Goal: Task Accomplishment & Management: Contribute content

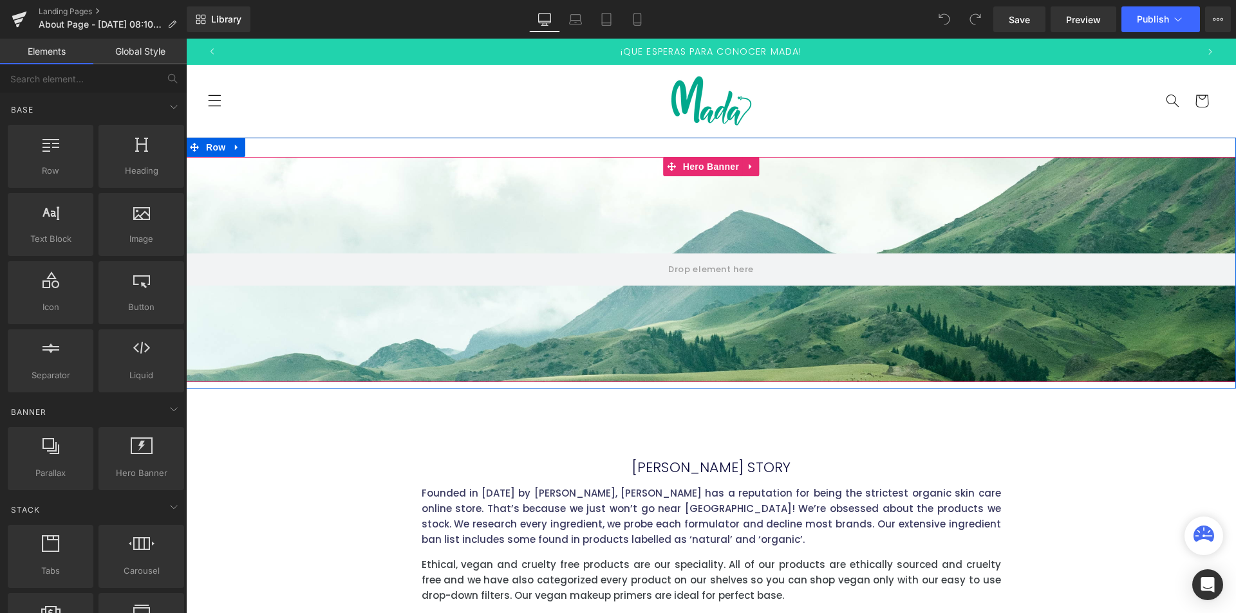
click at [584, 225] on div at bounding box center [711, 269] width 1050 height 225
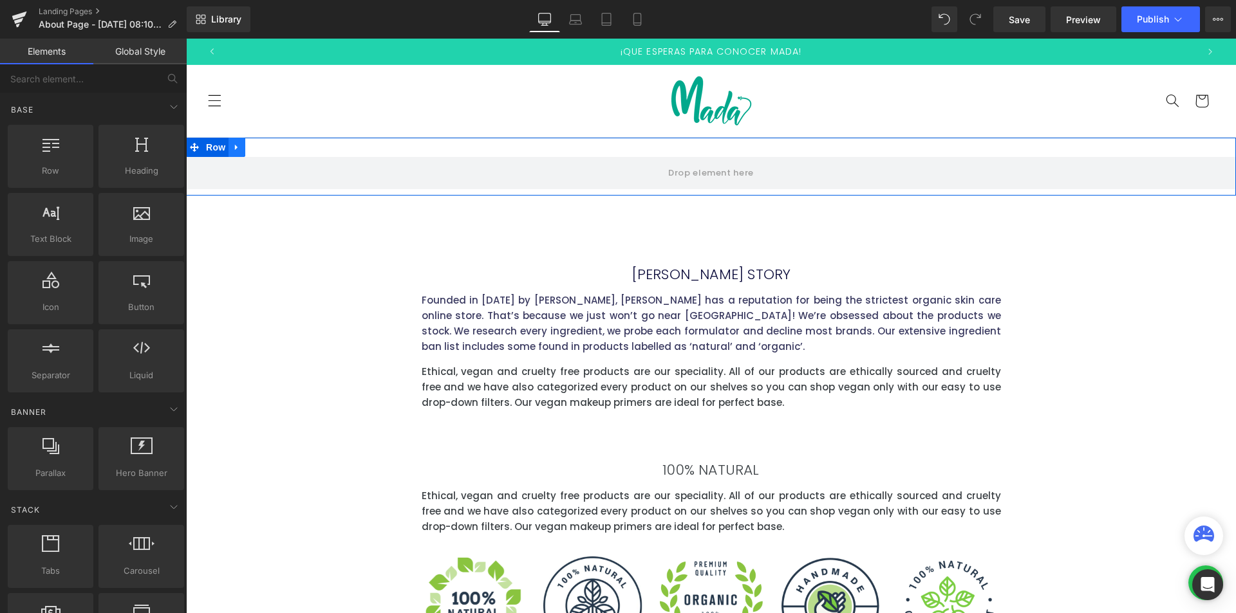
click at [235, 146] on icon at bounding box center [236, 147] width 3 height 6
click at [267, 148] on icon at bounding box center [270, 147] width 9 height 10
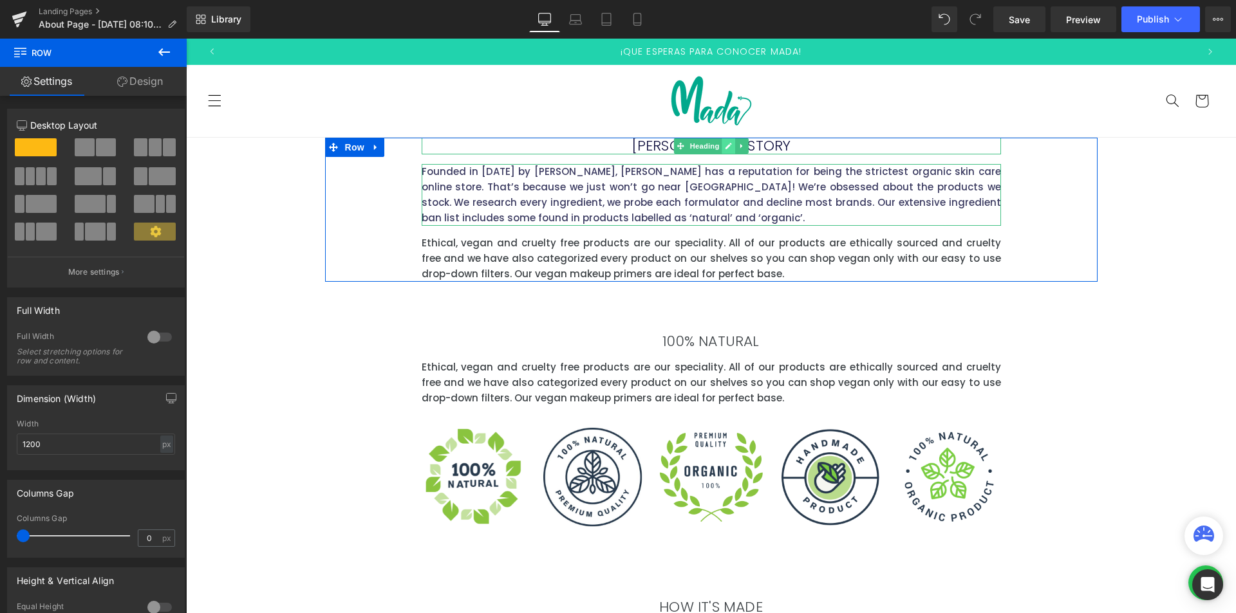
drag, startPoint x: 735, startPoint y: 199, endPoint x: 721, endPoint y: 151, distance: 50.9
click at [721, 151] on div "AMELIA'S STORY Heading Founded in 2000 by Josephine Reid, AMELIA has a reputati…" at bounding box center [711, 210] width 772 height 144
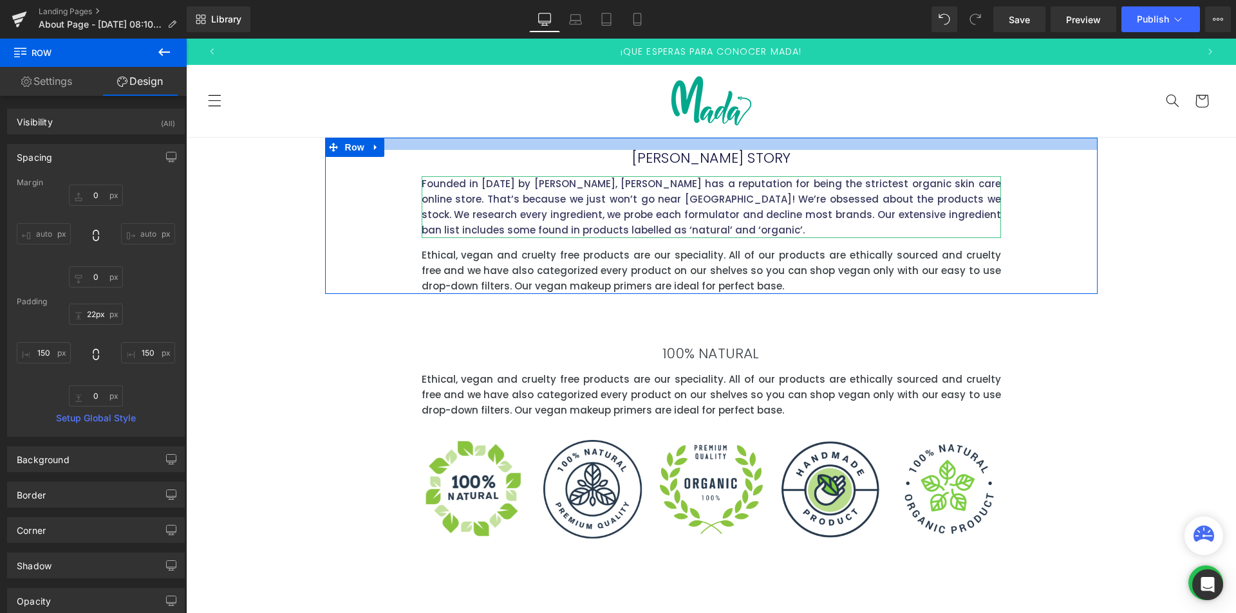
type input "23px"
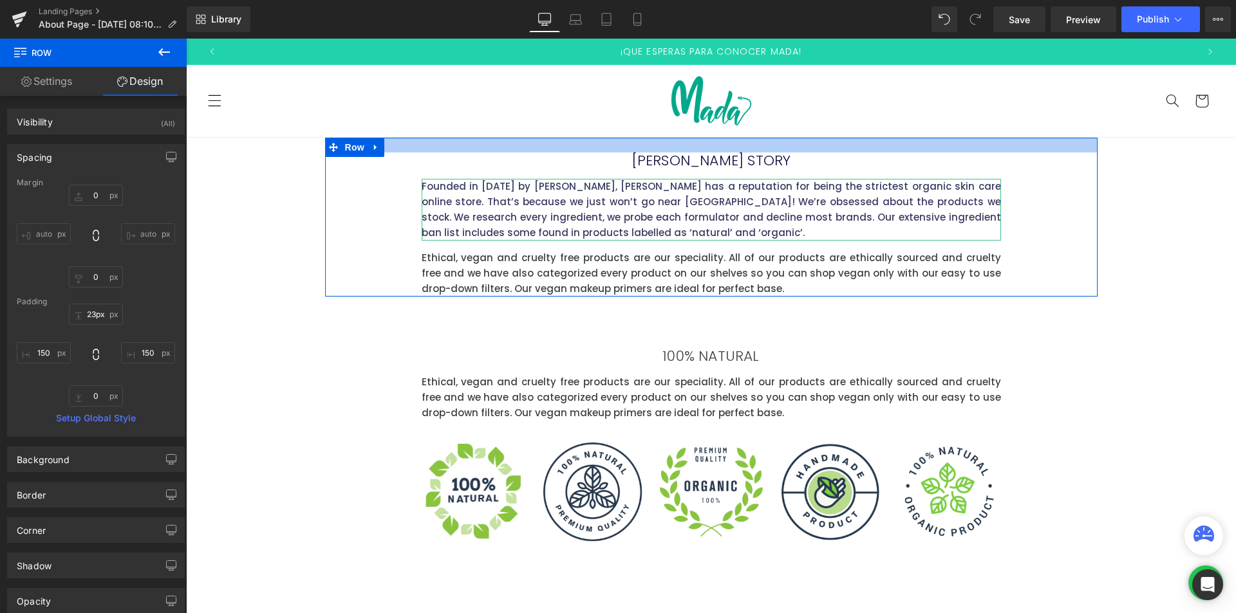
drag, startPoint x: 786, startPoint y: 138, endPoint x: 786, endPoint y: 153, distance: 14.8
click at [786, 153] on div "AMELIA'S STORY Heading Founded in 2000 by Josephine Reid, AMELIA has a reputati…" at bounding box center [711, 217] width 772 height 159
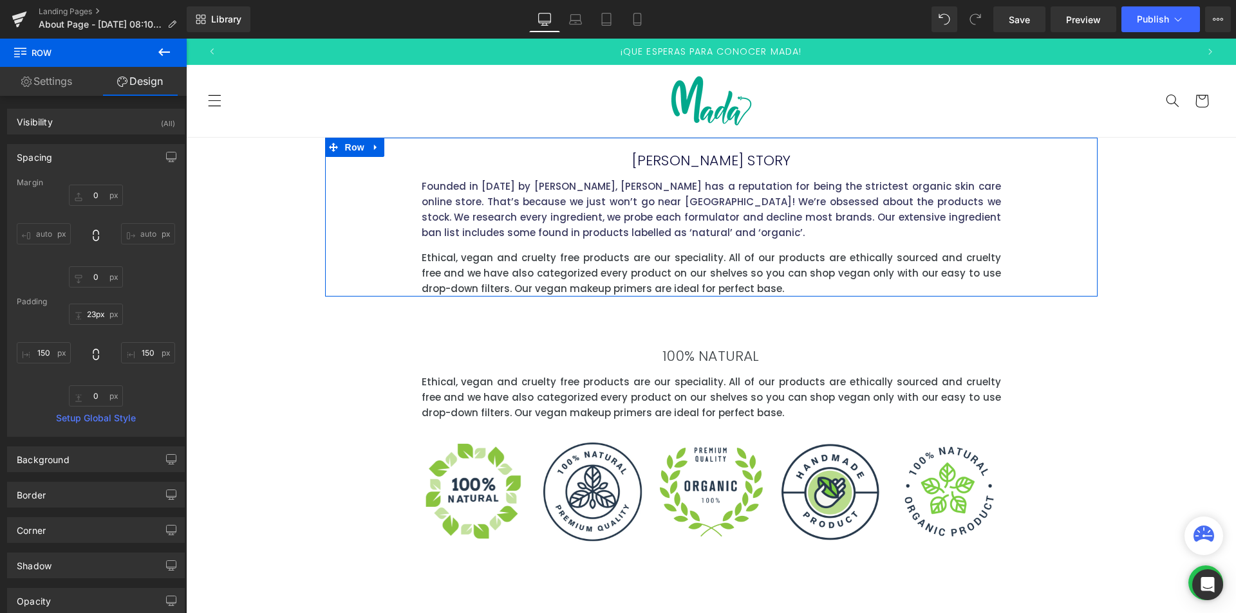
click at [588, 162] on h2 "AMELIA'S STORY" at bounding box center [711, 161] width 579 height 17
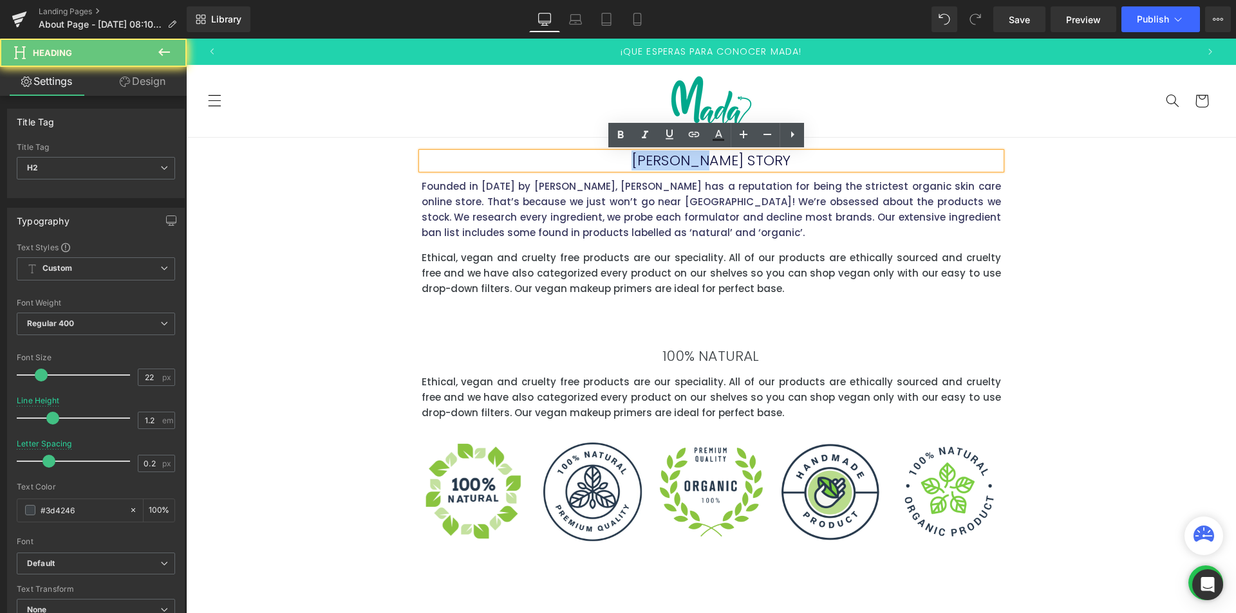
click at [588, 162] on h2 "AMELIA'S STORY" at bounding box center [711, 161] width 579 height 17
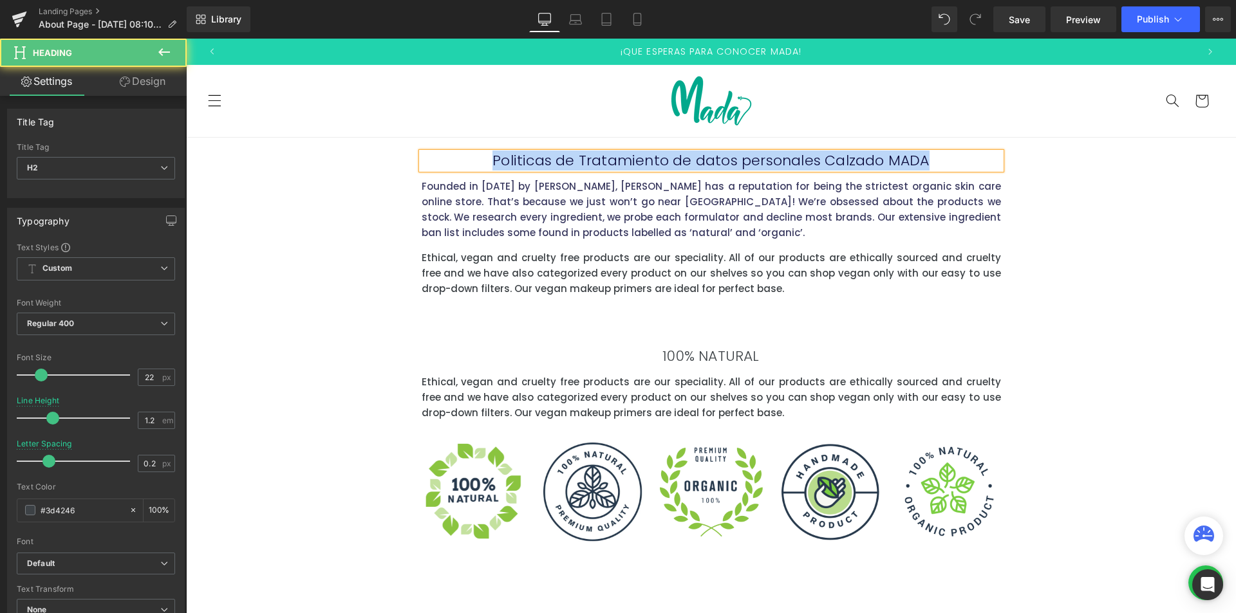
drag, startPoint x: 924, startPoint y: 162, endPoint x: 487, endPoint y: 166, distance: 437.6
click at [487, 166] on h2 "Politicas de Tratamiento de datos personales Calzado MADA" at bounding box center [711, 161] width 579 height 17
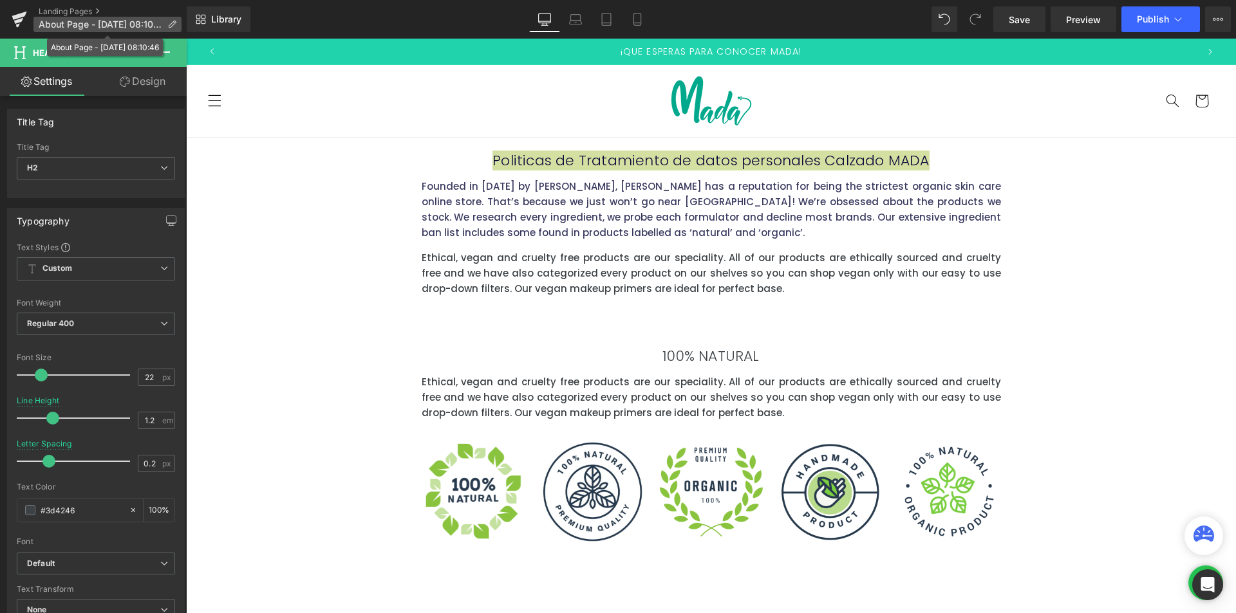
click at [86, 28] on span "About Page - Aug 28, 08:10:46" at bounding box center [101, 24] width 124 height 10
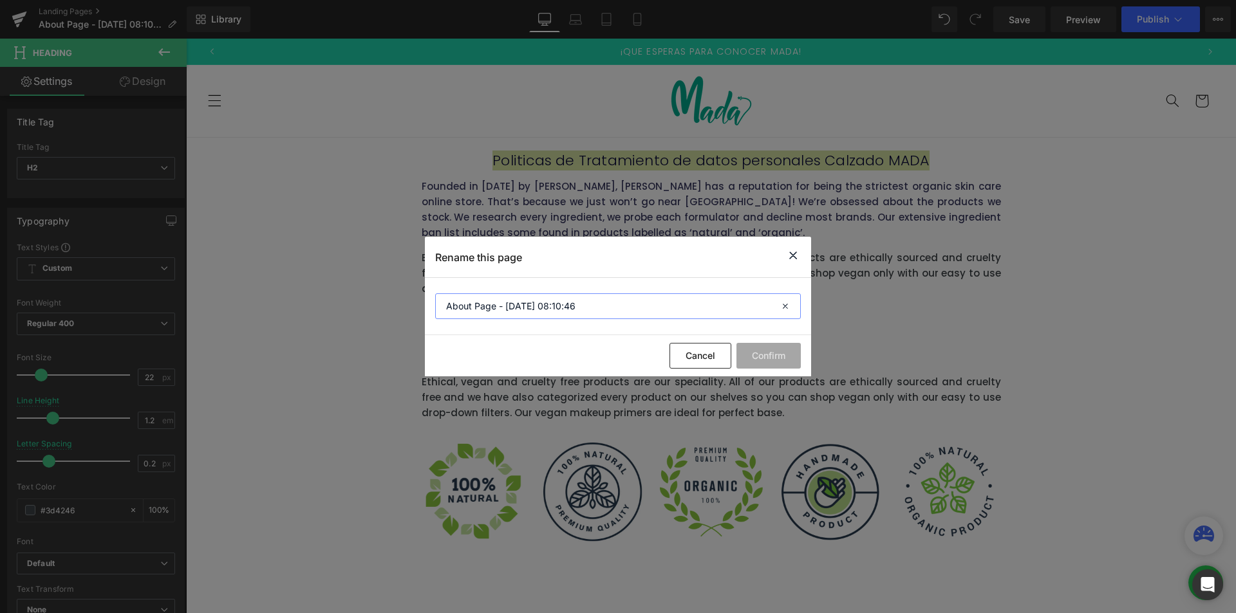
drag, startPoint x: 614, startPoint y: 302, endPoint x: 266, endPoint y: 265, distance: 350.2
click at [282, 265] on div "Rename this page About Page - Aug 28, 08:10:46 Cancel Confirm" at bounding box center [618, 306] width 1236 height 613
type input "p"
type input "P"
type input "Privacidad y Manejo de Datos"
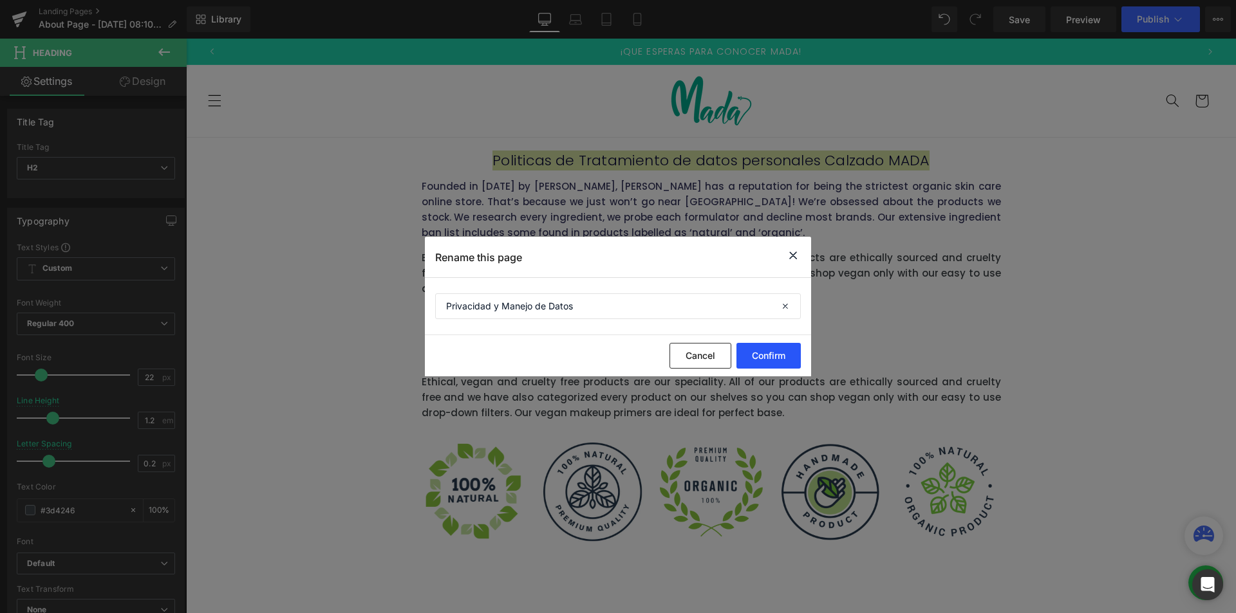
click at [797, 357] on button "Confirm" at bounding box center [768, 356] width 64 height 26
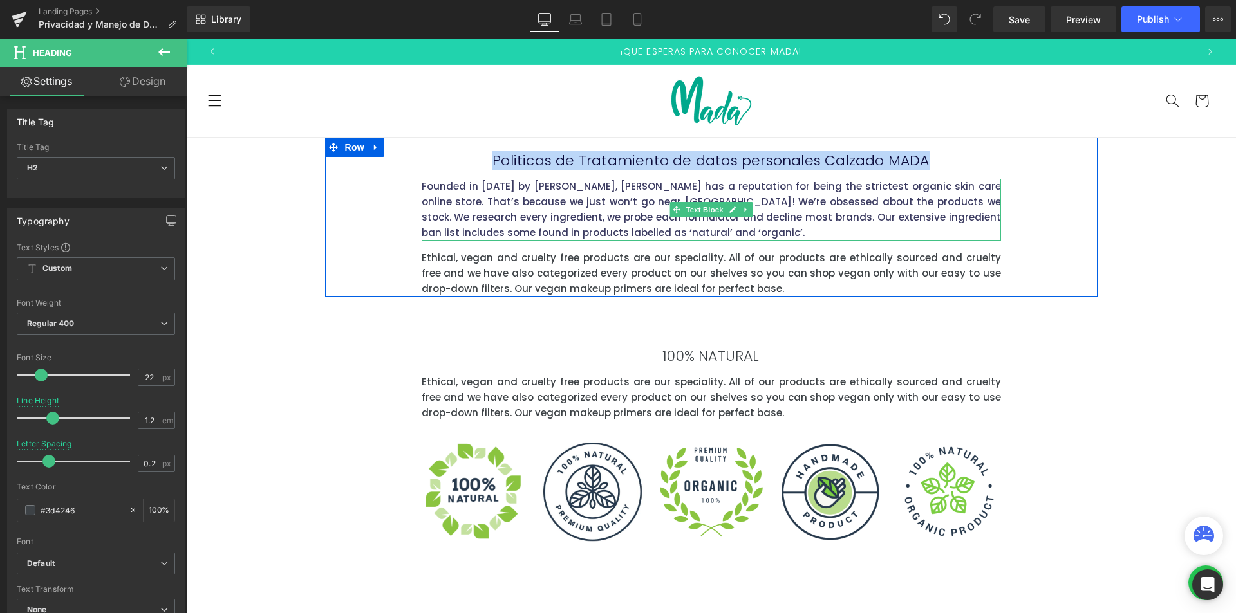
click at [455, 196] on p "Founded in 2000 by Josephine Reid, AMELIA has a reputation for being the strict…" at bounding box center [711, 210] width 579 height 62
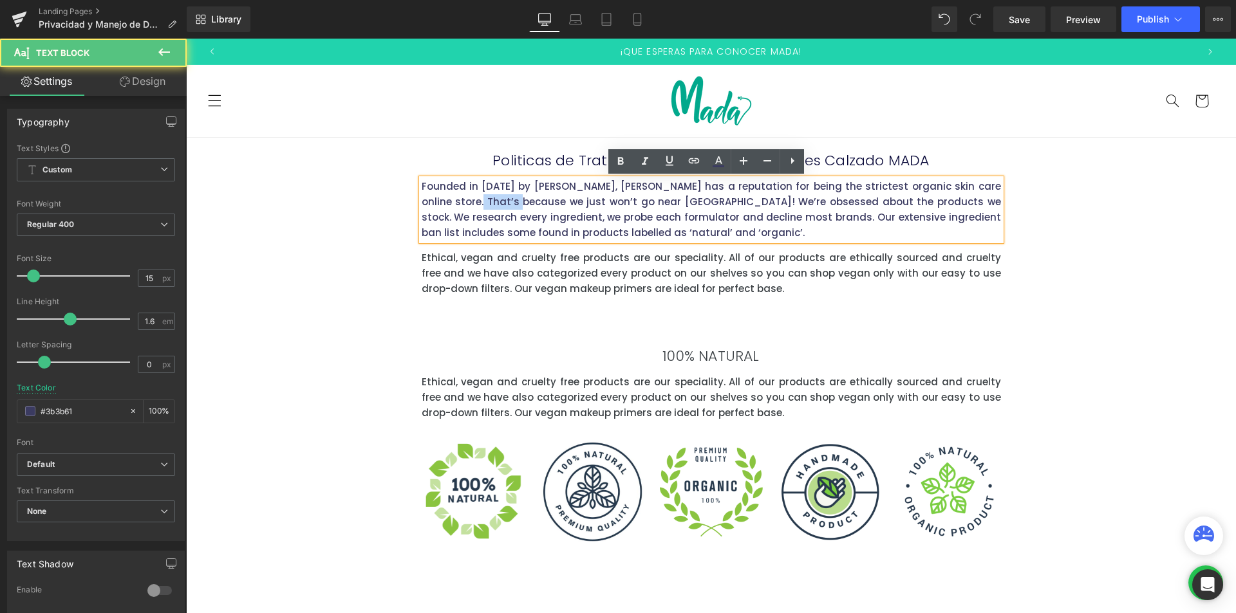
click at [455, 196] on p "Founded in 2000 by Josephine Reid, AMELIA has a reputation for being the strict…" at bounding box center [711, 210] width 579 height 62
drag, startPoint x: 651, startPoint y: 237, endPoint x: 416, endPoint y: 187, distance: 240.1
click at [422, 187] on div "Founded in 2000 by Josephine Reid, AMELIA has a reputation for being the strict…" at bounding box center [711, 210] width 579 height 62
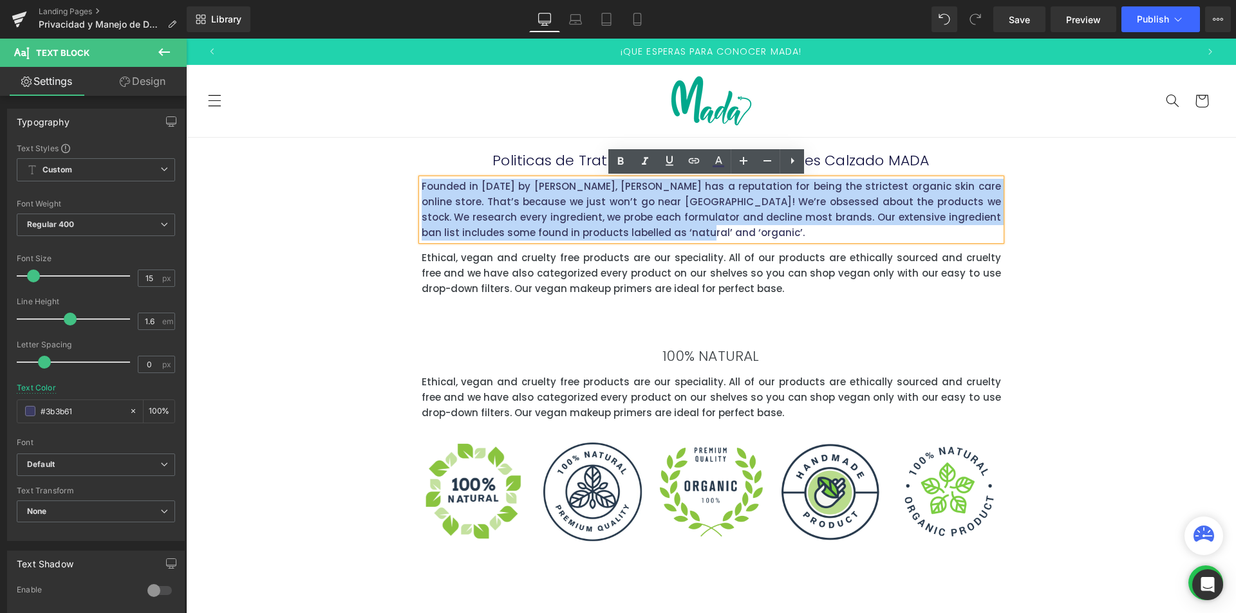
click at [422, 184] on div "Founded in 2000 by Josephine Reid, AMELIA has a reputation for being the strict…" at bounding box center [711, 210] width 579 height 62
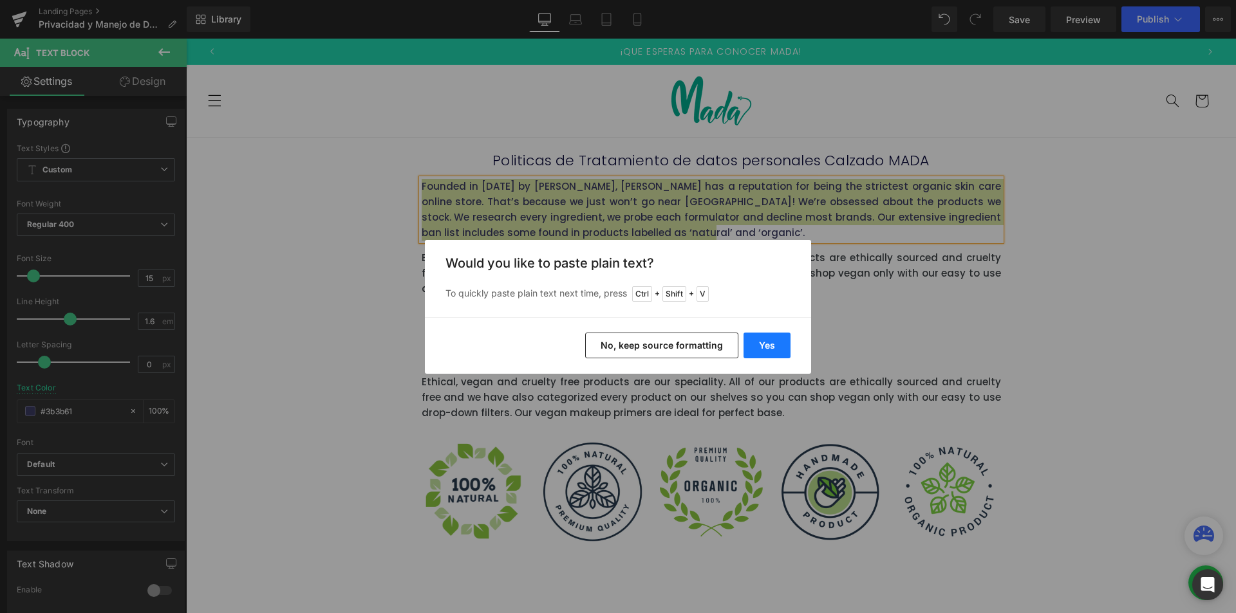
click at [773, 344] on button "Yes" at bounding box center [766, 346] width 47 height 26
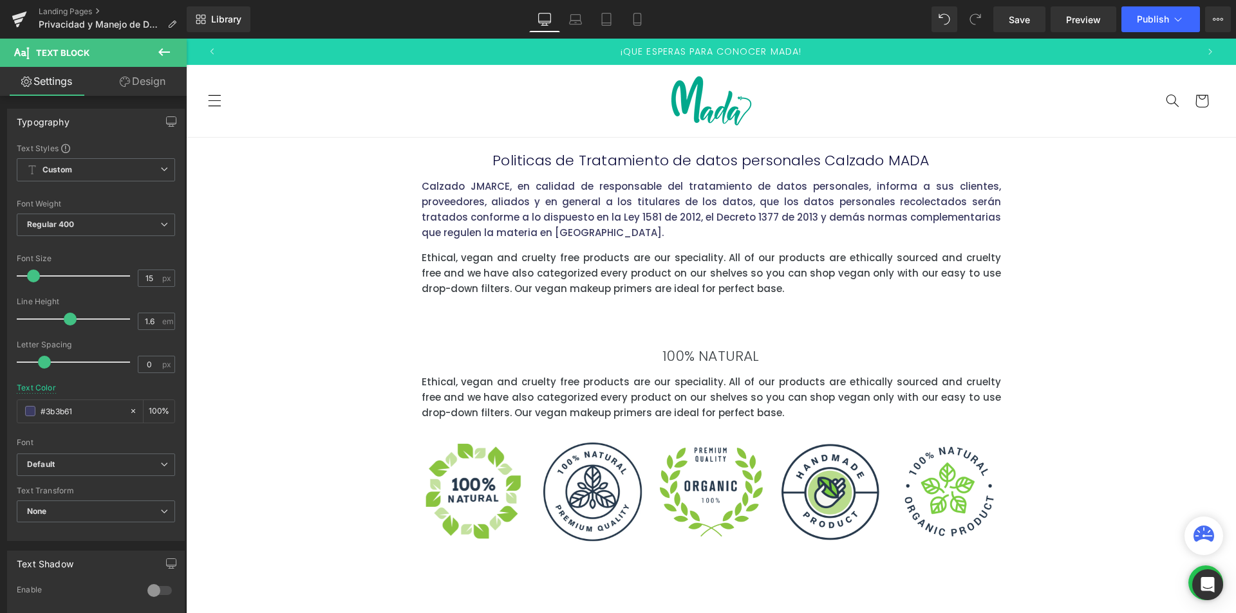
click at [531, 221] on p "Calzado JMARCE, en calidad de responsable del tratamiento de datos personales, …" at bounding box center [711, 210] width 579 height 62
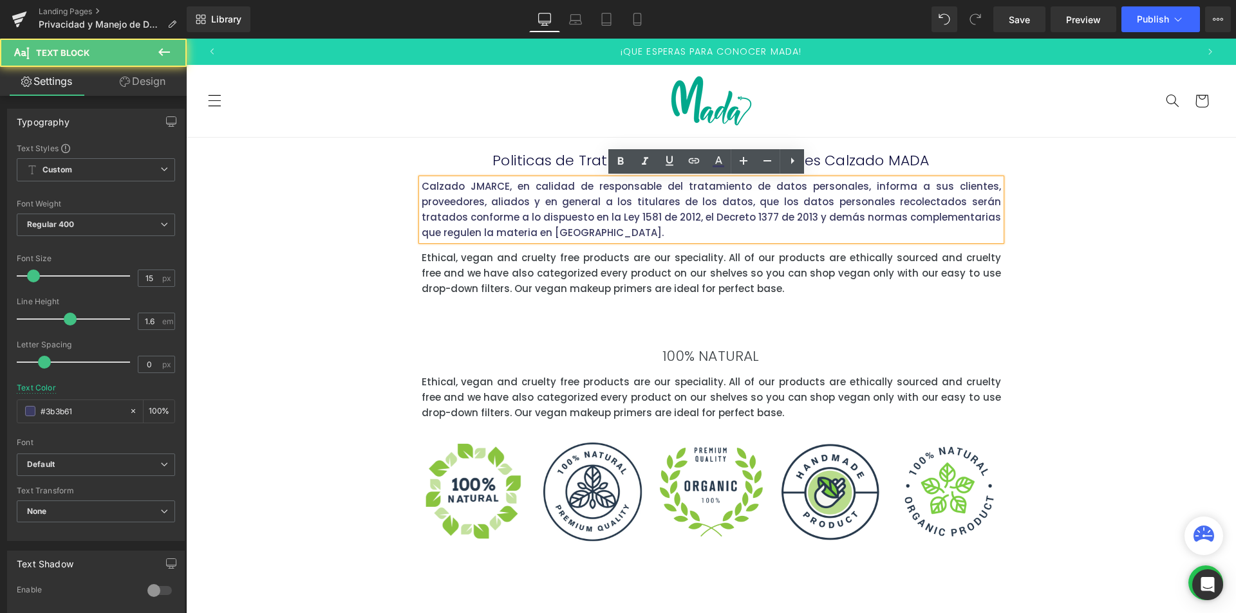
click at [445, 223] on p "Calzado JMARCE, en calidad de responsable del tratamiento de datos personales, …" at bounding box center [711, 210] width 579 height 62
drag, startPoint x: 498, startPoint y: 186, endPoint x: 458, endPoint y: 177, distance: 40.9
click at [461, 183] on p "Calzado JMARCE, en calidad de responsable del tratamiento de datos personales, …" at bounding box center [711, 210] width 579 height 62
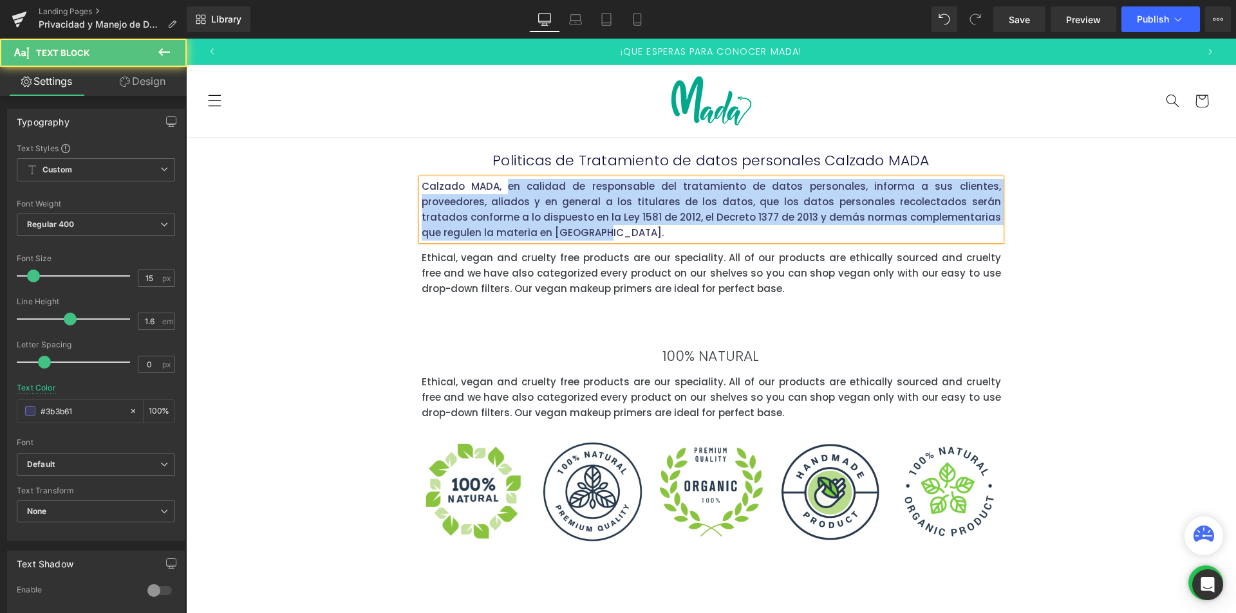
drag, startPoint x: 414, startPoint y: 185, endPoint x: 497, endPoint y: 185, distance: 82.4
click at [497, 185] on div "Calzado MADA, en calidad de responsable del tratamiento de datos personales, in…" at bounding box center [711, 210] width 579 height 62
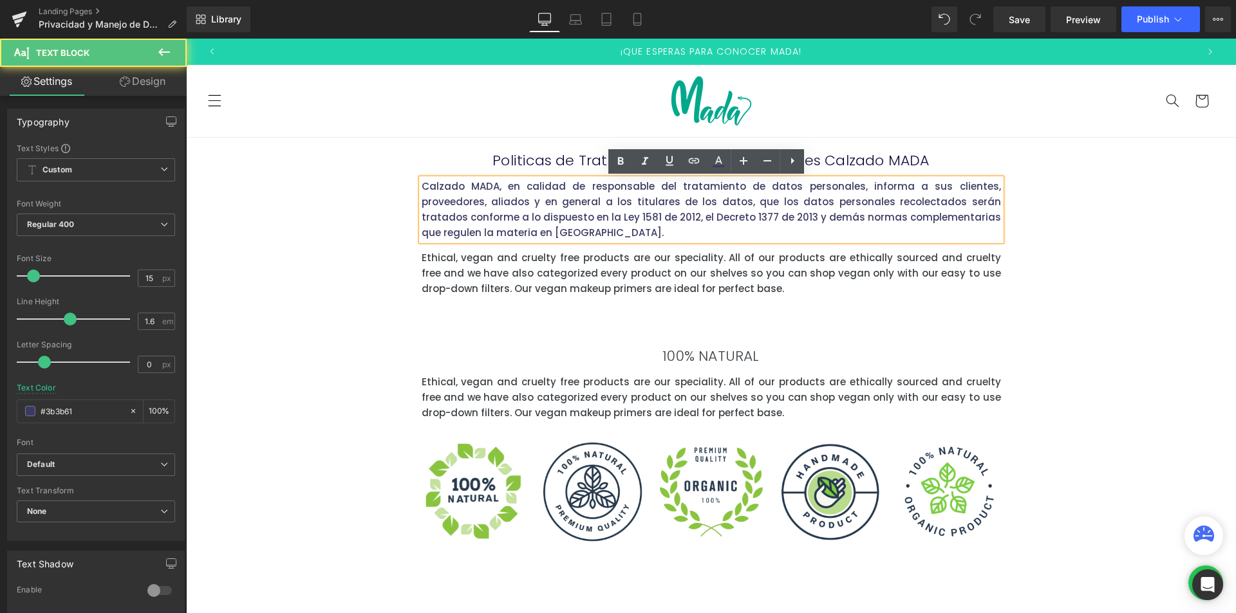
click at [490, 186] on p "Calzado MADA, en calidad de responsable del tratamiento de datos personales, in…" at bounding box center [711, 210] width 579 height 62
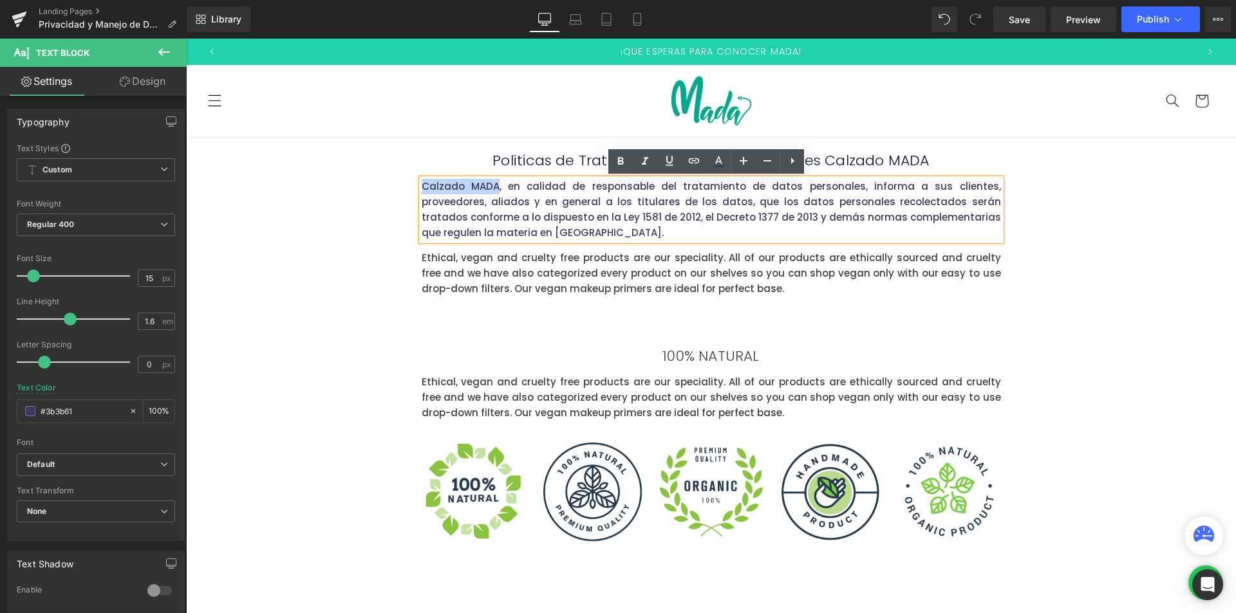
drag, startPoint x: 487, startPoint y: 185, endPoint x: 416, endPoint y: 181, distance: 70.3
click at [422, 181] on p "Calzado MADA, en calidad de responsable del tratamiento de datos personales, in…" at bounding box center [711, 210] width 579 height 62
click at [615, 164] on icon at bounding box center [620, 161] width 15 height 15
click at [612, 209] on p "Calzado MADA , en calidad de responsable del tratamiento de datos personales, i…" at bounding box center [711, 210] width 579 height 62
click at [722, 284] on p "Ethical, vegan and cruelty free products are our speciality. All of our product…" at bounding box center [711, 273] width 579 height 46
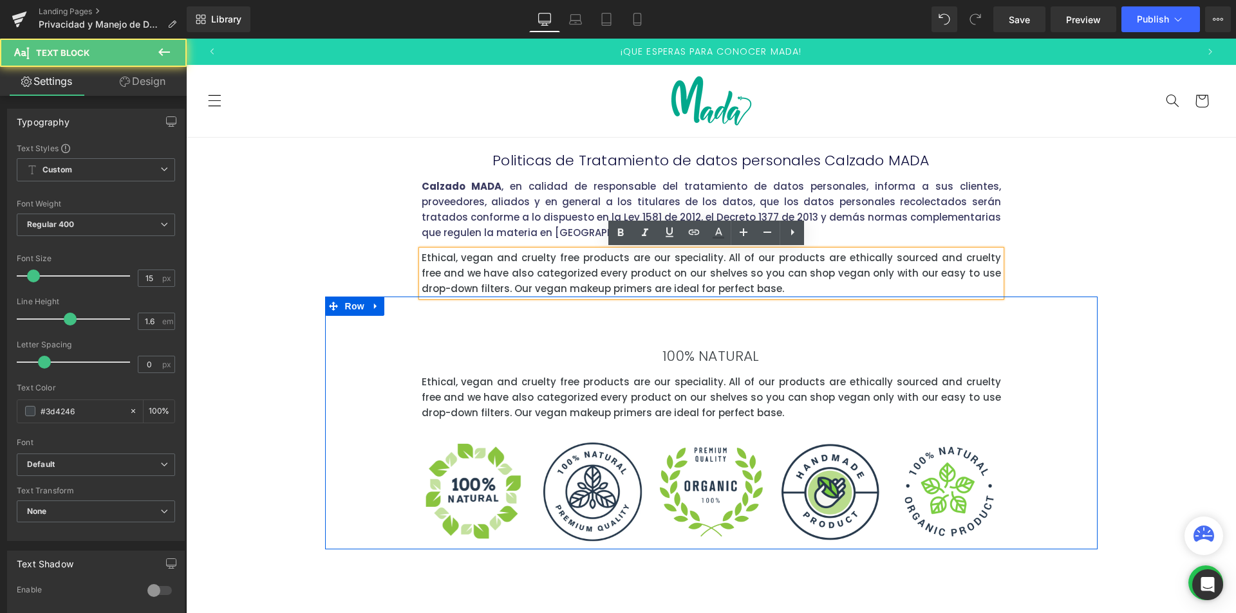
click at [1042, 346] on div "100% NATURAL Heading Ethical, vegan and cruelty free products are our specialit…" at bounding box center [711, 423] width 772 height 253
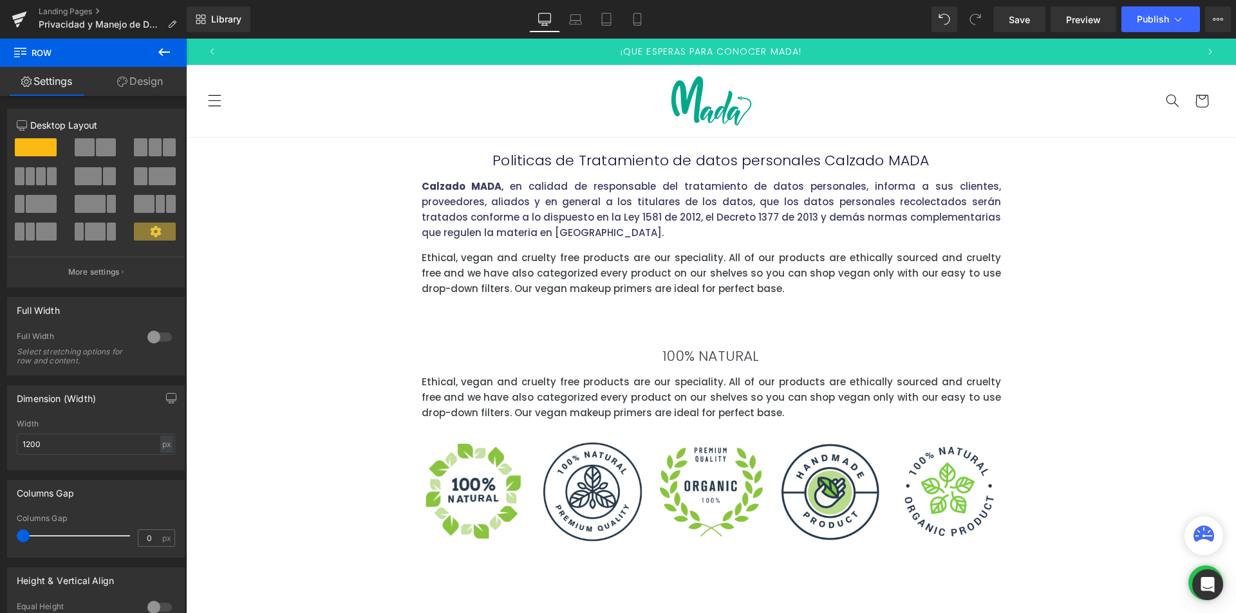
click at [560, 203] on p "Calzado MADA , en calidad de responsable del tratamiento de datos personales, i…" at bounding box center [711, 210] width 579 height 62
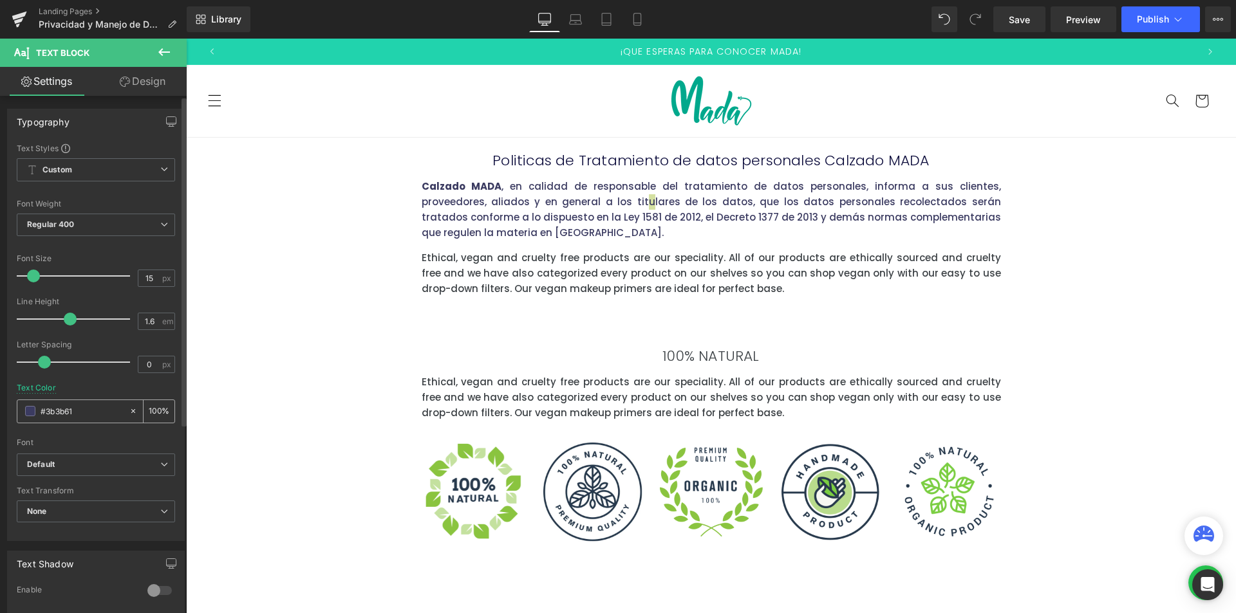
click at [42, 415] on input "#3b3b61" at bounding box center [82, 411] width 82 height 14
click at [39, 407] on div "#3b3b61" at bounding box center [72, 411] width 111 height 23
click at [33, 409] on span at bounding box center [30, 411] width 10 height 10
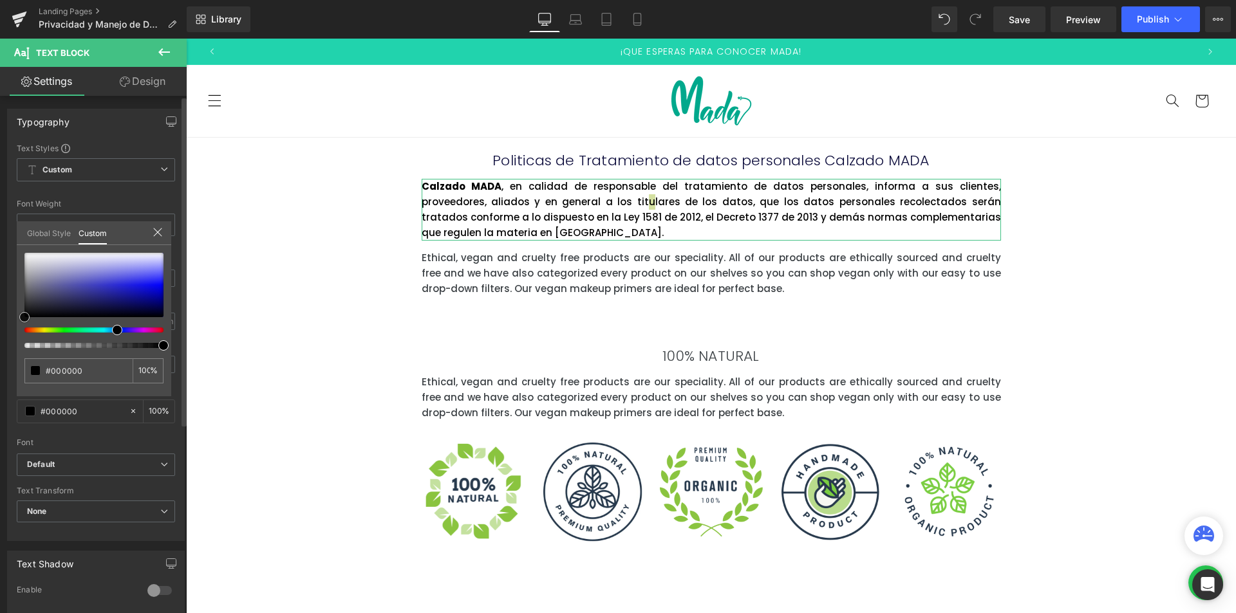
drag, startPoint x: 70, startPoint y: 275, endPoint x: 60, endPoint y: 478, distance: 203.6
click at [0, 420] on div "Typography Text Styles Custom Custom Setup Global Style Custom Setup Global Sty…" at bounding box center [96, 320] width 192 height 442
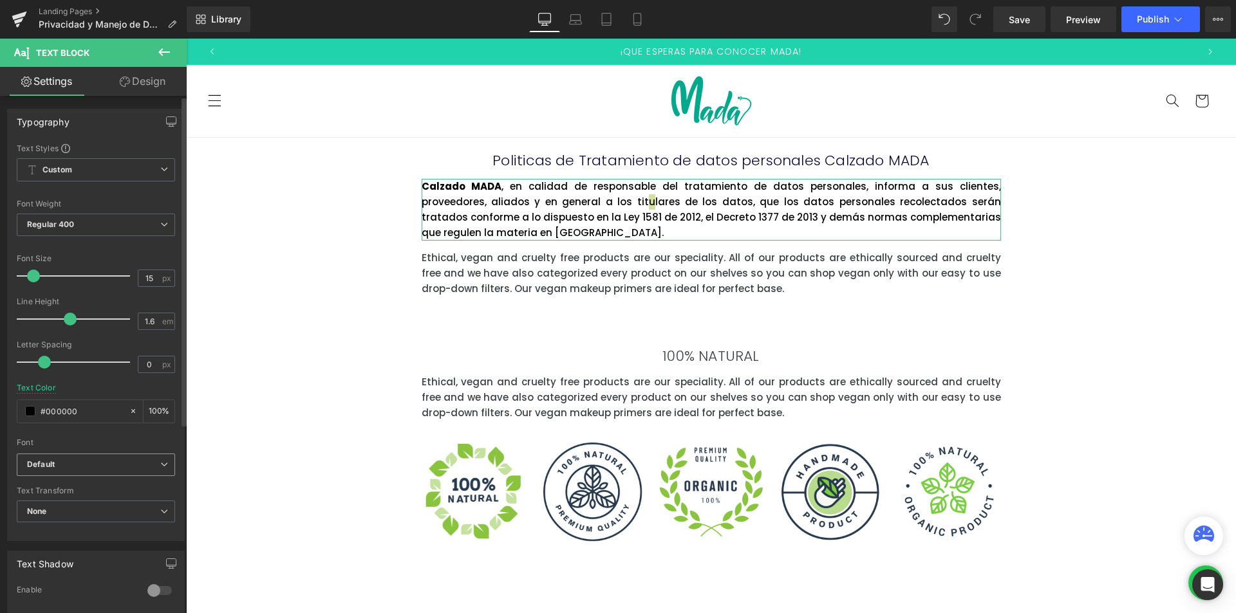
click at [66, 454] on span "Default" at bounding box center [96, 465] width 158 height 23
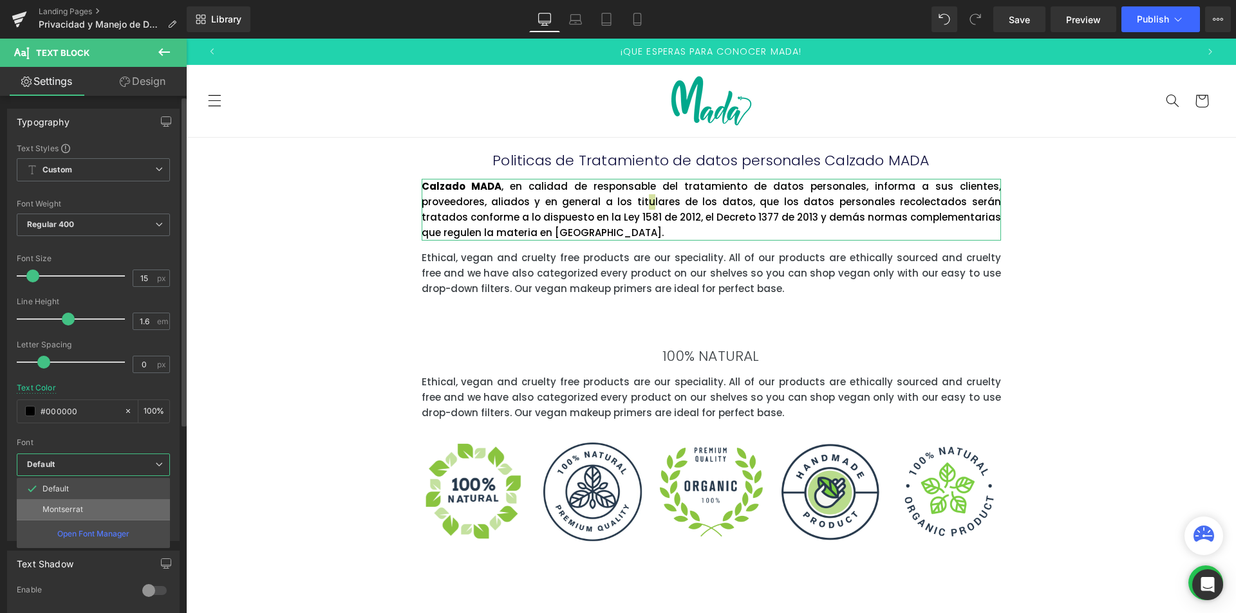
click at [63, 512] on p "Montserrat" at bounding box center [62, 509] width 41 height 9
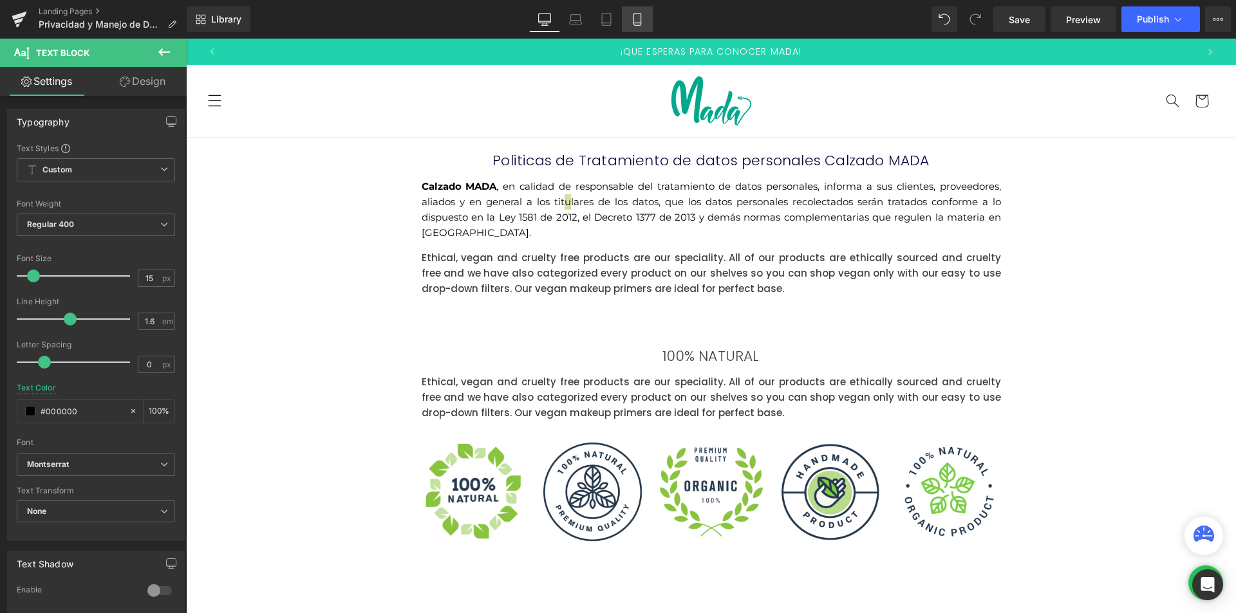
click at [626, 14] on link "Mobile" at bounding box center [637, 19] width 31 height 26
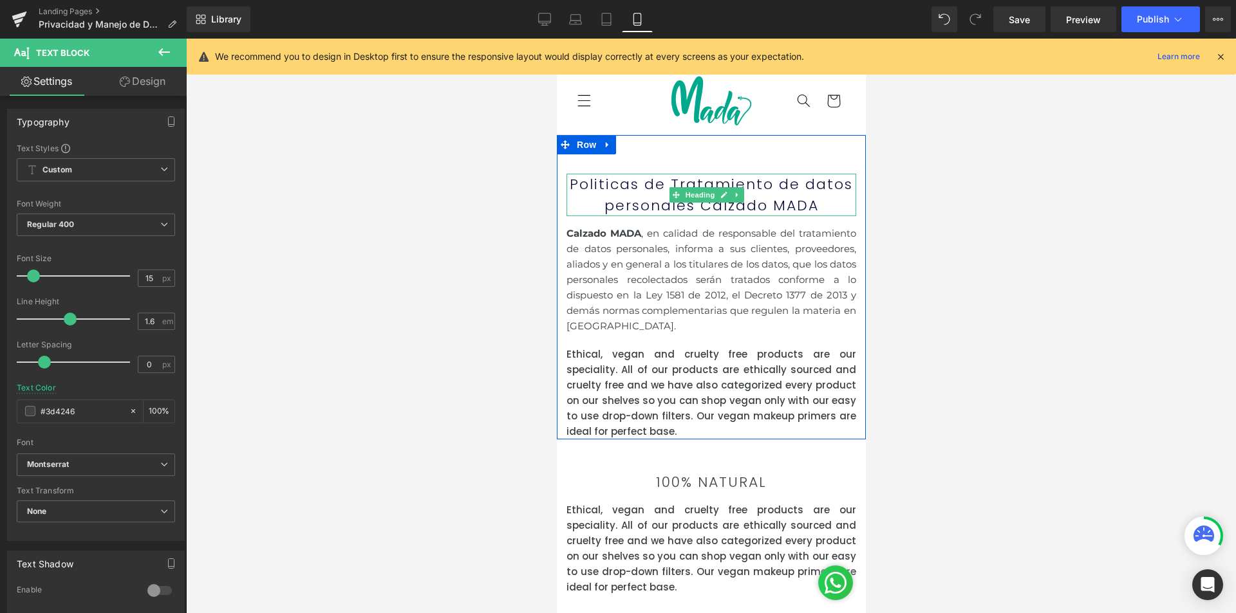
click at [834, 207] on h2 "Politicas de Tratamiento de datos personales Calzado MADA" at bounding box center [711, 195] width 290 height 42
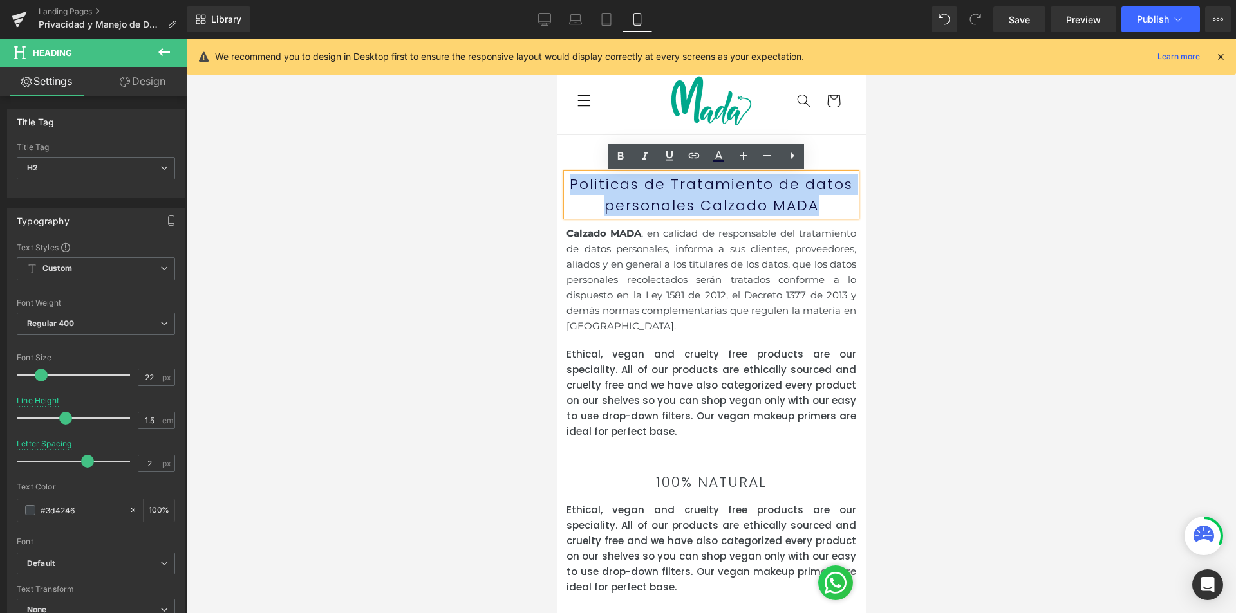
drag, startPoint x: 828, startPoint y: 207, endPoint x: 608, endPoint y: 172, distance: 222.9
click at [568, 181] on h2 "Politicas de Tratamiento de datos personales Calzado MADA" at bounding box center [711, 195] width 290 height 42
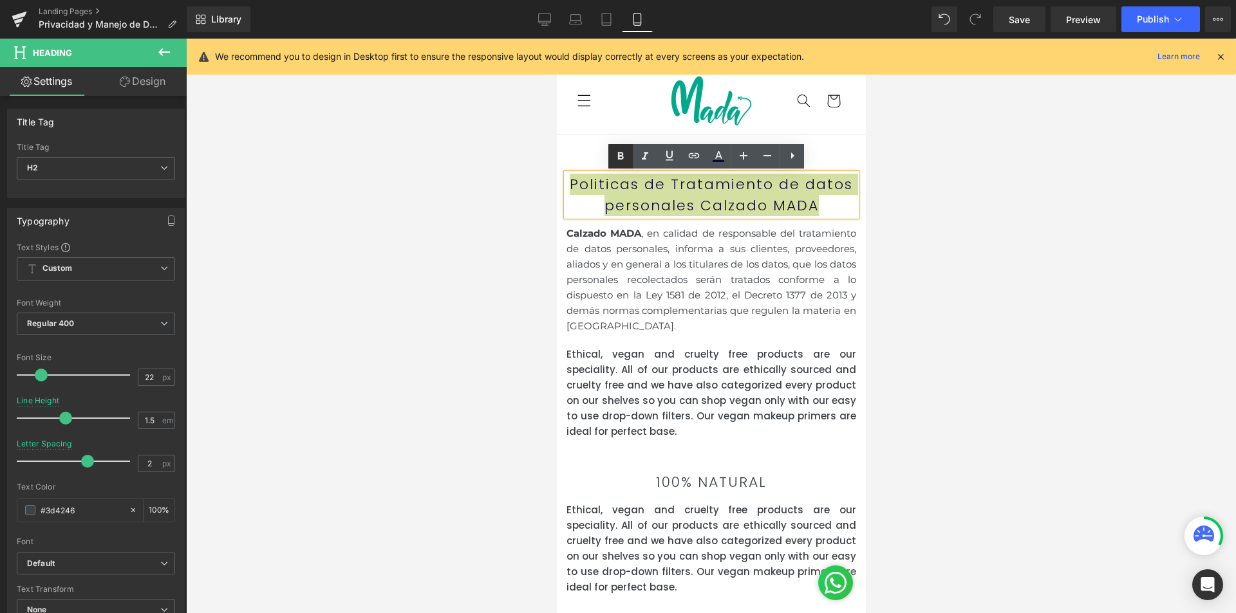
click at [623, 159] on icon at bounding box center [620, 156] width 15 height 15
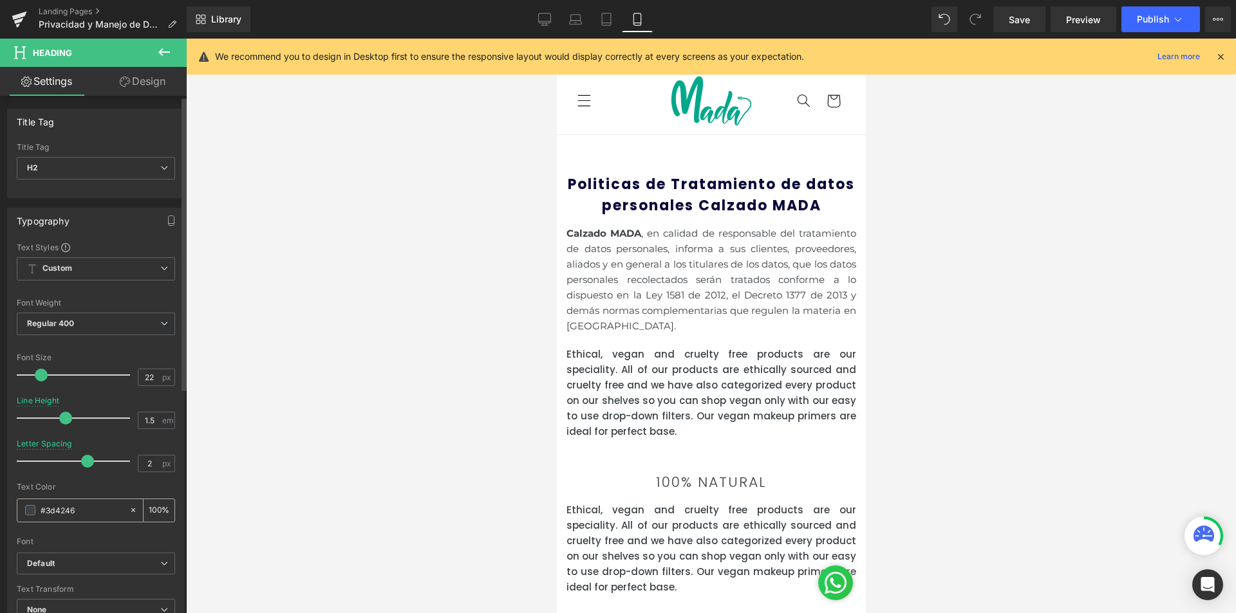
click at [28, 511] on span at bounding box center [30, 510] width 10 height 10
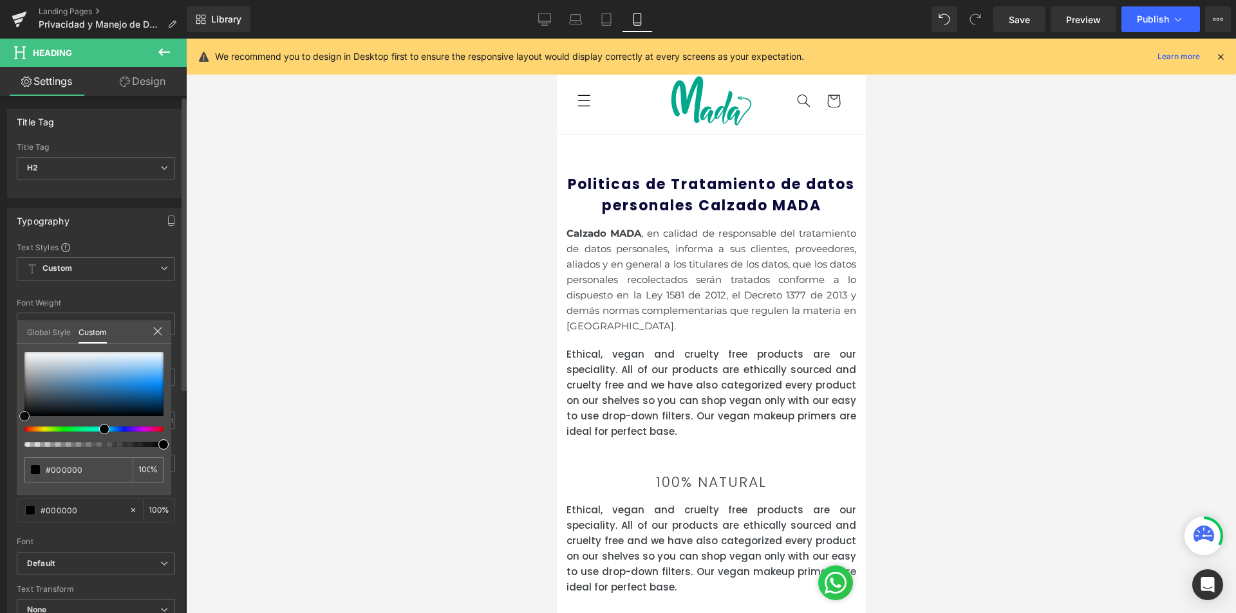
drag, startPoint x: 24, startPoint y: 398, endPoint x: 20, endPoint y: 560, distance: 162.2
click at [0, 456] on div "Typography Text Styles Custom Custom Setup Global Style Custom Setup Global Sty…" at bounding box center [96, 419] width 192 height 442
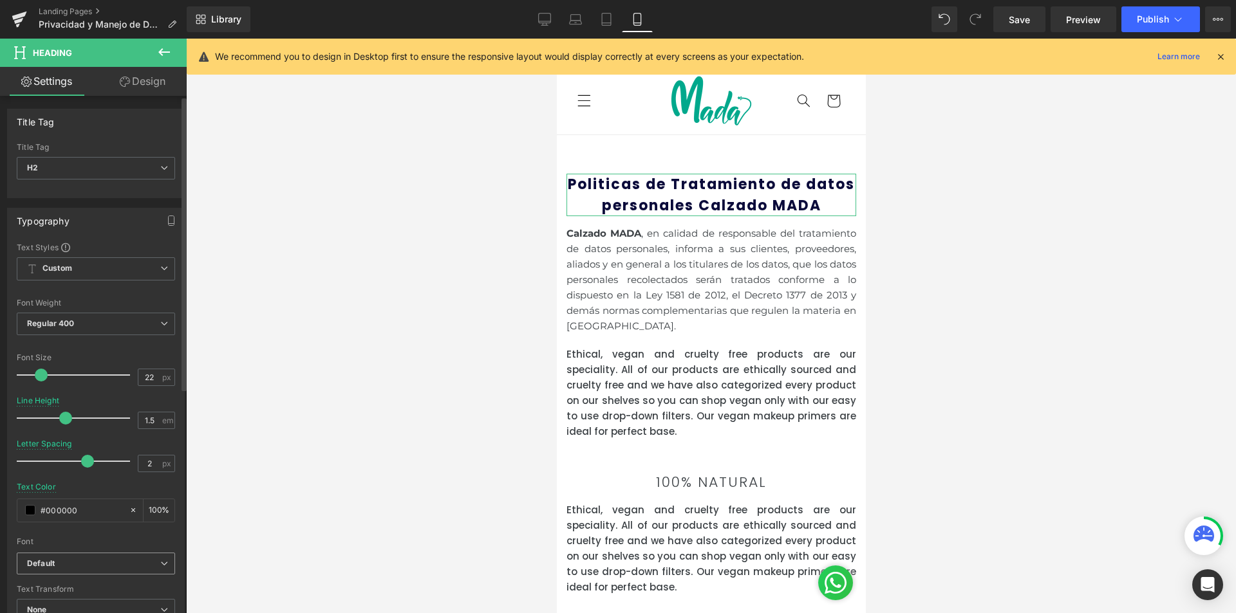
click at [56, 568] on b "Default" at bounding box center [93, 564] width 133 height 11
click at [59, 606] on p "Montserrat" at bounding box center [62, 608] width 41 height 9
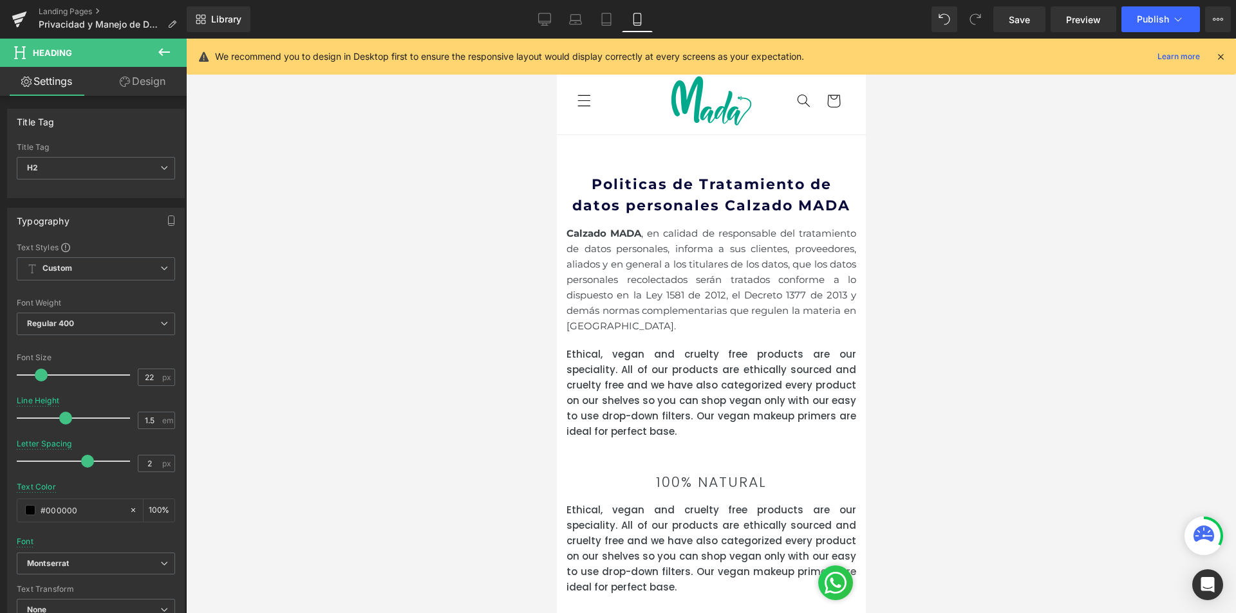
click at [909, 342] on div at bounding box center [711, 326] width 1050 height 575
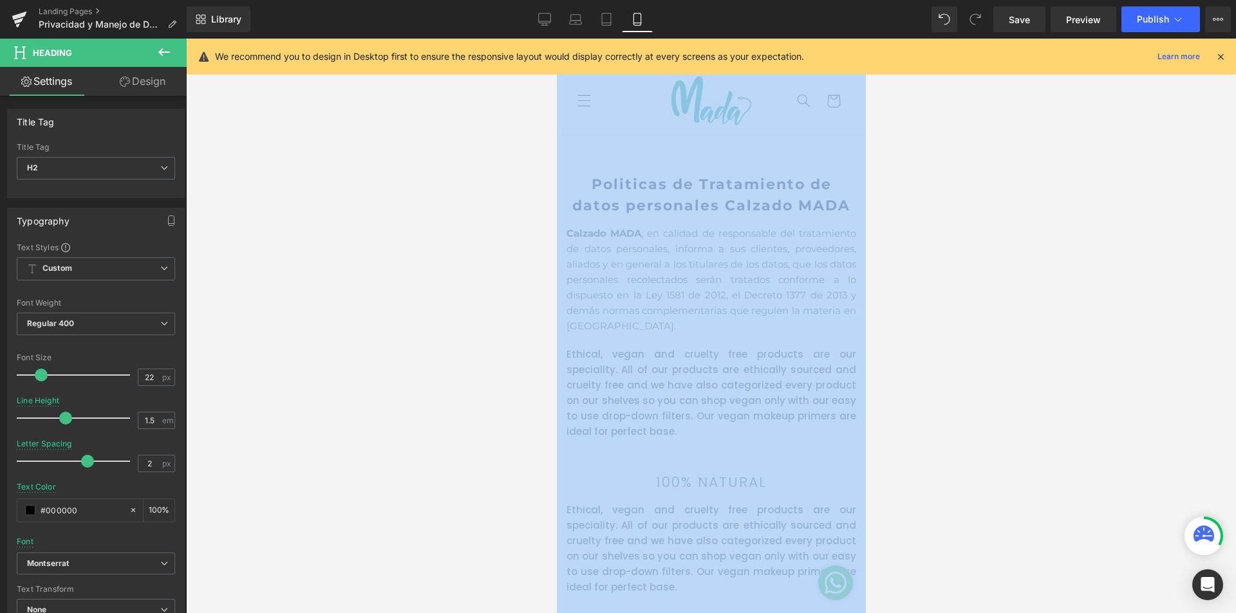
click at [909, 342] on div at bounding box center [711, 326] width 1050 height 575
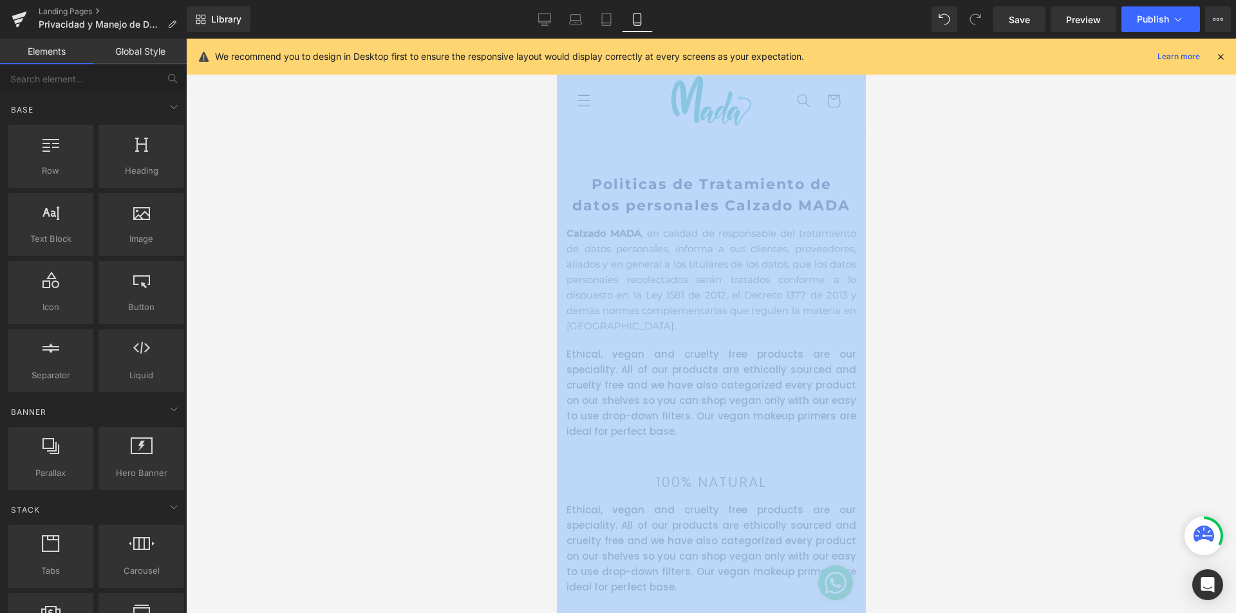
click at [904, 344] on div at bounding box center [711, 326] width 1050 height 575
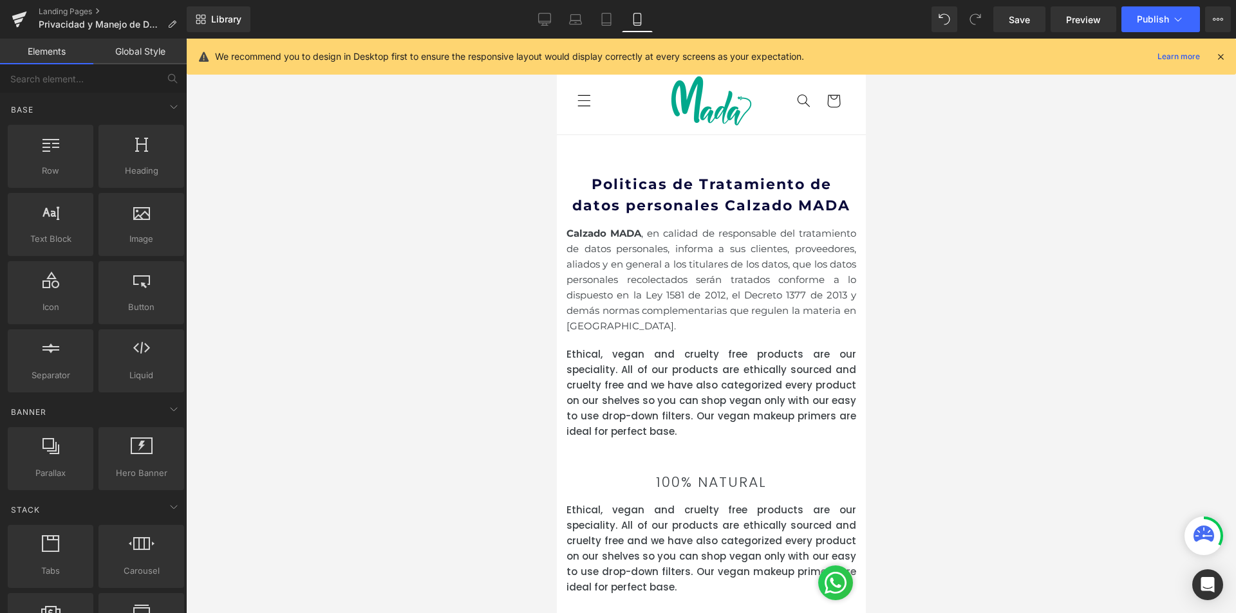
click at [728, 359] on p "Ethical, vegan and cruelty free products are our speciality. All of our product…" at bounding box center [711, 393] width 290 height 93
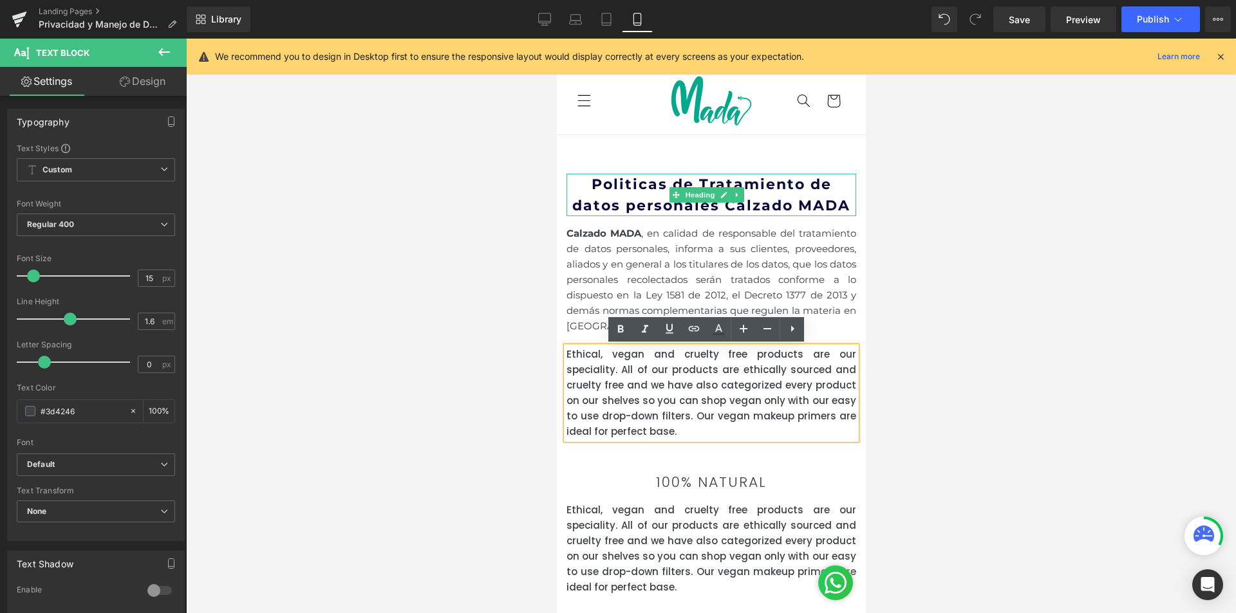
click at [649, 194] on h2 "Politicas de Tratamiento de datos personales Calzado MADA" at bounding box center [711, 195] width 290 height 42
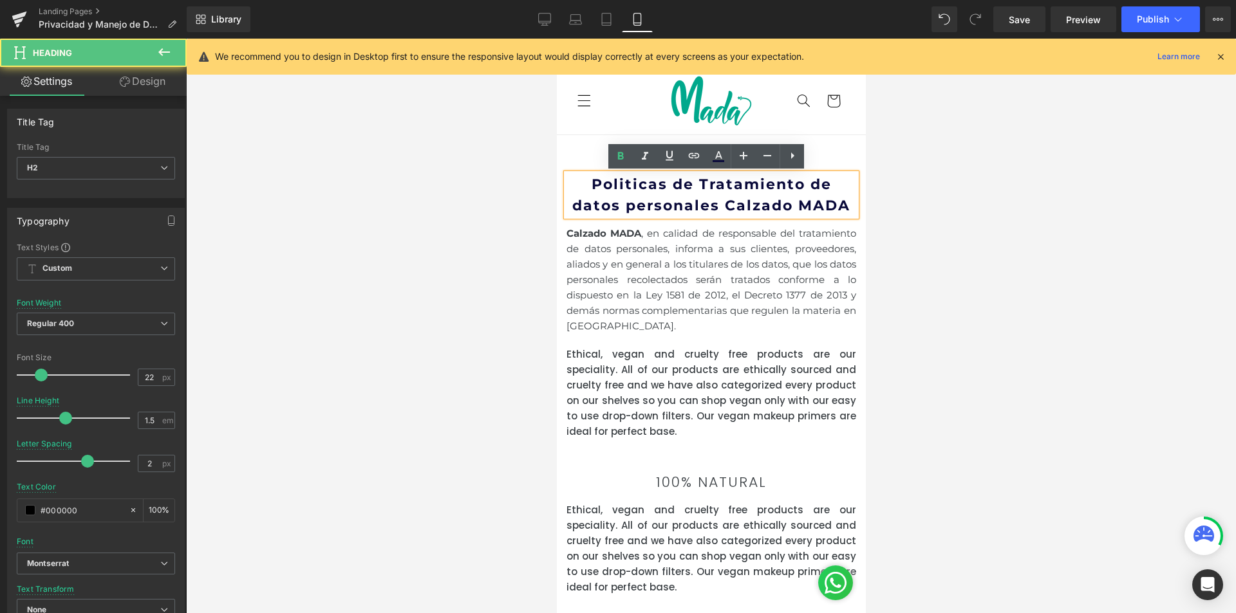
click at [962, 272] on div at bounding box center [711, 326] width 1050 height 575
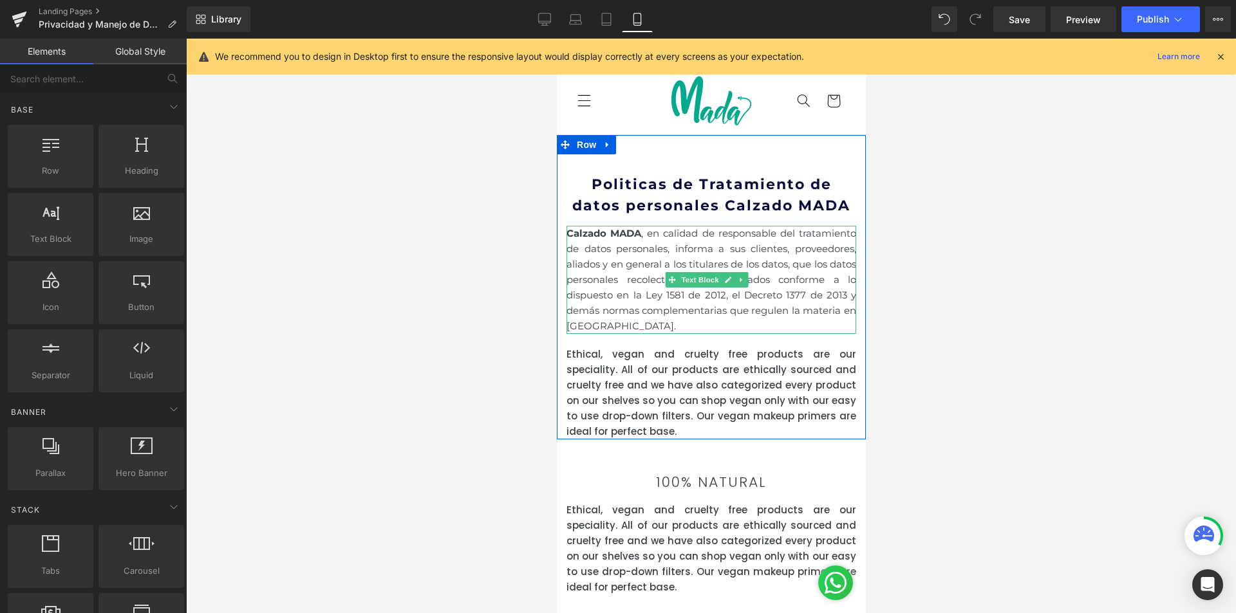
click at [732, 255] on p "Calzado MADA , en calidad de responsable del tratamiento de datos personales, i…" at bounding box center [711, 280] width 290 height 108
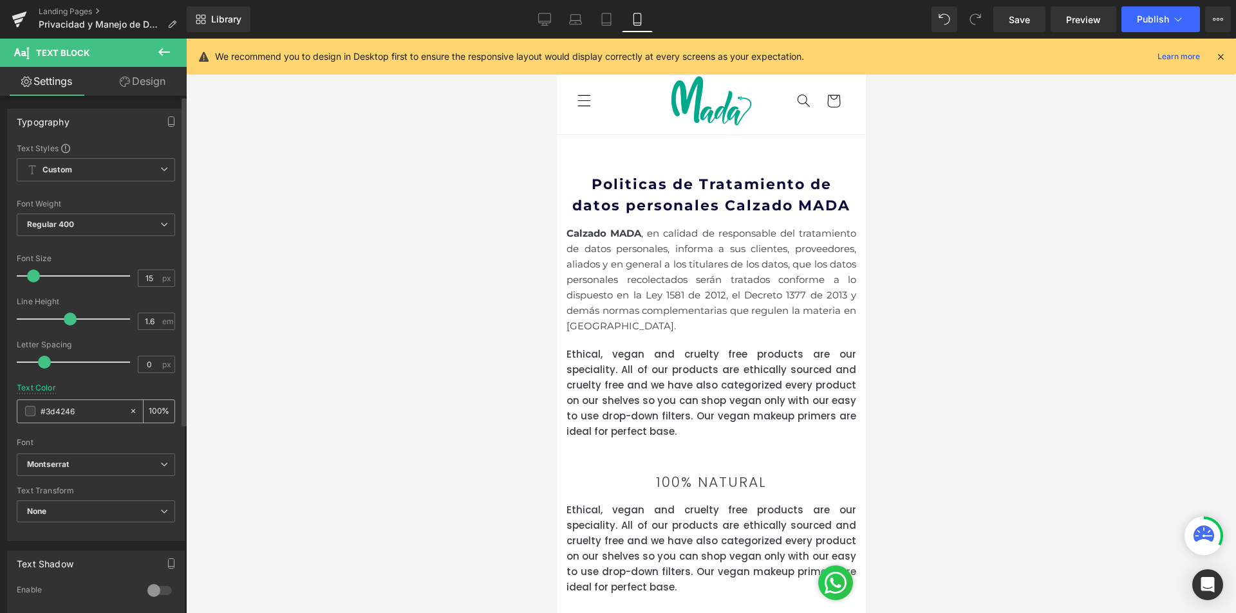
click at [30, 409] on span at bounding box center [30, 411] width 10 height 10
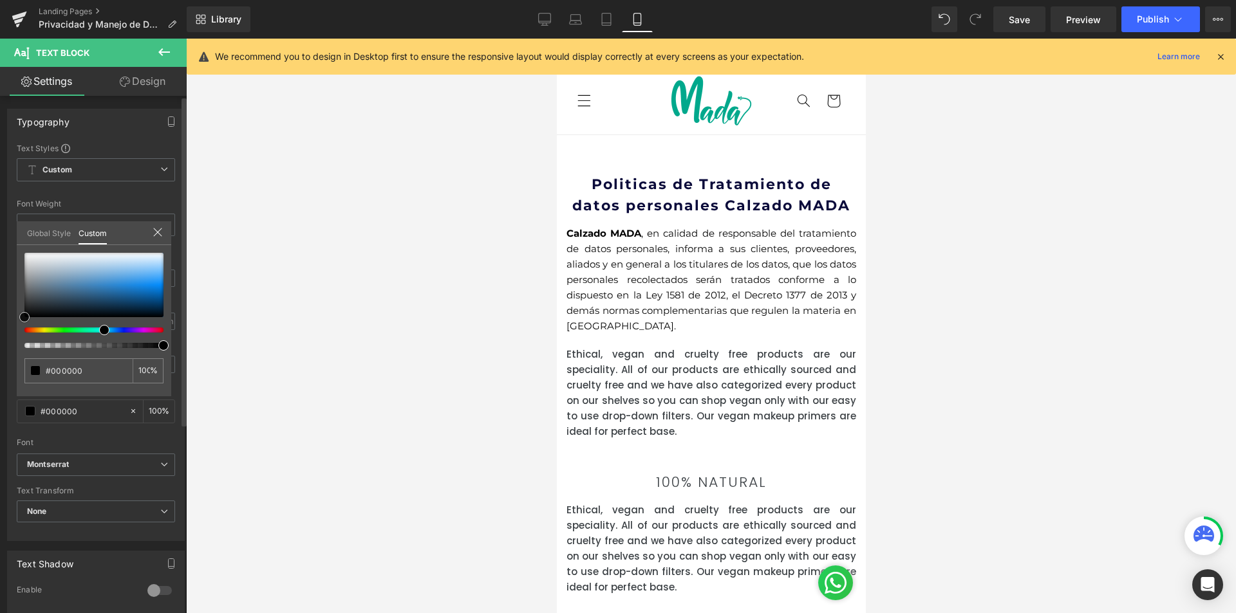
drag, startPoint x: 62, startPoint y: 284, endPoint x: 0, endPoint y: 407, distance: 137.6
click at [0, 407] on div "Typography Text Styles Custom Custom Setup Global Style Custom Setup Global Sty…" at bounding box center [96, 320] width 192 height 442
click at [554, 28] on link "Desktop" at bounding box center [544, 19] width 31 height 26
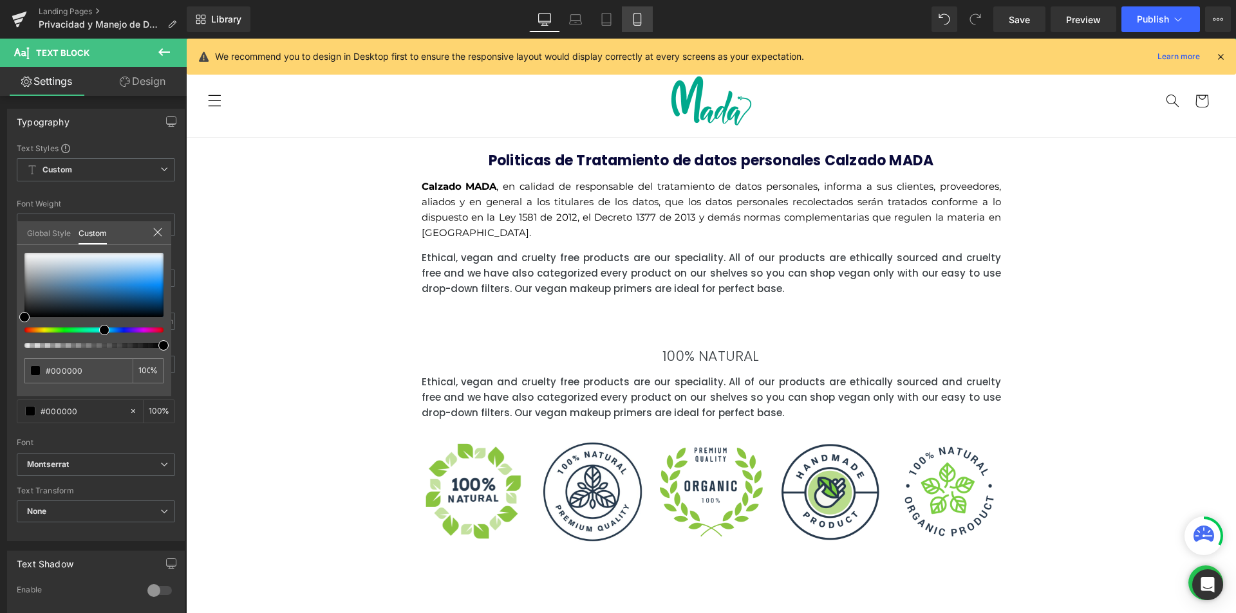
click at [624, 21] on link "Mobile" at bounding box center [637, 19] width 31 height 26
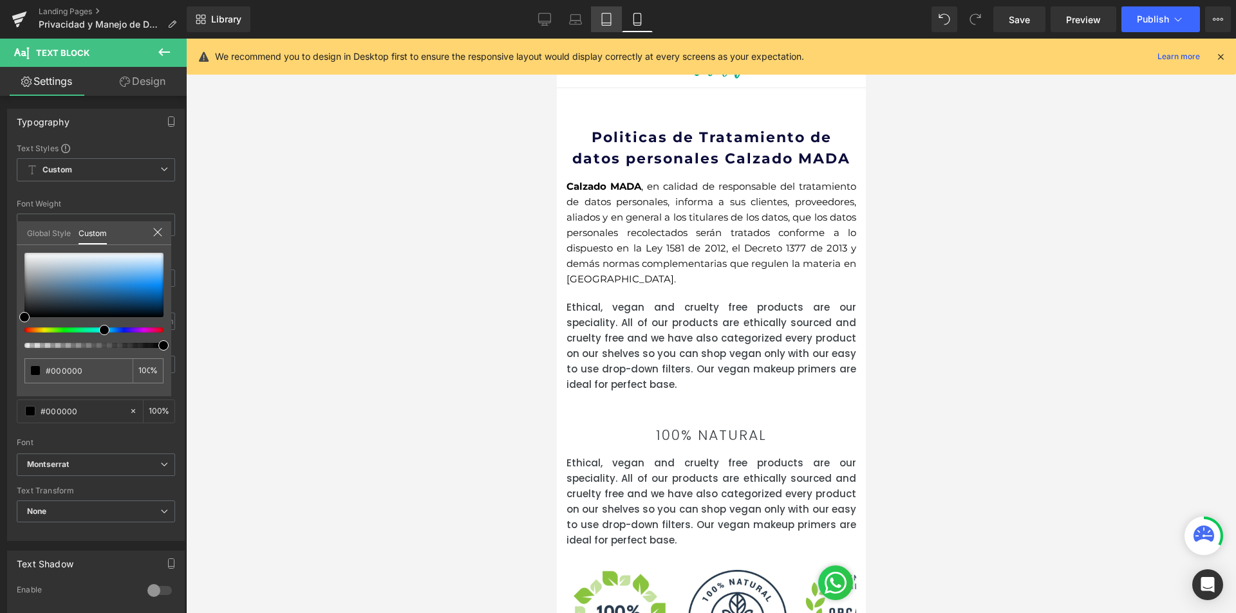
click at [618, 23] on link "Tablet" at bounding box center [606, 19] width 31 height 26
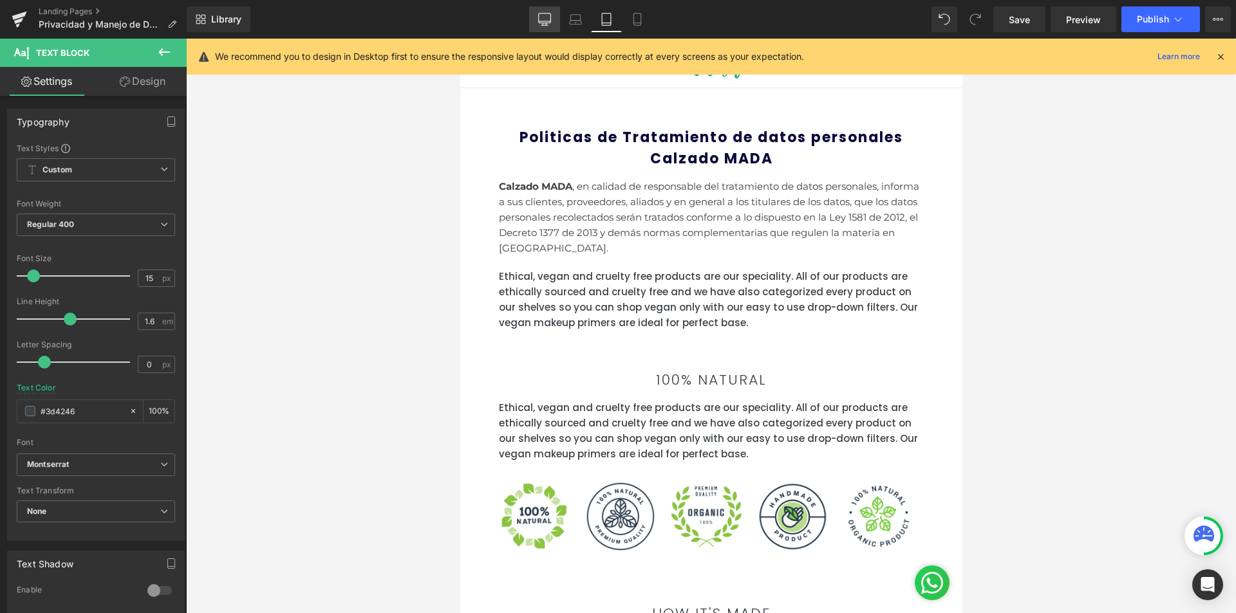
click at [540, 15] on icon at bounding box center [544, 19] width 13 height 13
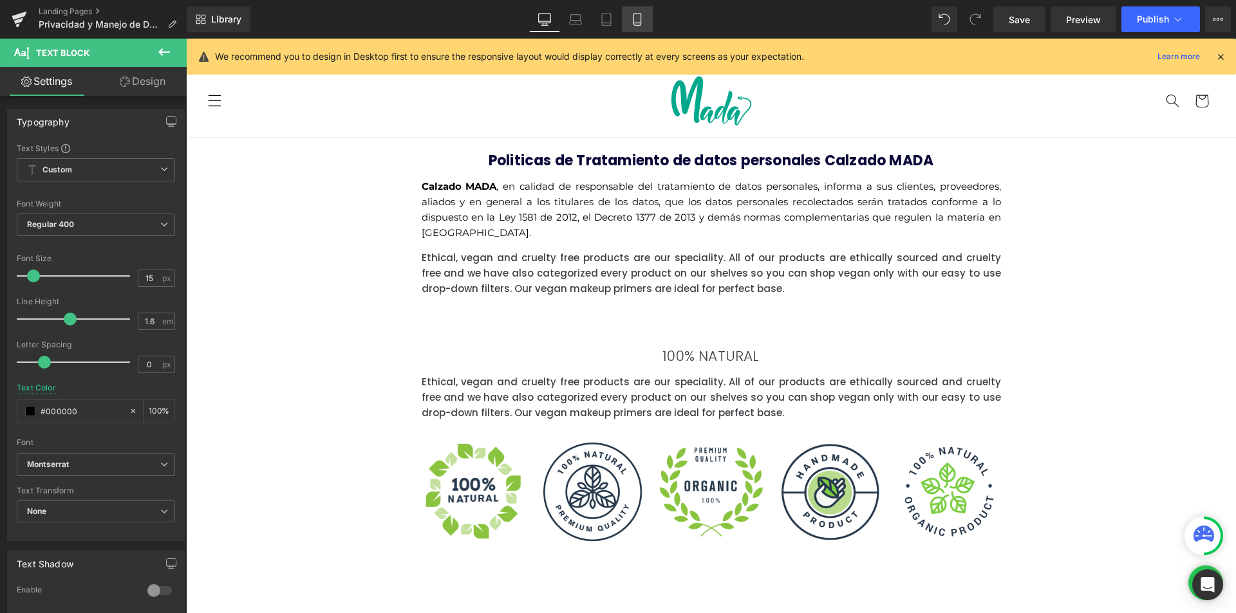
click at [640, 26] on link "Mobile" at bounding box center [637, 19] width 31 height 26
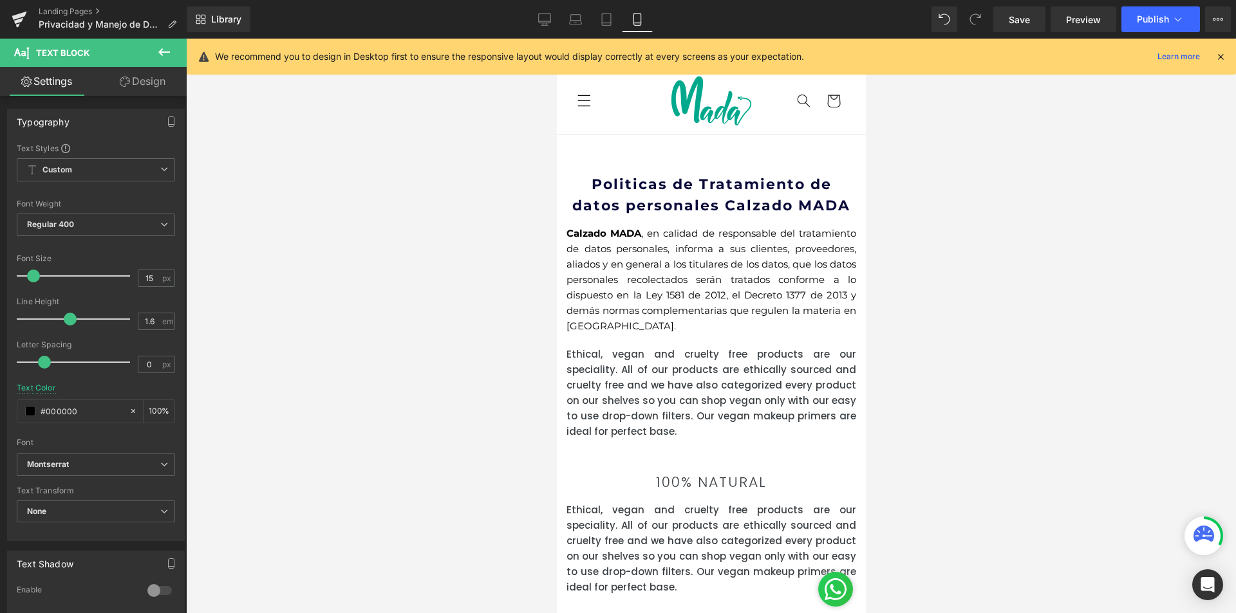
scroll to position [47, 0]
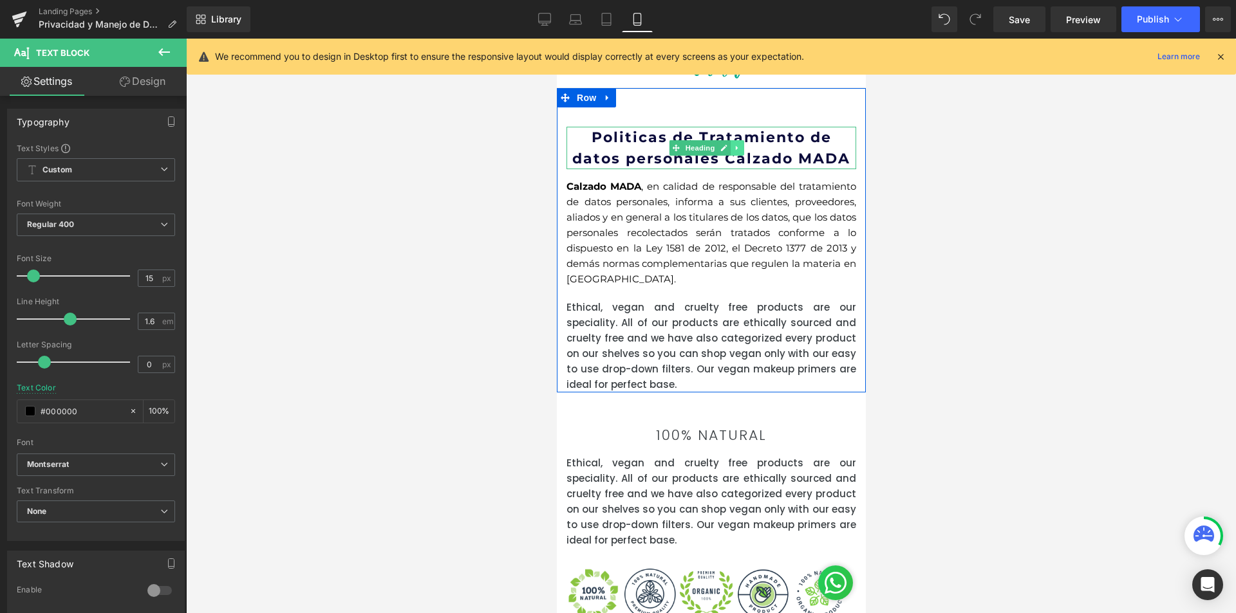
click at [739, 147] on icon at bounding box center [736, 148] width 7 height 8
click at [727, 147] on icon at bounding box center [729, 147] width 7 height 7
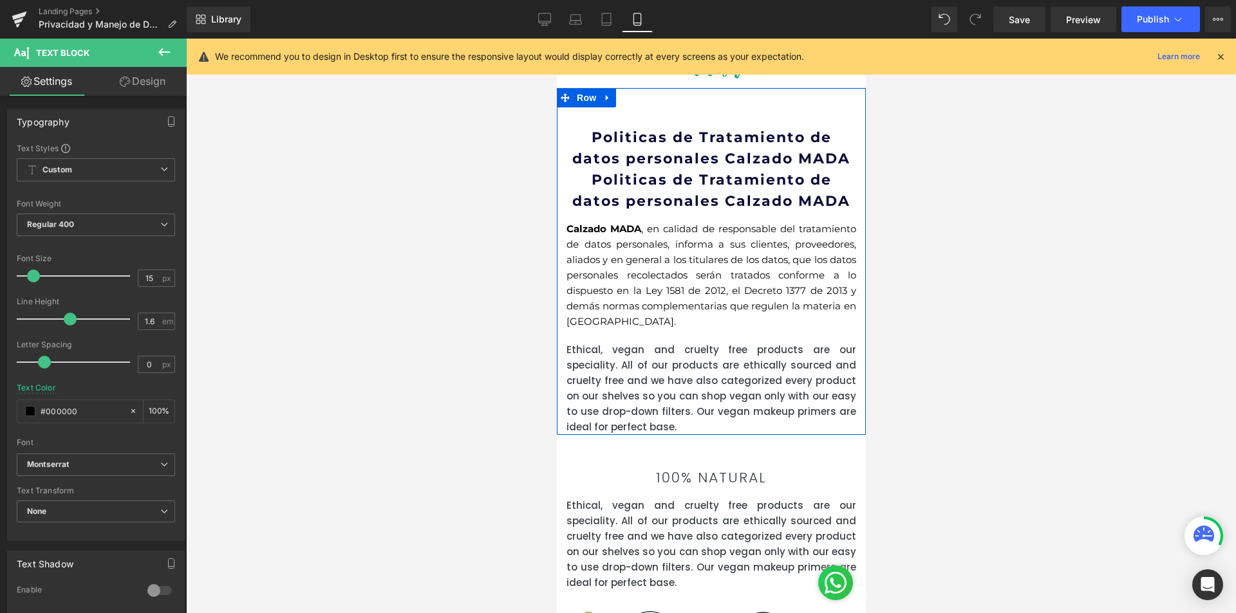
click at [746, 189] on h2 "Politicas de Tratamiento de datos personales Calzado MADA" at bounding box center [711, 190] width 290 height 42
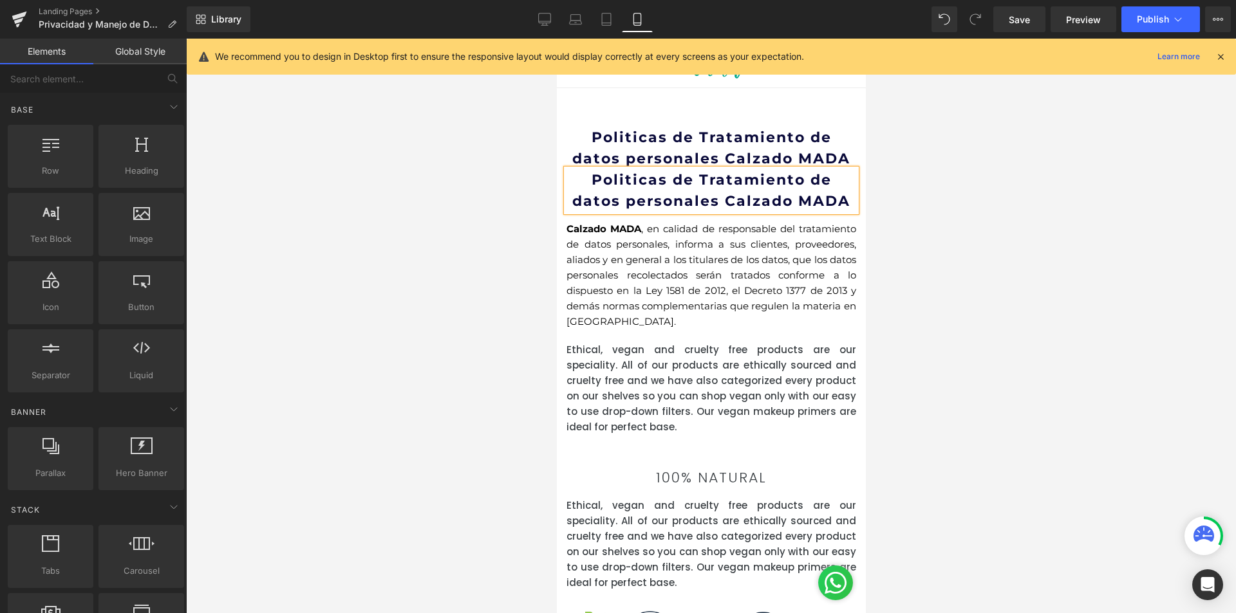
click at [1008, 234] on div at bounding box center [711, 326] width 1050 height 575
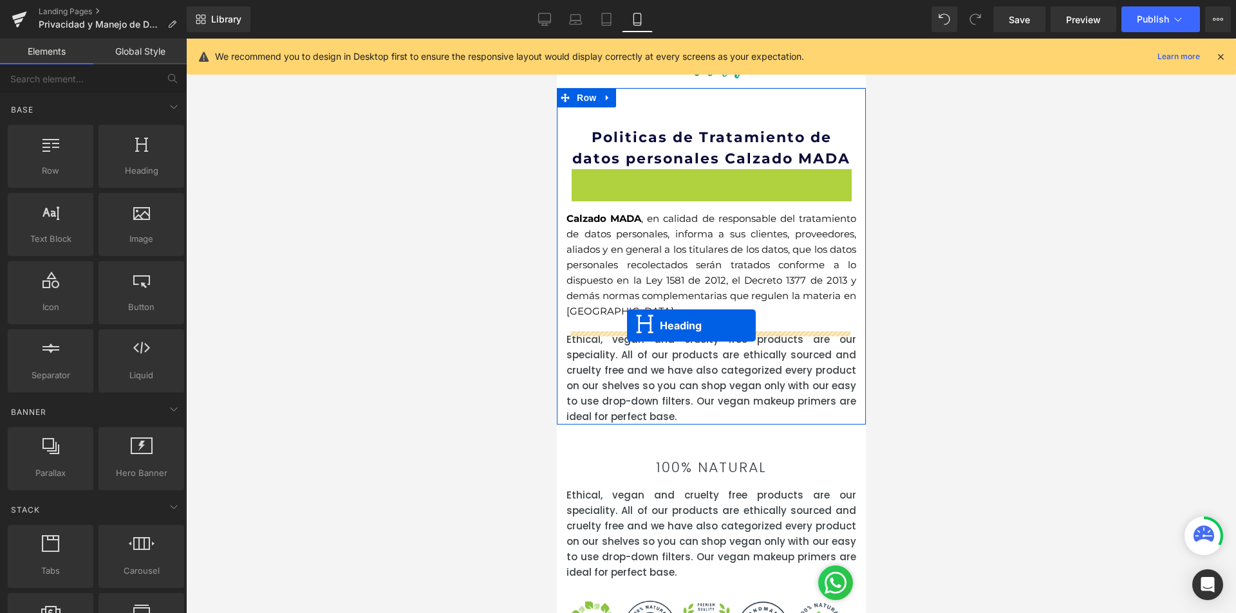
drag, startPoint x: 675, startPoint y: 187, endPoint x: 626, endPoint y: 325, distance: 146.8
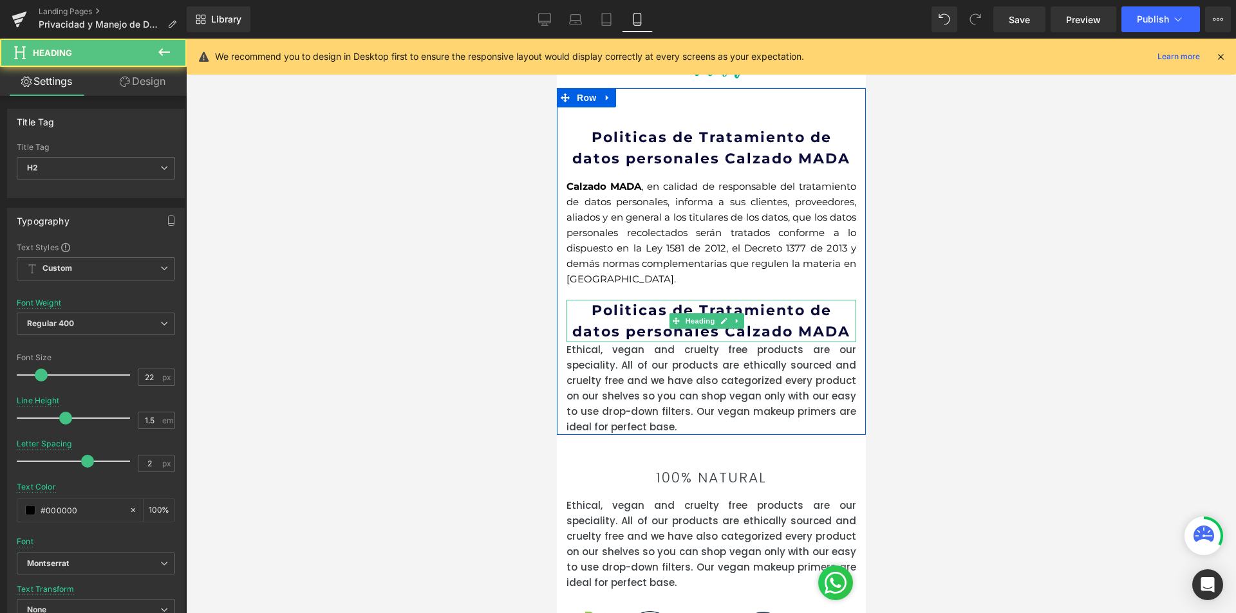
click at [626, 325] on strong "Politicas de Tratamiento de datos personales Calzado MADA" at bounding box center [710, 321] width 278 height 39
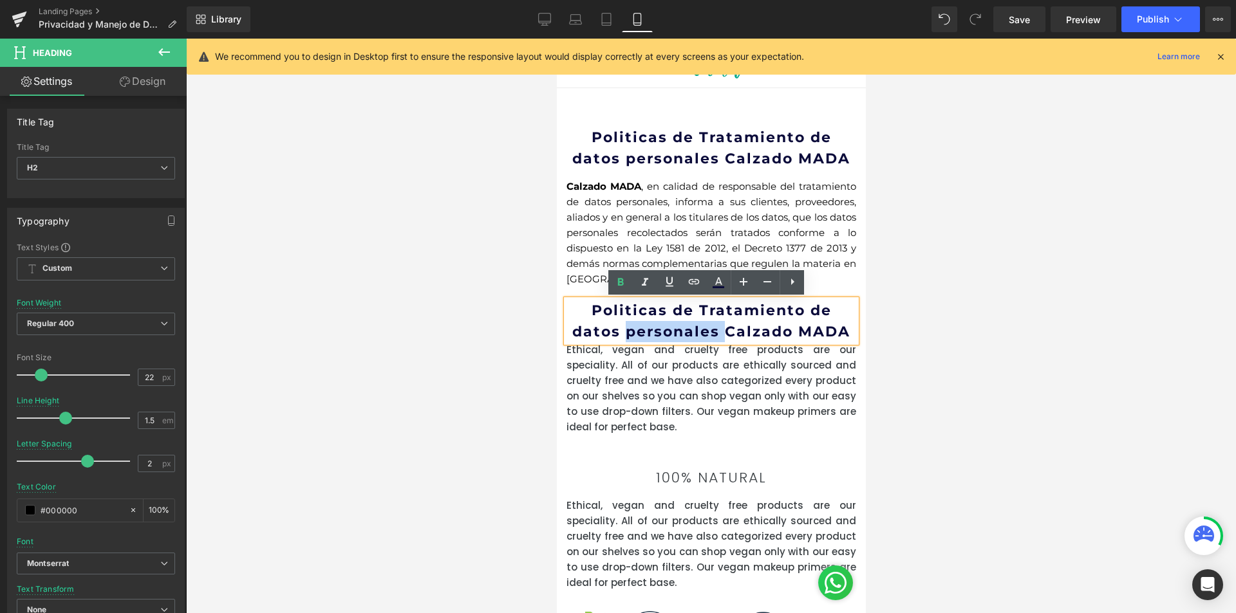
click at [626, 325] on strong "Politicas de Tratamiento de datos personales Calzado MADA" at bounding box center [710, 321] width 278 height 39
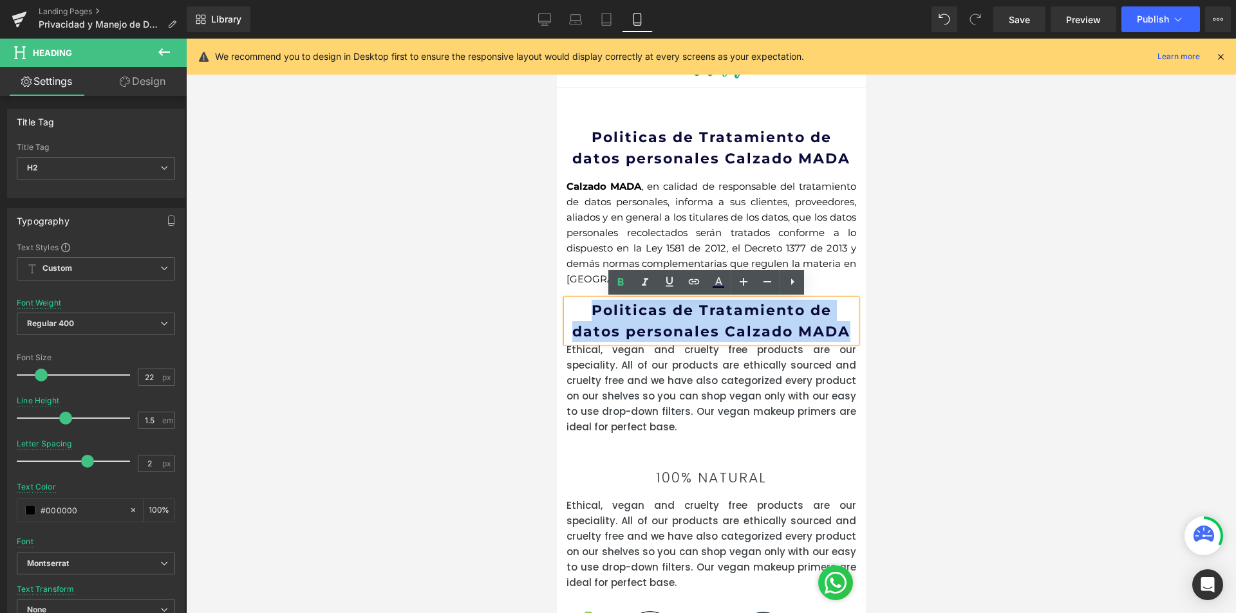
click at [626, 325] on strong "Politicas de Tratamiento de datos personales Calzado MADA" at bounding box center [710, 321] width 278 height 39
paste div
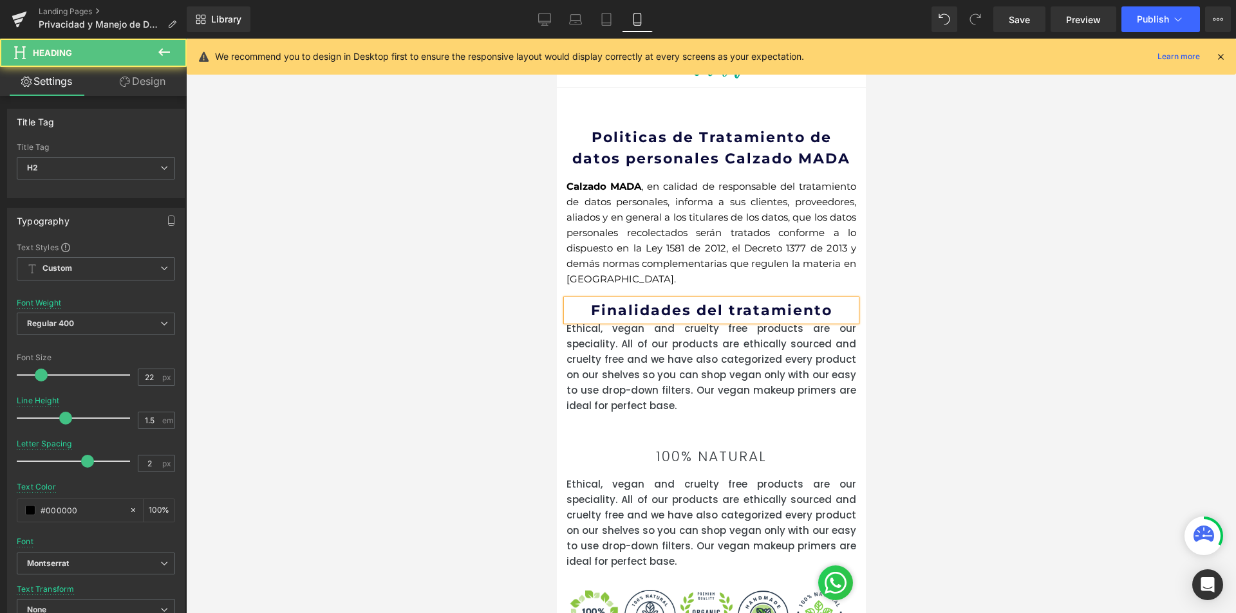
click at [820, 308] on b "Finalidades del tratamiento" at bounding box center [710, 310] width 241 height 17
click at [826, 308] on h2 "Finalidades del tratamiento" at bounding box center [711, 310] width 290 height 21
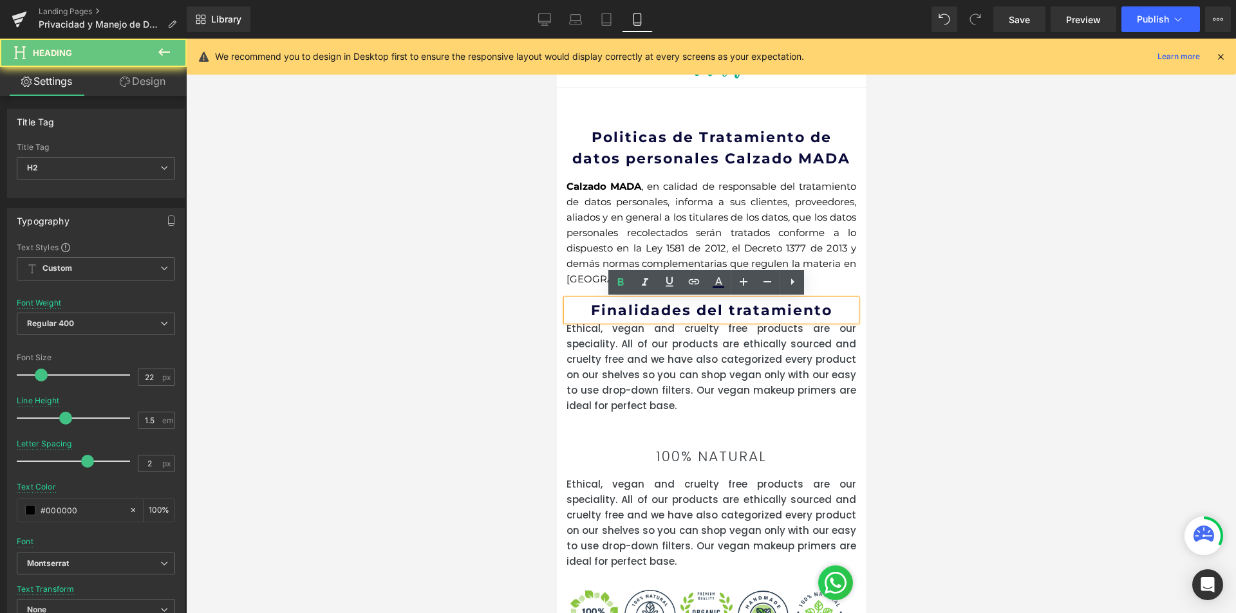
click at [821, 308] on b "Finalidades del tratamiento" at bounding box center [710, 310] width 241 height 17
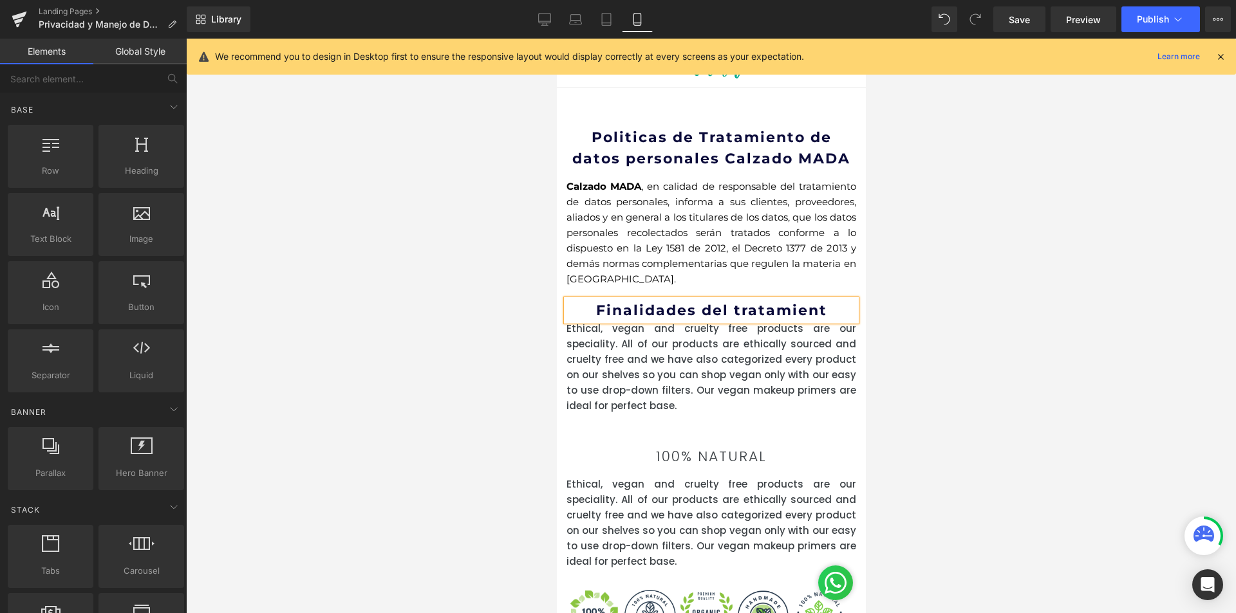
click at [974, 315] on div at bounding box center [711, 326] width 1050 height 575
click at [817, 311] on b "Finalidades del tratamient" at bounding box center [710, 310] width 231 height 17
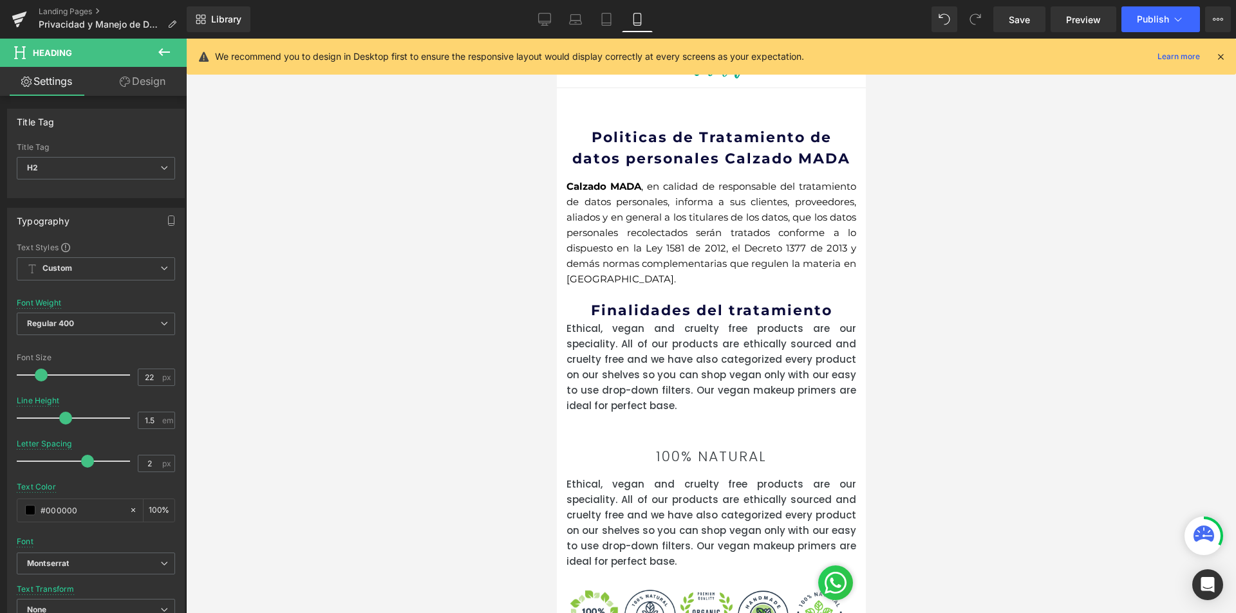
click at [884, 345] on div at bounding box center [711, 326] width 1050 height 575
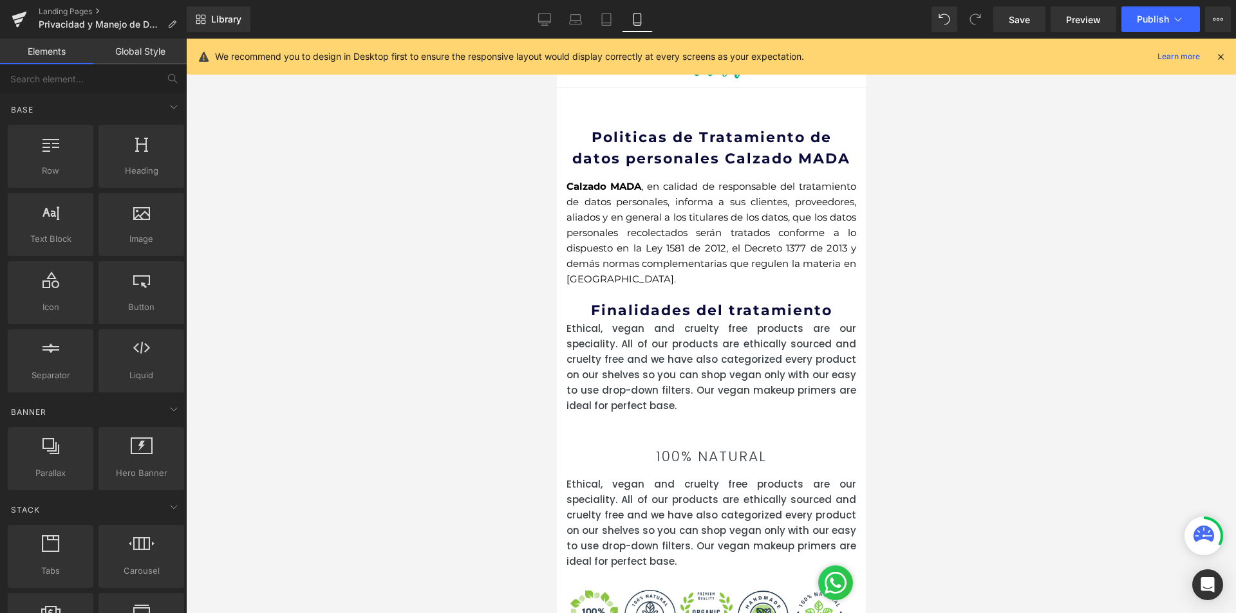
click at [813, 315] on b "Finalidades del tratamiento" at bounding box center [710, 310] width 241 height 17
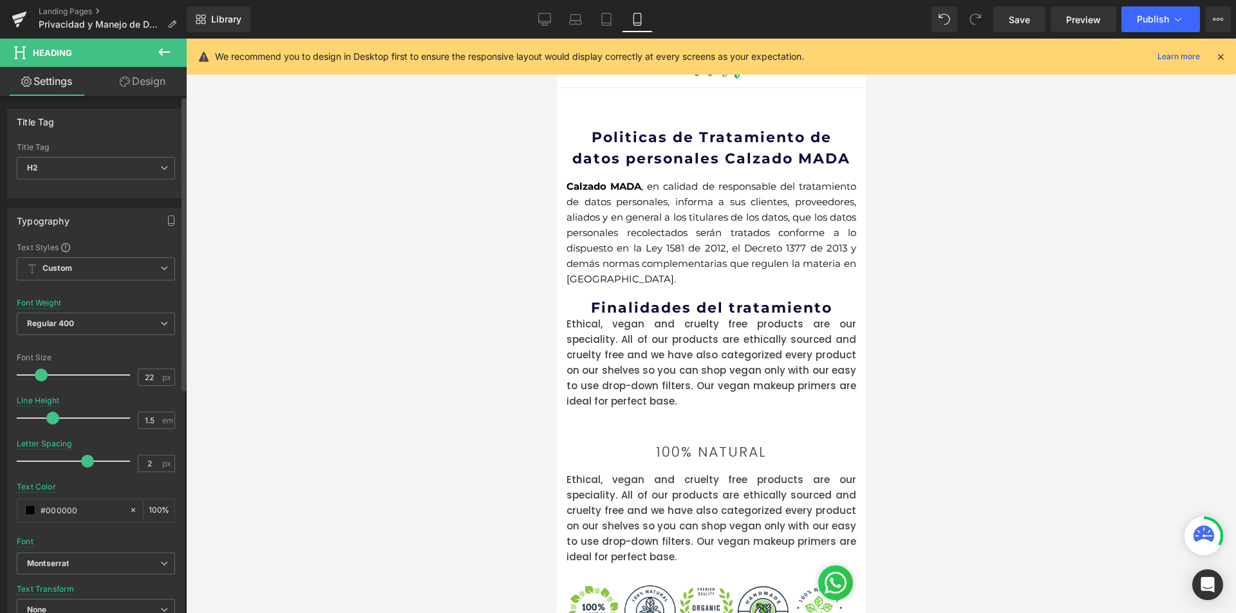
drag, startPoint x: 65, startPoint y: 418, endPoint x: 53, endPoint y: 418, distance: 12.2
click at [53, 418] on span at bounding box center [52, 418] width 13 height 13
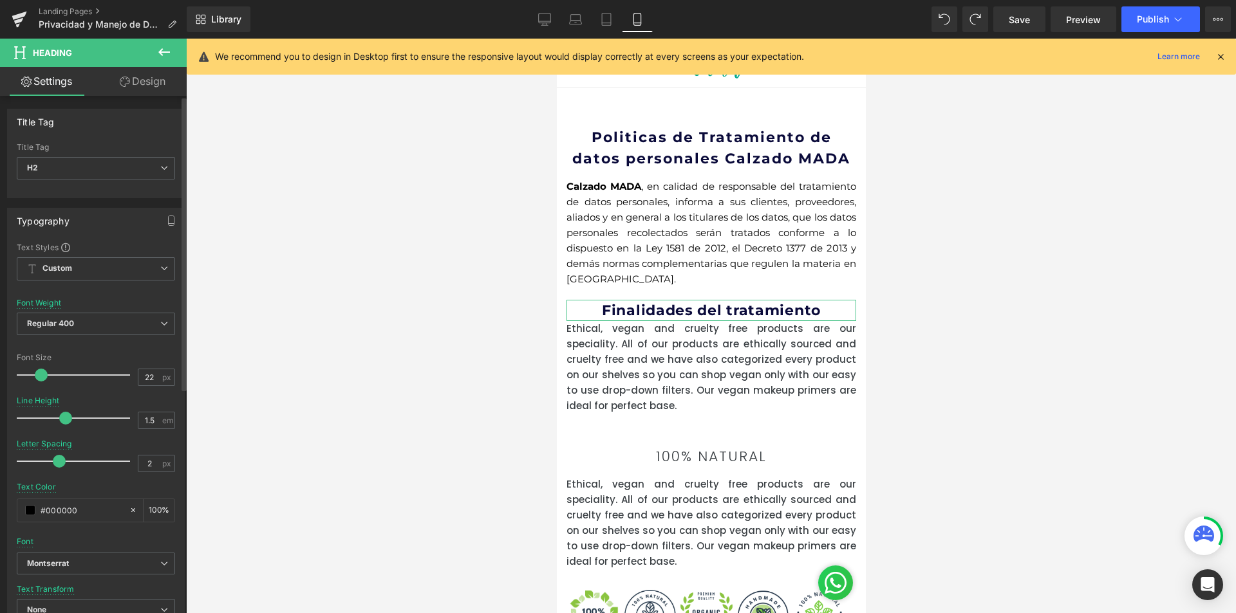
drag, startPoint x: 82, startPoint y: 463, endPoint x: 56, endPoint y: 463, distance: 25.7
click at [56, 463] on span at bounding box center [59, 461] width 13 height 13
click at [144, 463] on input "2" at bounding box center [149, 464] width 23 height 16
type input "0"
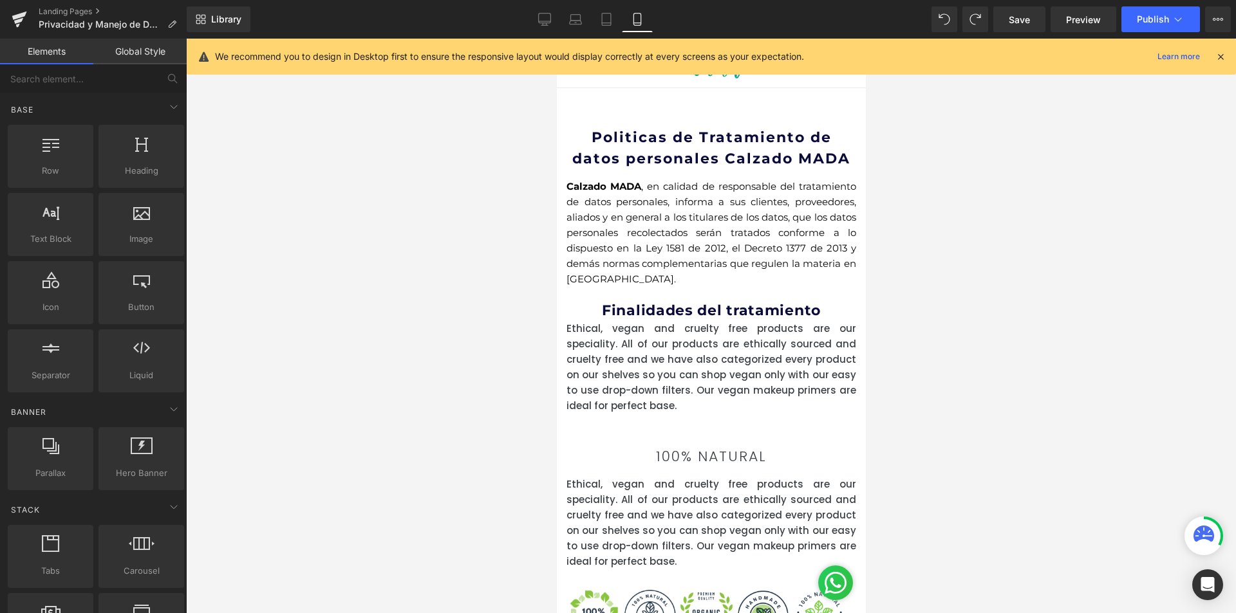
click at [1044, 344] on div at bounding box center [711, 326] width 1050 height 575
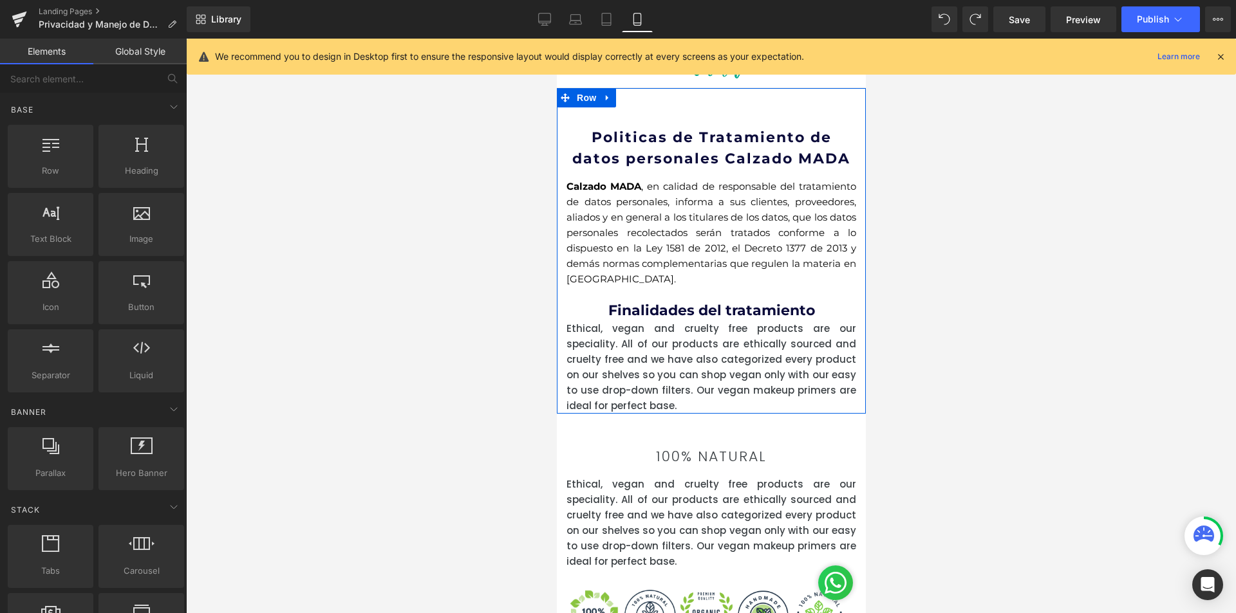
click at [649, 298] on div "Politicas de Tratamiento de datos personales Calzado MADA Heading Calzado MADA …" at bounding box center [711, 270] width 290 height 287
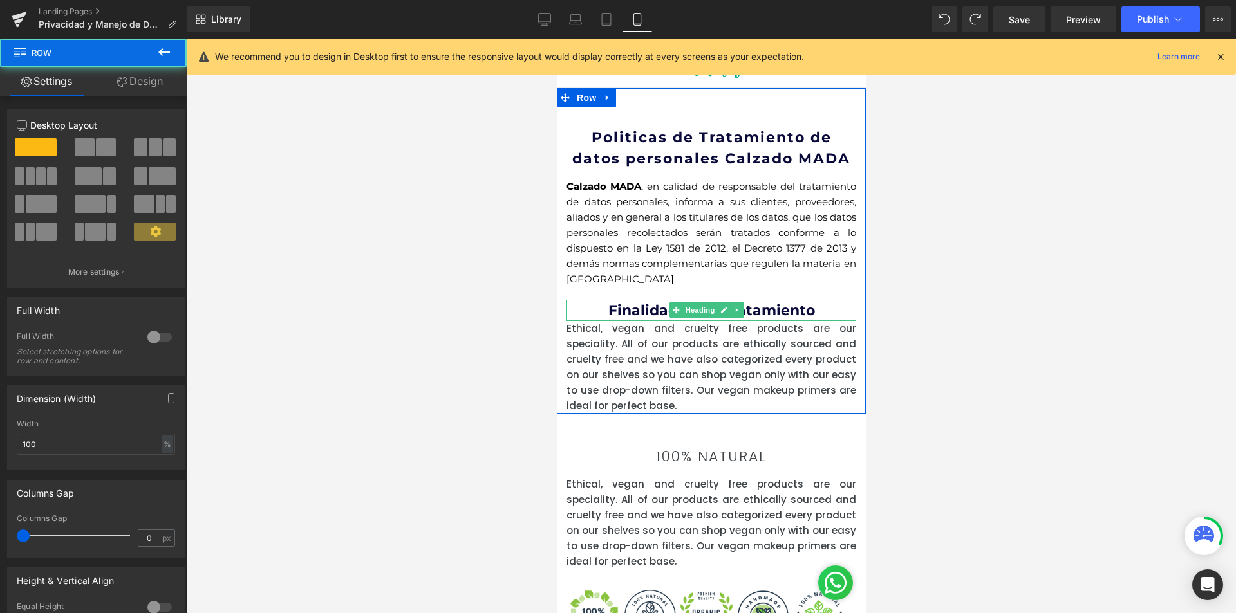
click at [645, 306] on b "Finalidades del tratamiento" at bounding box center [711, 310] width 207 height 17
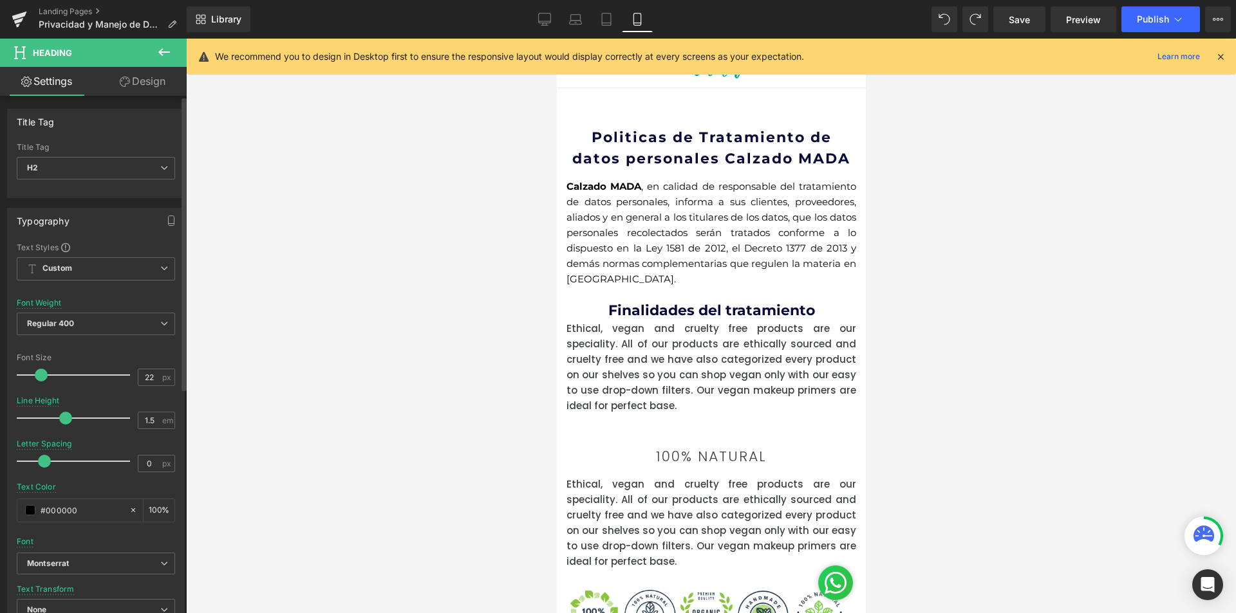
click at [120, 355] on div "Font Size" at bounding box center [96, 357] width 158 height 9
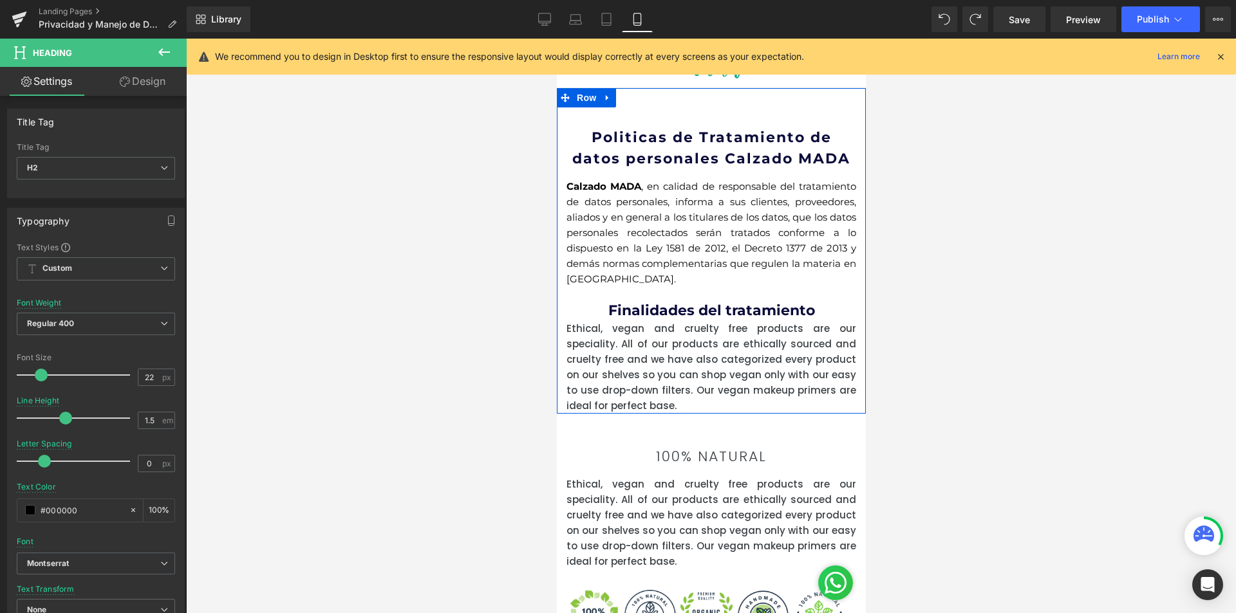
click at [643, 313] on b "Finalidades del tratamiento" at bounding box center [711, 310] width 207 height 17
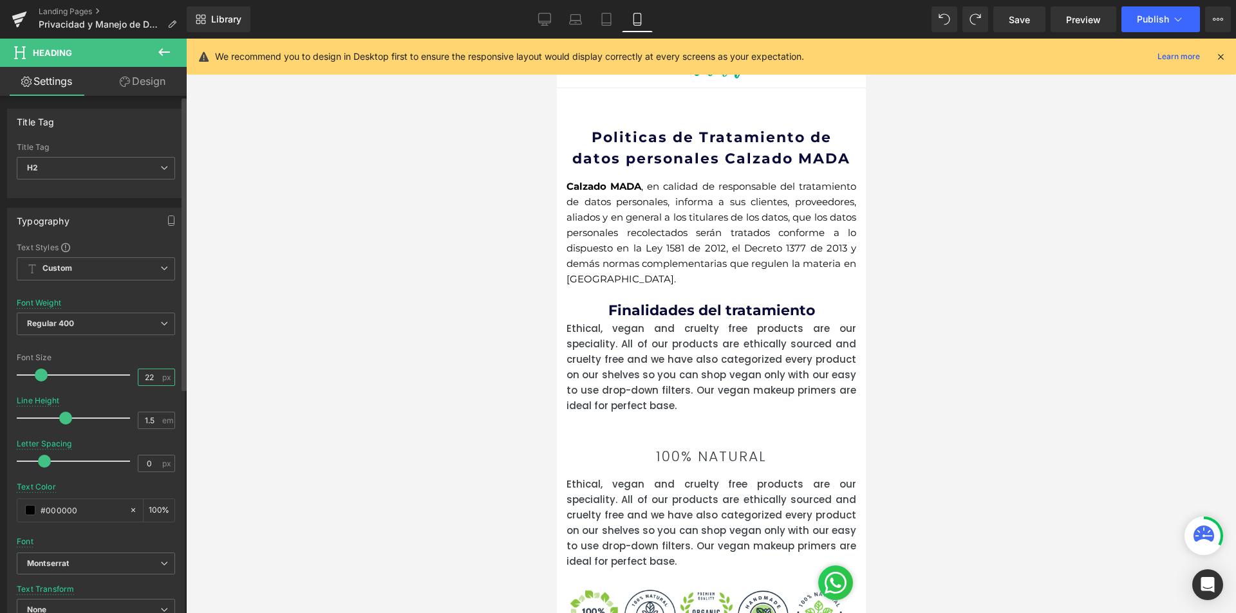
drag, startPoint x: 153, startPoint y: 377, endPoint x: 140, endPoint y: 376, distance: 12.9
click at [140, 376] on input "22" at bounding box center [149, 377] width 23 height 16
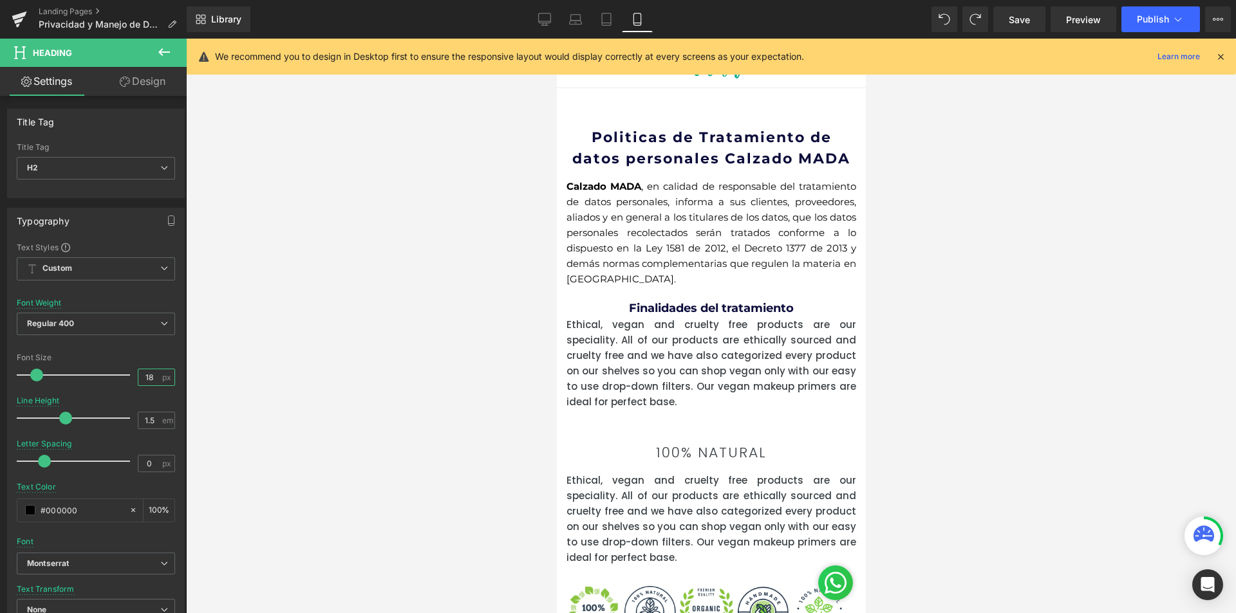
type input "18"
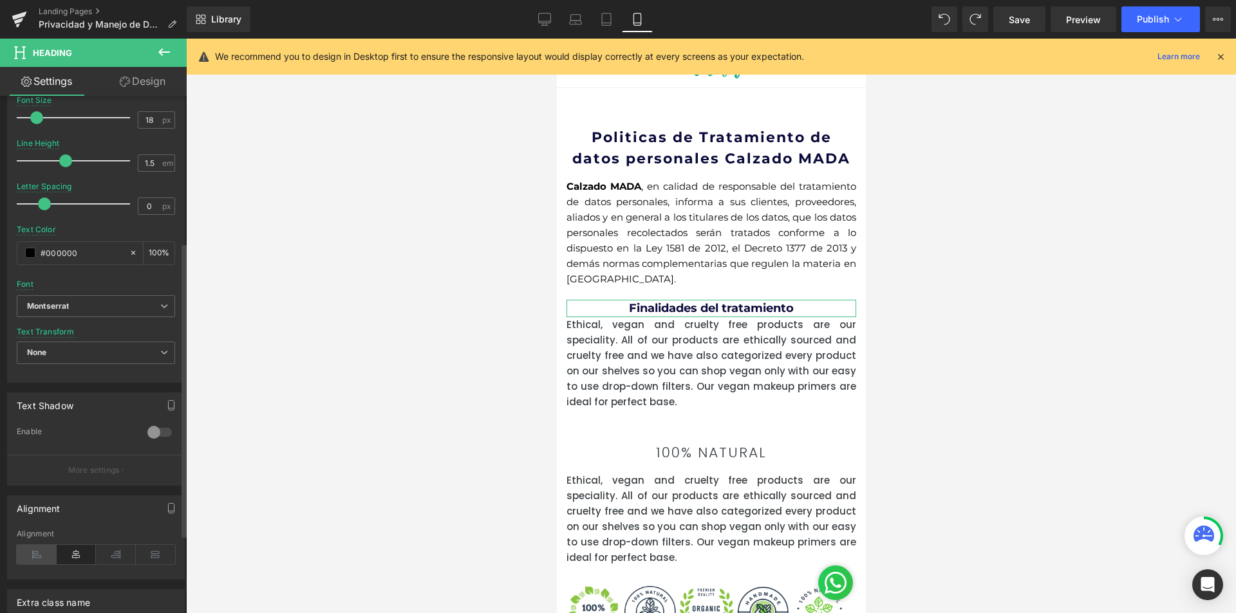
click at [37, 546] on icon at bounding box center [37, 554] width 40 height 19
click at [1143, 224] on div at bounding box center [711, 326] width 1050 height 575
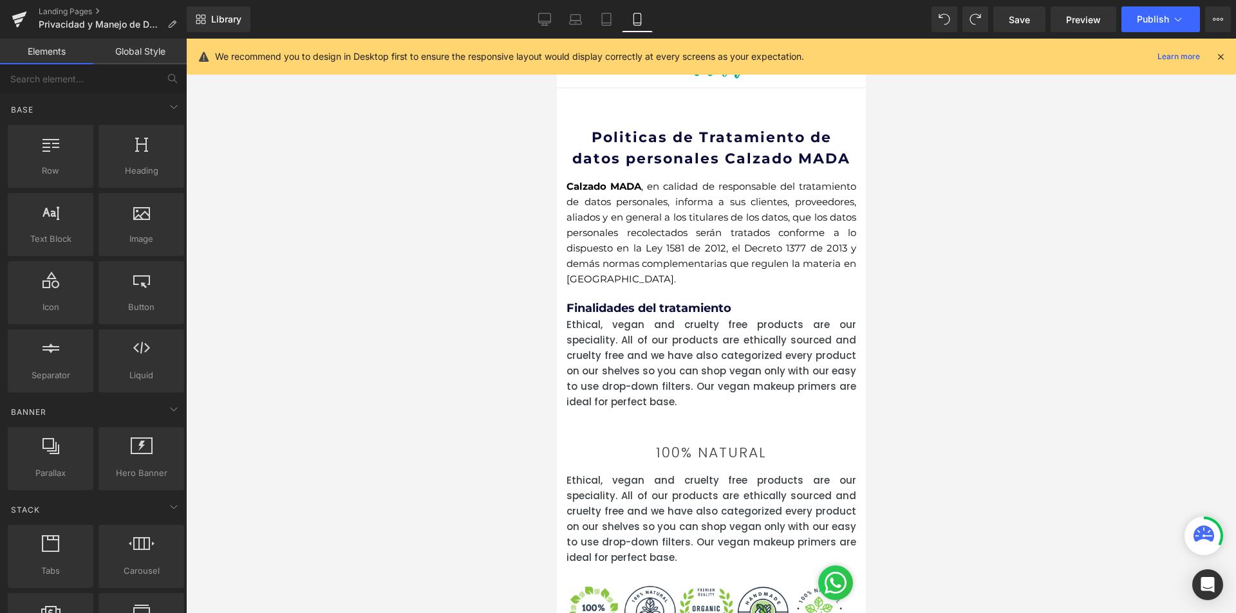
click at [985, 254] on div at bounding box center [711, 326] width 1050 height 575
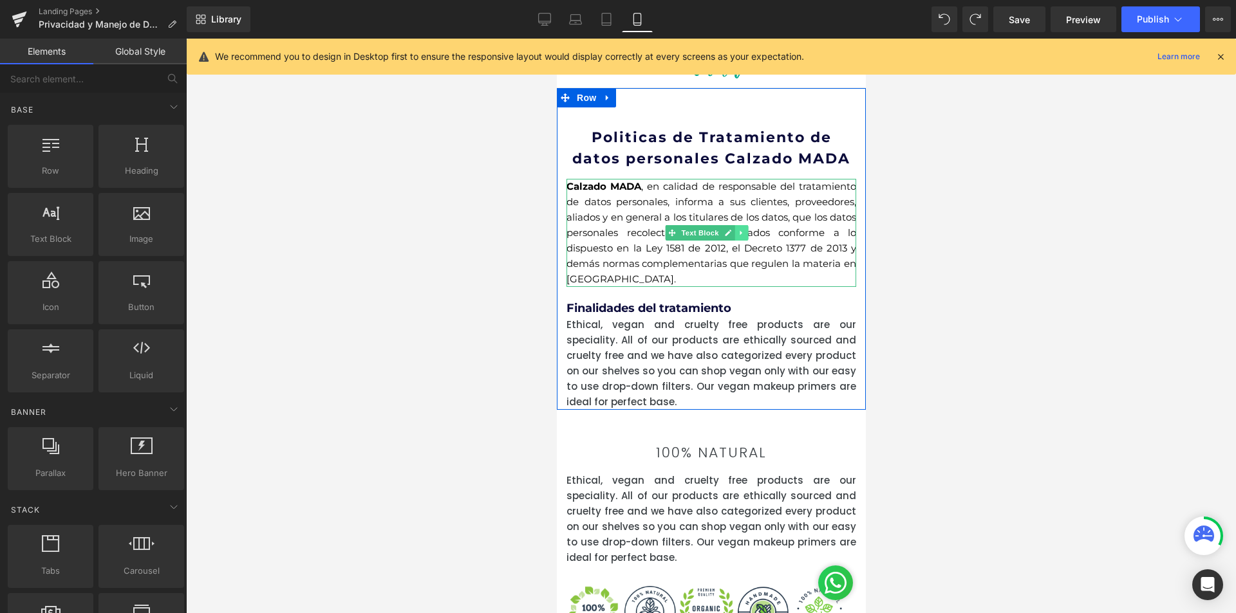
click at [741, 232] on icon at bounding box center [740, 233] width 7 height 8
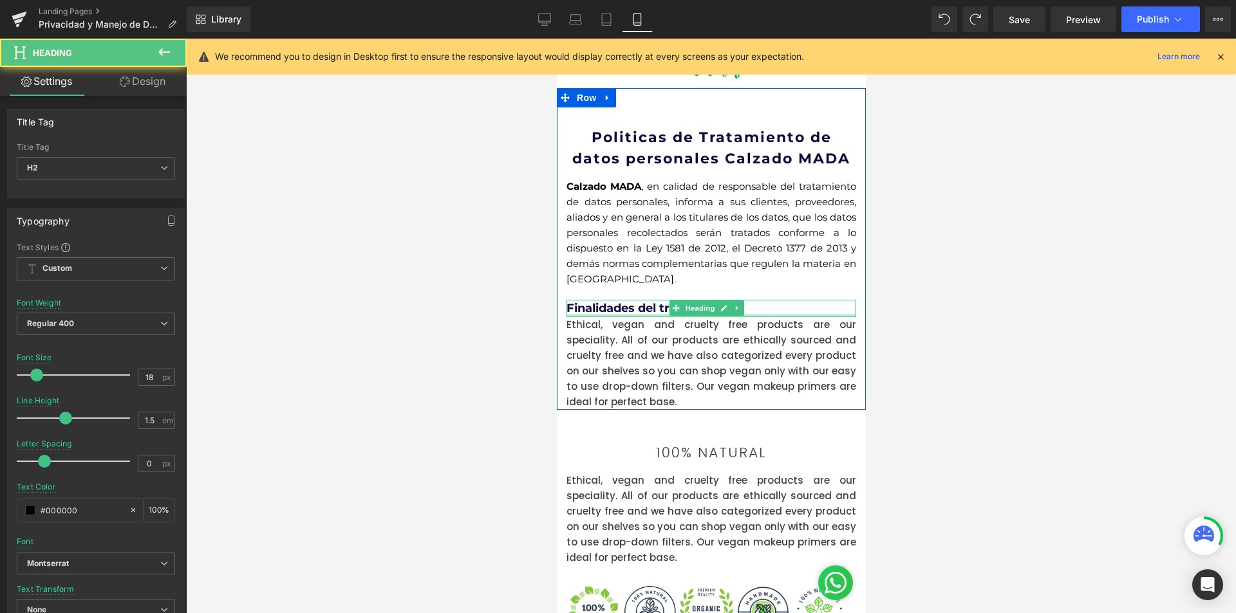
click at [665, 315] on div at bounding box center [711, 315] width 290 height 3
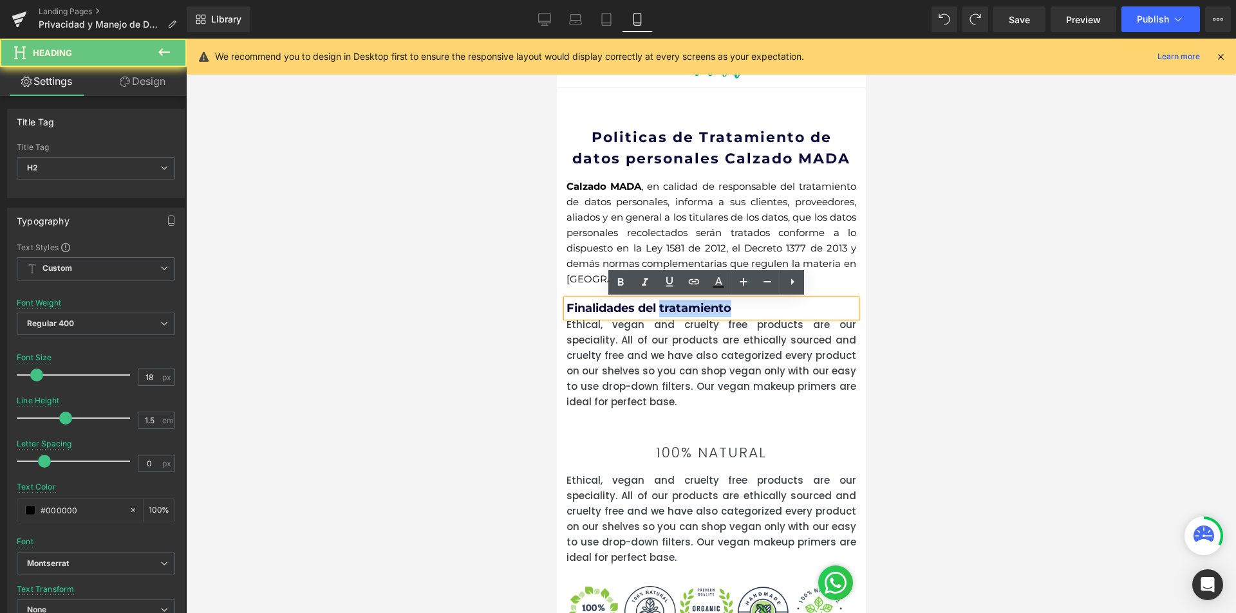
click at [665, 315] on h2 "Finalidades del tratamiento" at bounding box center [711, 308] width 290 height 17
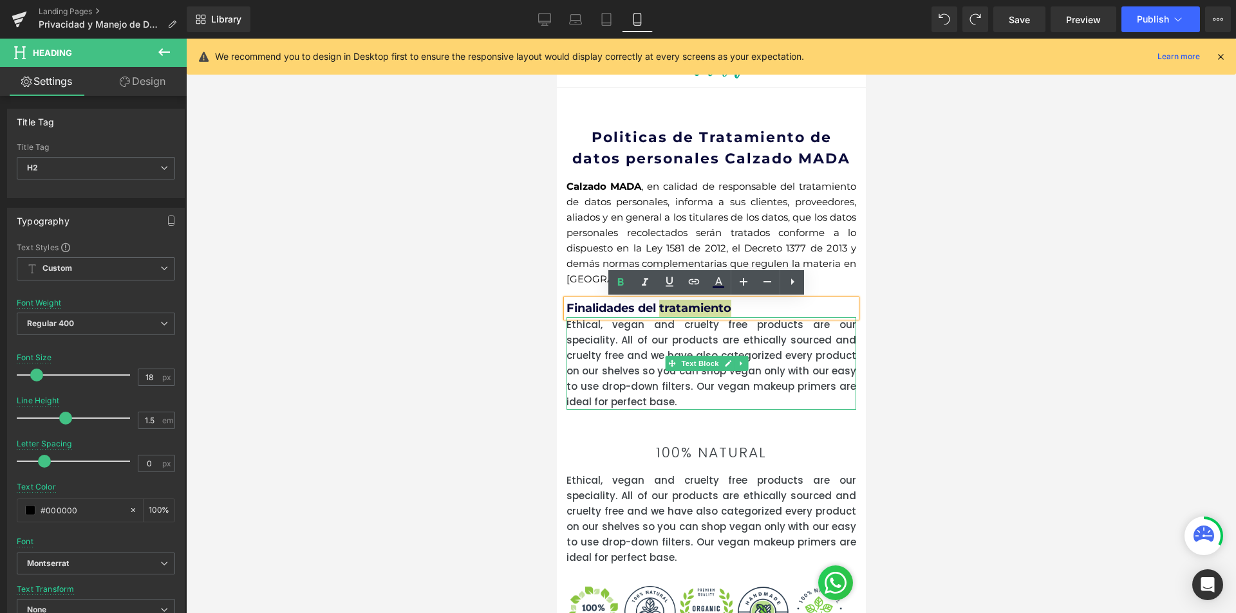
click at [981, 331] on div at bounding box center [711, 326] width 1050 height 575
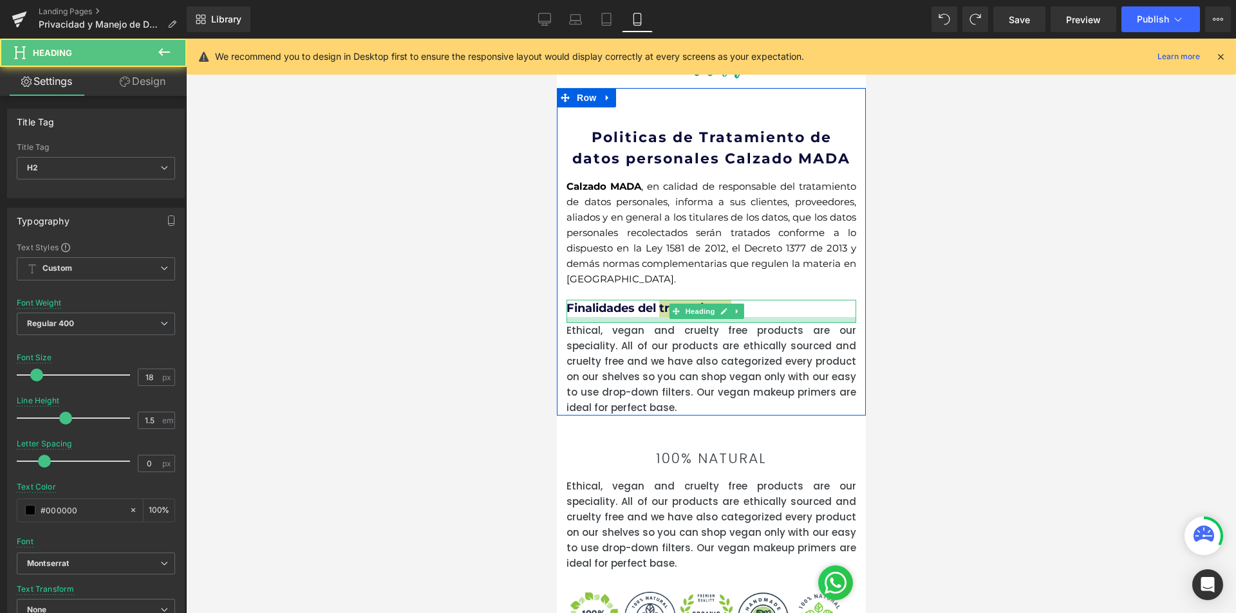
click at [750, 320] on div at bounding box center [711, 320] width 290 height 6
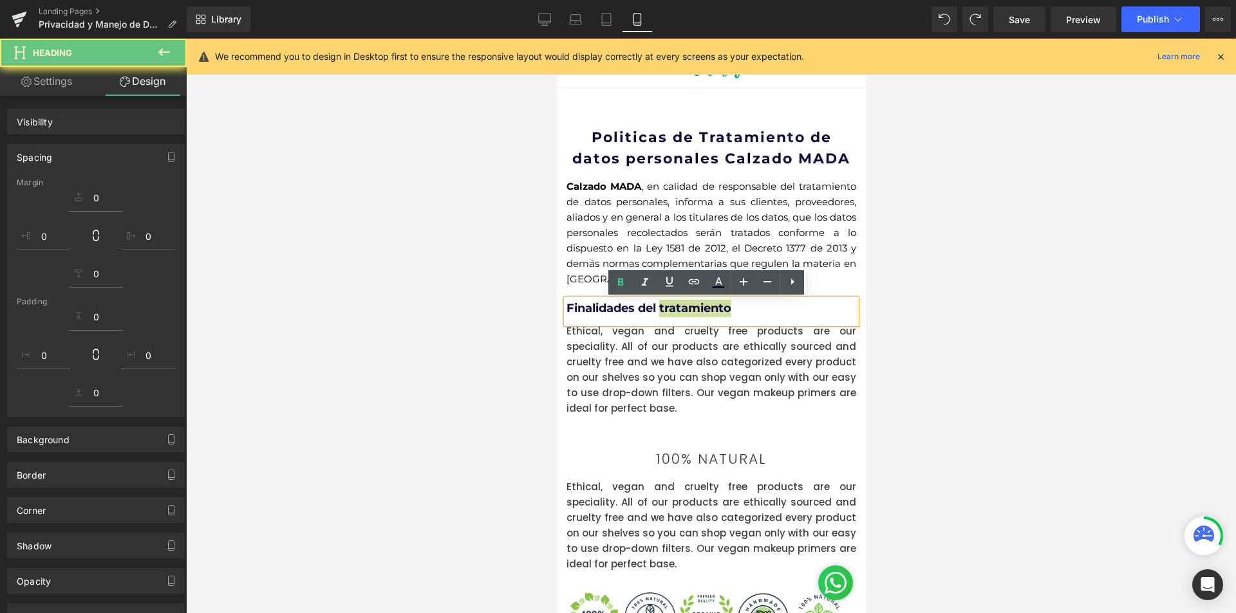
click at [894, 319] on div at bounding box center [711, 326] width 1050 height 575
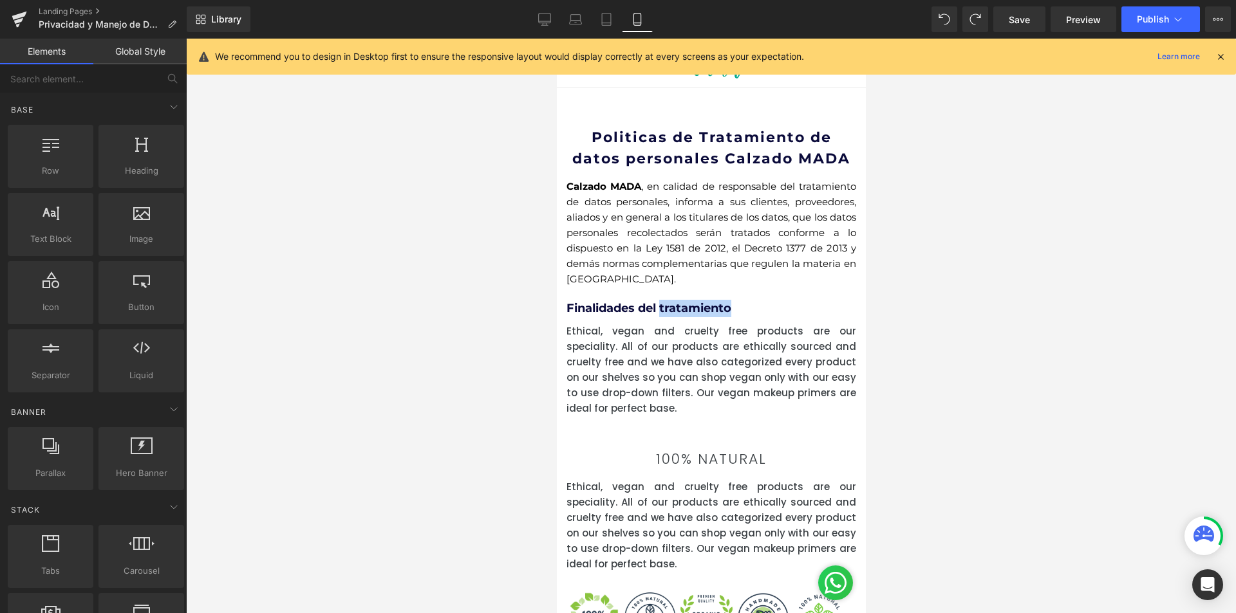
click at [814, 252] on p "Calzado MADA , en calidad de responsable del tratamiento de datos personales, i…" at bounding box center [711, 233] width 290 height 108
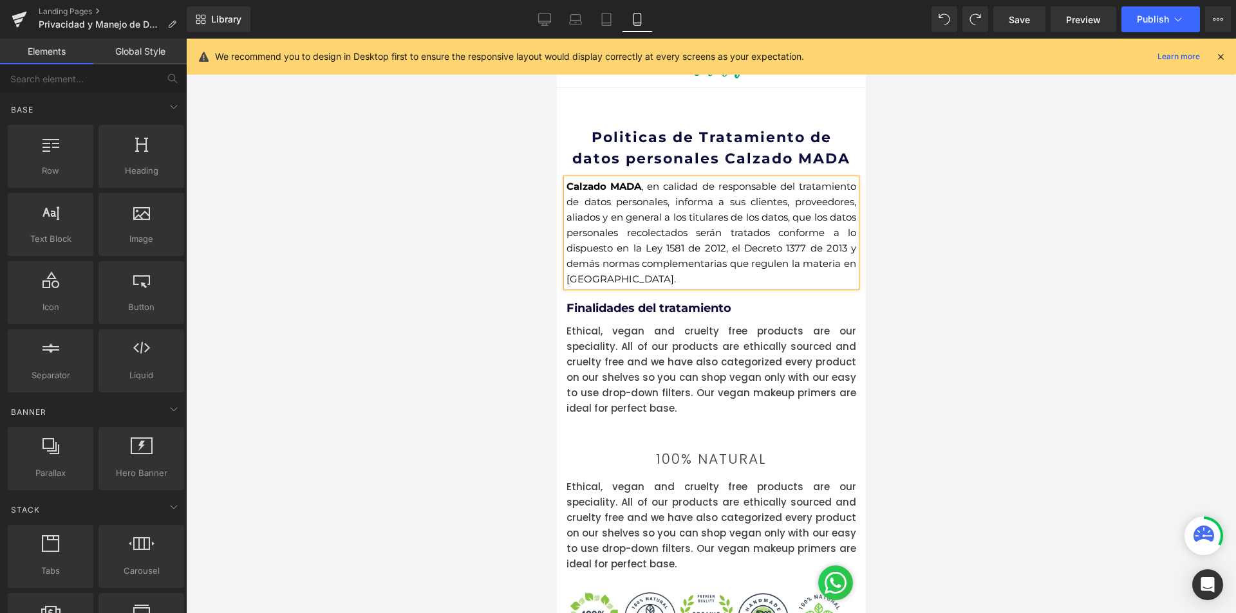
drag, startPoint x: 954, startPoint y: 243, endPoint x: 174, endPoint y: 194, distance: 780.8
click at [954, 243] on div at bounding box center [711, 326] width 1050 height 575
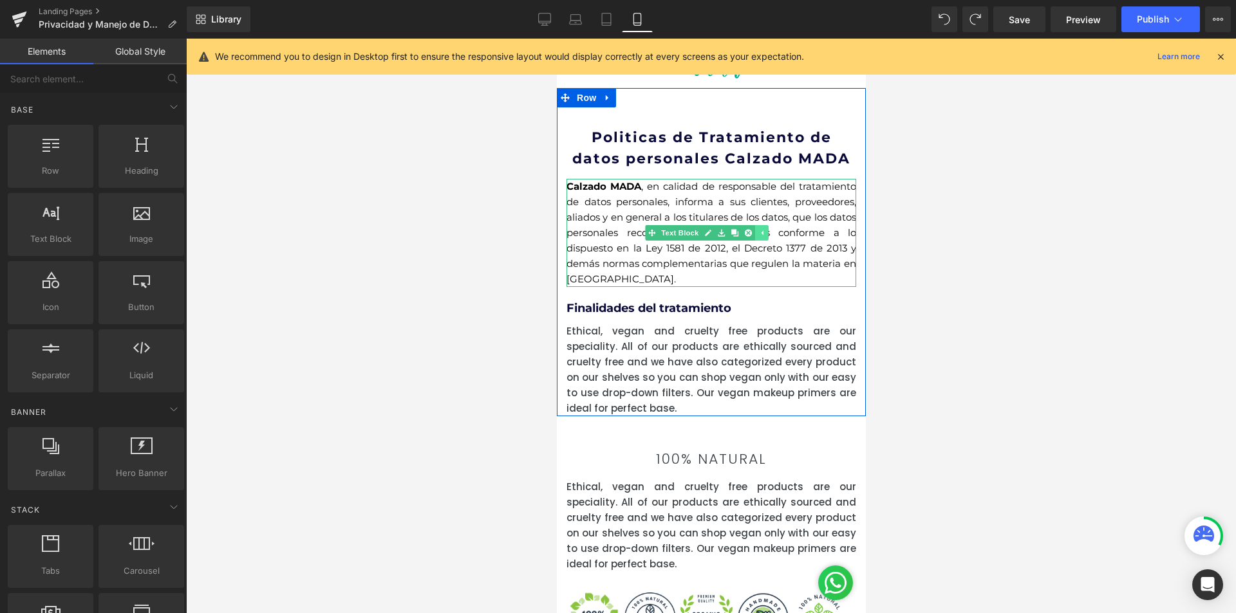
click at [765, 236] on link at bounding box center [761, 232] width 14 height 15
click at [737, 234] on icon at bounding box center [740, 233] width 7 height 8
click at [732, 234] on icon at bounding box center [733, 232] width 7 height 7
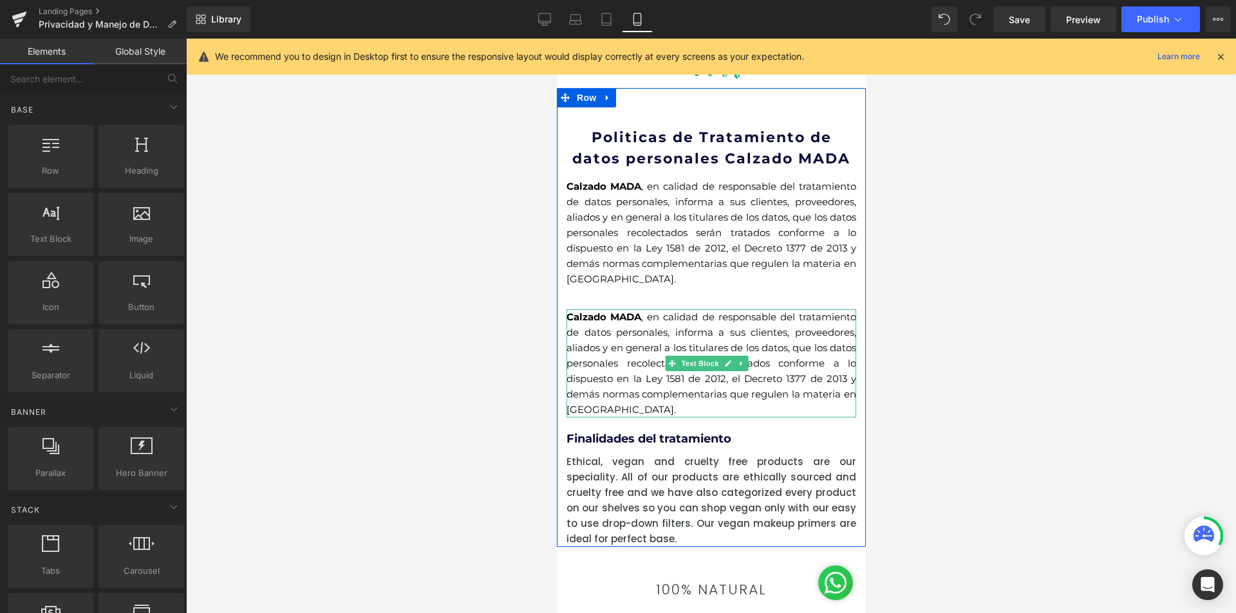
click at [680, 325] on p "Calzado MADA , en calidad de responsable del tratamiento de datos personales, i…" at bounding box center [711, 364] width 290 height 108
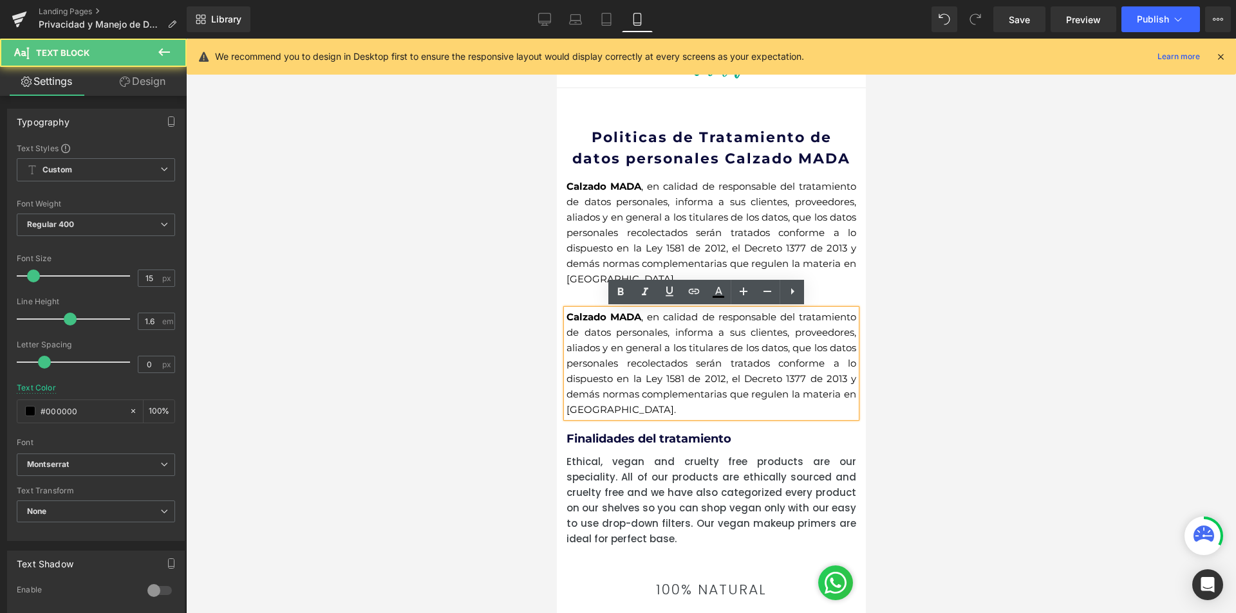
click at [974, 387] on div at bounding box center [711, 326] width 1050 height 575
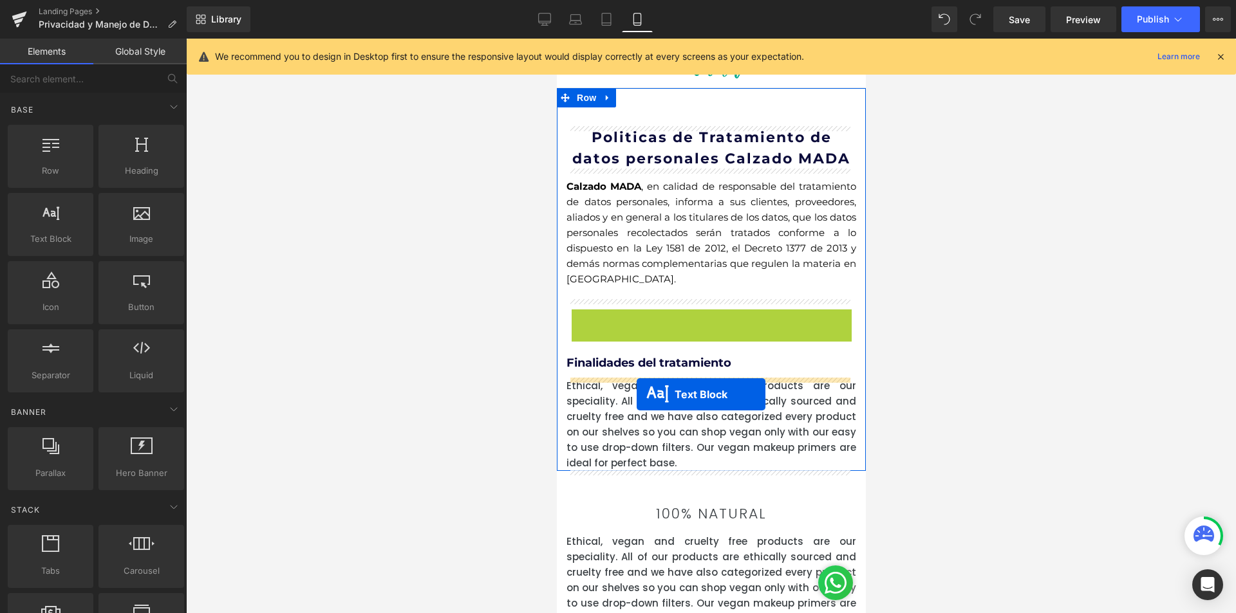
drag, startPoint x: 672, startPoint y: 362, endPoint x: 636, endPoint y: 394, distance: 48.8
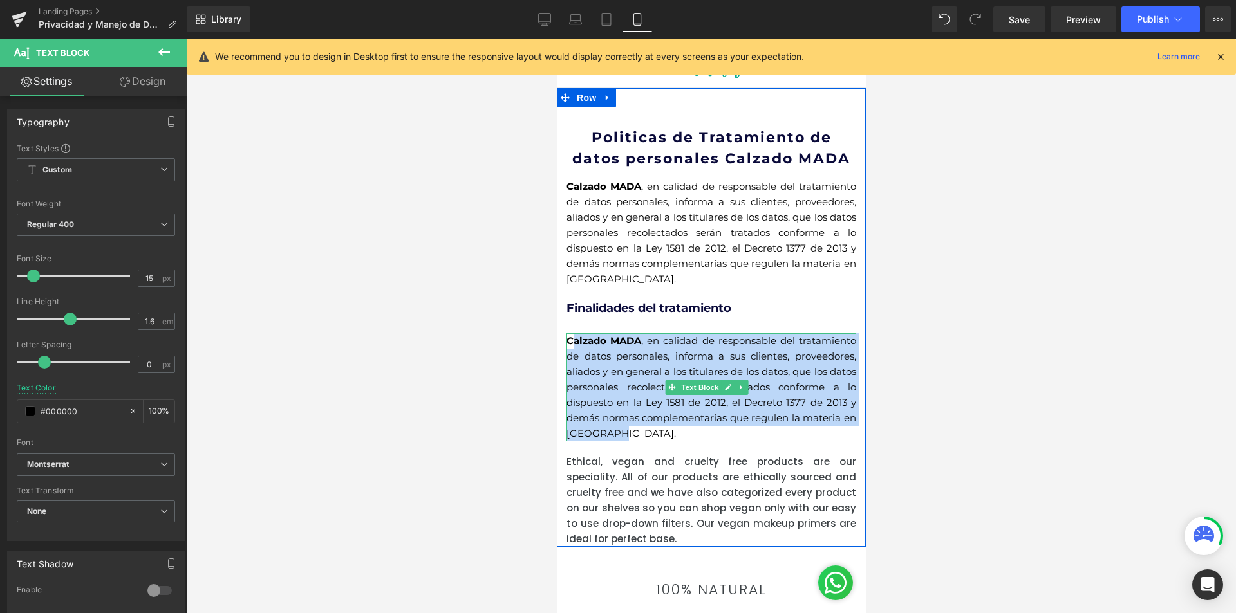
drag, startPoint x: 754, startPoint y: 429, endPoint x: 569, endPoint y: 342, distance: 205.0
click at [569, 342] on p "Calzado MADA , en calidad de responsable del tratamiento de datos personales, i…" at bounding box center [711, 387] width 290 height 108
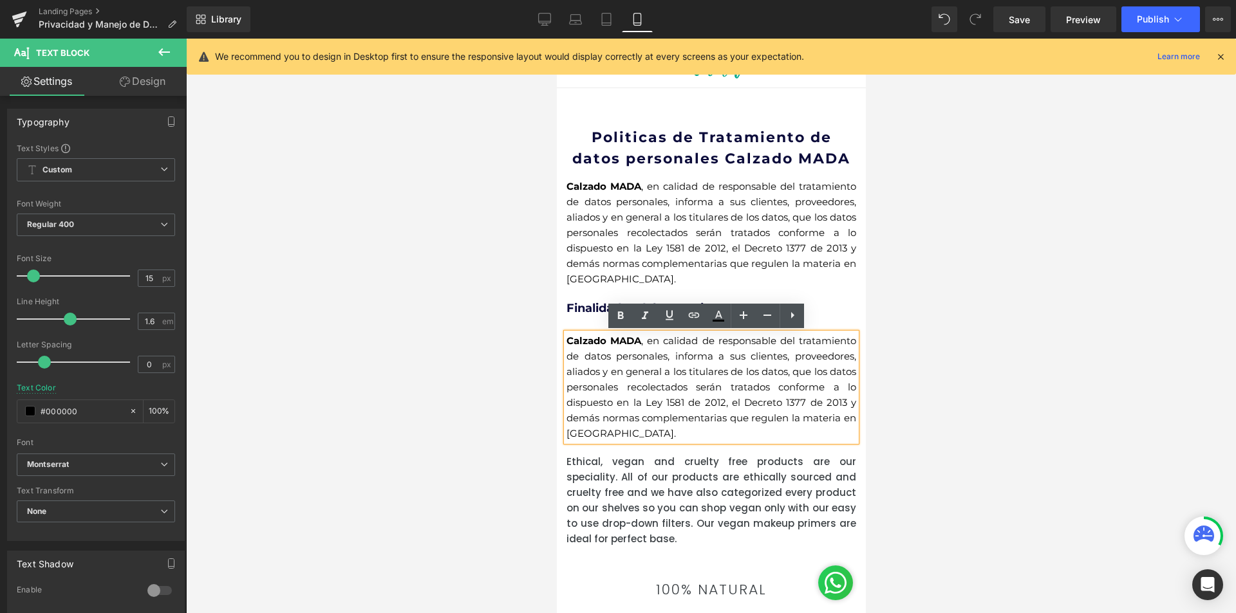
click at [568, 341] on strong "Calzado MADA" at bounding box center [603, 341] width 75 height 12
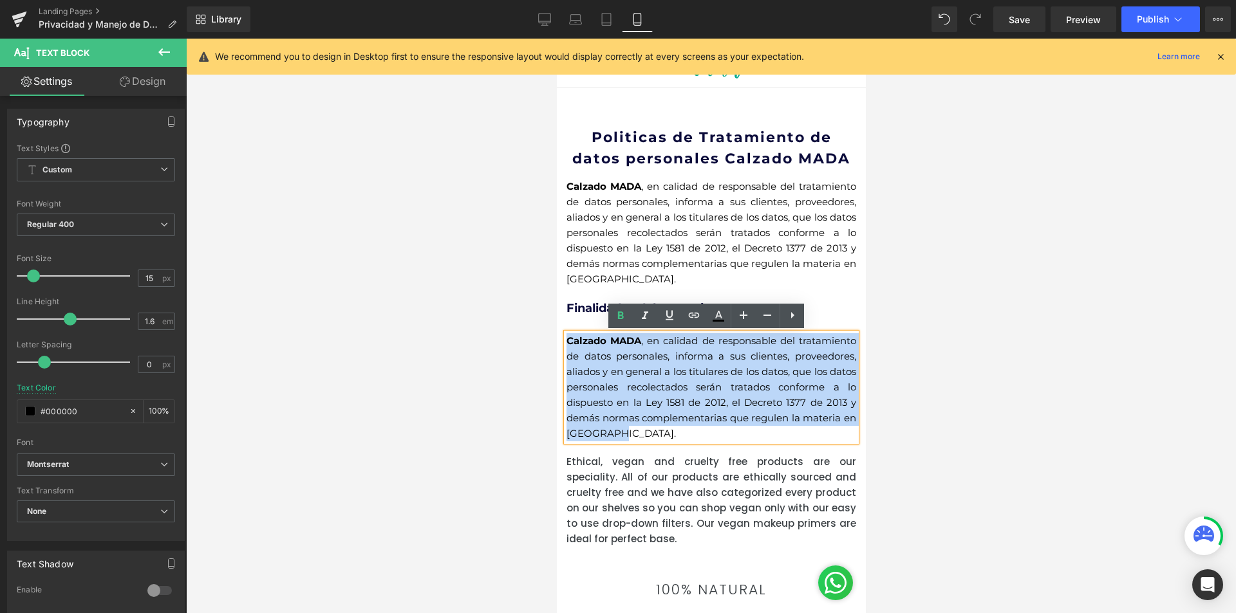
drag, startPoint x: 568, startPoint y: 341, endPoint x: 738, endPoint y: 436, distance: 194.8
click at [738, 436] on p "Calzado MADA , en calidad de responsable del tratamiento de datos personales, i…" at bounding box center [711, 387] width 290 height 108
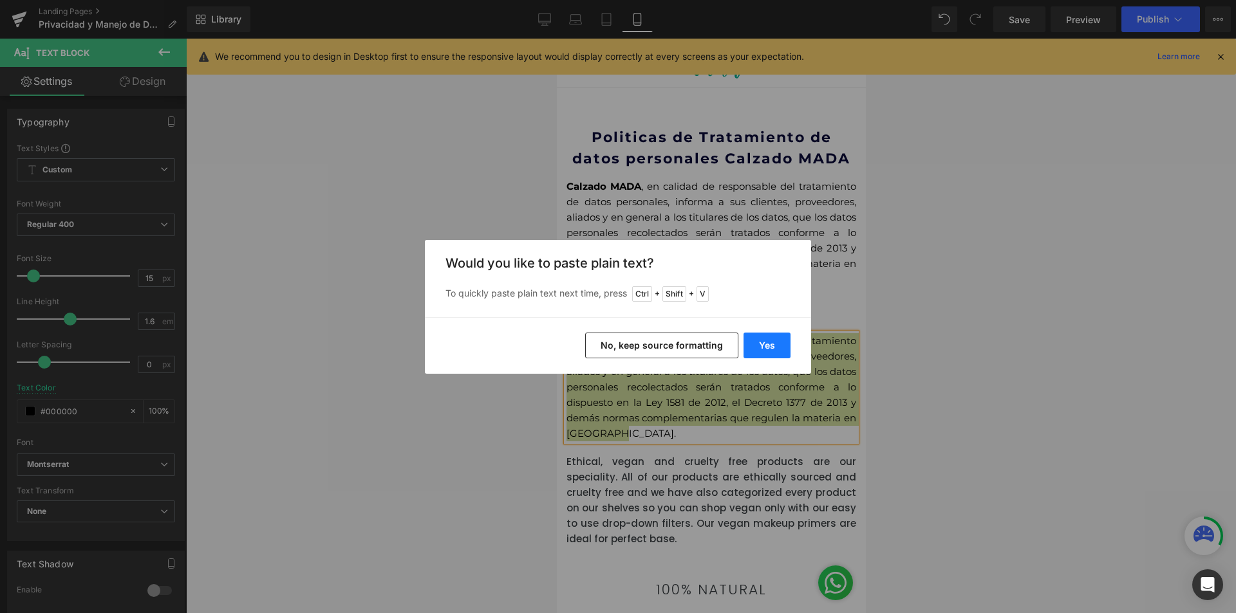
click at [768, 355] on button "Yes" at bounding box center [766, 346] width 47 height 26
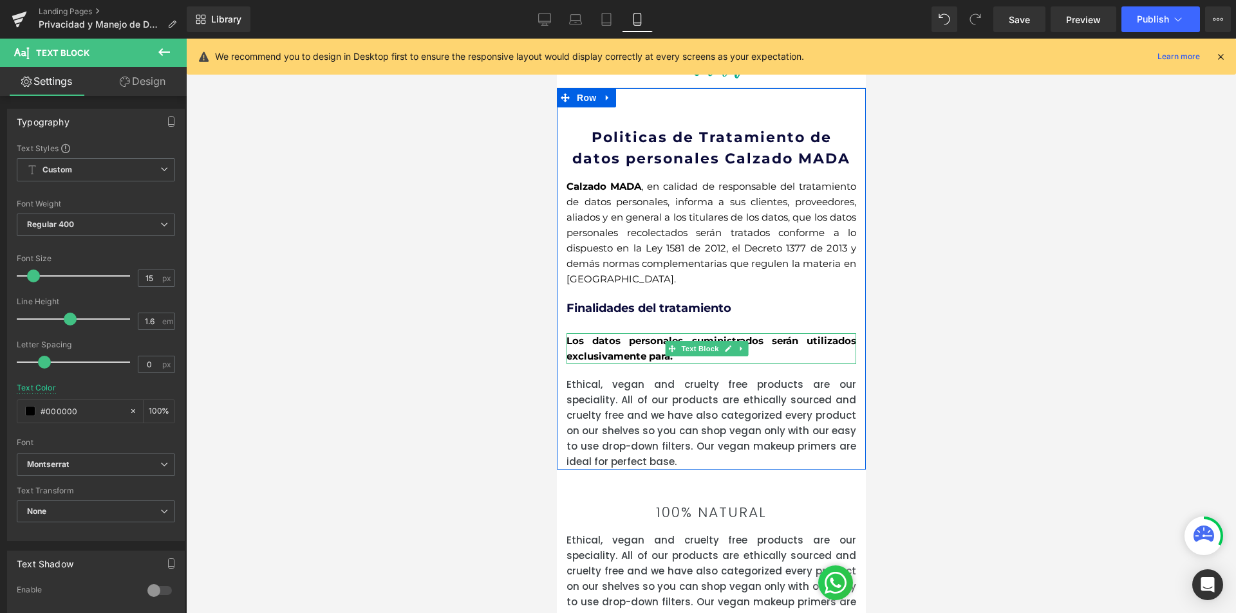
click at [631, 348] on p "Los datos personales suministrados serán utilizados exclusivamente para:" at bounding box center [711, 348] width 290 height 31
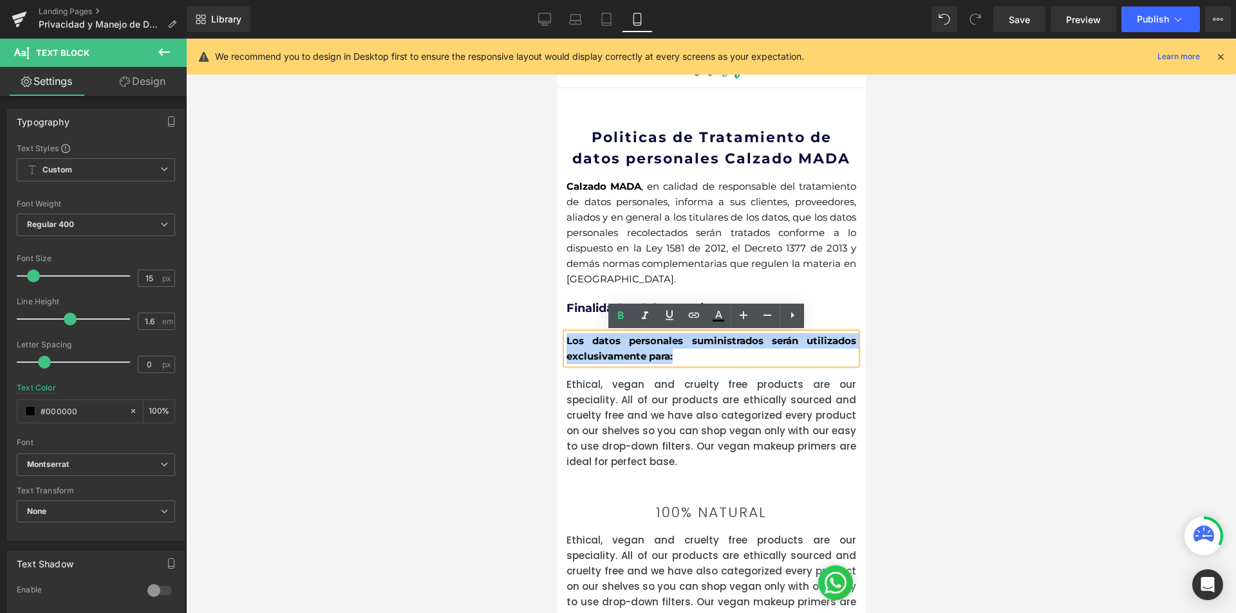
drag, startPoint x: 678, startPoint y: 360, endPoint x: 556, endPoint y: 336, distance: 124.7
click at [556, 336] on div "Politicas de Tratamiento de datos personales Calzado MADA Heading Calzado MADA …" at bounding box center [710, 279] width 309 height 382
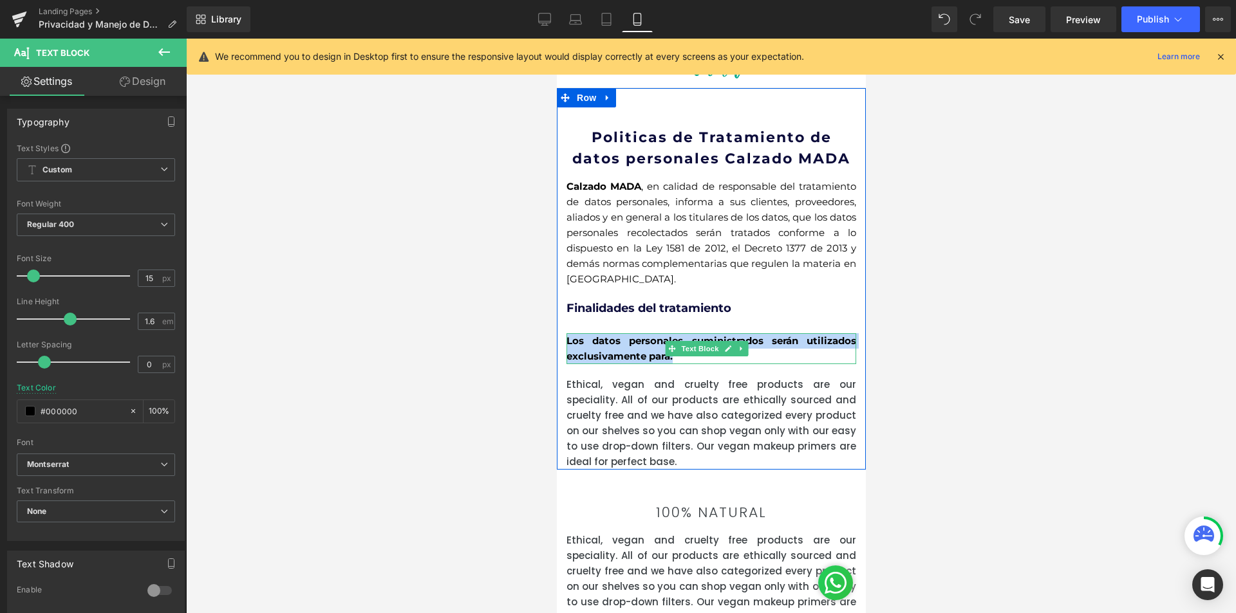
click at [664, 358] on b "Los datos personales suministrados serán utilizados exclusivamente para:" at bounding box center [711, 349] width 290 height 28
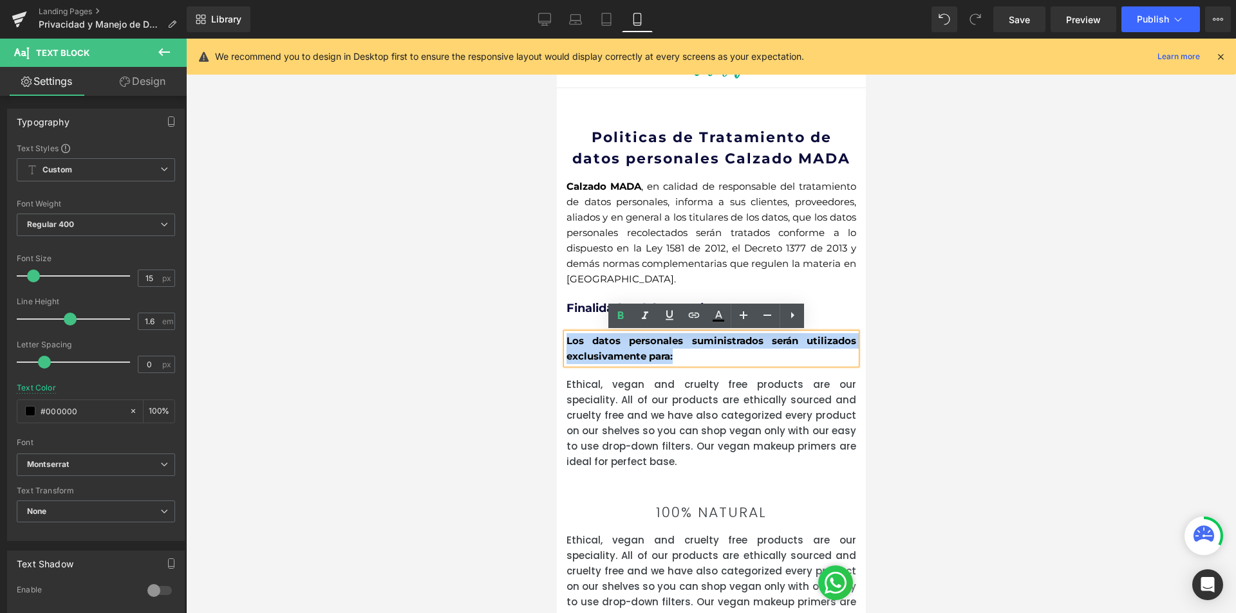
drag, startPoint x: 672, startPoint y: 357, endPoint x: 566, endPoint y: 346, distance: 107.5
click at [566, 346] on p "Los datos personales suministrados serán utilizados exclusivamente para:" at bounding box center [711, 348] width 290 height 31
click at [616, 315] on icon at bounding box center [620, 315] width 15 height 15
click at [676, 344] on p "Los datos personales suministrados serán utilizados exclusivamente para:" at bounding box center [711, 348] width 290 height 31
click at [911, 339] on div at bounding box center [711, 326] width 1050 height 575
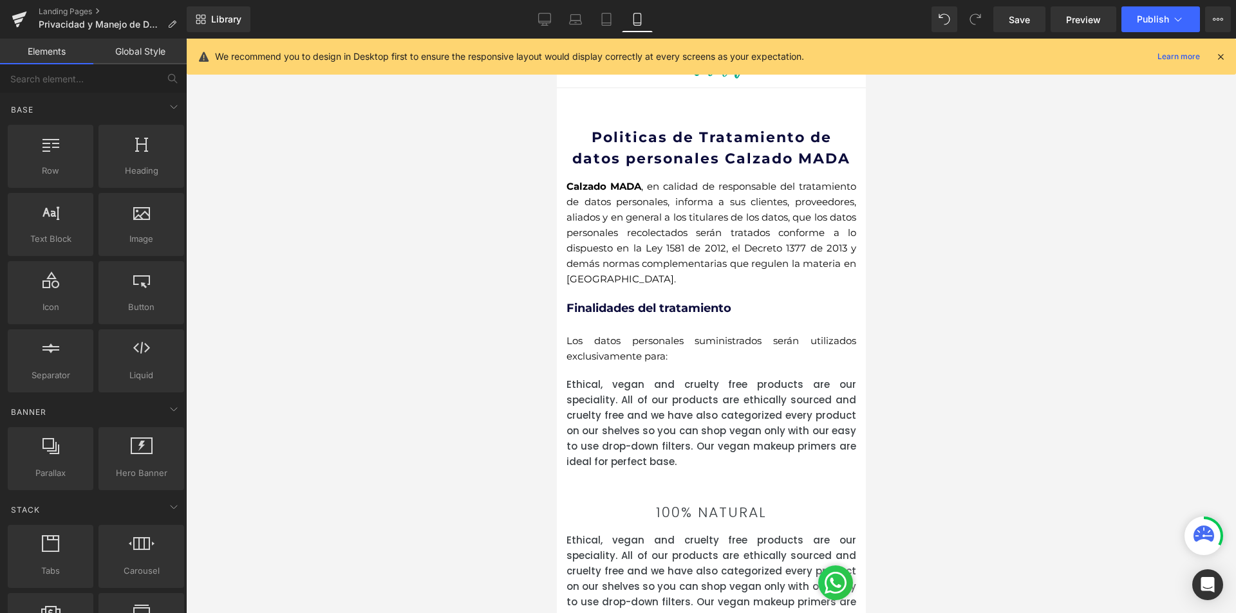
click at [701, 243] on p "Calzado MADA , en calidad de responsable del tratamiento de datos personales, i…" at bounding box center [711, 233] width 290 height 108
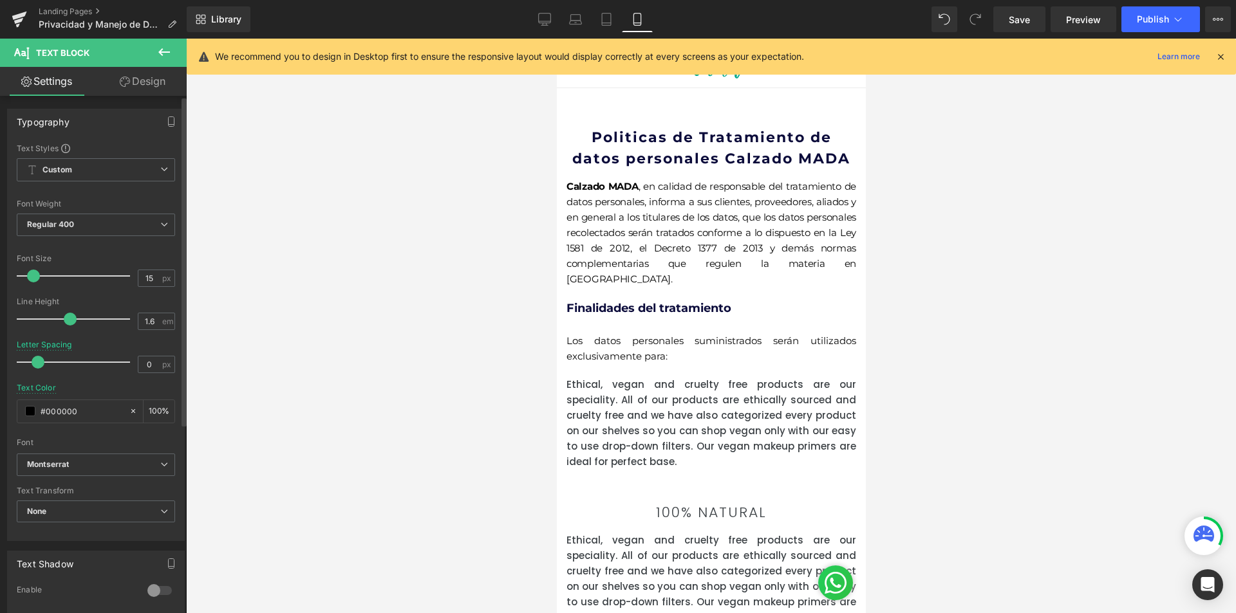
drag, startPoint x: 42, startPoint y: 364, endPoint x: 35, endPoint y: 364, distance: 7.1
click at [35, 364] on span at bounding box center [38, 362] width 13 height 13
click at [138, 316] on input "1.6" at bounding box center [149, 321] width 23 height 16
click at [147, 320] on input "1.6" at bounding box center [149, 321] width 23 height 16
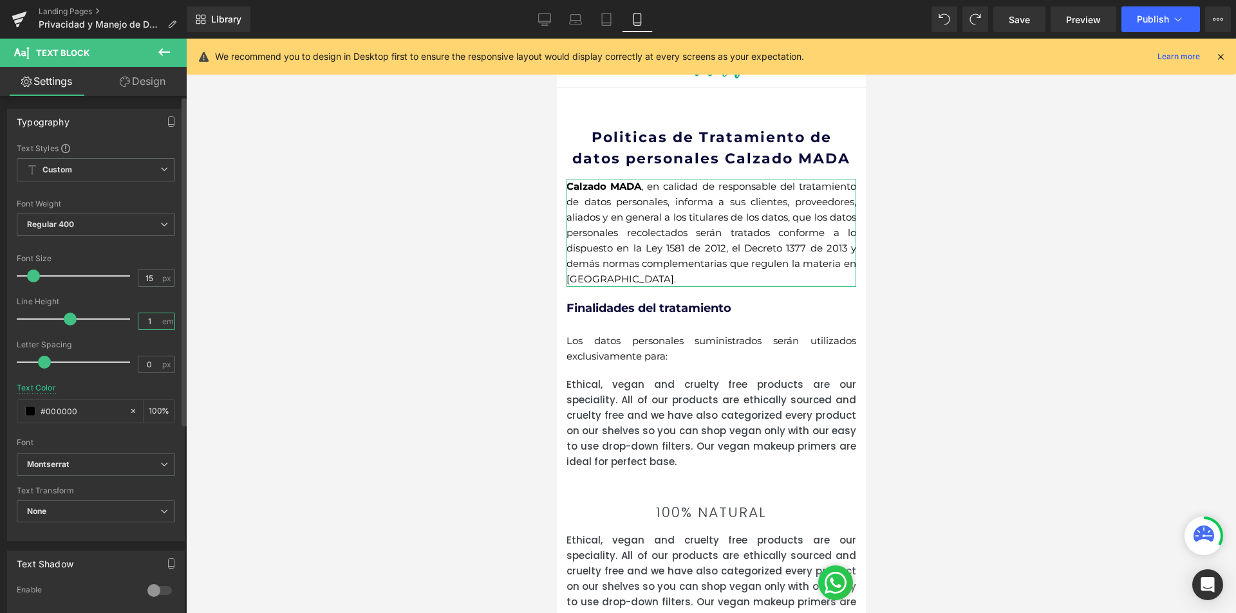
type input "1"
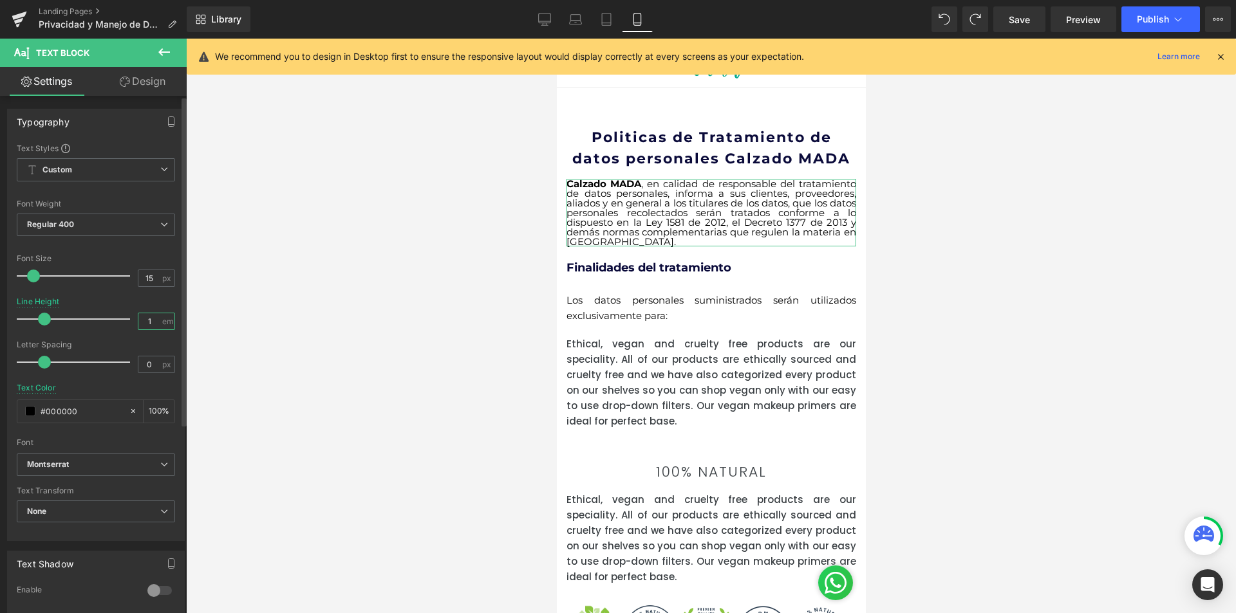
drag, startPoint x: 147, startPoint y: 322, endPoint x: 129, endPoint y: 322, distance: 17.4
click at [129, 322] on div "Line Height 1 em" at bounding box center [96, 318] width 158 height 43
type input "1.5"
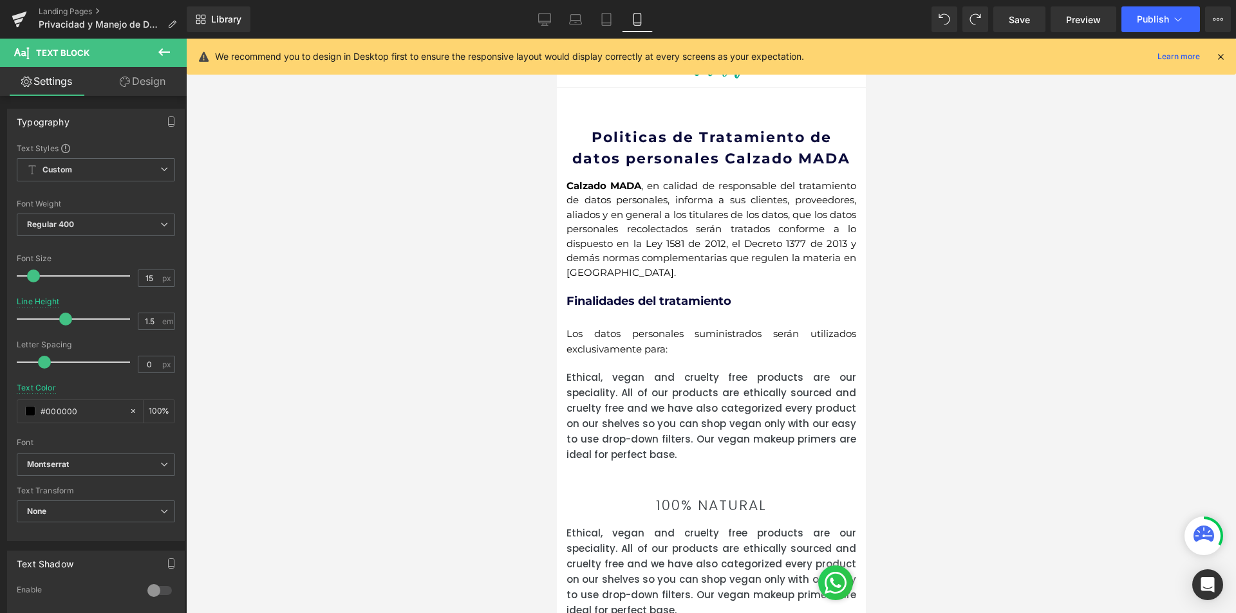
click at [901, 351] on div at bounding box center [711, 326] width 1050 height 575
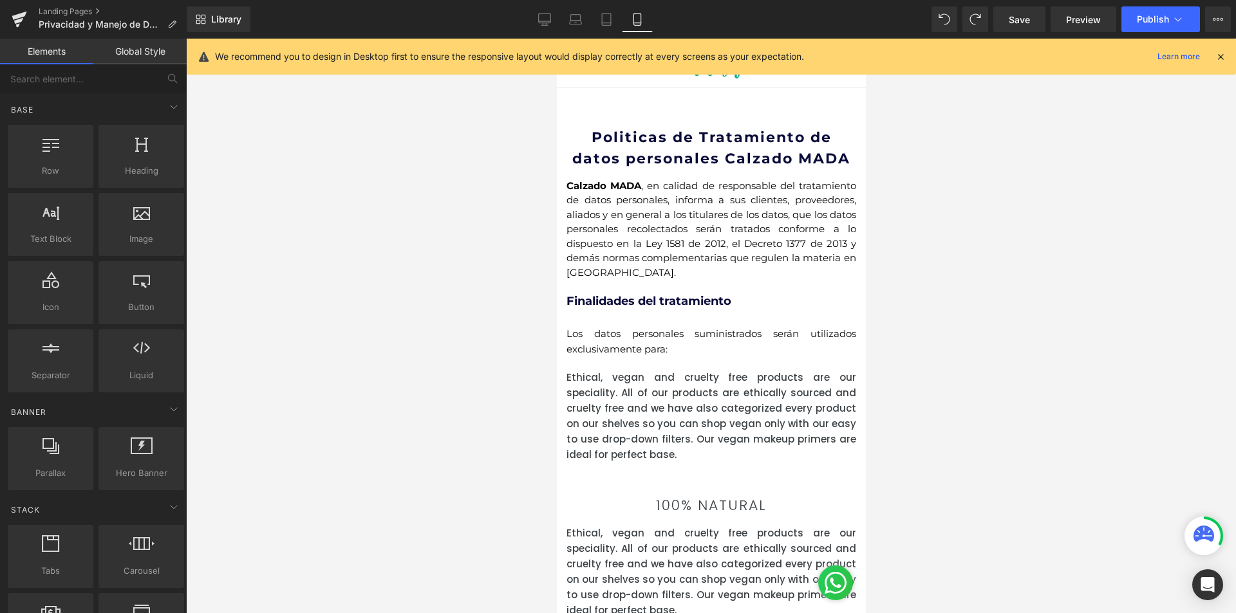
click at [1045, 335] on div at bounding box center [711, 326] width 1050 height 575
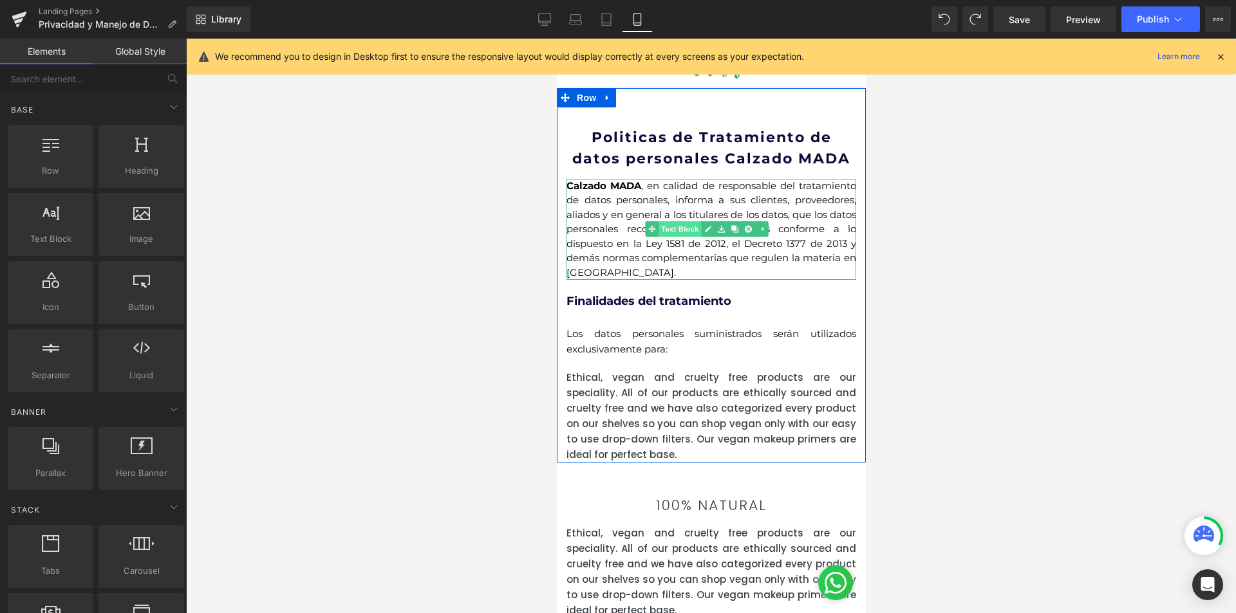
click at [662, 227] on div "Calzado MADA , en calidad de responsable del tratamiento de datos personales, i…" at bounding box center [711, 230] width 290 height 102
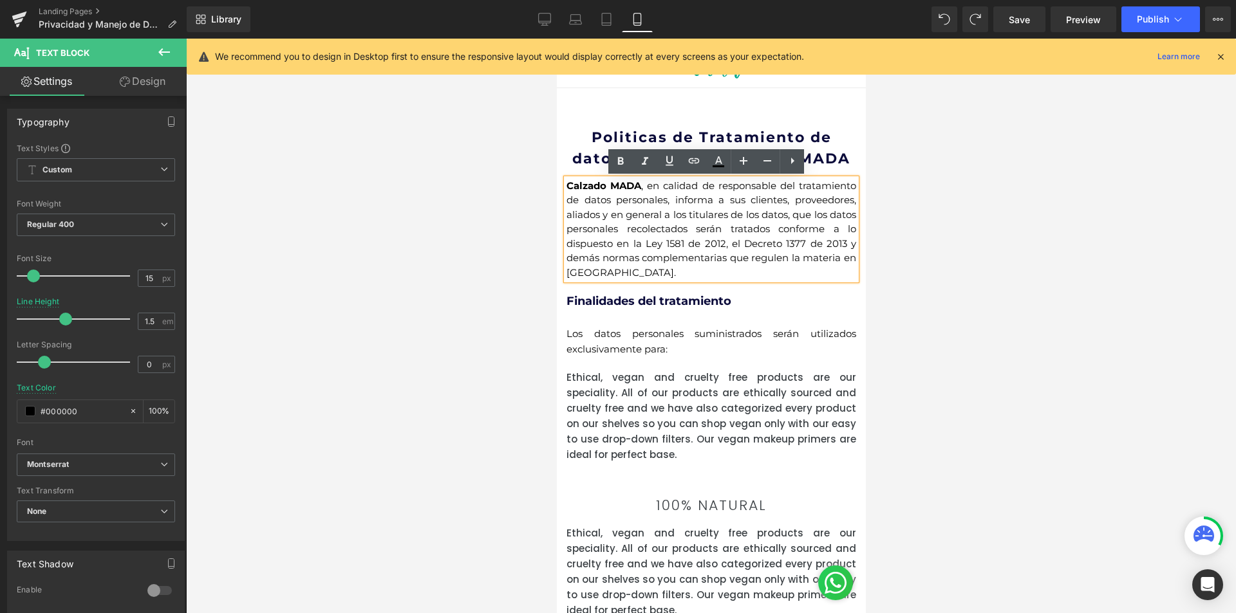
click at [577, 227] on p "Calzado MADA , en calidad de responsable del tratamiento de datos personales, i…" at bounding box center [711, 230] width 290 height 102
click at [591, 302] on b "Finalidades del tratamiento" at bounding box center [648, 301] width 165 height 14
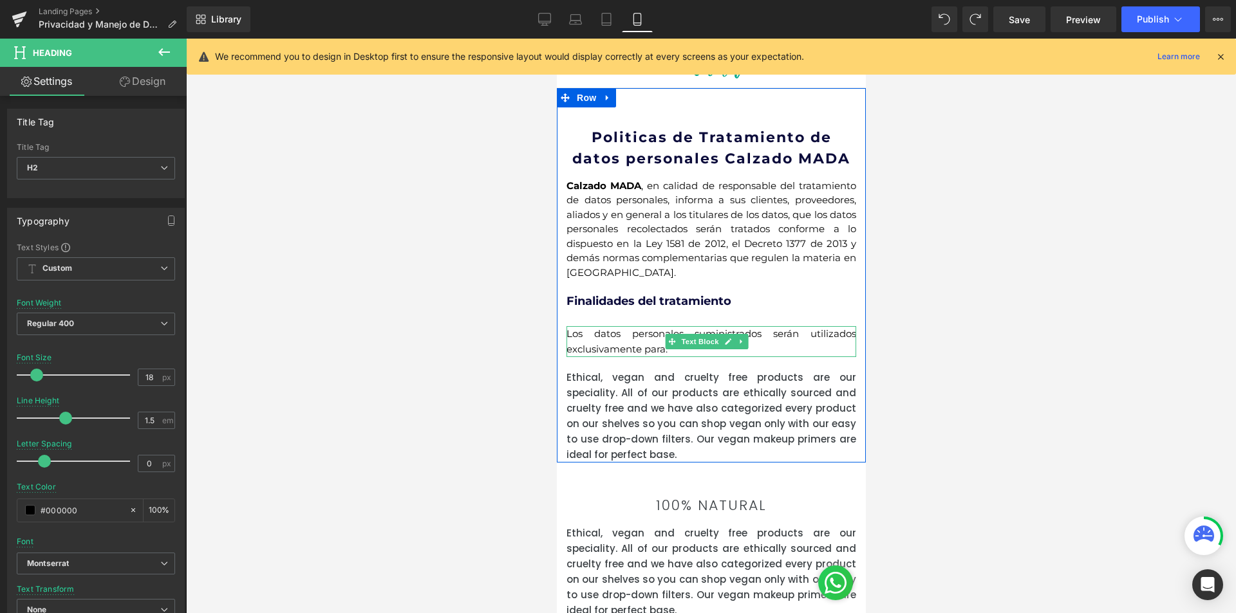
click at [617, 335] on p "Los datos personales suministrados serán utilizados exclusivamente para:" at bounding box center [711, 341] width 290 height 31
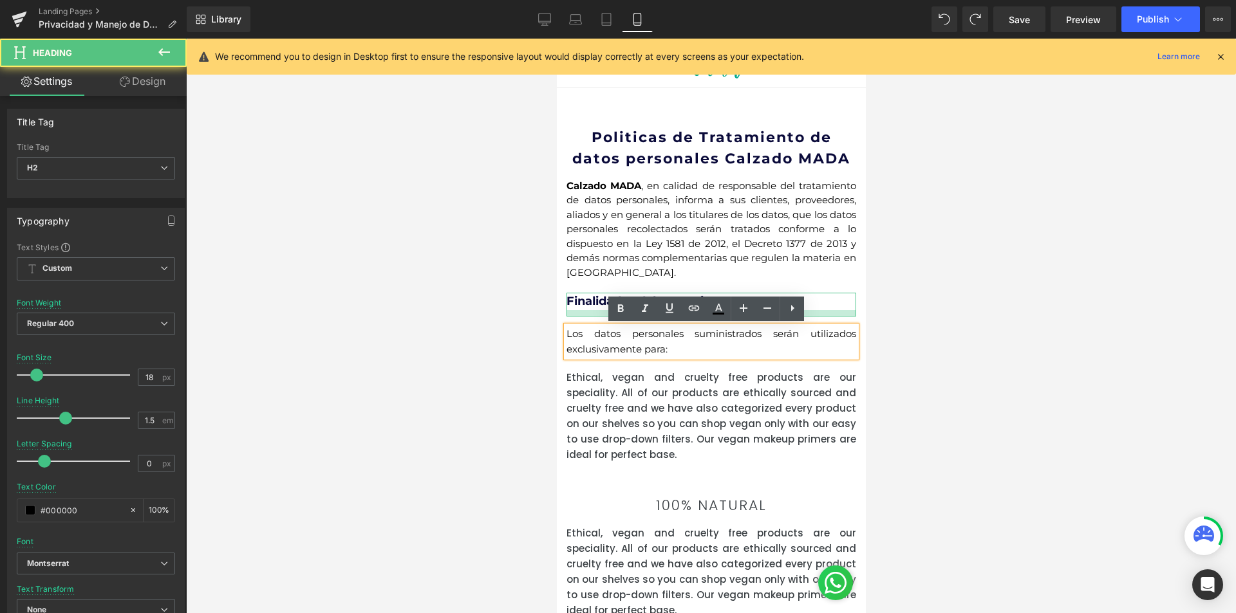
scroll to position [41, 0]
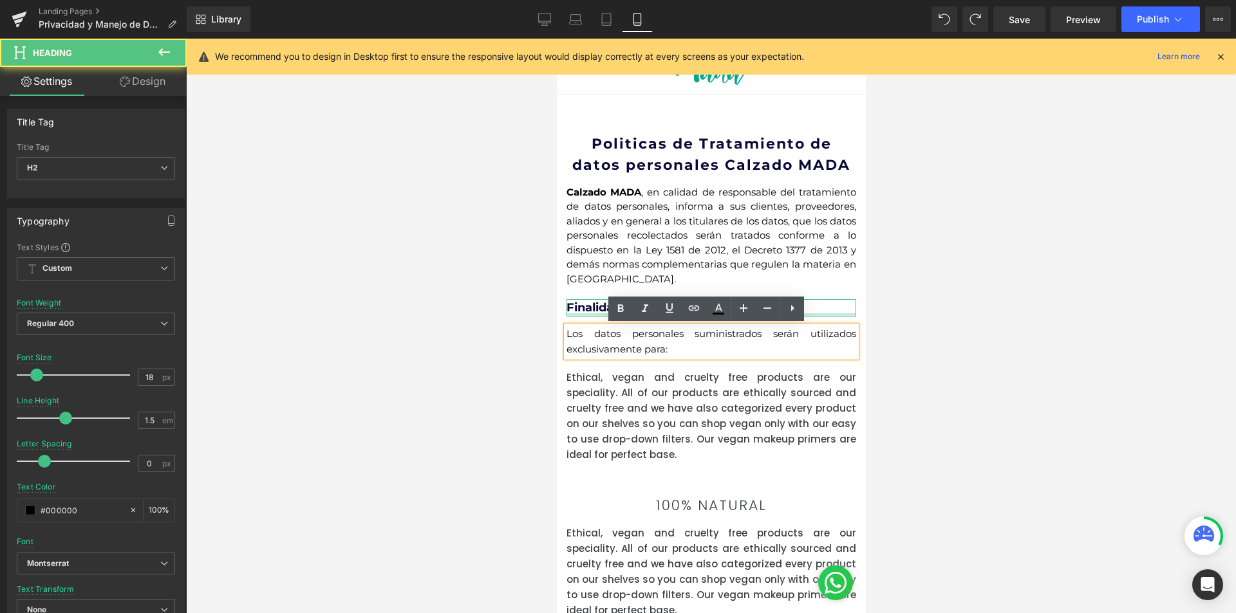
click at [575, 310] on div "Finalidades del tratamiento Heading" at bounding box center [711, 307] width 290 height 17
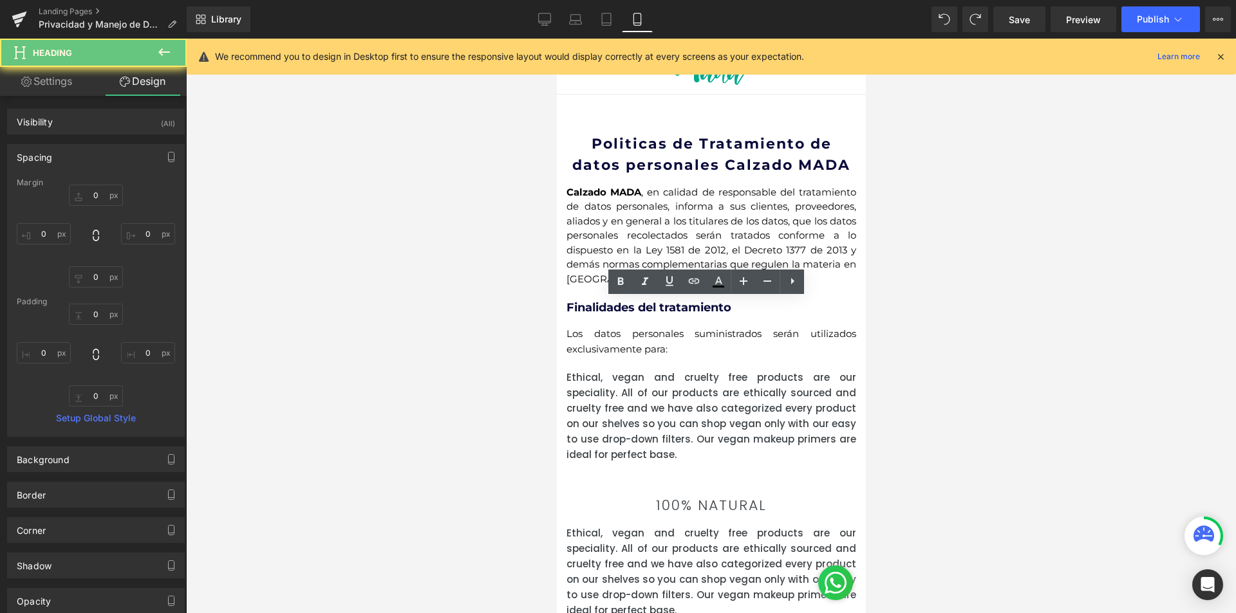
click at [944, 364] on div at bounding box center [711, 326] width 1050 height 575
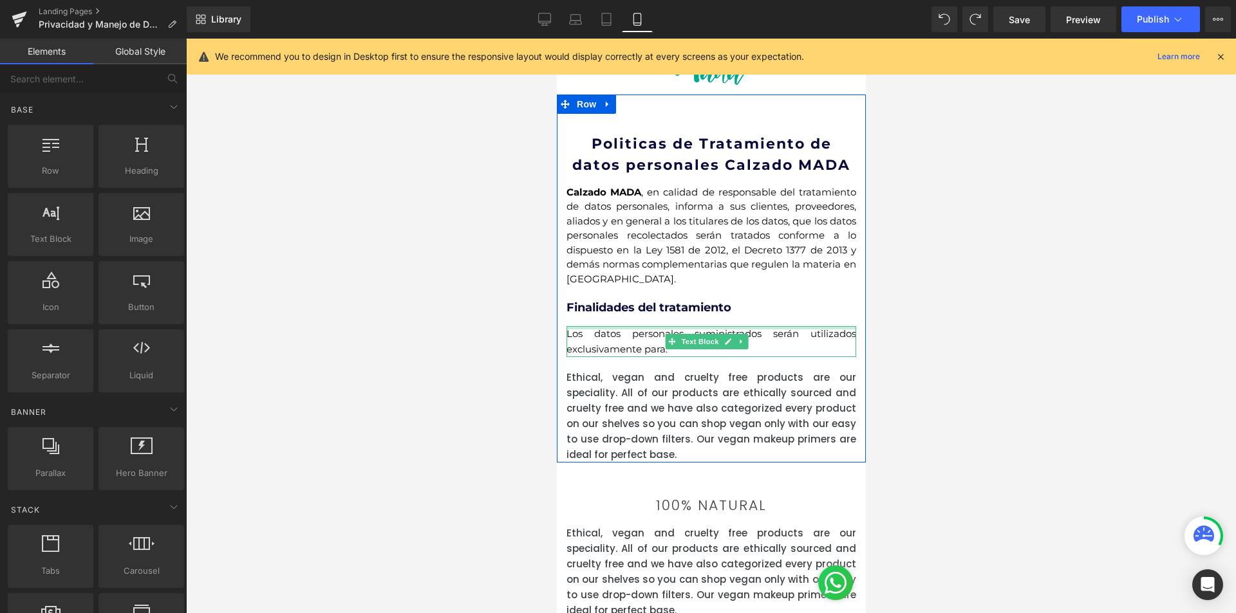
click at [681, 328] on div at bounding box center [711, 327] width 290 height 3
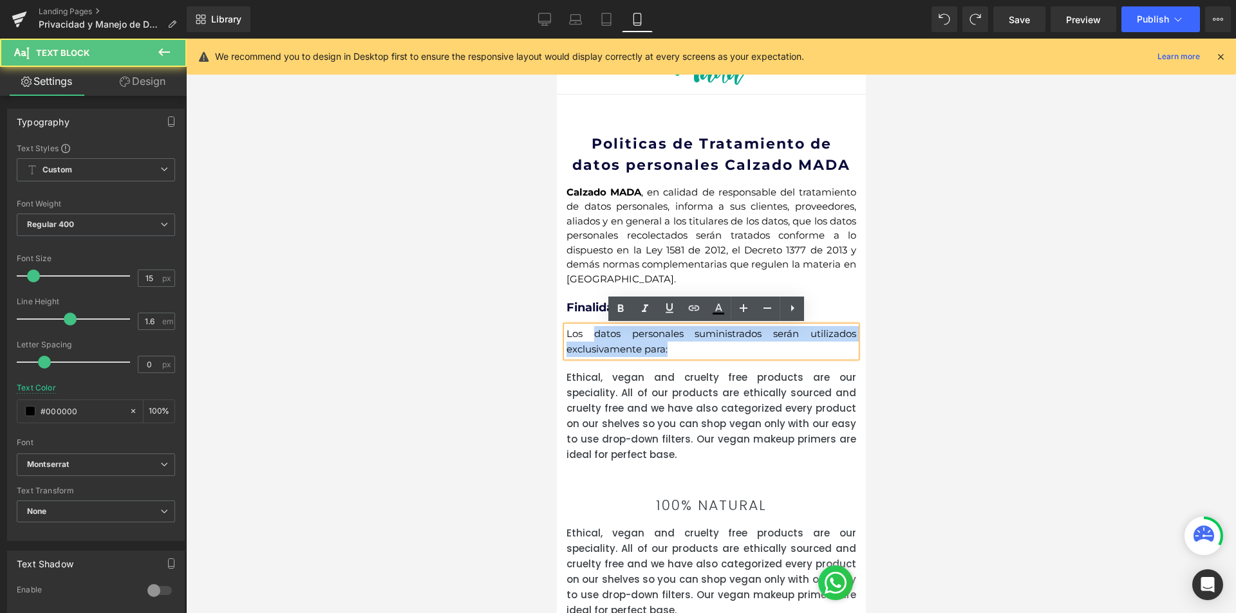
drag, startPoint x: 589, startPoint y: 325, endPoint x: 588, endPoint y: 318, distance: 7.2
click at [588, 318] on div "Politicas de Tratamiento de datos personales Calzado MADA Heading Calzado MADA …" at bounding box center [711, 298] width 290 height 330
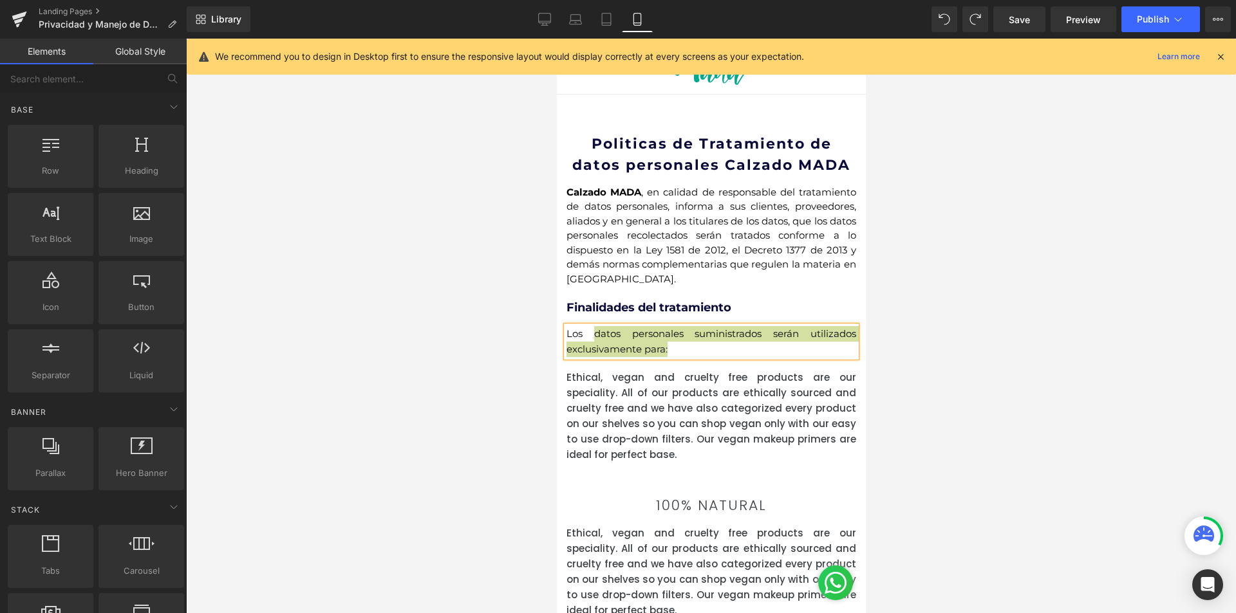
click at [1057, 373] on div at bounding box center [711, 326] width 1050 height 575
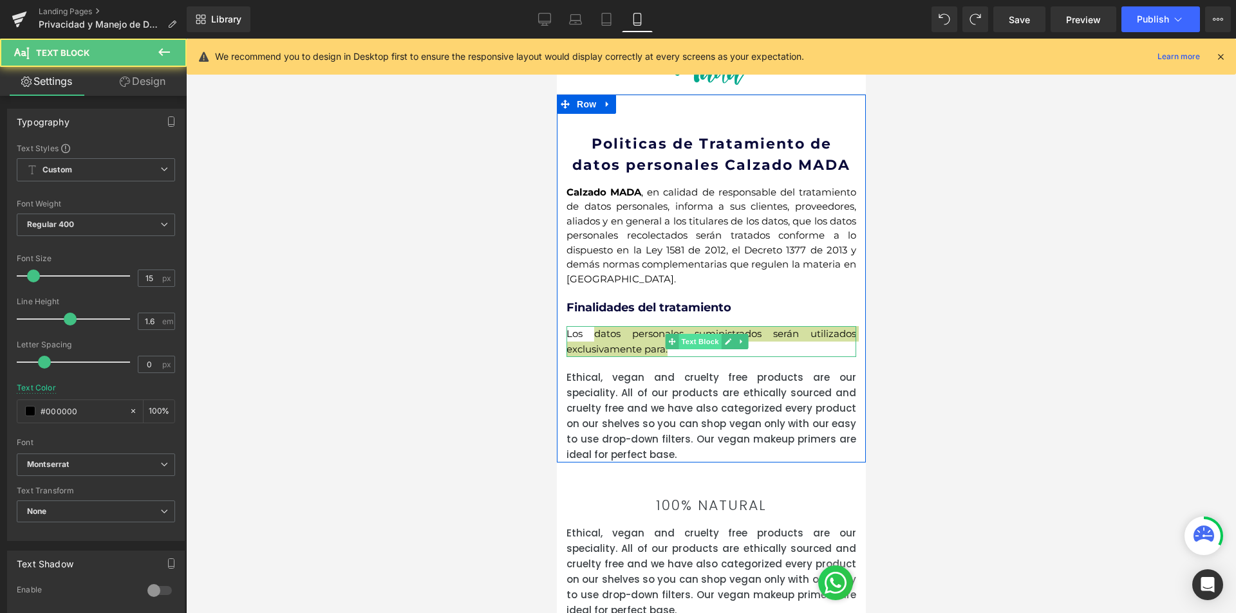
drag, startPoint x: 699, startPoint y: 356, endPoint x: 699, endPoint y: 345, distance: 10.9
click at [699, 345] on div "Los datos personales suministrados serán utilizados exclusivamente para: Text B…" at bounding box center [711, 341] width 290 height 31
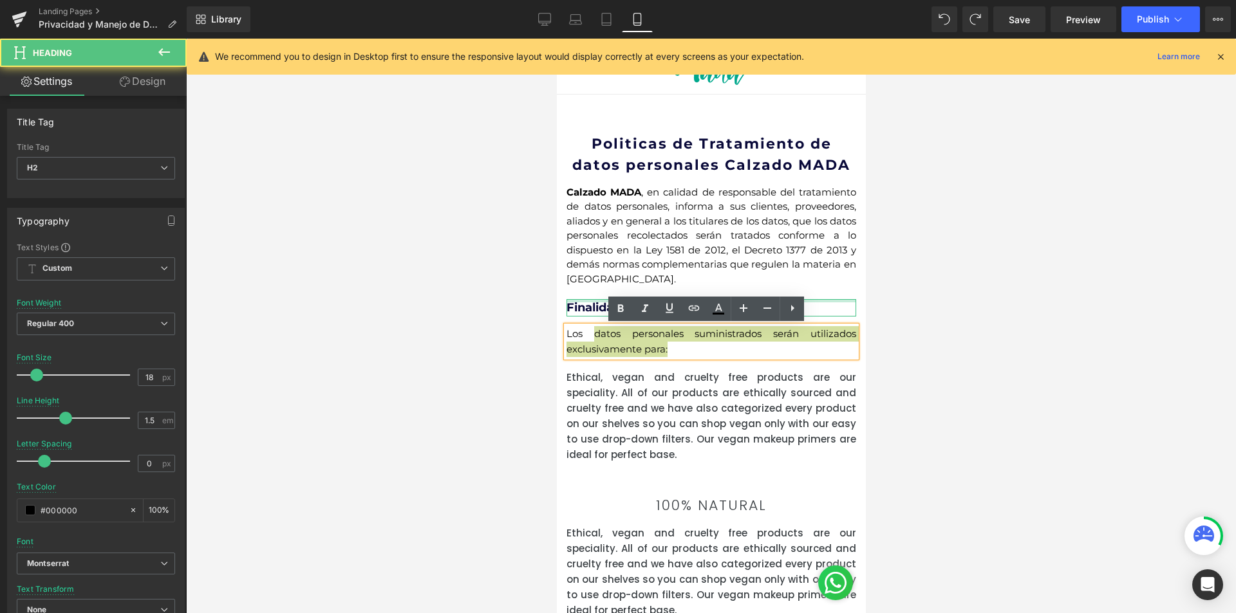
drag, startPoint x: 578, startPoint y: 314, endPoint x: 579, endPoint y: 302, distance: 11.6
click at [579, 302] on div "Finalidades del tratamiento Heading" at bounding box center [711, 307] width 290 height 17
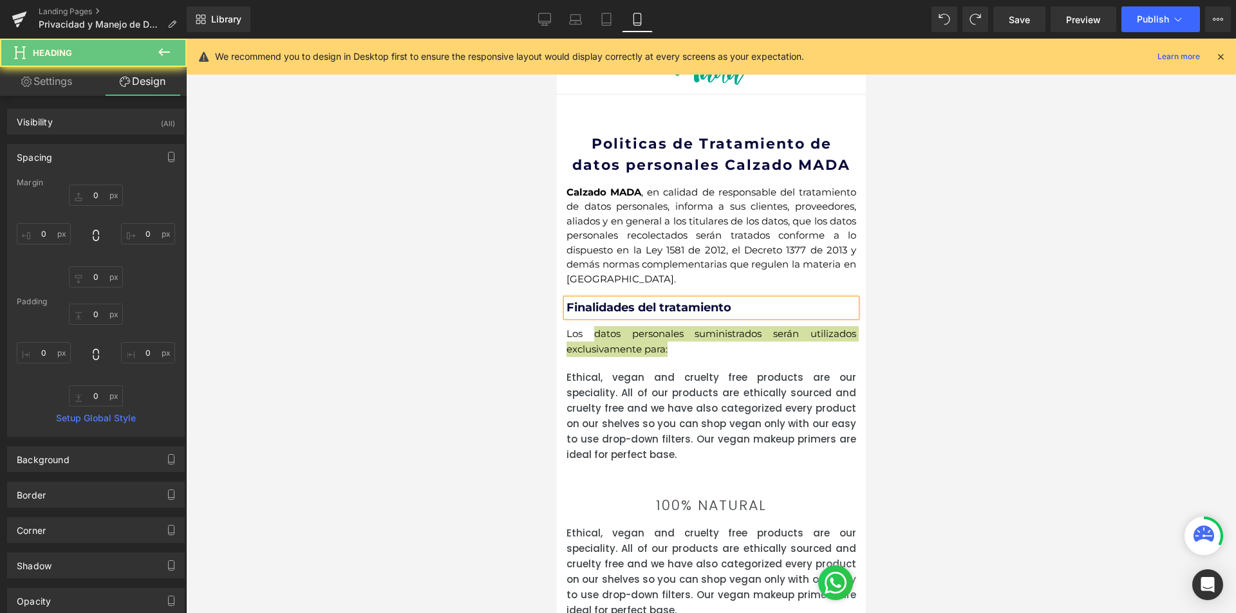
click at [1046, 311] on div at bounding box center [711, 326] width 1050 height 575
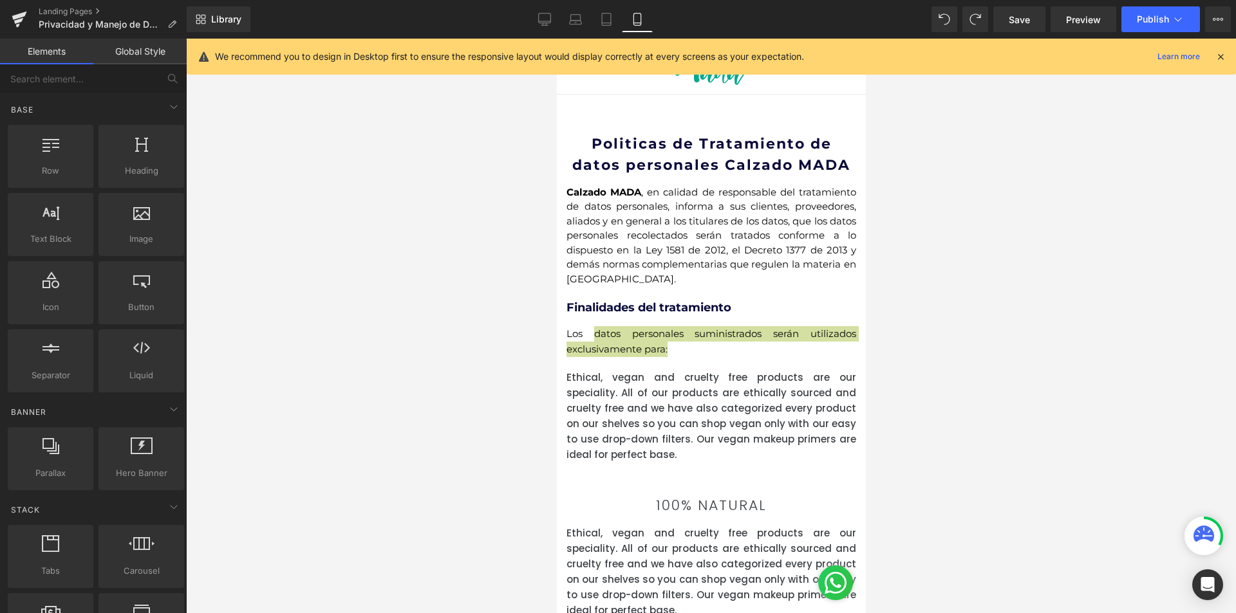
click at [962, 288] on div at bounding box center [711, 326] width 1050 height 575
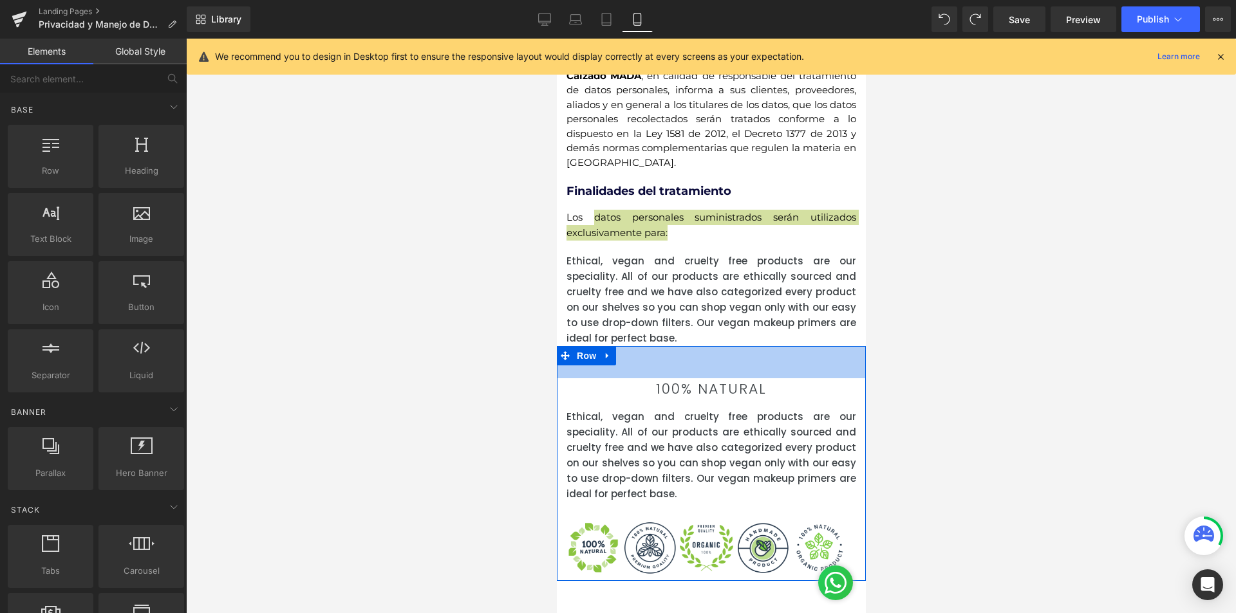
scroll to position [0, 0]
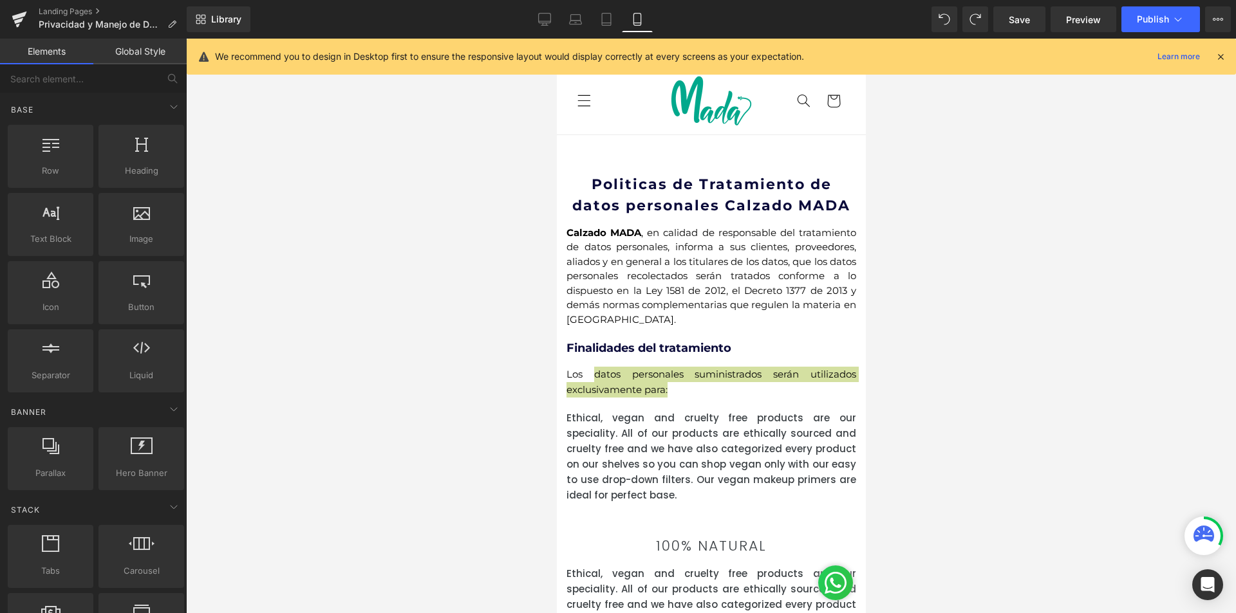
click at [1084, 396] on div at bounding box center [711, 326] width 1050 height 575
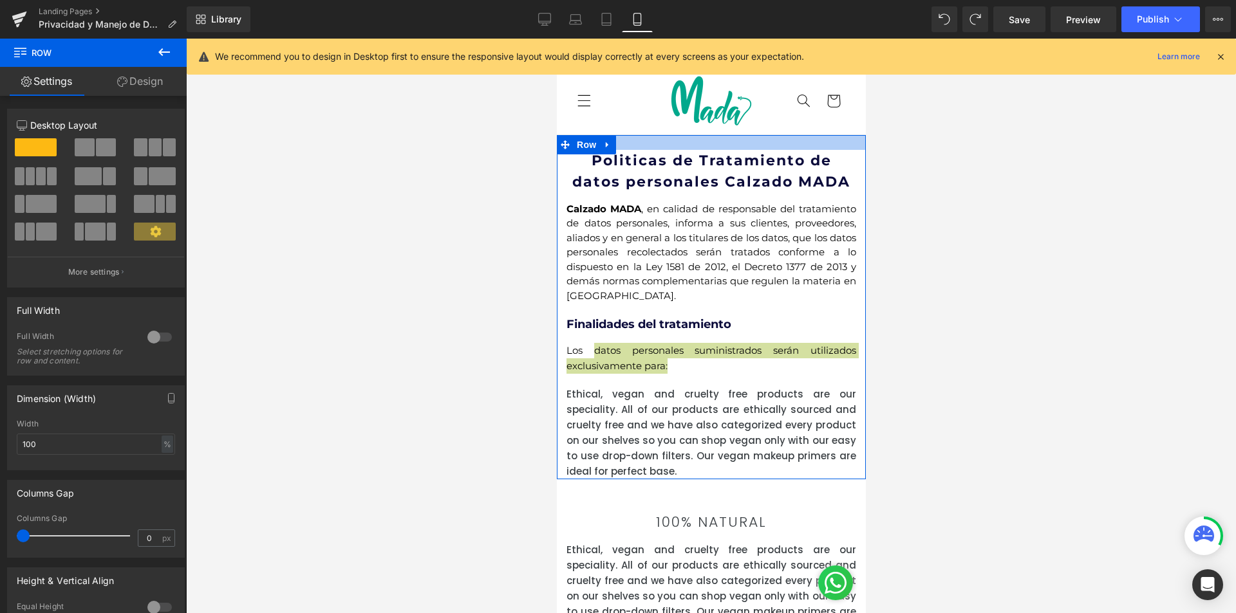
drag, startPoint x: 680, startPoint y: 167, endPoint x: 685, endPoint y: 143, distance: 24.2
click at [685, 143] on div at bounding box center [710, 142] width 309 height 15
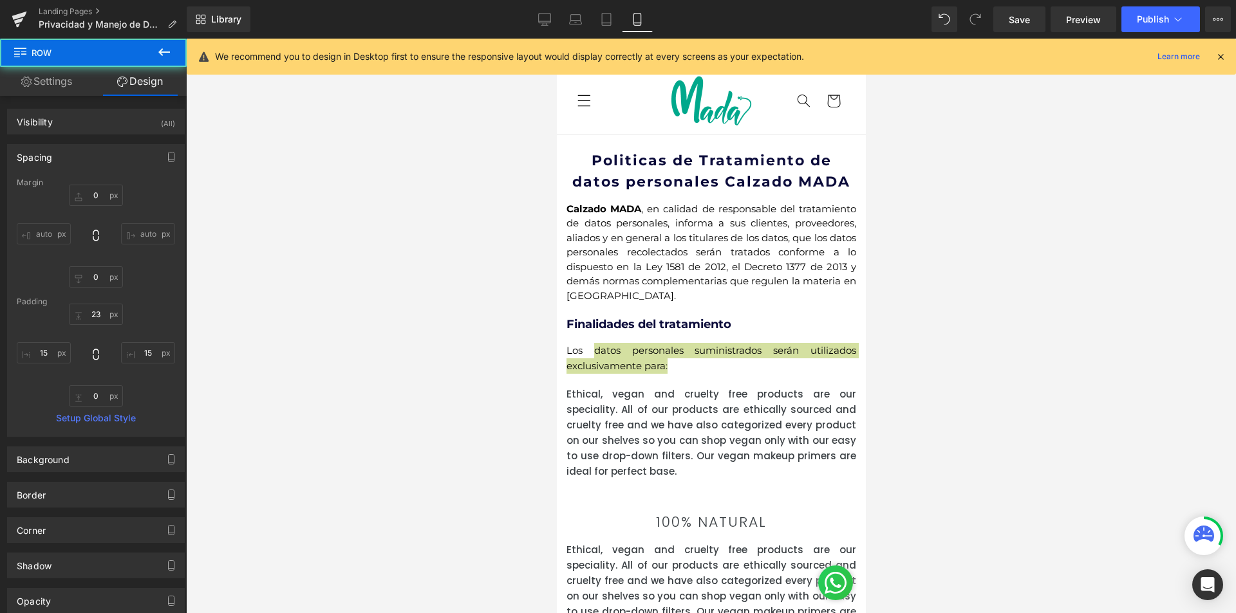
click at [870, 198] on div at bounding box center [711, 326] width 1050 height 575
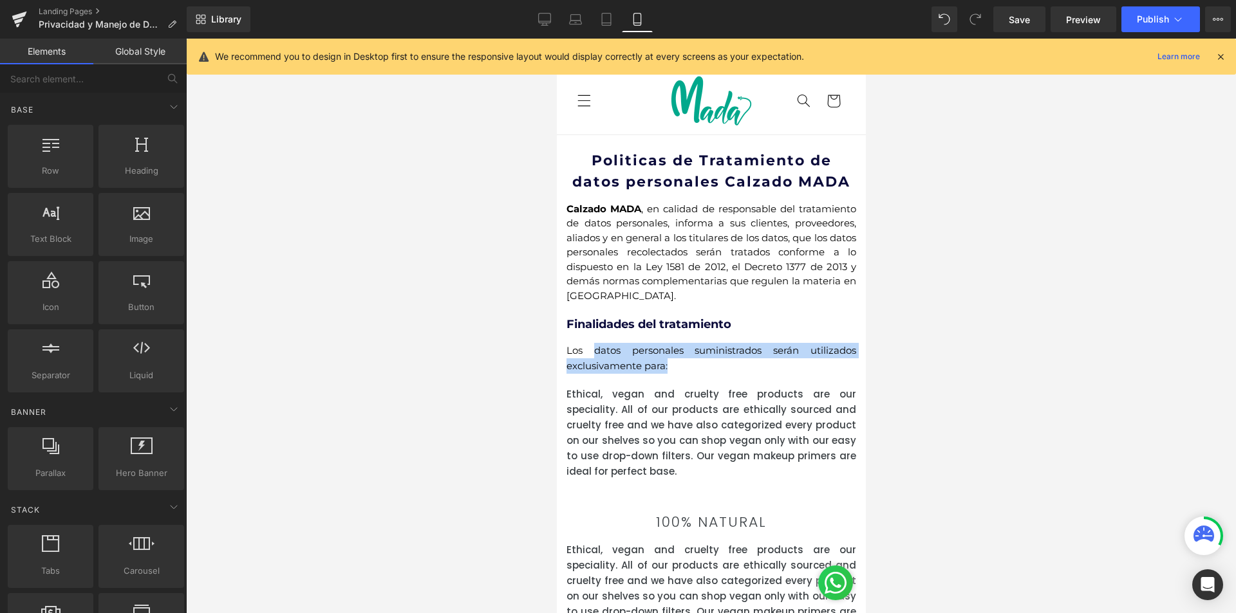
click at [644, 162] on strong "Politicas de Tratamiento de datos personales Calzado MADA" at bounding box center [710, 171] width 278 height 39
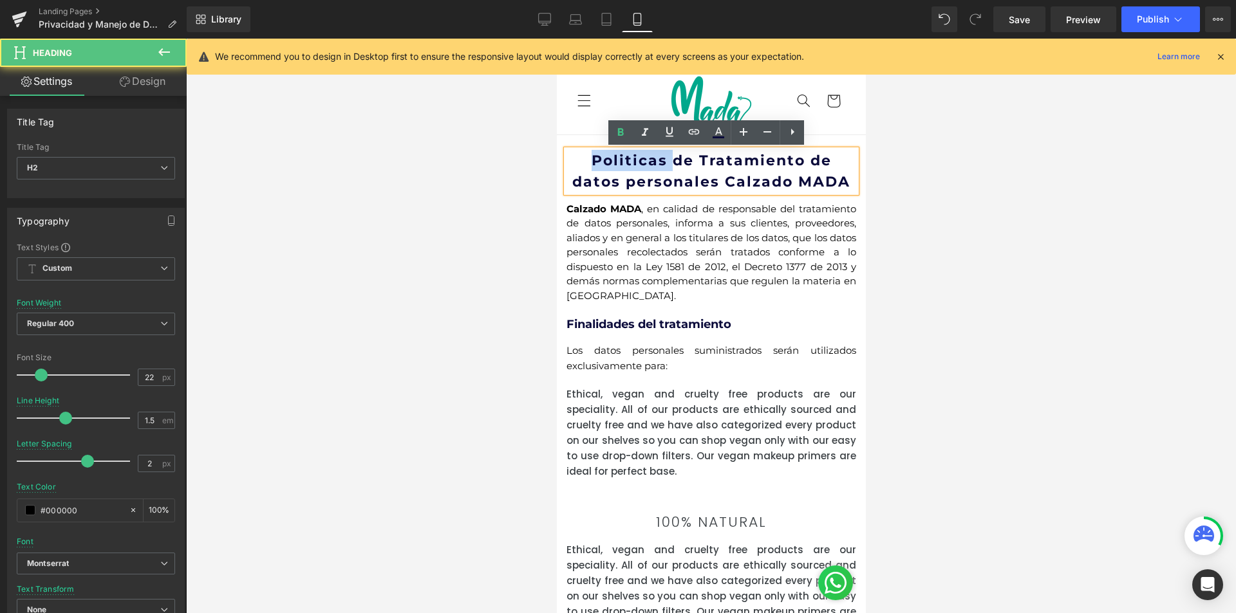
click at [644, 162] on strong "Politicas de Tratamiento de datos personales Calzado MADA" at bounding box center [710, 171] width 278 height 39
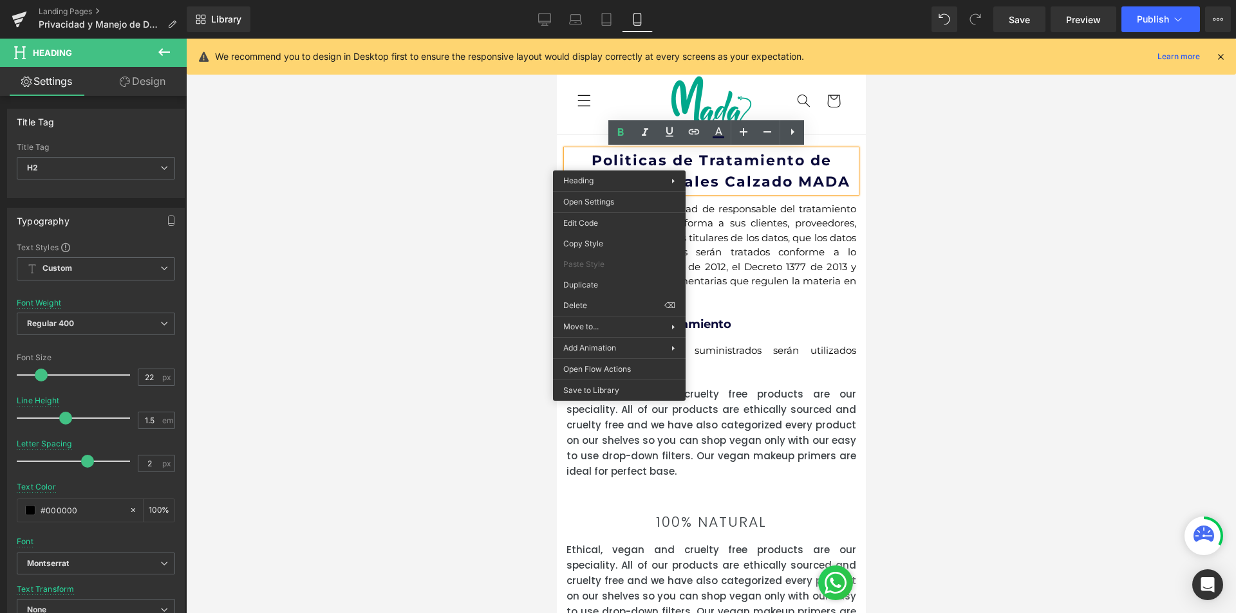
click at [851, 167] on div "Politicas de Tratamiento de datos personales Calzado MADA Heading Calzado MADA …" at bounding box center [710, 307] width 309 height 345
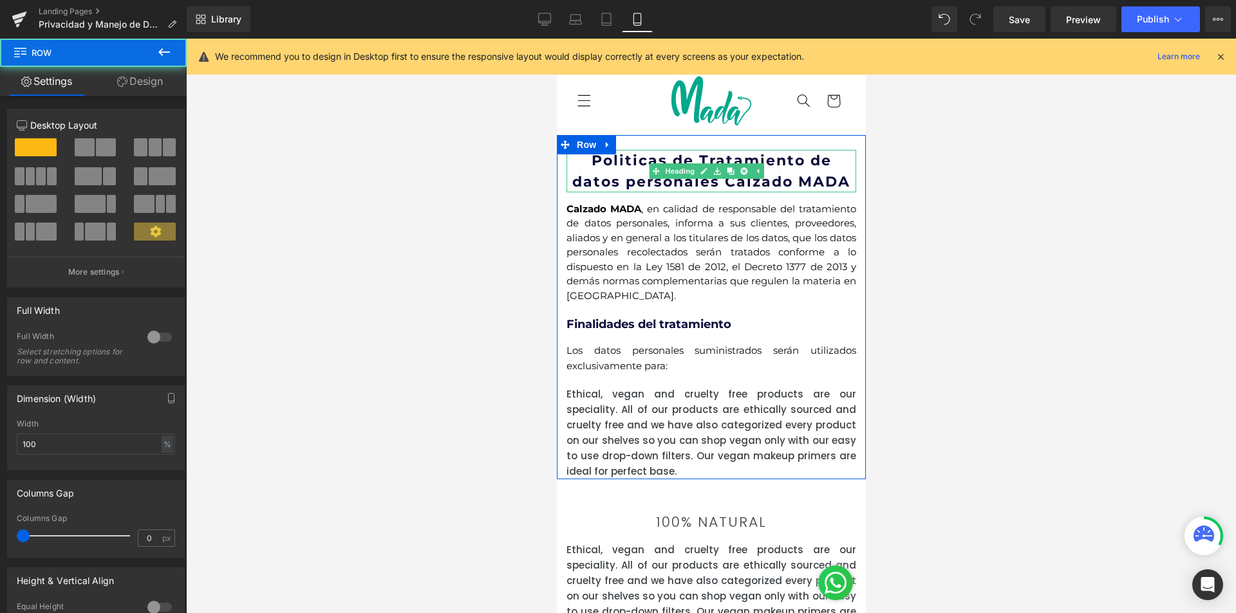
click at [790, 167] on strong "Politicas de Tratamiento de datos personales Calzado MADA" at bounding box center [710, 171] width 278 height 39
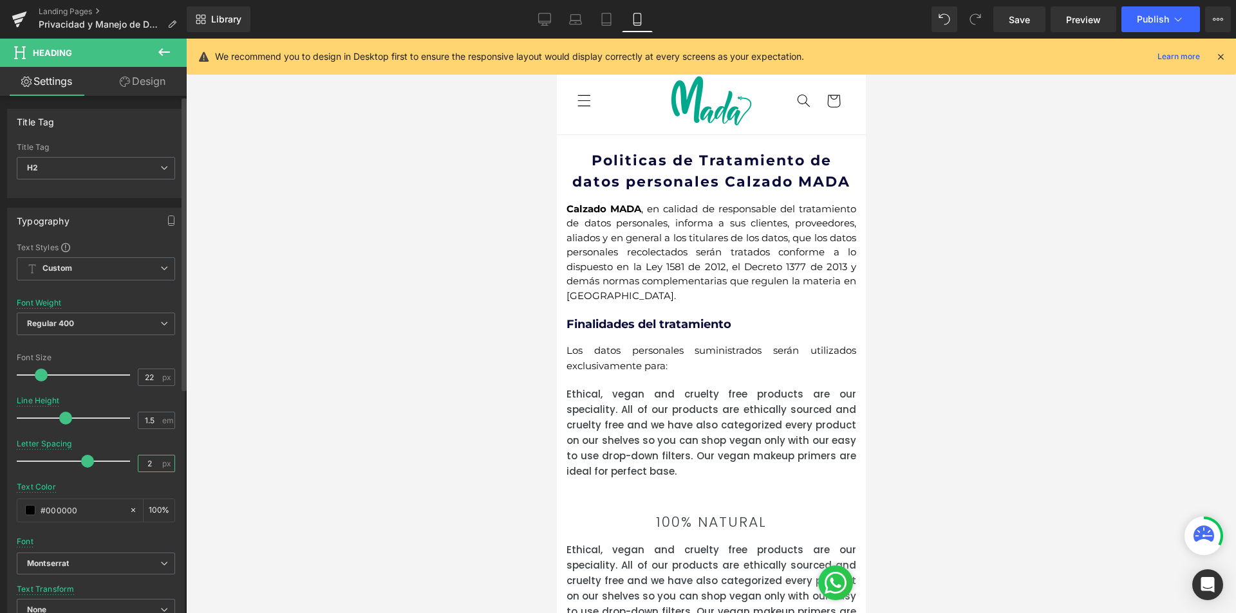
click at [138, 461] on input "2" at bounding box center [149, 464] width 23 height 16
click at [143, 461] on input "2" at bounding box center [149, 464] width 23 height 16
type input "0"
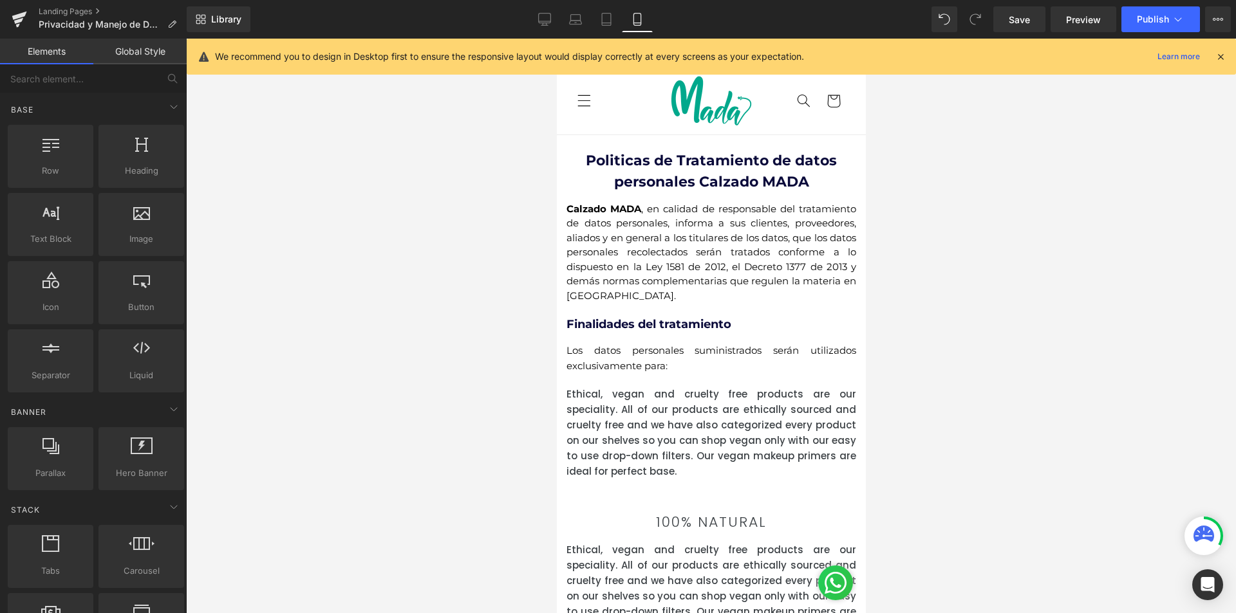
click at [973, 407] on div at bounding box center [711, 326] width 1050 height 575
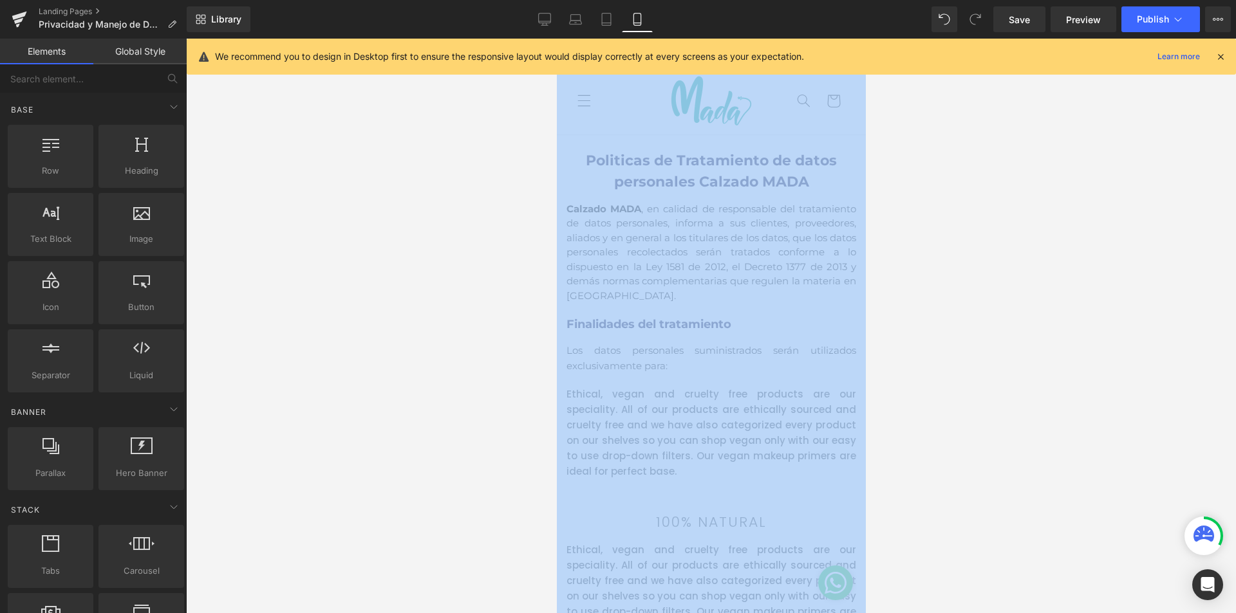
click at [973, 407] on div at bounding box center [711, 326] width 1050 height 575
click at [894, 342] on div at bounding box center [711, 326] width 1050 height 575
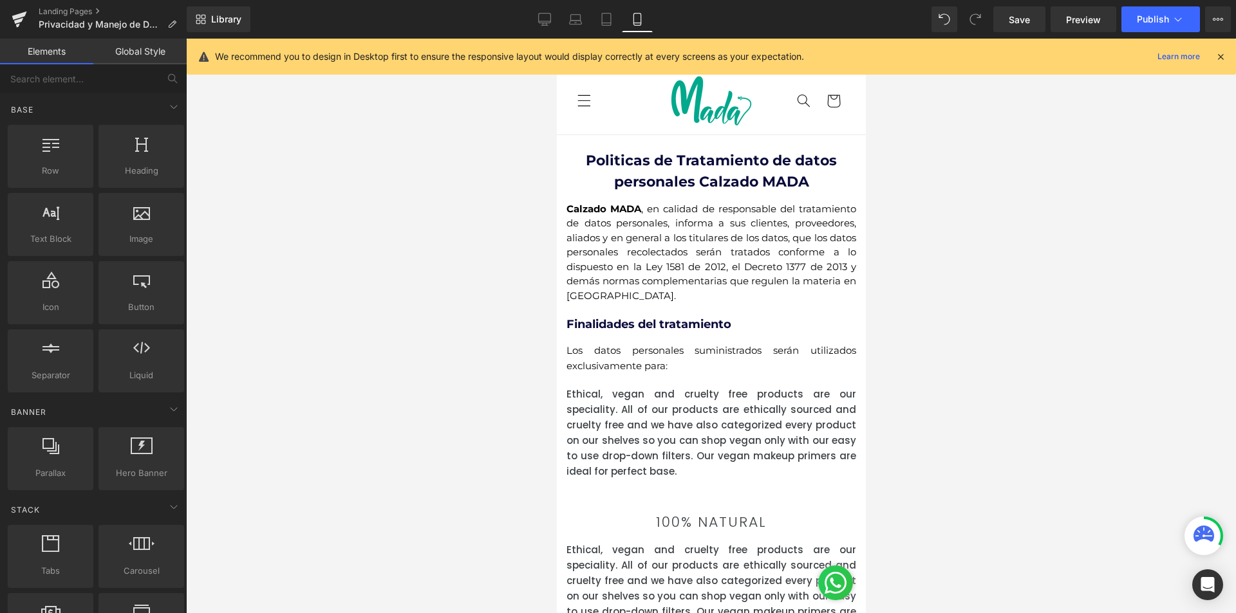
click at [676, 304] on div "Politicas de Tratamiento de datos personales Calzado MADA Heading Calzado MADA …" at bounding box center [711, 315] width 290 height 330
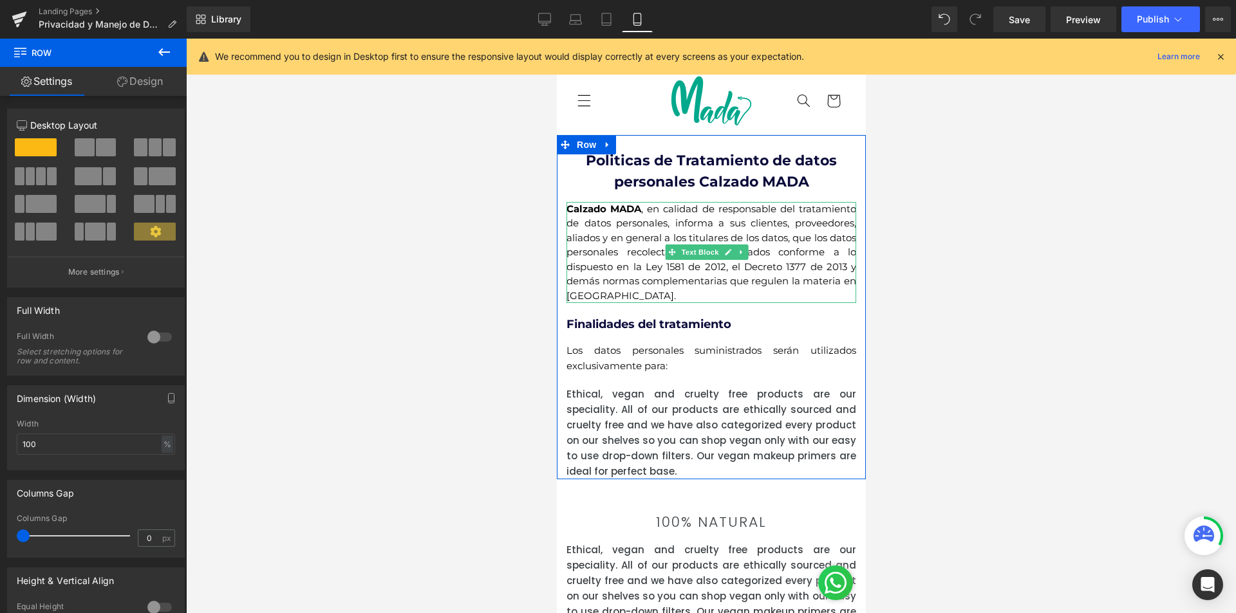
click at [595, 241] on p "Calzado MADA , en calidad de responsable del tratamiento de datos personales, i…" at bounding box center [711, 253] width 290 height 102
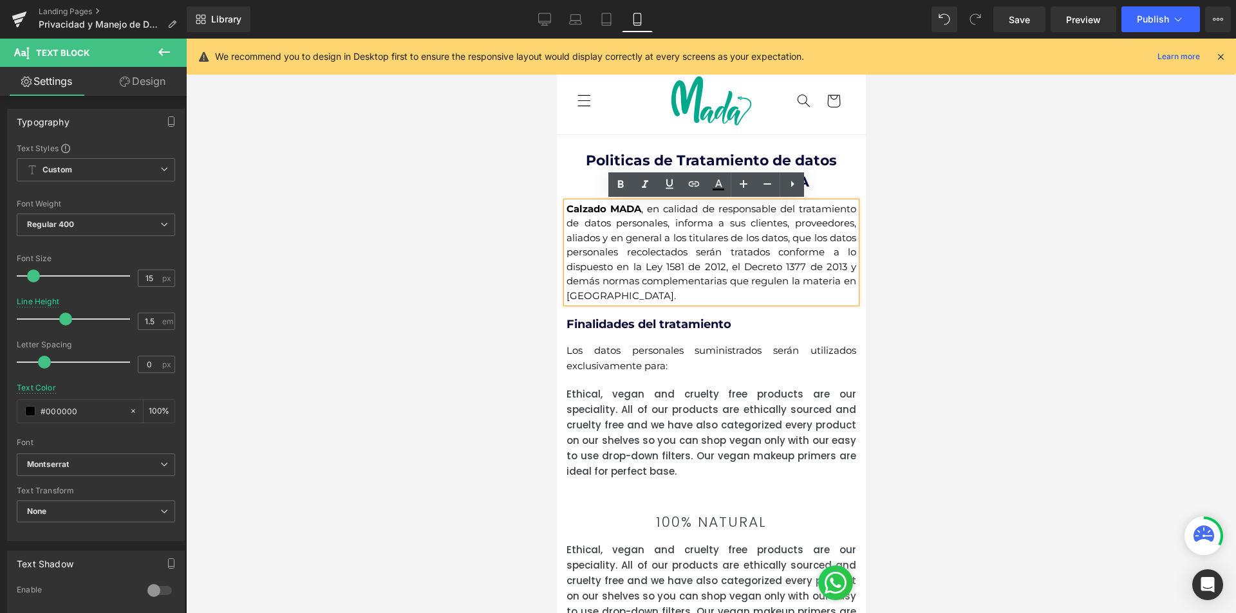
click at [594, 325] on b "Finalidades del tratamiento" at bounding box center [648, 324] width 165 height 14
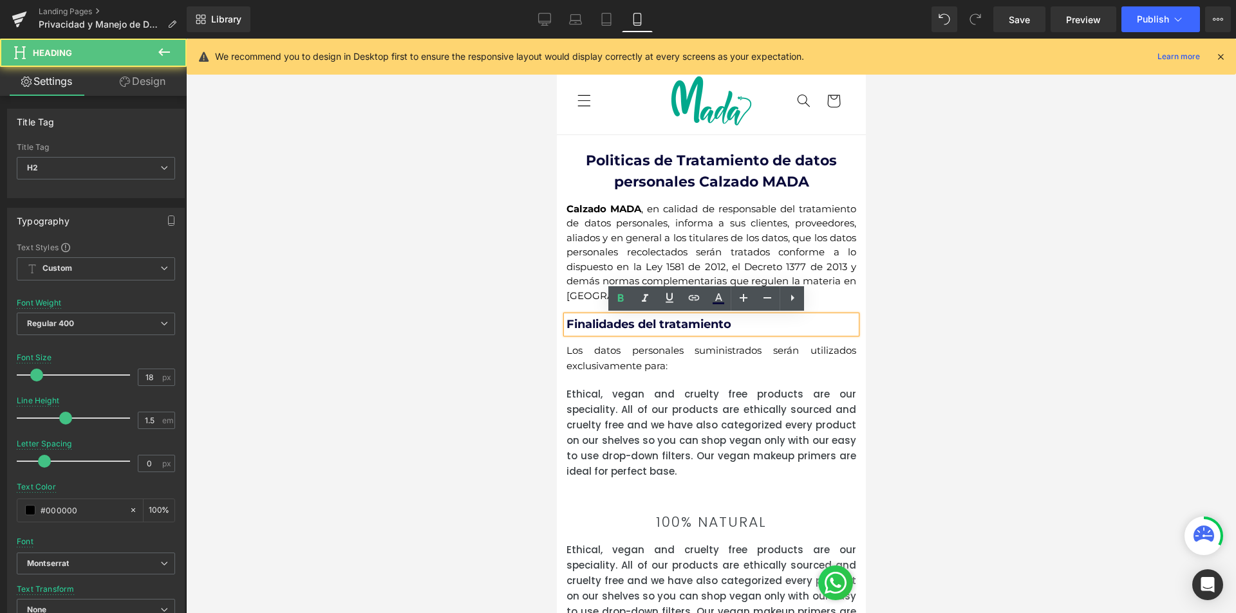
click at [615, 369] on p "Los datos personales suministrados serán utilizados exclusivamente para:" at bounding box center [711, 358] width 290 height 31
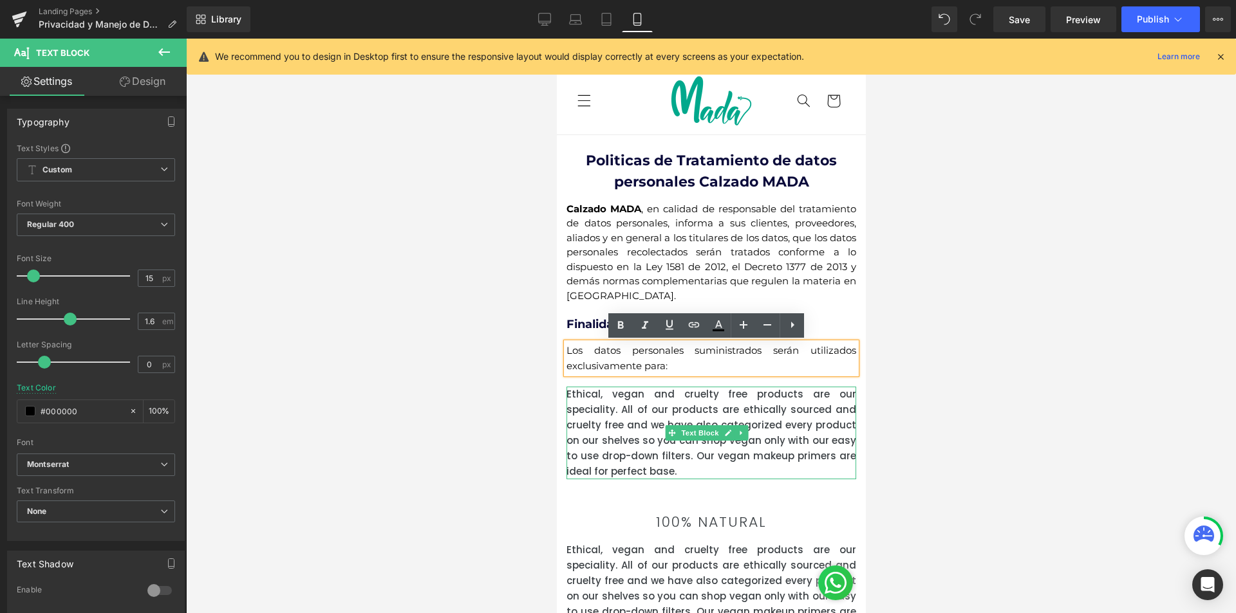
click at [628, 425] on p "Ethical, vegan and cruelty free products are our speciality. All of our product…" at bounding box center [711, 433] width 290 height 93
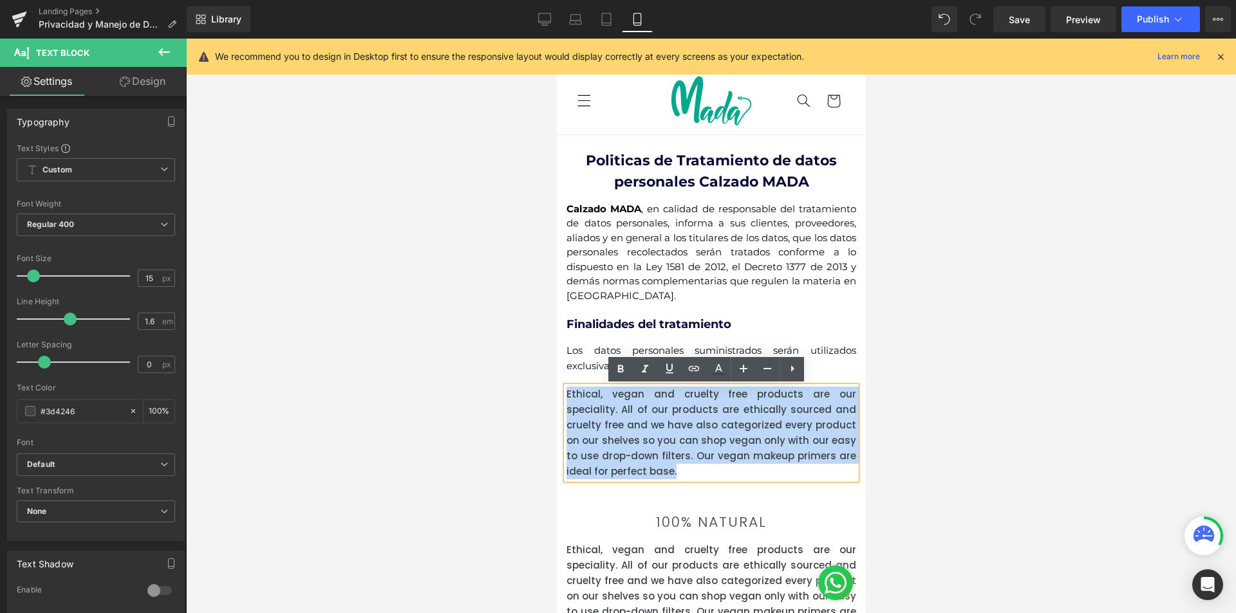
drag, startPoint x: 674, startPoint y: 478, endPoint x: 568, endPoint y: 398, distance: 132.4
click at [568, 398] on p "Ethical, vegan and cruelty free products are our speciality. All of our product…" at bounding box center [711, 433] width 290 height 93
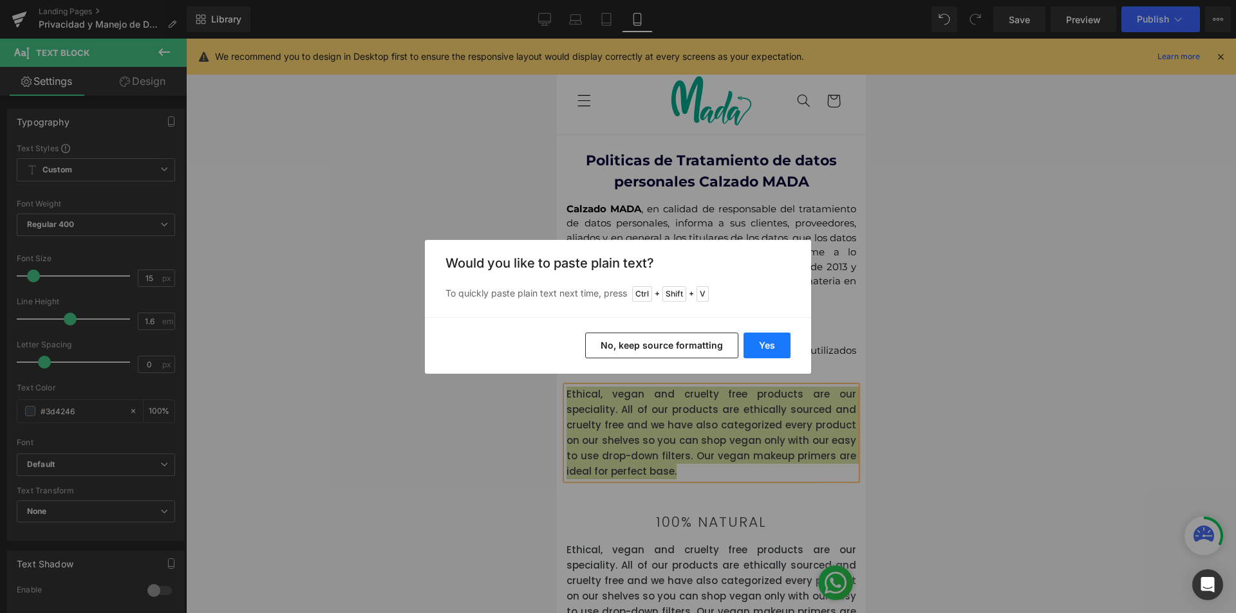
click at [778, 340] on button "Yes" at bounding box center [766, 346] width 47 height 26
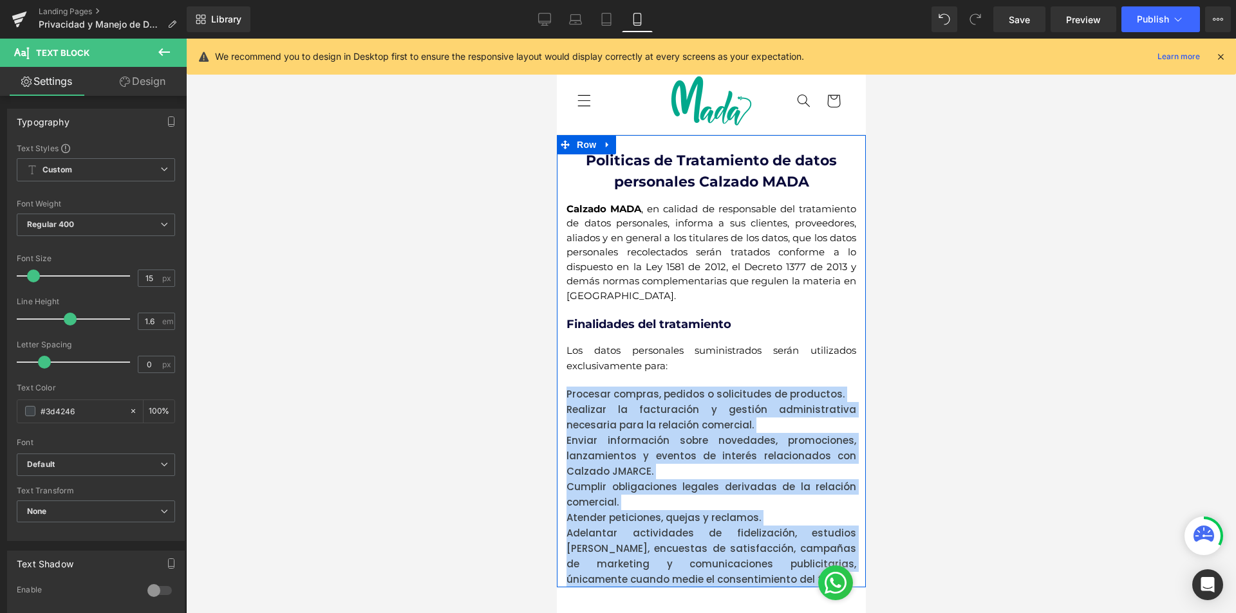
drag, startPoint x: 783, startPoint y: 579, endPoint x: 564, endPoint y: 393, distance: 287.2
click at [564, 393] on div "Politicas de Tratamiento de datos personales Calzado MADA Heading Calzado MADA …" at bounding box center [710, 361] width 309 height 453
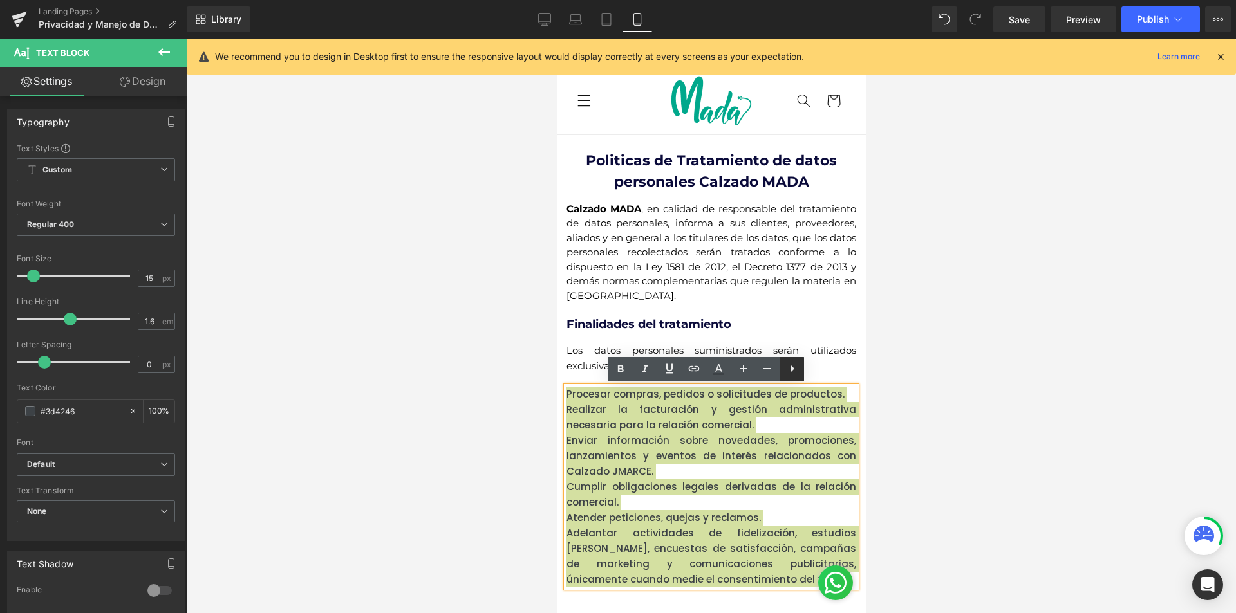
click at [0, 0] on icon at bounding box center [0, 0] width 0 height 0
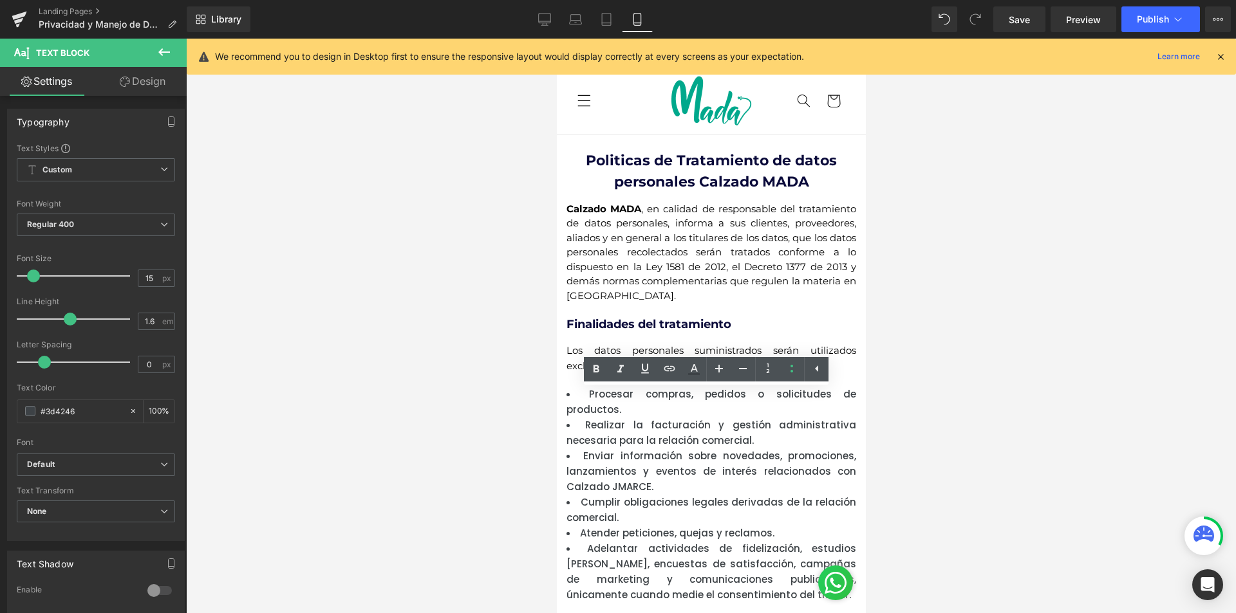
click at [927, 397] on div at bounding box center [711, 326] width 1050 height 575
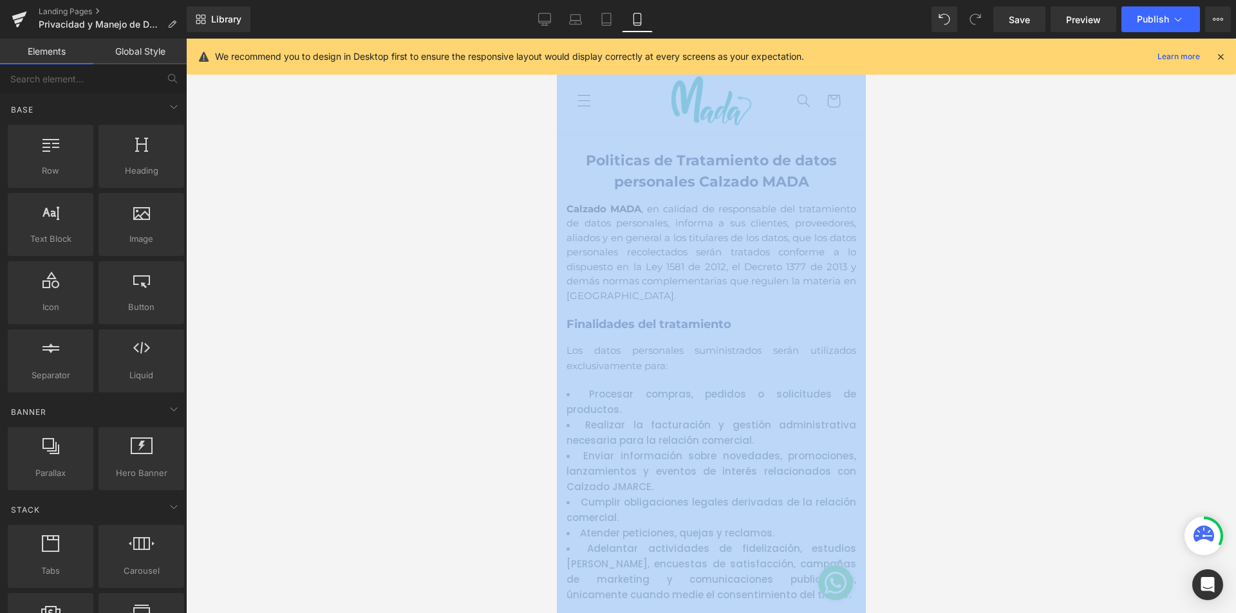
click at [927, 397] on div at bounding box center [711, 326] width 1050 height 575
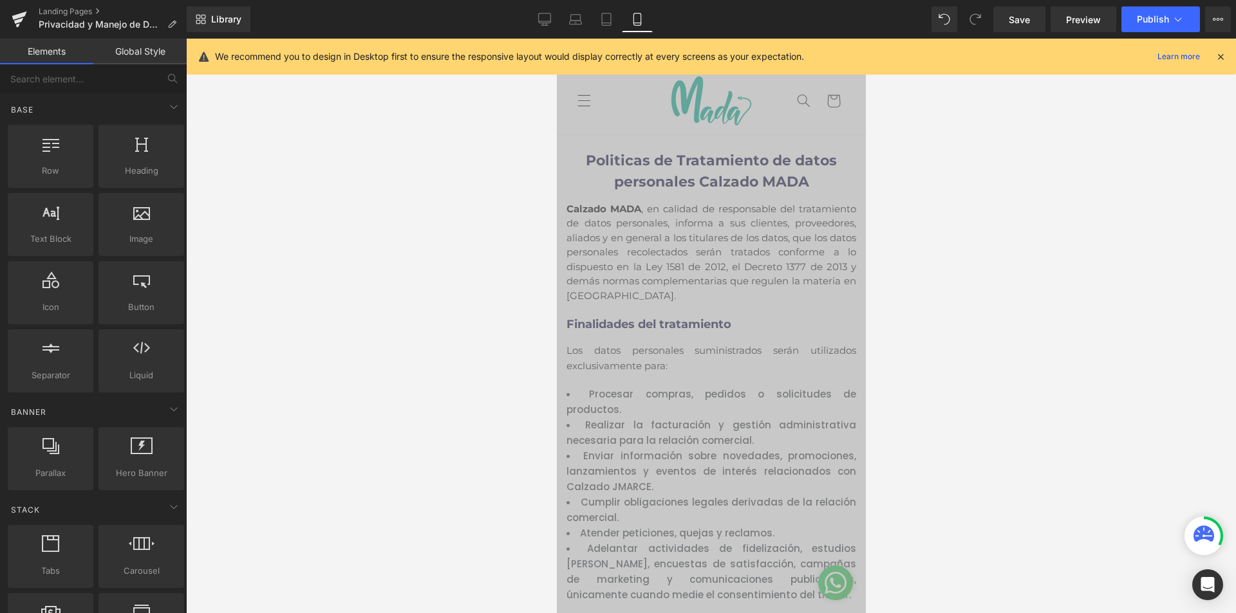
click at [731, 459] on li "Enviar información sobre novedades, promociones, lanzamientos y eventos de inte…" at bounding box center [711, 472] width 290 height 46
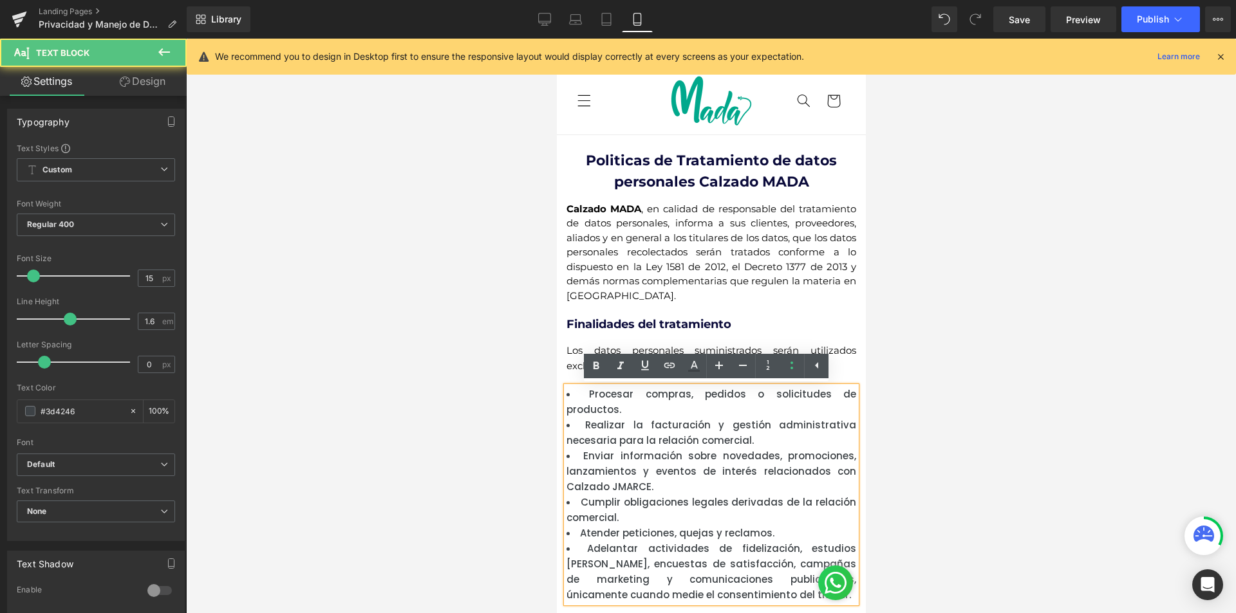
click at [1019, 505] on div at bounding box center [711, 326] width 1050 height 575
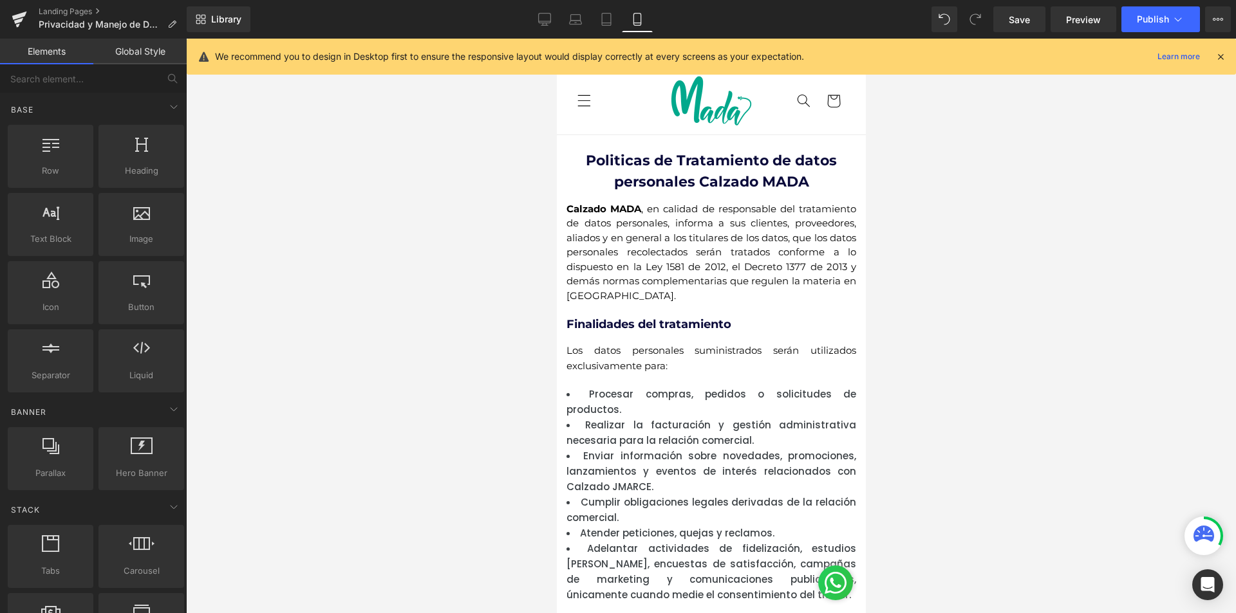
click at [943, 302] on div at bounding box center [711, 326] width 1050 height 575
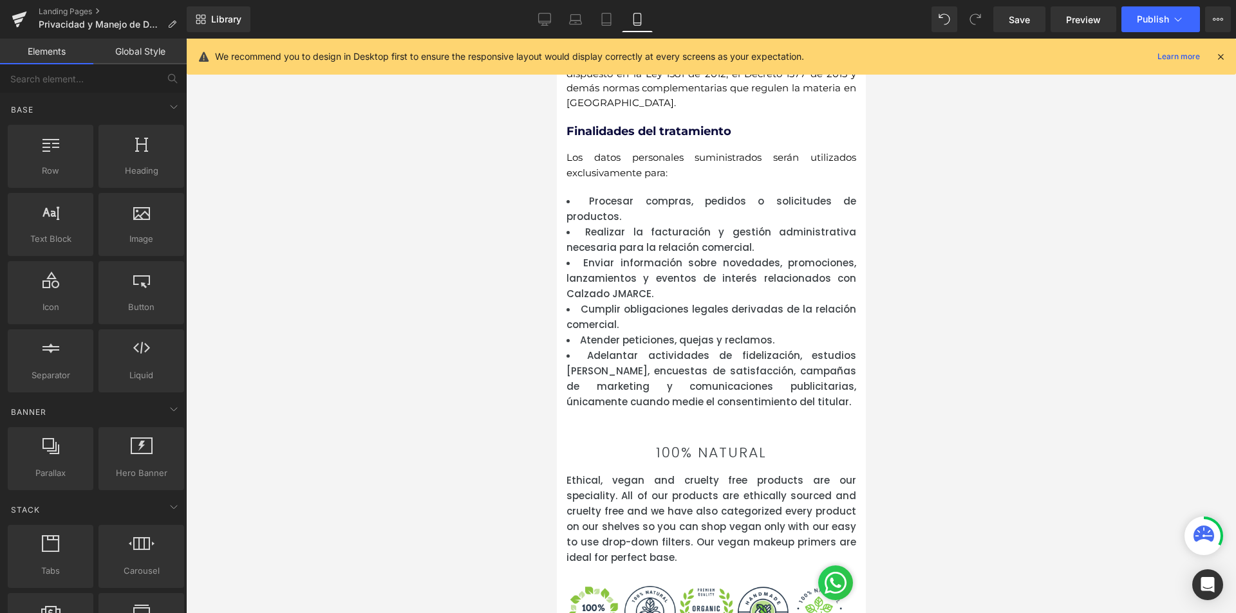
click at [678, 318] on li "Cumplir obligaciones legales derivadas de la relación comercial." at bounding box center [711, 317] width 290 height 31
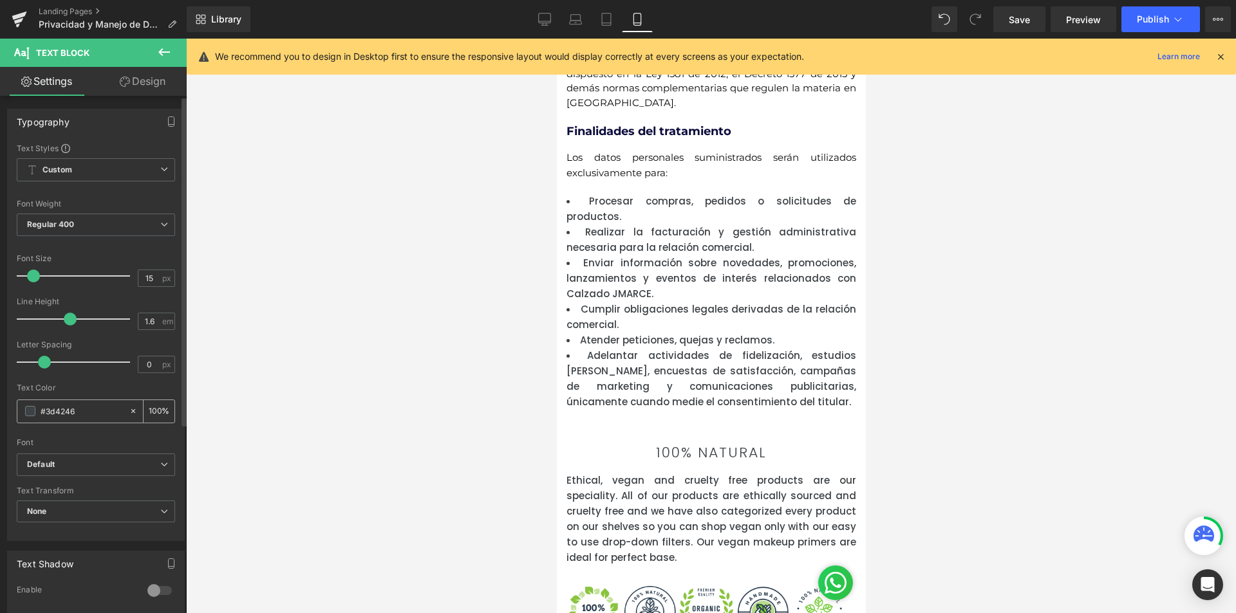
click at [31, 415] on span at bounding box center [30, 411] width 10 height 10
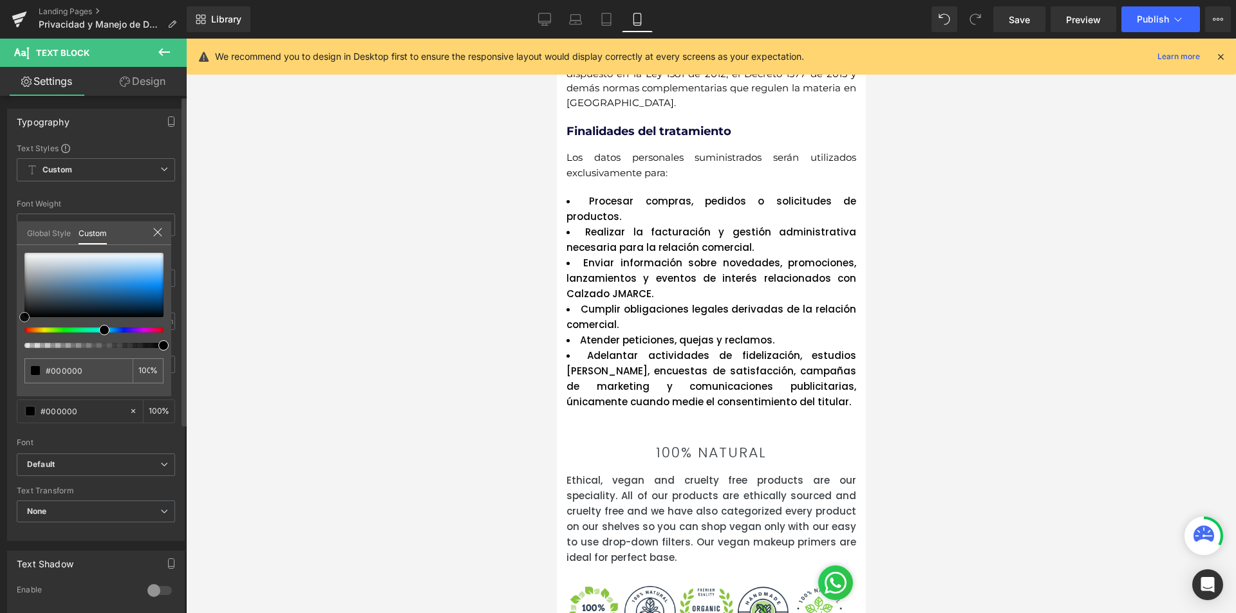
drag, startPoint x: 66, startPoint y: 303, endPoint x: 0, endPoint y: 432, distance: 145.1
click at [0, 431] on div "Typography Text Styles Custom Custom Setup Global Style Custom Setup Global Sty…" at bounding box center [96, 320] width 192 height 442
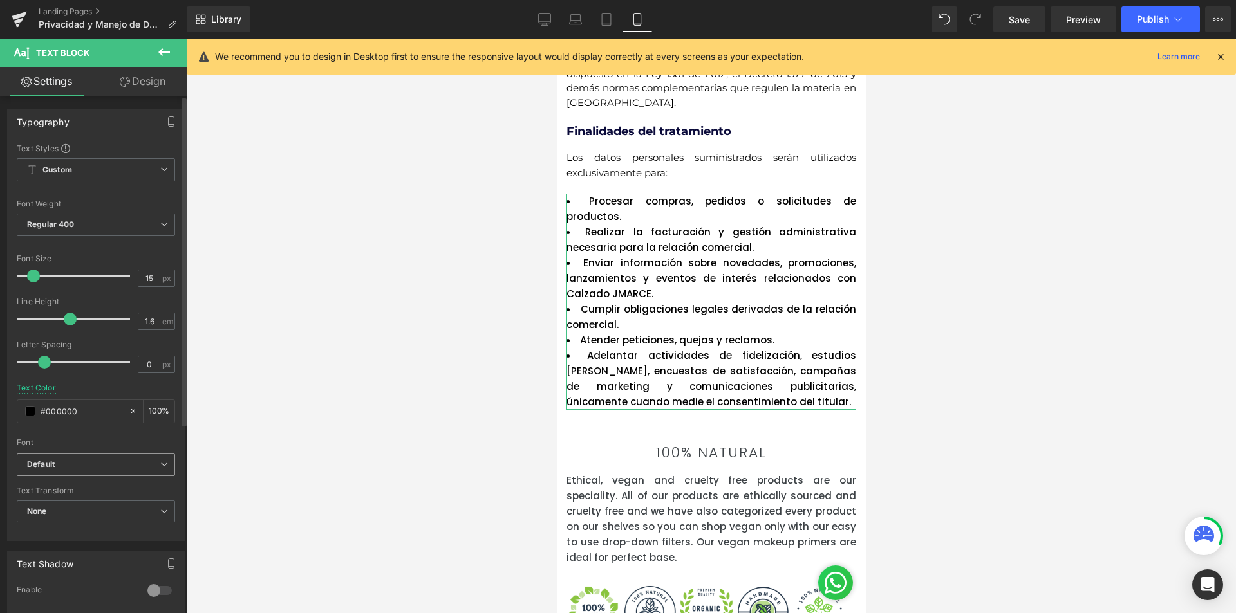
click at [70, 467] on b "Default" at bounding box center [93, 464] width 133 height 11
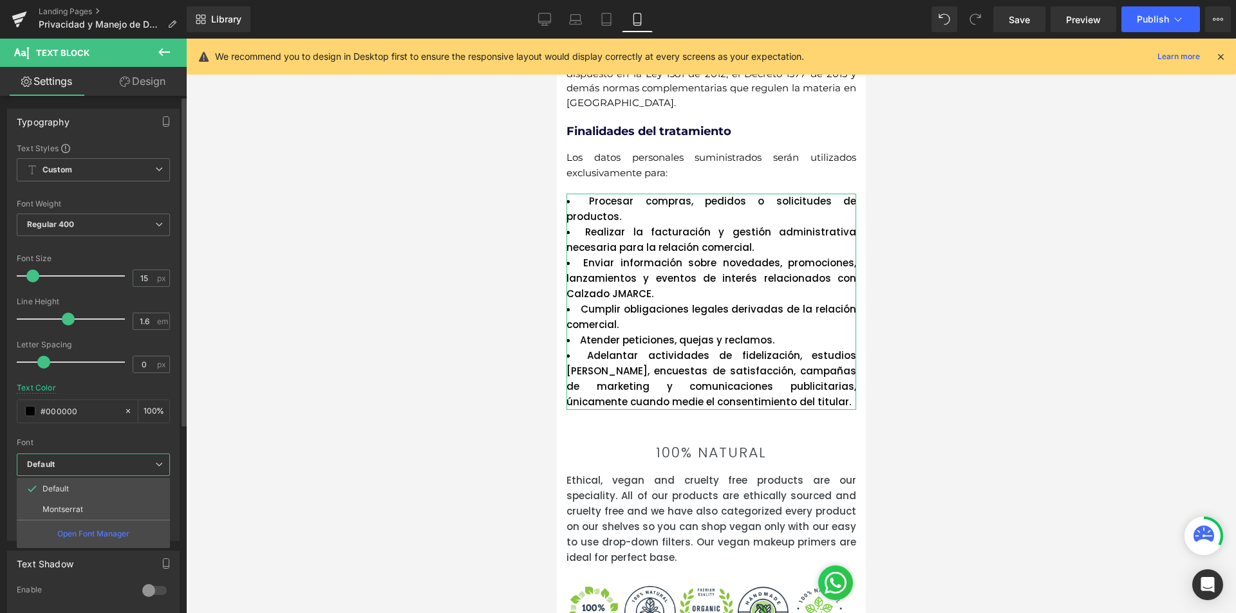
click at [65, 516] on li "Montserrat" at bounding box center [93, 509] width 153 height 21
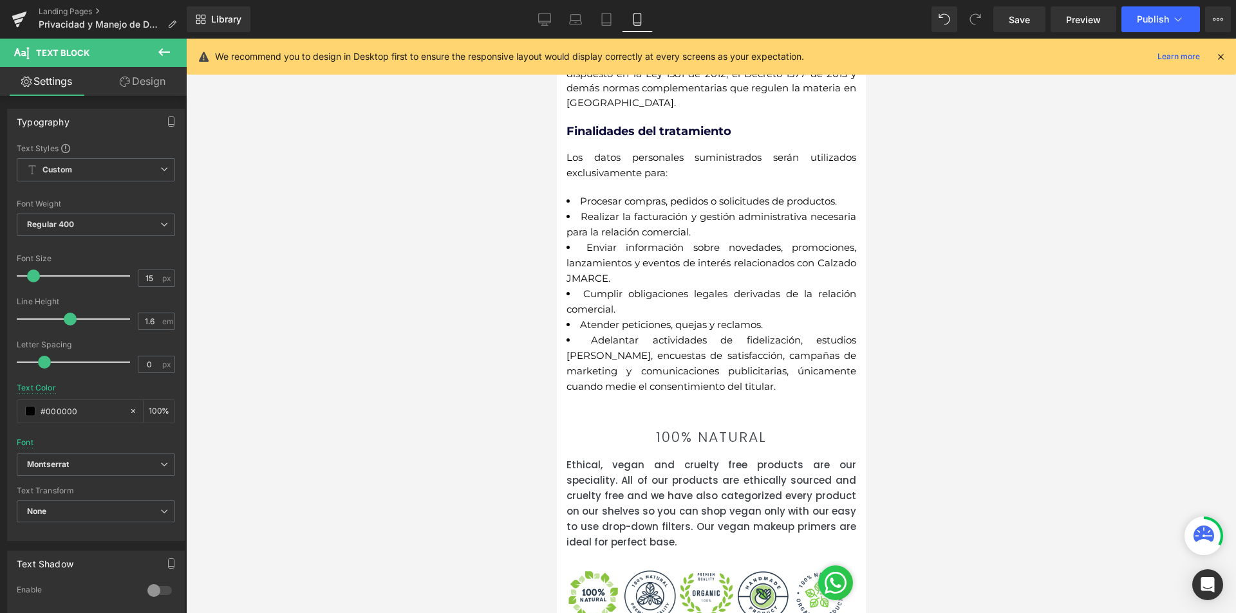
click at [950, 307] on div at bounding box center [711, 326] width 1050 height 575
click at [904, 213] on div at bounding box center [711, 326] width 1050 height 575
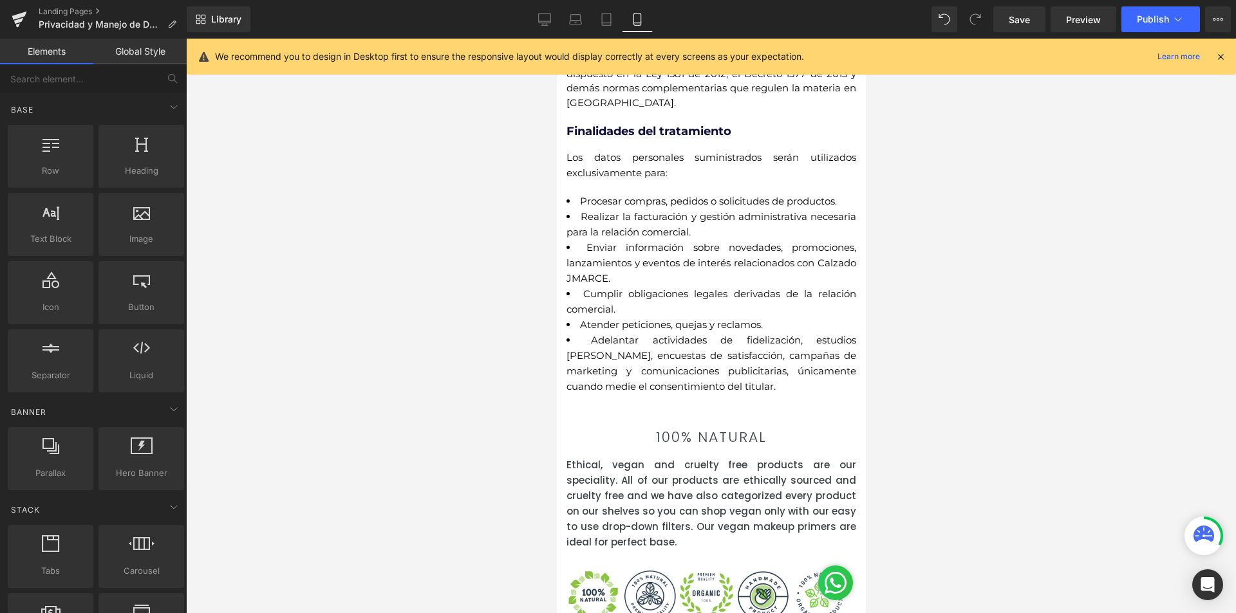
scroll to position [257, 0]
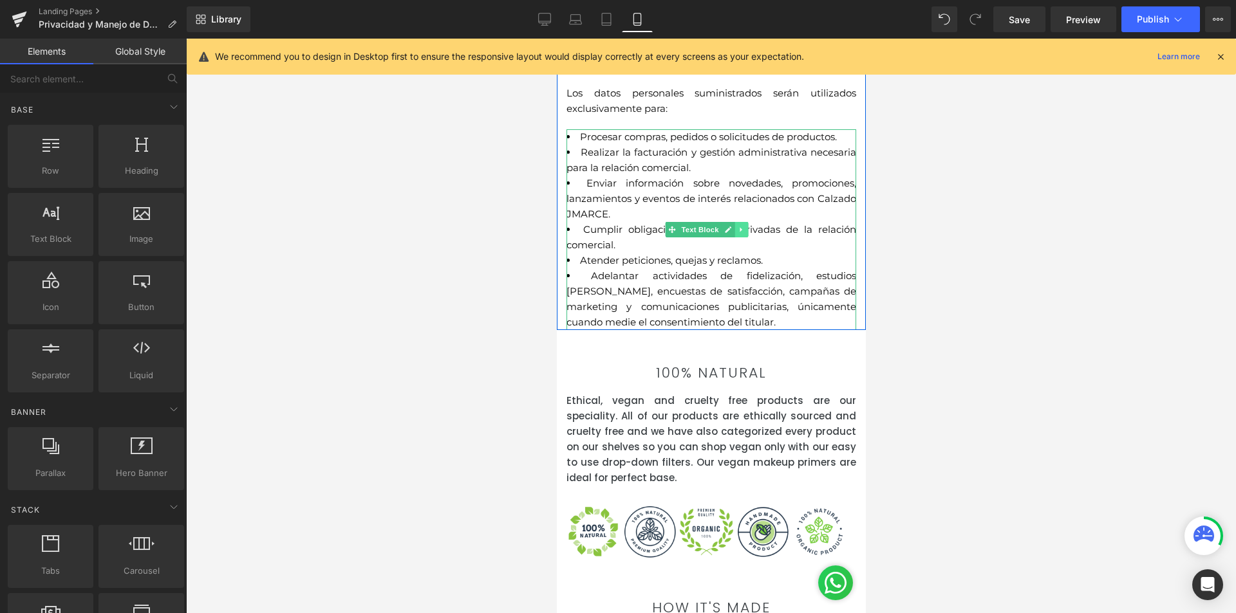
click at [739, 230] on icon at bounding box center [740, 230] width 2 height 5
click at [737, 234] on link at bounding box center [734, 229] width 14 height 15
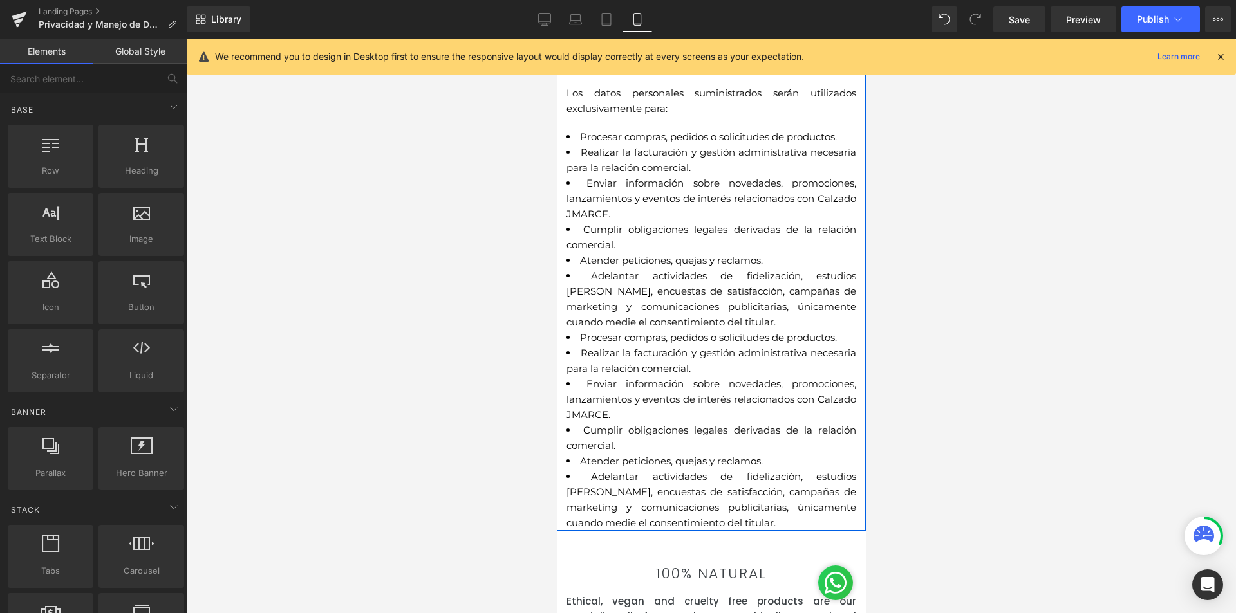
scroll to position [129, 0]
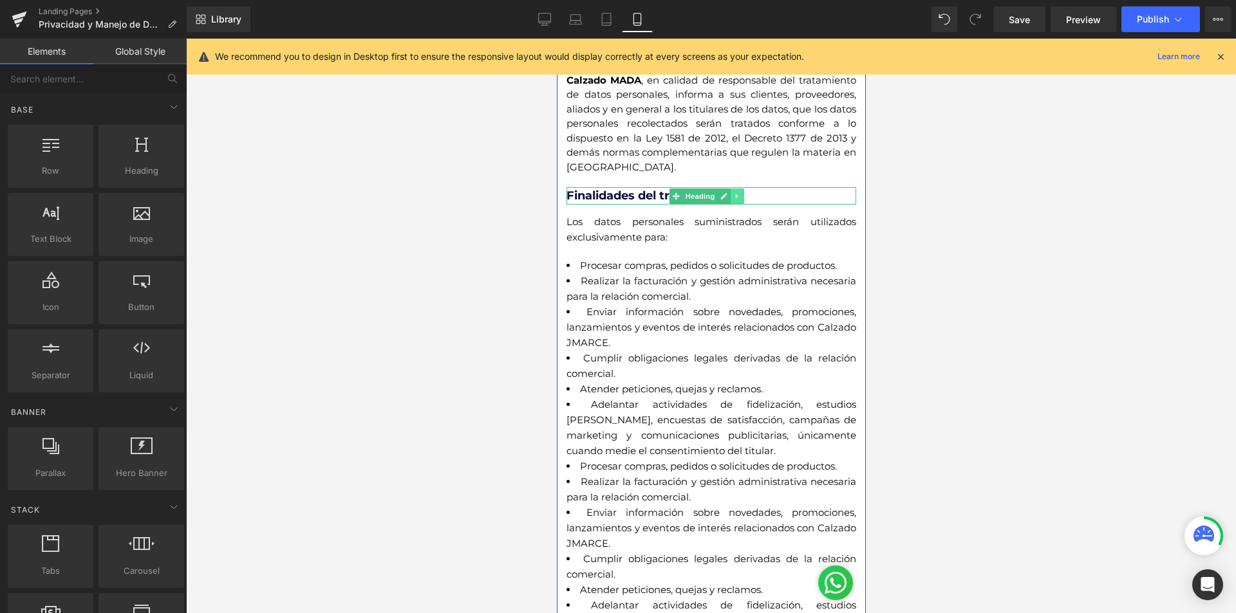
click at [739, 195] on icon at bounding box center [736, 196] width 7 height 8
click at [736, 194] on link at bounding box center [730, 196] width 14 height 15
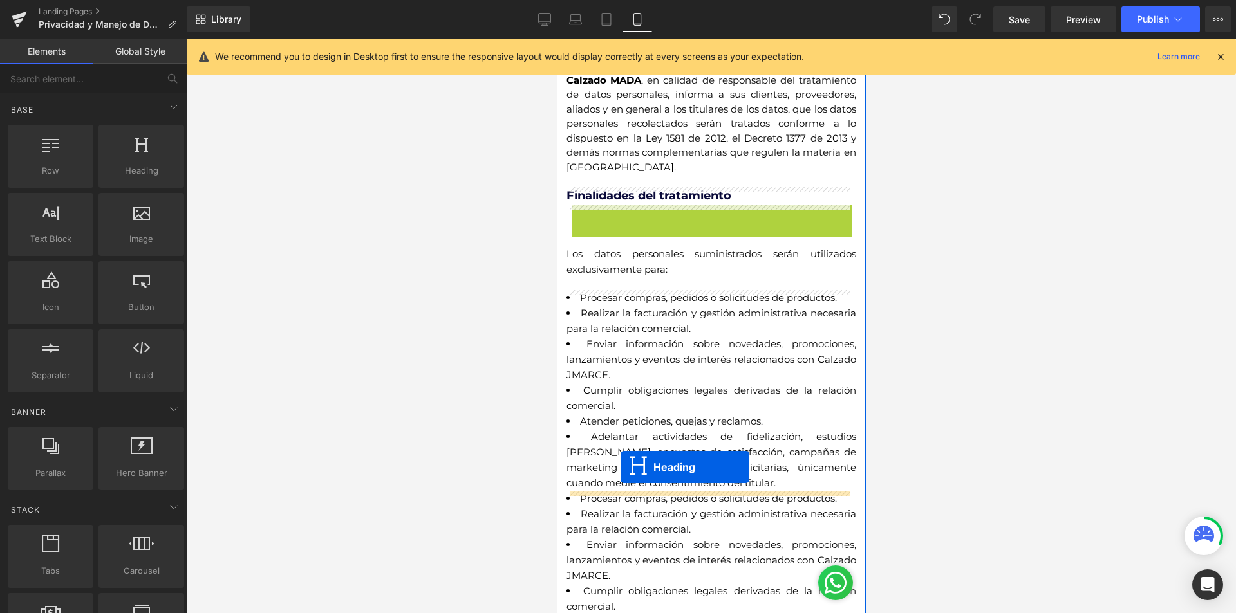
drag, startPoint x: 677, startPoint y: 213, endPoint x: 620, endPoint y: 467, distance: 260.6
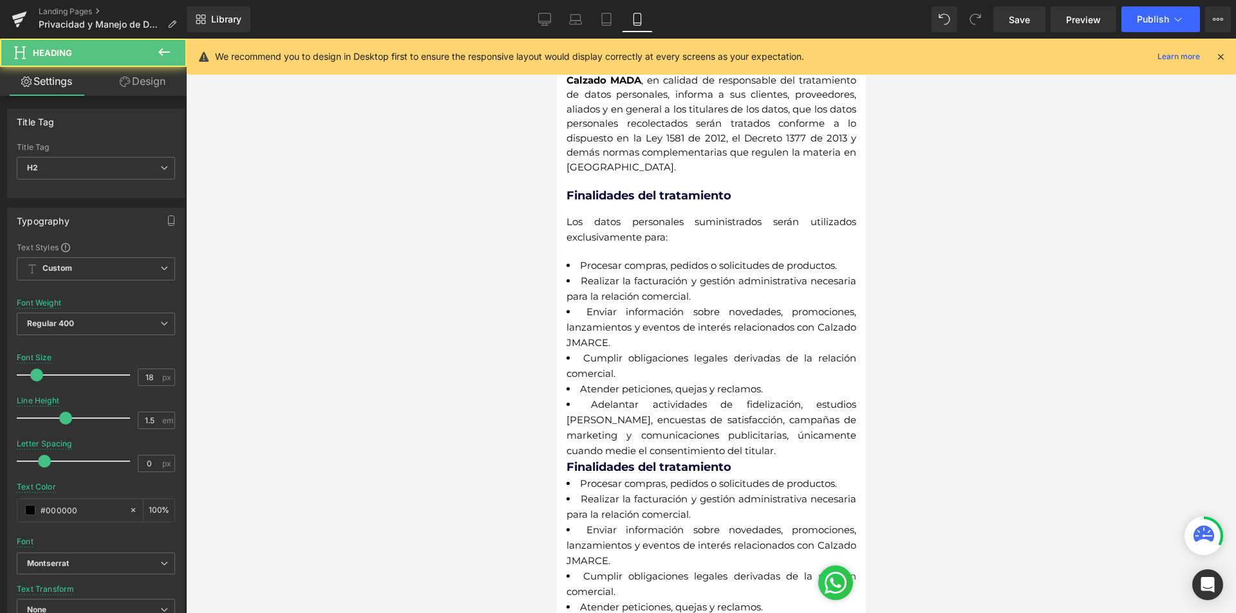
click at [948, 333] on div at bounding box center [711, 326] width 1050 height 575
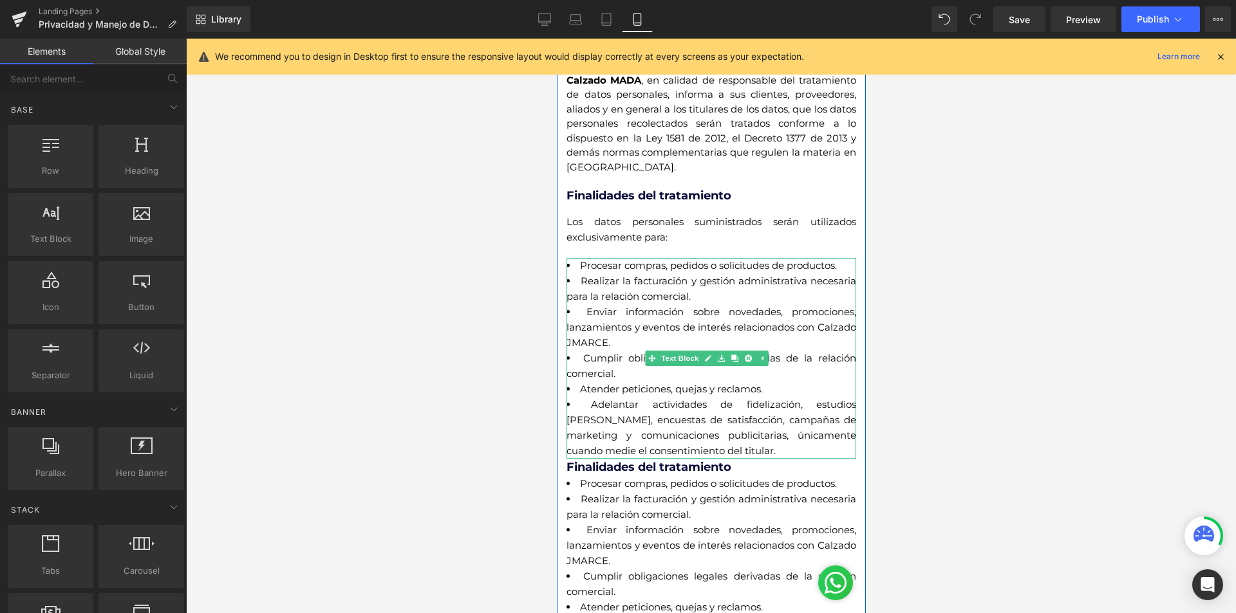
scroll to position [257, 0]
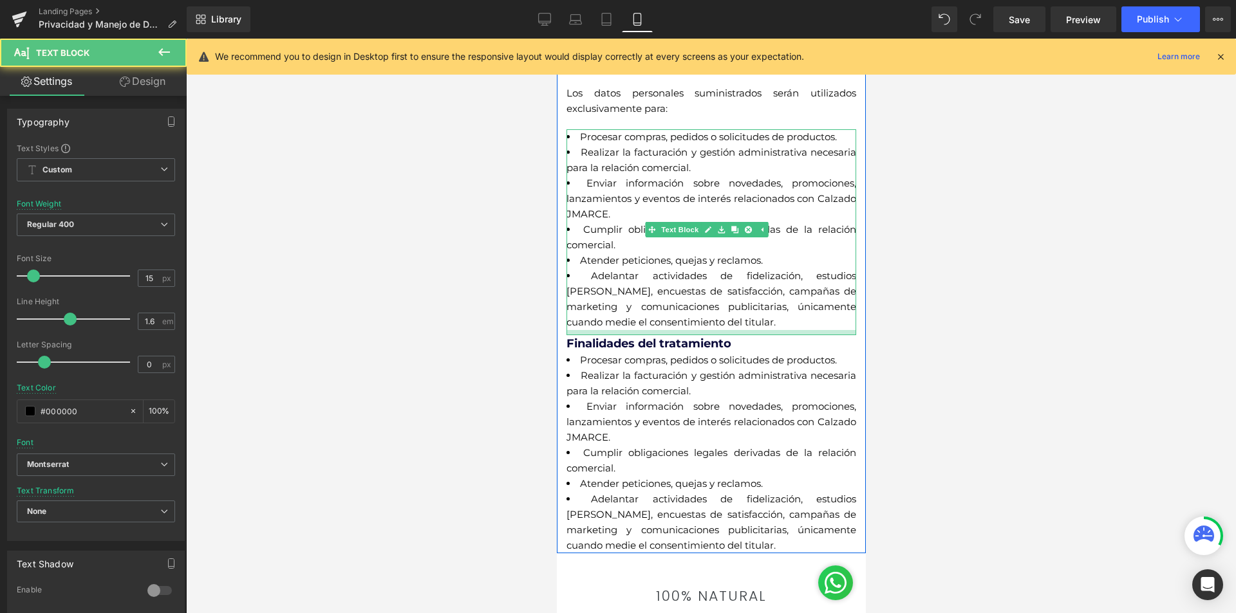
click at [694, 333] on div at bounding box center [711, 332] width 290 height 5
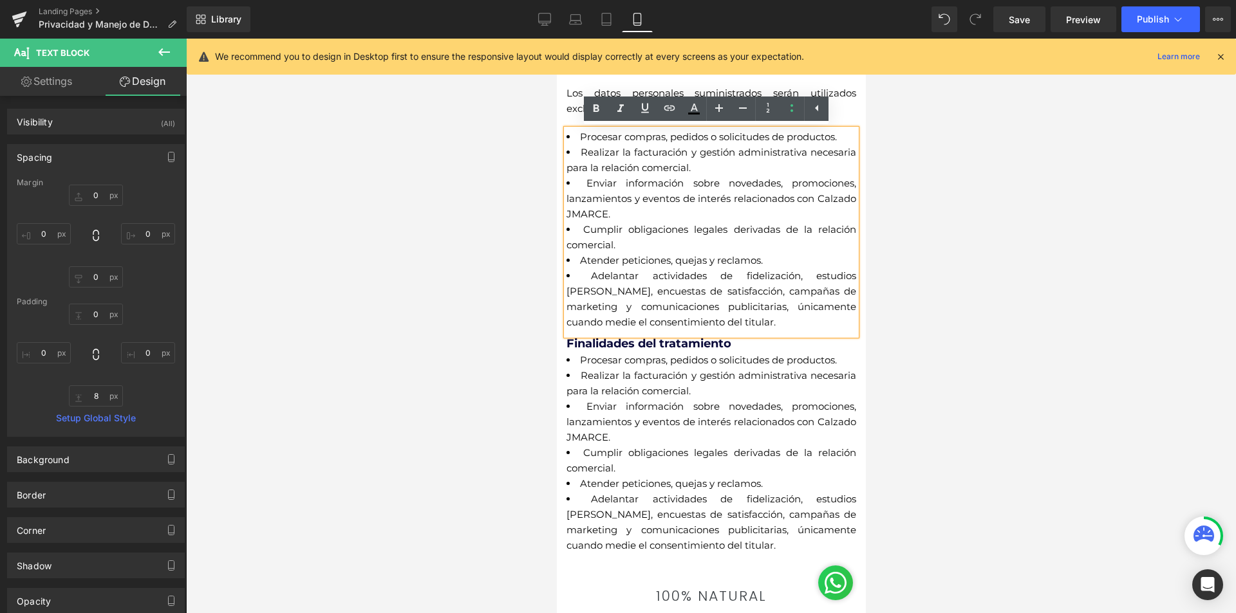
click at [921, 342] on div at bounding box center [711, 326] width 1050 height 575
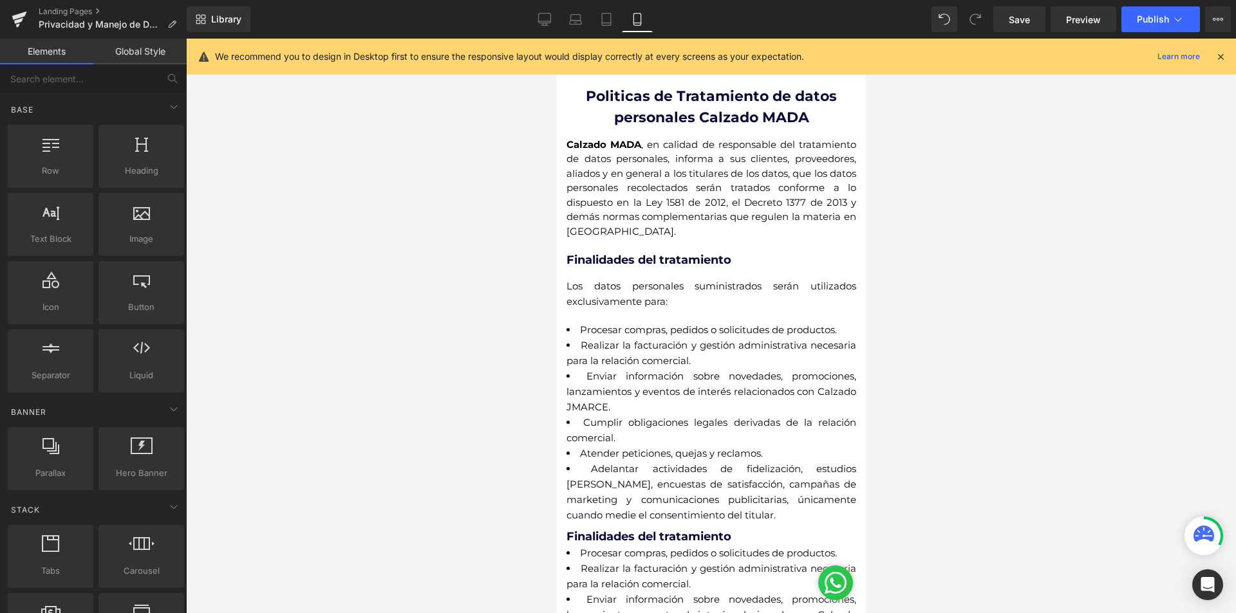
scroll to position [193, 0]
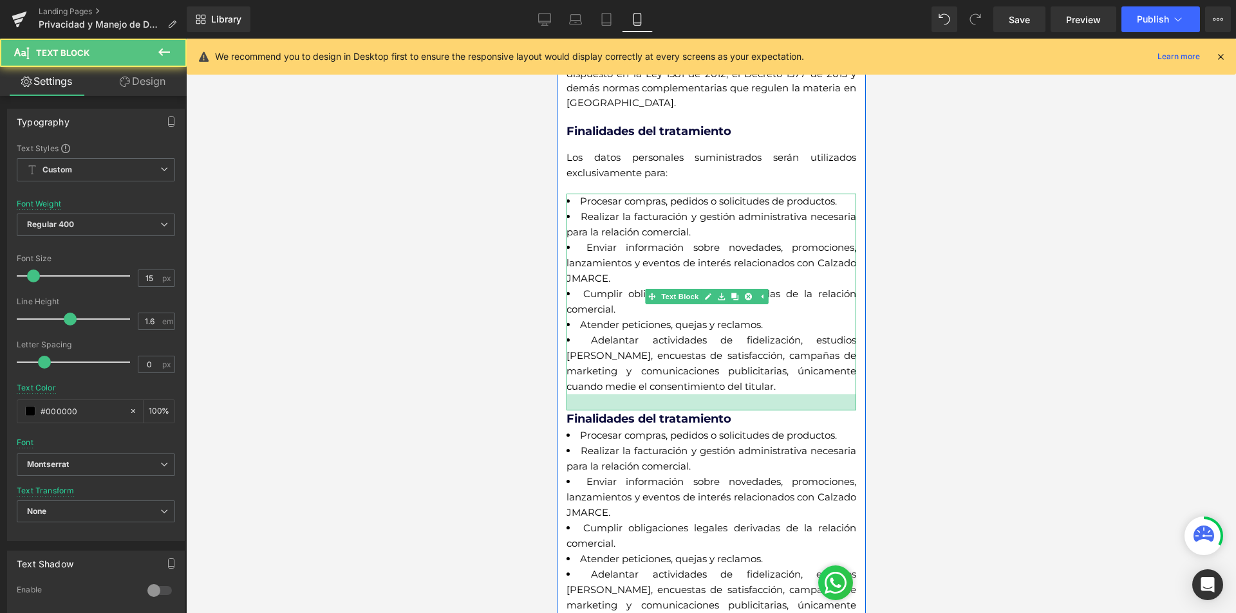
drag, startPoint x: 683, startPoint y: 397, endPoint x: 681, endPoint y: 409, distance: 11.7
click at [681, 409] on div at bounding box center [711, 402] width 290 height 16
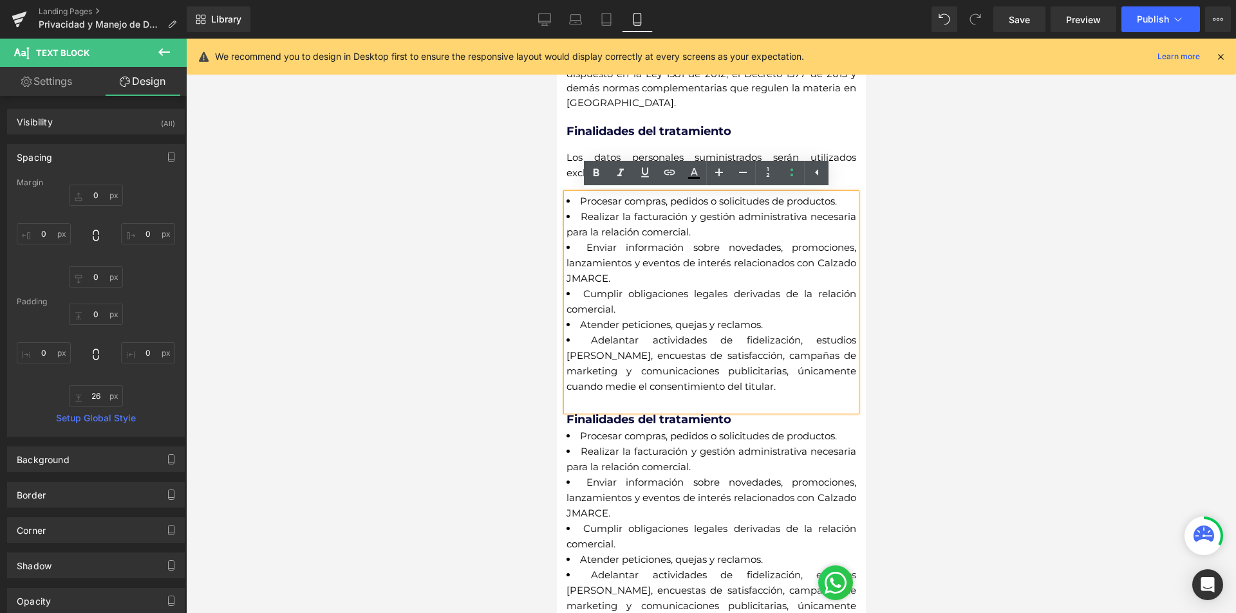
click at [926, 351] on div at bounding box center [711, 326] width 1050 height 575
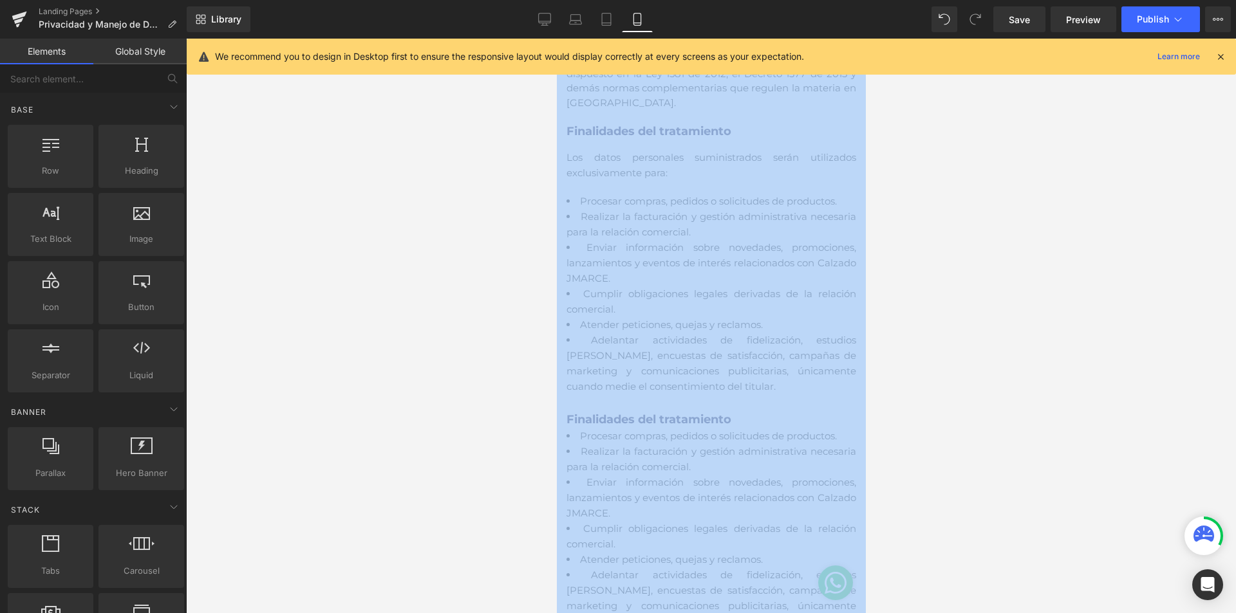
click at [926, 351] on div at bounding box center [711, 326] width 1050 height 575
click at [873, 328] on div at bounding box center [711, 326] width 1050 height 575
click at [940, 342] on div at bounding box center [711, 326] width 1050 height 575
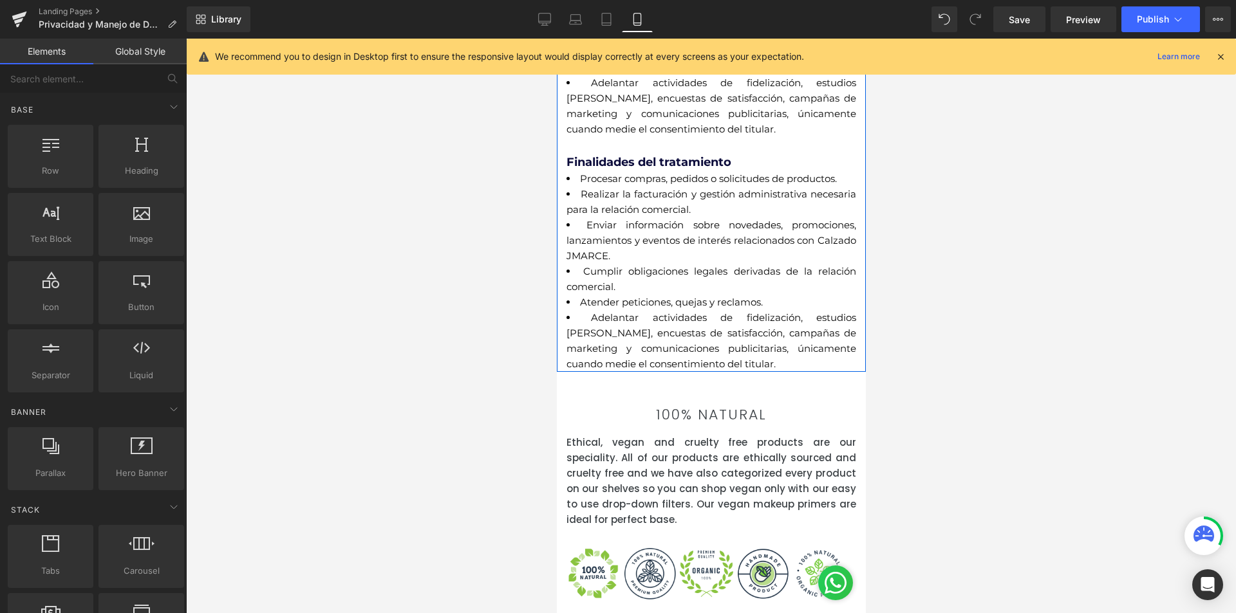
scroll to position [257, 0]
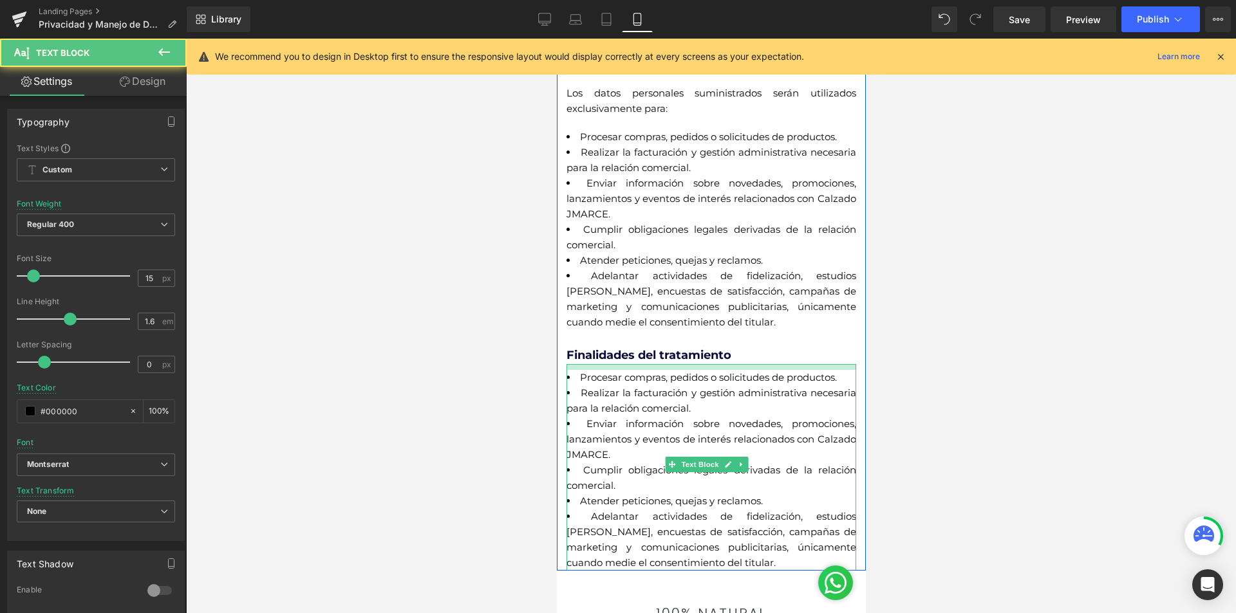
click at [691, 372] on div "Procesar compras, pedidos o solicitudes de productos. Realizar la facturación y…" at bounding box center [711, 467] width 290 height 207
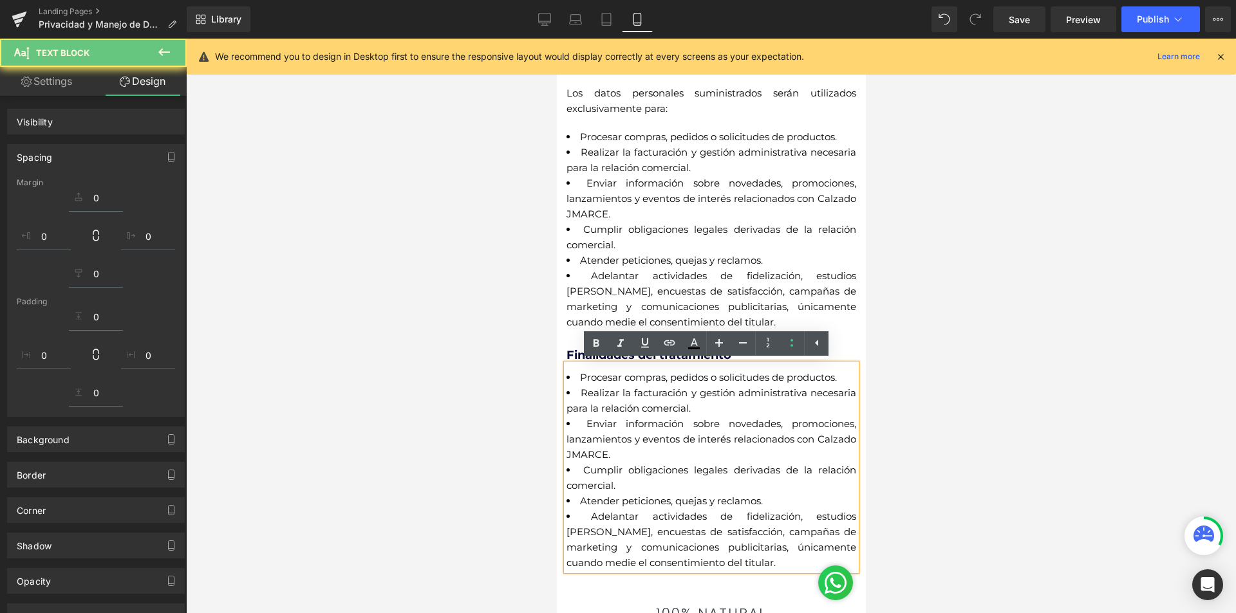
click at [839, 360] on h2 "Finalidades del tratamiento" at bounding box center [711, 355] width 290 height 17
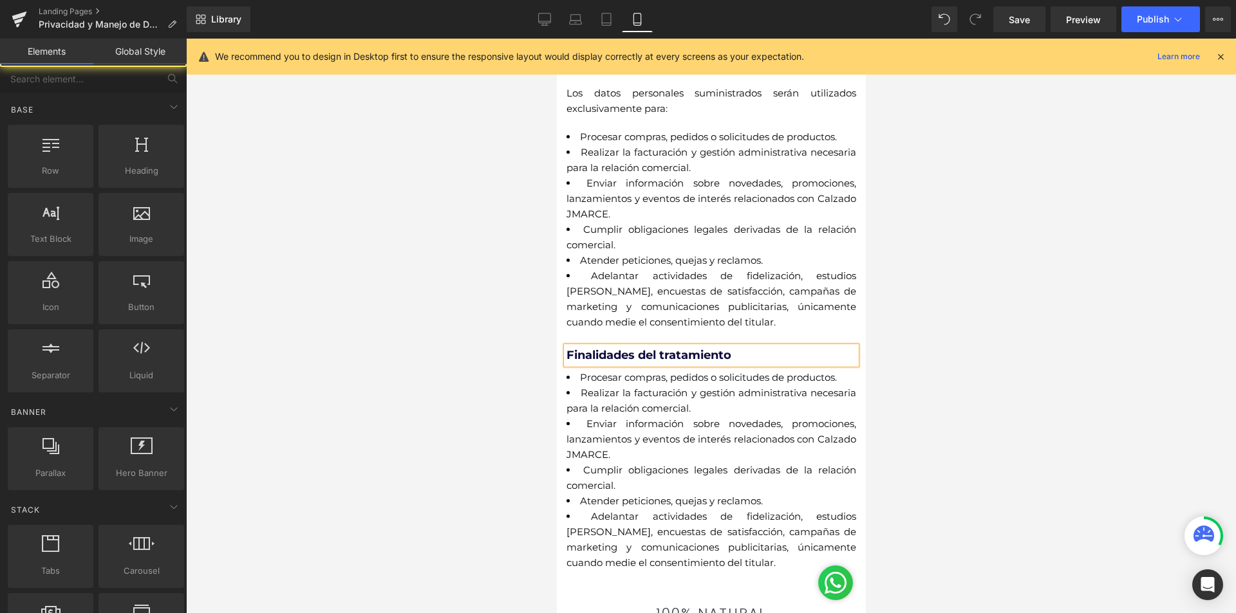
click at [882, 352] on div at bounding box center [711, 326] width 1050 height 575
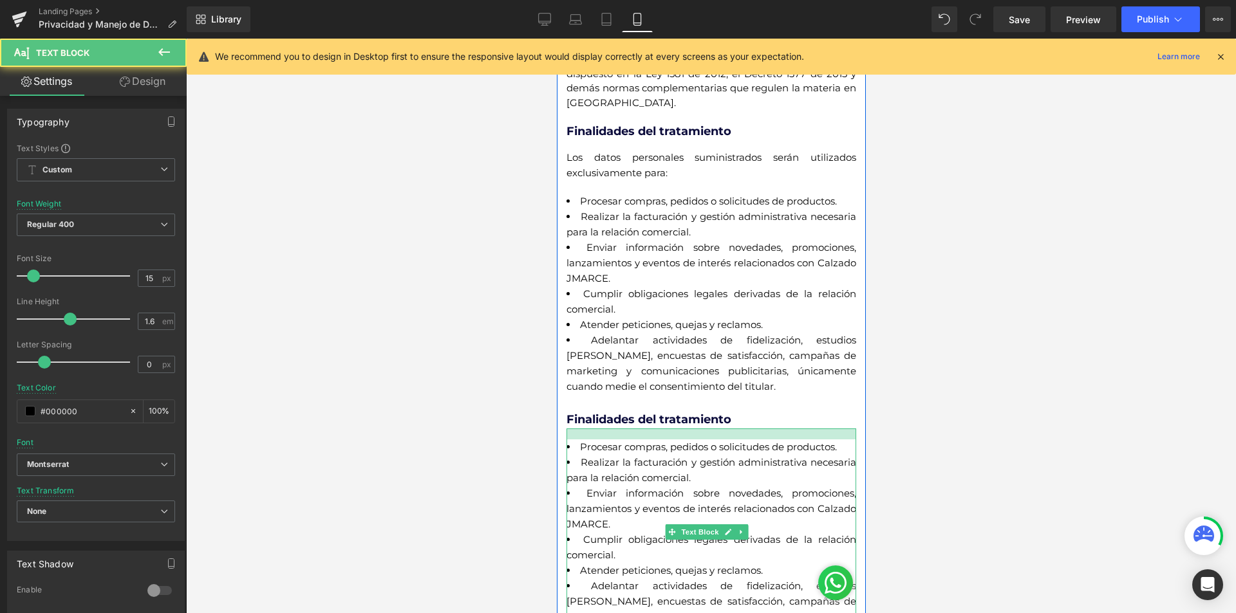
click at [612, 438] on div at bounding box center [711, 434] width 290 height 11
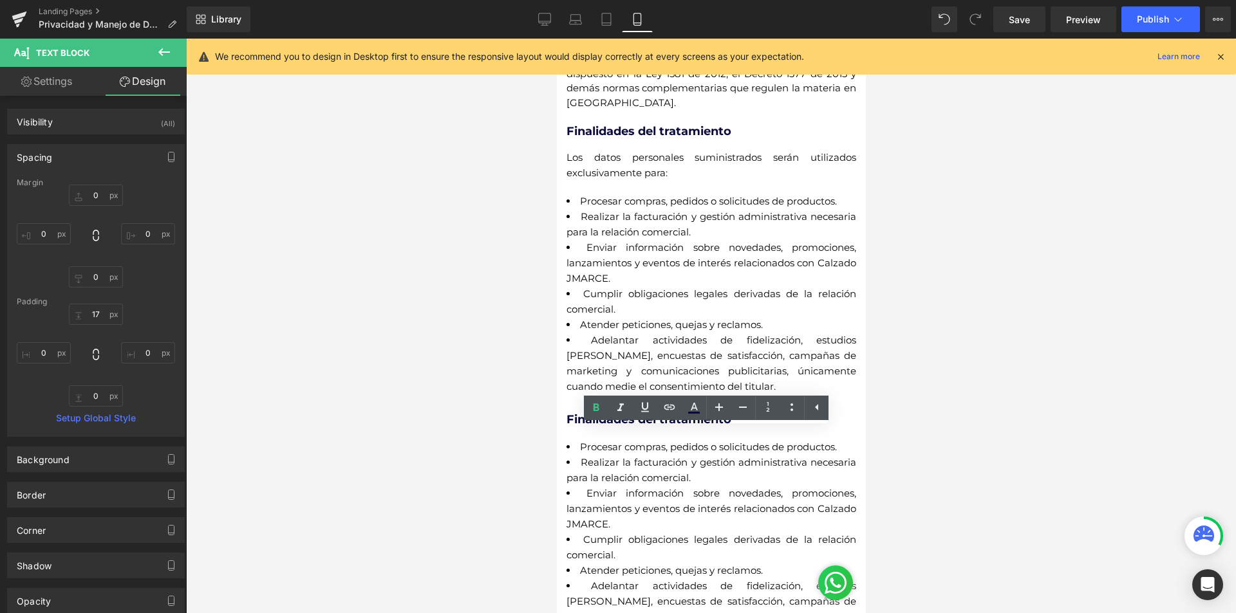
click at [907, 437] on div at bounding box center [711, 326] width 1050 height 575
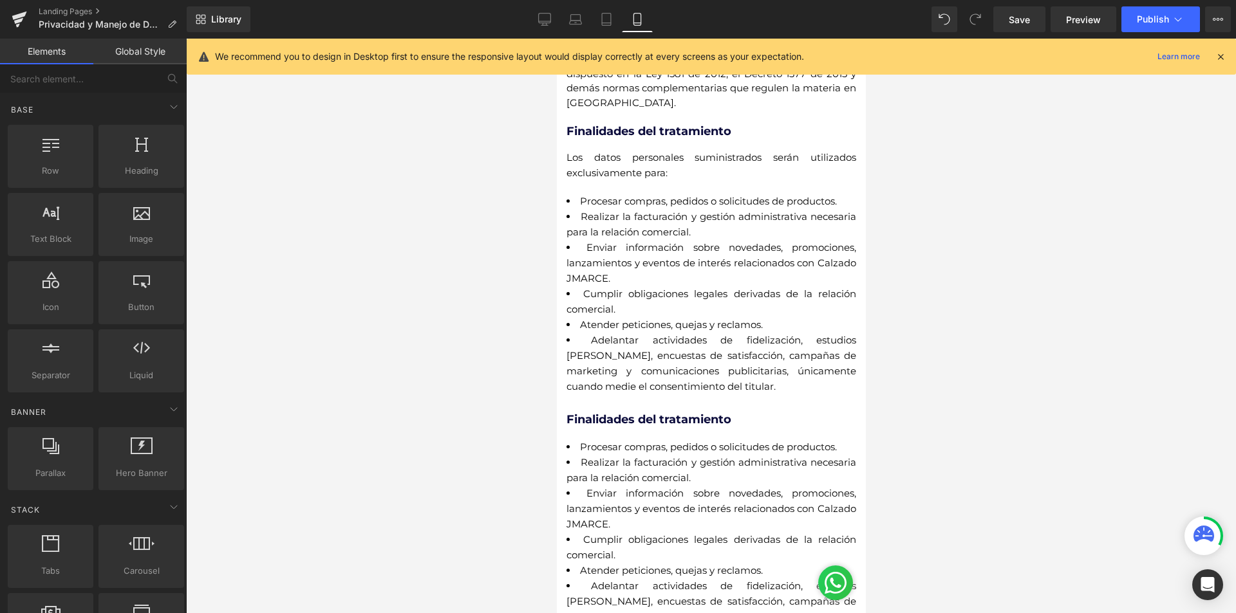
scroll to position [322, 0]
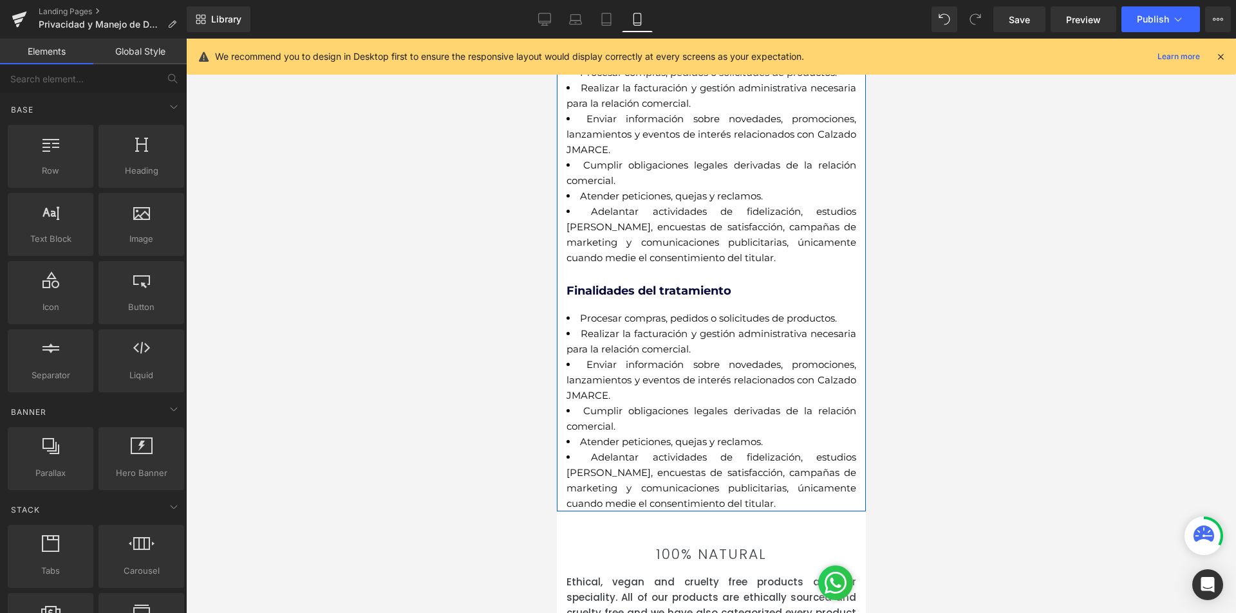
click at [645, 292] on b "Finalidades del tratamiento" at bounding box center [648, 291] width 165 height 14
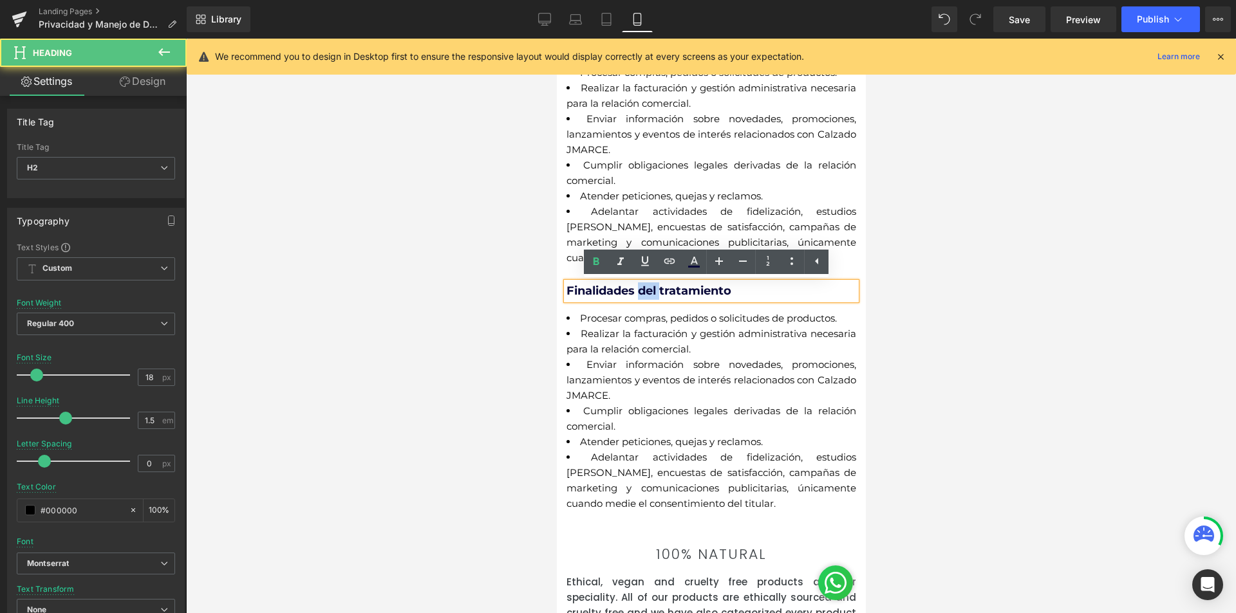
click at [645, 292] on b "Finalidades del tratamiento" at bounding box center [648, 291] width 165 height 14
paste div
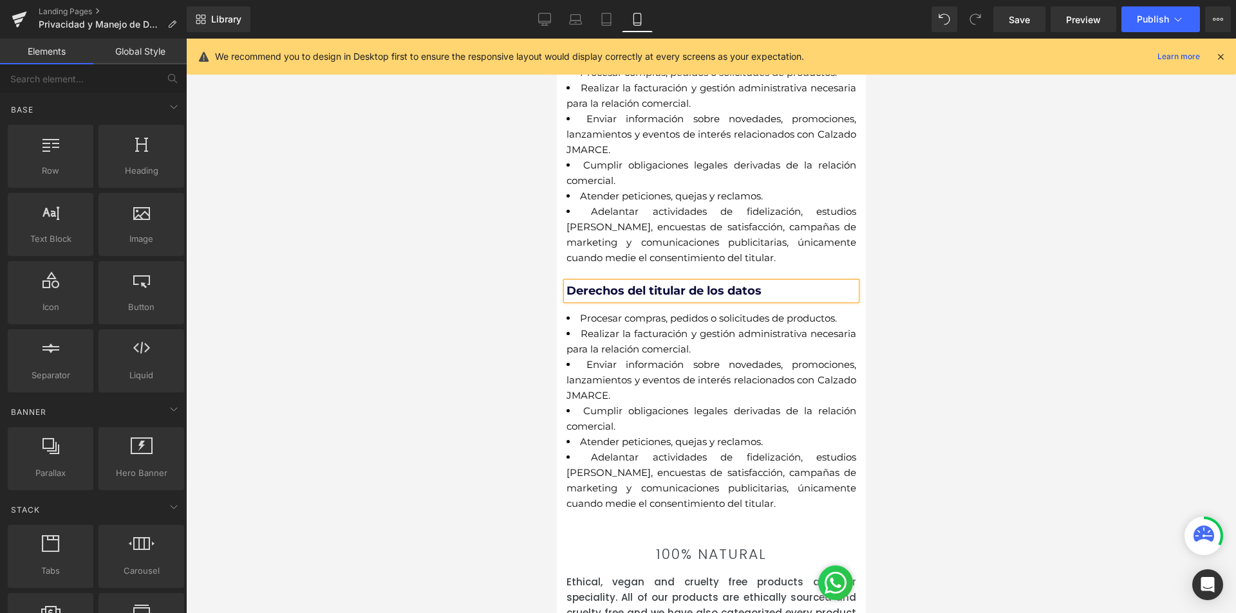
click at [969, 349] on div at bounding box center [711, 326] width 1050 height 575
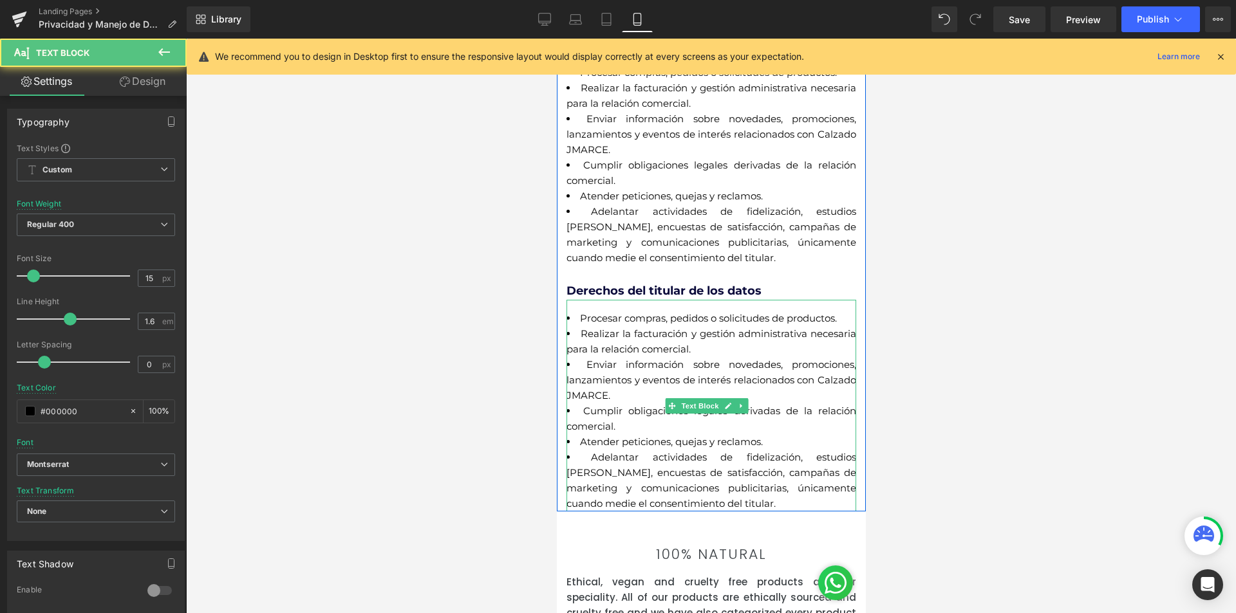
click at [682, 432] on li "Cumplir obligaciones legales derivadas de la relación comercial." at bounding box center [711, 418] width 290 height 31
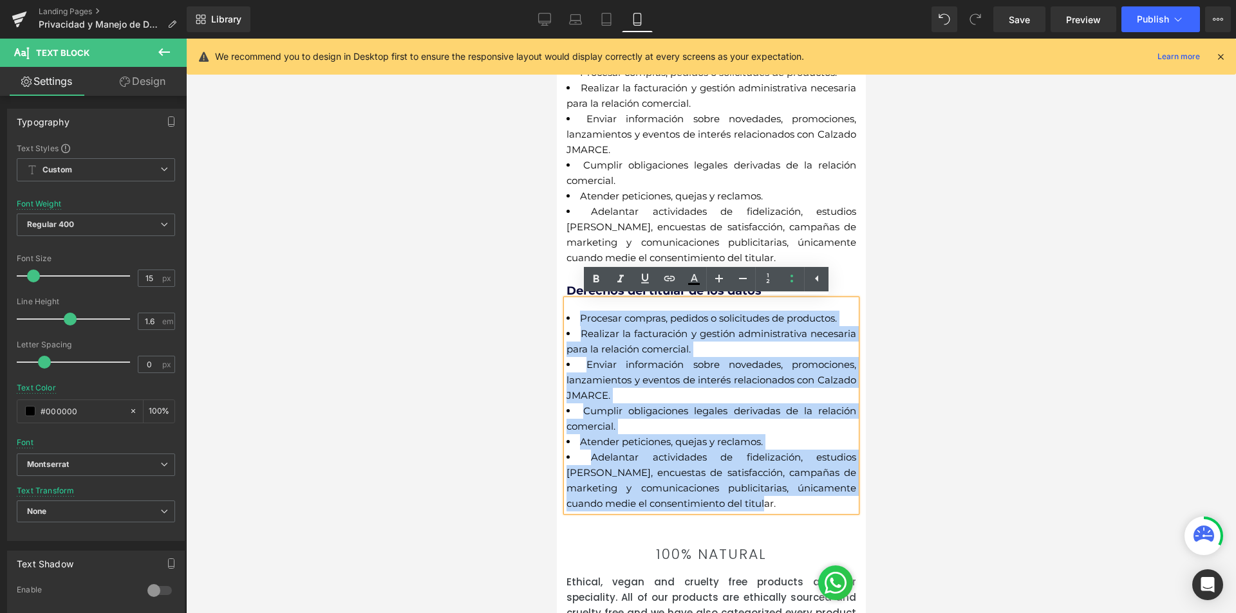
drag, startPoint x: 783, startPoint y: 501, endPoint x: 565, endPoint y: 319, distance: 284.2
click at [566, 319] on ul "Procesar compras, pedidos o solicitudes de productos. Realizar la facturación y…" at bounding box center [711, 411] width 290 height 201
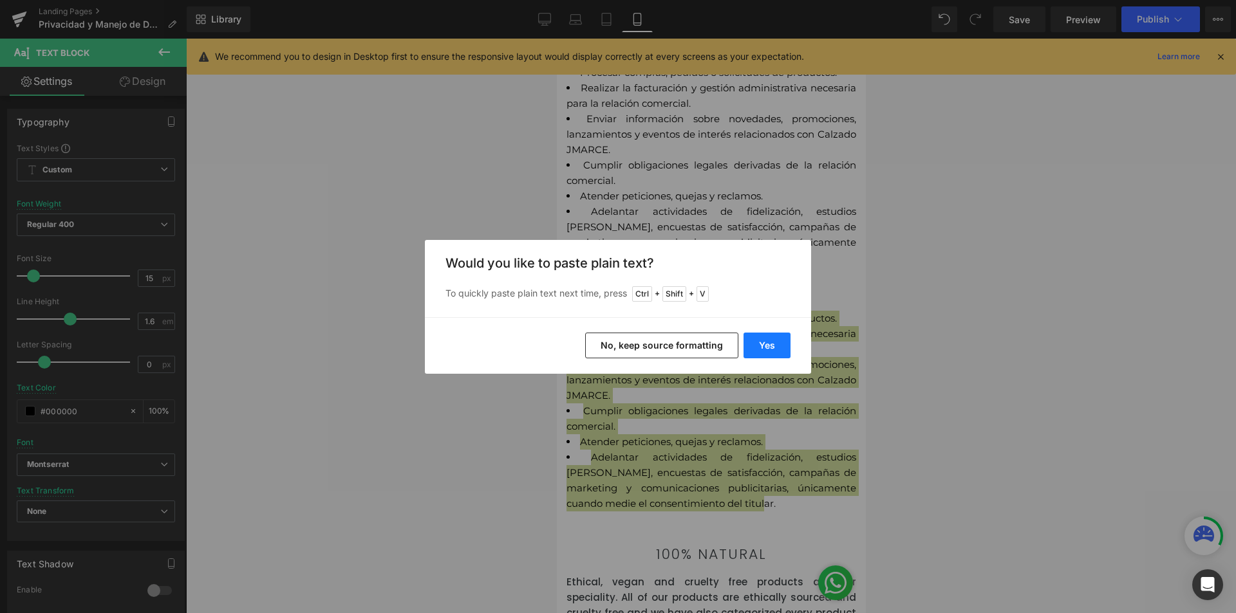
click at [757, 342] on button "Yes" at bounding box center [766, 346] width 47 height 26
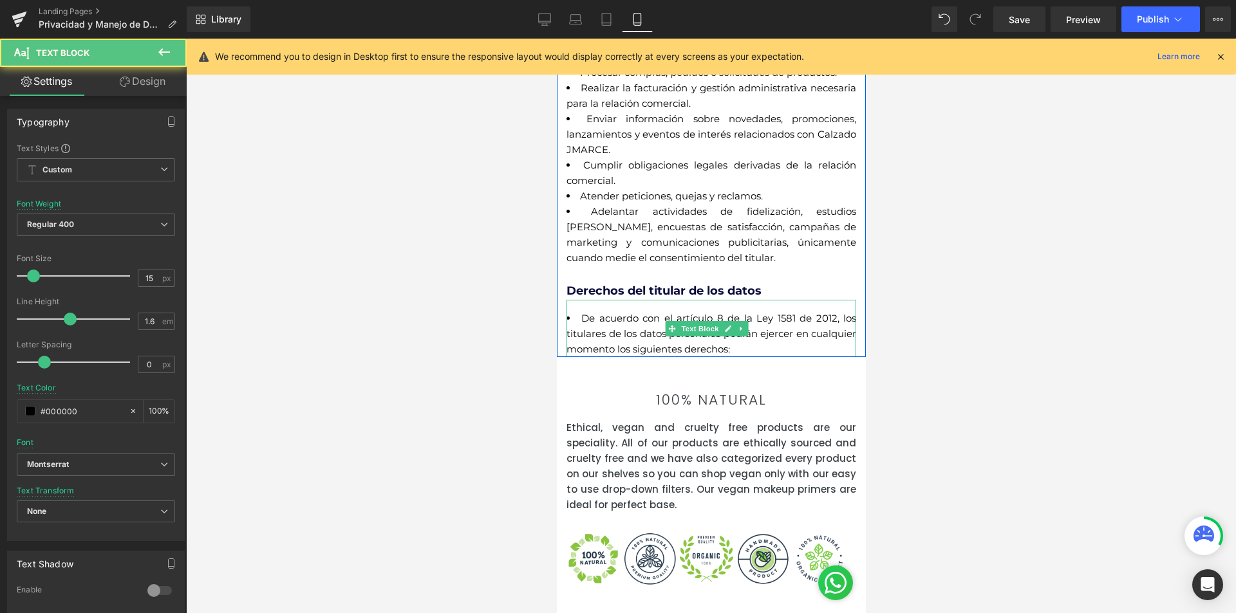
click at [794, 337] on li "De acuerdo con el artículo 8 de la Ley 1581 de 2012, los titulares de los datos…" at bounding box center [711, 334] width 290 height 46
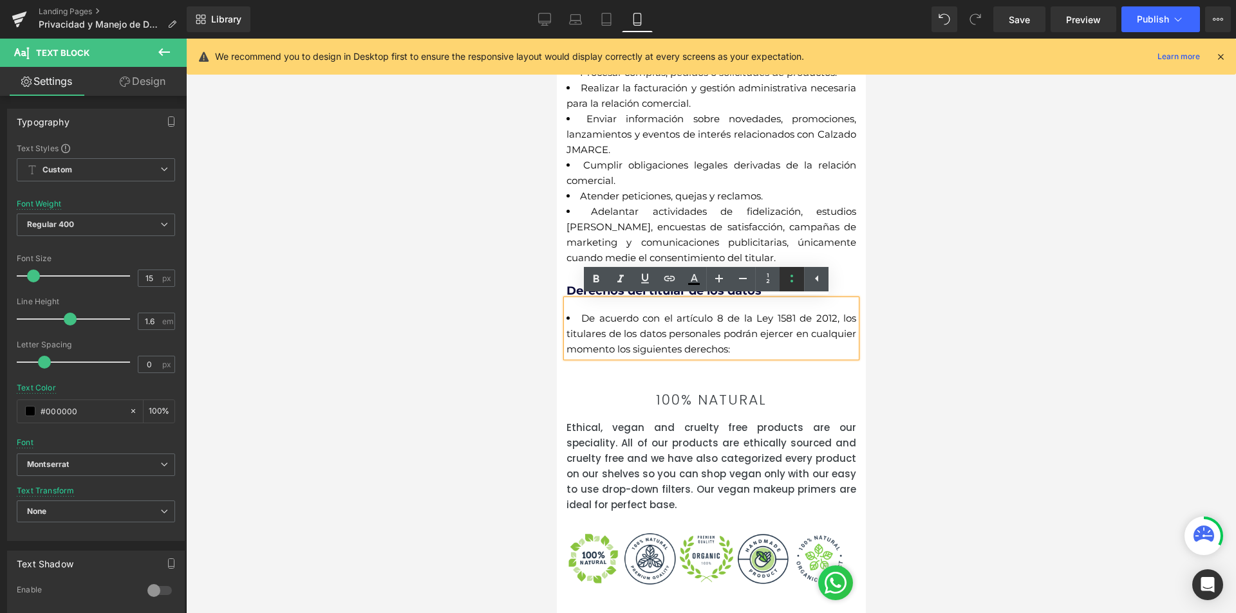
click at [0, 0] on icon at bounding box center [0, 0] width 0 height 0
click at [885, 326] on div at bounding box center [711, 326] width 1050 height 575
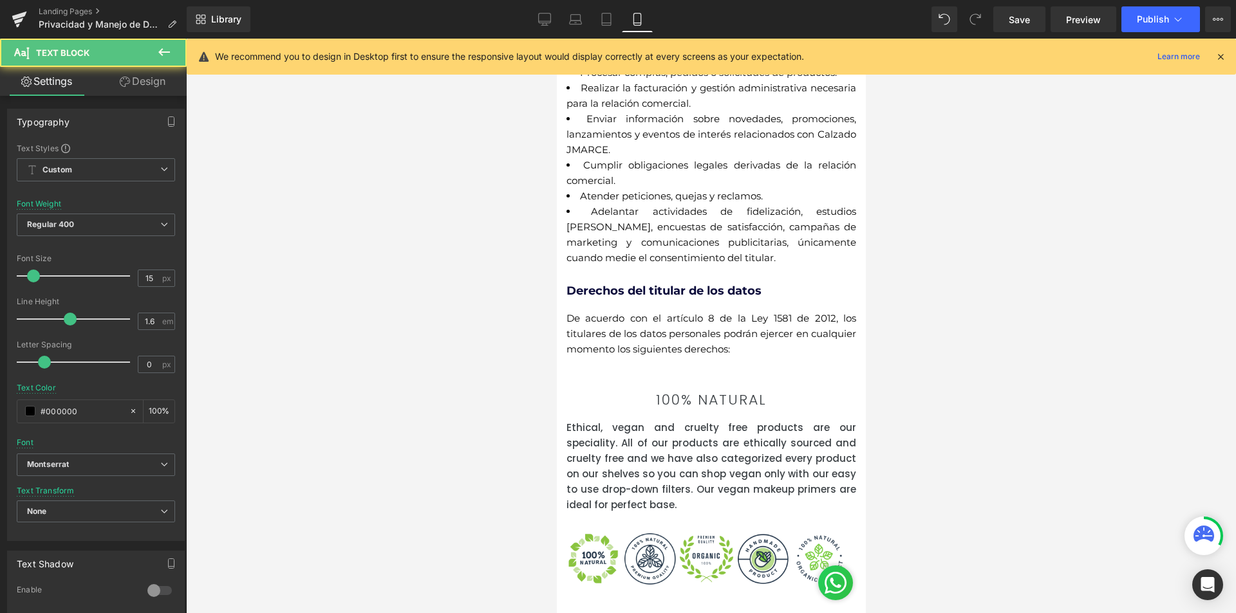
click at [837, 352] on div "De acuerdo con el artículo 8 de la Ley 1581 de 2012, los titulares de los datos…" at bounding box center [711, 328] width 290 height 57
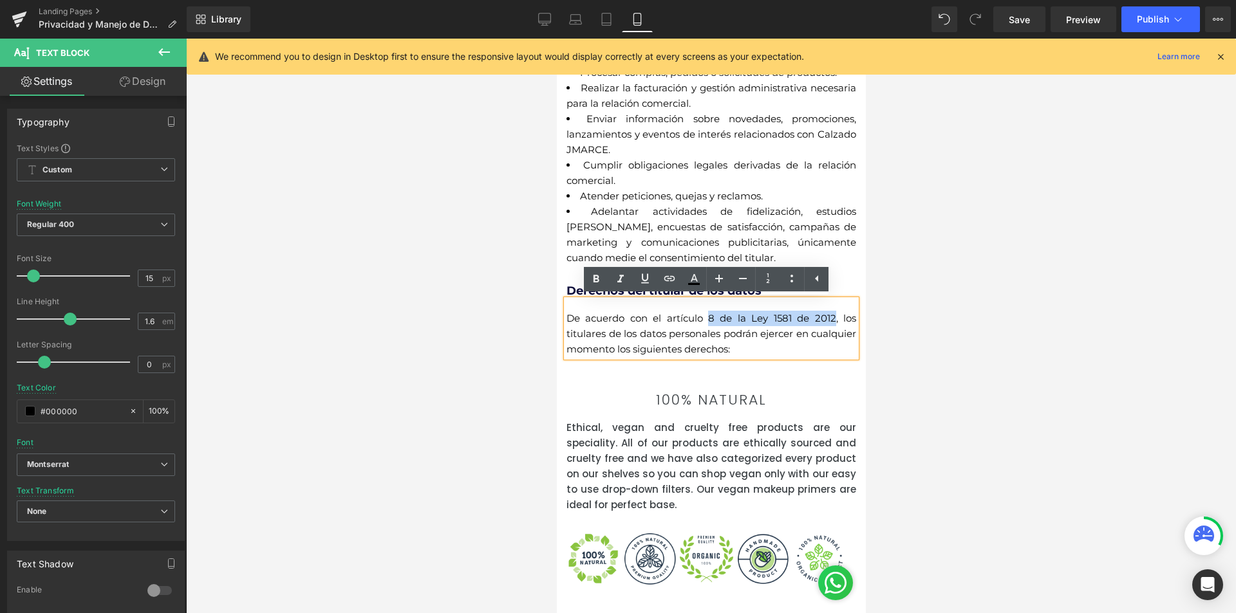
drag, startPoint x: 705, startPoint y: 317, endPoint x: 823, endPoint y: 317, distance: 118.4
click at [823, 317] on span "De acuerdo con el artículo 8 de la Ley 1581 de 2012, los titulares de los datos…" at bounding box center [711, 333] width 290 height 43
click at [594, 274] on icon at bounding box center [595, 279] width 15 height 15
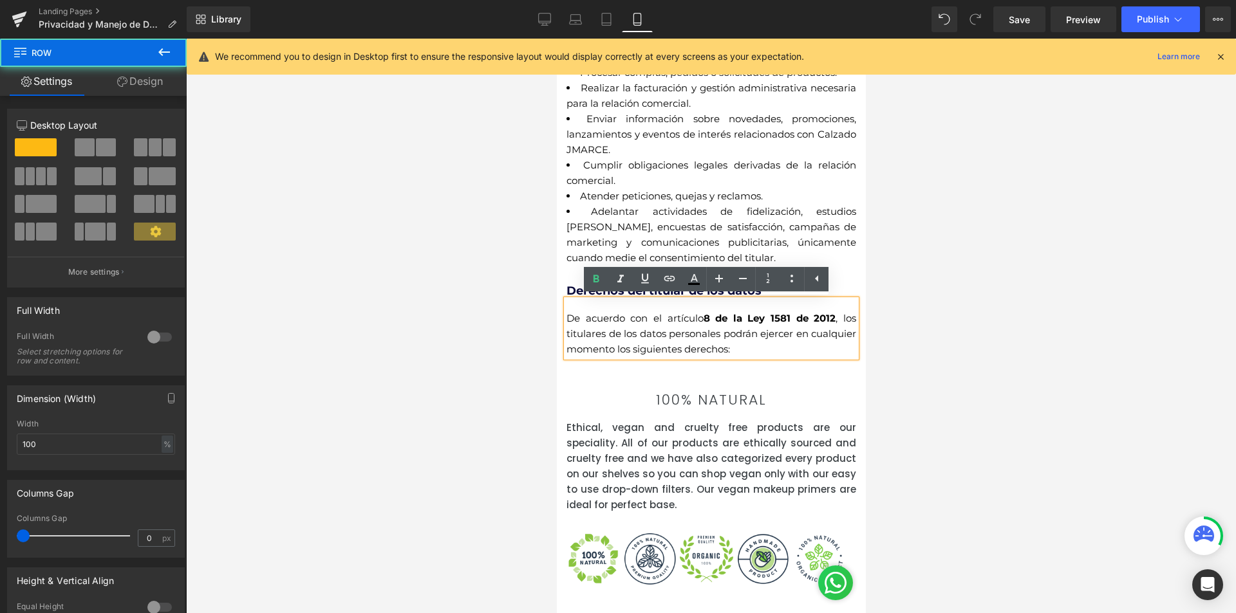
click at [848, 275] on div "Politicas de Tratamiento de datos personales Calzado MADA Heading Calzado MADA …" at bounding box center [710, 85] width 309 height 544
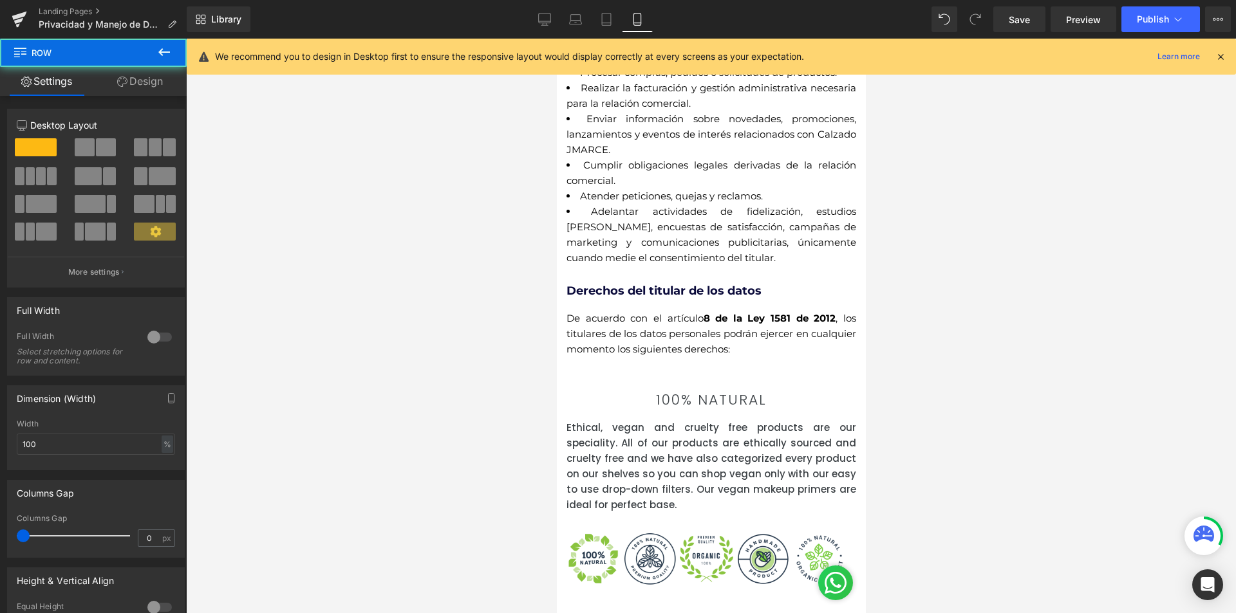
click at [1008, 297] on div at bounding box center [711, 326] width 1050 height 575
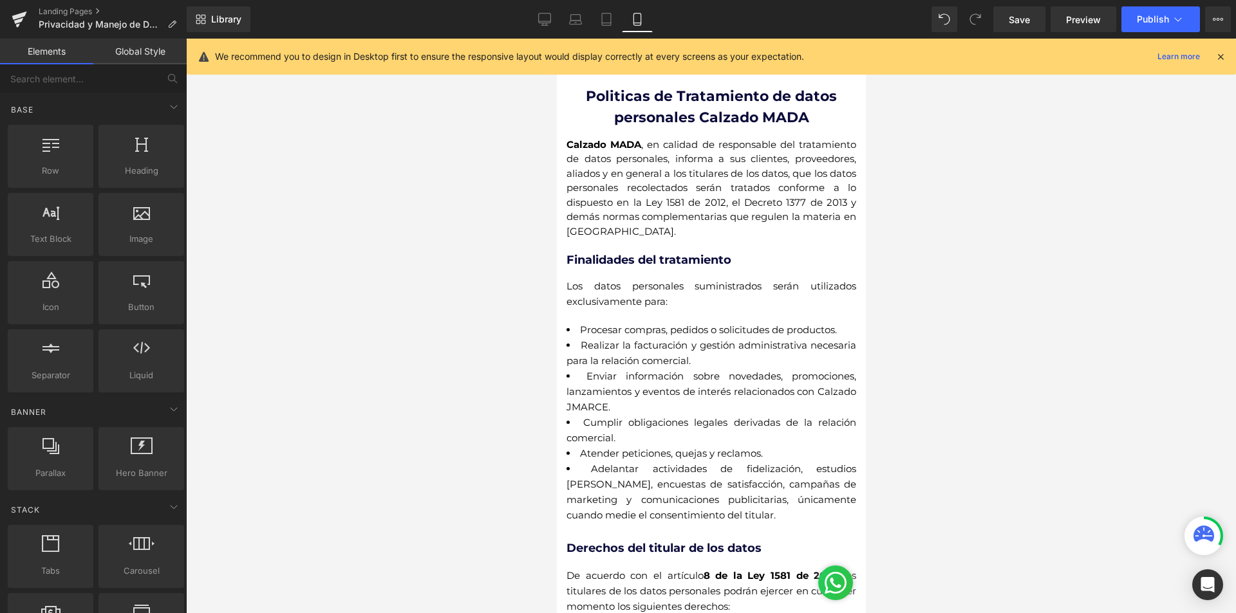
scroll to position [0, 0]
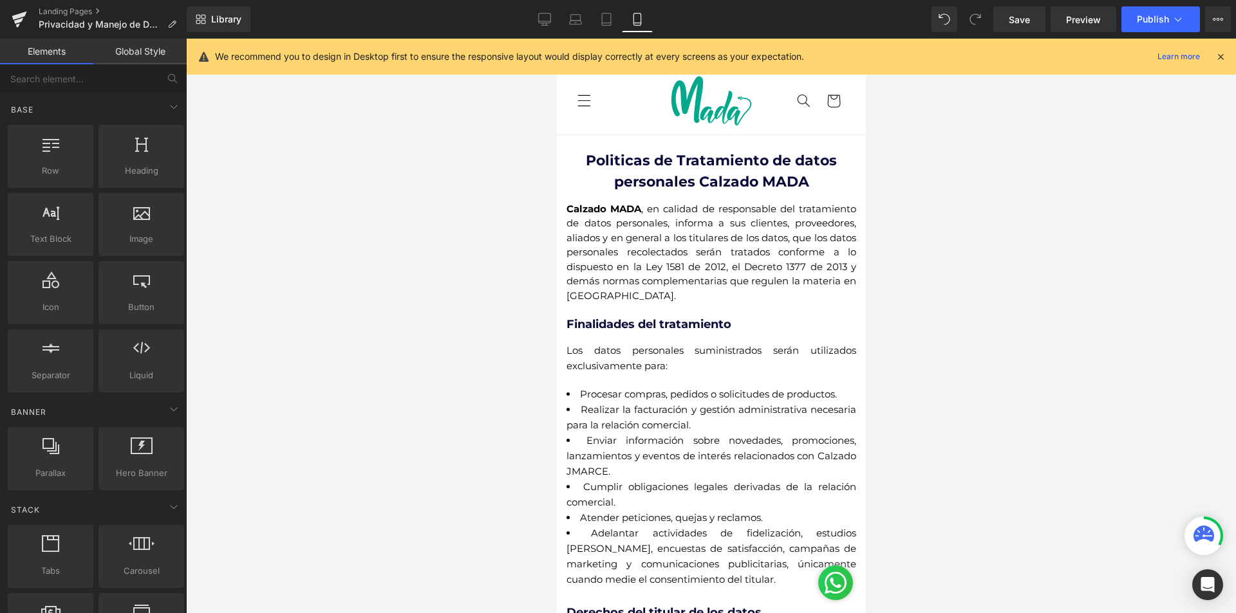
click at [736, 284] on p "Calzado MADA , en calidad de responsable del tratamiento de datos personales, i…" at bounding box center [711, 253] width 290 height 102
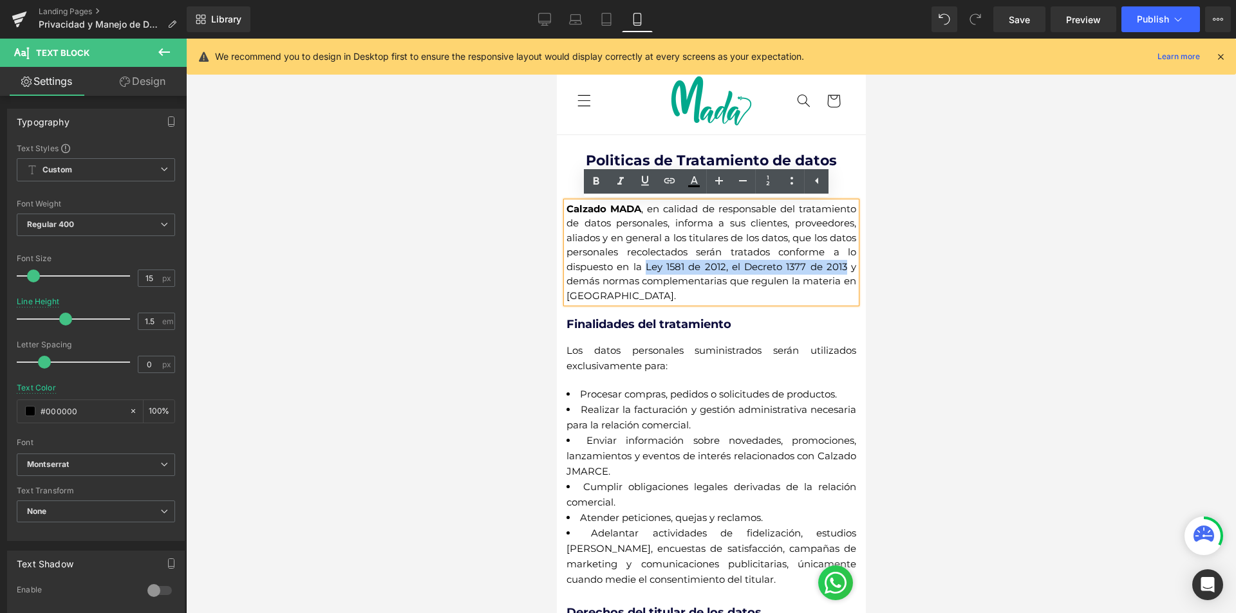
drag, startPoint x: 755, startPoint y: 267, endPoint x: 667, endPoint y: 280, distance: 88.5
click at [667, 280] on p "Calzado MADA , en calidad de responsable del tratamiento de datos personales, i…" at bounding box center [711, 253] width 290 height 102
click at [596, 179] on icon at bounding box center [595, 181] width 15 height 15
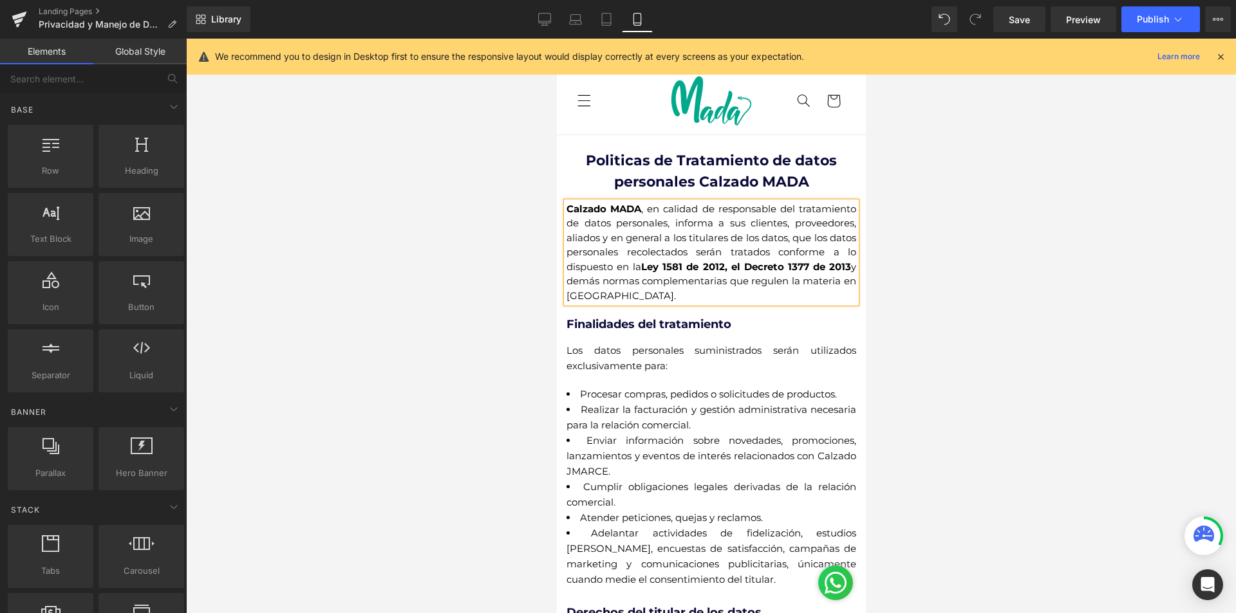
click at [884, 253] on div at bounding box center [711, 326] width 1050 height 575
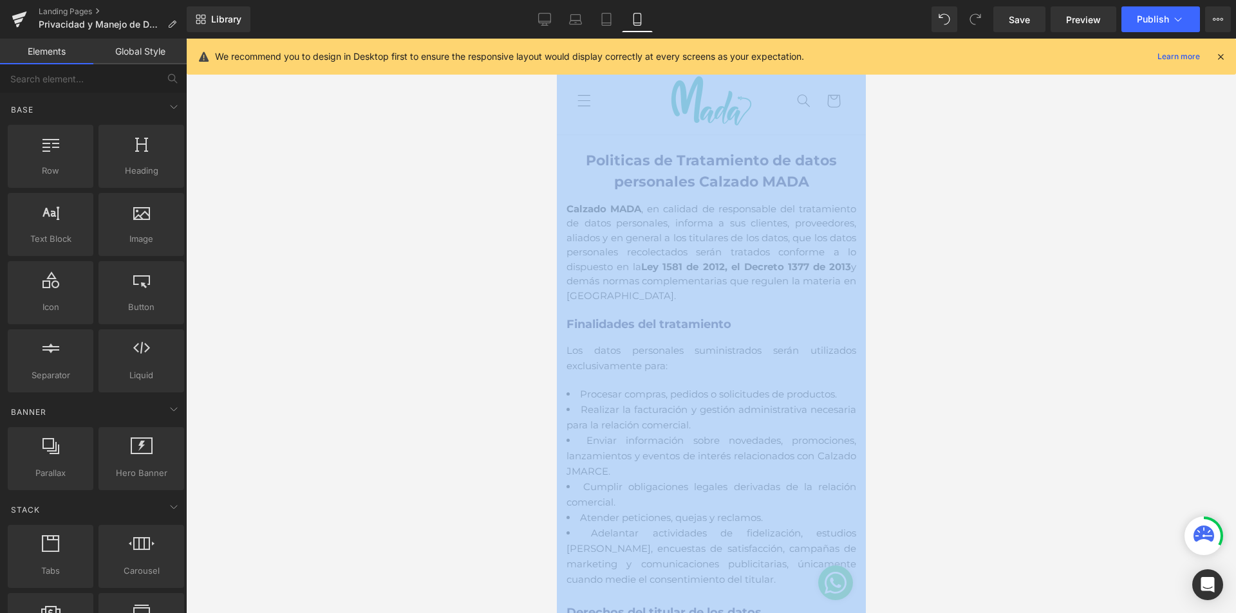
click at [884, 253] on div at bounding box center [711, 326] width 1050 height 575
click at [1000, 427] on div at bounding box center [711, 326] width 1050 height 575
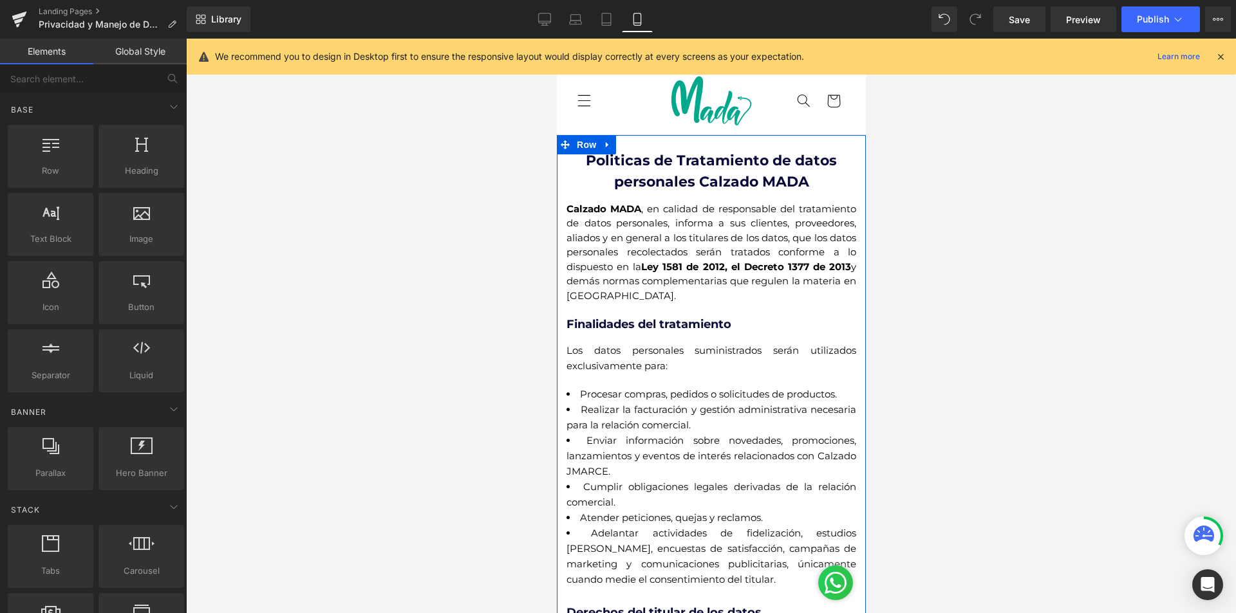
click at [777, 279] on p "Calzado MADA , en calidad de responsable del tratamiento de datos personales, i…" at bounding box center [711, 253] width 290 height 102
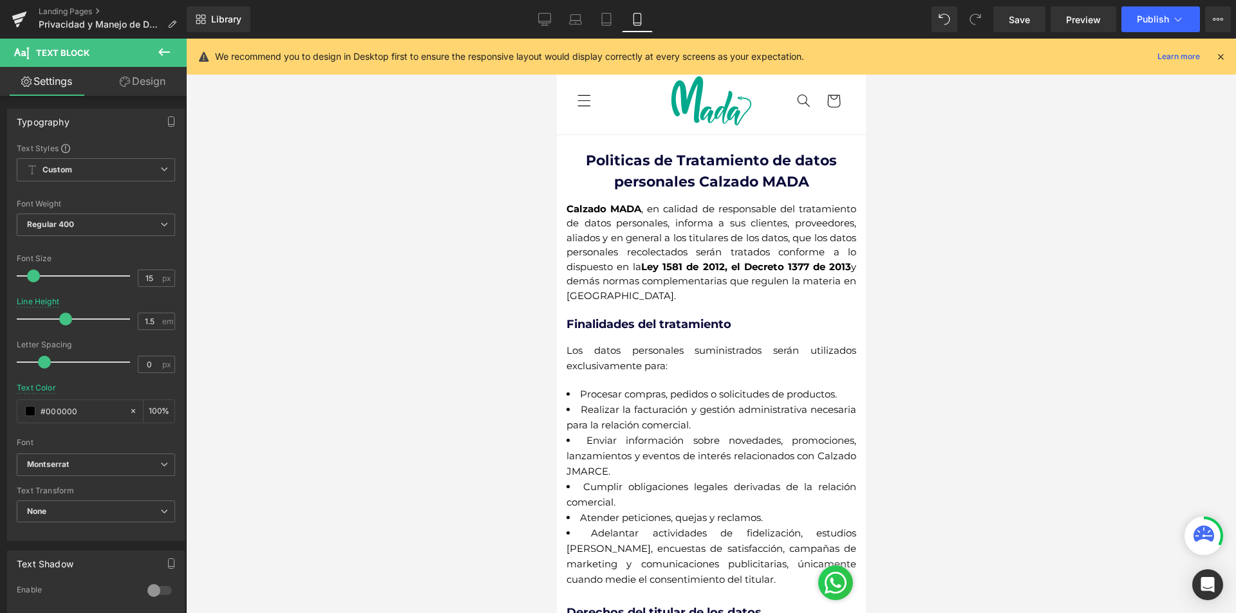
click at [1035, 357] on div at bounding box center [711, 326] width 1050 height 575
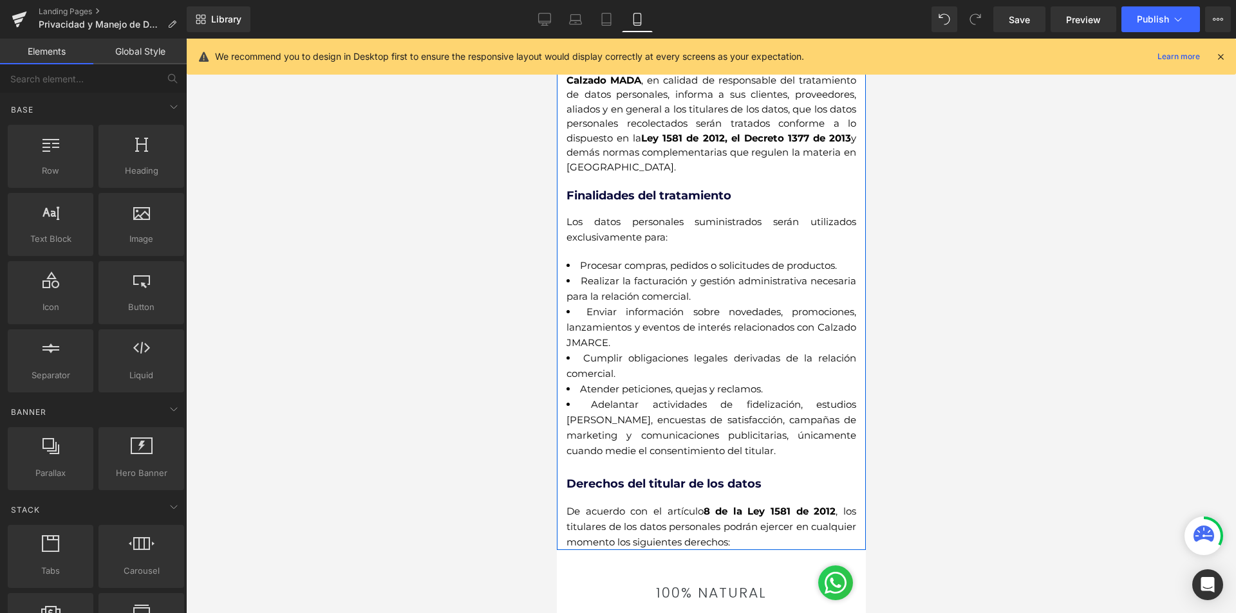
scroll to position [257, 0]
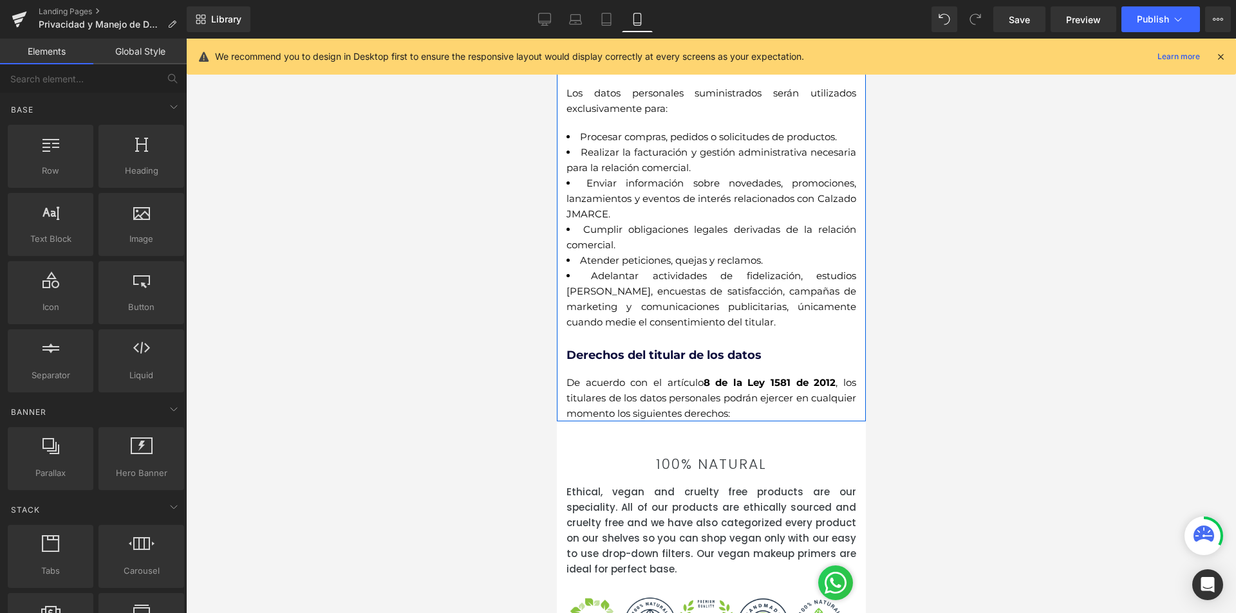
click at [604, 240] on li "Cumplir obligaciones legales derivadas de la relación comercial." at bounding box center [711, 237] width 290 height 31
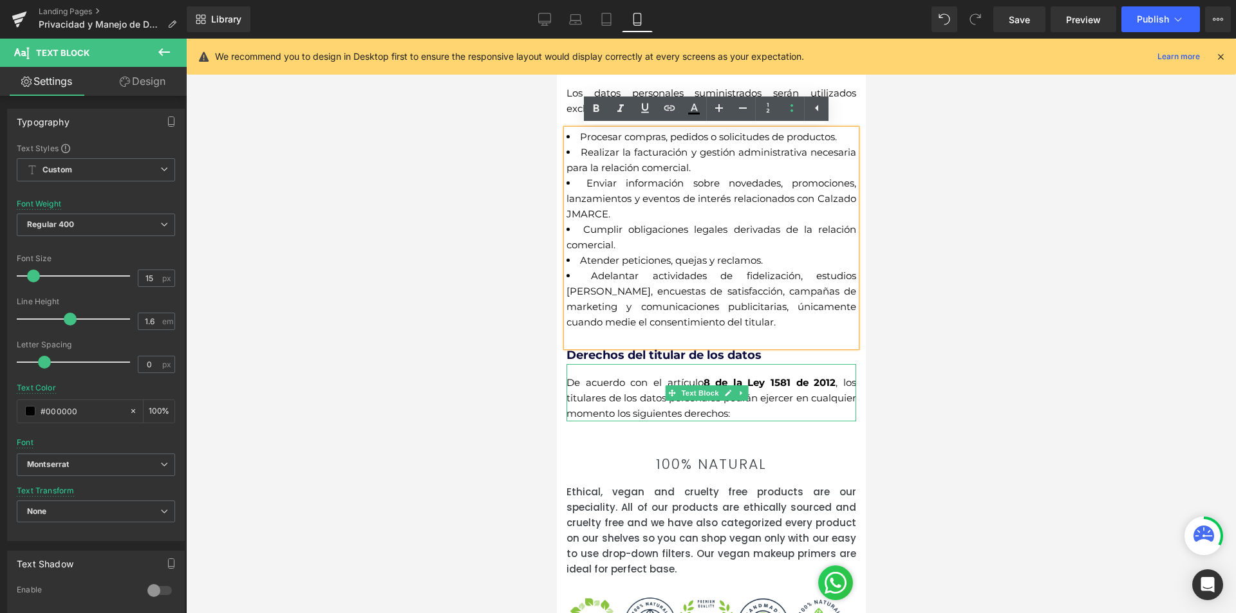
click at [584, 389] on div "De acuerdo con el artículo 8 de la Ley 1581 de 2012 , los titulares de los dato…" at bounding box center [711, 392] width 290 height 57
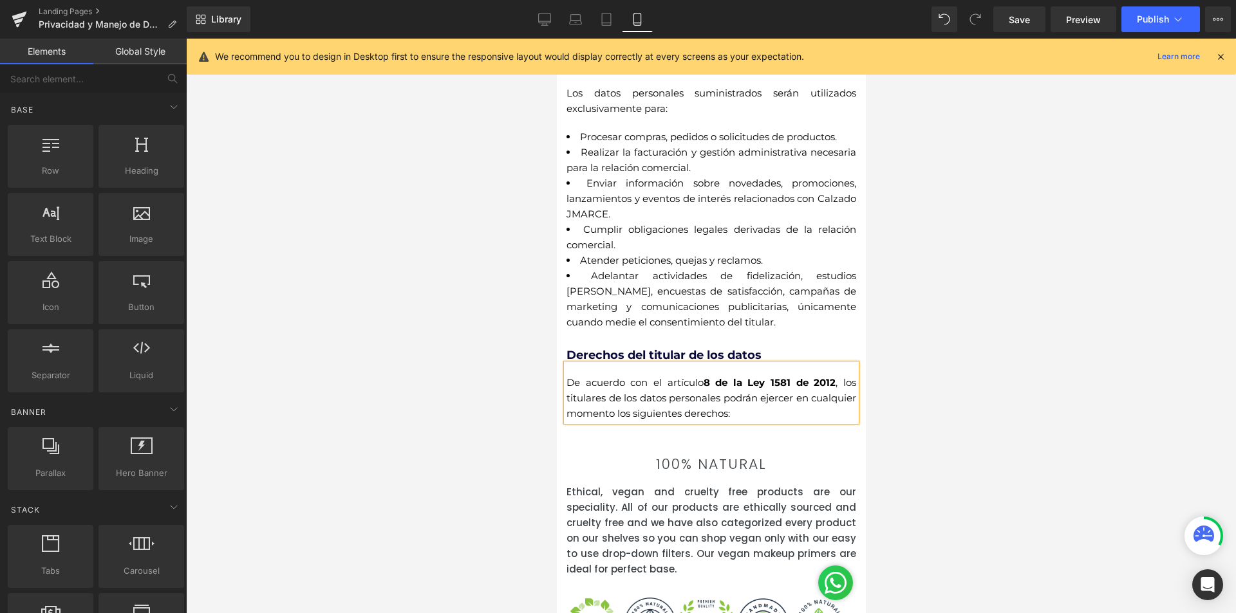
click at [979, 364] on div at bounding box center [711, 326] width 1050 height 575
click at [936, 352] on div at bounding box center [711, 326] width 1050 height 575
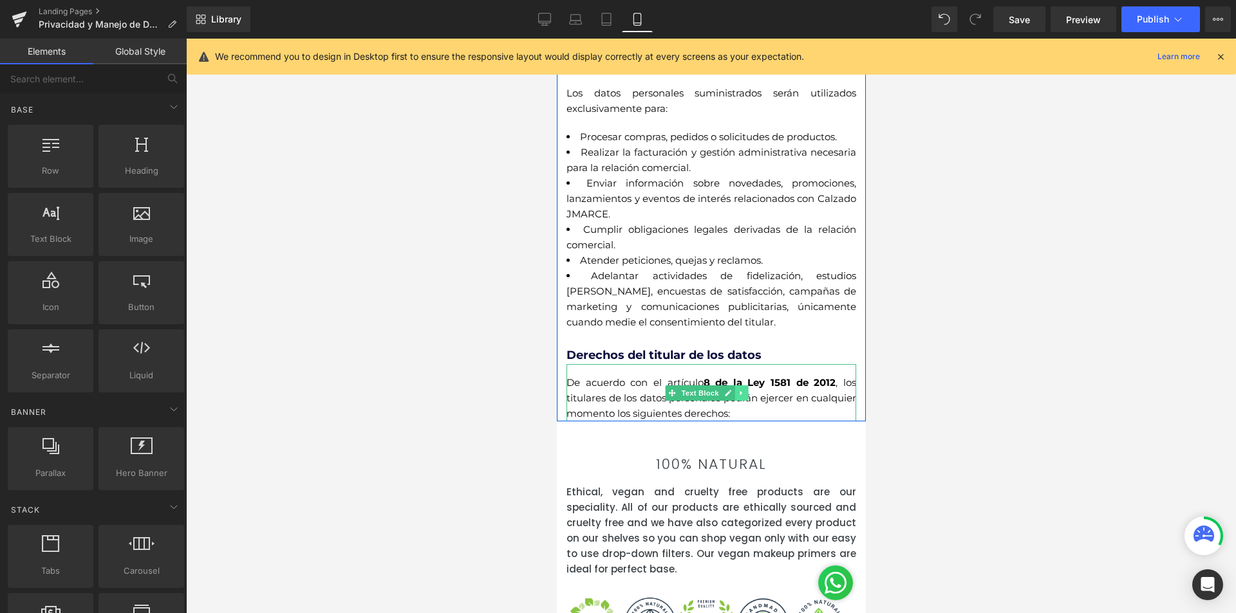
click at [739, 389] on icon at bounding box center [740, 393] width 7 height 8
click at [734, 391] on icon at bounding box center [733, 392] width 7 height 7
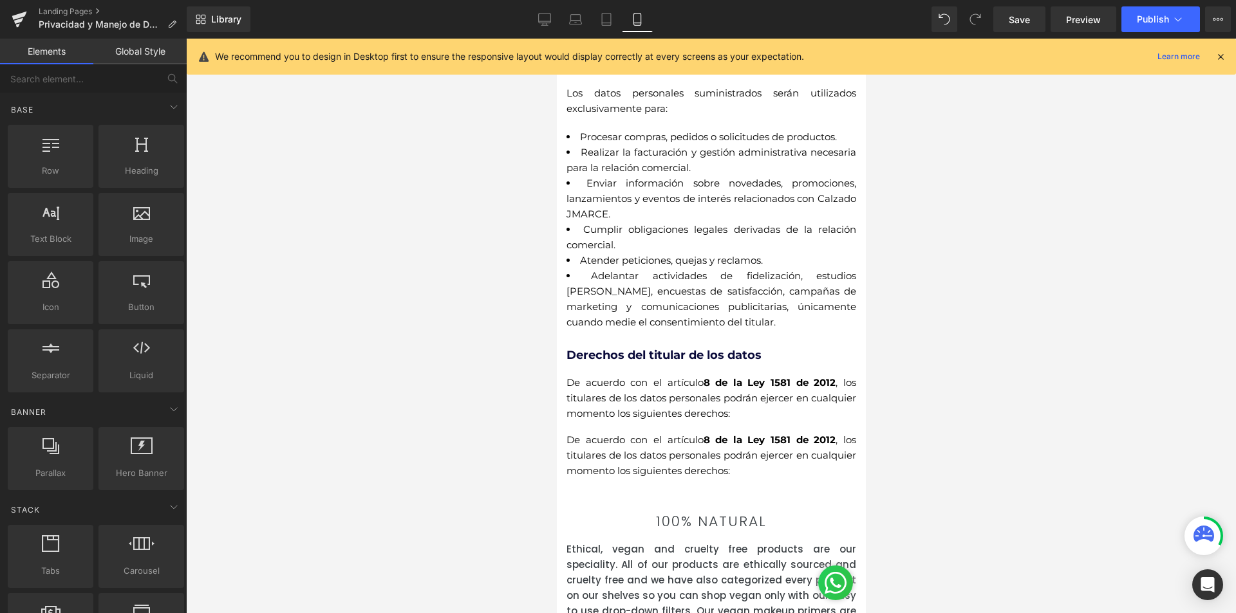
drag, startPoint x: 960, startPoint y: 425, endPoint x: 159, endPoint y: 101, distance: 864.4
click at [960, 425] on div at bounding box center [711, 326] width 1050 height 575
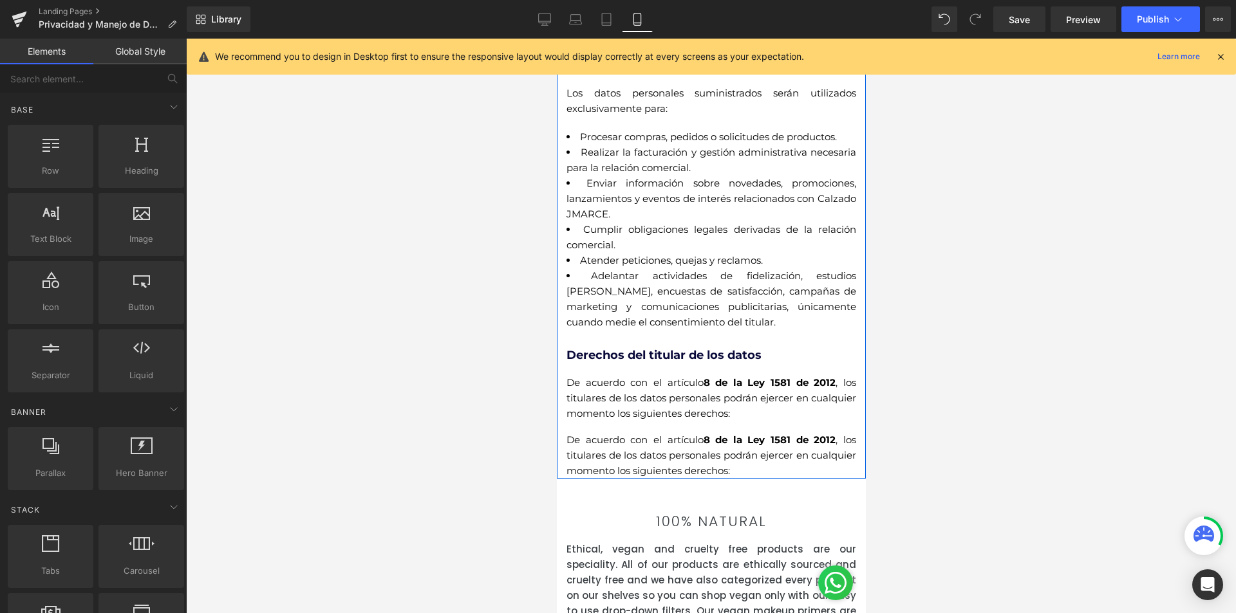
click at [743, 457] on link at bounding box center [746, 450] width 14 height 15
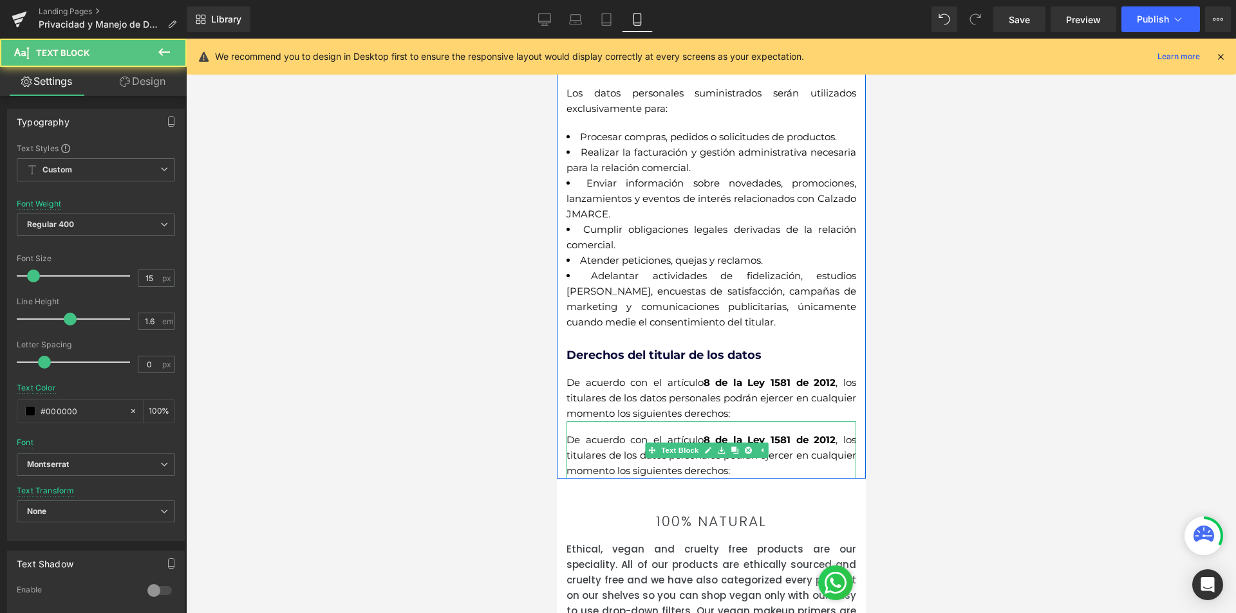
click at [786, 470] on div "De acuerdo con el artículo 8 de la Ley 1581 de 2012 , los titulares de los dato…" at bounding box center [711, 450] width 290 height 57
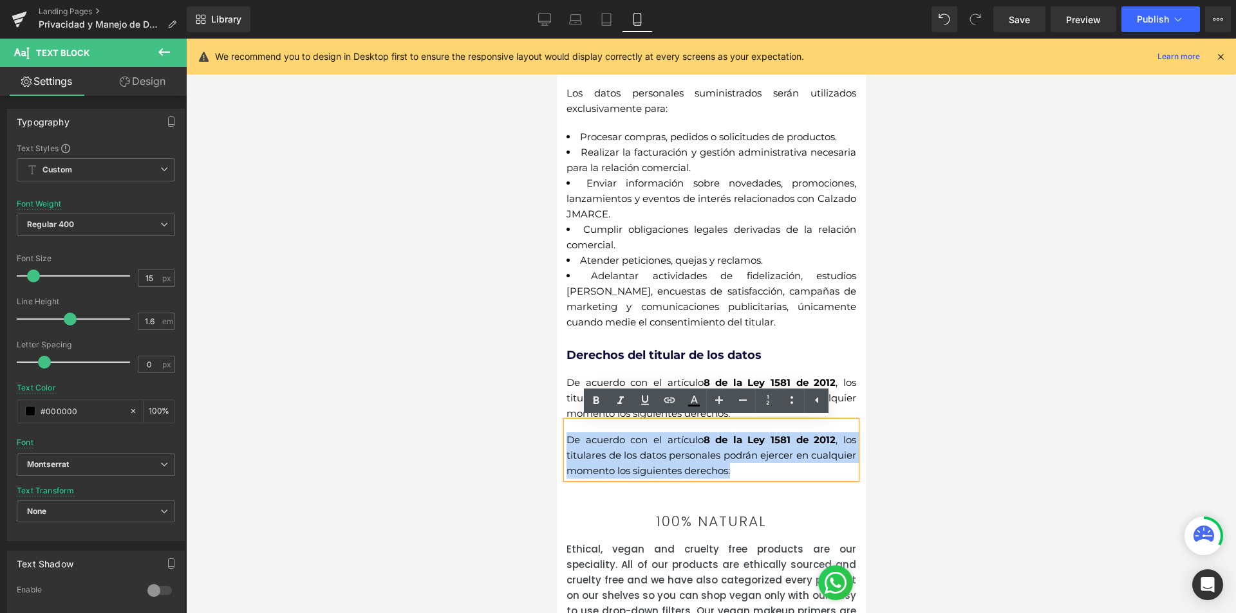
drag, startPoint x: 784, startPoint y: 472, endPoint x: 567, endPoint y: 434, distance: 220.7
click at [567, 434] on div "De acuerdo con el artículo 8 de la Ley 1581 de 2012 , los titulares de los dato…" at bounding box center [711, 450] width 290 height 57
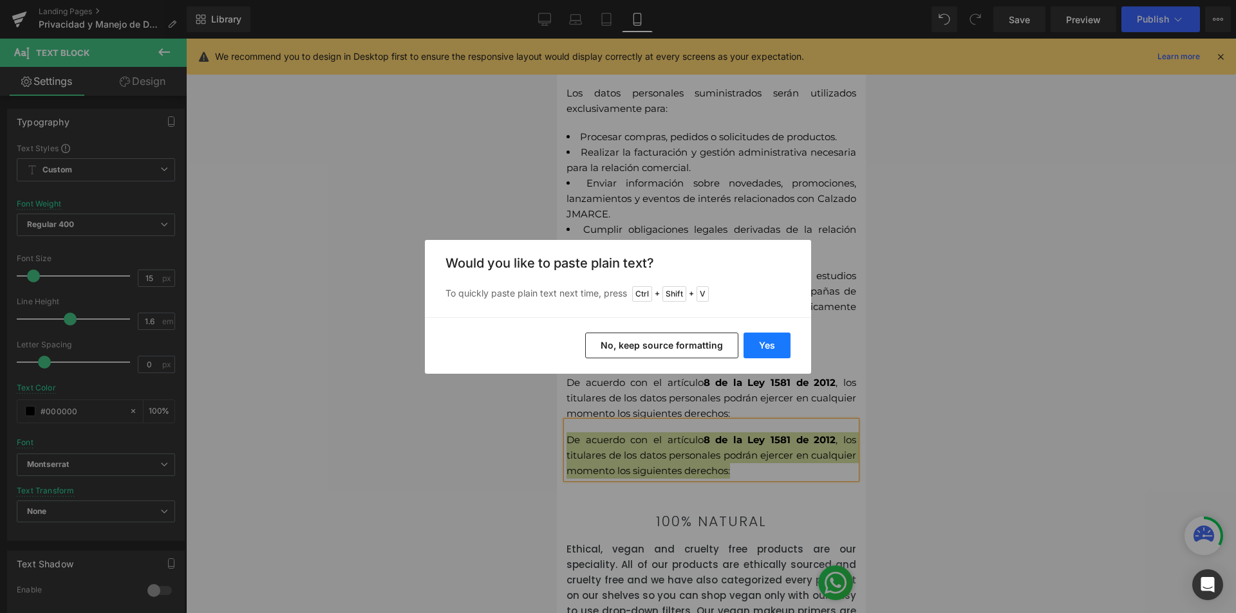
drag, startPoint x: 772, startPoint y: 351, endPoint x: 217, endPoint y: 311, distance: 556.8
click at [772, 351] on button "Yes" at bounding box center [766, 346] width 47 height 26
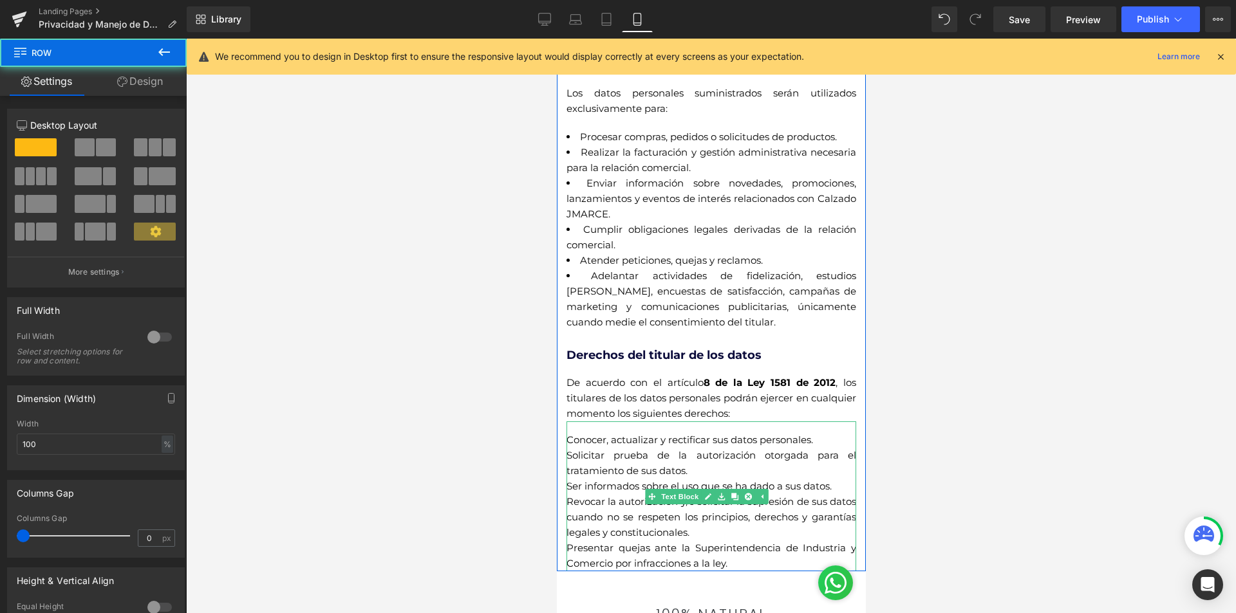
drag, startPoint x: 741, startPoint y: 571, endPoint x: 719, endPoint y: 563, distance: 23.2
click at [719, 563] on div "Politicas de Tratamiento de datos personales Calzado MADA Heading Calzado MADA …" at bounding box center [710, 225] width 309 height 694
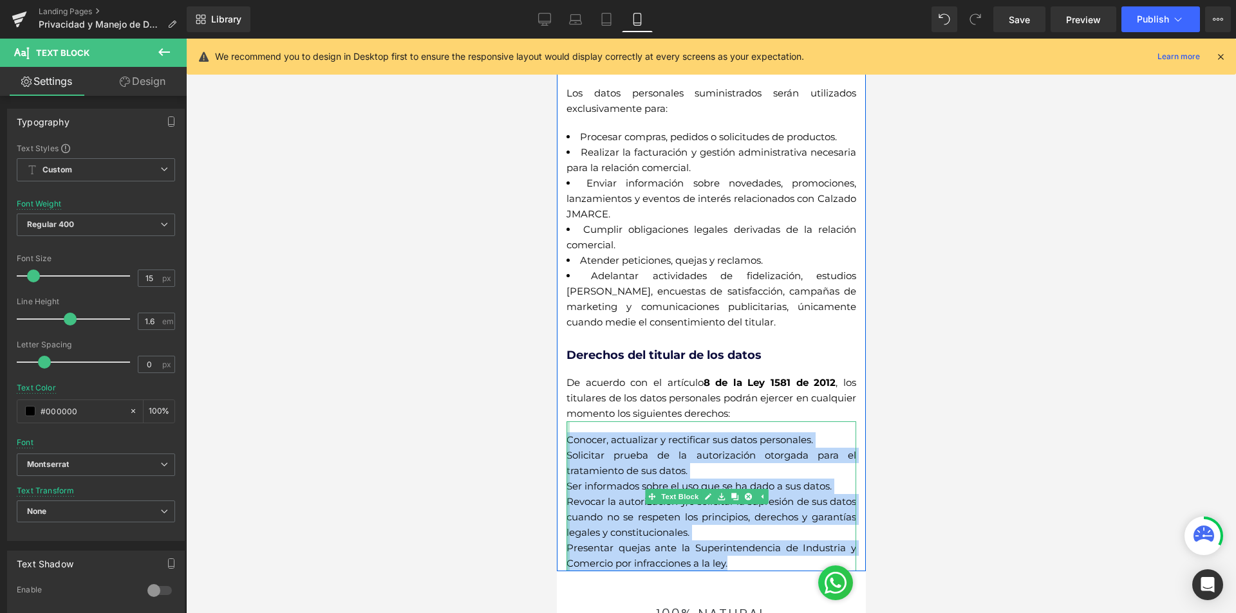
drag, startPoint x: 698, startPoint y: 552, endPoint x: 568, endPoint y: 436, distance: 173.7
click at [568, 436] on div "Conocer, actualizar y rectificar sus datos personales. Solicitar prueba de la …" at bounding box center [711, 497] width 290 height 150
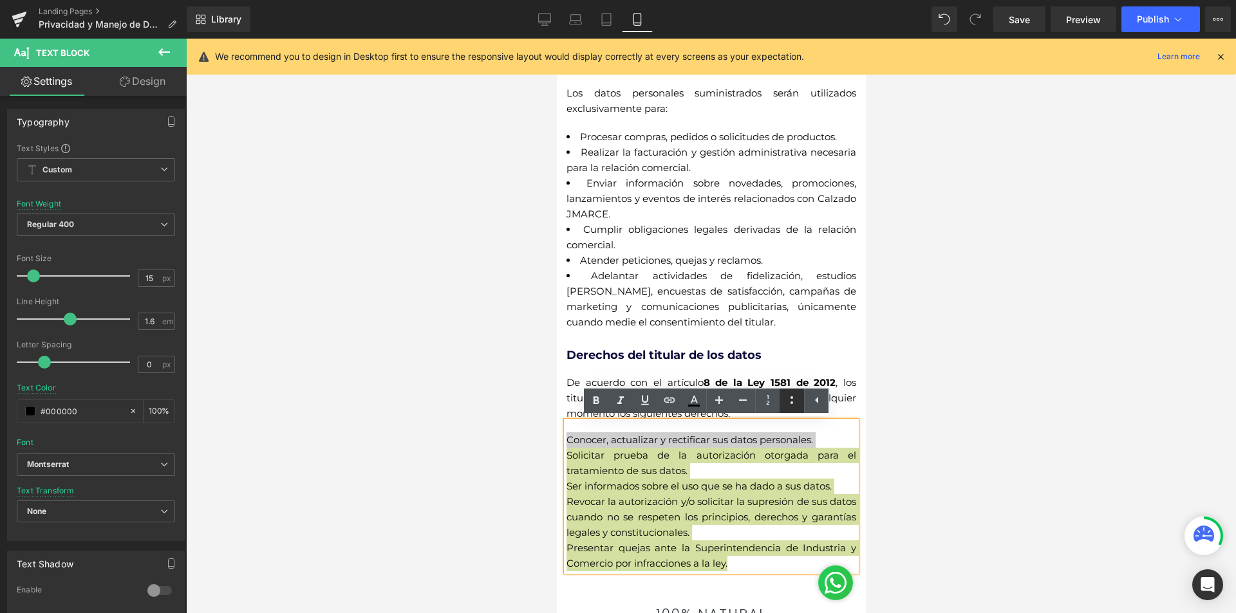
click at [0, 0] on icon at bounding box center [0, 0] width 0 height 0
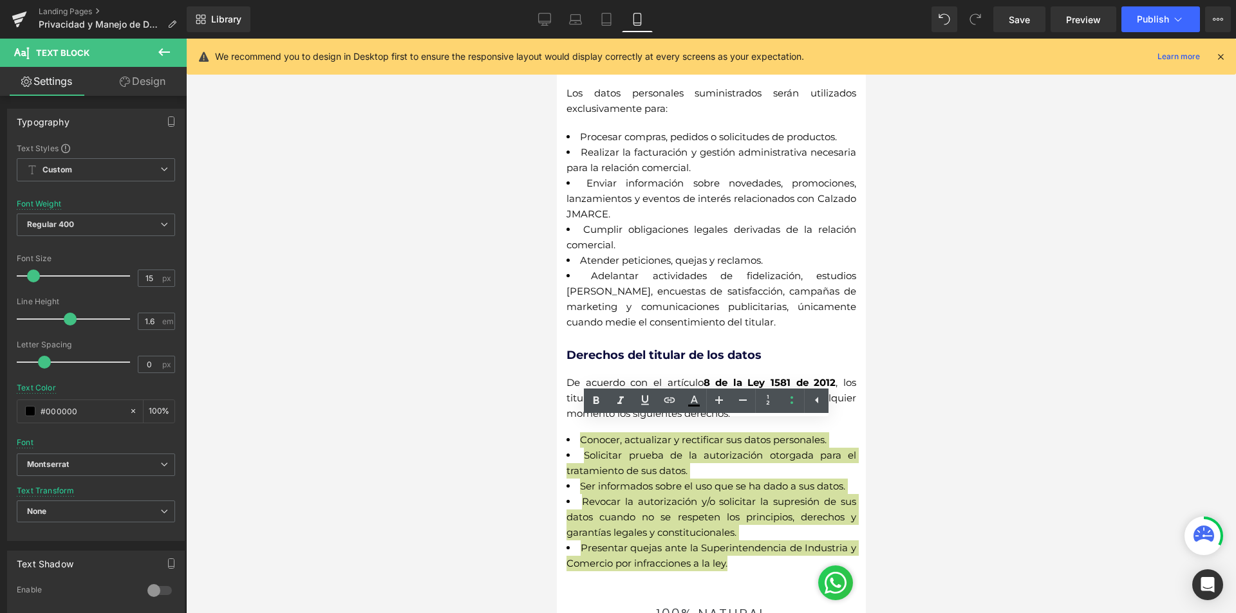
click at [925, 416] on div at bounding box center [711, 326] width 1050 height 575
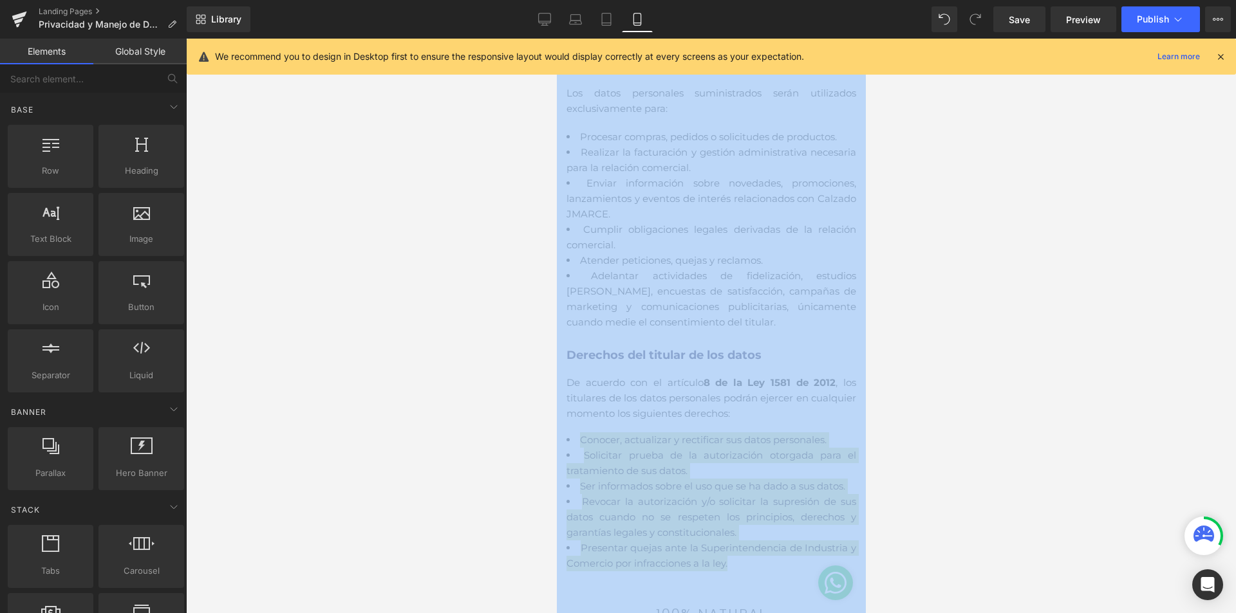
click at [925, 416] on div at bounding box center [711, 326] width 1050 height 575
click at [871, 417] on div at bounding box center [711, 326] width 1050 height 575
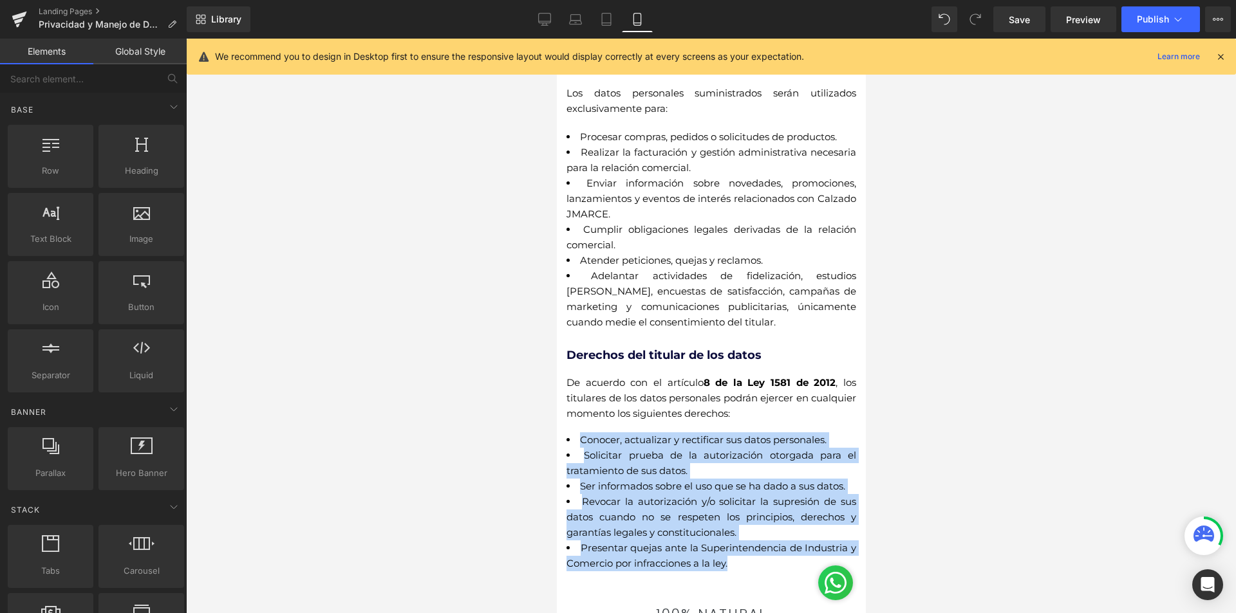
click at [812, 518] on li "Revocar la autorización y/o solicitar la supresión de sus datos cuando no se re…" at bounding box center [711, 517] width 290 height 46
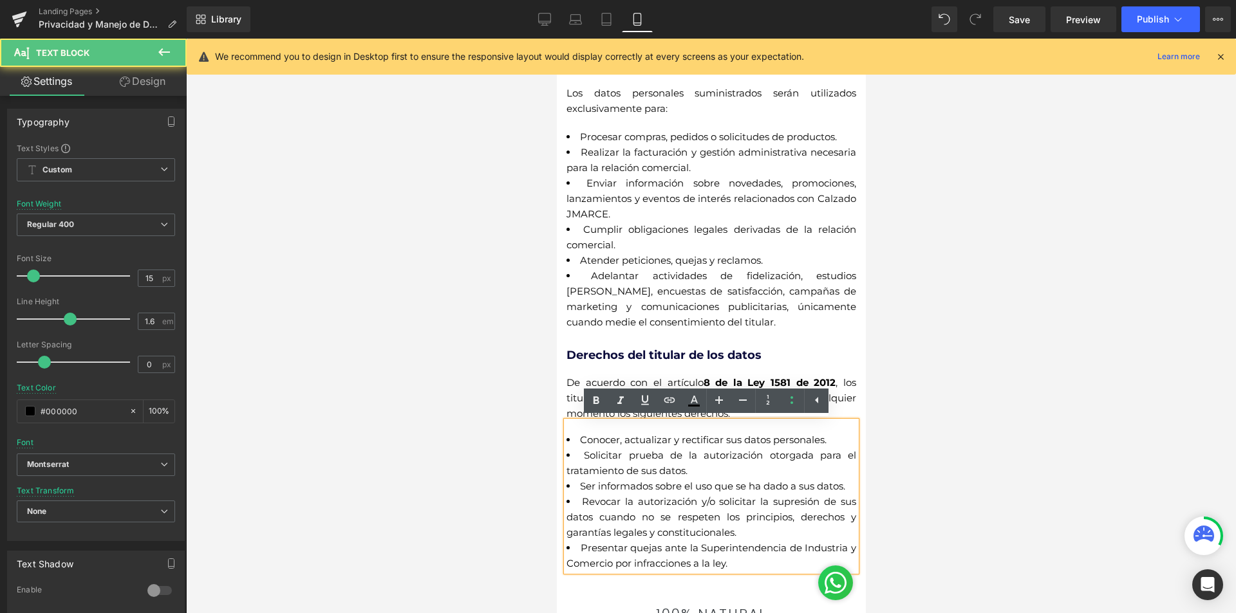
scroll to position [322, 0]
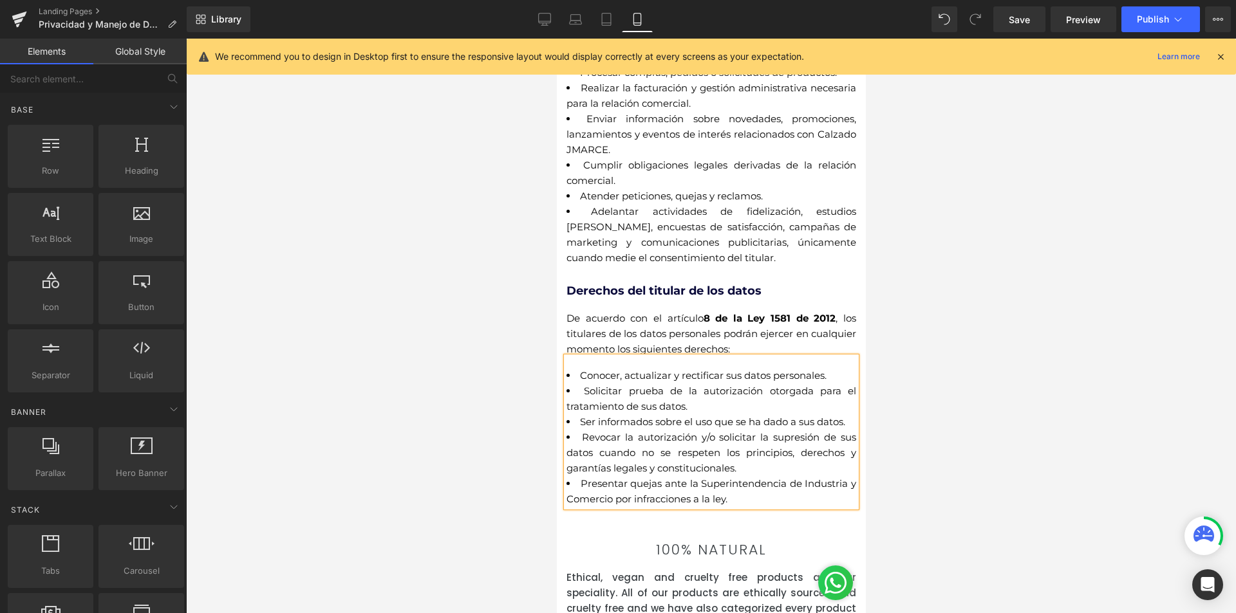
click at [990, 370] on div at bounding box center [711, 326] width 1050 height 575
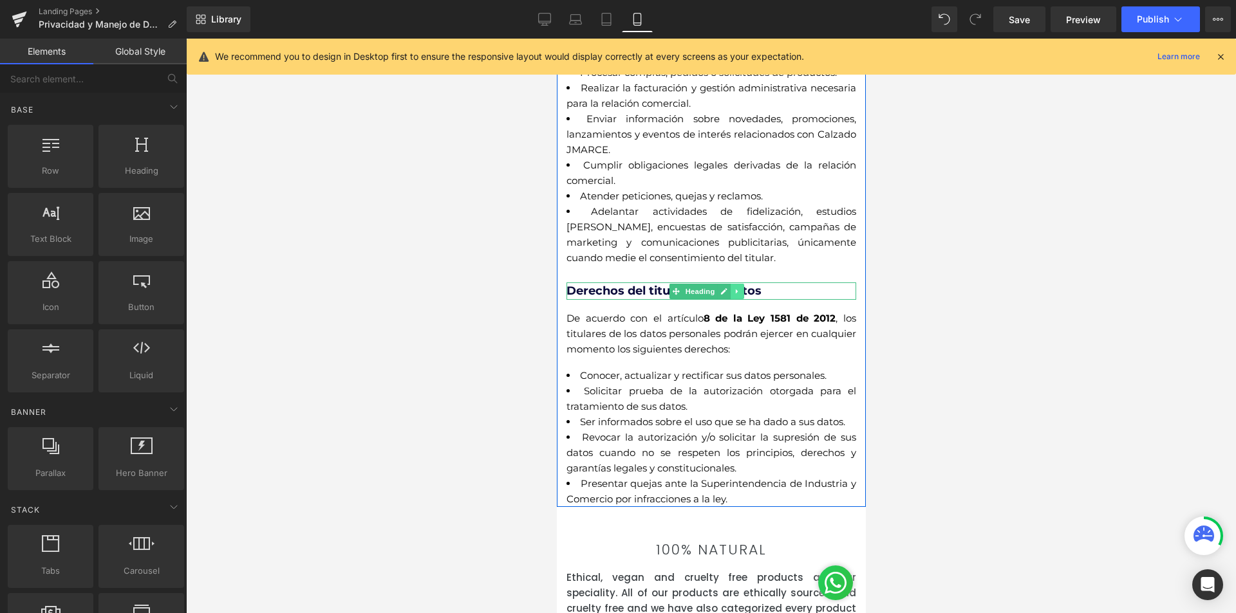
click at [734, 291] on icon at bounding box center [736, 292] width 7 height 8
click at [732, 288] on icon at bounding box center [729, 292] width 7 height 8
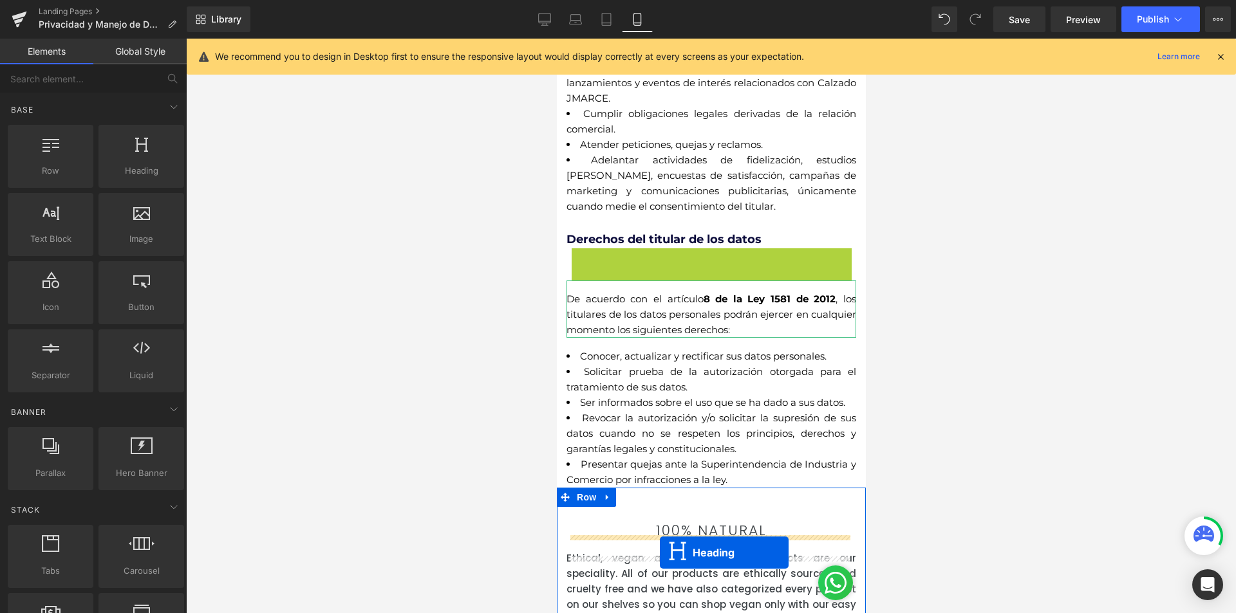
scroll to position [412, 0]
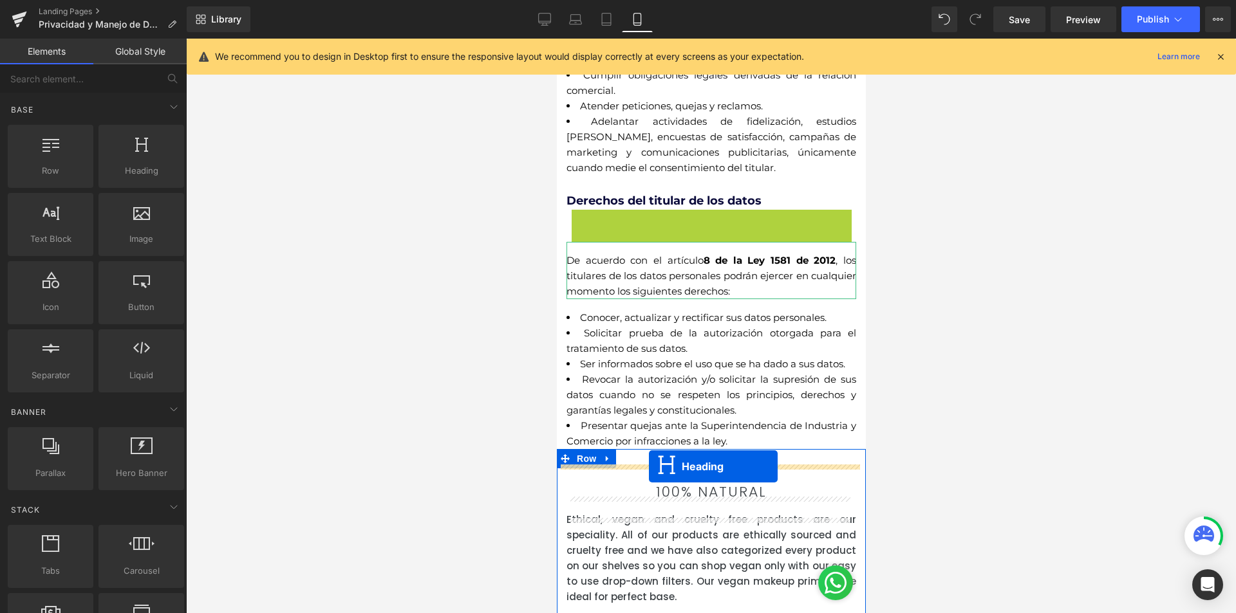
drag, startPoint x: 675, startPoint y: 308, endPoint x: 648, endPoint y: 467, distance: 160.6
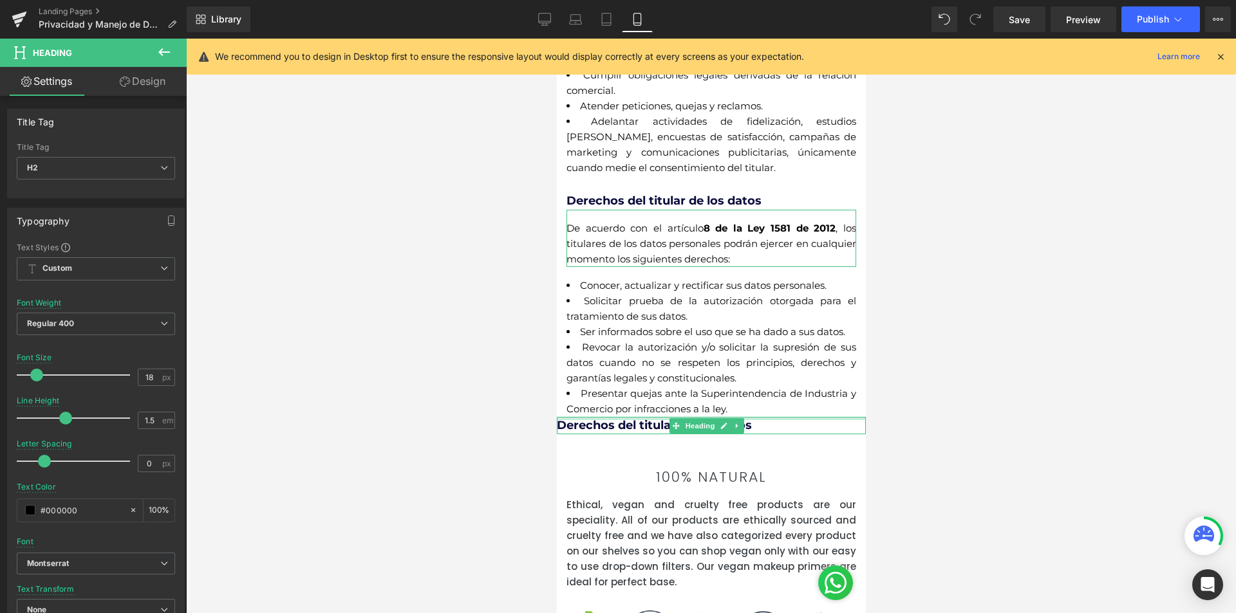
click at [643, 420] on div at bounding box center [710, 418] width 309 height 3
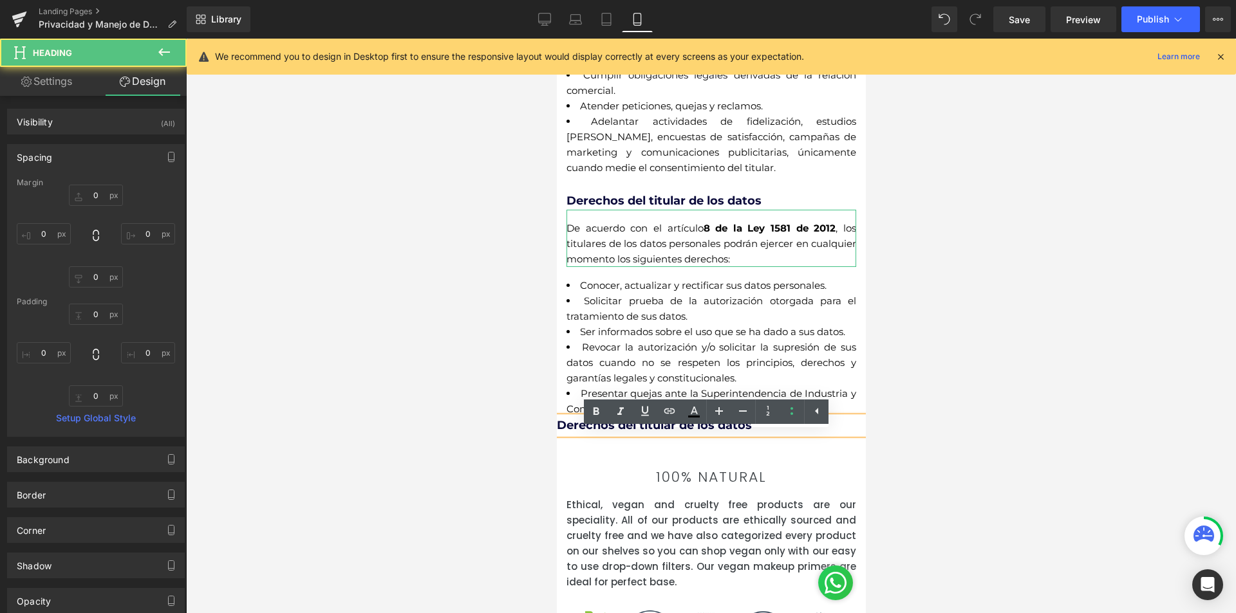
drag, startPoint x: 987, startPoint y: 510, endPoint x: 882, endPoint y: 489, distance: 107.5
click at [985, 510] on div at bounding box center [711, 326] width 1050 height 575
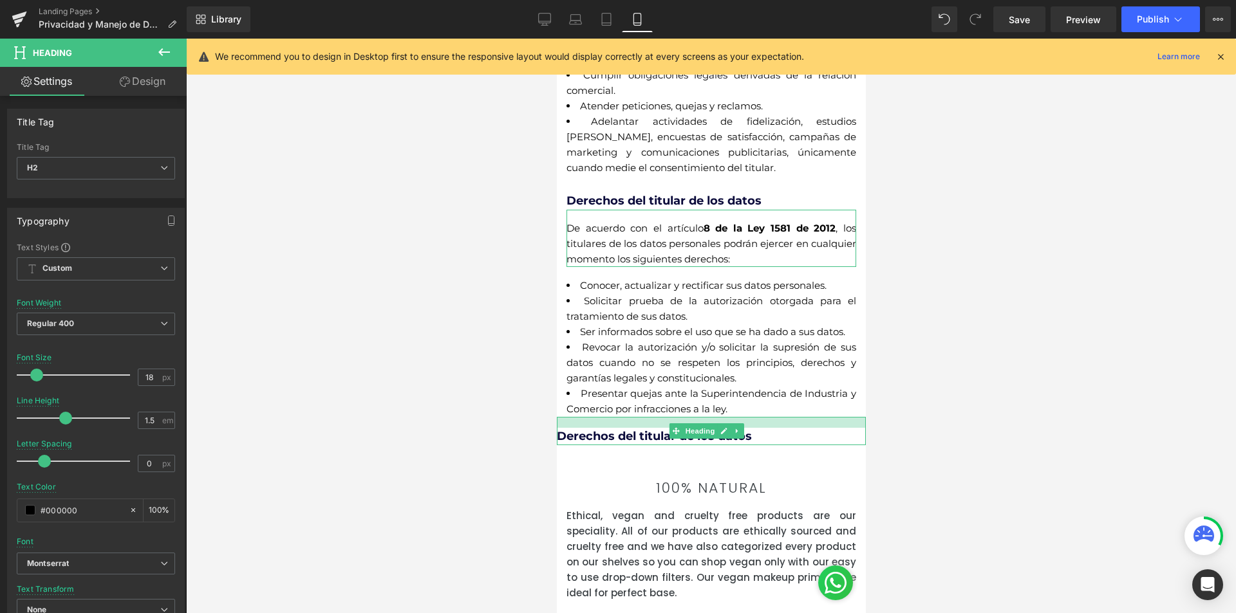
drag, startPoint x: 627, startPoint y: 434, endPoint x: 624, endPoint y: 445, distance: 12.0
click at [624, 445] on div "Derechos del titular de los datos Heading" at bounding box center [710, 431] width 309 height 28
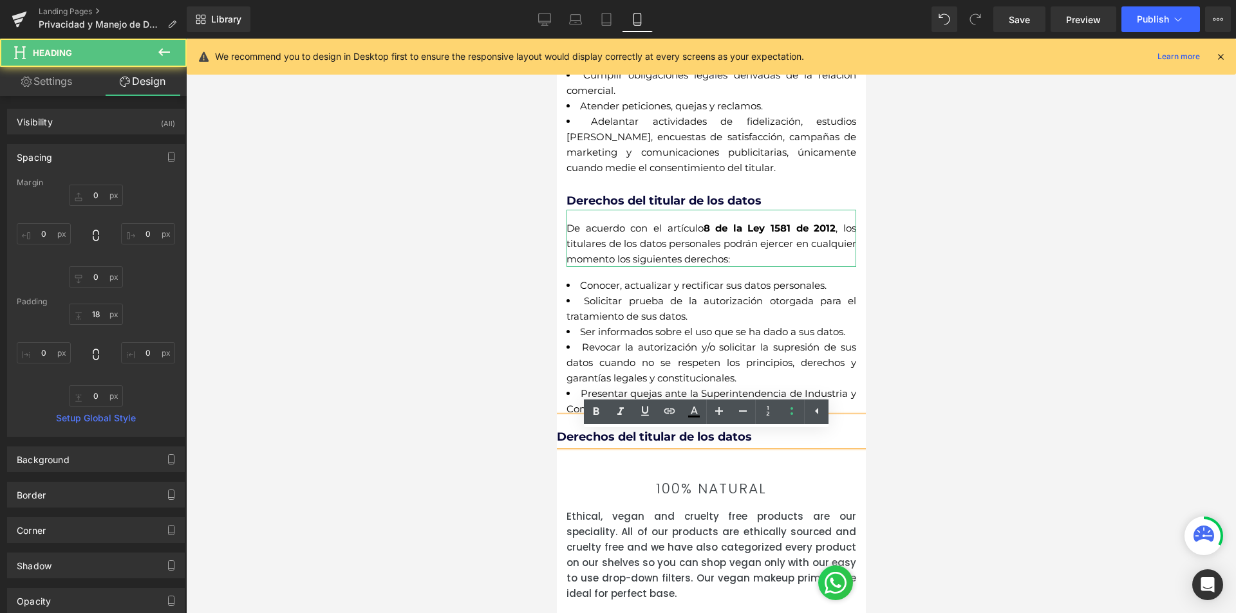
click at [967, 497] on div at bounding box center [711, 326] width 1050 height 575
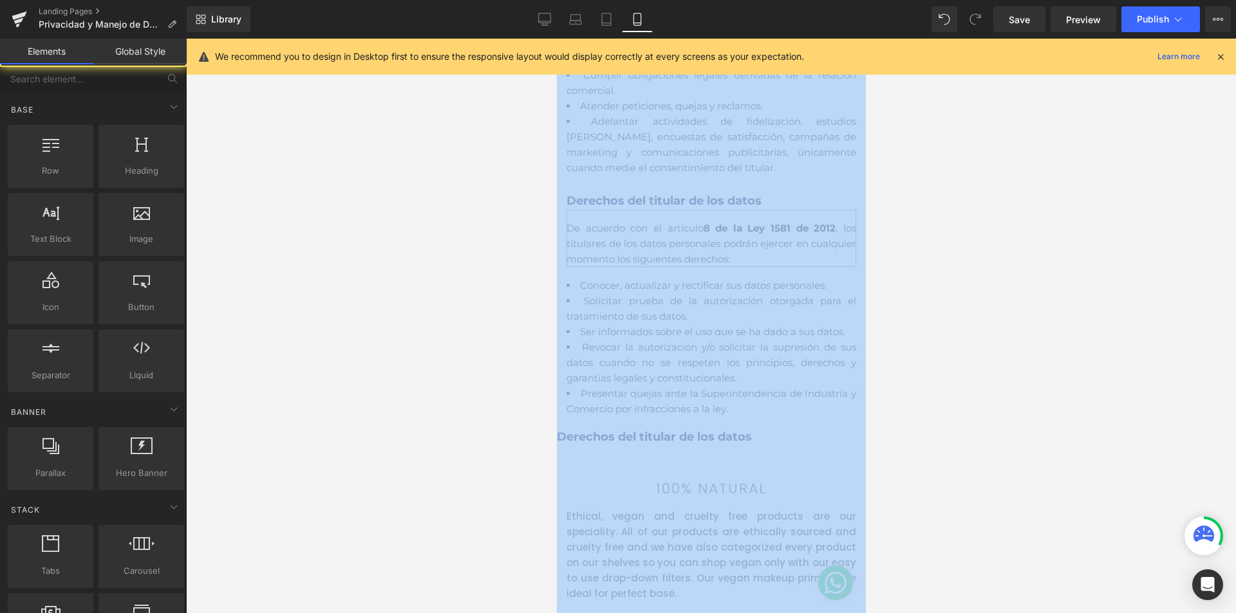
click at [967, 497] on div at bounding box center [711, 326] width 1050 height 575
click at [941, 489] on div at bounding box center [711, 326] width 1050 height 575
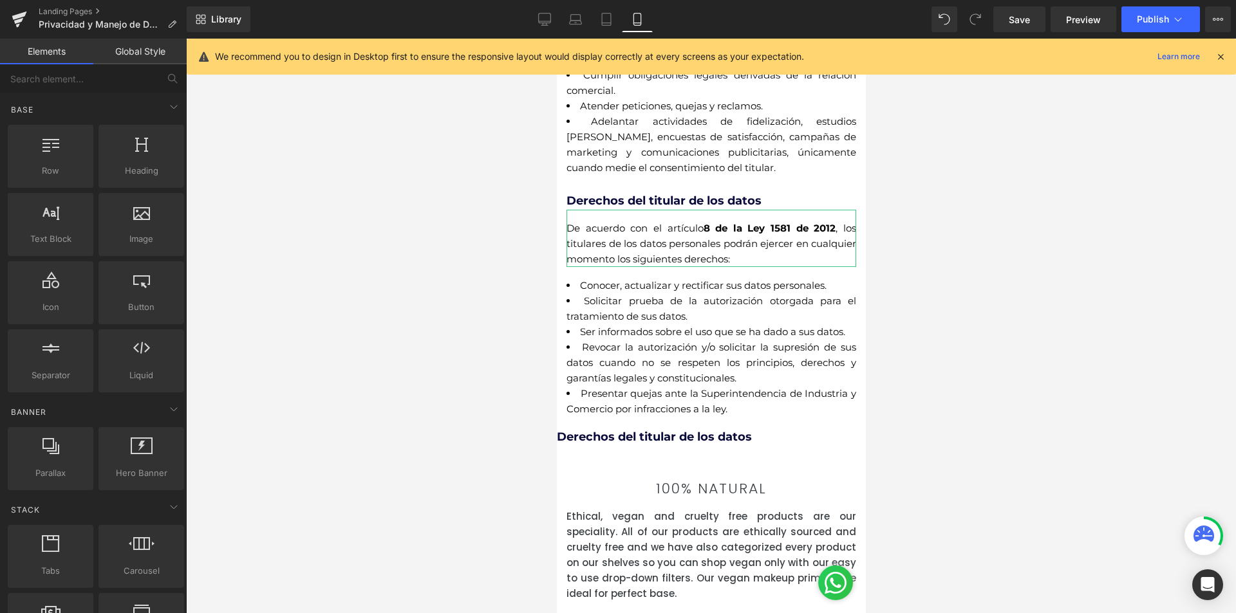
click at [1127, 461] on div at bounding box center [711, 326] width 1050 height 575
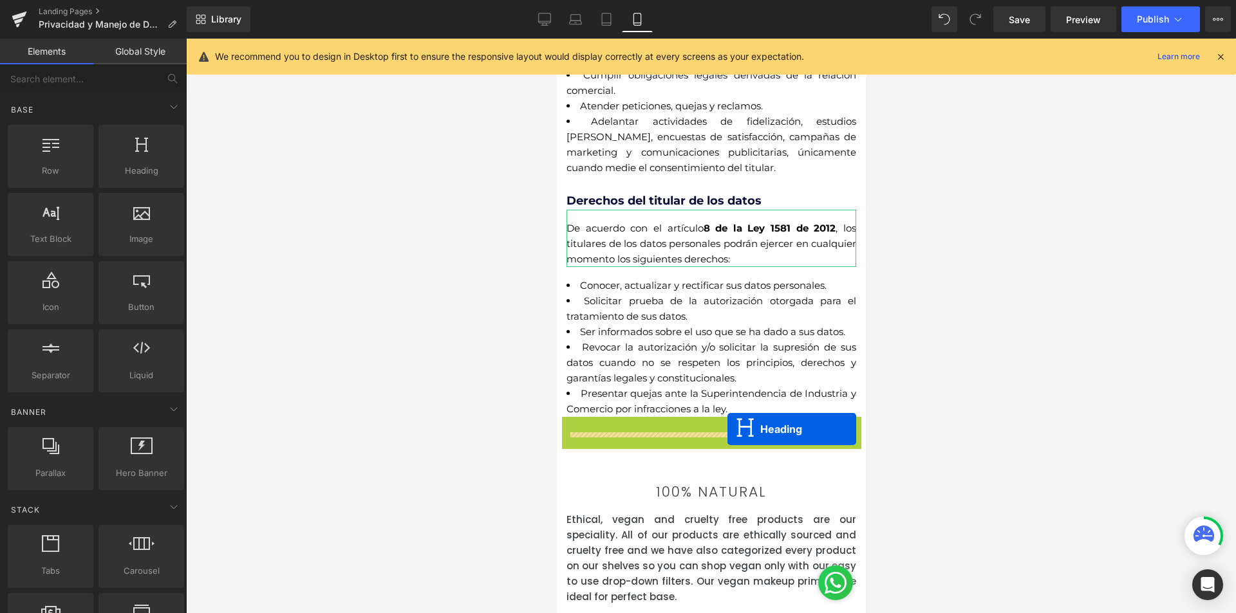
drag, startPoint x: 678, startPoint y: 447, endPoint x: 727, endPoint y: 429, distance: 51.9
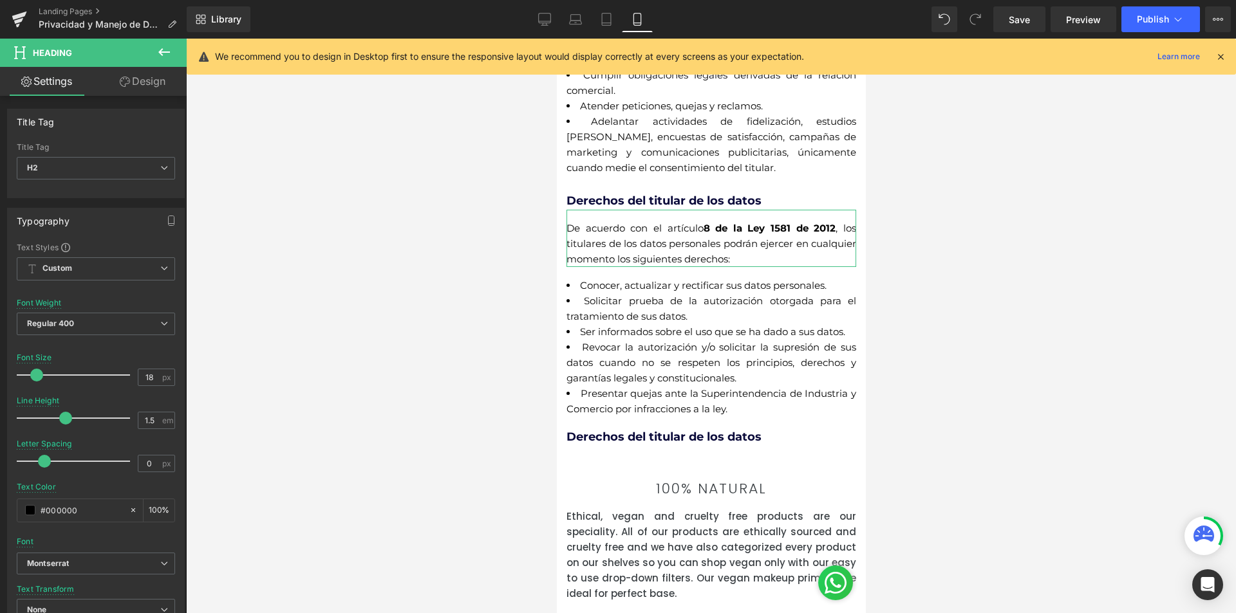
click at [932, 430] on div at bounding box center [711, 326] width 1050 height 575
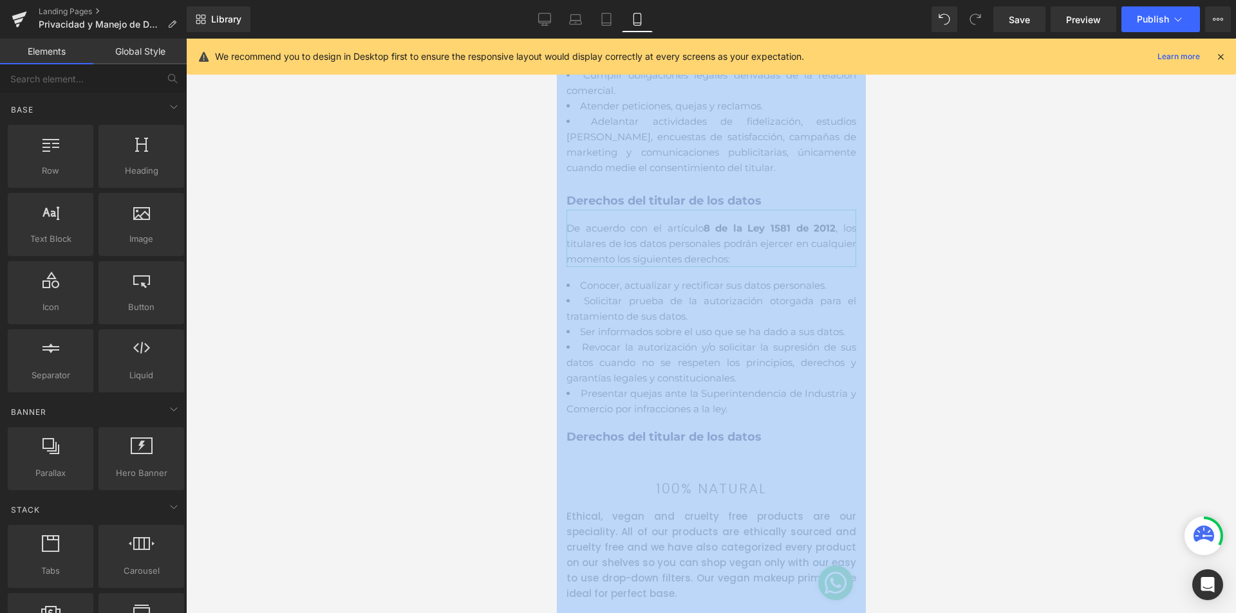
click at [932, 430] on div at bounding box center [711, 326] width 1050 height 575
click at [936, 401] on div at bounding box center [711, 326] width 1050 height 575
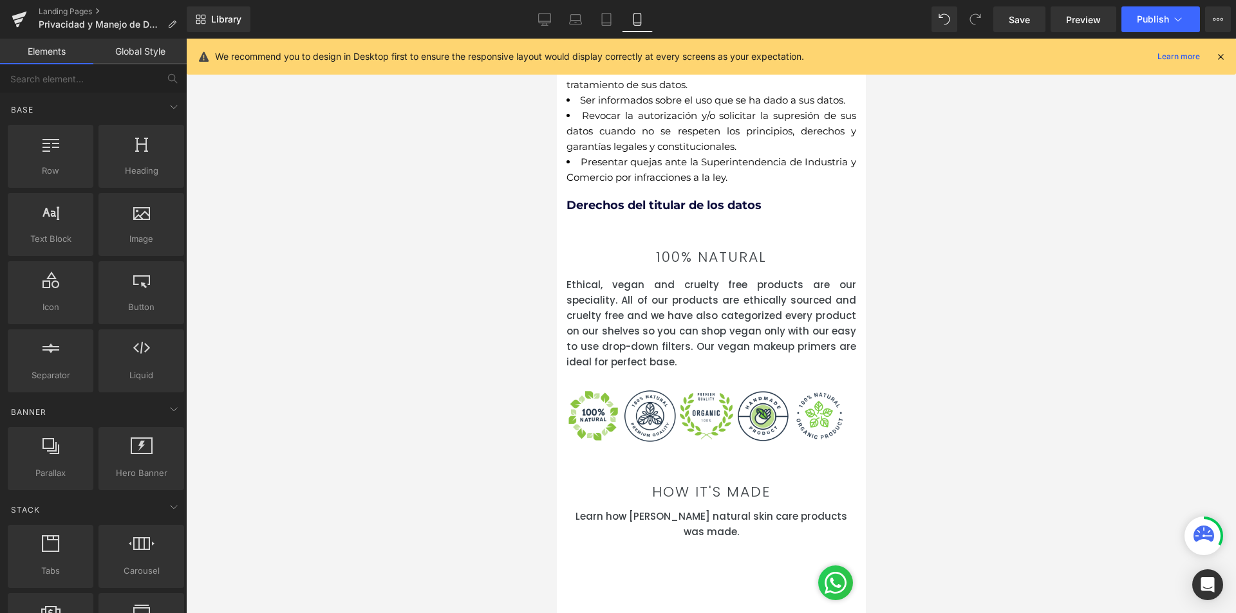
scroll to position [579, 0]
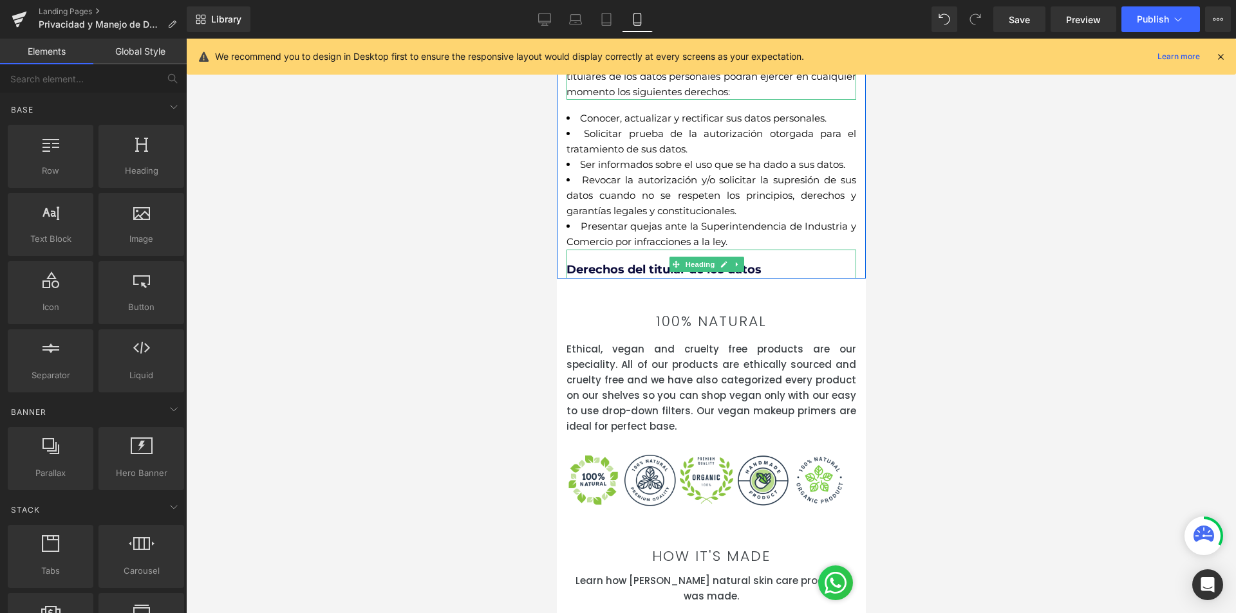
click at [920, 268] on div at bounding box center [711, 326] width 1050 height 575
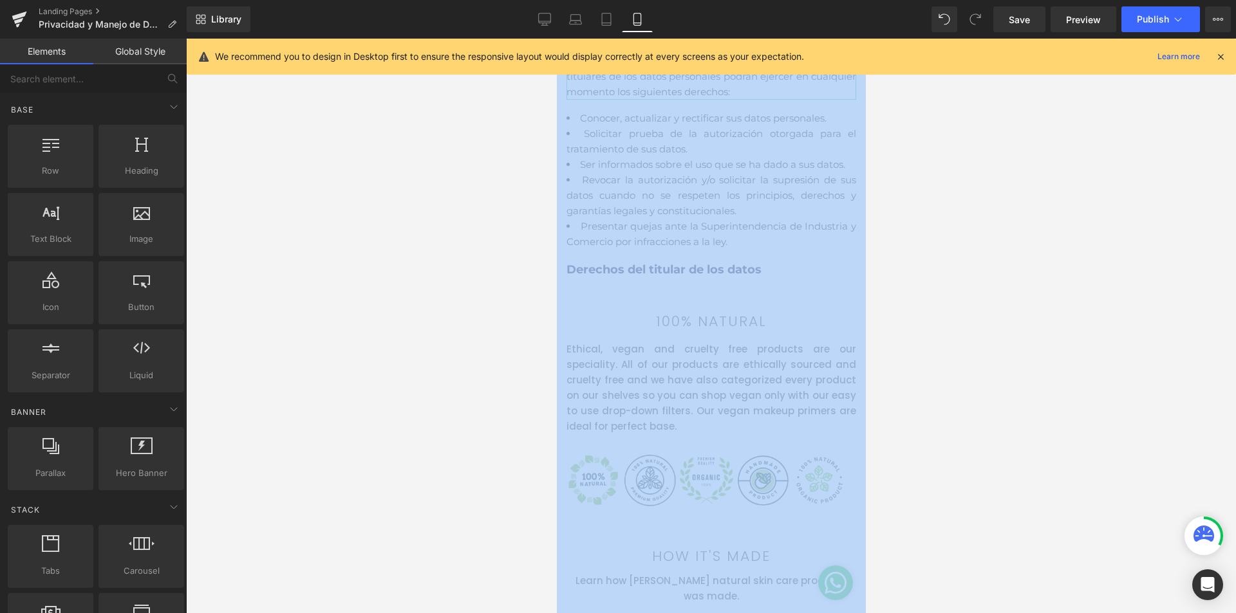
click at [920, 268] on div at bounding box center [711, 326] width 1050 height 575
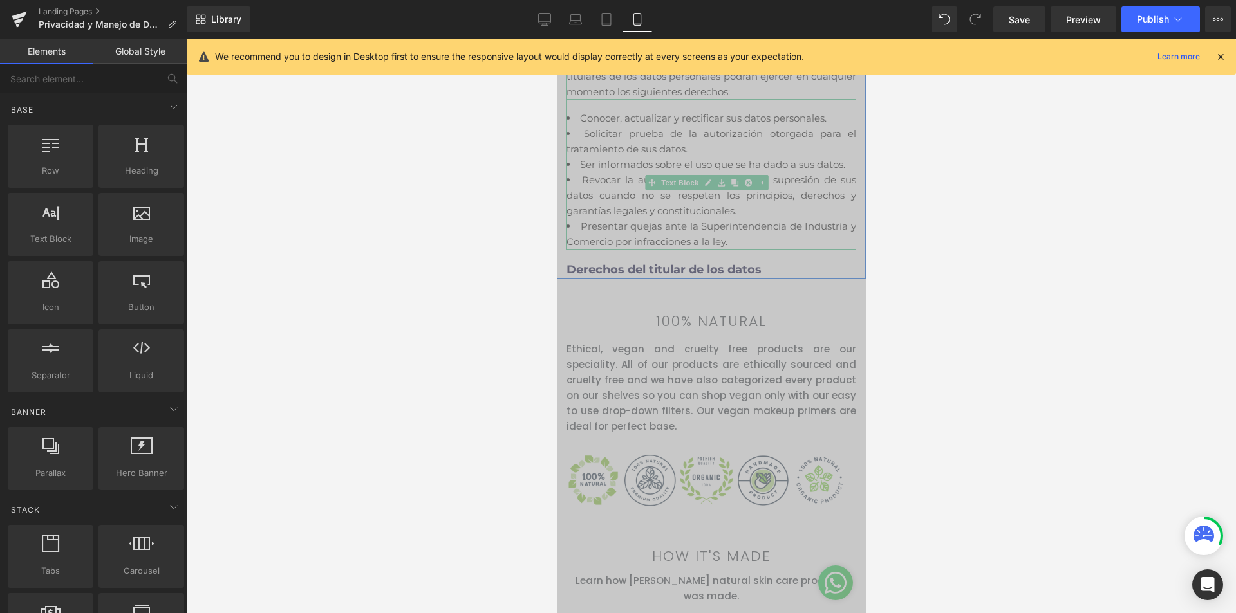
click at [702, 194] on li "Revocar la autorización y/o solicitar la supresión de sus datos cuando no se re…" at bounding box center [711, 195] width 290 height 46
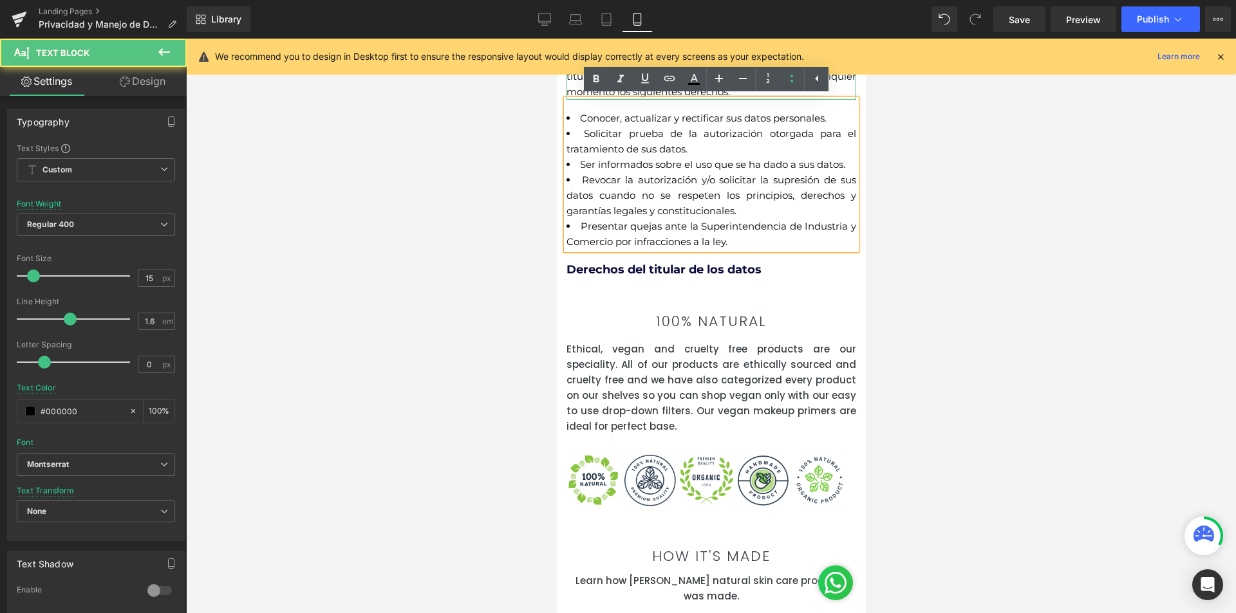
click at [1053, 326] on div at bounding box center [711, 326] width 1050 height 575
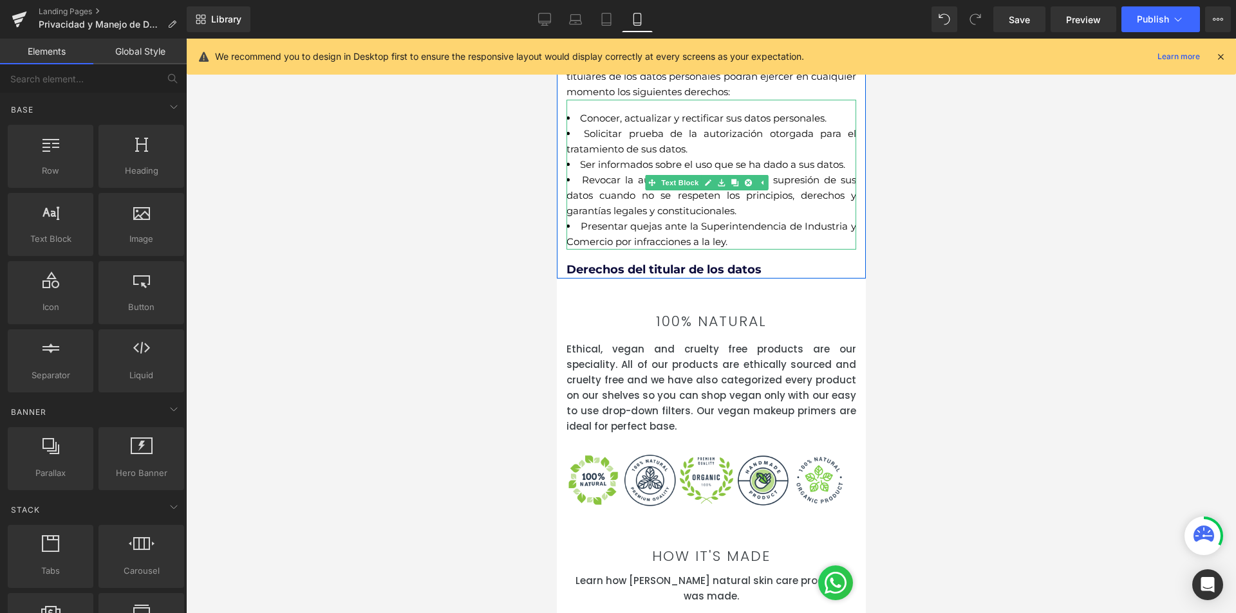
scroll to position [515, 0]
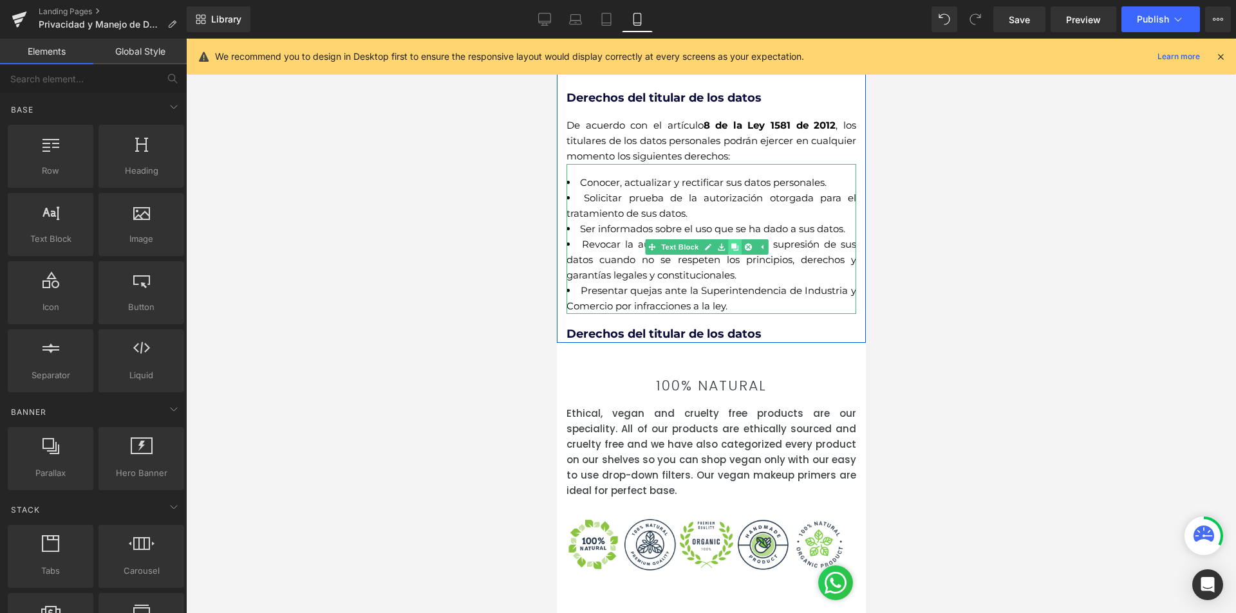
click at [737, 250] on link at bounding box center [734, 246] width 14 height 15
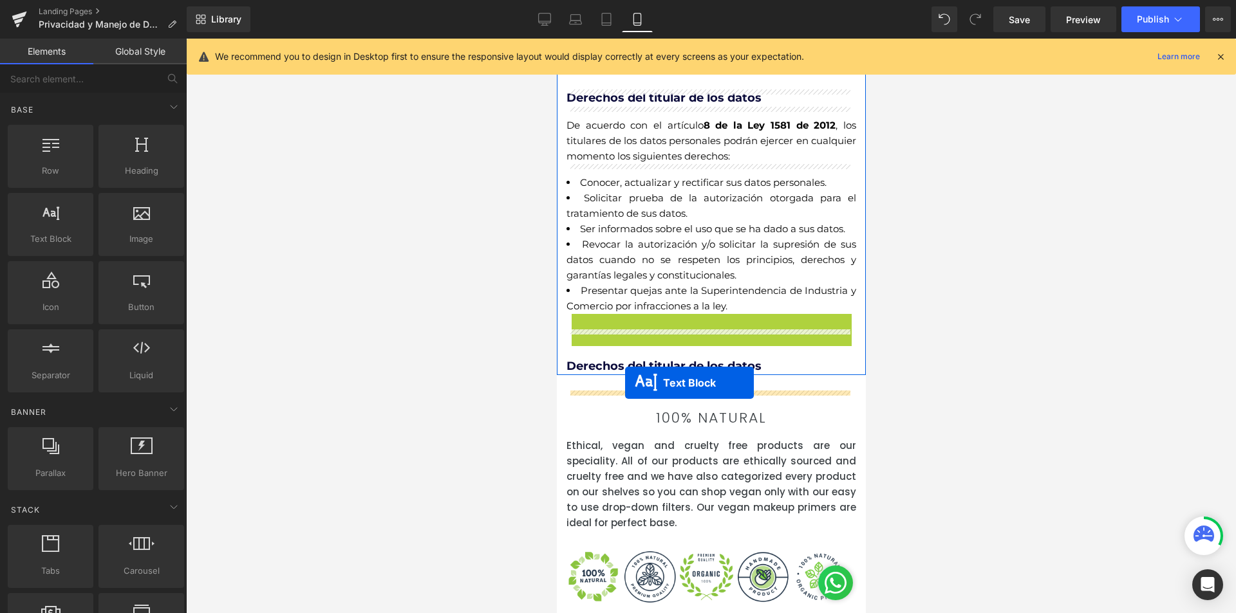
drag, startPoint x: 670, startPoint y: 414, endPoint x: 624, endPoint y: 383, distance: 55.5
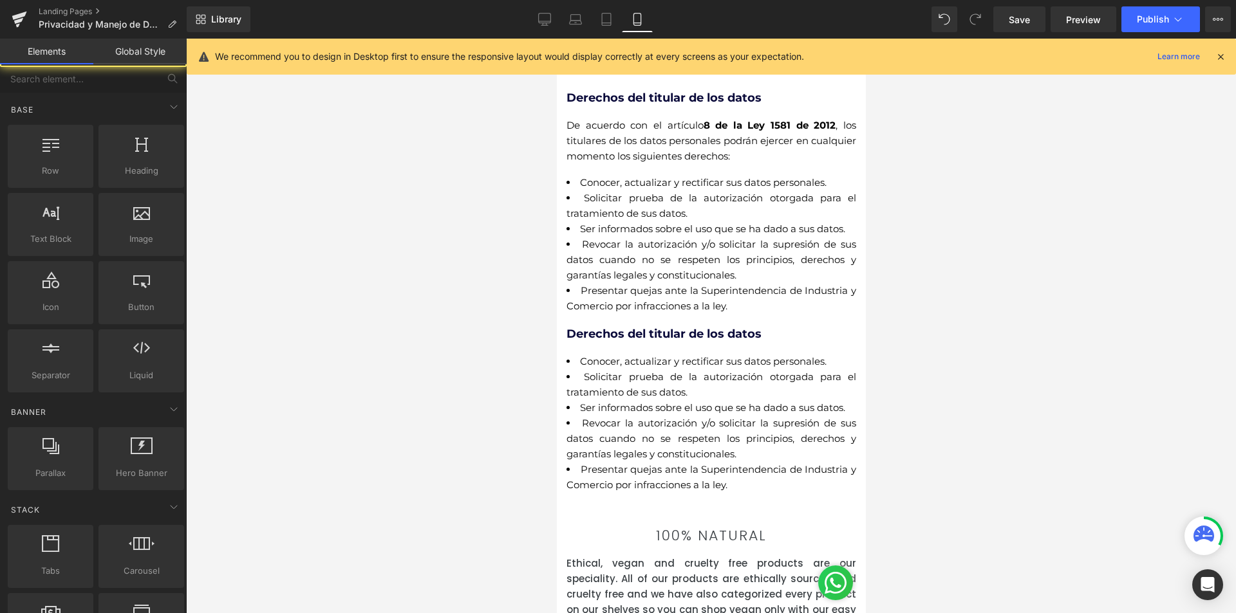
click at [989, 420] on div at bounding box center [711, 326] width 1050 height 575
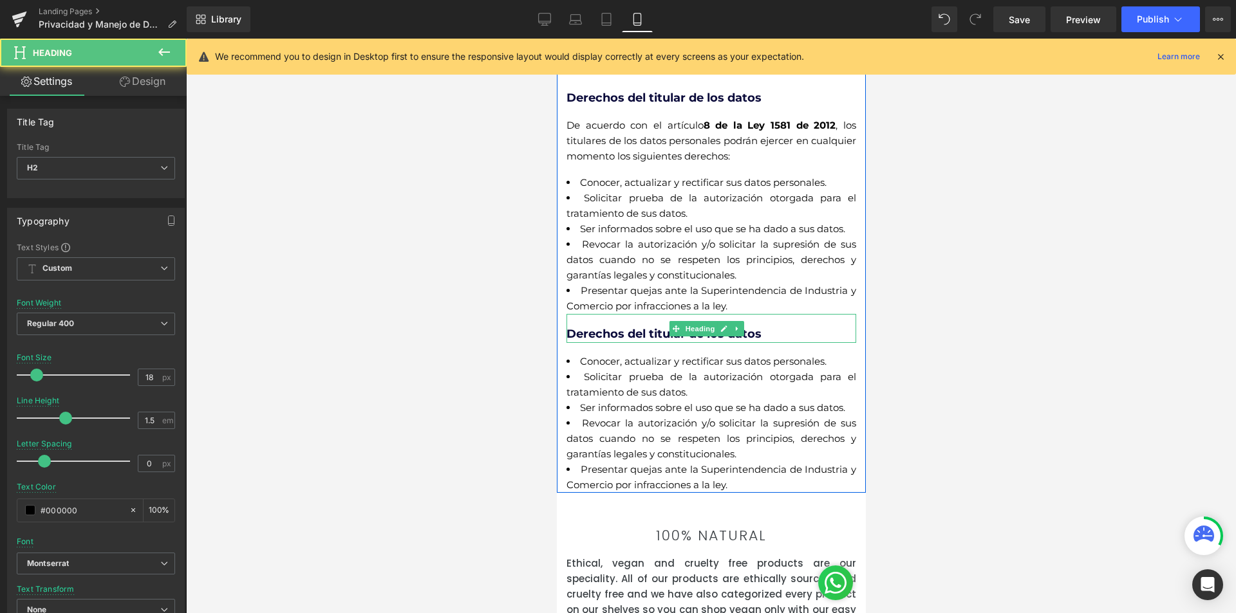
click at [660, 341] on b "Derechos del titular de los datos" at bounding box center [663, 334] width 195 height 14
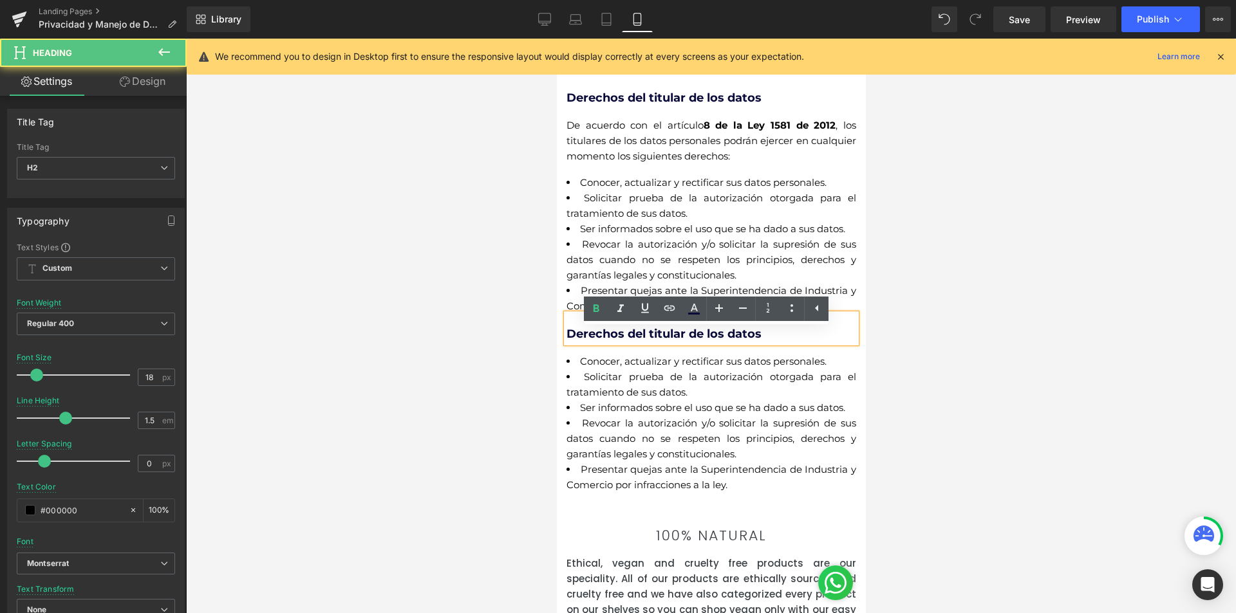
click at [620, 341] on b "Derechos del titular de los datos" at bounding box center [663, 334] width 195 height 14
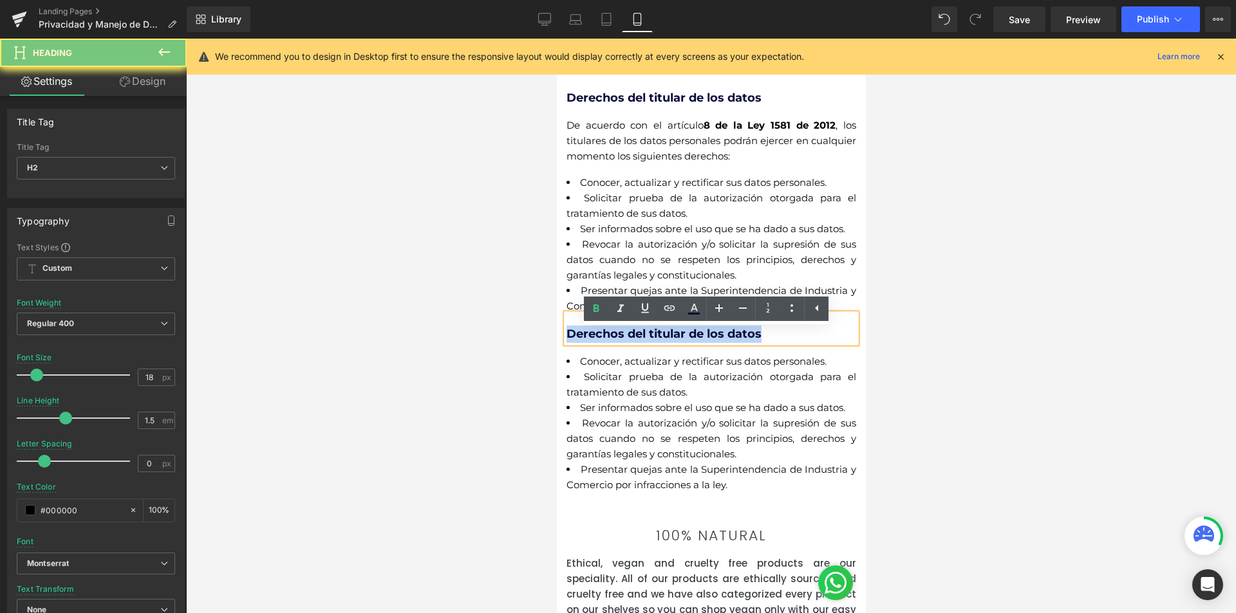
click at [620, 341] on b "Derechos del titular de los datos" at bounding box center [663, 334] width 195 height 14
paste div
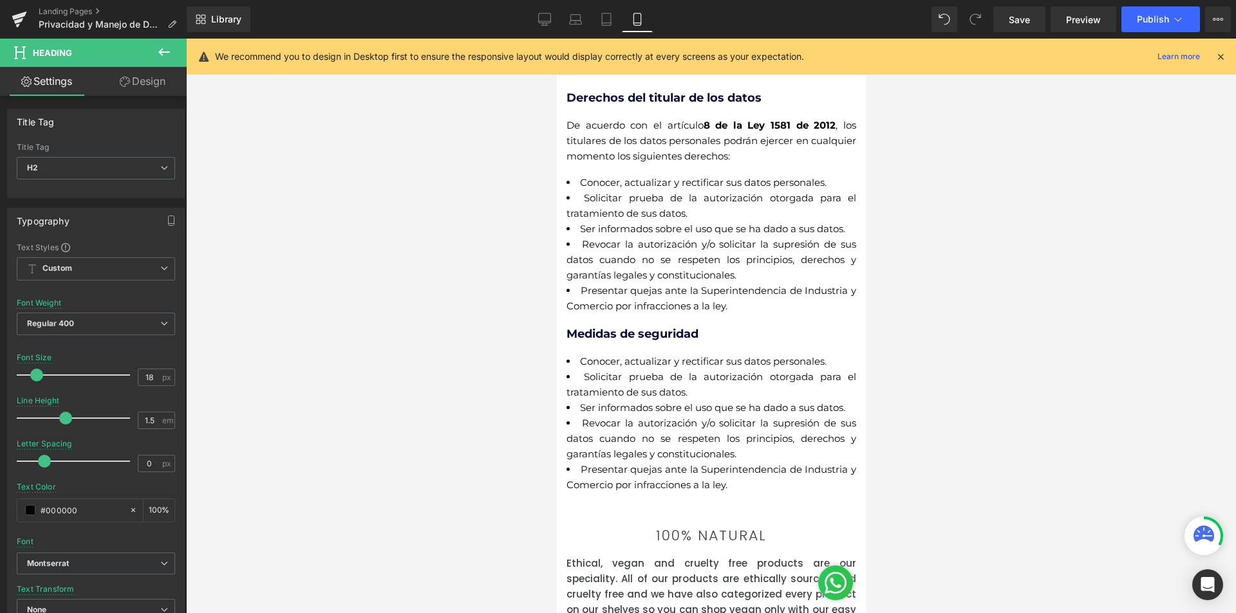
click at [963, 366] on div at bounding box center [711, 326] width 1050 height 575
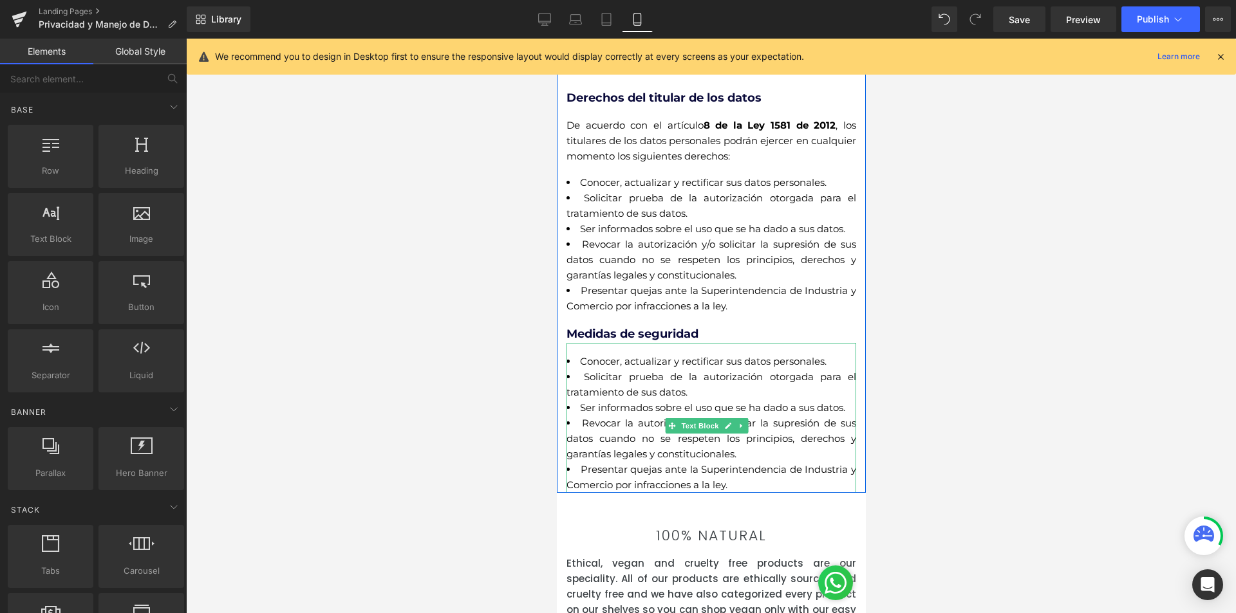
click at [601, 416] on li "Ser informados sobre el uso que se ha dado a sus datos." at bounding box center [711, 407] width 290 height 15
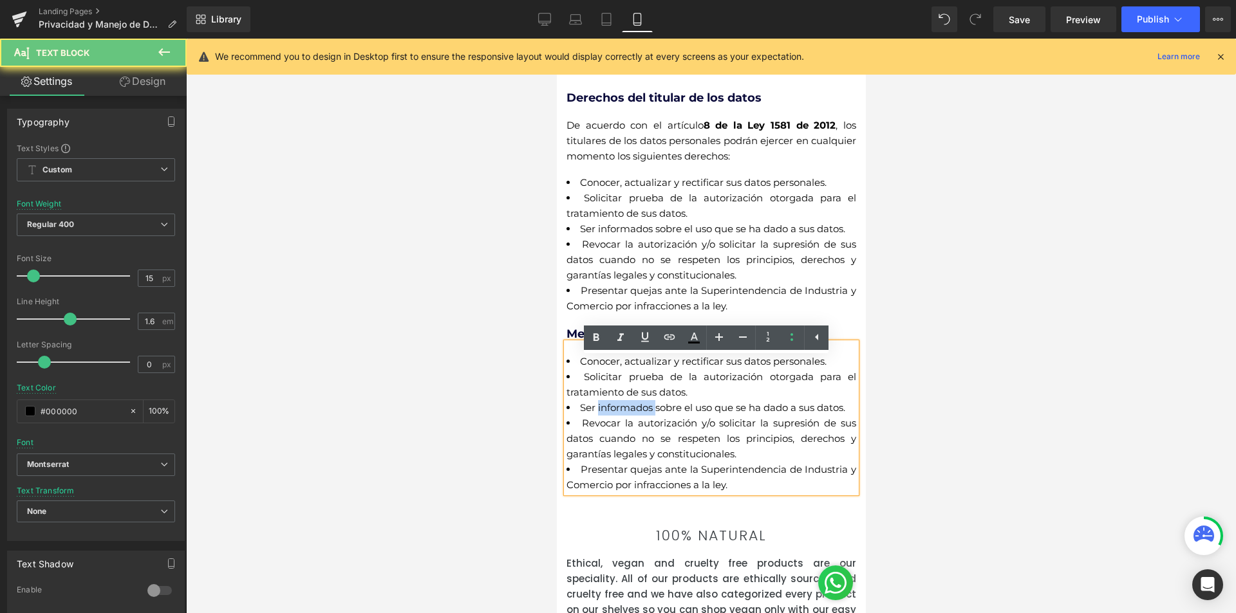
click at [601, 416] on li "Ser informados sobre el uso que se ha dado a sus datos." at bounding box center [711, 407] width 290 height 15
click at [736, 493] on li "Presentar quejas ante la Superintendencia de Industria y Comercio por infraccio…" at bounding box center [711, 477] width 290 height 31
drag, startPoint x: 747, startPoint y: 519, endPoint x: 562, endPoint y: 371, distance: 236.7
click at [566, 371] on div "Conocer, actualizar y rectificar sus datos personales. Solicitar prueba de la a…" at bounding box center [711, 418] width 290 height 150
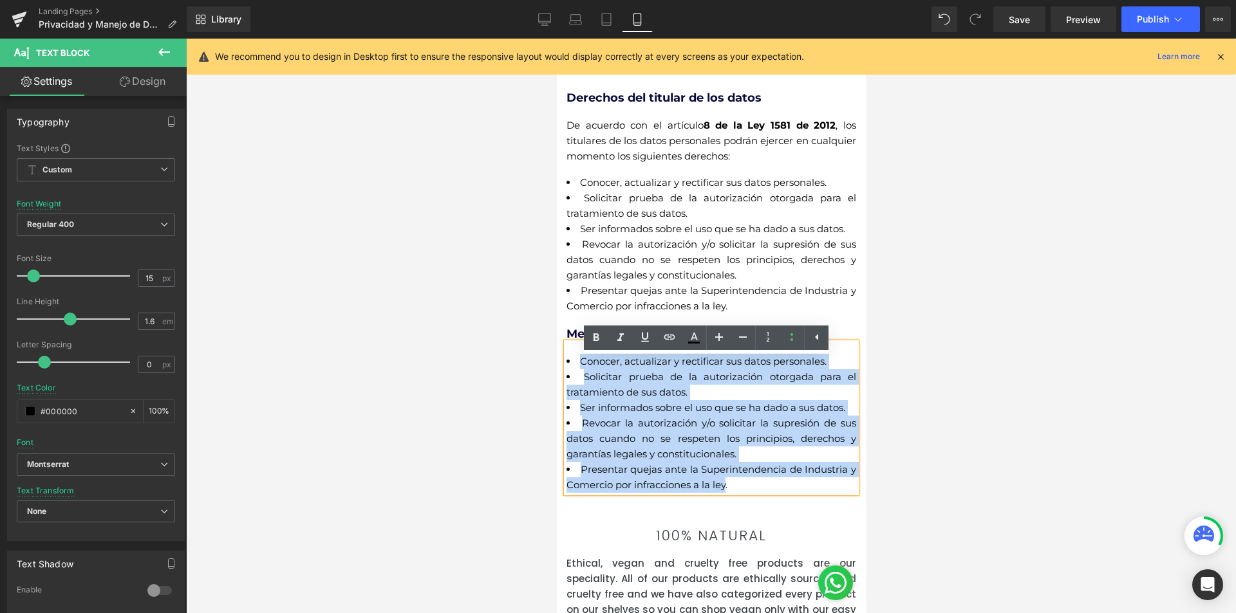
drag, startPoint x: 572, startPoint y: 373, endPoint x: 734, endPoint y: 516, distance: 216.1
click at [734, 493] on ul "Conocer, actualizar y rectificar sus datos personales. Solicitar prueba de la a…" at bounding box center [711, 423] width 290 height 139
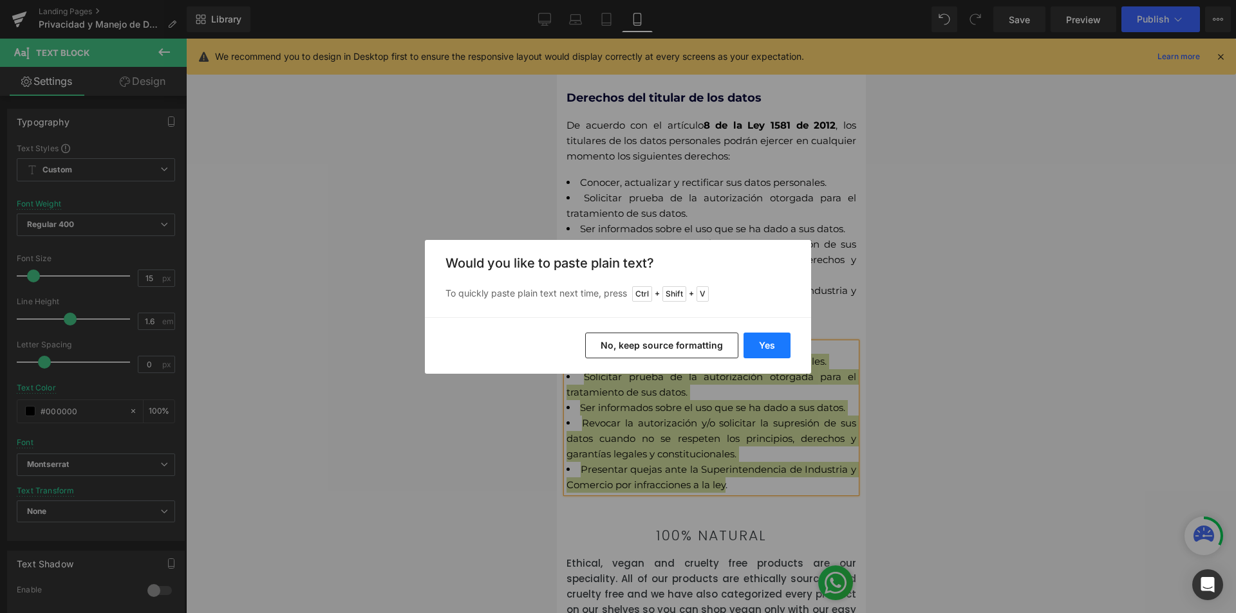
click at [769, 340] on button "Yes" at bounding box center [766, 346] width 47 height 26
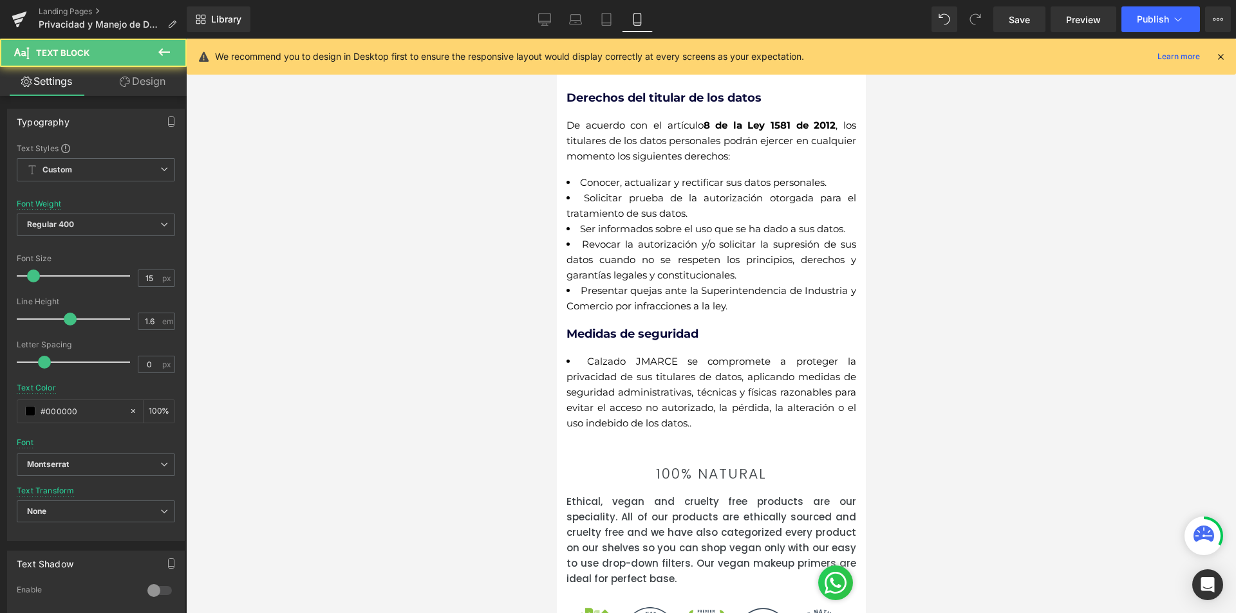
click at [783, 432] on div "Politicas de Tratamiento de datos personales Calzado MADA Heading Calzado MADA …" at bounding box center [710, 26] width 309 height 812
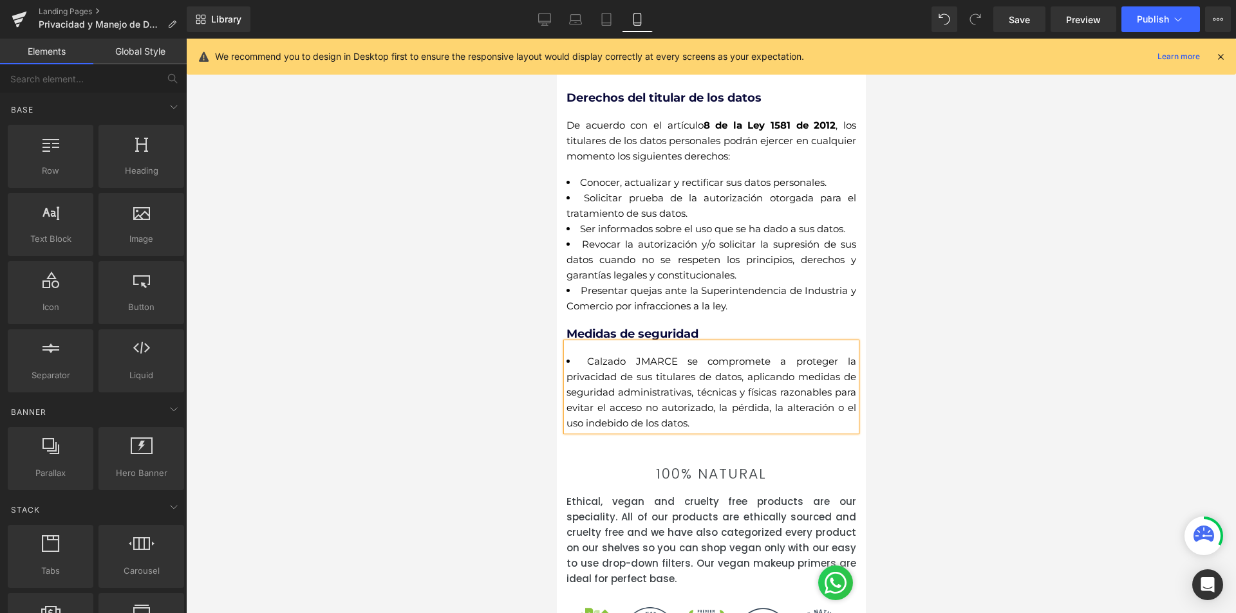
click at [1028, 449] on div at bounding box center [711, 326] width 1050 height 575
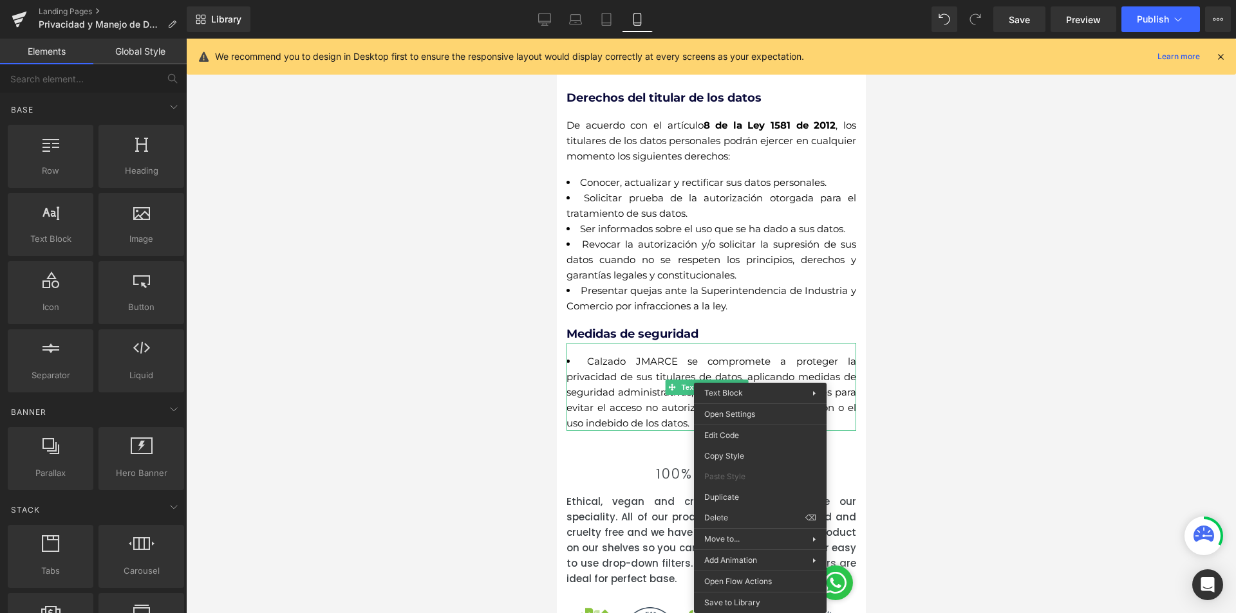
click at [1001, 465] on div at bounding box center [711, 326] width 1050 height 575
click at [590, 411] on span "Calzado JMARCE se compromete a proteger la privacidad de sus titulares de datos…" at bounding box center [711, 392] width 290 height 74
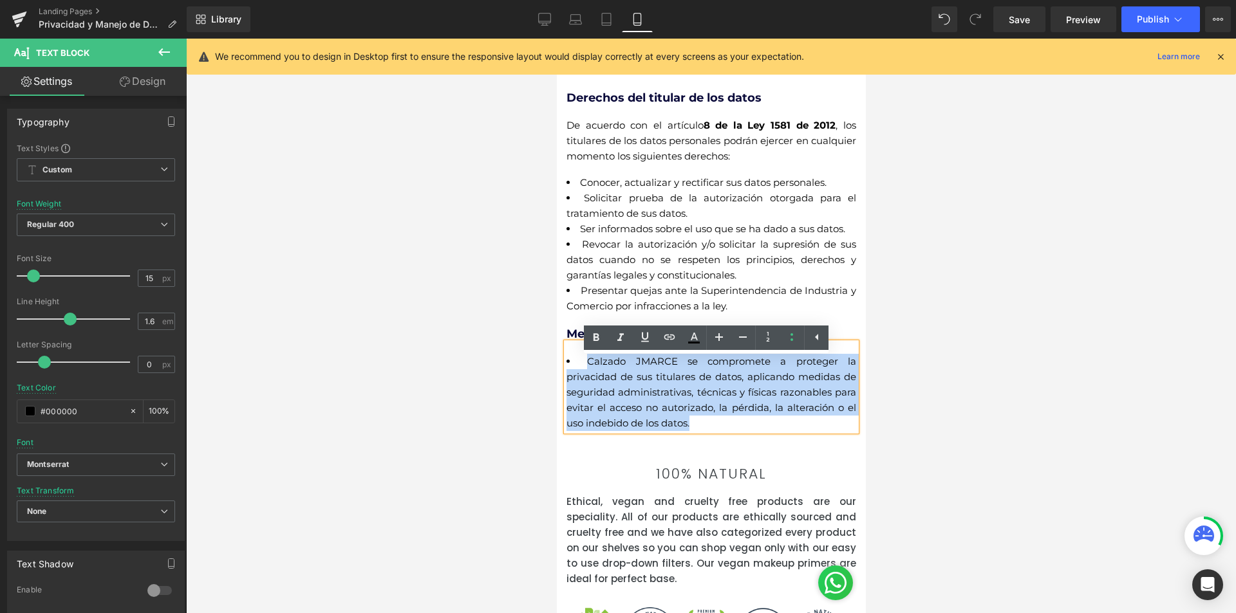
drag, startPoint x: 764, startPoint y: 435, endPoint x: 573, endPoint y: 375, distance: 200.3
click at [573, 375] on li "Calzado JMARCE se compromete a proteger la privacidad de sus titulares de datos…" at bounding box center [711, 392] width 290 height 77
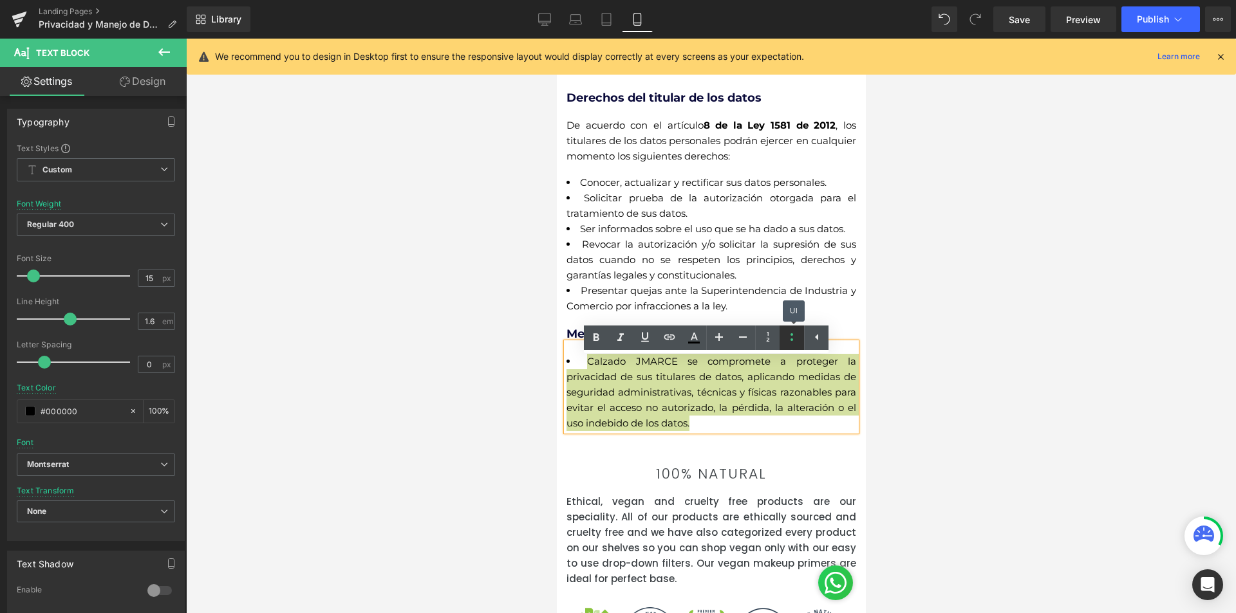
click at [801, 337] on link at bounding box center [791, 338] width 24 height 24
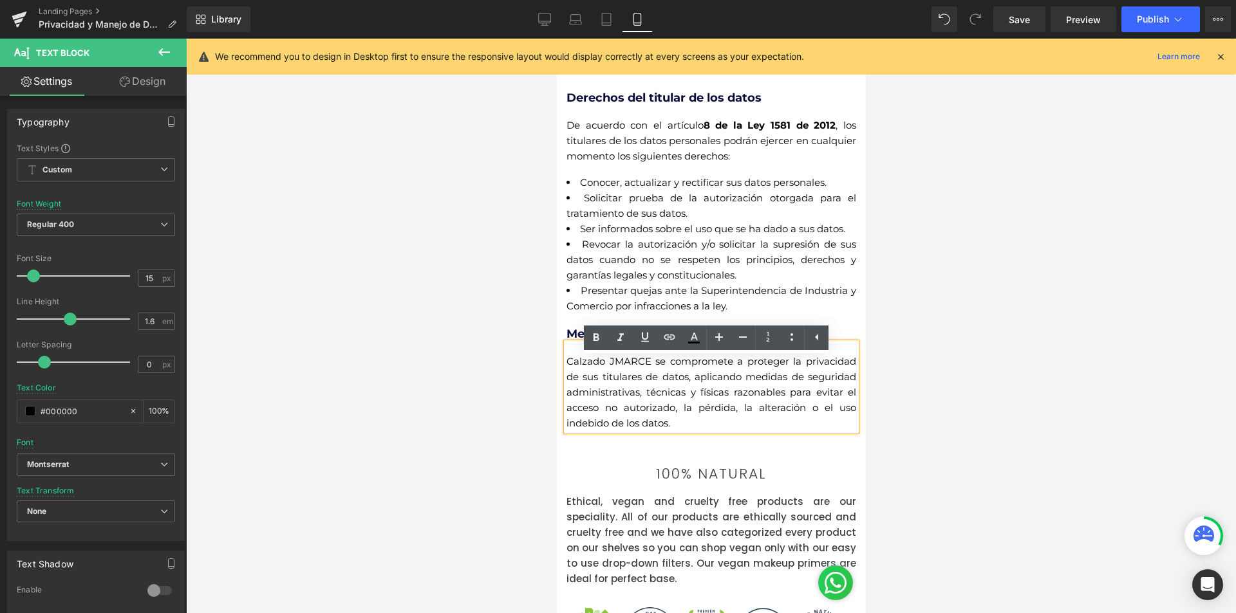
click at [983, 394] on div at bounding box center [711, 326] width 1050 height 575
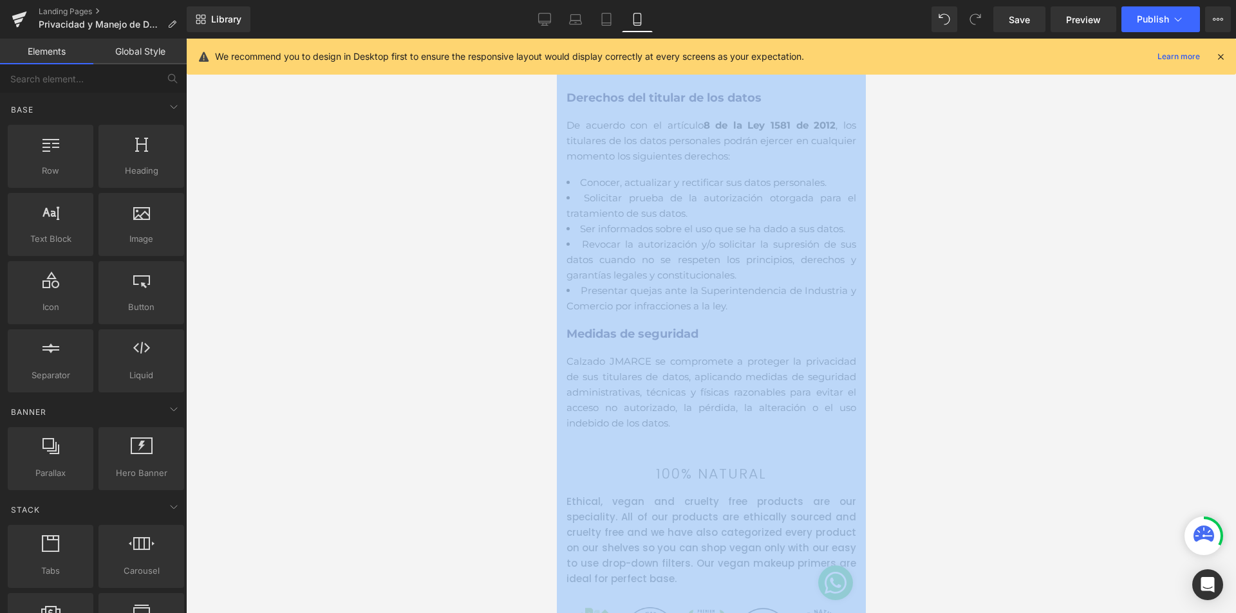
click at [983, 394] on div at bounding box center [711, 326] width 1050 height 575
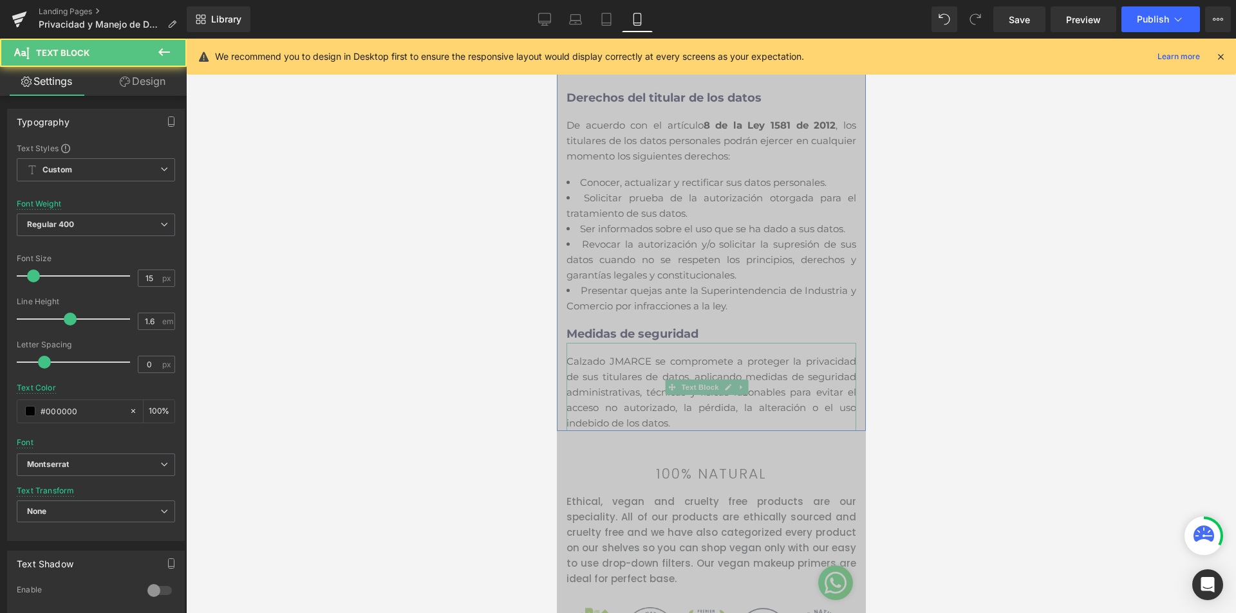
click at [802, 431] on div "Calzado JMARCE se compromete a proteger la privacidad de sus titulares de datos…" at bounding box center [711, 387] width 290 height 88
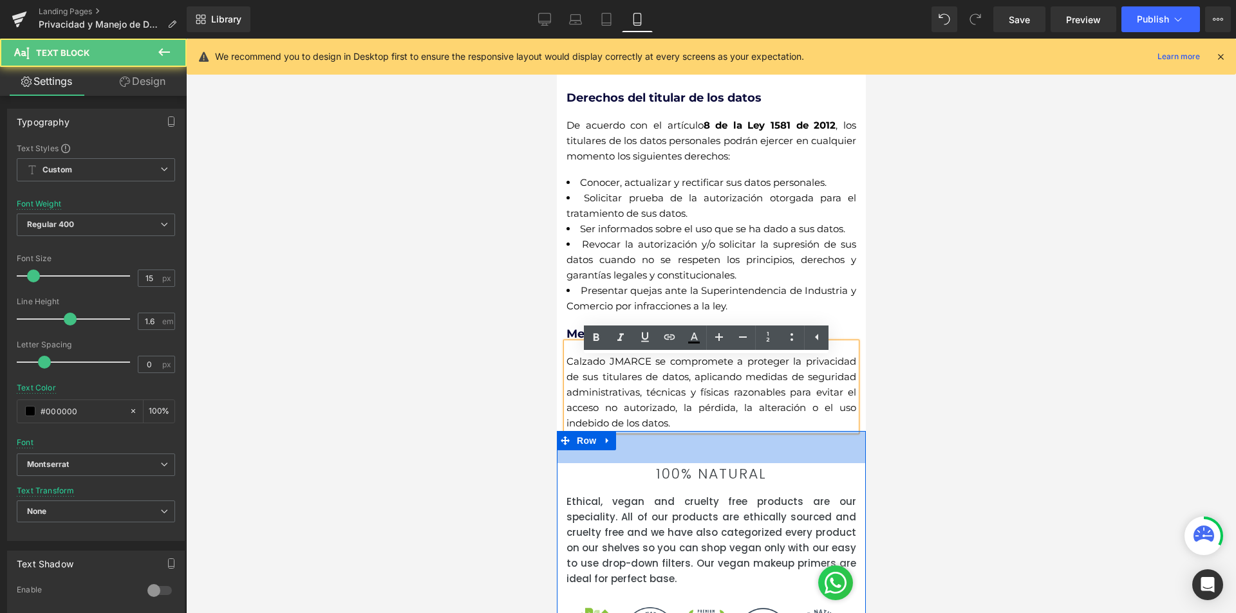
click at [955, 454] on div at bounding box center [711, 326] width 1050 height 575
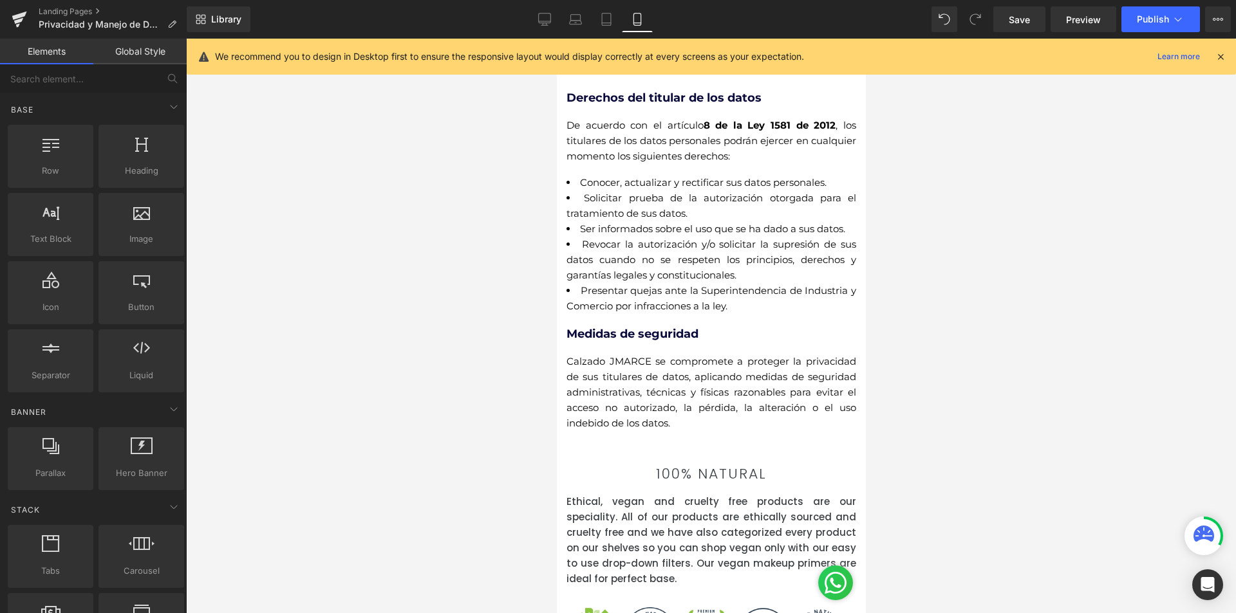
click at [613, 371] on span "Calzado JMARCE se compromete a proteger la privacidad de sus titulares de datos…" at bounding box center [711, 392] width 290 height 74
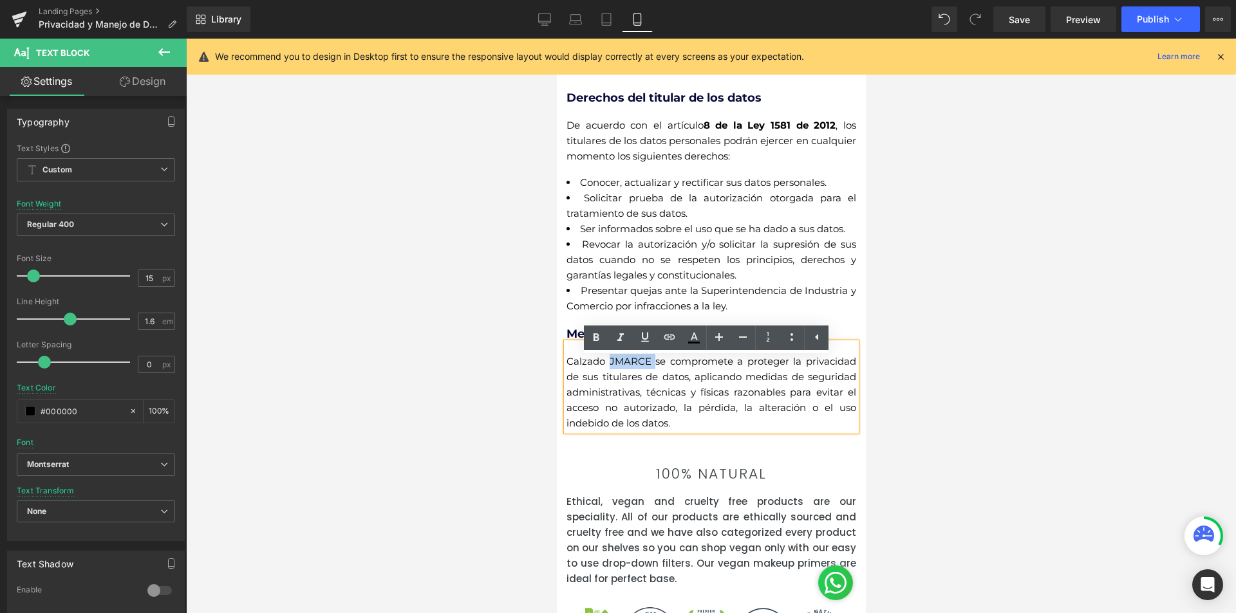
drag, startPoint x: 649, startPoint y: 372, endPoint x: 607, endPoint y: 376, distance: 42.7
click at [607, 376] on span "Calzado JMARCE se compromete a proteger la privacidad de sus titulares de datos…" at bounding box center [711, 392] width 290 height 74
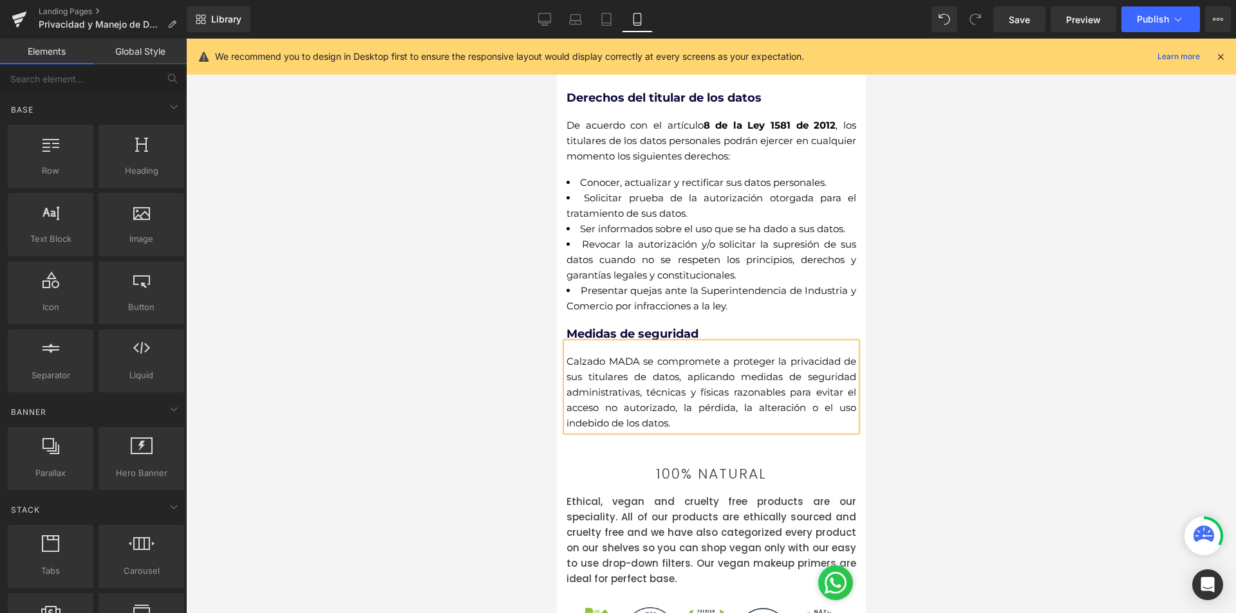
drag, startPoint x: 939, startPoint y: 403, endPoint x: 281, endPoint y: 336, distance: 661.7
click at [939, 403] on div at bounding box center [711, 326] width 1050 height 575
click at [741, 269] on li "Revocar la autorización y/o solicitar la supresión de sus datos cuando no se re…" at bounding box center [711, 260] width 290 height 46
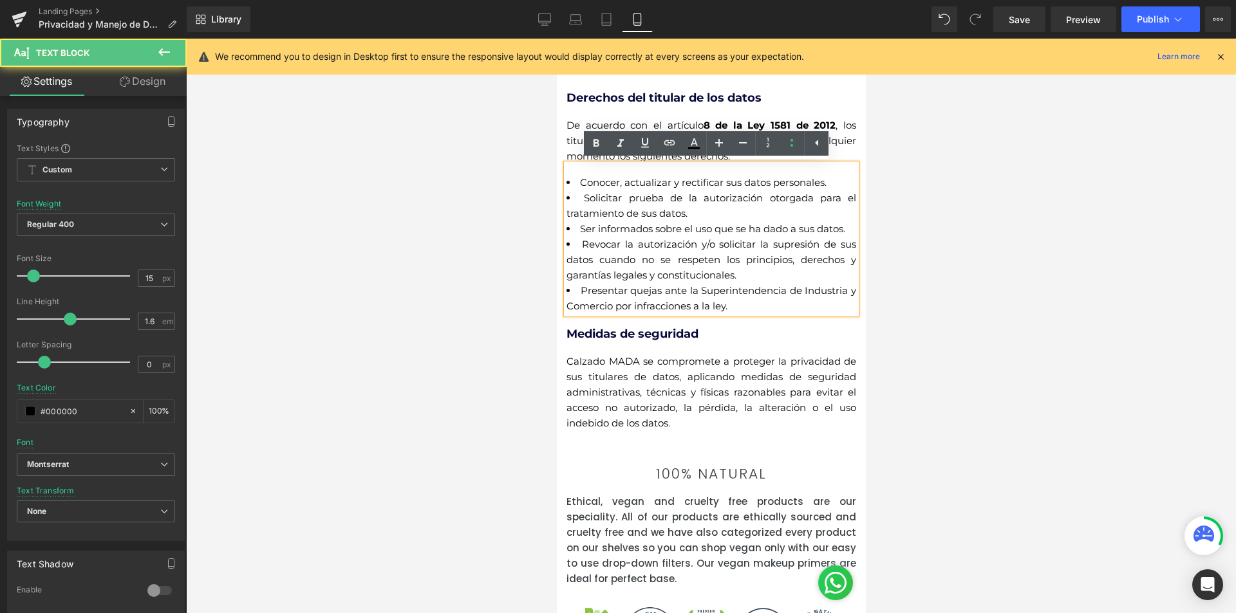
click at [1012, 388] on div at bounding box center [711, 326] width 1050 height 575
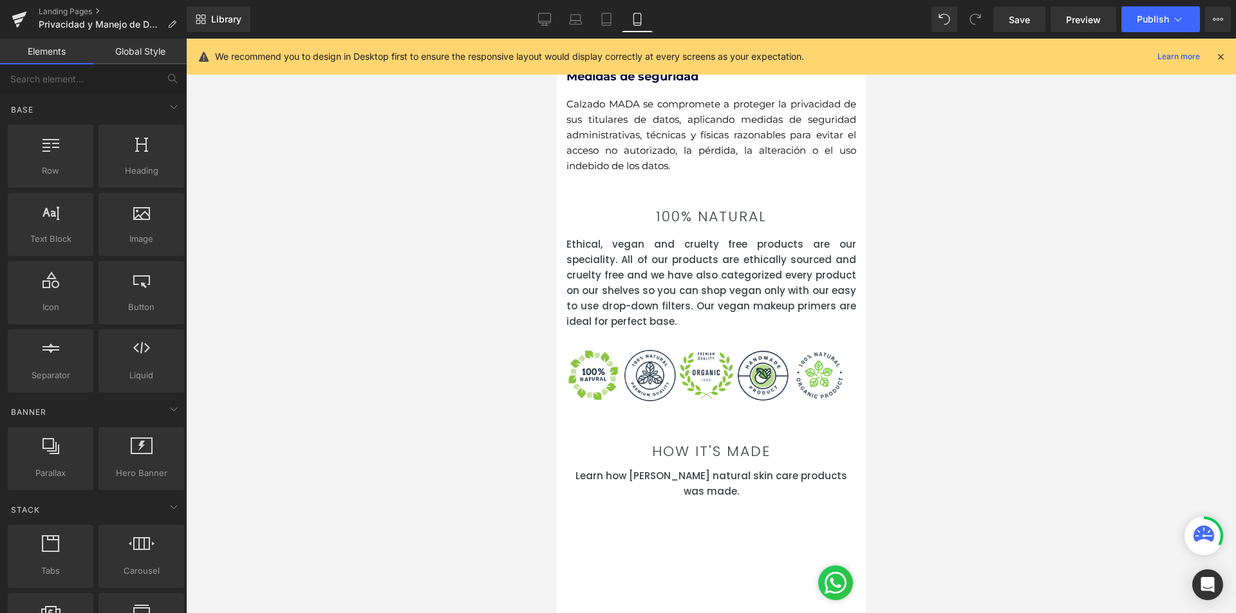
scroll to position [837, 0]
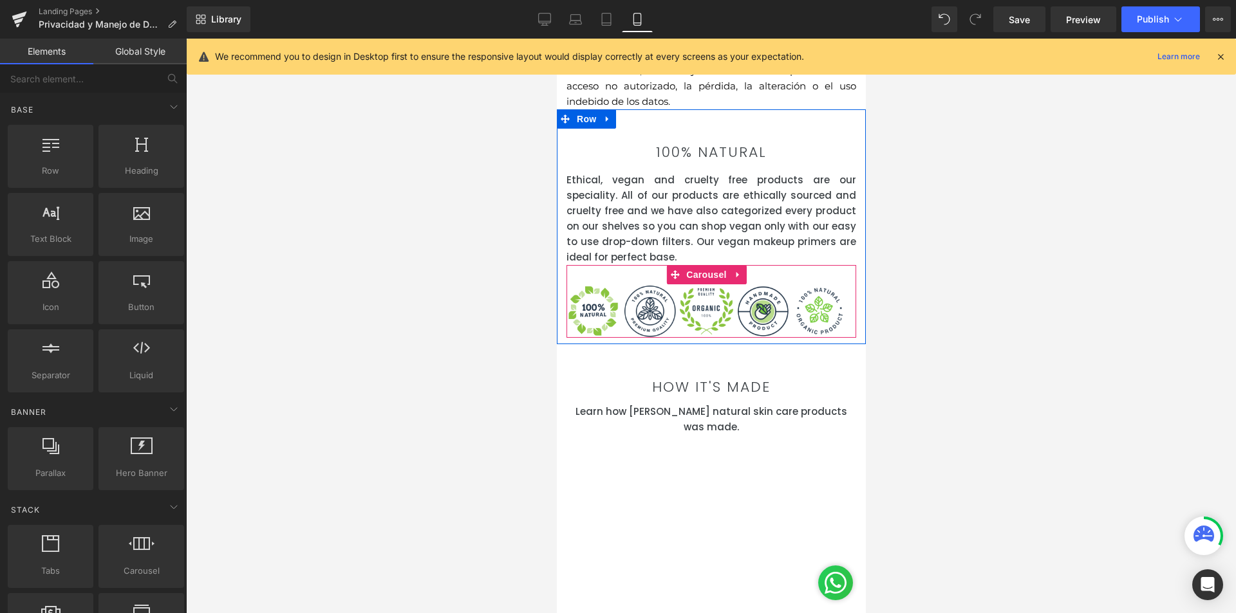
click at [963, 343] on div at bounding box center [711, 326] width 1050 height 575
click at [600, 129] on link at bounding box center [606, 118] width 17 height 19
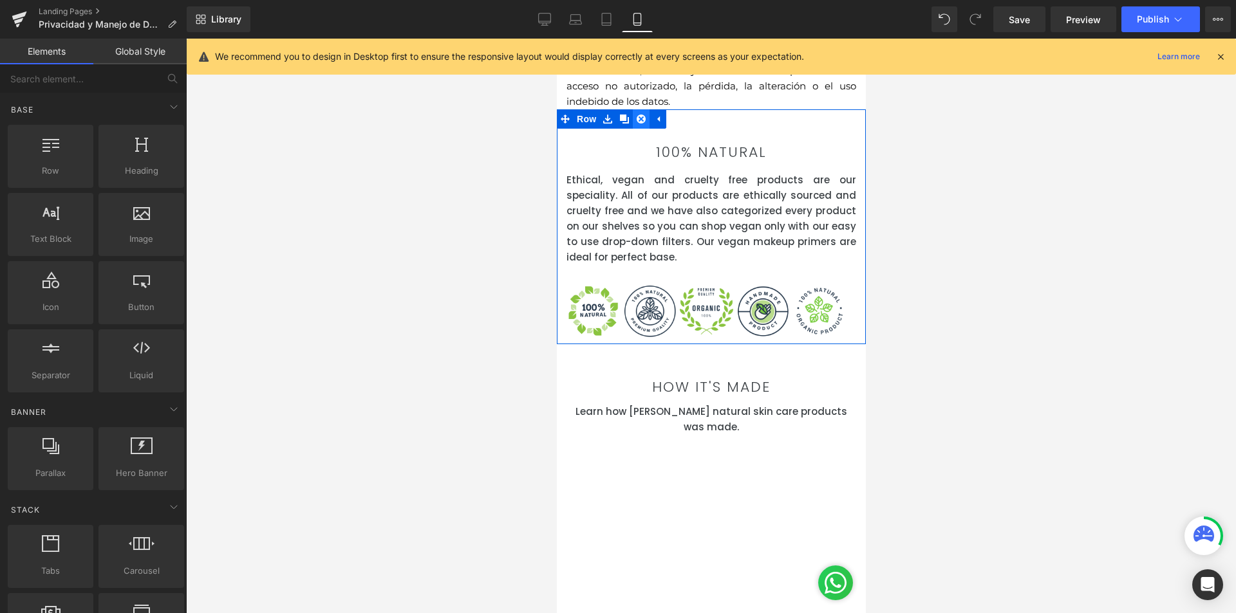
click at [638, 124] on icon at bounding box center [640, 119] width 9 height 9
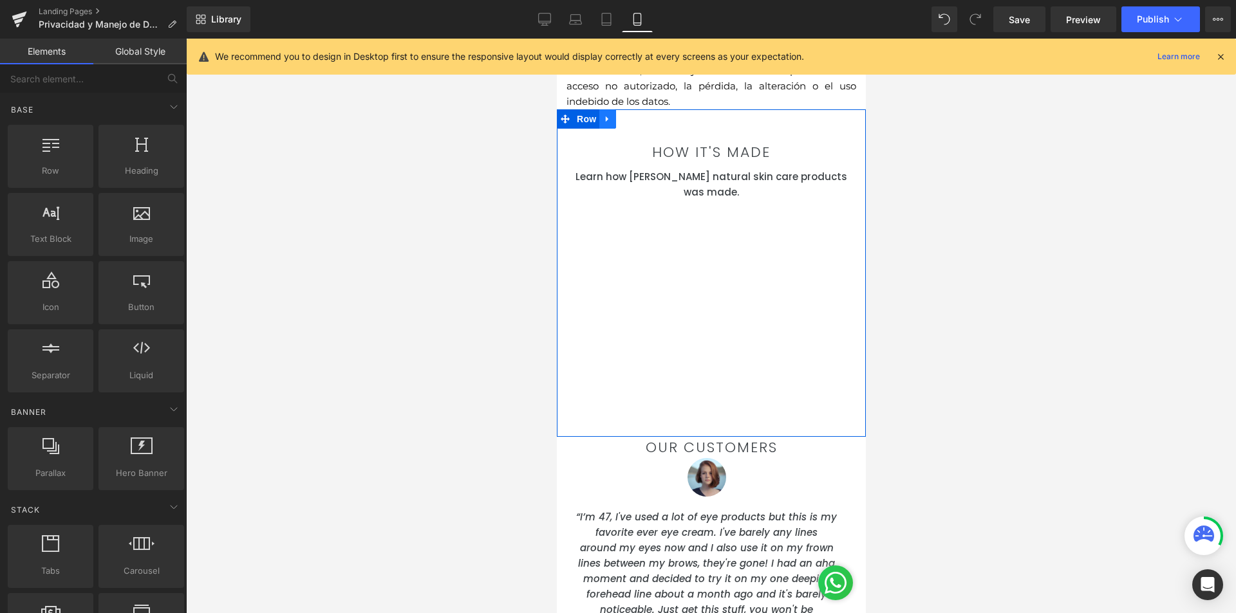
click at [609, 124] on icon at bounding box center [606, 120] width 9 height 10
click at [639, 124] on icon at bounding box center [640, 119] width 9 height 9
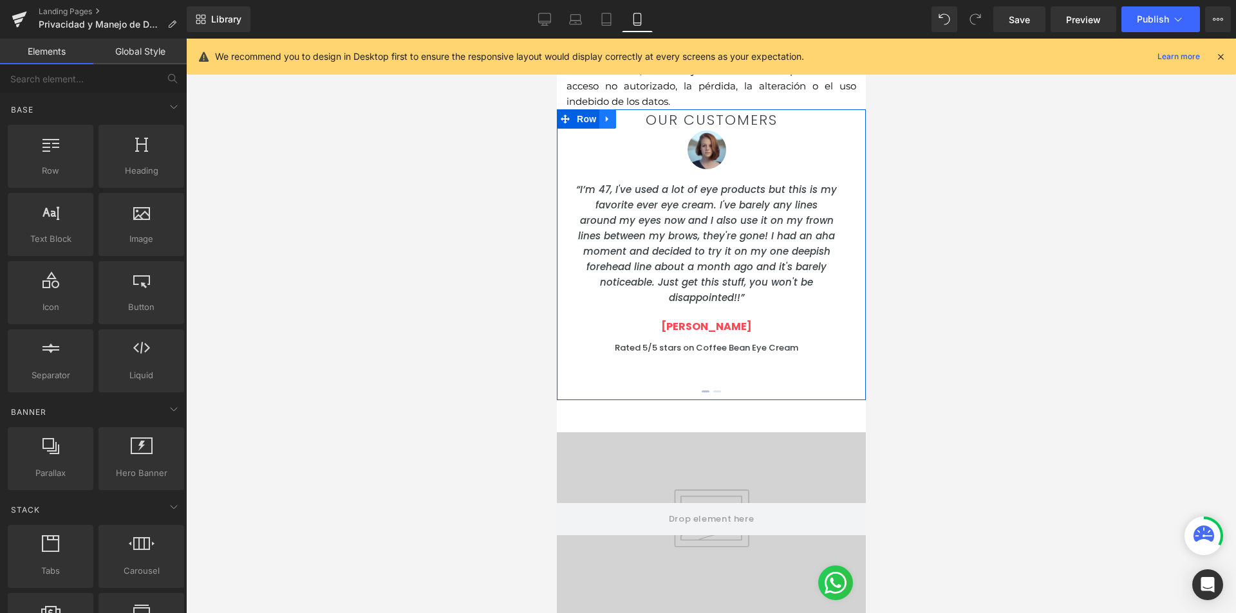
click at [609, 124] on icon at bounding box center [606, 120] width 9 height 10
click at [638, 124] on icon at bounding box center [640, 119] width 9 height 9
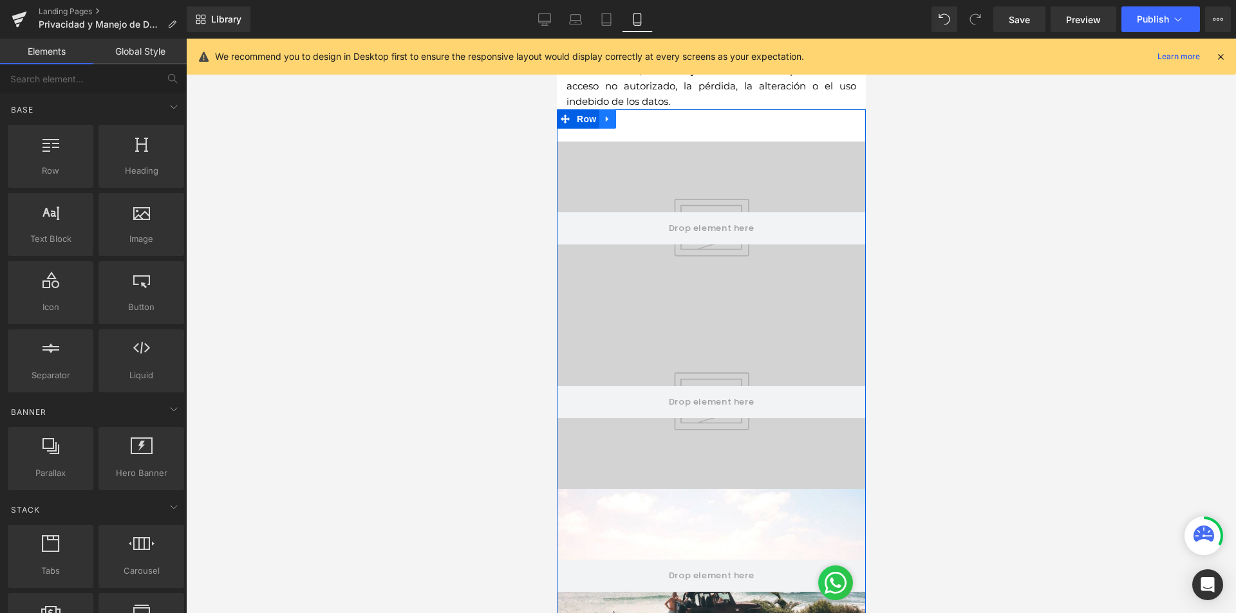
click at [598, 129] on link at bounding box center [606, 118] width 17 height 19
click at [636, 124] on icon at bounding box center [640, 119] width 9 height 9
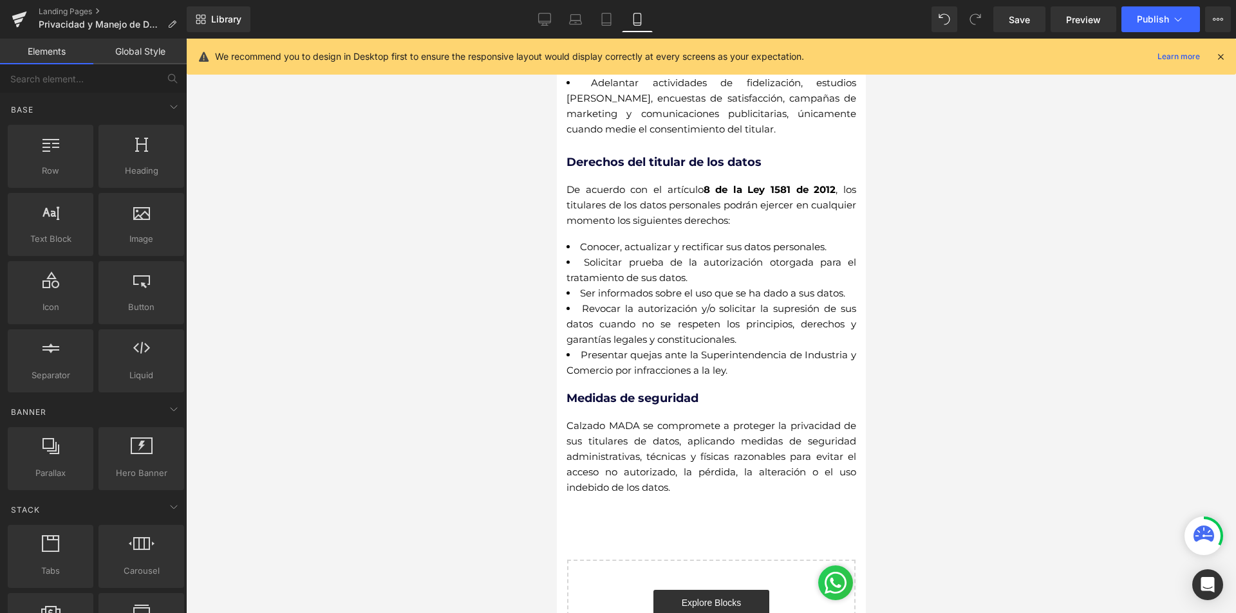
scroll to position [579, 0]
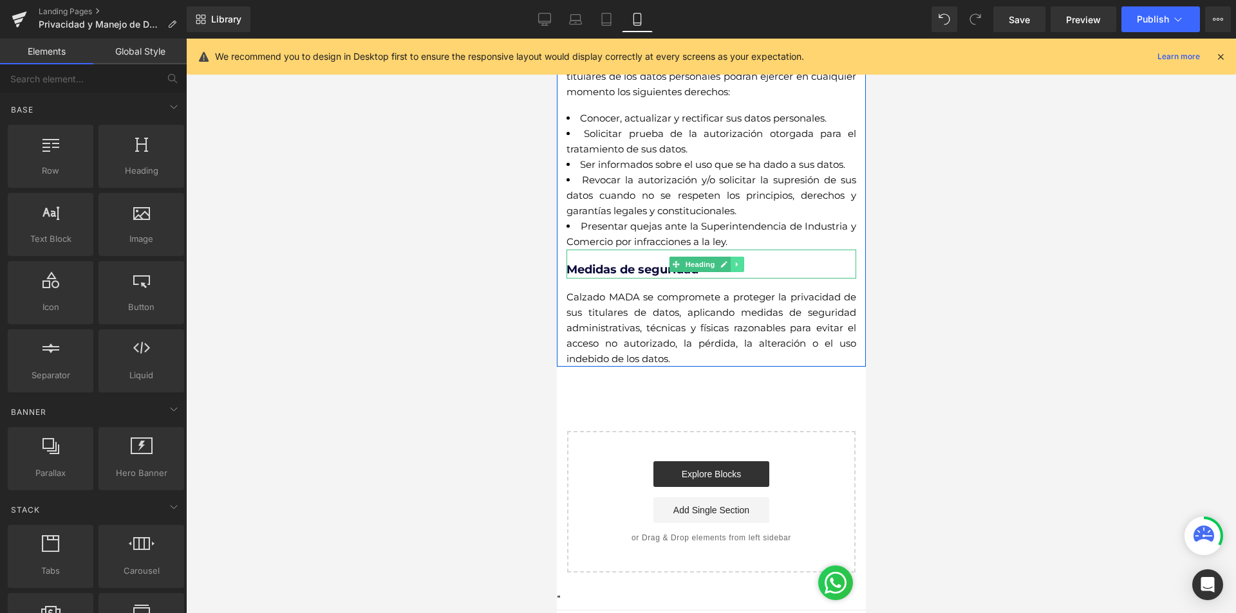
click at [739, 268] on icon at bounding box center [736, 265] width 7 height 8
click at [732, 268] on icon at bounding box center [729, 265] width 7 height 8
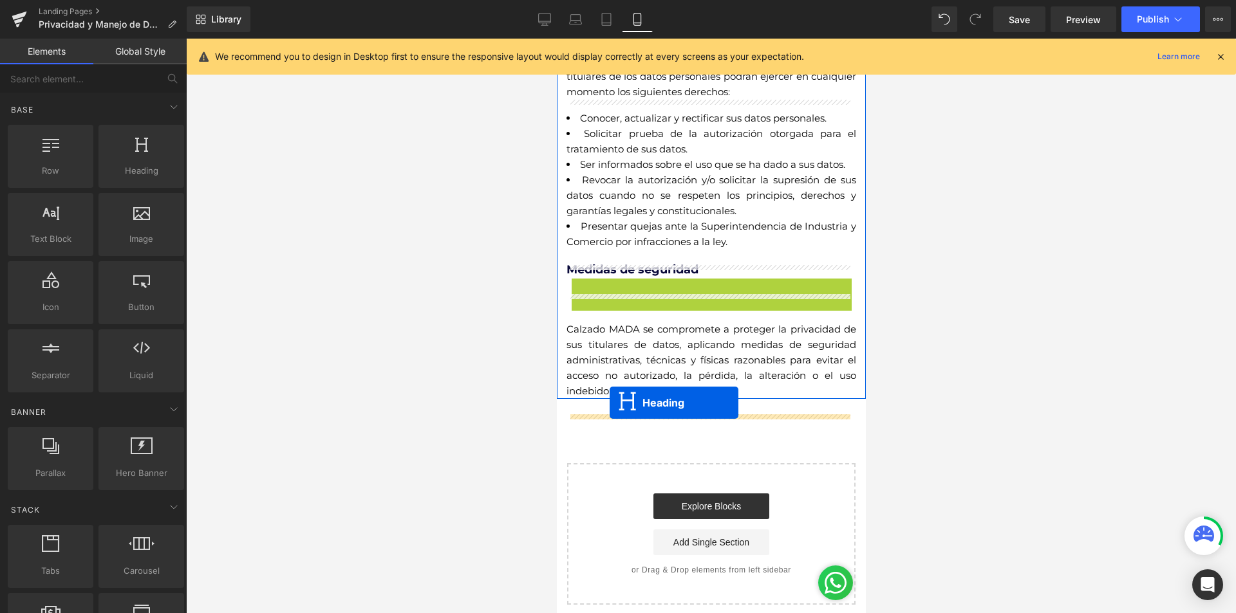
drag, startPoint x: 674, startPoint y: 306, endPoint x: 609, endPoint y: 403, distance: 116.4
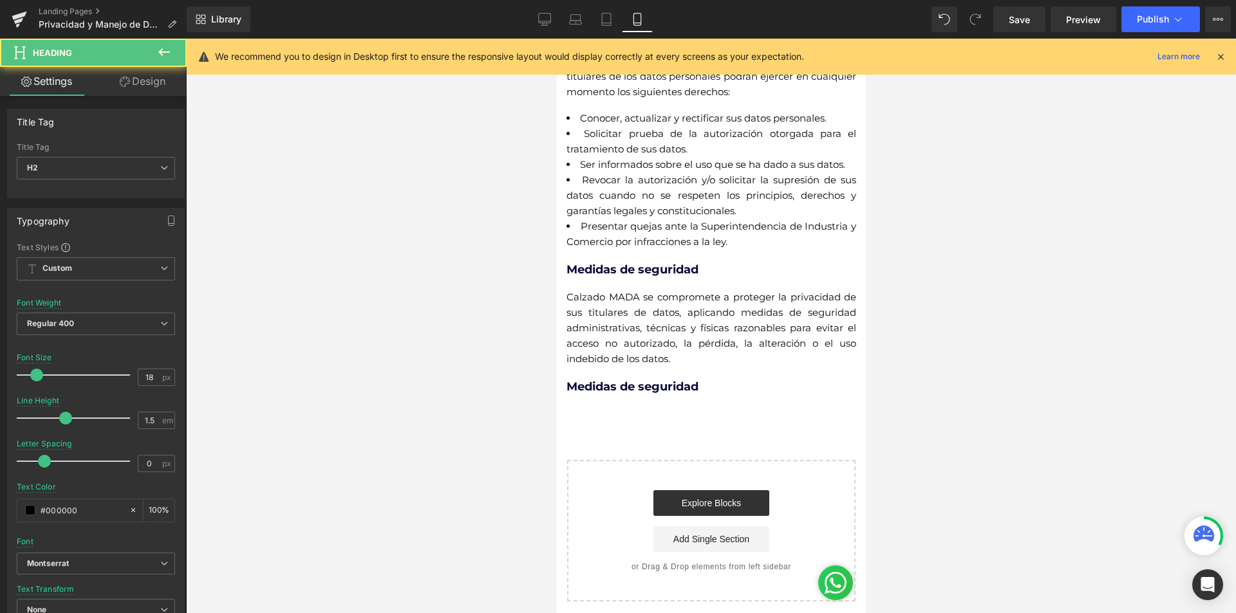
click at [900, 402] on div at bounding box center [711, 326] width 1050 height 575
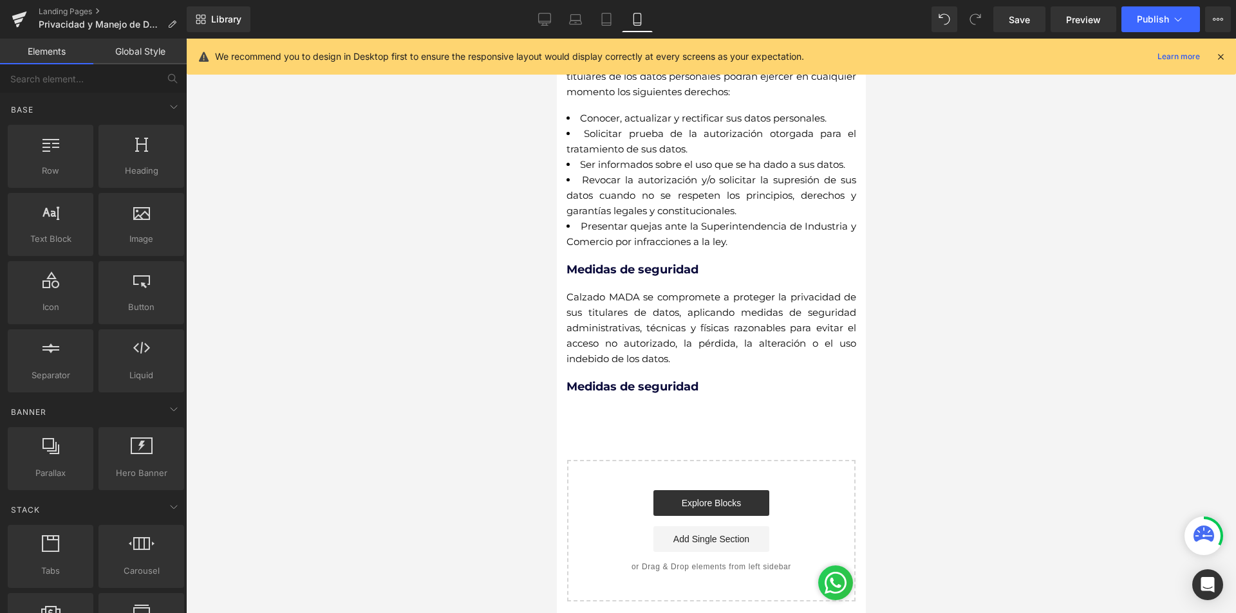
click at [595, 394] on b "Medidas de seguridad" at bounding box center [632, 387] width 132 height 14
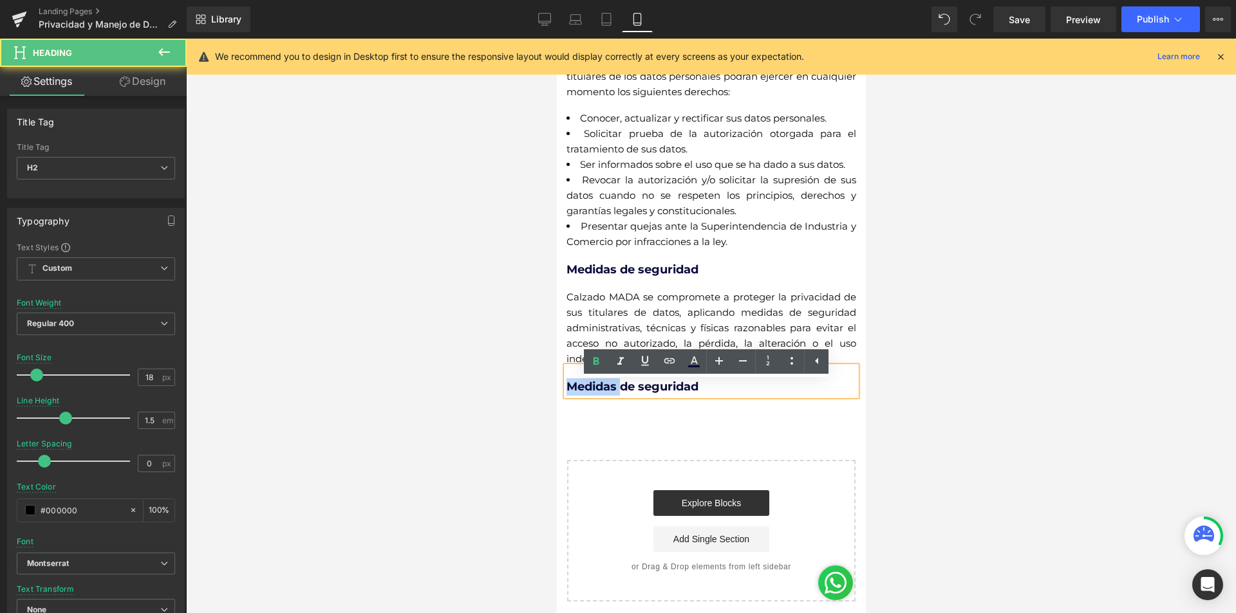
click at [595, 394] on b "Medidas de seguridad" at bounding box center [632, 387] width 132 height 14
paste div
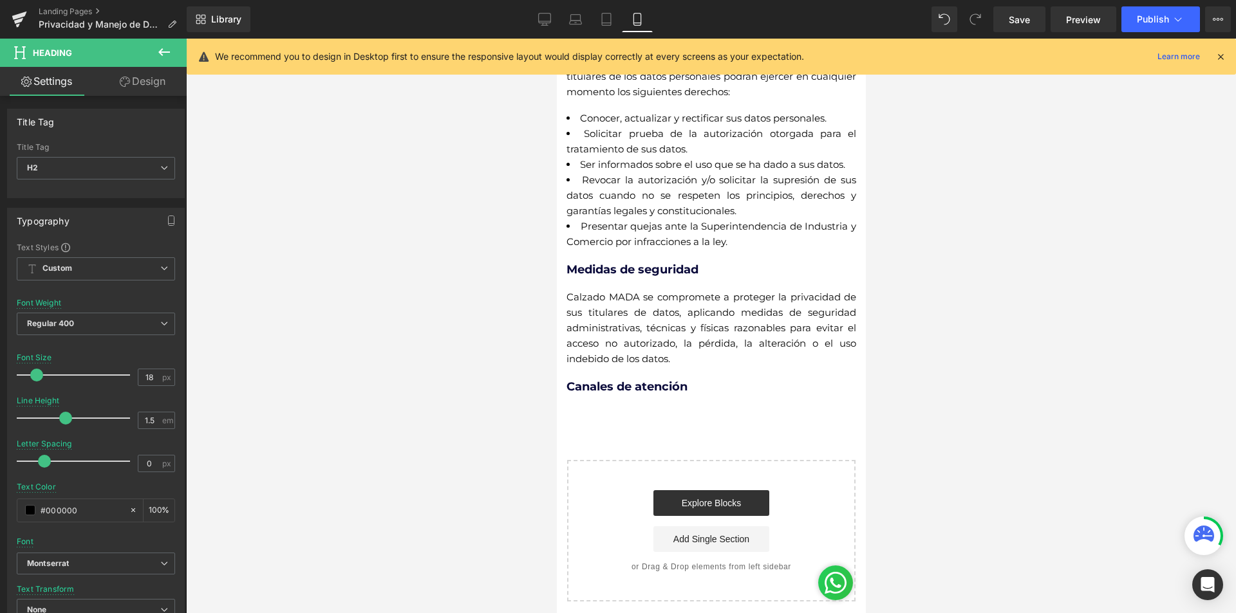
click at [961, 428] on div at bounding box center [711, 326] width 1050 height 575
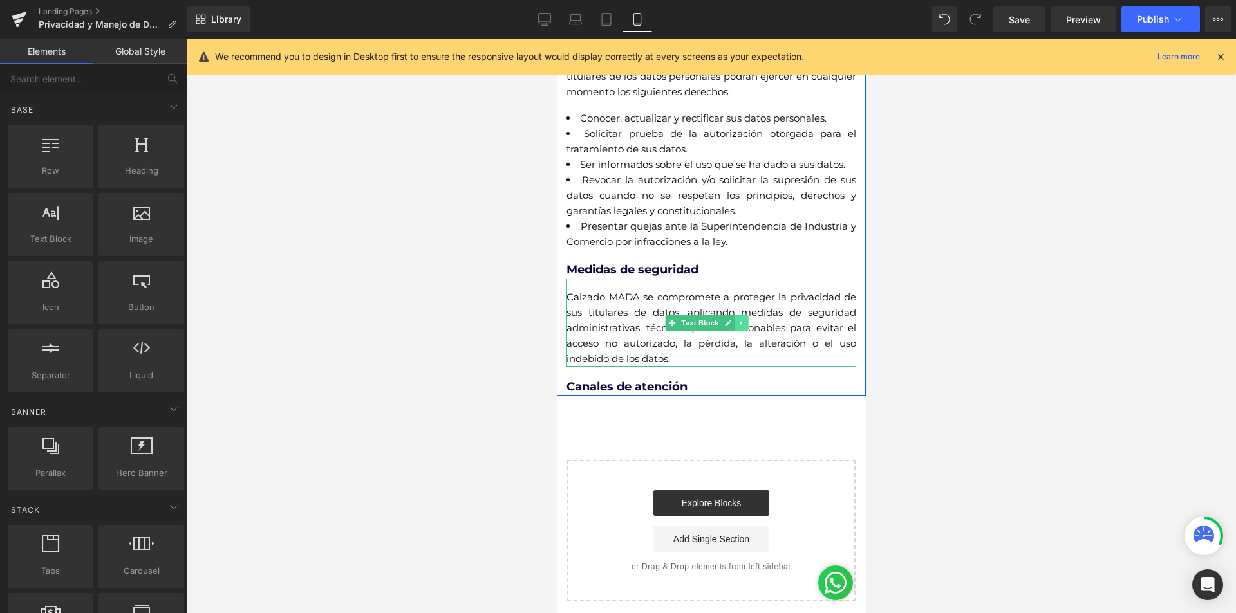
click at [741, 327] on icon at bounding box center [740, 323] width 7 height 8
click at [729, 331] on link at bounding box center [734, 322] width 14 height 15
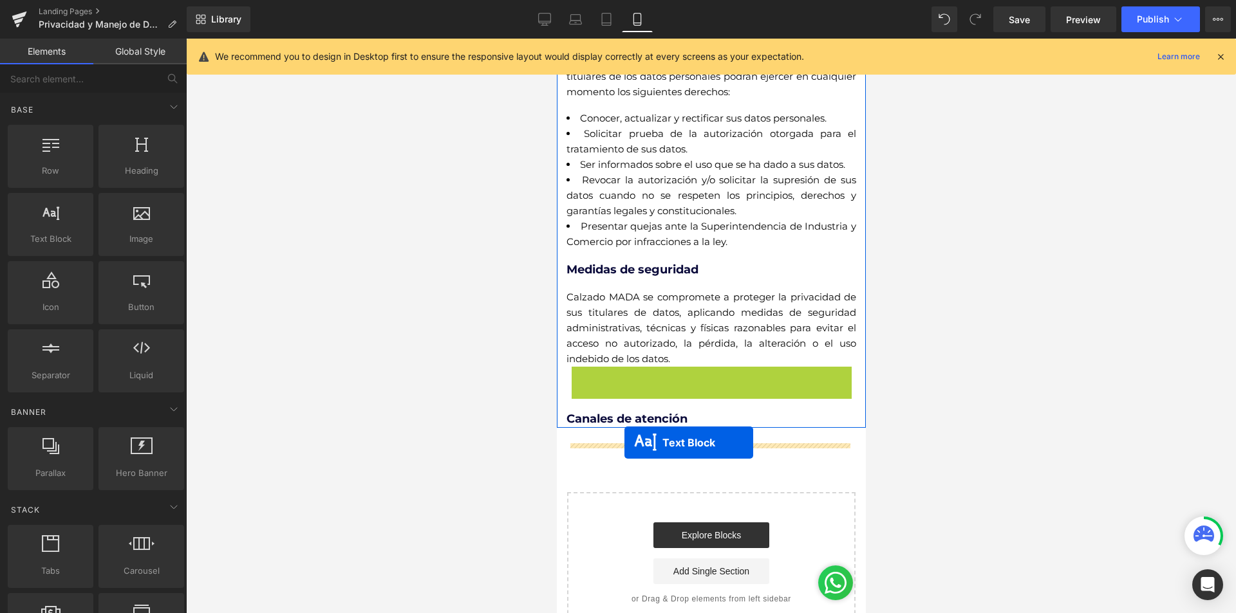
drag, startPoint x: 672, startPoint y: 429, endPoint x: 624, endPoint y: 443, distance: 50.3
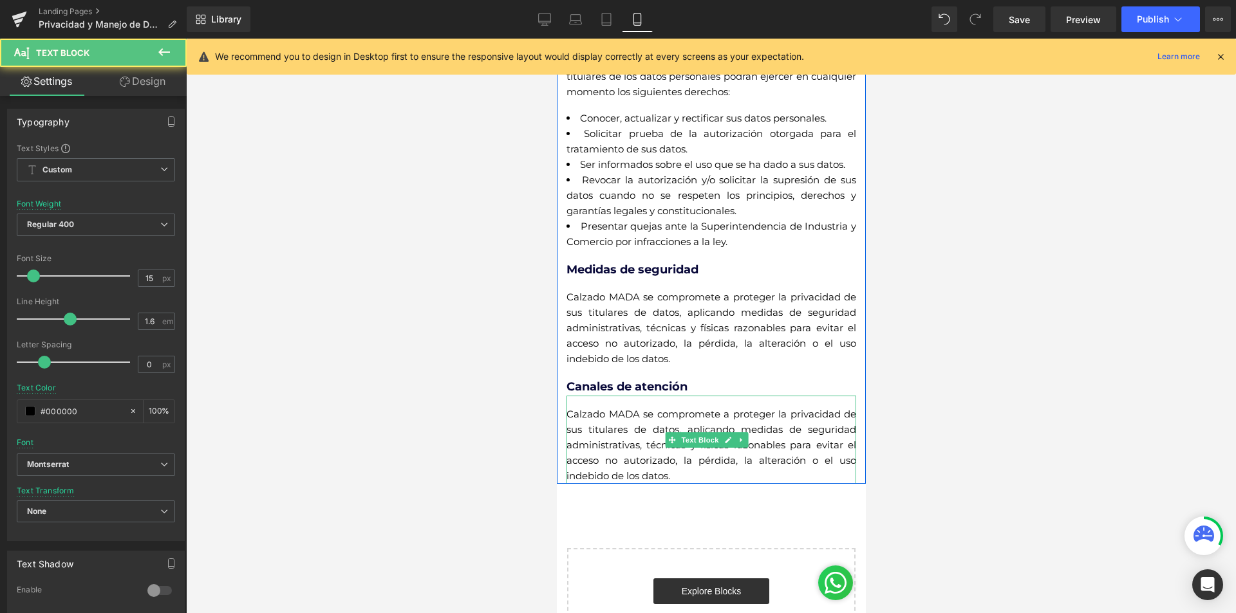
click at [935, 402] on div at bounding box center [711, 326] width 1050 height 575
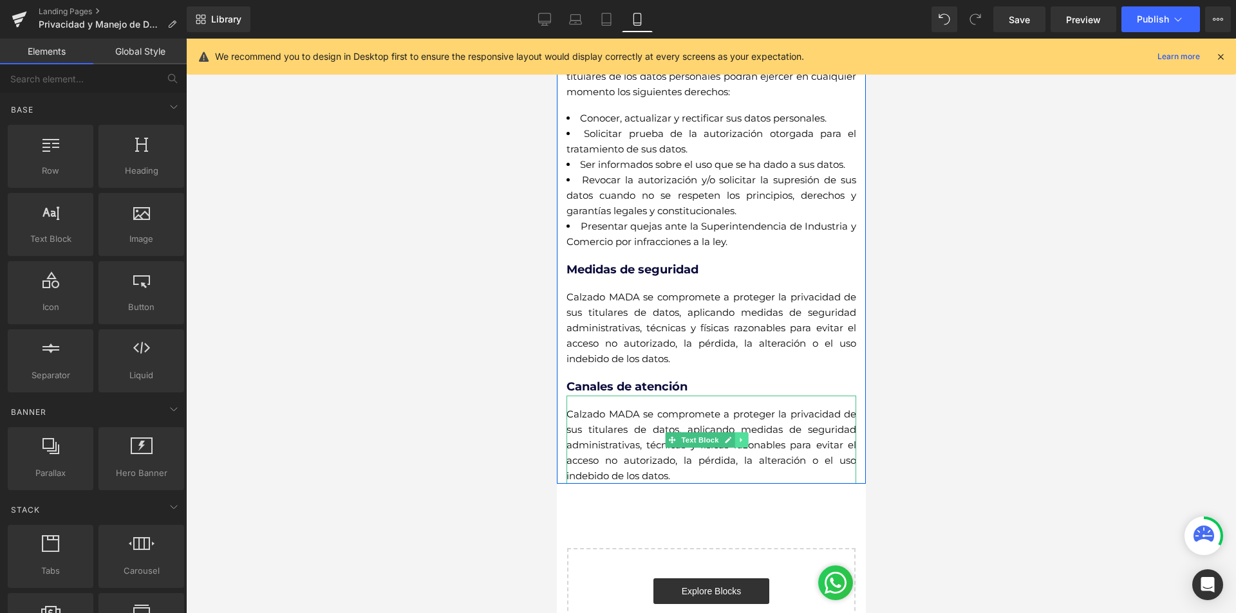
click at [737, 448] on link at bounding box center [741, 439] width 14 height 15
click at [737, 448] on link at bounding box center [734, 439] width 14 height 15
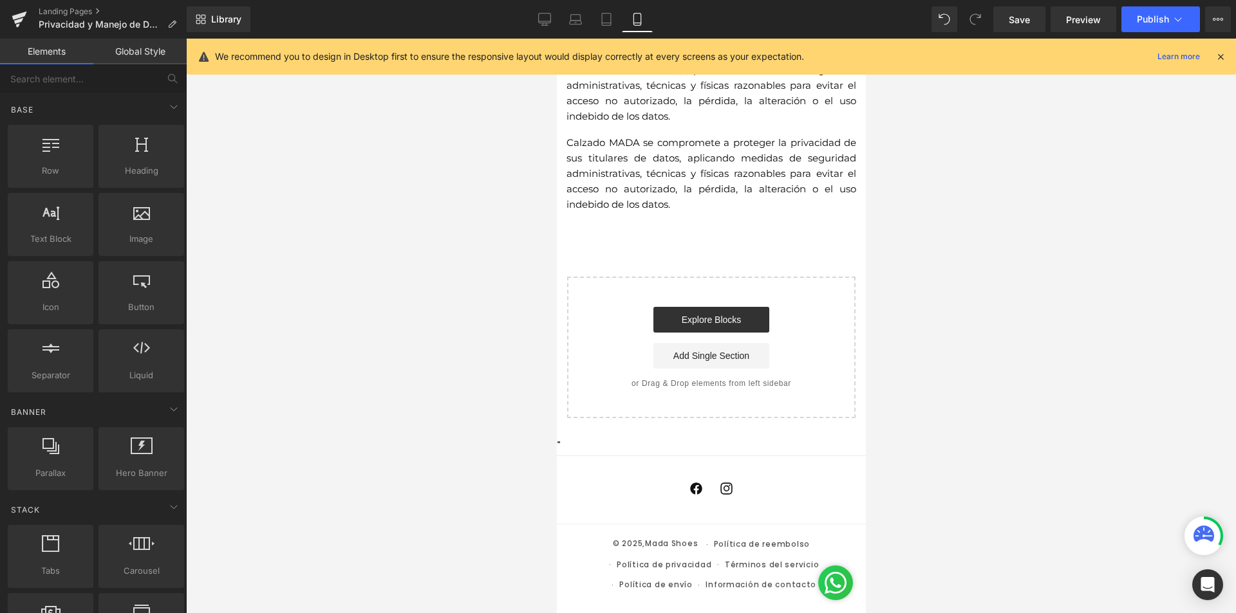
scroll to position [697, 0]
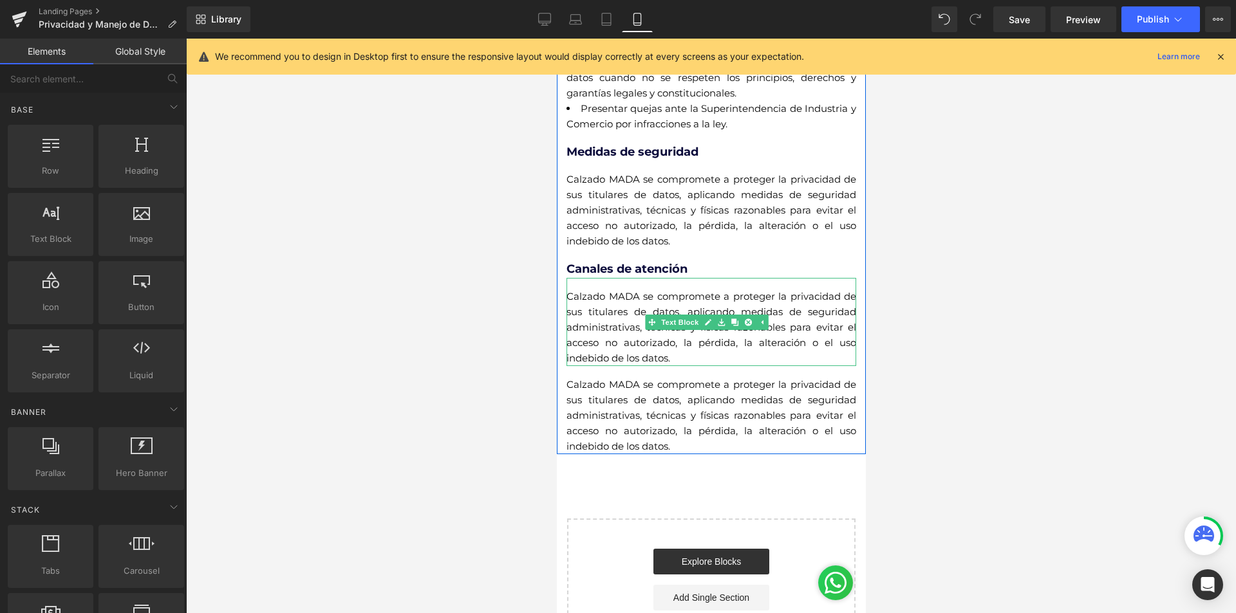
click at [604, 355] on span "Calzado MADA se compromete a proteger la privacidad de sus titulares de datos, …" at bounding box center [711, 327] width 290 height 74
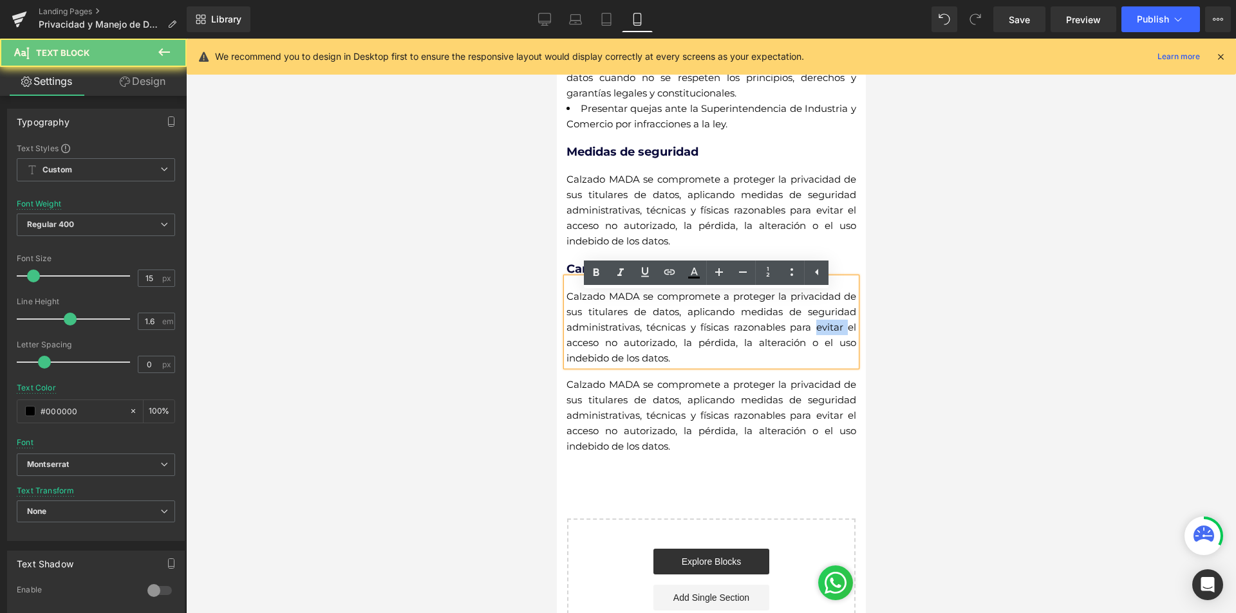
click at [604, 355] on span "Calzado MADA se compromete a proteger la privacidad de sus titulares de datos, …" at bounding box center [711, 327] width 290 height 74
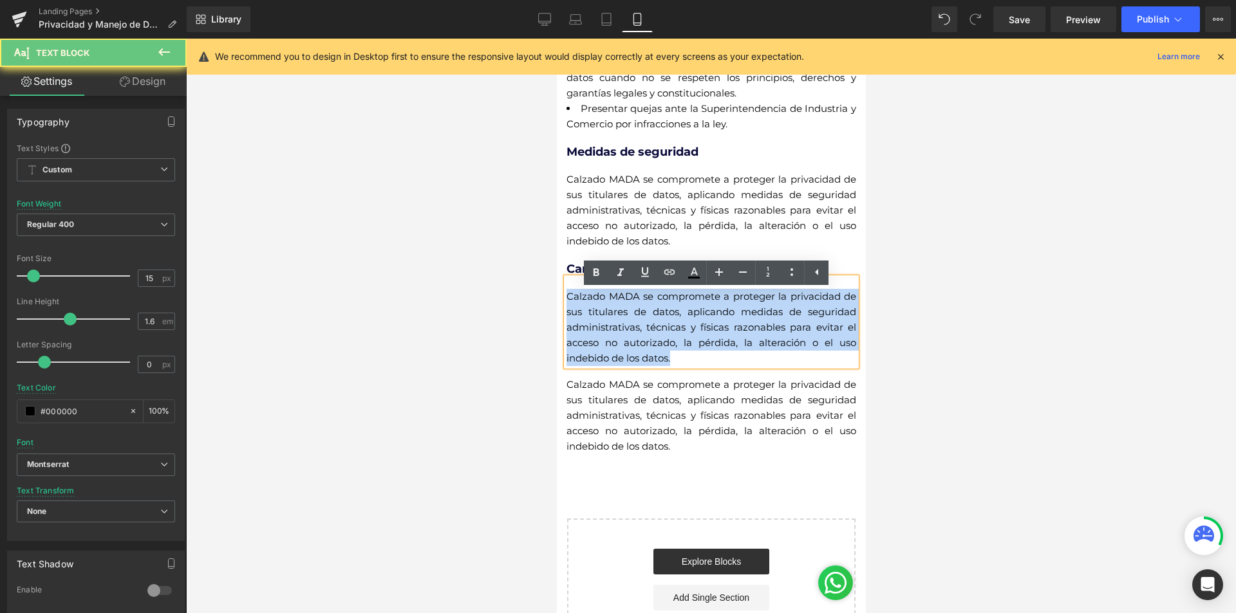
click at [604, 355] on span "Calzado MADA se compromete a proteger la privacidad de sus titulares de datos, …" at bounding box center [711, 327] width 290 height 74
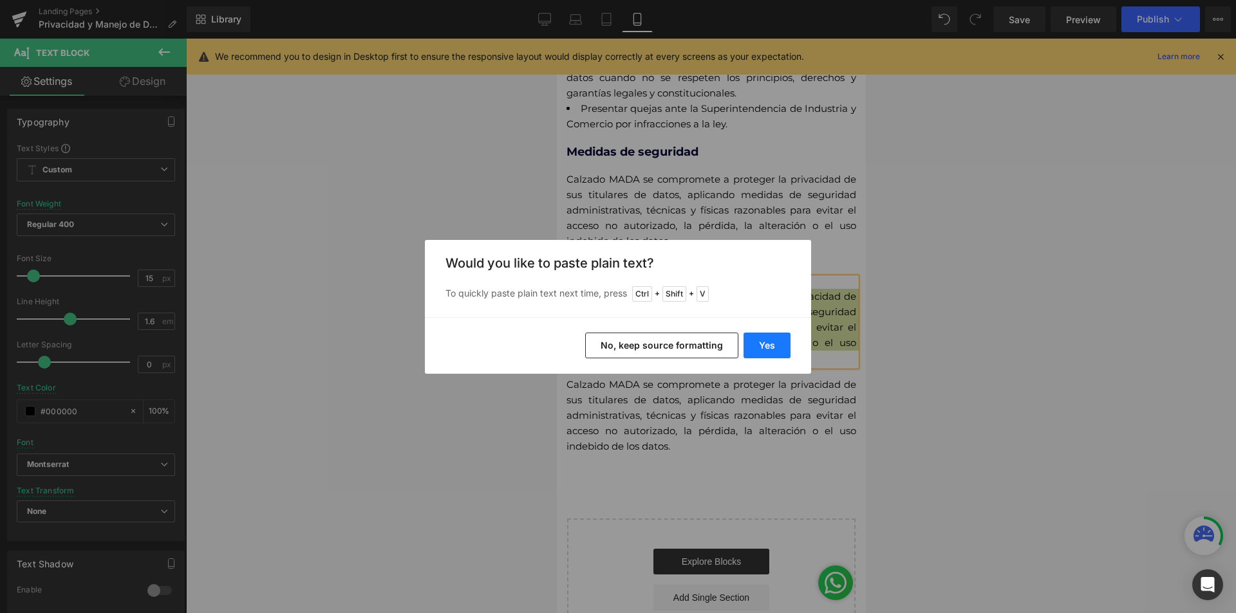
drag, startPoint x: 774, startPoint y: 344, endPoint x: 217, endPoint y: 305, distance: 558.0
click at [774, 344] on button "Yes" at bounding box center [766, 346] width 47 height 26
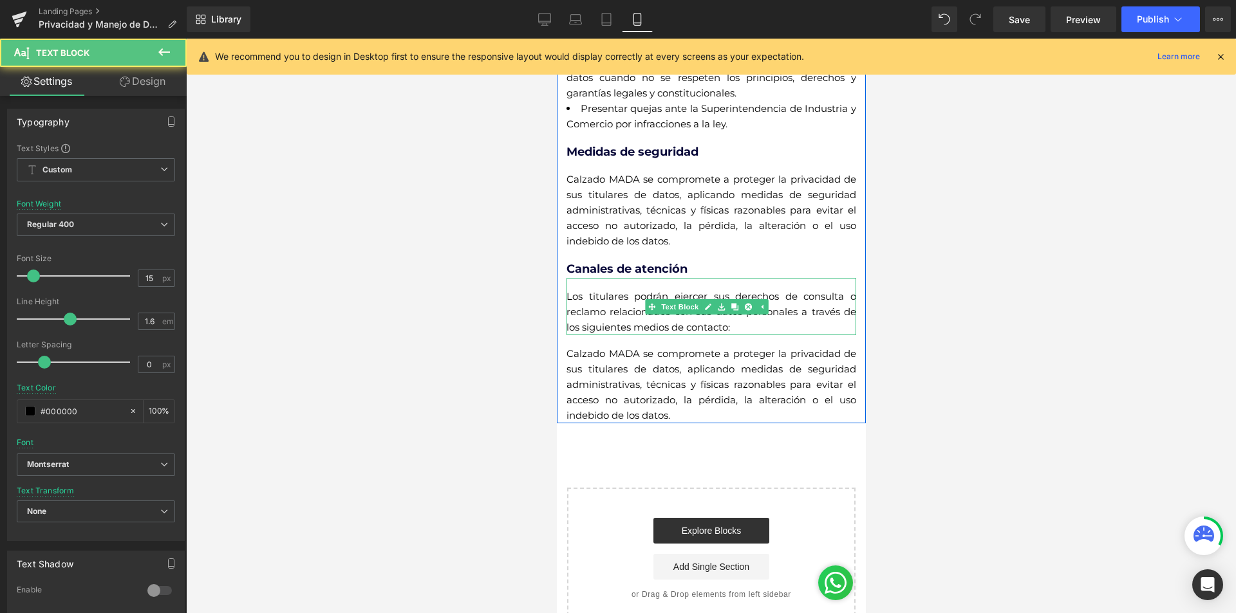
click at [765, 335] on div "Los titulares podrán ejercer sus derechos de consulta o reclamo relacionados co…" at bounding box center [711, 306] width 290 height 57
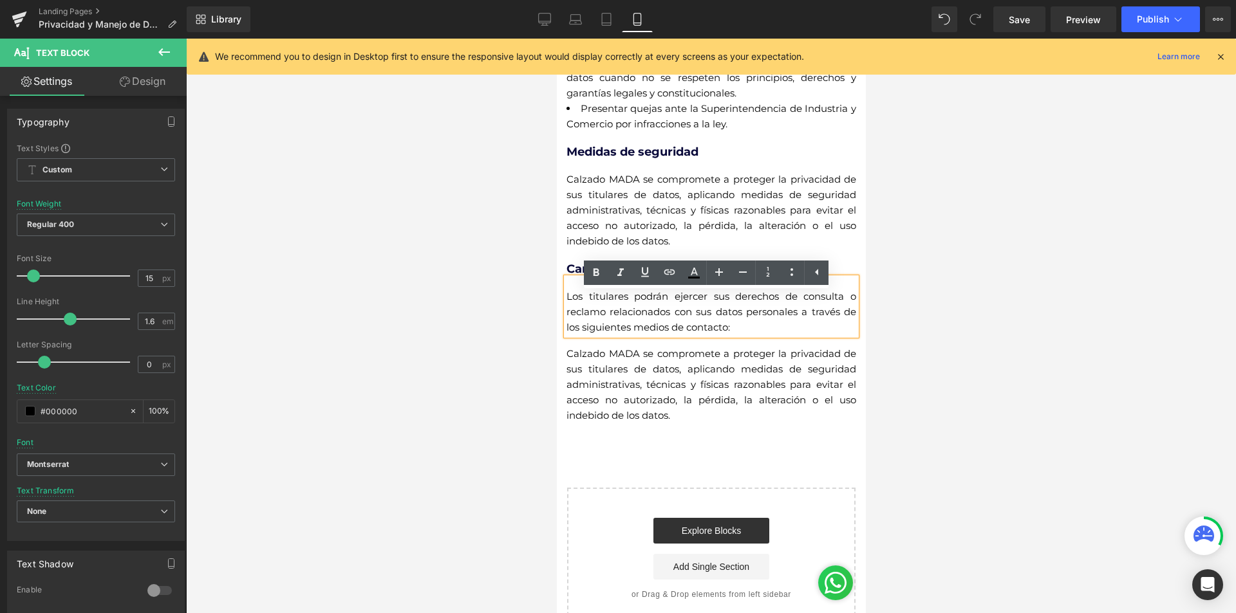
click at [764, 420] on span "Calzado MADA se compromete a proteger la privacidad de sus titulares de datos, …" at bounding box center [711, 385] width 290 height 74
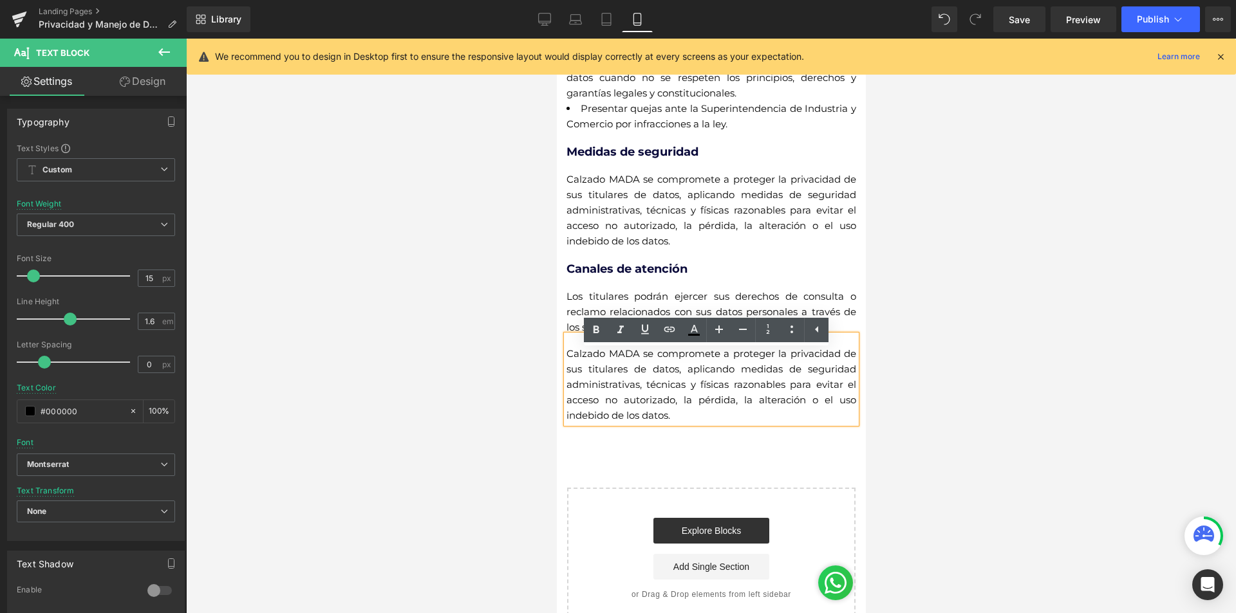
click at [994, 441] on div at bounding box center [711, 326] width 1050 height 575
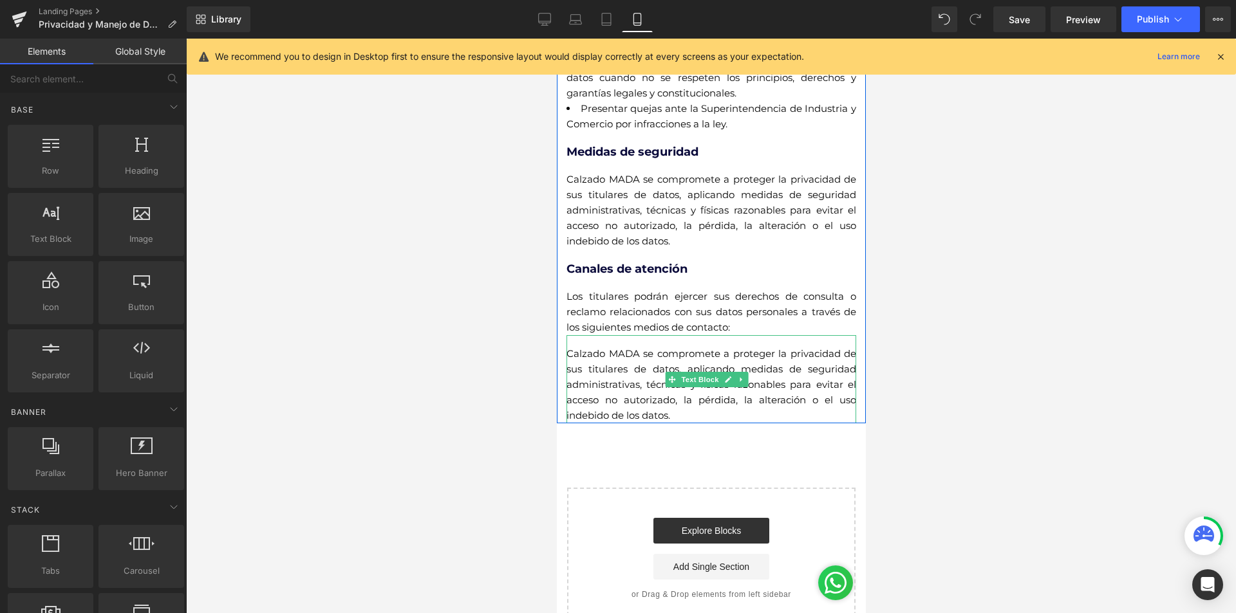
click at [748, 391] on div "Calzado MADA se compromete a proteger la privacidad de sus titulares de datos, …" at bounding box center [711, 379] width 290 height 88
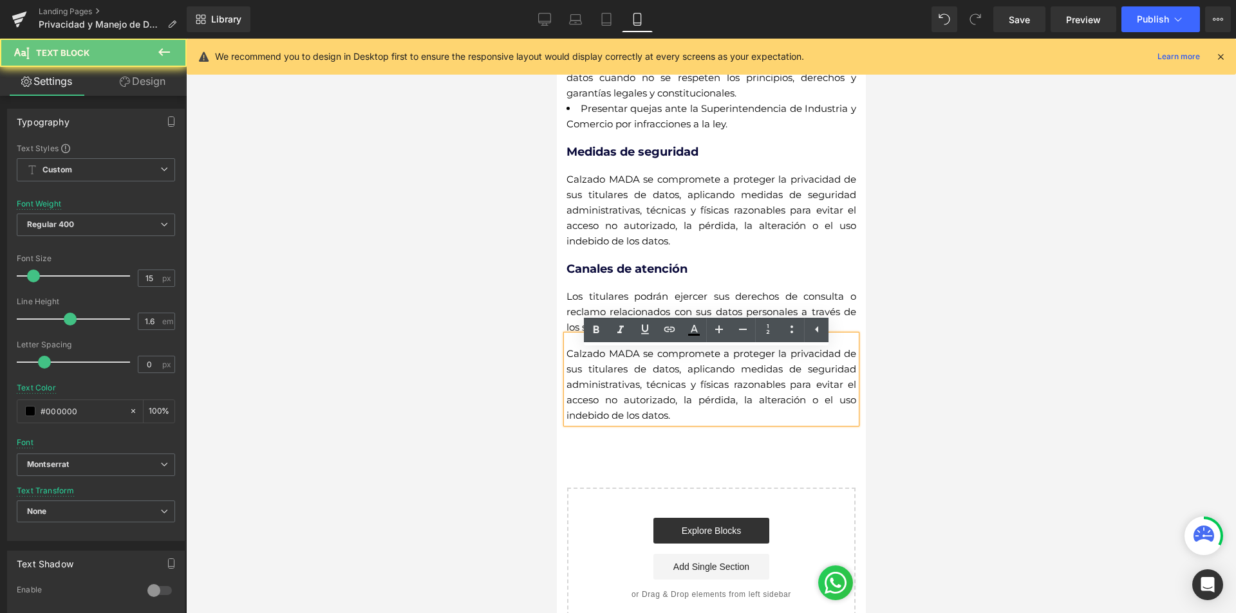
click at [743, 394] on span "Calzado MADA se compromete a proteger la privacidad de sus titulares de datos, …" at bounding box center [711, 385] width 290 height 74
click at [1059, 481] on div at bounding box center [711, 326] width 1050 height 575
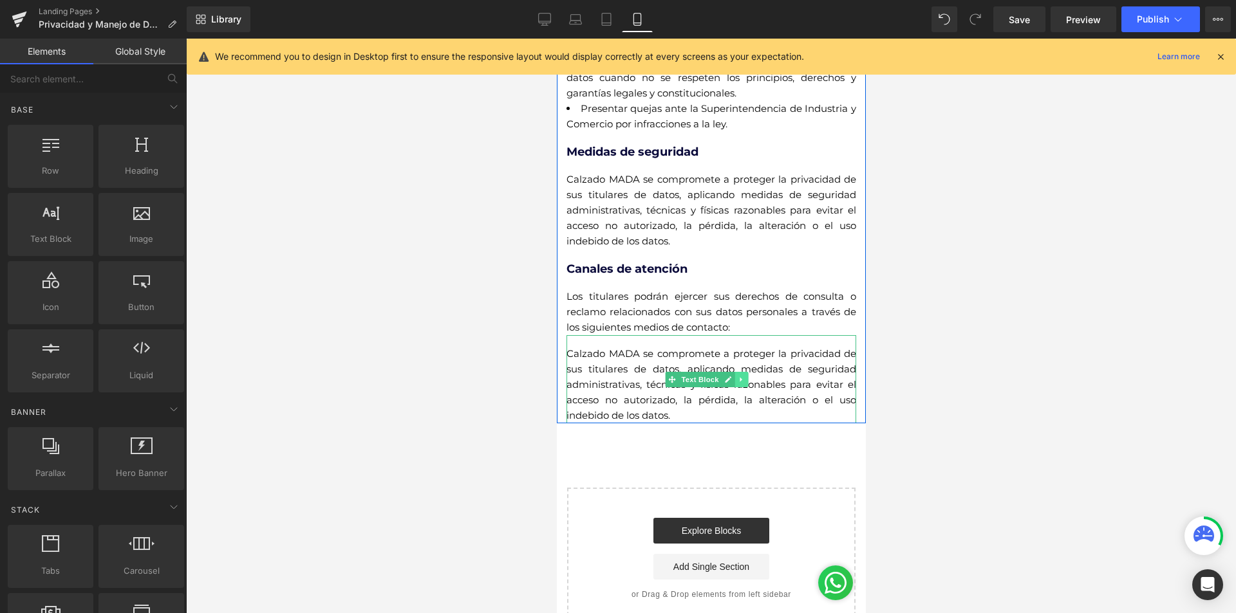
click at [743, 384] on icon at bounding box center [740, 380] width 7 height 8
click at [732, 384] on icon at bounding box center [733, 380] width 7 height 8
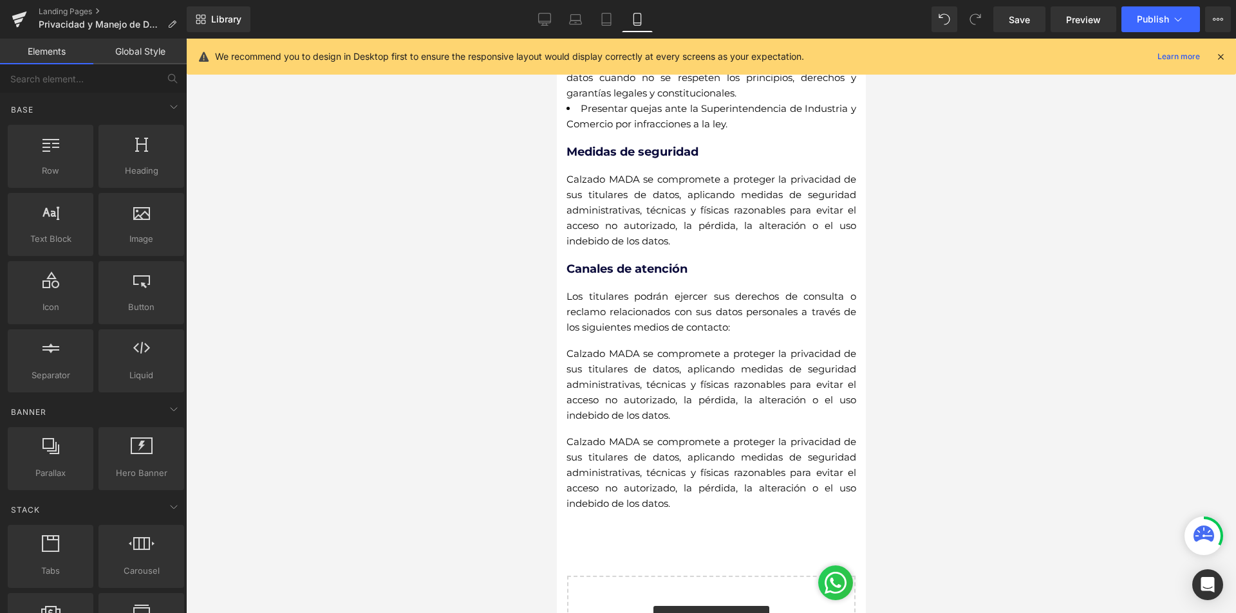
click at [1131, 512] on div at bounding box center [711, 326] width 1050 height 575
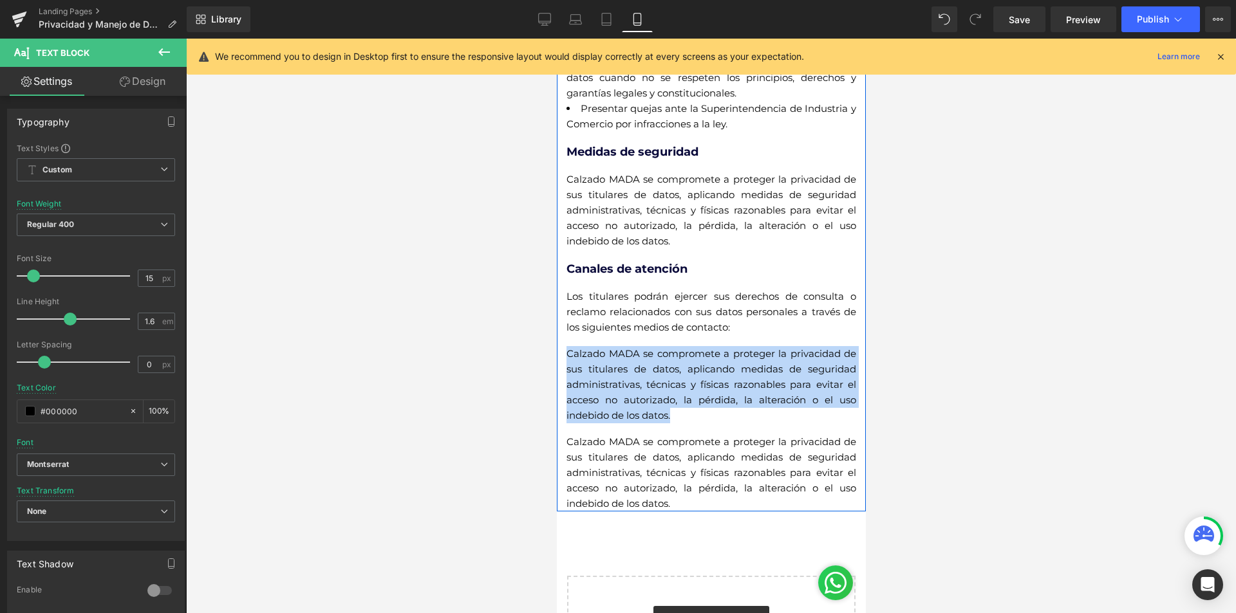
drag, startPoint x: 777, startPoint y: 434, endPoint x: 568, endPoint y: 375, distance: 216.9
click at [568, 375] on div "Calzado MADA se compromete a proteger la privacidad de sus titulares de datos, …" at bounding box center [711, 379] width 290 height 88
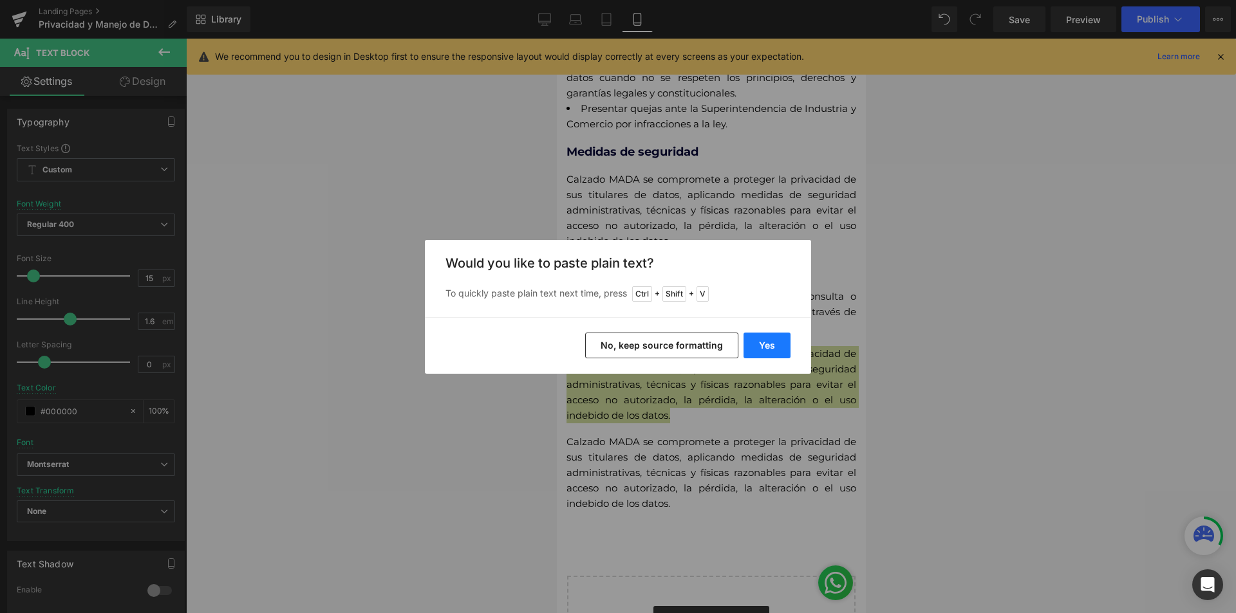
click at [772, 357] on button "Yes" at bounding box center [766, 346] width 47 height 26
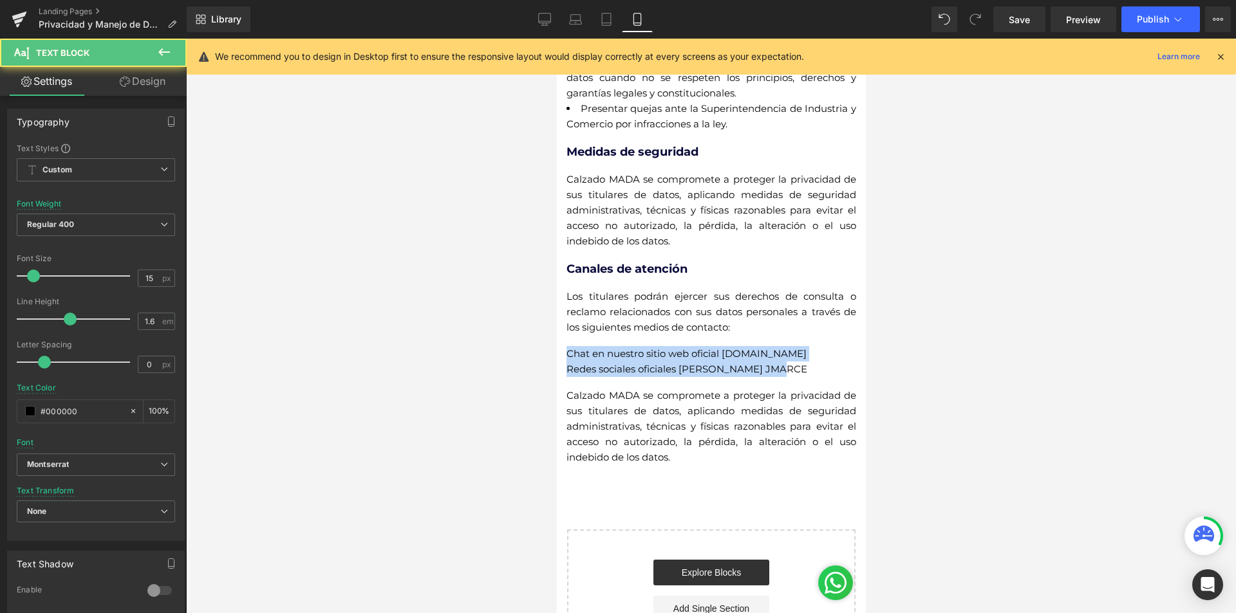
drag, startPoint x: 785, startPoint y: 385, endPoint x: 535, endPoint y: 340, distance: 253.6
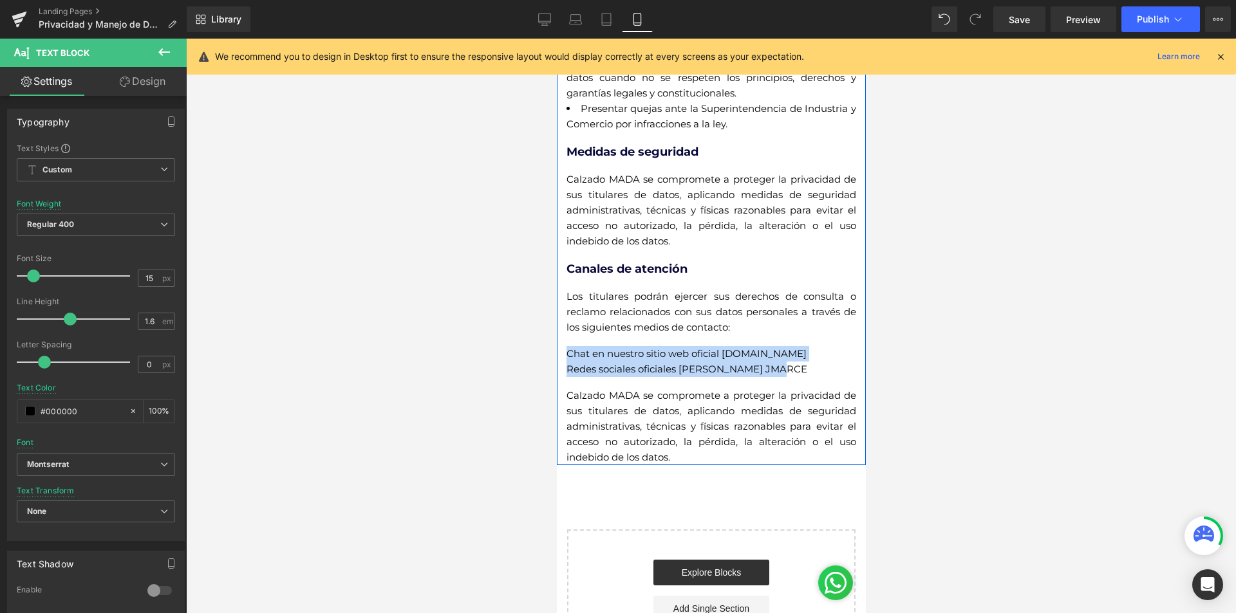
click at [792, 369] on div "Chat en nuestro sitio web oficial www.jmarcalzado.com Redes sociales oficiales…" at bounding box center [711, 356] width 290 height 42
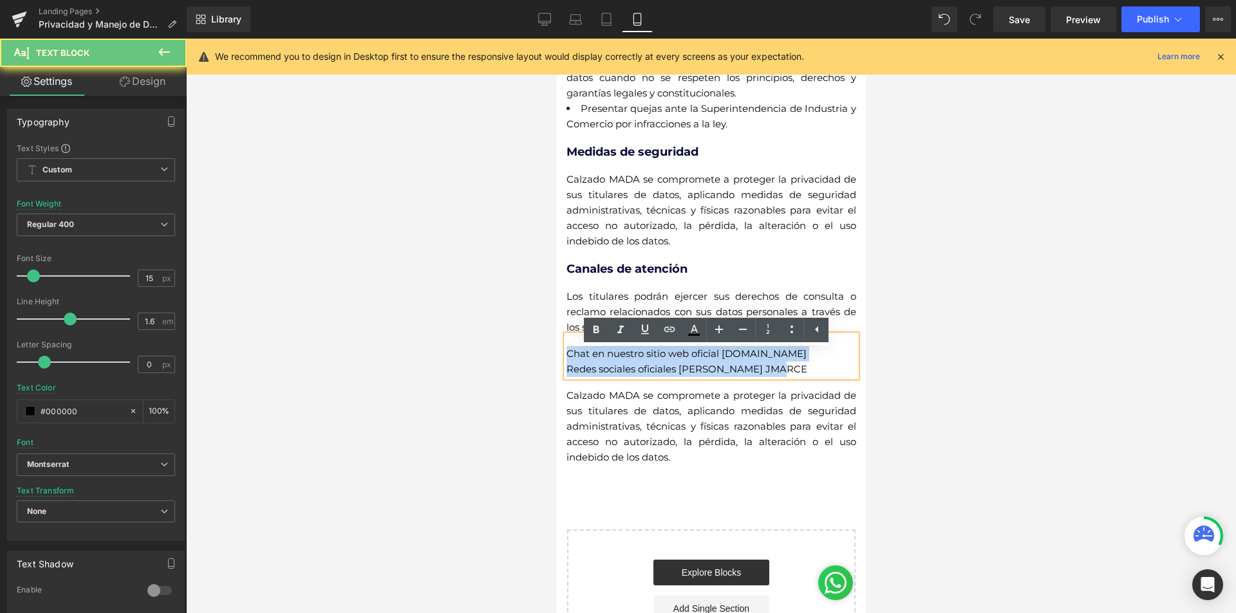
click at [788, 377] on div "Redes sociales oficiales de Calzado JMARCE" at bounding box center [711, 369] width 290 height 15
drag, startPoint x: 764, startPoint y: 384, endPoint x: 566, endPoint y: 364, distance: 198.6
click at [566, 364] on div "Chat en nuestro sitio web oficial www.jmarcalzado.com Redes sociales oficiales…" at bounding box center [711, 356] width 290 height 42
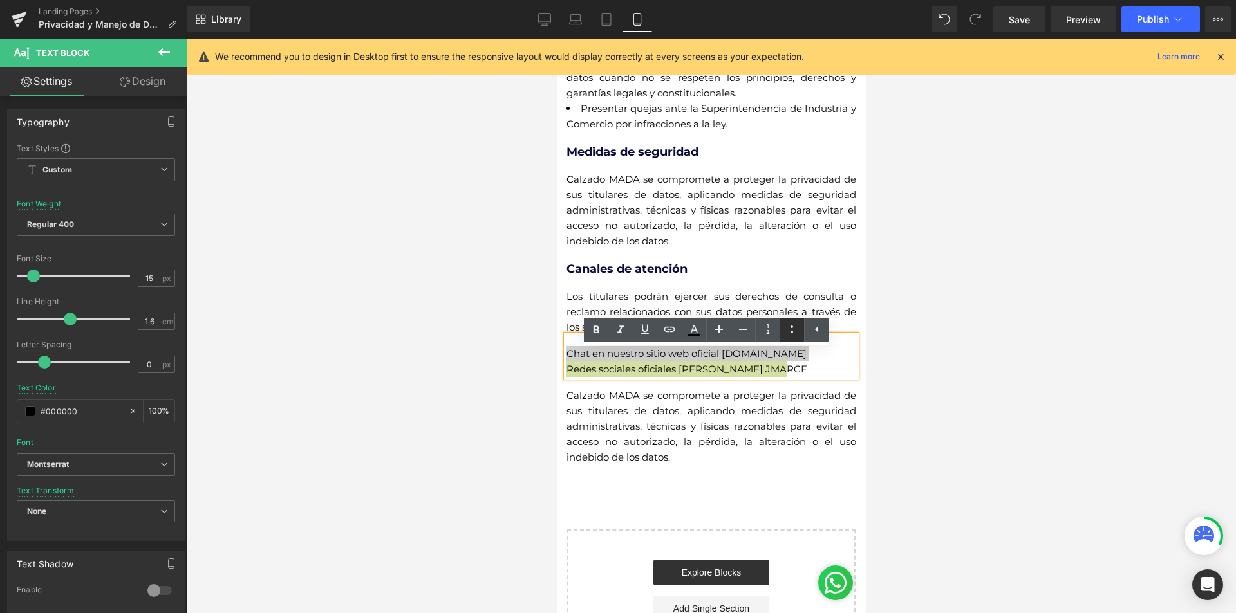
click at [0, 0] on icon at bounding box center [0, 0] width 0 height 0
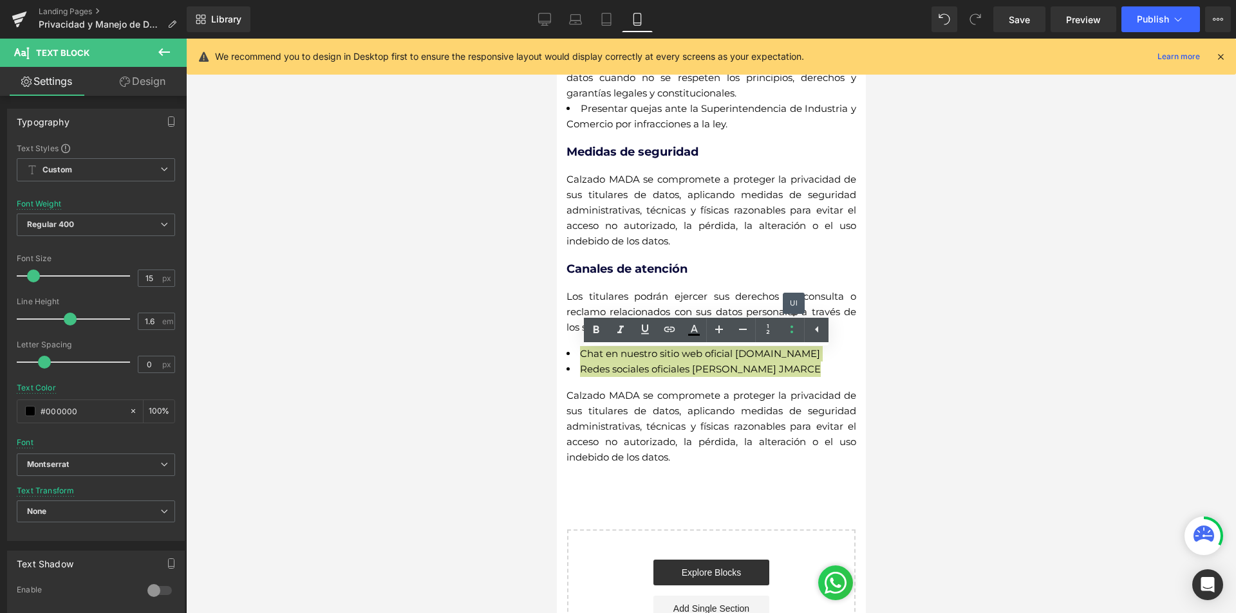
click at [909, 352] on div at bounding box center [711, 326] width 1050 height 575
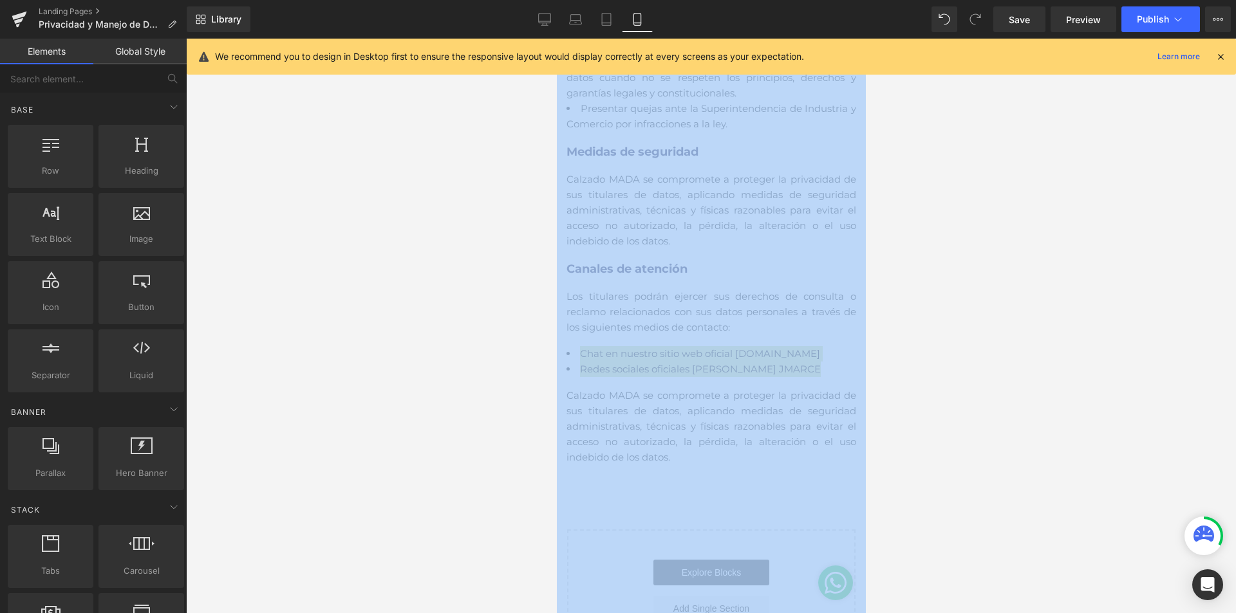
click at [909, 352] on div at bounding box center [711, 326] width 1050 height 575
click at [946, 418] on div at bounding box center [711, 326] width 1050 height 575
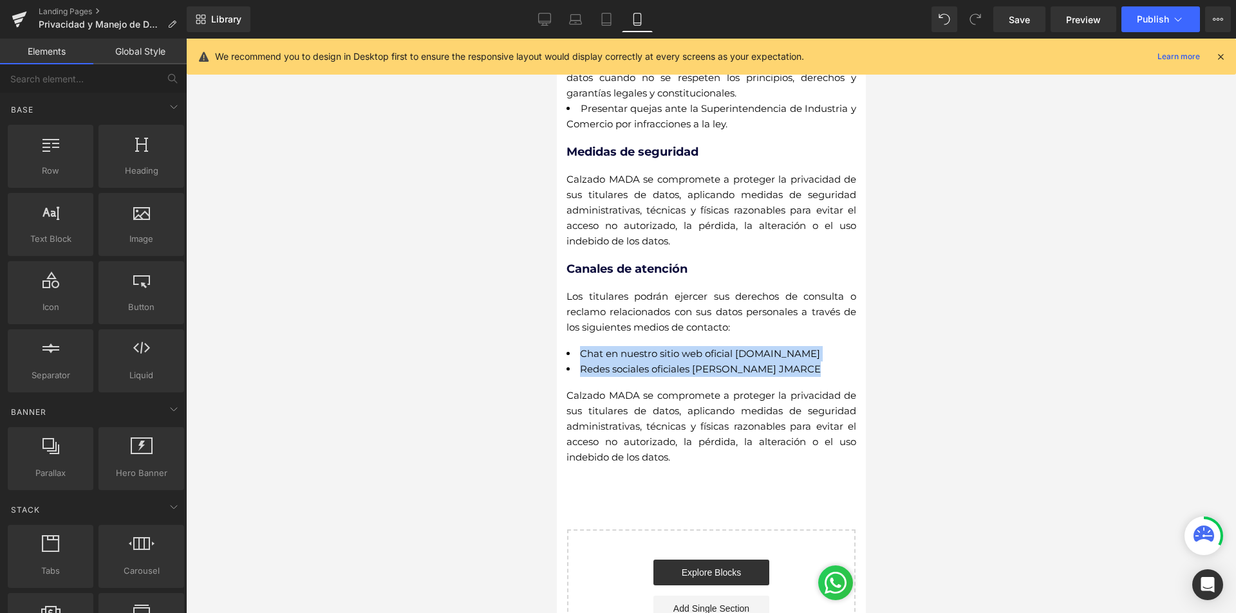
click at [637, 461] on span "Calzado MADA se compromete a proteger la privacidad de sus titulares de datos, …" at bounding box center [711, 426] width 290 height 74
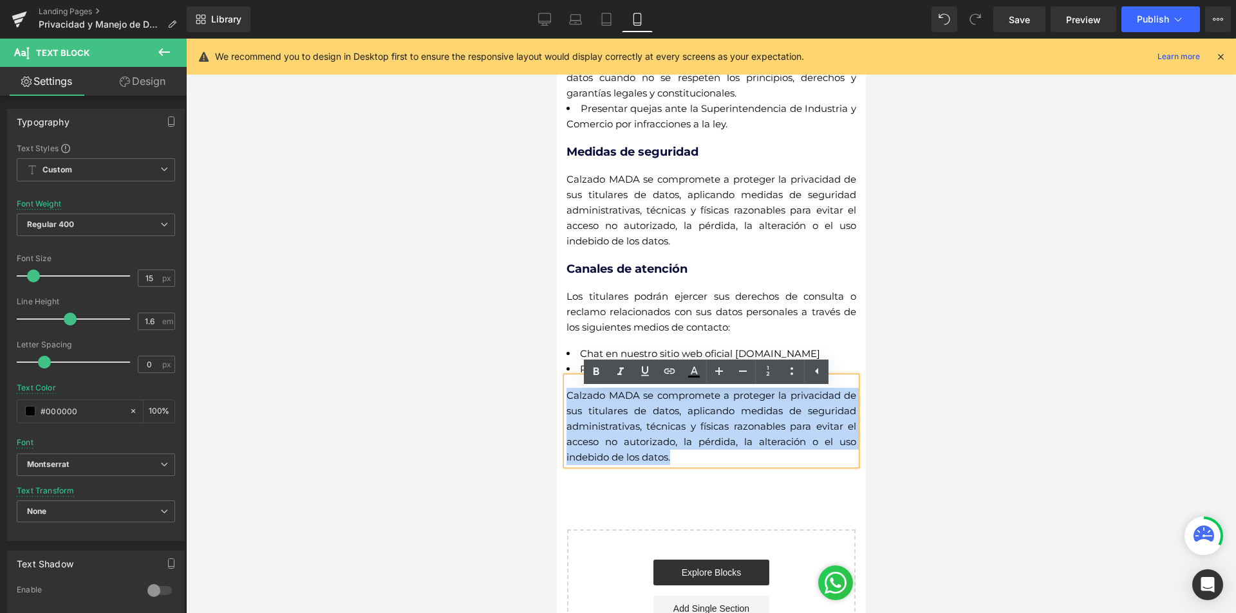
drag, startPoint x: 768, startPoint y: 472, endPoint x: 567, endPoint y: 404, distance: 212.7
click at [567, 404] on div "Calzado MADA se compromete a proteger la privacidad de sus titulares de datos, …" at bounding box center [711, 421] width 290 height 88
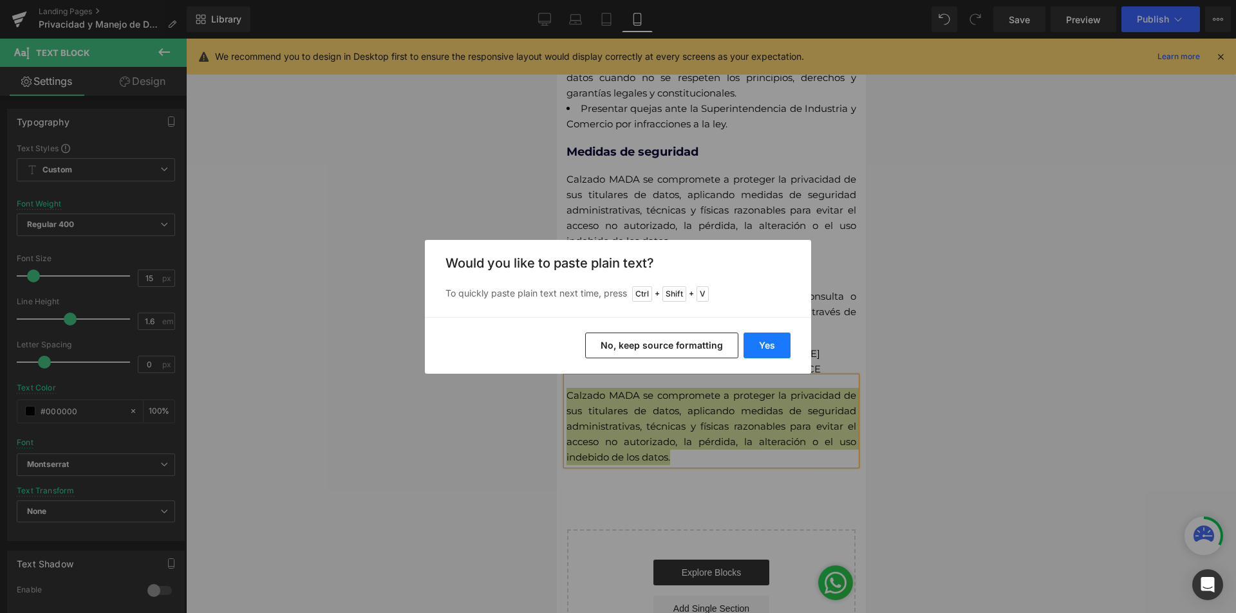
click at [760, 343] on button "Yes" at bounding box center [766, 346] width 47 height 26
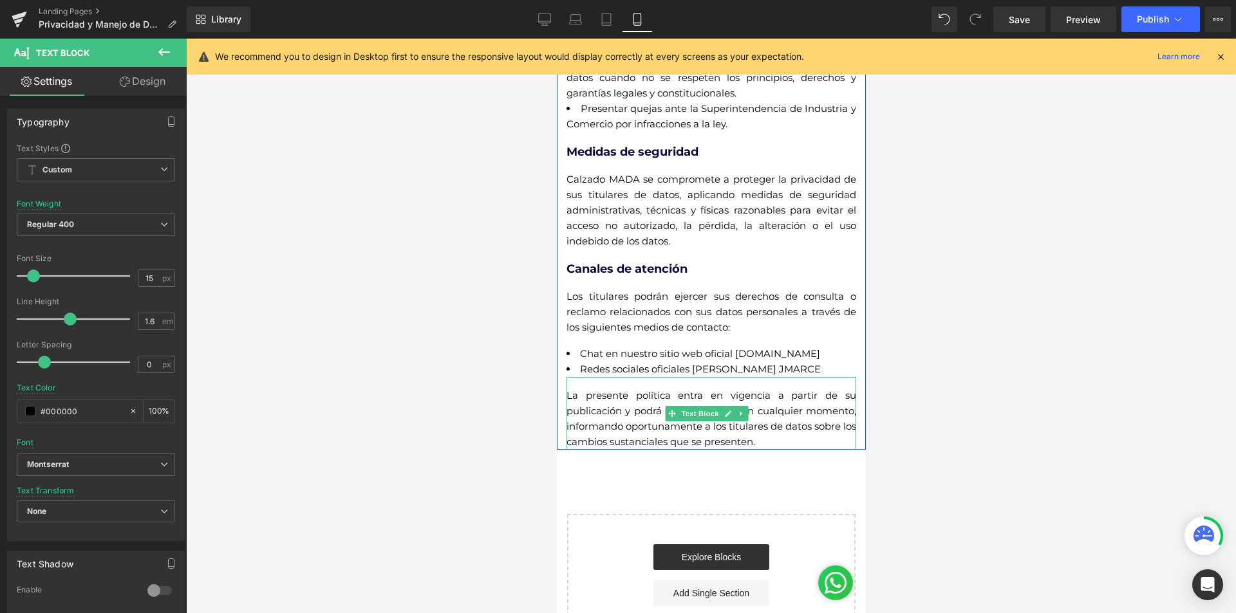
scroll to position [633, 0]
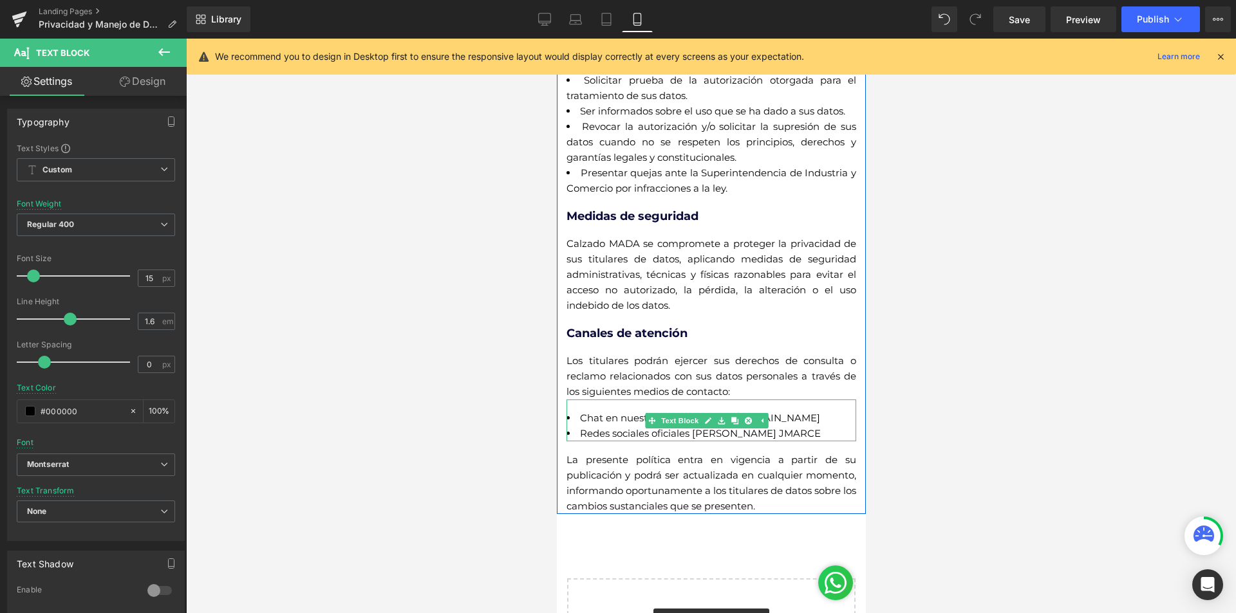
click at [794, 441] on li "Redes sociales oficiales de Calzado JMARCE" at bounding box center [711, 433] width 290 height 15
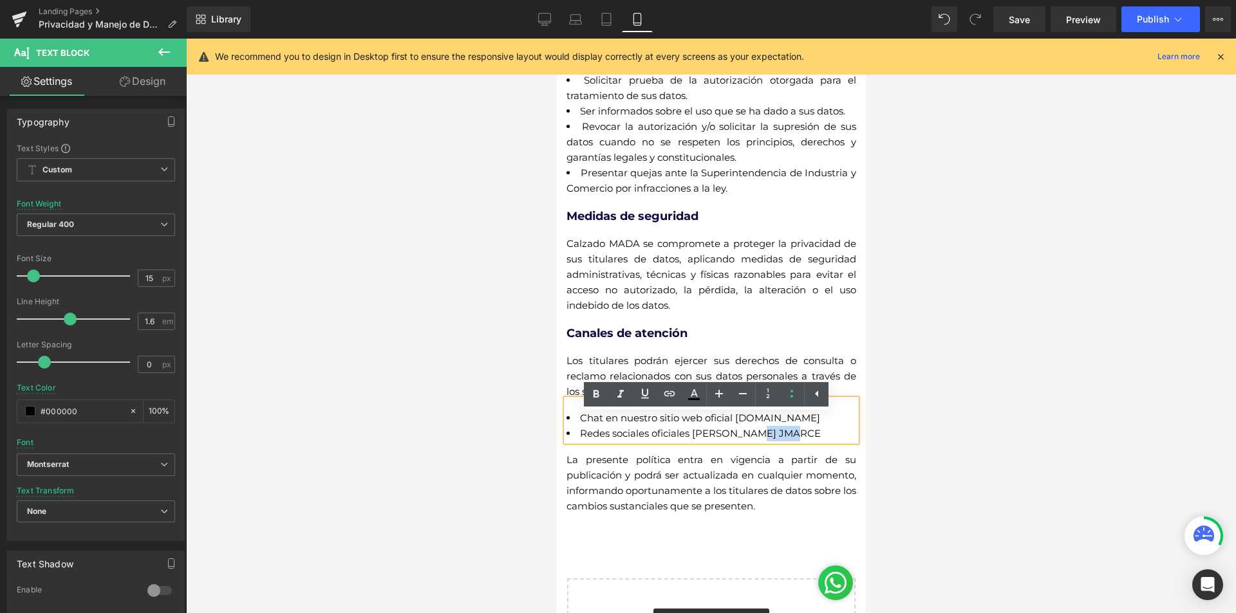
drag, startPoint x: 795, startPoint y: 450, endPoint x: 749, endPoint y: 452, distance: 45.7
click at [749, 441] on li "Redes sociales oficiales de Calzado JMARCE" at bounding box center [711, 433] width 290 height 15
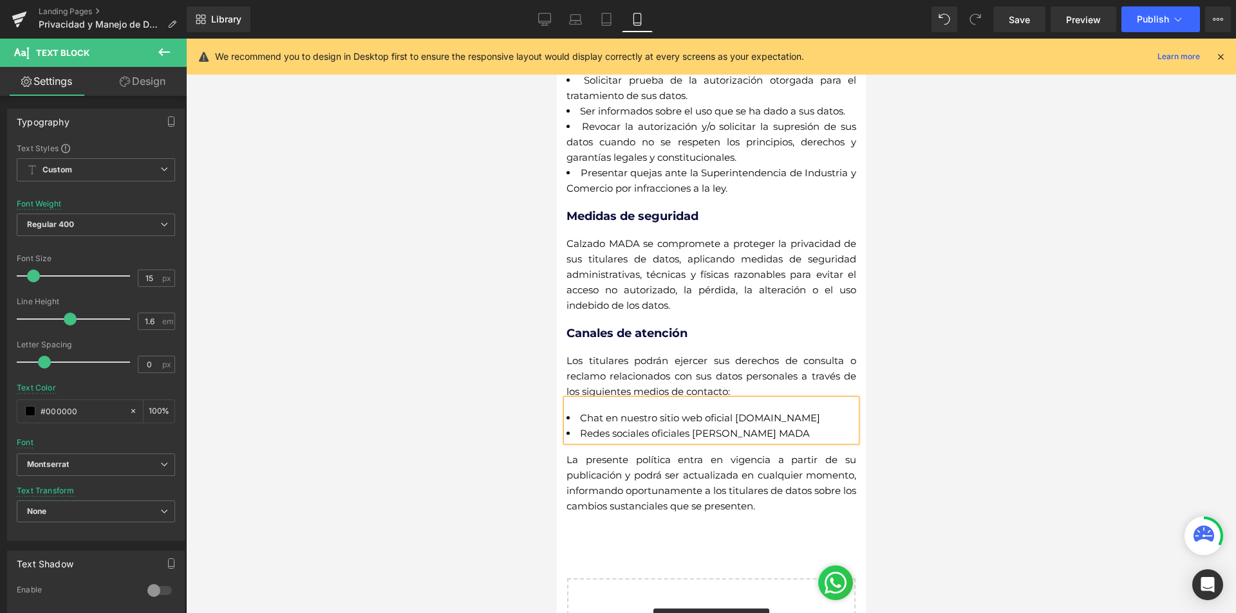
drag, startPoint x: 820, startPoint y: 433, endPoint x: 763, endPoint y: 433, distance: 57.3
click at [763, 426] on li "Chat en nuestro sitio web oficial www.jmarcalzado.com" at bounding box center [711, 418] width 290 height 15
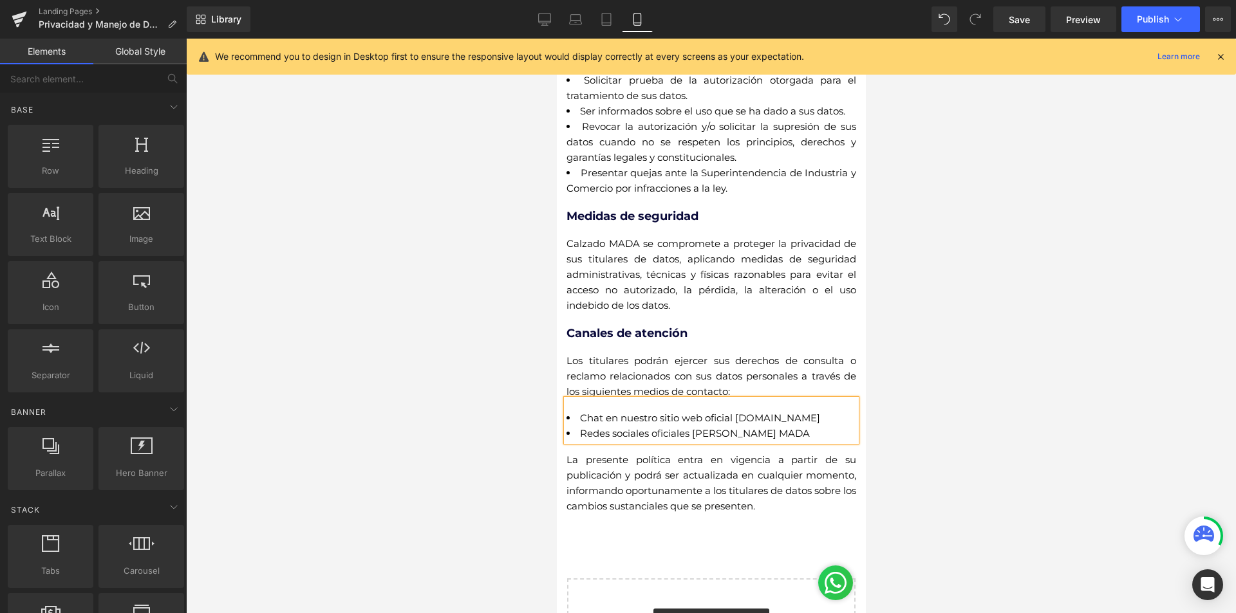
click at [1013, 354] on div at bounding box center [711, 326] width 1050 height 575
click at [1006, 20] on link "Save" at bounding box center [1019, 19] width 52 height 26
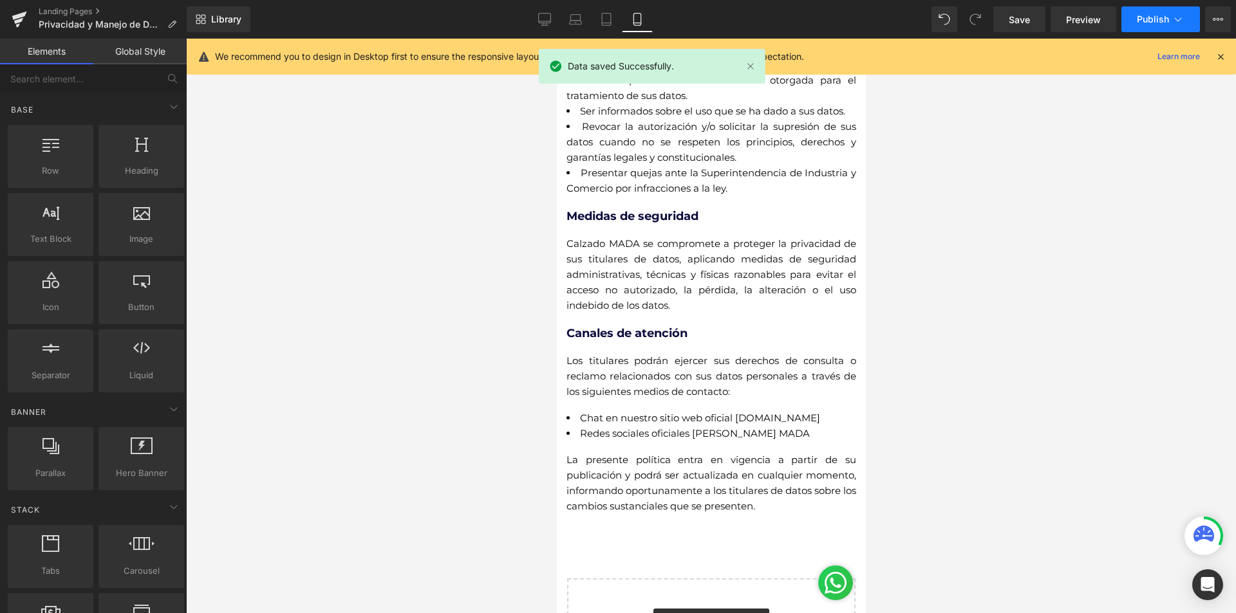
click at [1171, 19] on icon at bounding box center [1177, 19] width 13 height 13
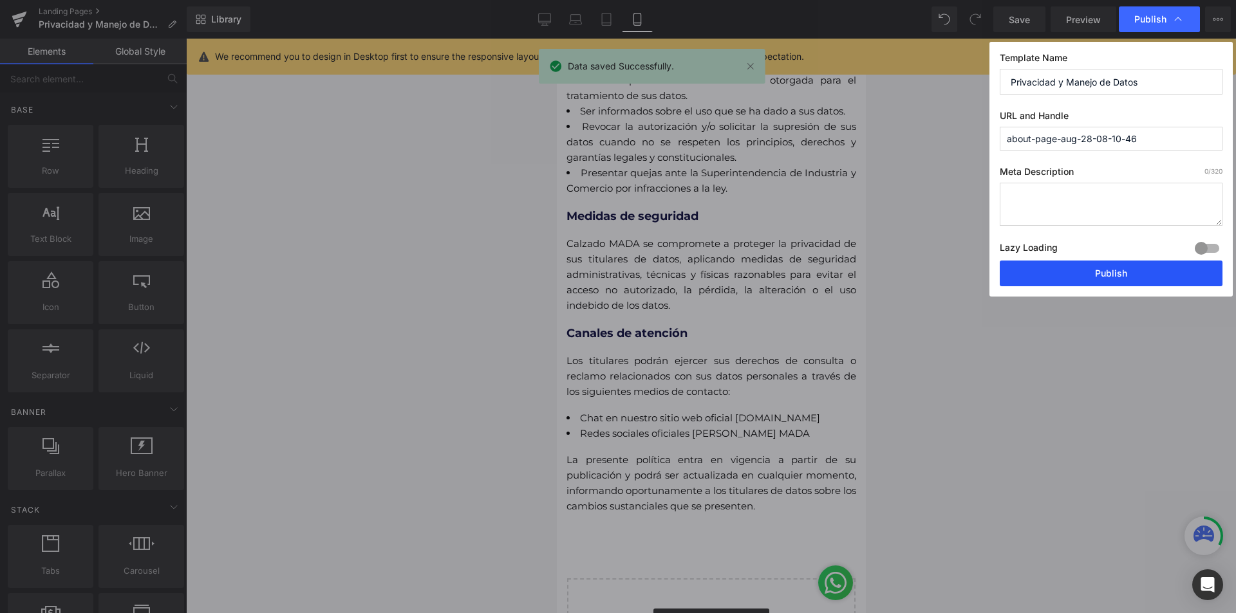
click at [1113, 284] on button "Publish" at bounding box center [1110, 274] width 223 height 26
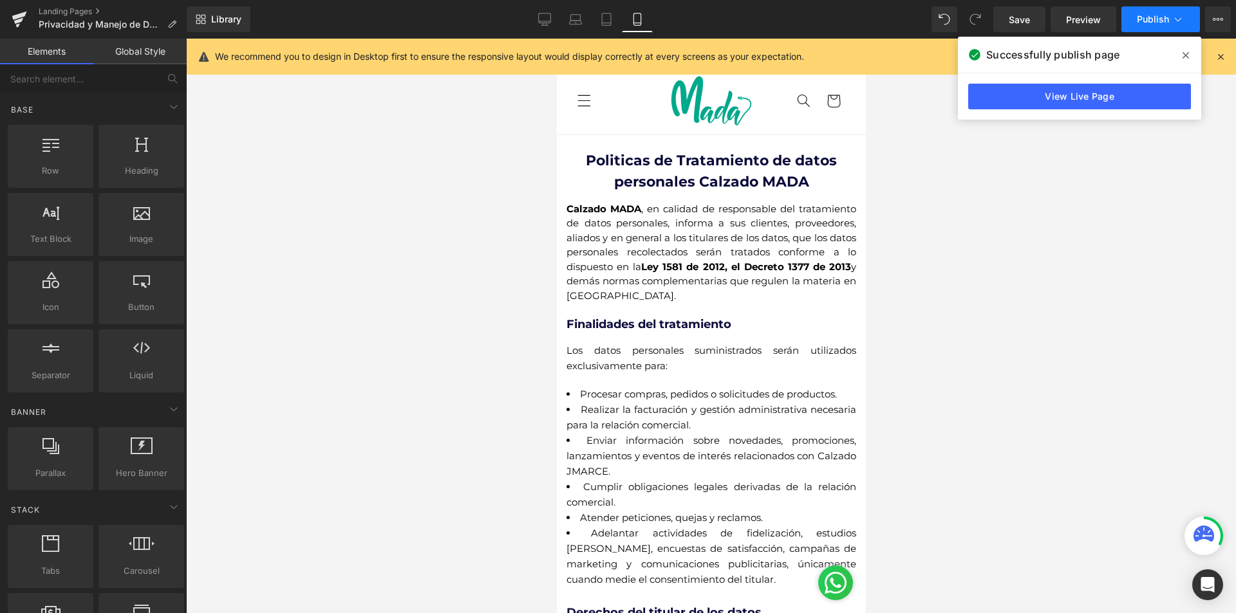
click at [1174, 16] on icon at bounding box center [1177, 19] width 13 height 13
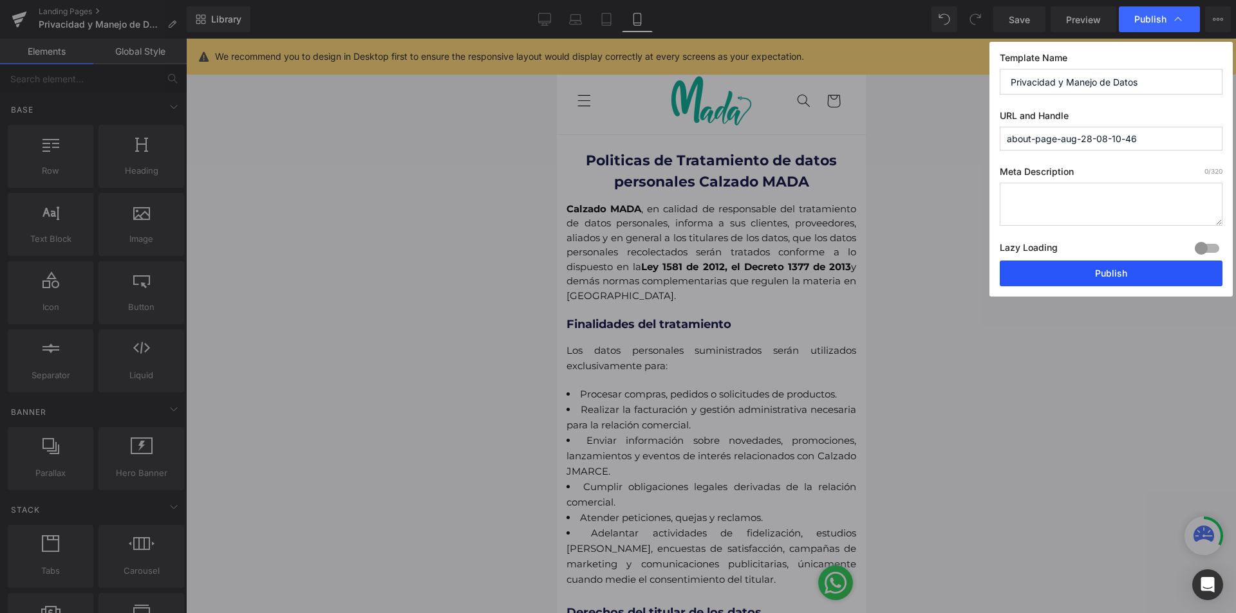
click at [1136, 278] on button "Publish" at bounding box center [1110, 274] width 223 height 26
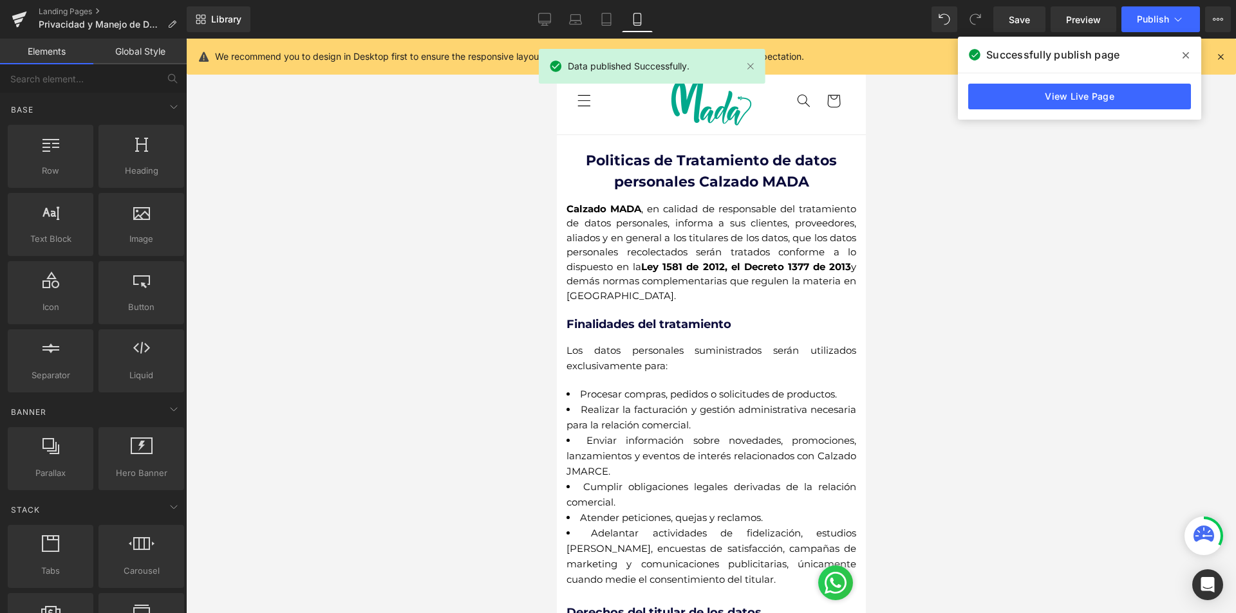
click at [1183, 43] on div "Successfully publish page" at bounding box center [1079, 55] width 243 height 36
click at [1189, 54] on span at bounding box center [1185, 55] width 21 height 21
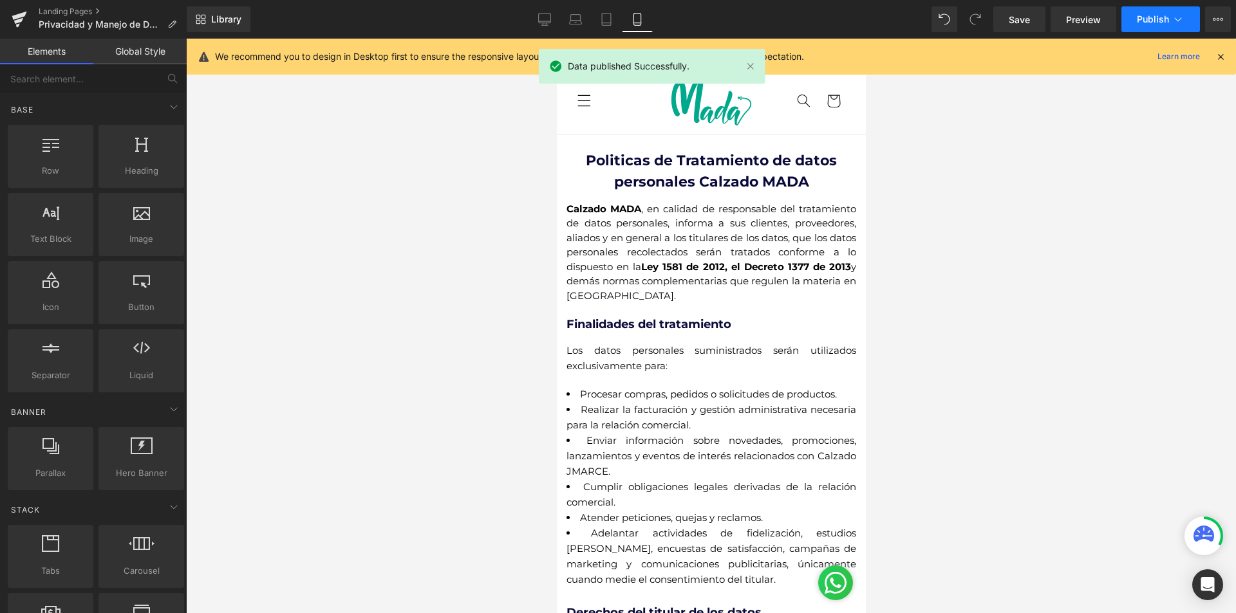
click at [1181, 20] on icon at bounding box center [1177, 19] width 13 height 13
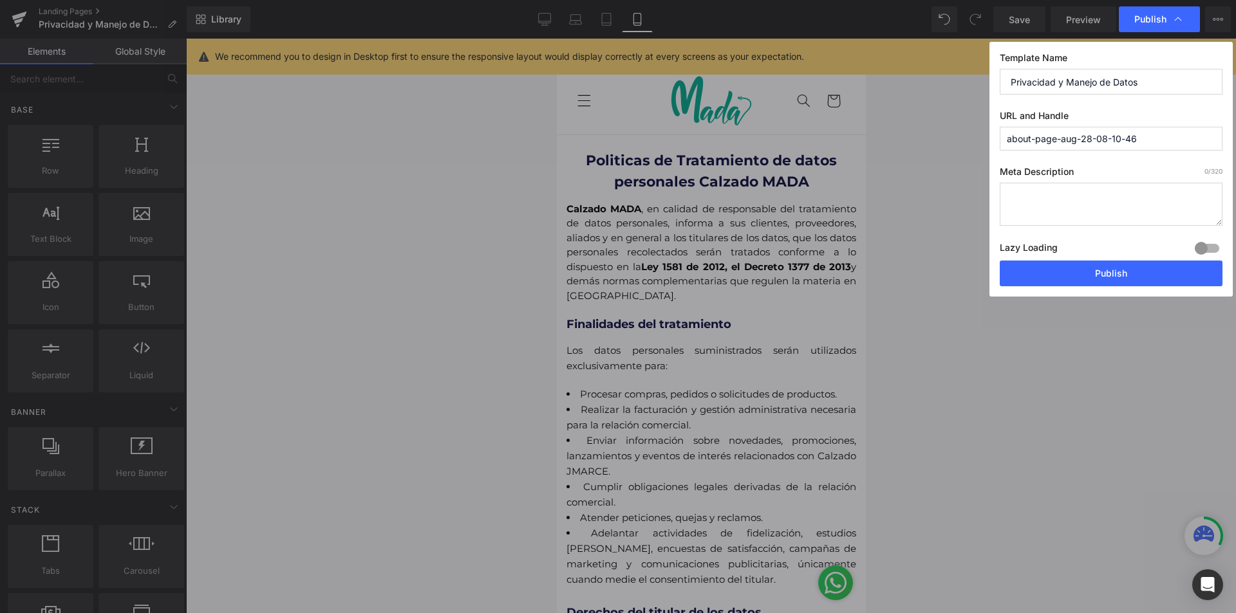
drag, startPoint x: 983, startPoint y: 136, endPoint x: 645, endPoint y: 136, distance: 337.9
click at [708, 136] on div "Publish Template Name Privacidad y Manejo de Datos URL and Handle about-page-au…" at bounding box center [618, 306] width 1236 height 613
type input "p"
type input "privacidad-y-manejo-de-datos"
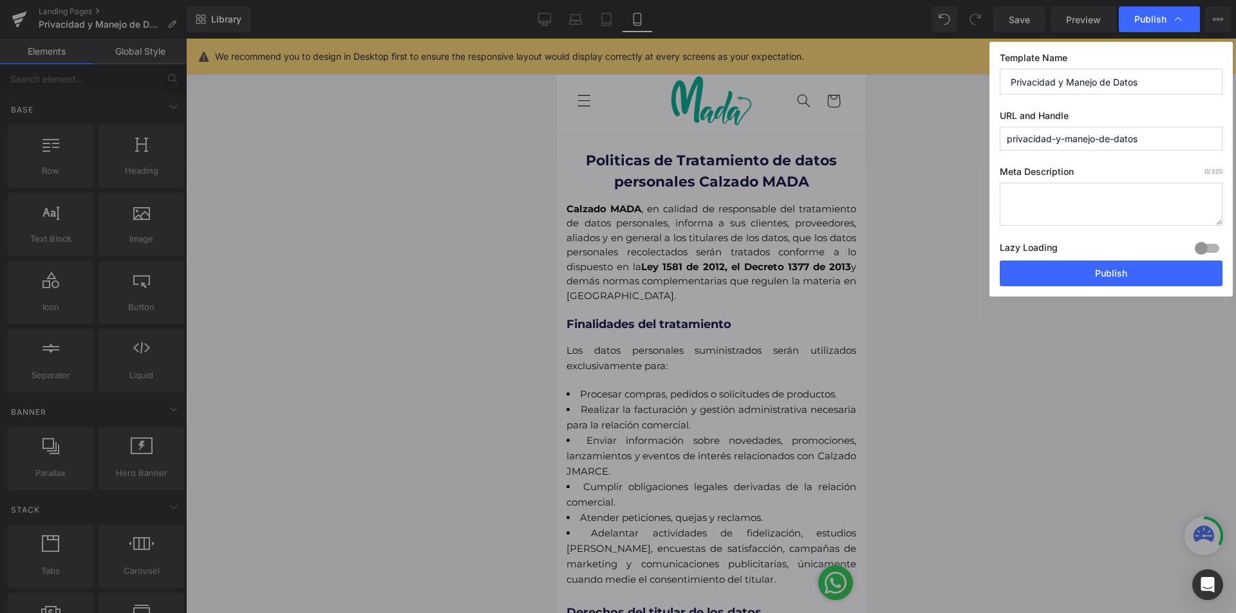
click at [1191, 260] on div "Lazy Loading Build Upgrade plan to unlock" at bounding box center [1110, 249] width 223 height 21
click at [1180, 278] on button "Publish" at bounding box center [1110, 274] width 223 height 26
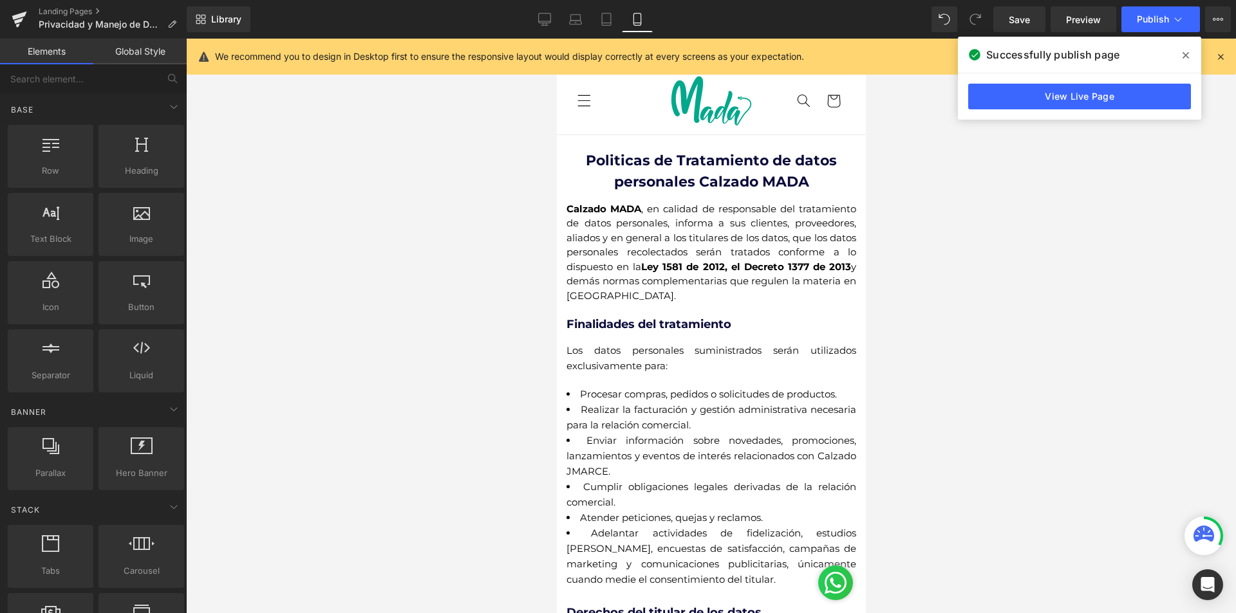
click at [1182, 59] on icon at bounding box center [1185, 55] width 6 height 10
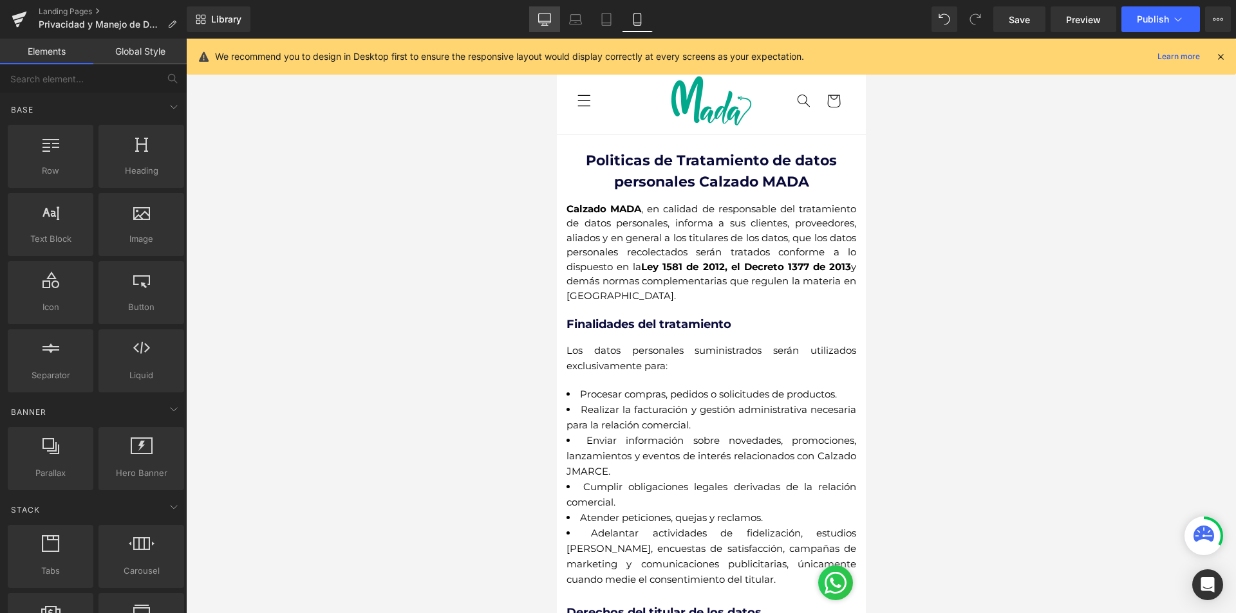
click at [557, 18] on link "Desktop" at bounding box center [544, 19] width 31 height 26
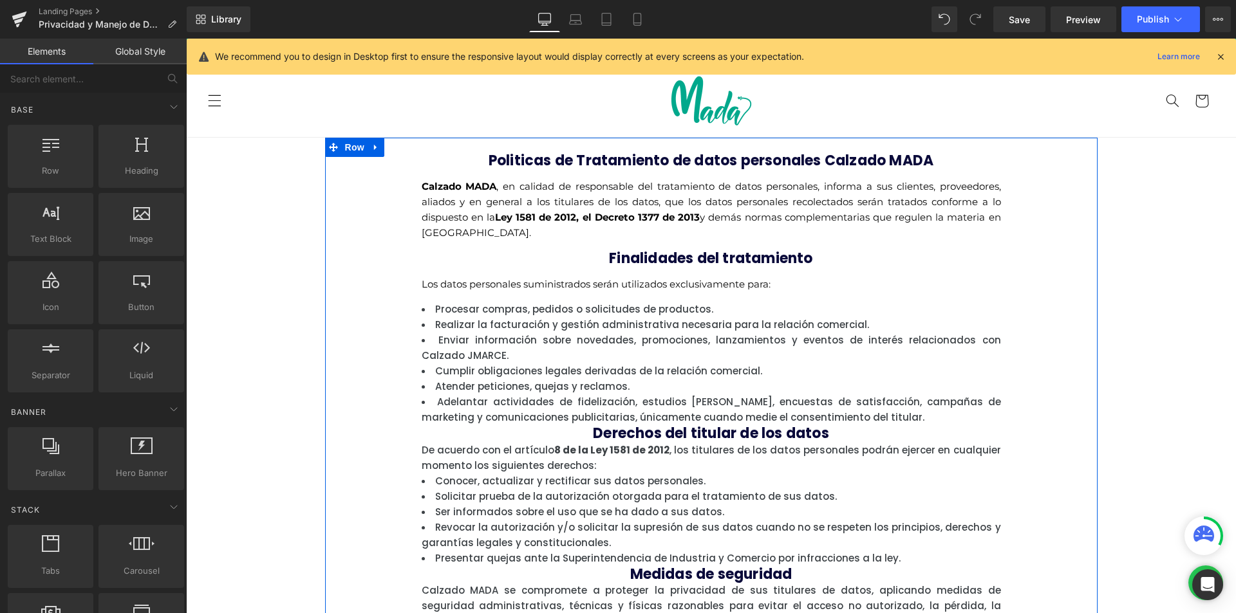
click at [619, 257] on b "Finalidades del tratamiento" at bounding box center [710, 258] width 203 height 20
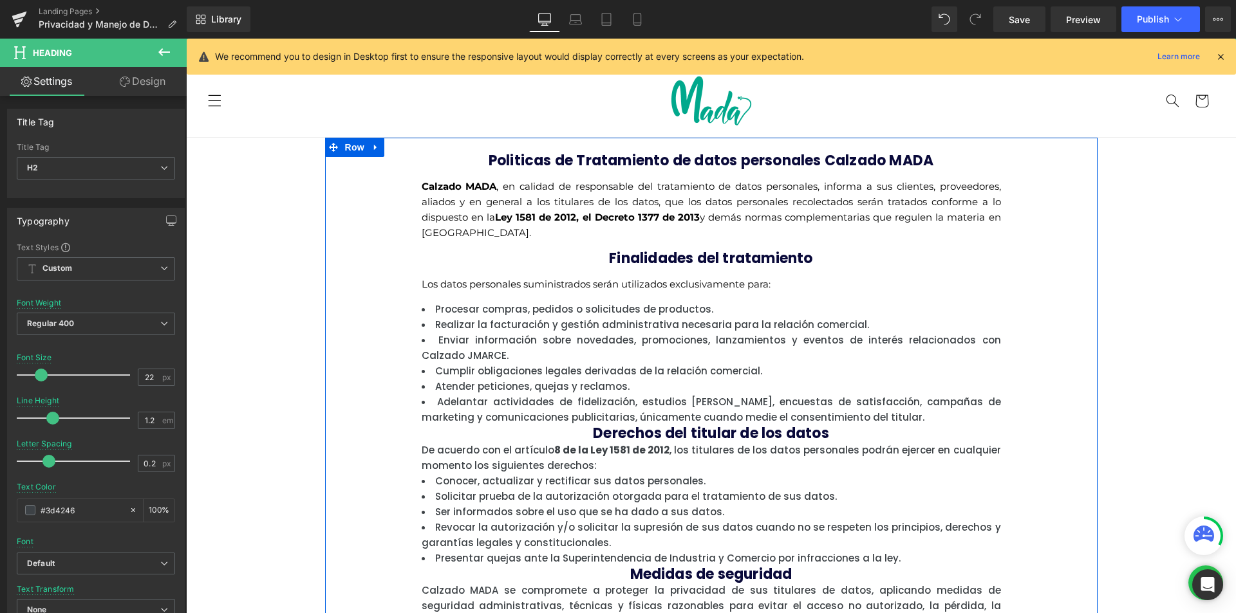
click at [481, 290] on div "Los datos personales suministrados serán utilizados exclusivamente para: Text B…" at bounding box center [711, 284] width 579 height 15
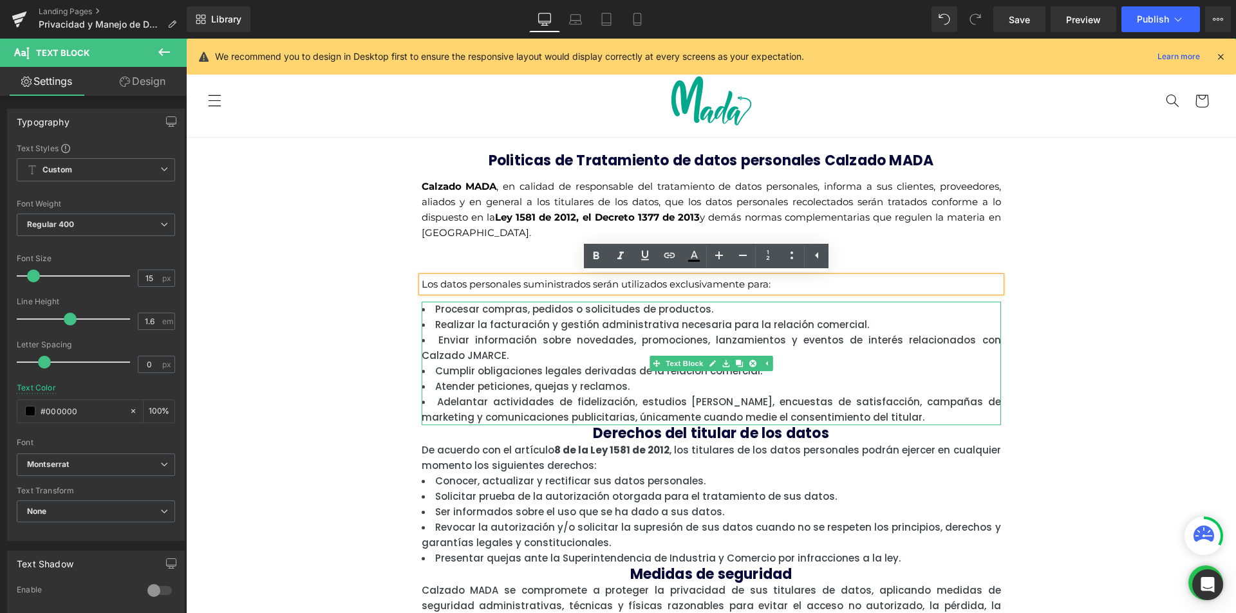
click at [490, 355] on li "Enviar información sobre novedades, promociones, lanzamientos y eventos de inte…" at bounding box center [711, 348] width 579 height 31
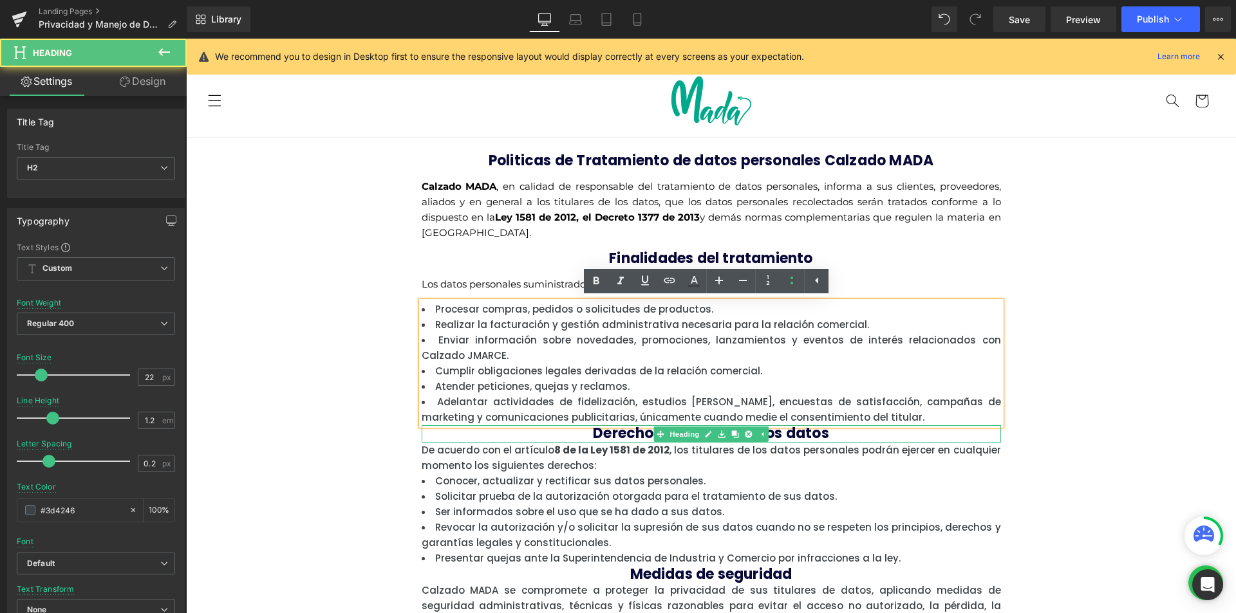
click at [617, 434] on b "Derechos del titular de los datos" at bounding box center [711, 433] width 236 height 20
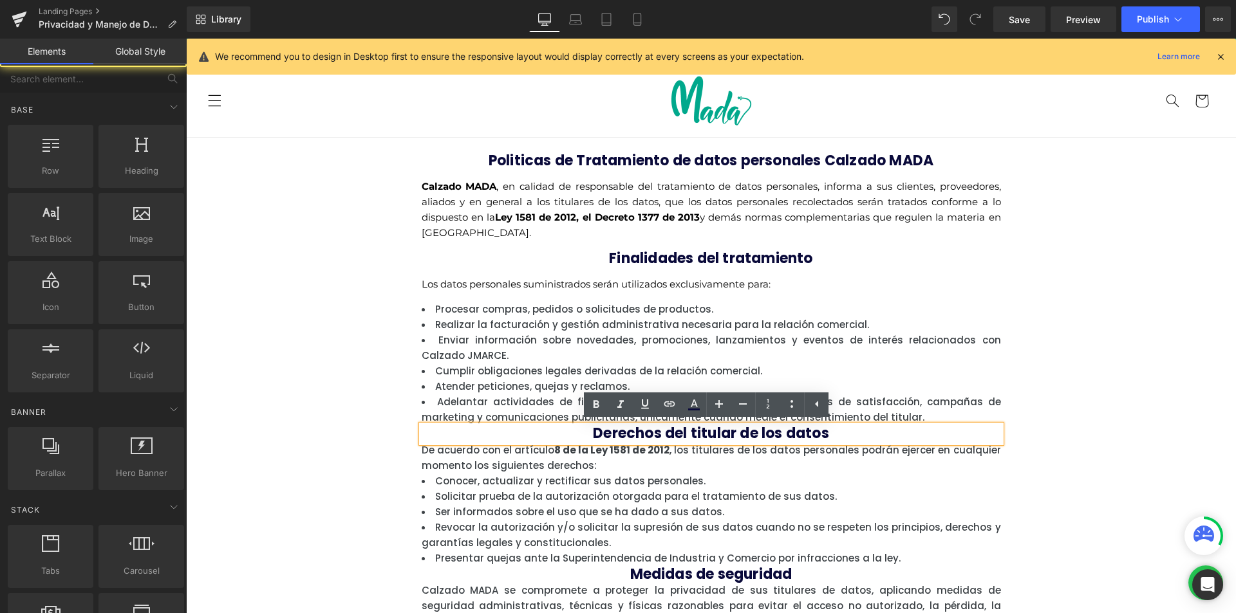
click at [1130, 423] on div "Politicas de Tratamiento de datos personales Calzado MADA Heading Calzado MADA …" at bounding box center [711, 524] width 1050 height 772
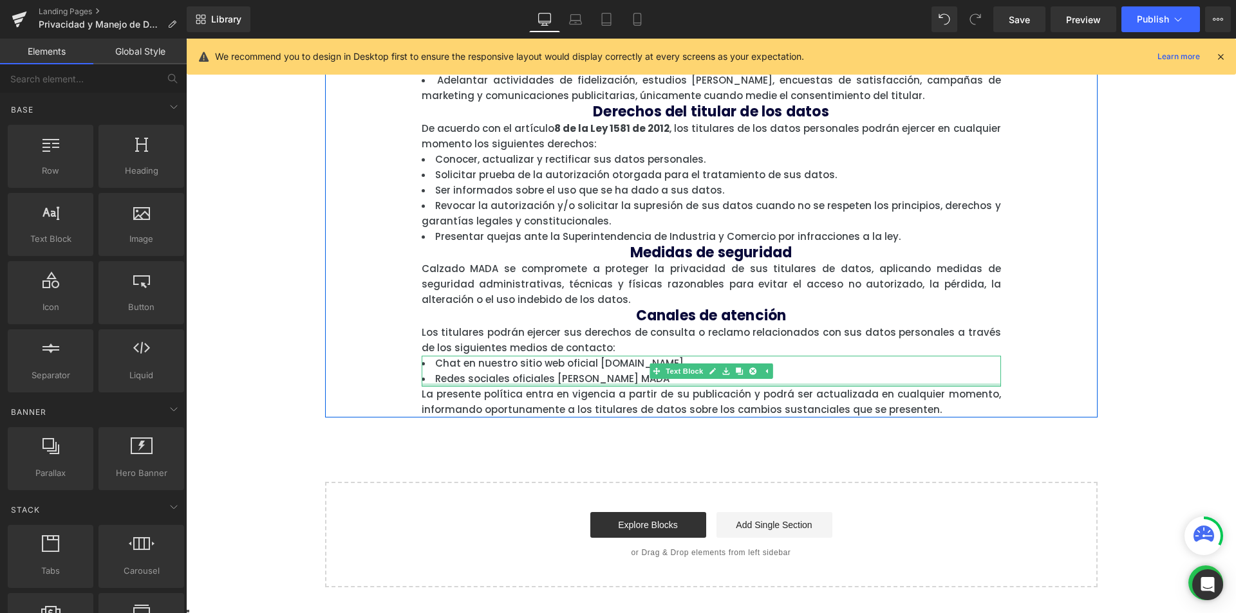
scroll to position [129, 0]
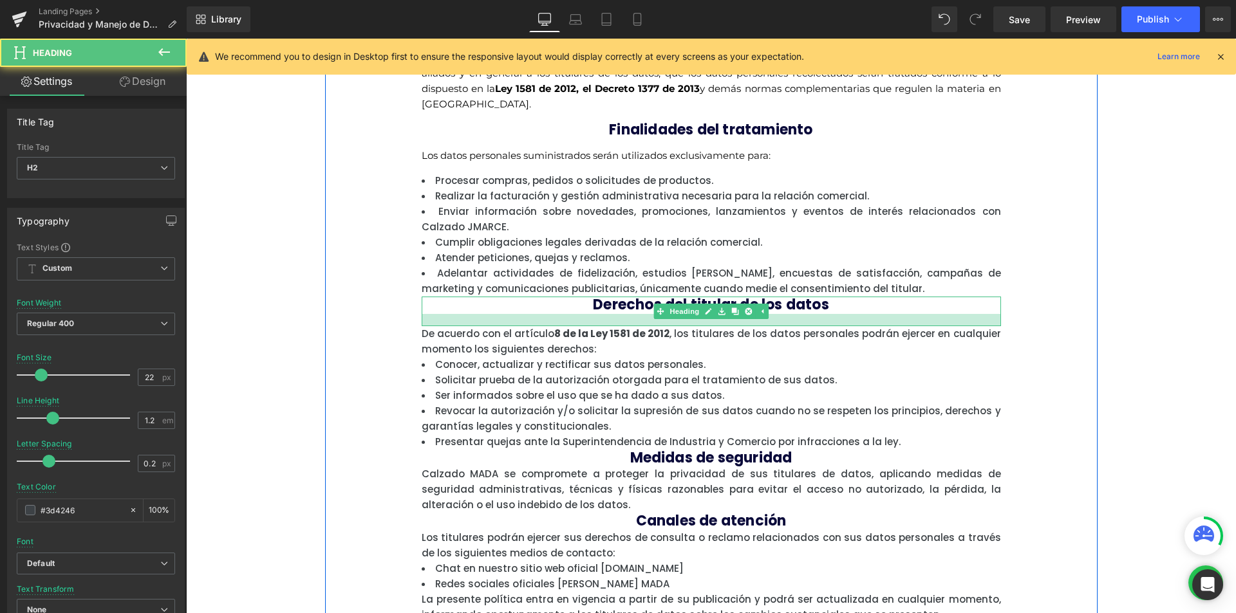
drag, startPoint x: 613, startPoint y: 311, endPoint x: 612, endPoint y: 324, distance: 12.9
click at [612, 324] on div at bounding box center [711, 320] width 579 height 12
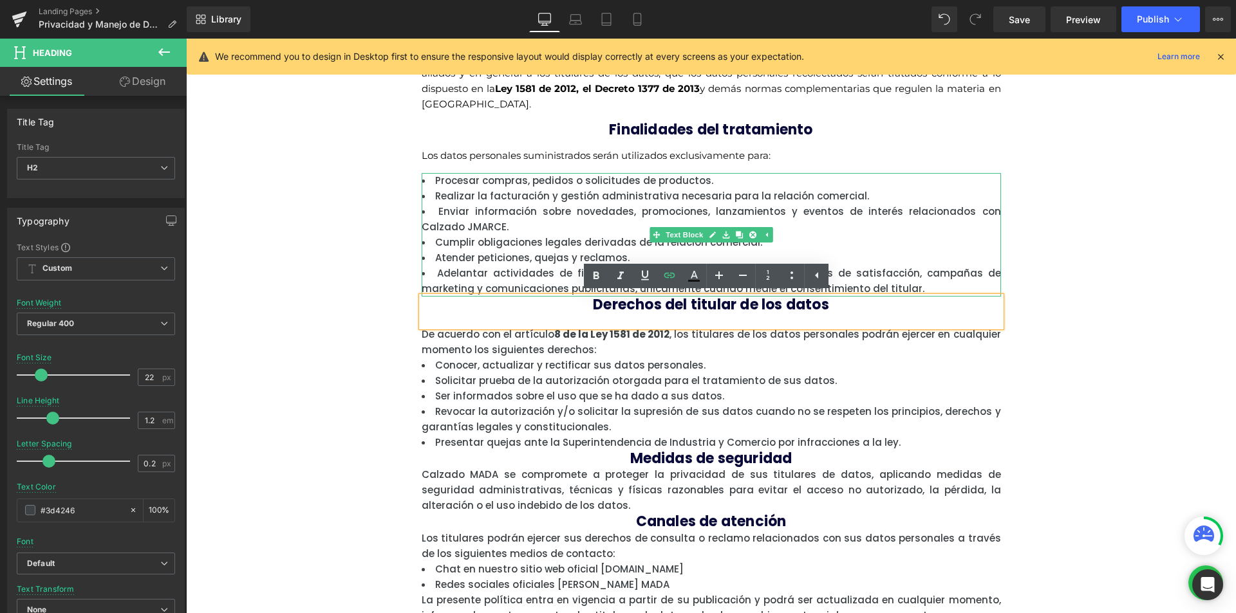
click at [585, 291] on div "Politicas de Tratamiento de datos personales Calzado MADA Heading Calzado MADA …" at bounding box center [711, 324] width 579 height 600
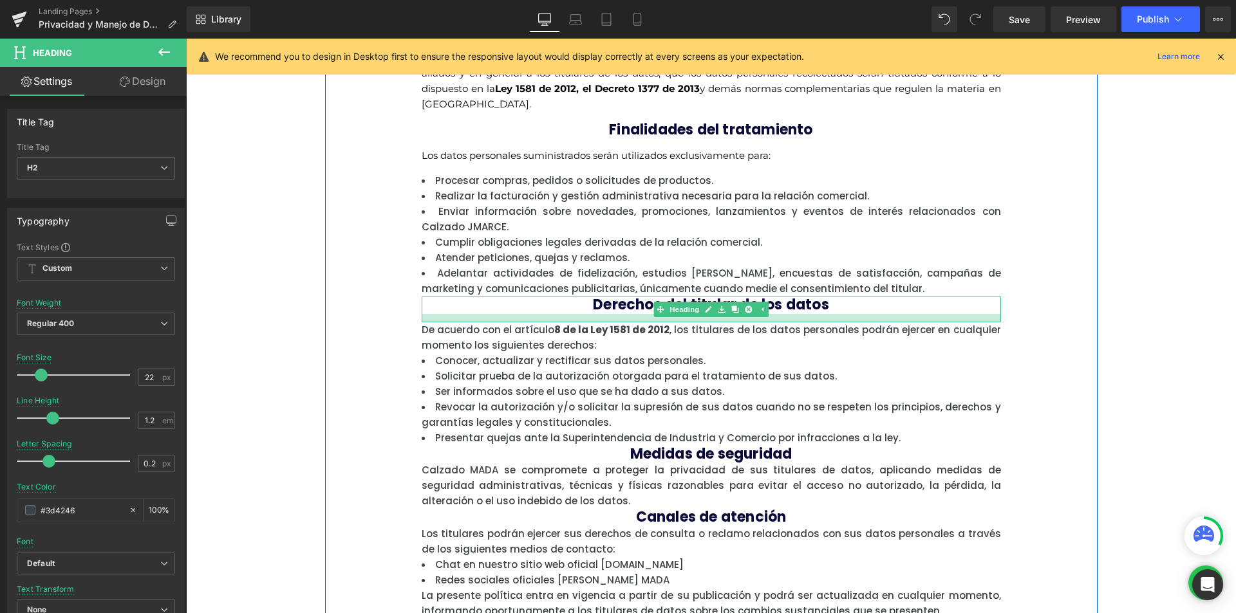
click at [830, 320] on div at bounding box center [711, 318] width 579 height 8
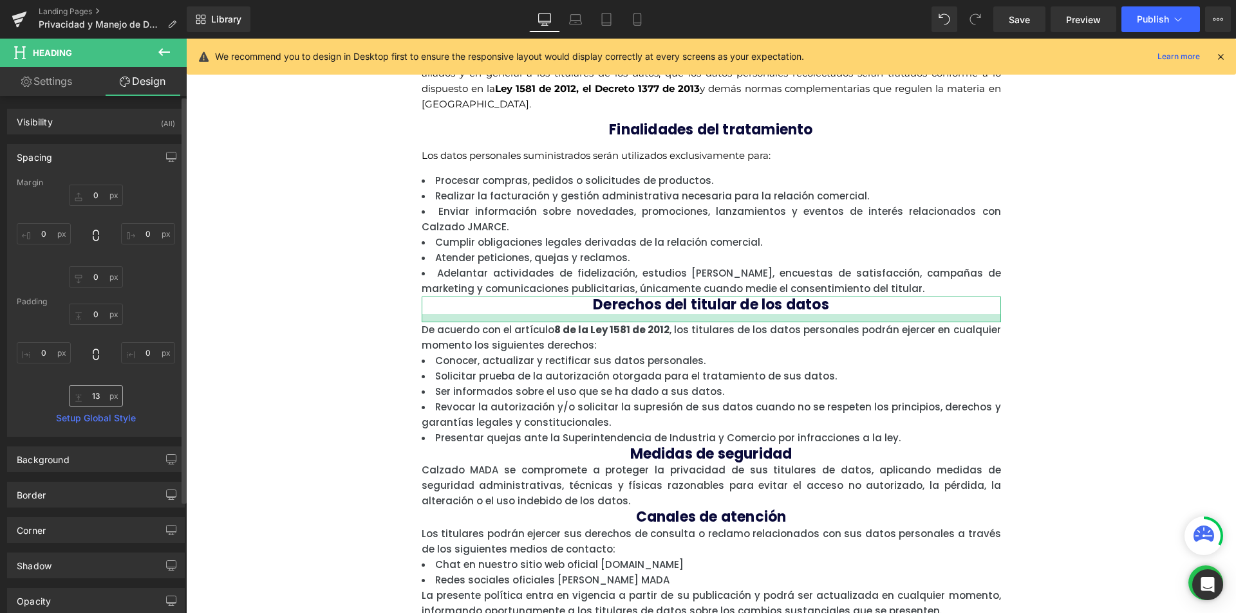
click at [95, 394] on input "13" at bounding box center [96, 395] width 54 height 21
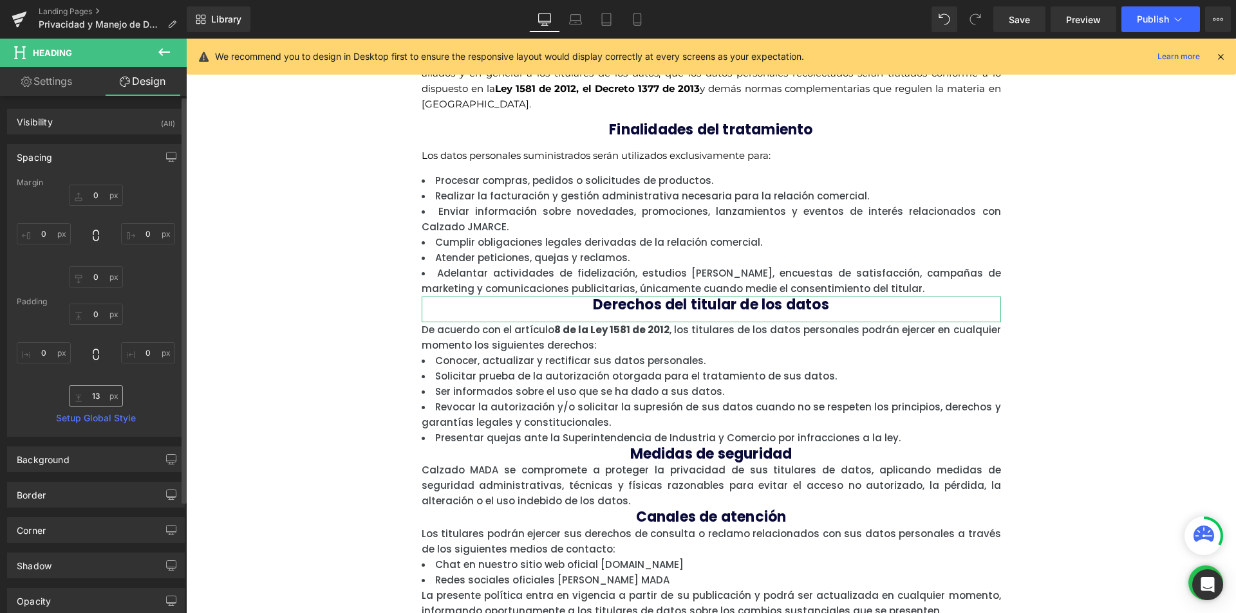
click at [95, 394] on input "13" at bounding box center [96, 395] width 54 height 21
type input "15"
click at [90, 319] on input "0" at bounding box center [96, 314] width 54 height 21
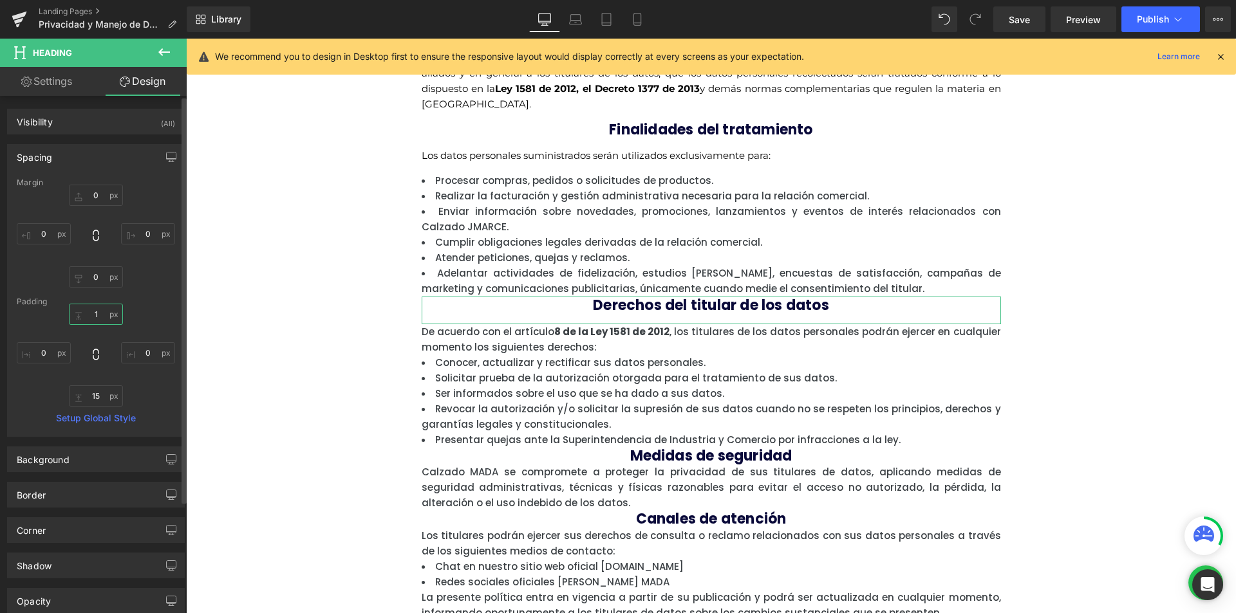
type input "15"
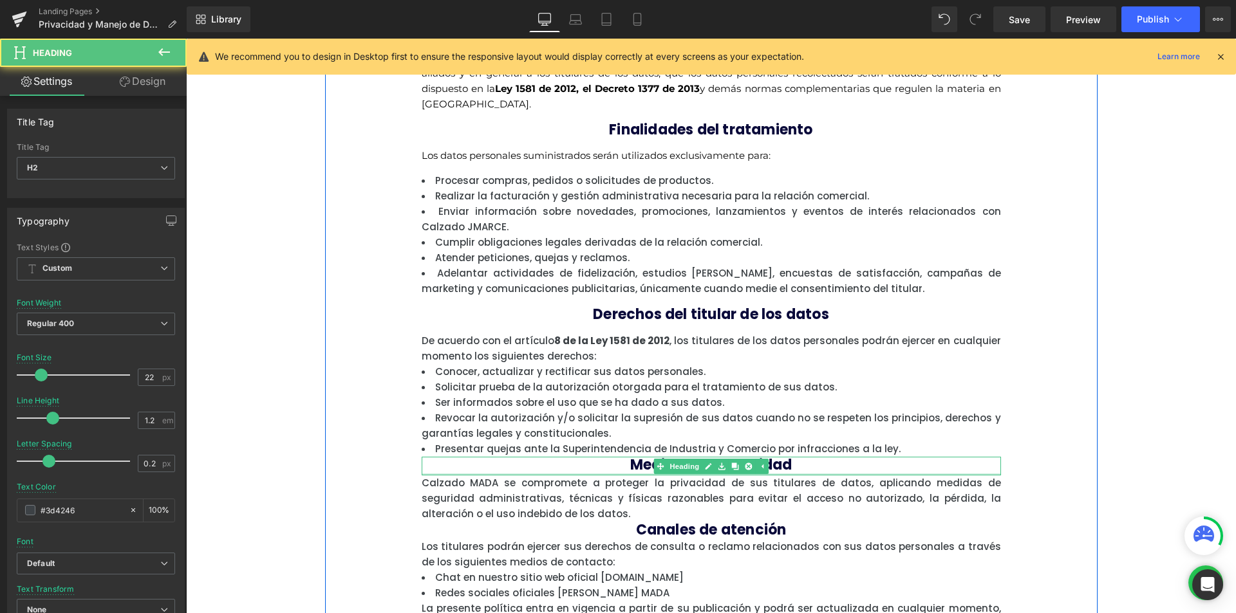
click at [588, 472] on div "Medidas de seguridad Heading" at bounding box center [711, 466] width 579 height 19
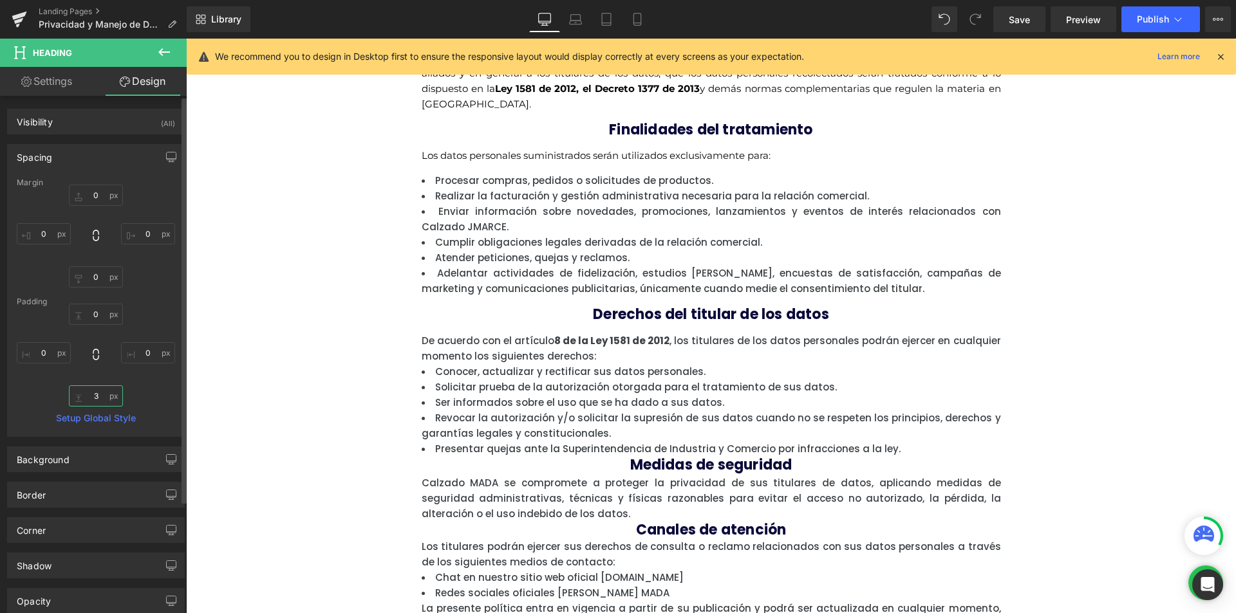
click at [98, 396] on input "text" at bounding box center [96, 395] width 54 height 21
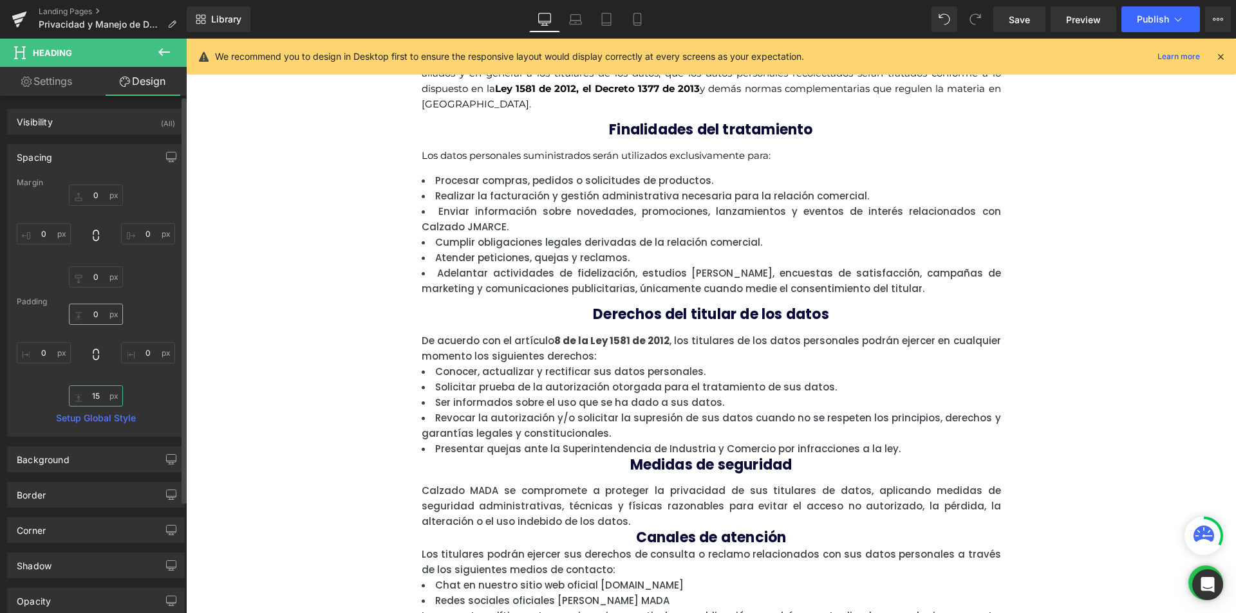
type input "15"
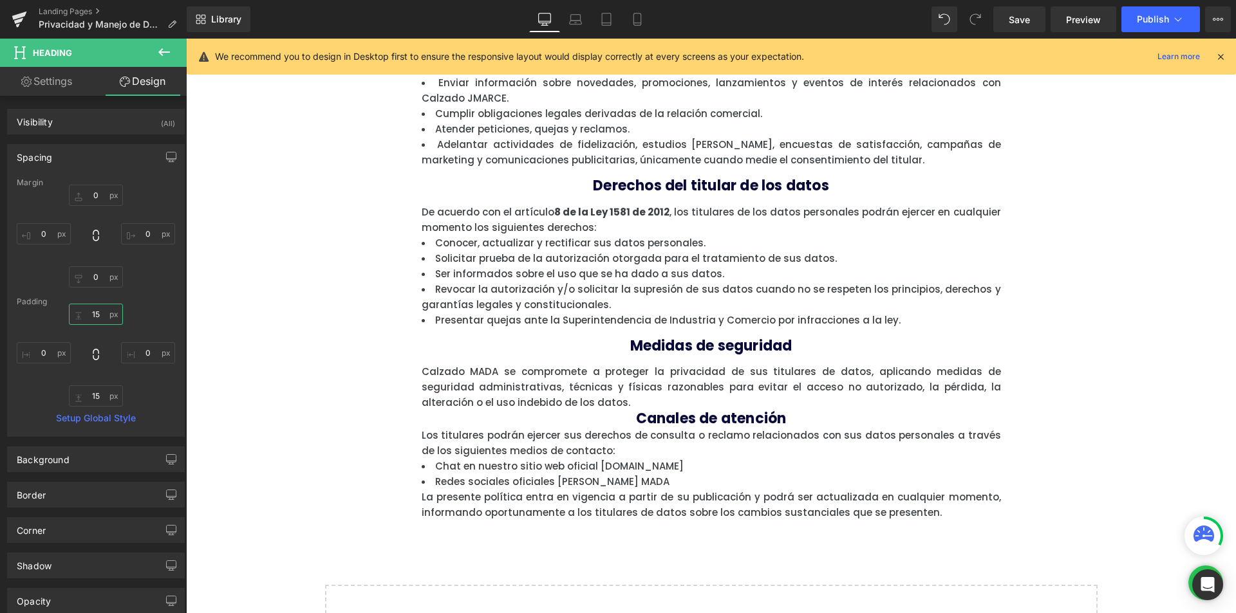
scroll to position [322, 0]
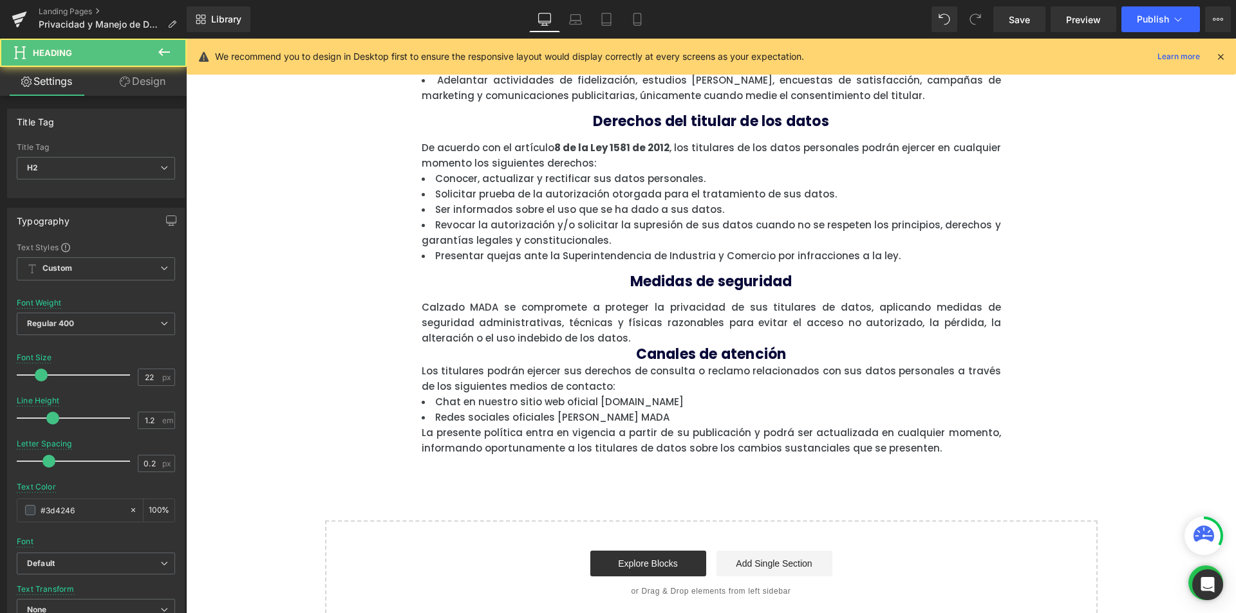
click at [660, 347] on div "Canales de atención Heading" at bounding box center [711, 354] width 579 height 17
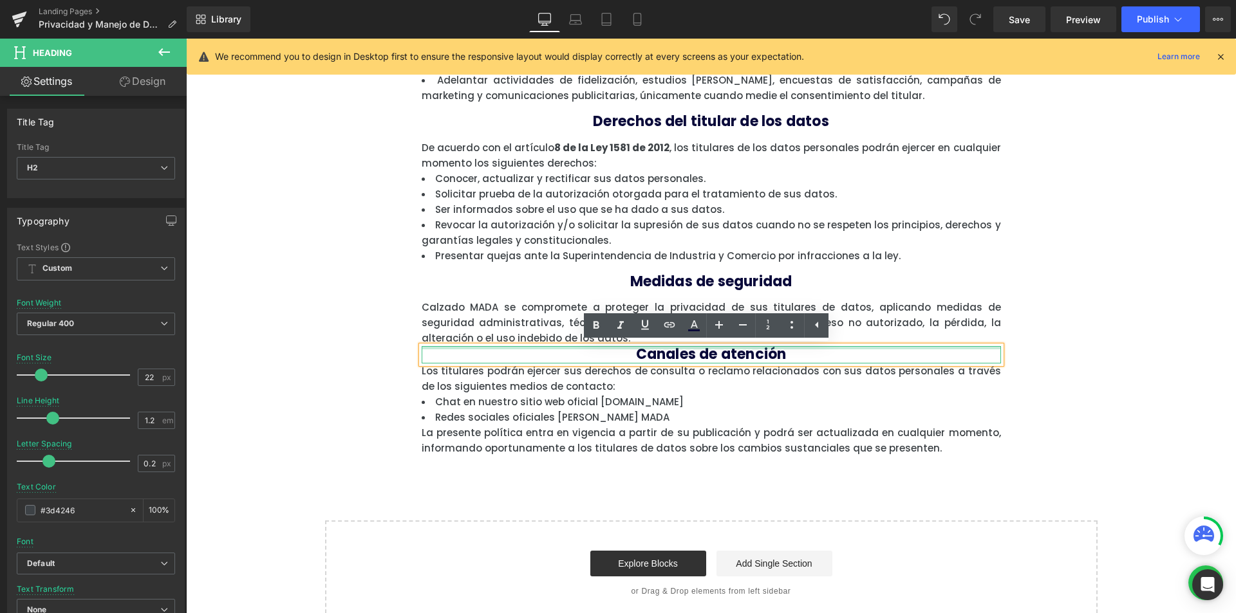
click at [617, 349] on div at bounding box center [711, 347] width 579 height 3
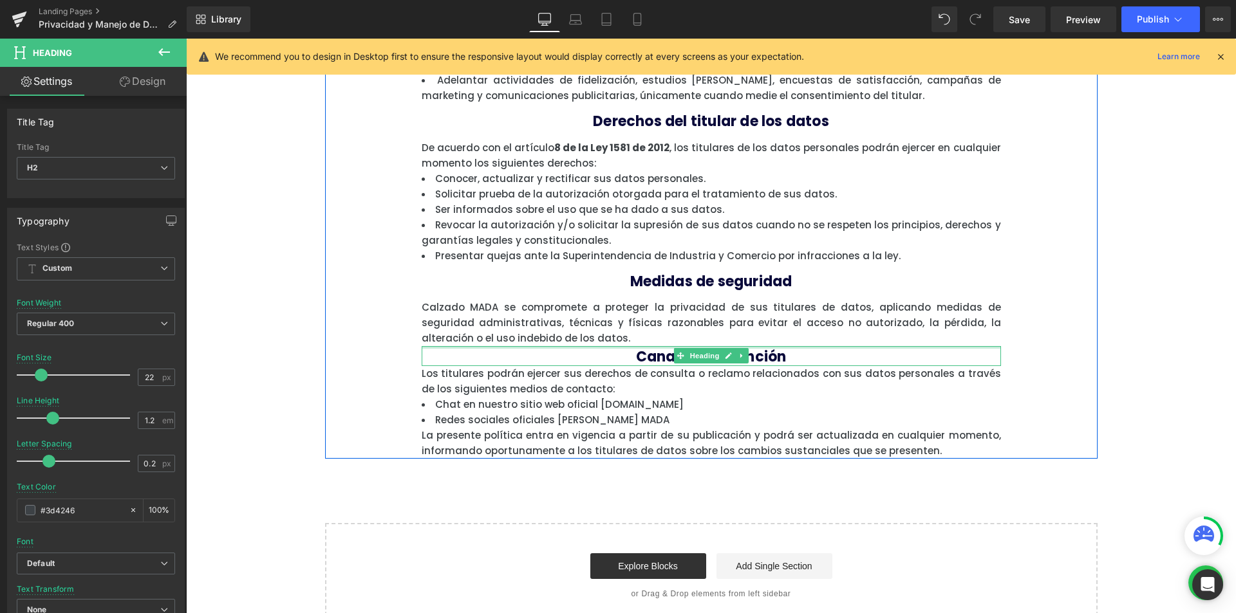
click at [621, 349] on div "Canales de atención Heading" at bounding box center [711, 355] width 579 height 19
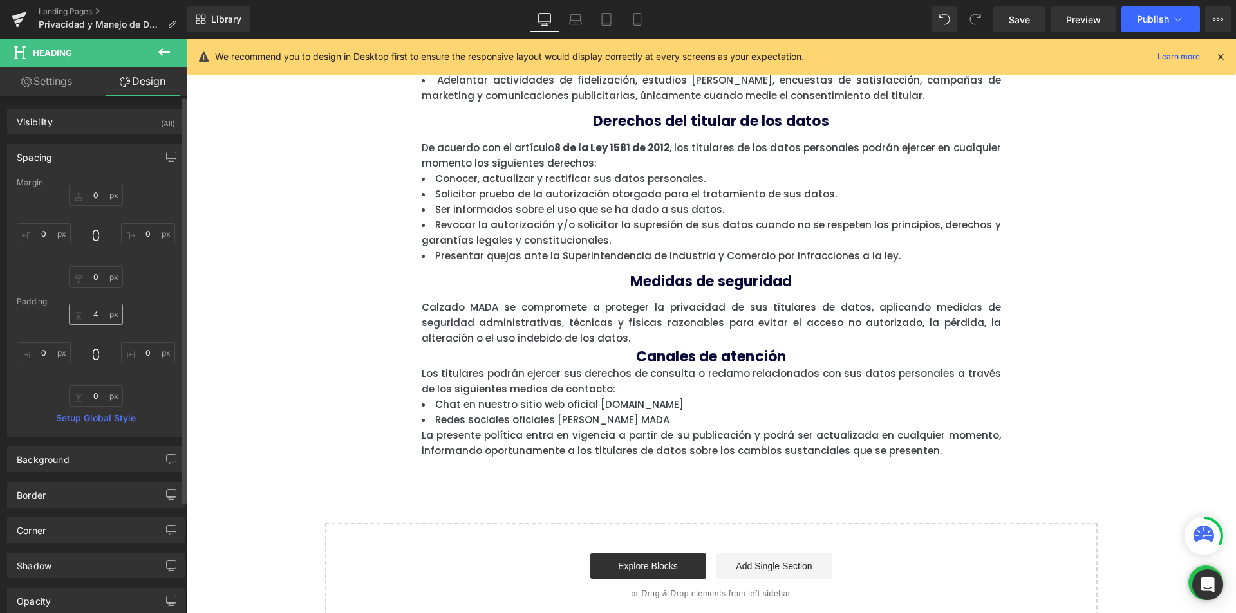
click at [93, 315] on input "4" at bounding box center [96, 314] width 54 height 21
click at [97, 315] on input "4" at bounding box center [96, 314] width 54 height 21
drag, startPoint x: 97, startPoint y: 315, endPoint x: 90, endPoint y: 313, distance: 7.3
click at [90, 313] on input "4" at bounding box center [96, 314] width 54 height 21
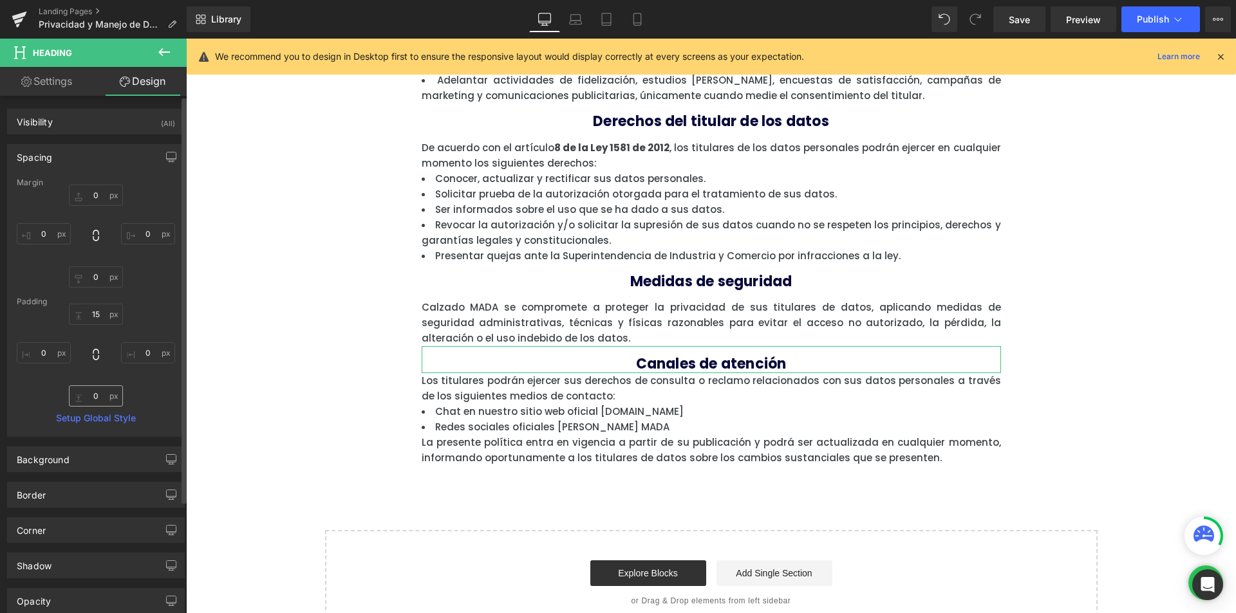
type input "15"
click at [93, 393] on input "0" at bounding box center [96, 395] width 54 height 21
type input "15"
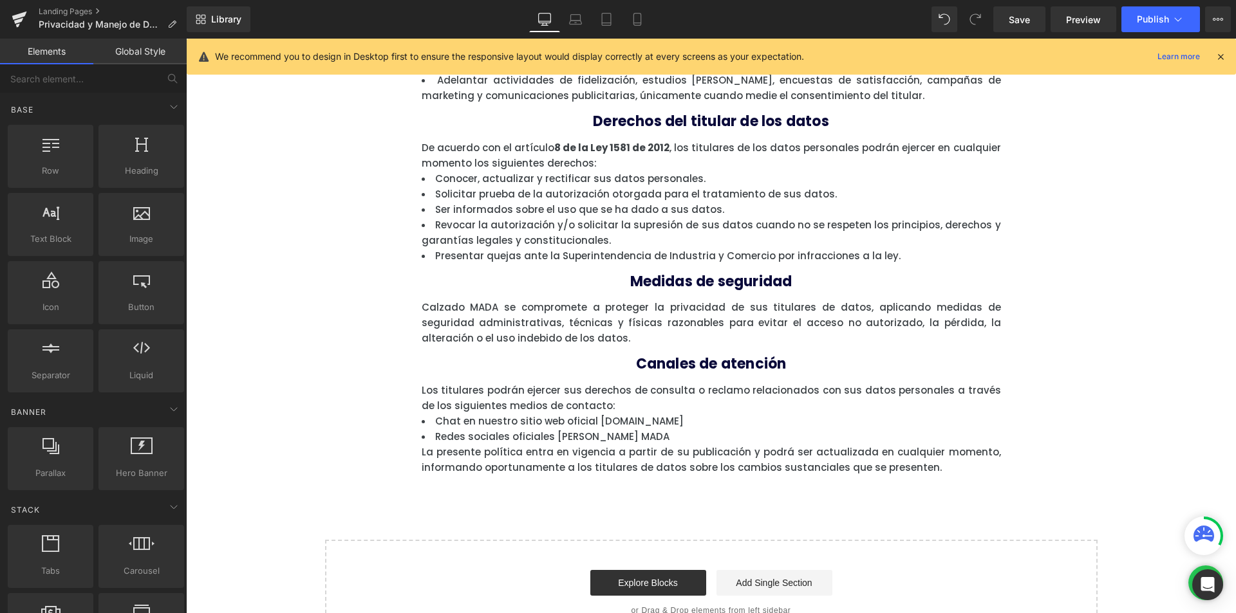
click at [1201, 378] on div "Politicas de Tratamiento de datos personales Calzado MADA Heading Calzado MADA …" at bounding box center [711, 231] width 1050 height 830
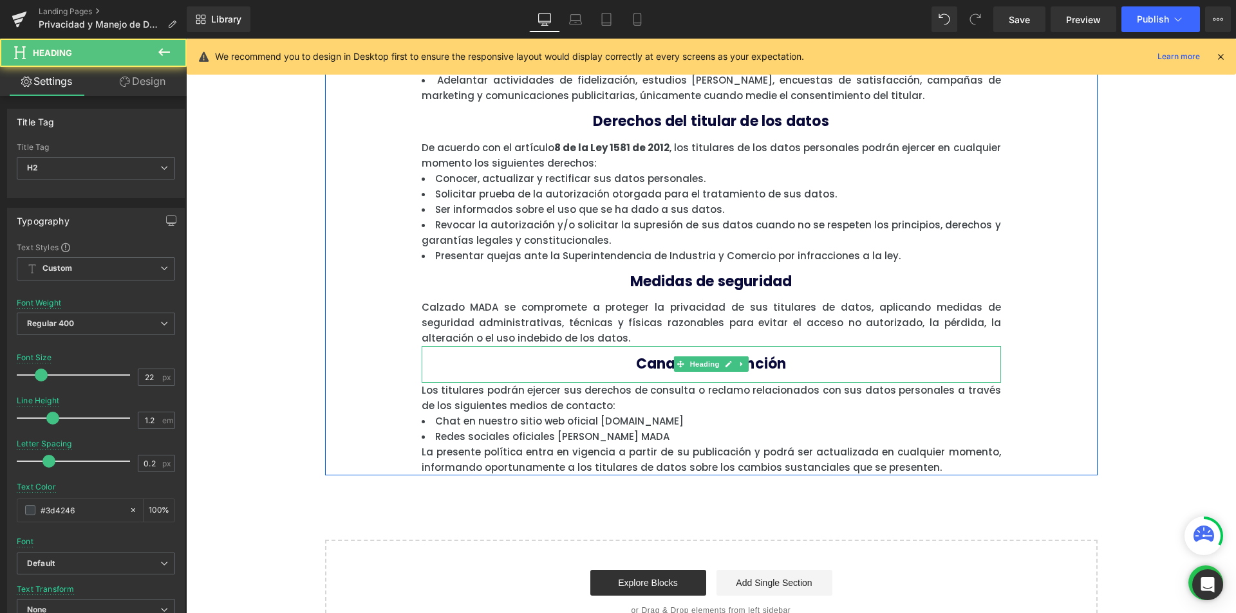
click at [526, 364] on h2 "Canales de atención" at bounding box center [711, 364] width 579 height 17
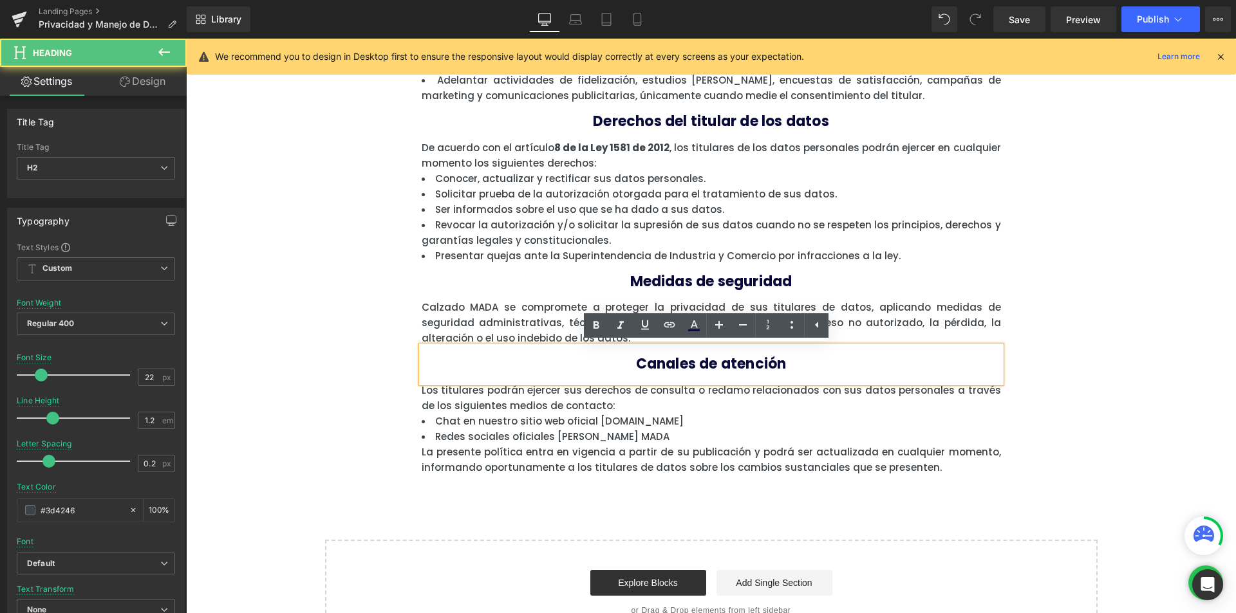
click at [1100, 370] on div "Politicas de Tratamiento de datos personales Calzado MADA Heading Calzado MADA …" at bounding box center [711, 231] width 1050 height 830
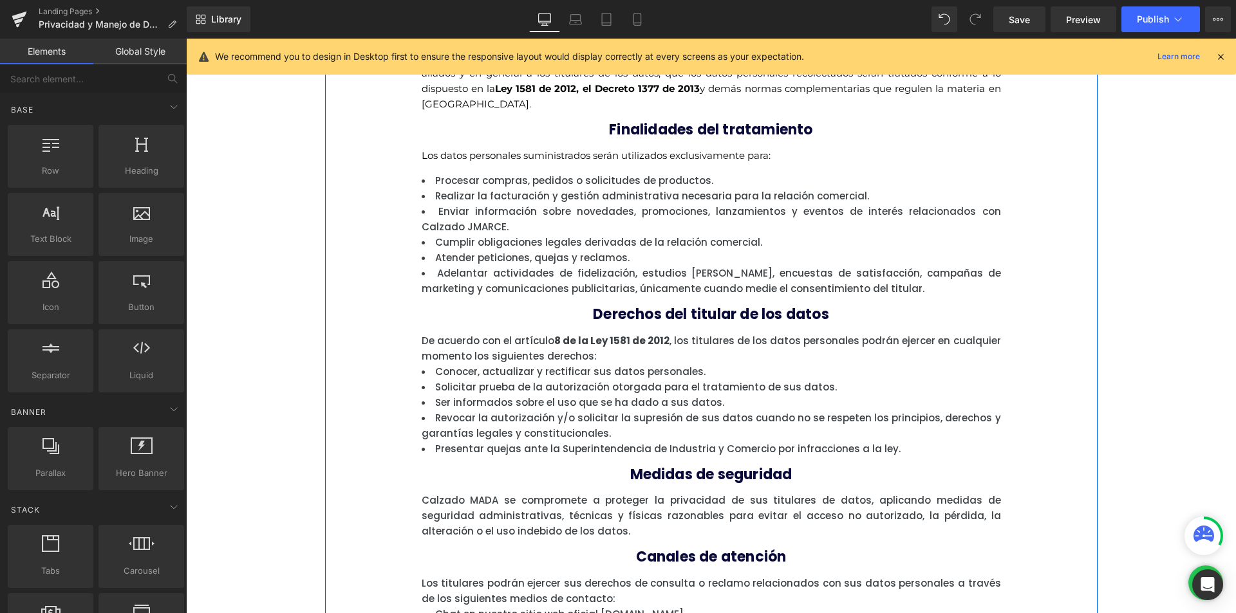
scroll to position [0, 0]
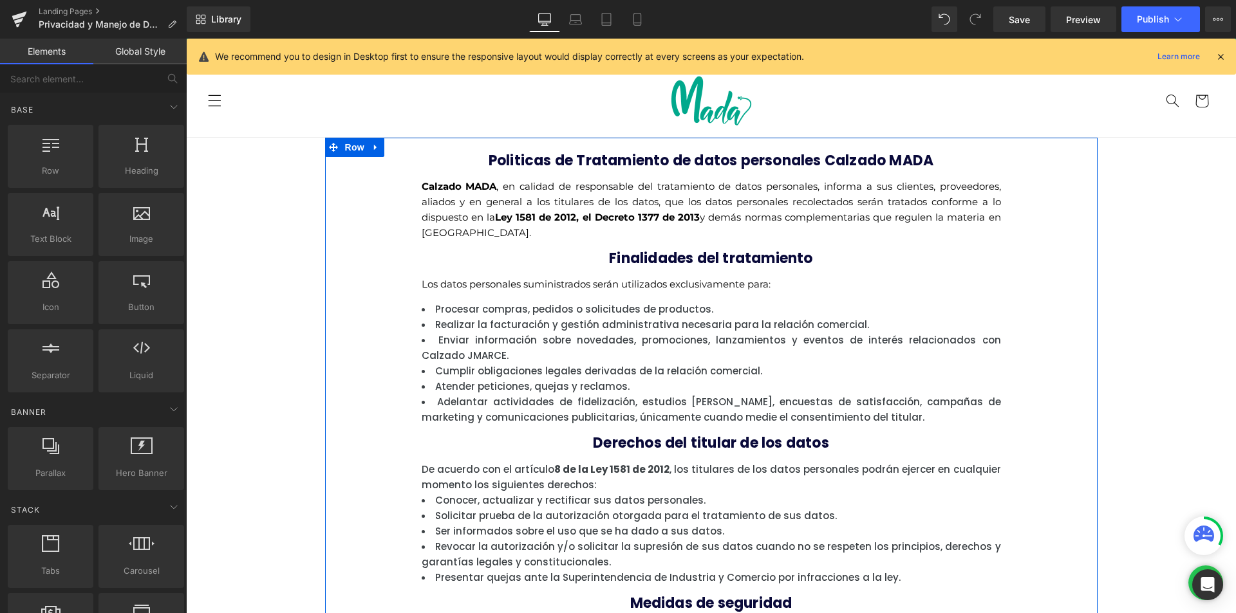
click at [621, 258] on b "Finalidades del tratamiento" at bounding box center [710, 258] width 203 height 20
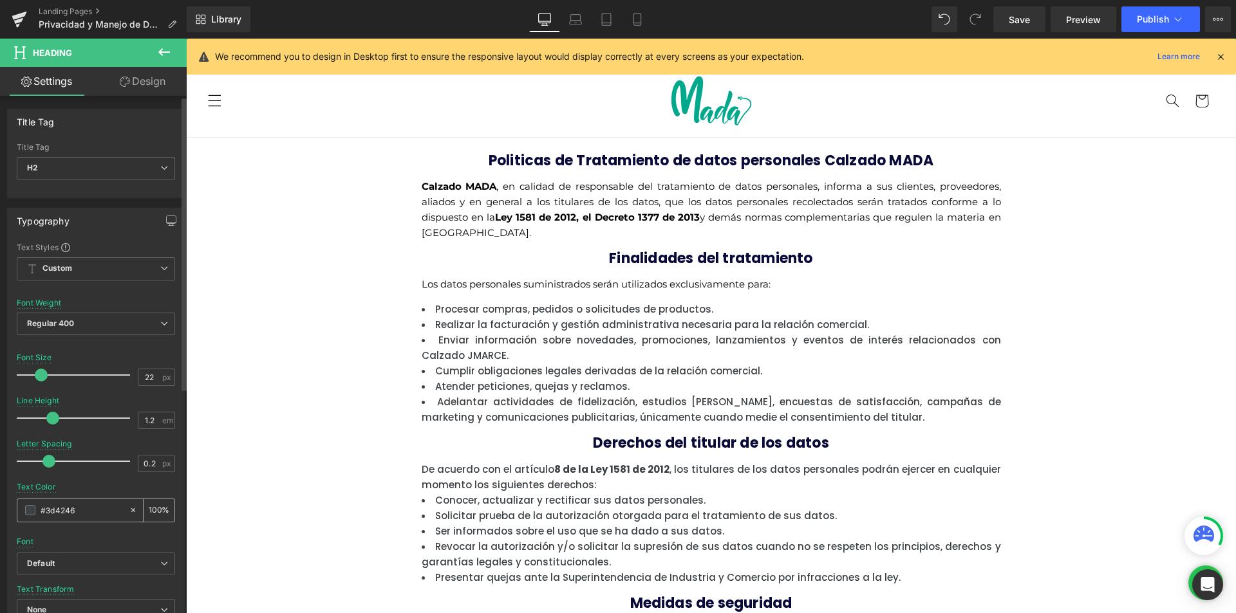
click at [38, 505] on div "#3d4246" at bounding box center [72, 510] width 111 height 23
click at [23, 518] on div "#3d4246" at bounding box center [72, 510] width 111 height 23
click at [26, 515] on div "#3d4246" at bounding box center [72, 510] width 111 height 23
click at [27, 514] on span at bounding box center [30, 510] width 10 height 10
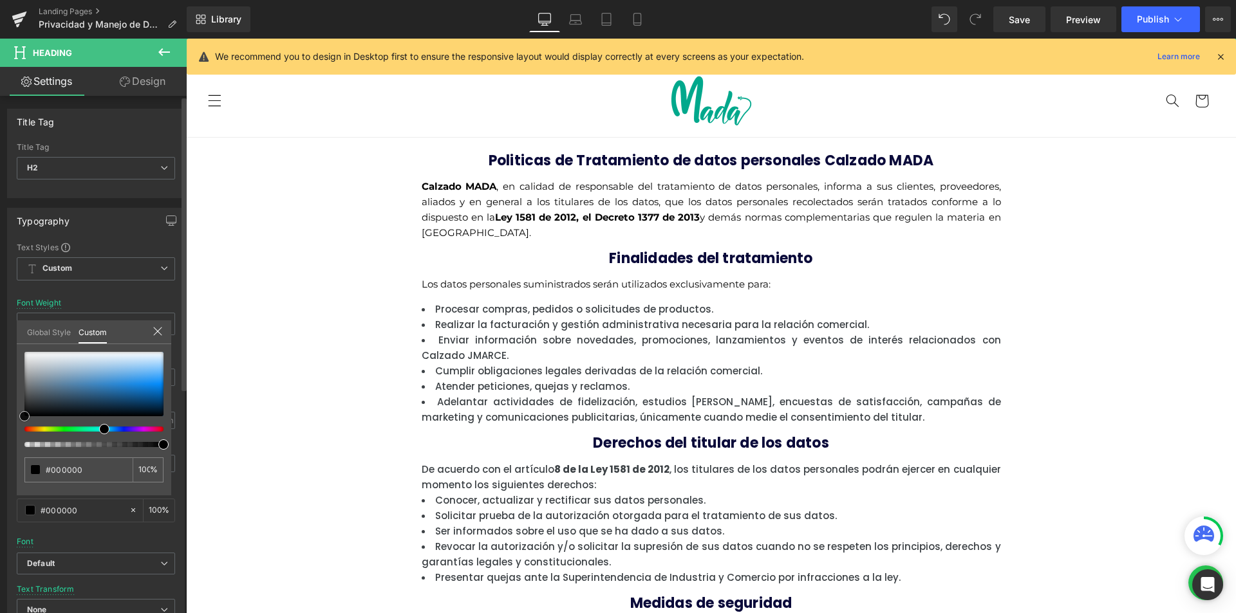
drag, startPoint x: 58, startPoint y: 384, endPoint x: 12, endPoint y: 473, distance: 100.4
click at [12, 473] on div "Typography Text Styles Custom Custom Setup Global Style Custom Setup Global Sty…" at bounding box center [96, 419] width 192 height 442
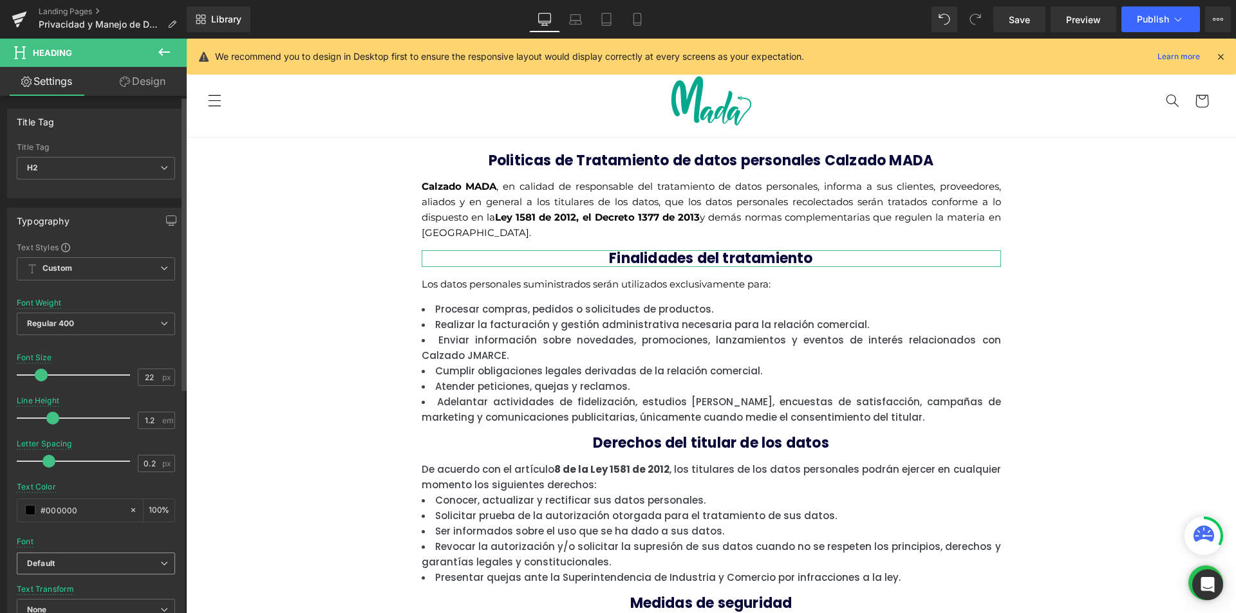
click at [71, 561] on b "Default" at bounding box center [93, 564] width 133 height 11
click at [82, 605] on p "Montserrat" at bounding box center [62, 608] width 41 height 9
click at [472, 290] on body "Ir directamente al contenido ¡QUE ESPERAS PARA CONOCER MADA! ¡APROVECHA NUESTRO…" at bounding box center [711, 600] width 1050 height 1122
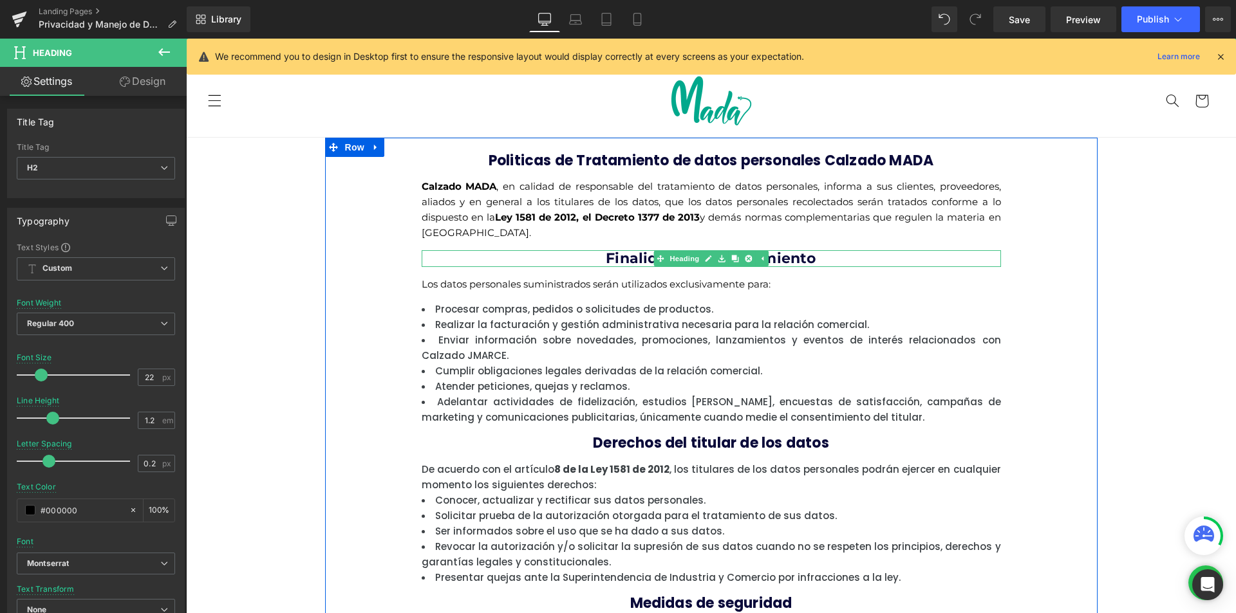
click at [458, 285] on p "Los datos personales suministrados serán utilizados exclusivamente para:" at bounding box center [711, 284] width 579 height 15
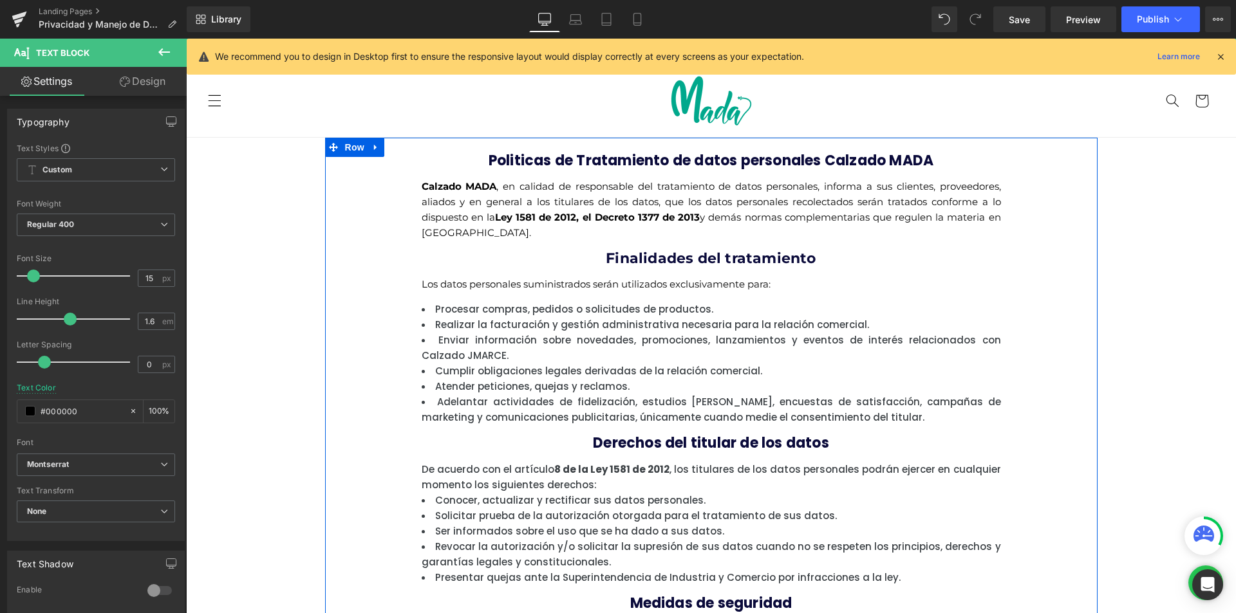
click at [432, 329] on li "Realizar la facturación y gestión administrativa necesaria para la relación com…" at bounding box center [711, 324] width 579 height 15
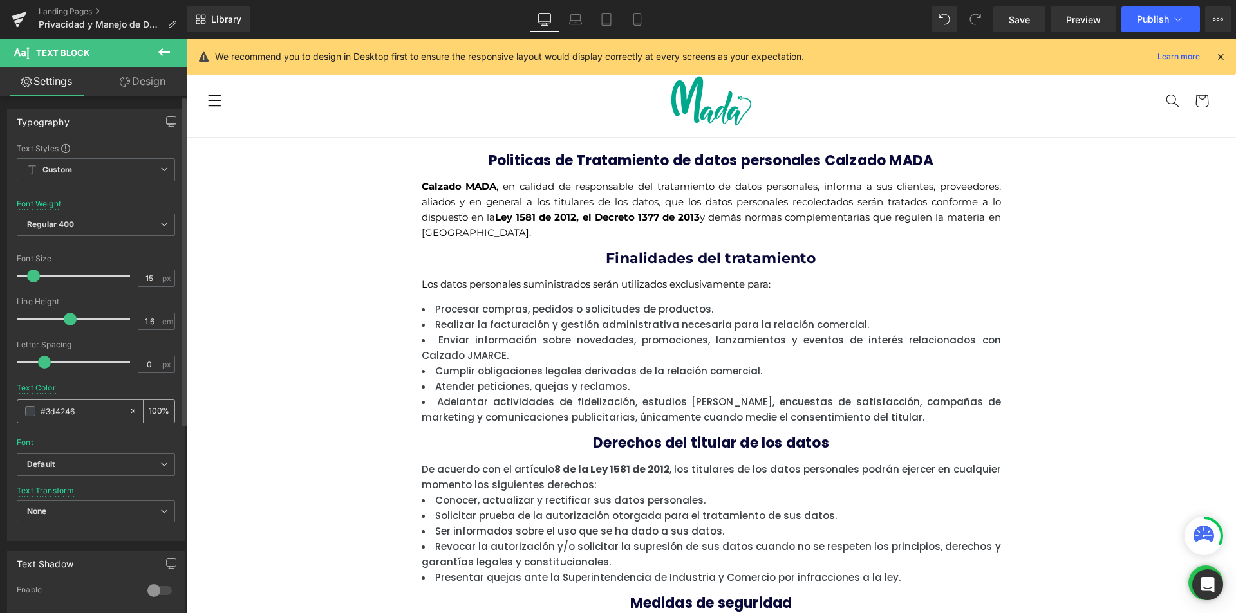
click at [21, 414] on div "#3d4246" at bounding box center [72, 411] width 111 height 23
click at [26, 413] on span at bounding box center [30, 411] width 10 height 10
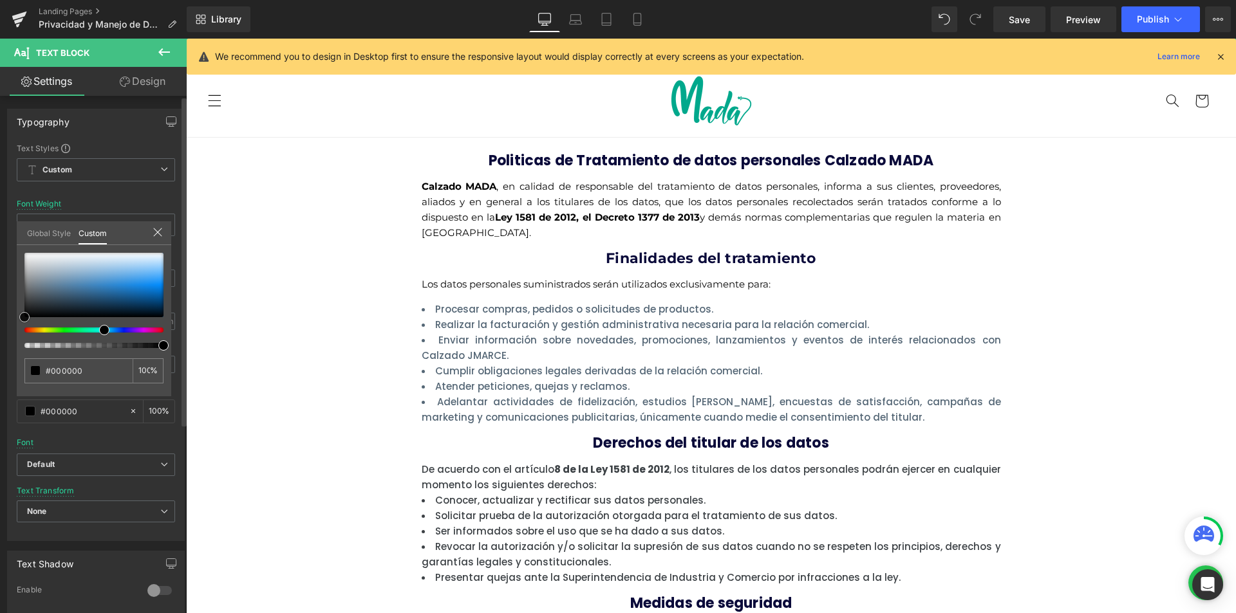
drag, startPoint x: 22, startPoint y: 333, endPoint x: 8, endPoint y: 434, distance: 102.0
click at [0, 401] on div "Typography Text Styles Custom Custom Setup Global Style Custom Setup Global Sty…" at bounding box center [96, 320] width 192 height 442
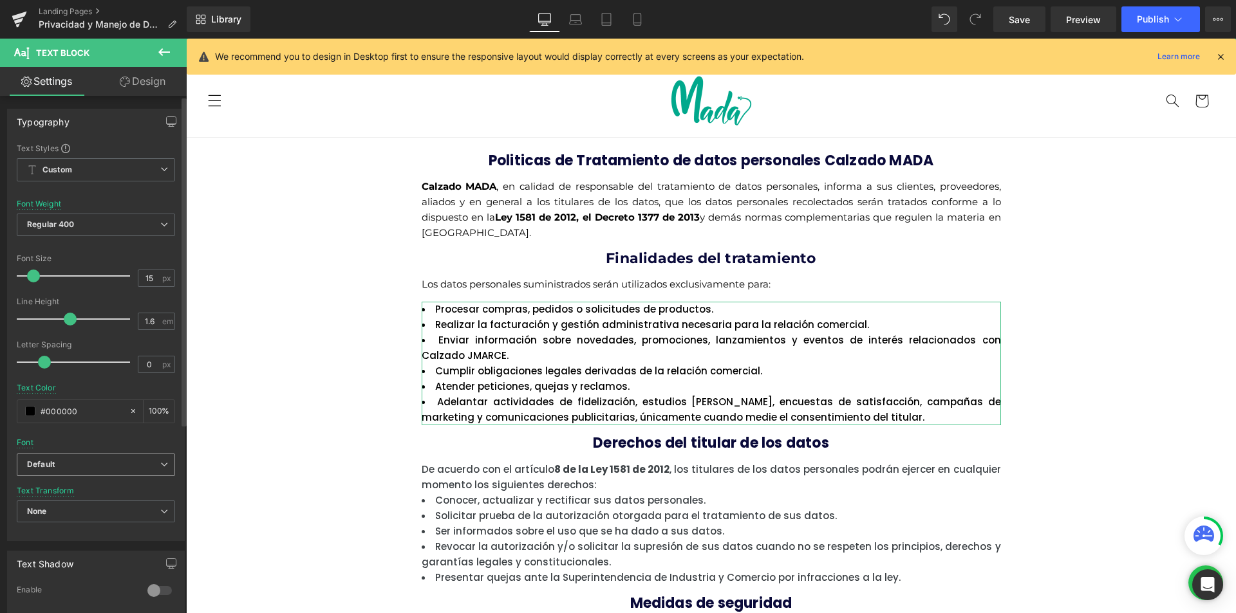
click at [54, 457] on span "Default" at bounding box center [96, 465] width 158 height 23
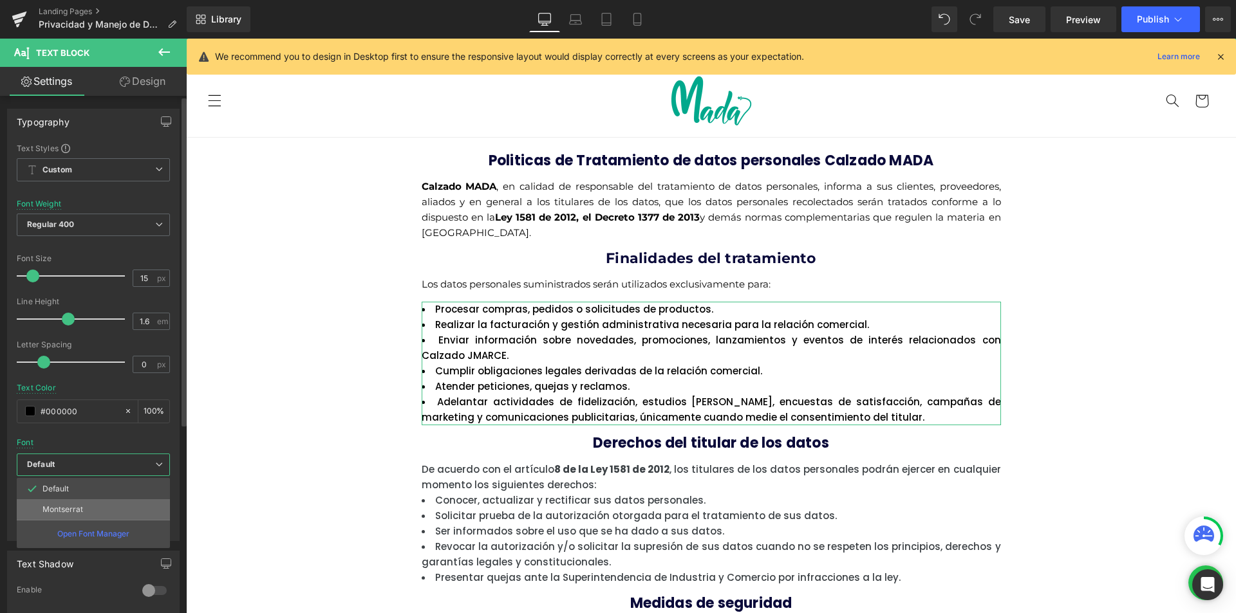
click at [60, 508] on p "Montserrat" at bounding box center [62, 509] width 41 height 9
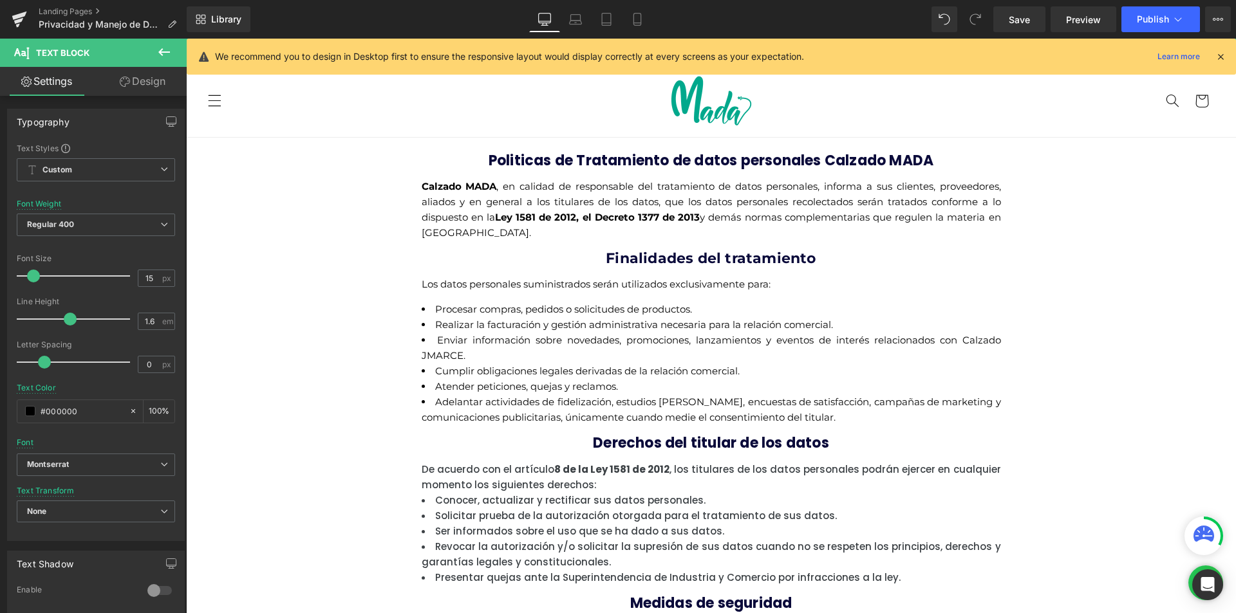
click at [647, 450] on body "Ir directamente al contenido ¡QUE ESPERAS PARA CONOCER MADA! ¡APROVECHA NUESTRO…" at bounding box center [711, 600] width 1050 height 1122
click at [25, 407] on span at bounding box center [30, 411] width 10 height 10
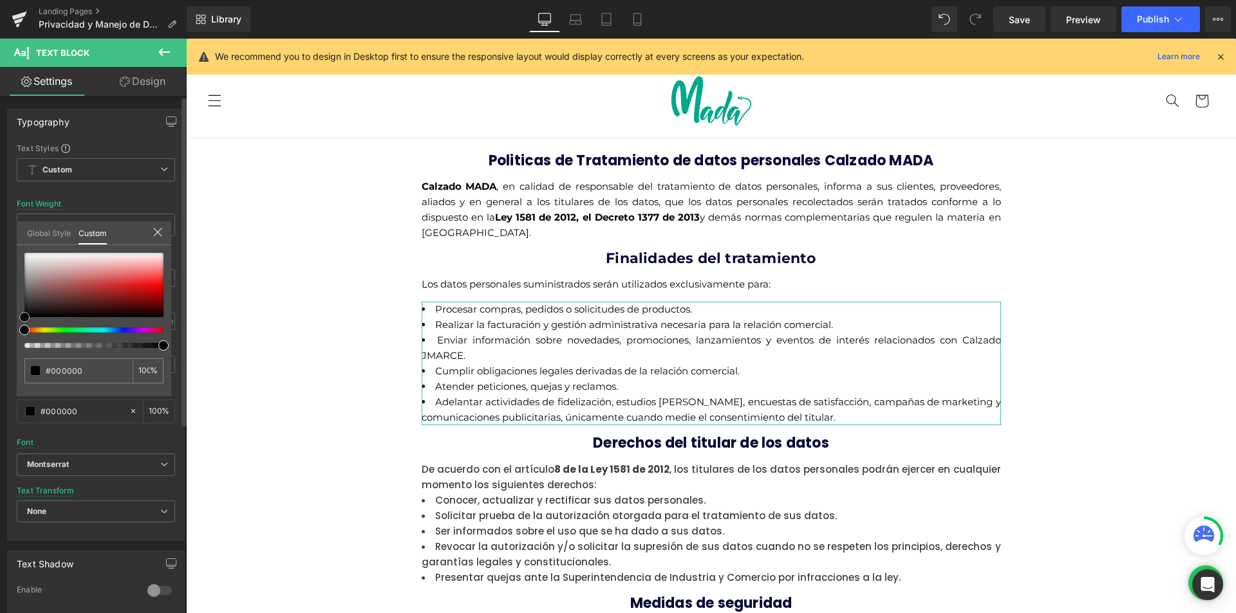
drag, startPoint x: 60, startPoint y: 297, endPoint x: 0, endPoint y: 384, distance: 106.0
click at [0, 384] on div "Typography Text Styles Custom Custom Setup Global Style Custom Setup Global Sty…" at bounding box center [96, 320] width 192 height 442
click at [653, 434] on body "Ir directamente al contenido ¡QUE ESPERAS PARA CONOCER MADA! ¡APROVECHA NUESTRO…" at bounding box center [711, 600] width 1050 height 1122
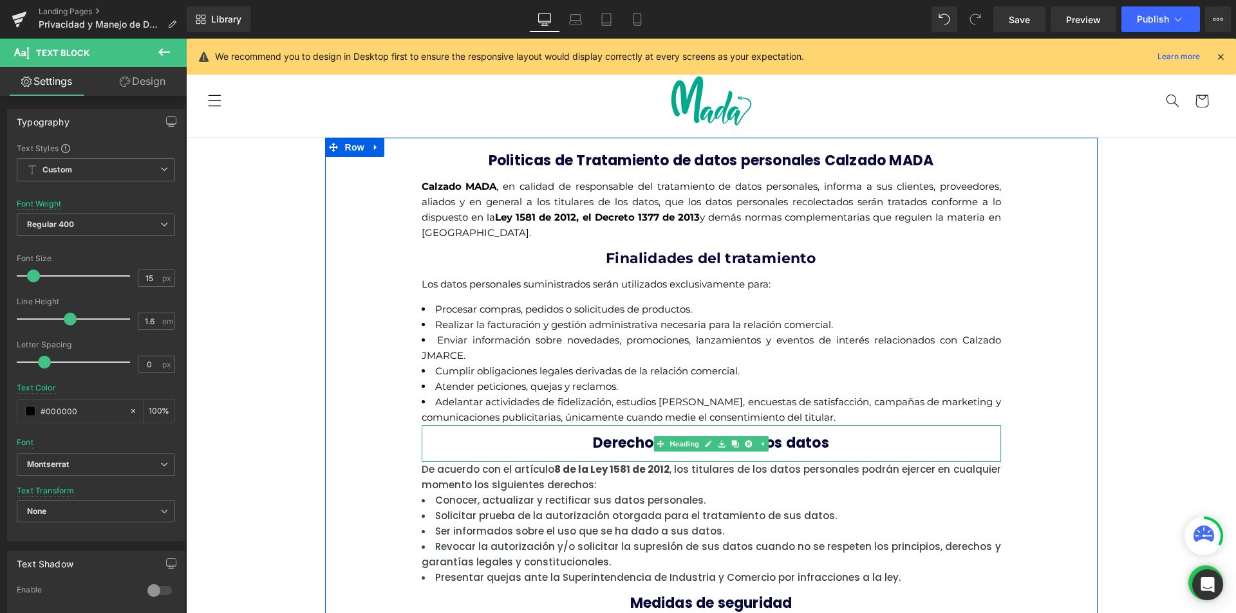
click at [647, 442] on b "Derechos del titular de los datos" at bounding box center [711, 443] width 236 height 20
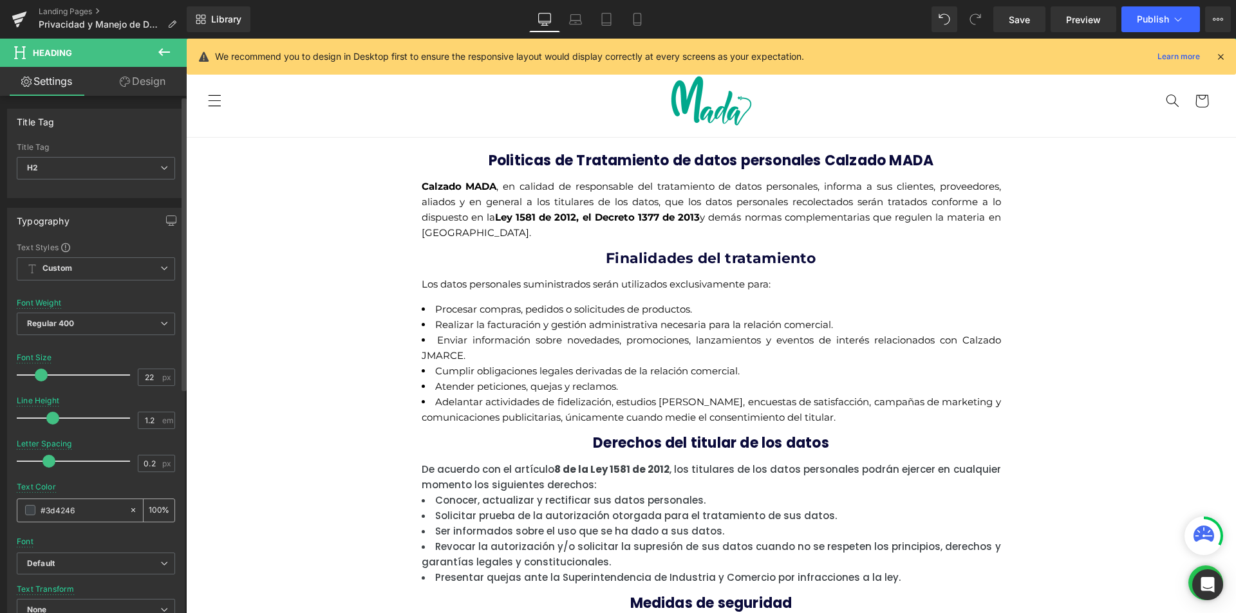
click at [32, 513] on span at bounding box center [30, 510] width 10 height 10
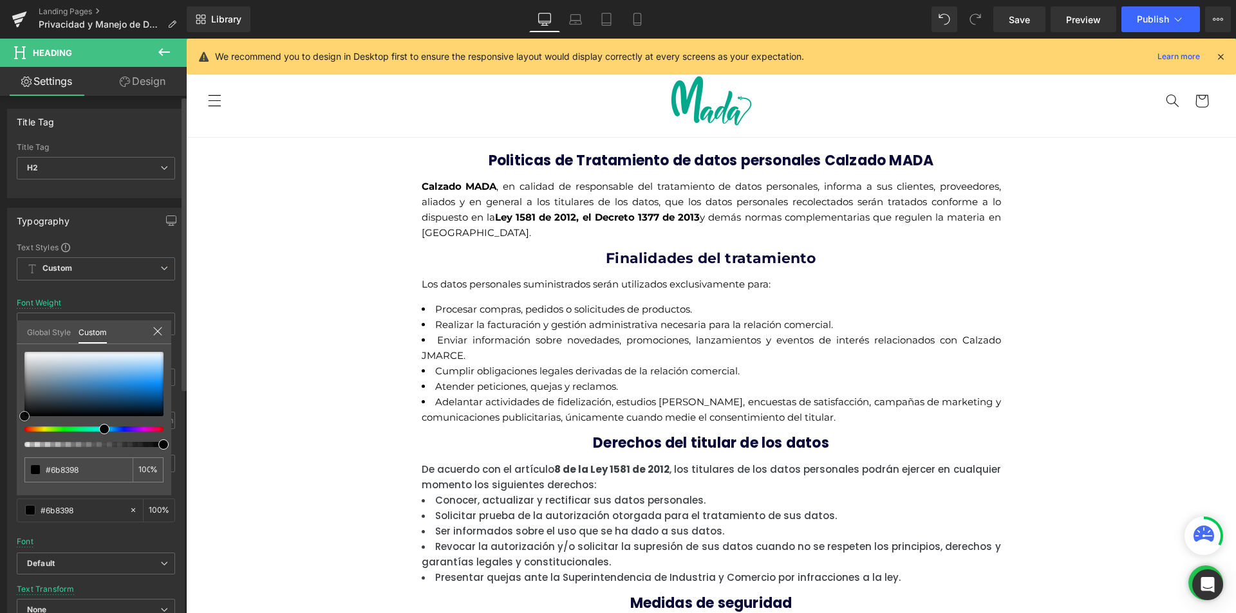
drag, startPoint x: 57, startPoint y: 373, endPoint x: 0, endPoint y: 566, distance: 201.2
click at [0, 556] on div "Typography Text Styles Custom Custom Setup Global Style Custom Setup Global Sty…" at bounding box center [96, 419] width 192 height 442
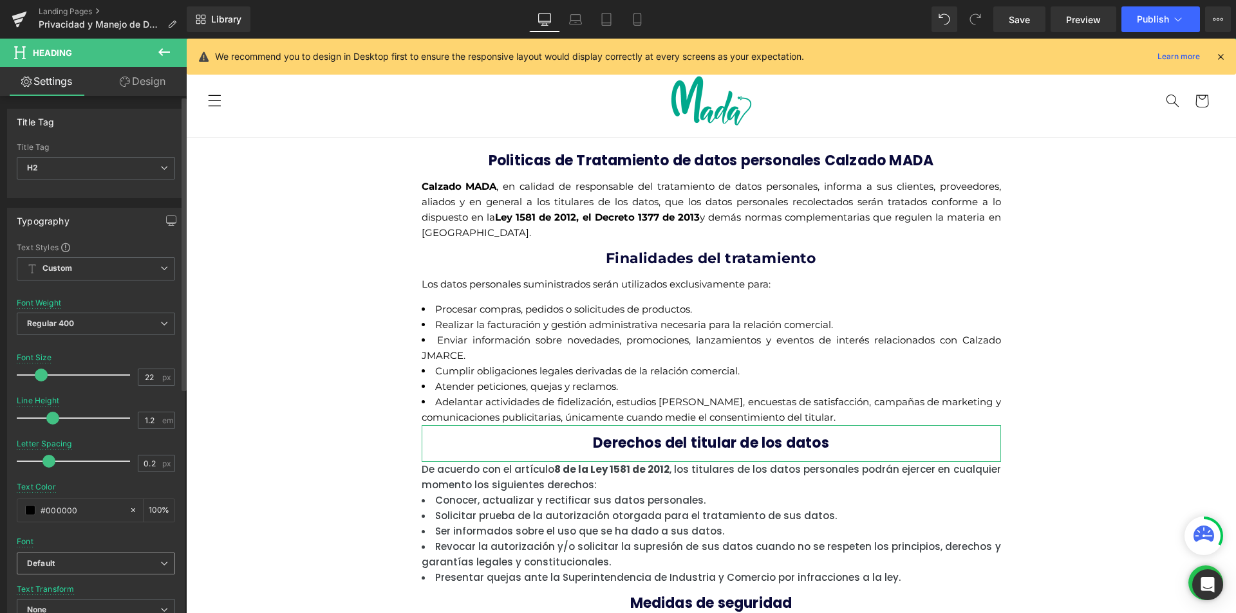
click at [46, 556] on span "Default" at bounding box center [96, 564] width 158 height 23
click at [55, 607] on p "Montserrat" at bounding box center [62, 608] width 41 height 9
click at [1050, 379] on body "Ir directamente al contenido ¡QUE ESPERAS PARA CONOCER MADA! ¡APROVECHA NUESTRO…" at bounding box center [711, 600] width 1050 height 1122
click at [1050, 379] on div "Politicas de Tratamiento de datos personales Calzado MADA Heading Calzado MADA …" at bounding box center [711, 468] width 772 height 660
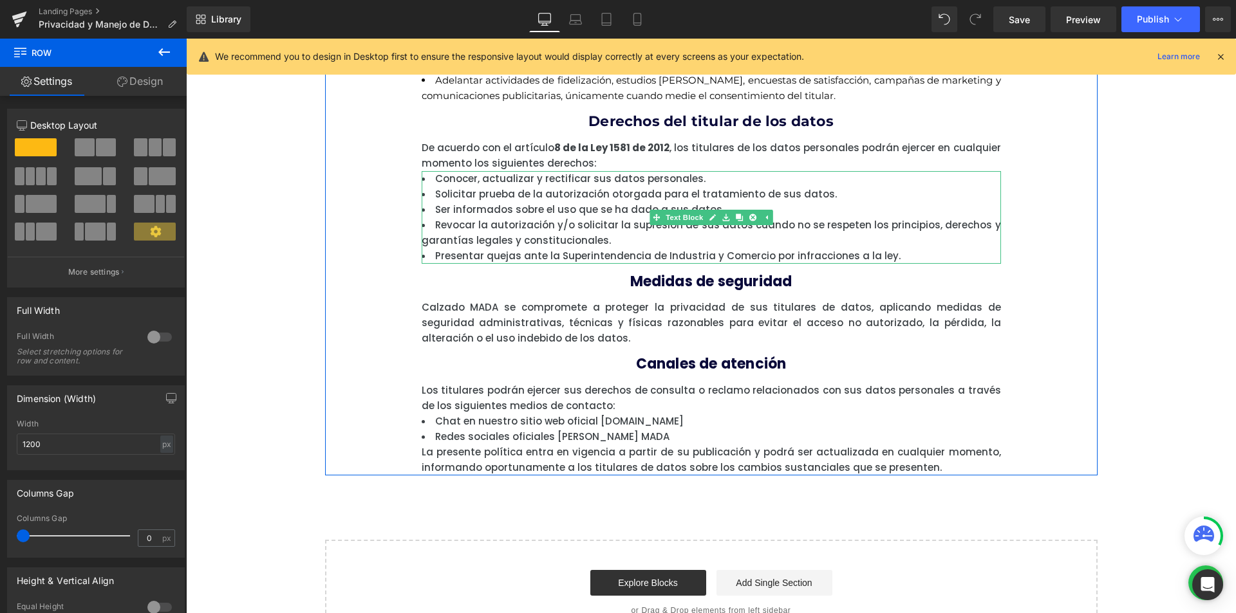
scroll to position [257, 0]
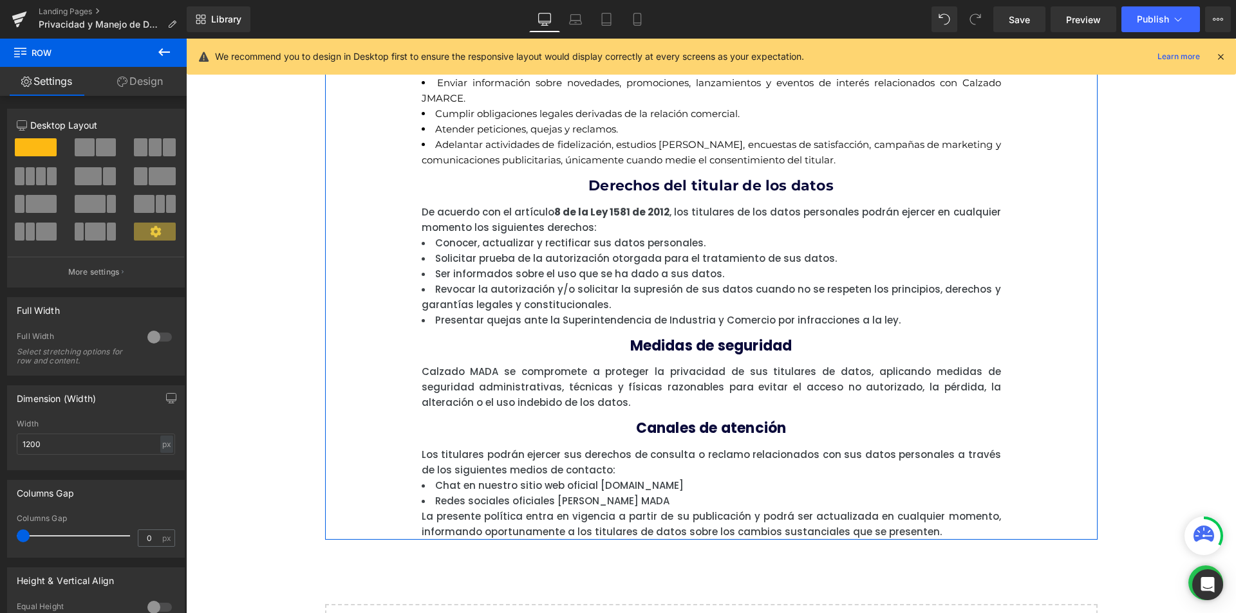
click at [485, 221] on span "De acuerdo con el artículo 8 de la Ley 1581 de 2012 , los titulares de los dato…" at bounding box center [711, 219] width 579 height 29
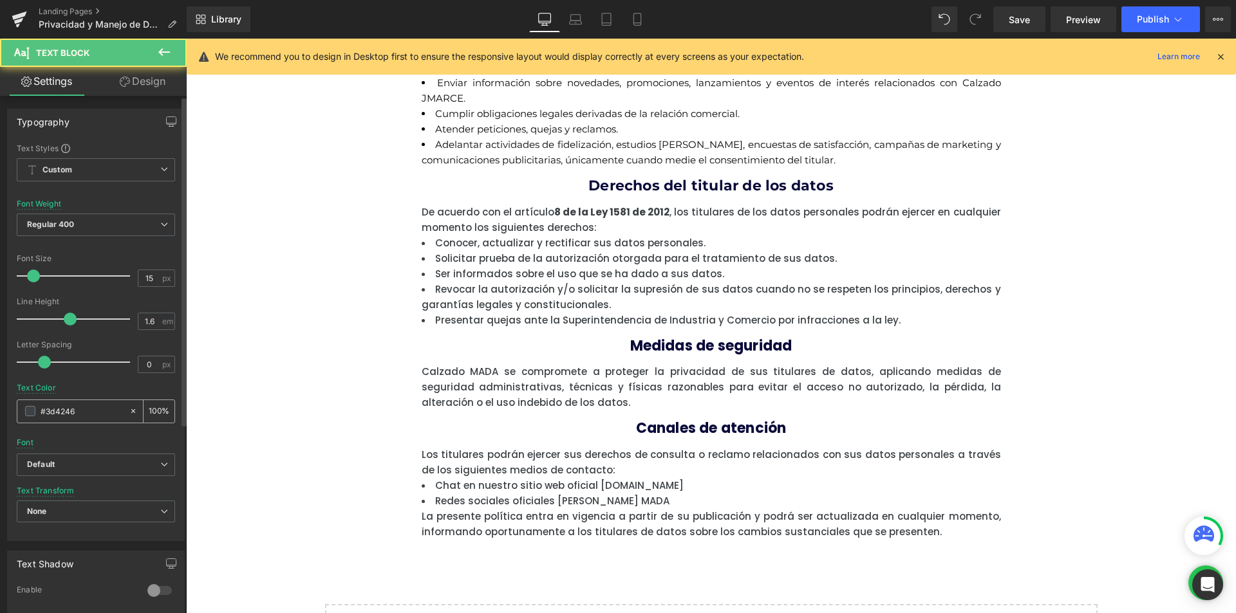
click at [25, 411] on span at bounding box center [30, 411] width 10 height 10
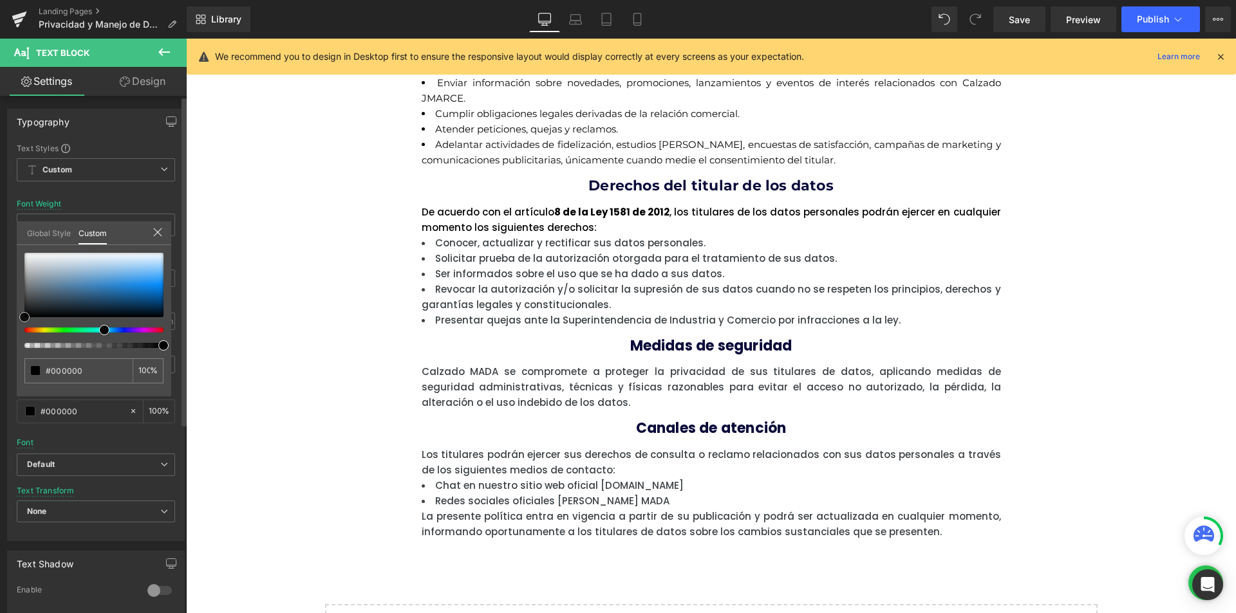
drag, startPoint x: 65, startPoint y: 278, endPoint x: 17, endPoint y: 447, distance: 176.0
click at [0, 406] on div "Typography Text Styles Custom Custom Setup Global Style Custom Setup Global Sty…" at bounding box center [96, 320] width 192 height 442
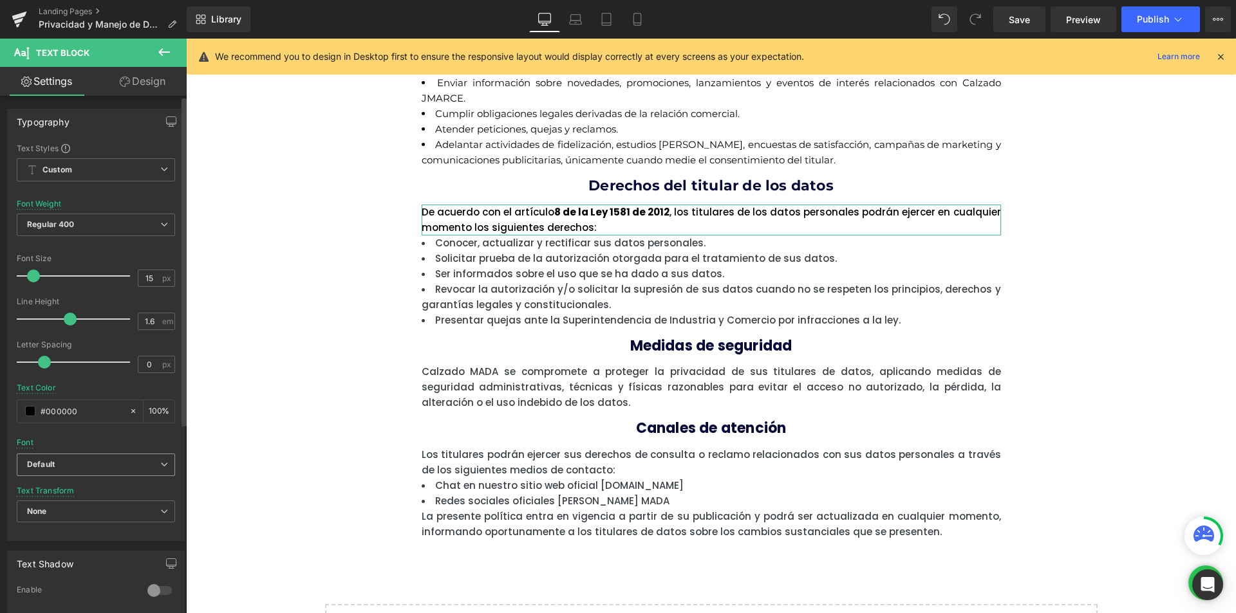
click at [49, 468] on icon "Default" at bounding box center [41, 464] width 28 height 11
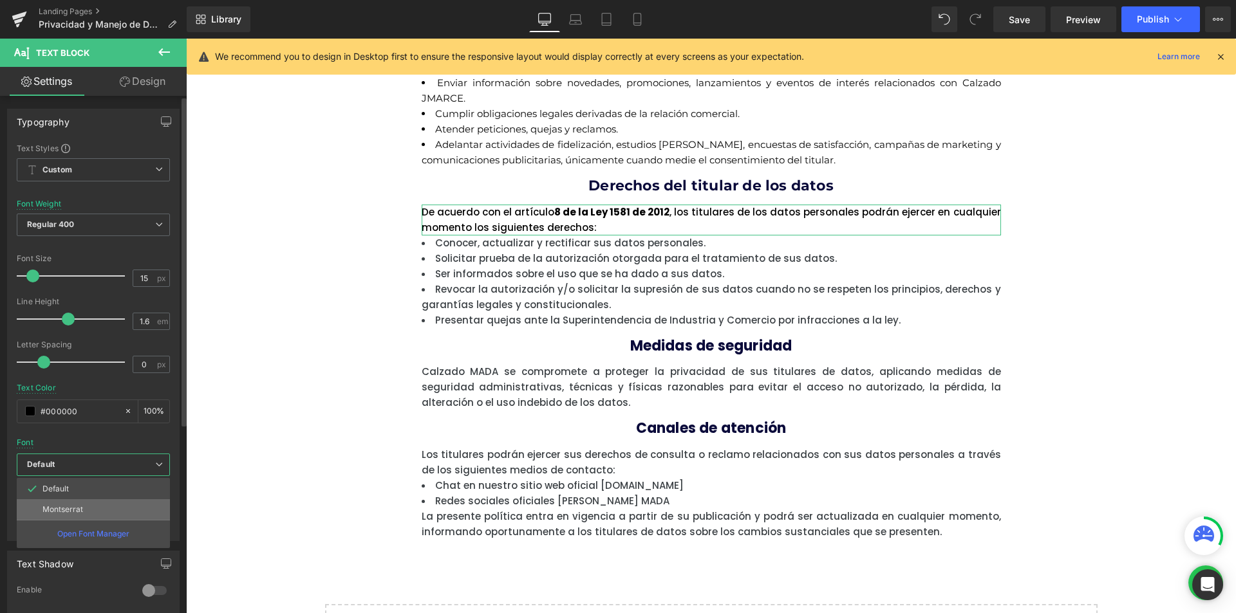
click at [61, 515] on li "Montserrat" at bounding box center [93, 509] width 153 height 21
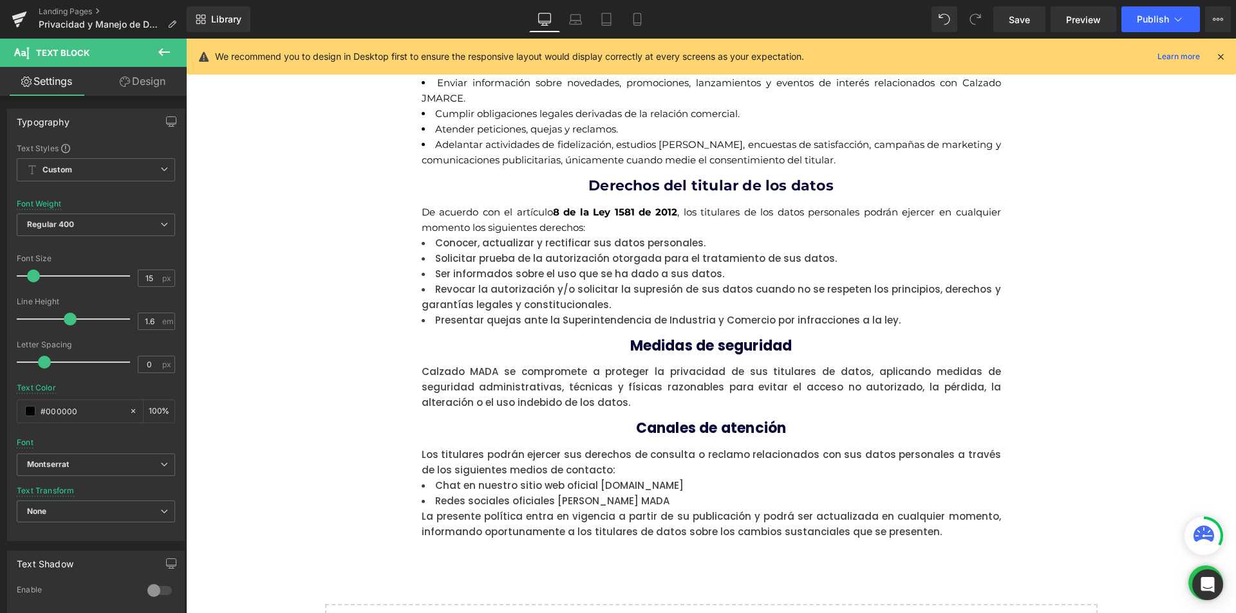
click at [478, 311] on body "Ir directamente al contenido ¡QUE ESPERAS PARA CONOCER MADA! ¡APROVECHA NUESTRO…" at bounding box center [711, 342] width 1050 height 1122
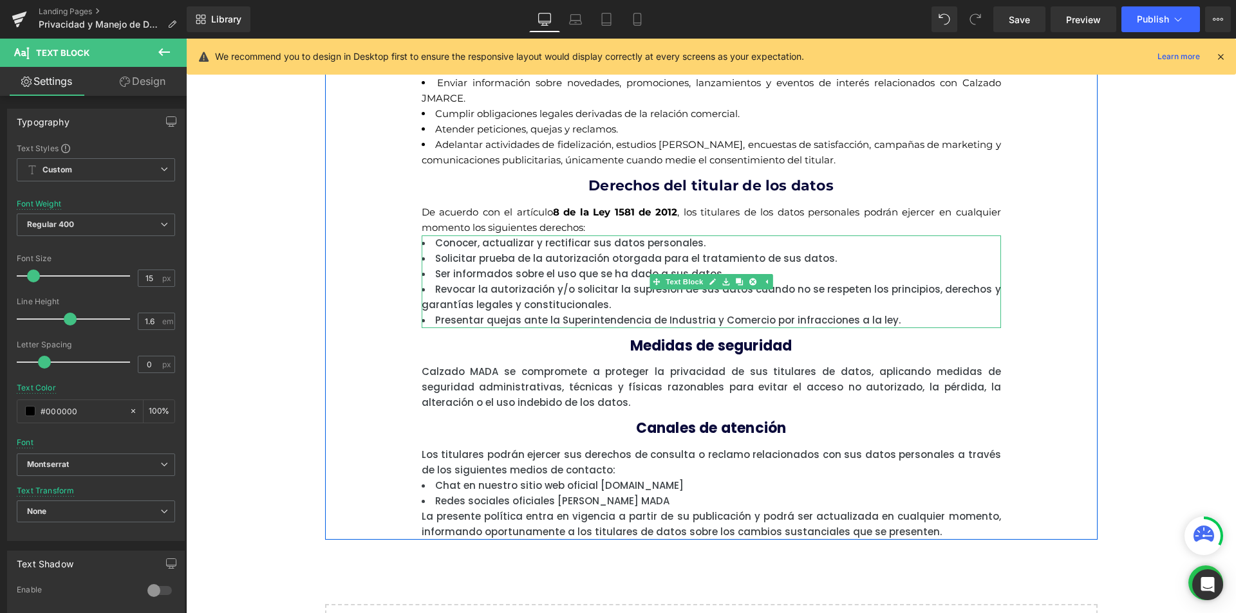
click at [472, 313] on li "Presentar quejas ante la Superintendencia de Industria y Comercio por infraccio…" at bounding box center [711, 320] width 579 height 15
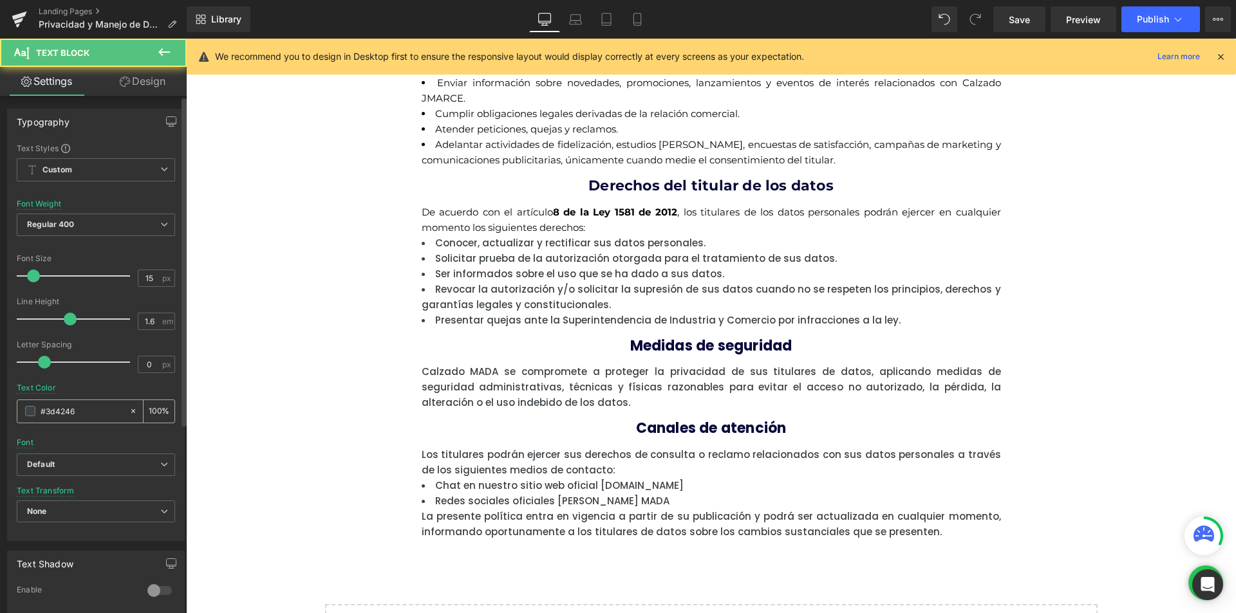
click at [36, 405] on div "#3d4246" at bounding box center [72, 411] width 111 height 23
click at [34, 410] on span at bounding box center [30, 411] width 10 height 10
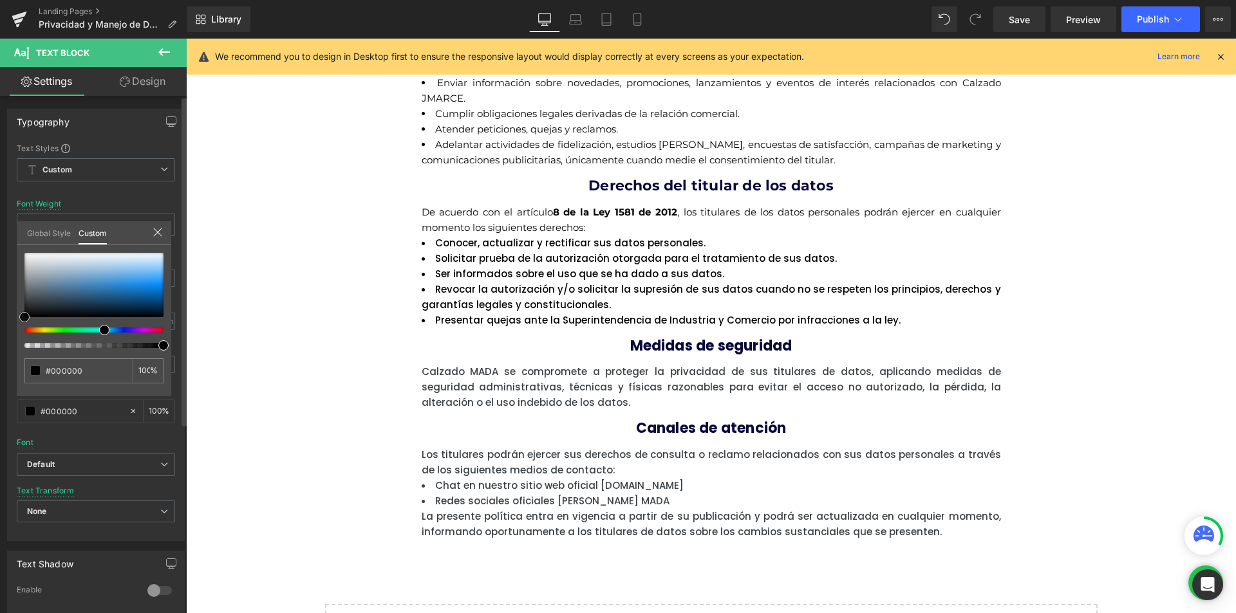
drag, startPoint x: 38, startPoint y: 275, endPoint x: 0, endPoint y: 394, distance: 124.3
click at [0, 394] on div "Typography Text Styles Custom Custom Setup Global Style Custom Setup Global Sty…" at bounding box center [96, 320] width 192 height 442
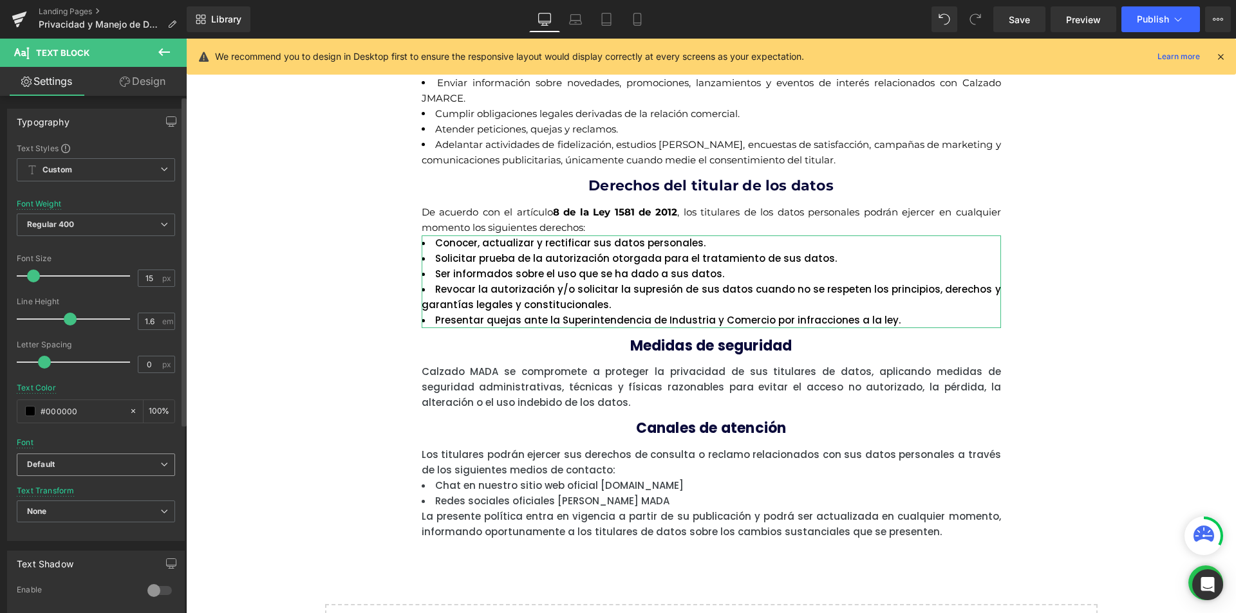
click at [50, 458] on span "Default" at bounding box center [96, 465] width 158 height 23
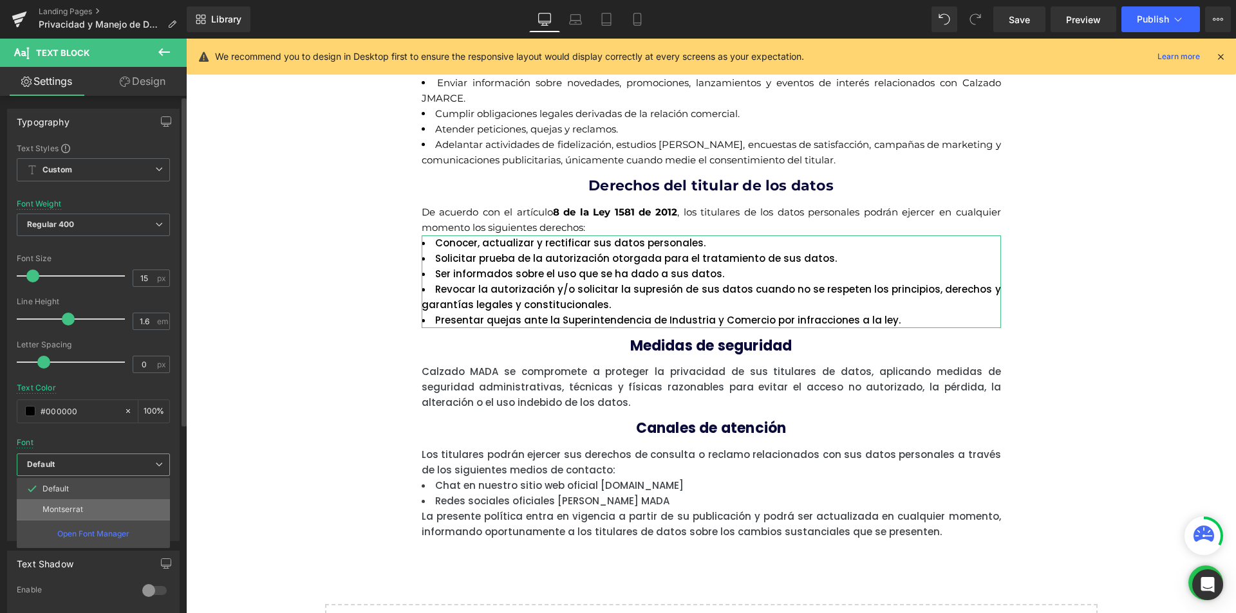
click at [70, 512] on p "Montserrat" at bounding box center [62, 509] width 41 height 9
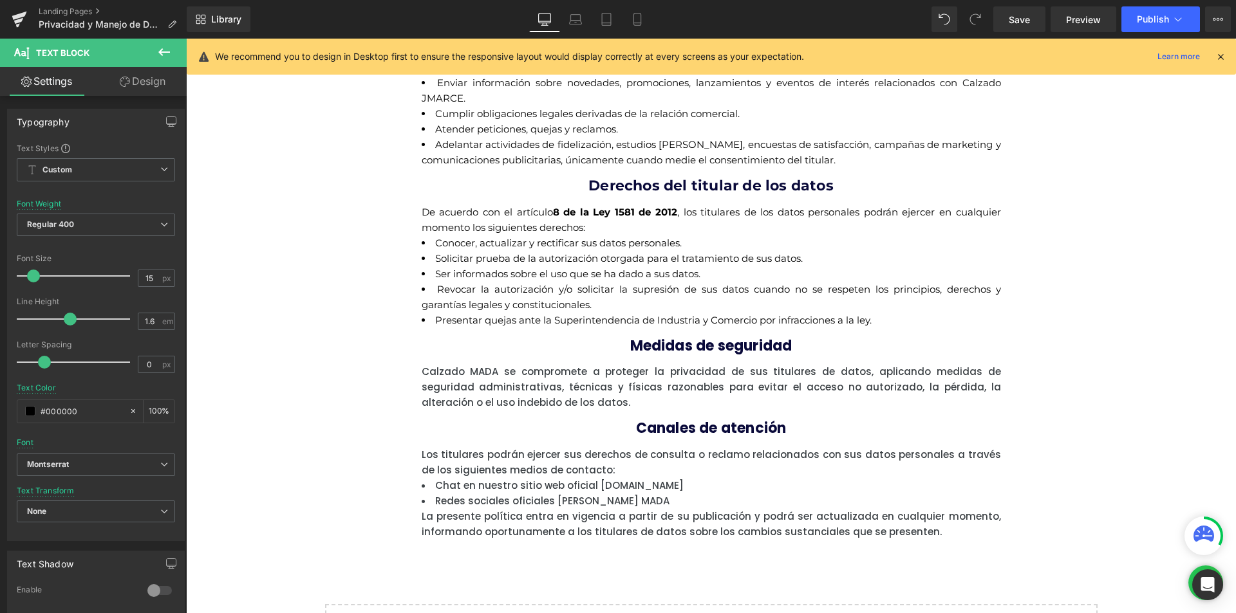
click at [633, 338] on body "Ir directamente al contenido ¡QUE ESPERAS PARA CONOCER MADA! ¡APROVECHA NUESTRO…" at bounding box center [711, 342] width 1050 height 1122
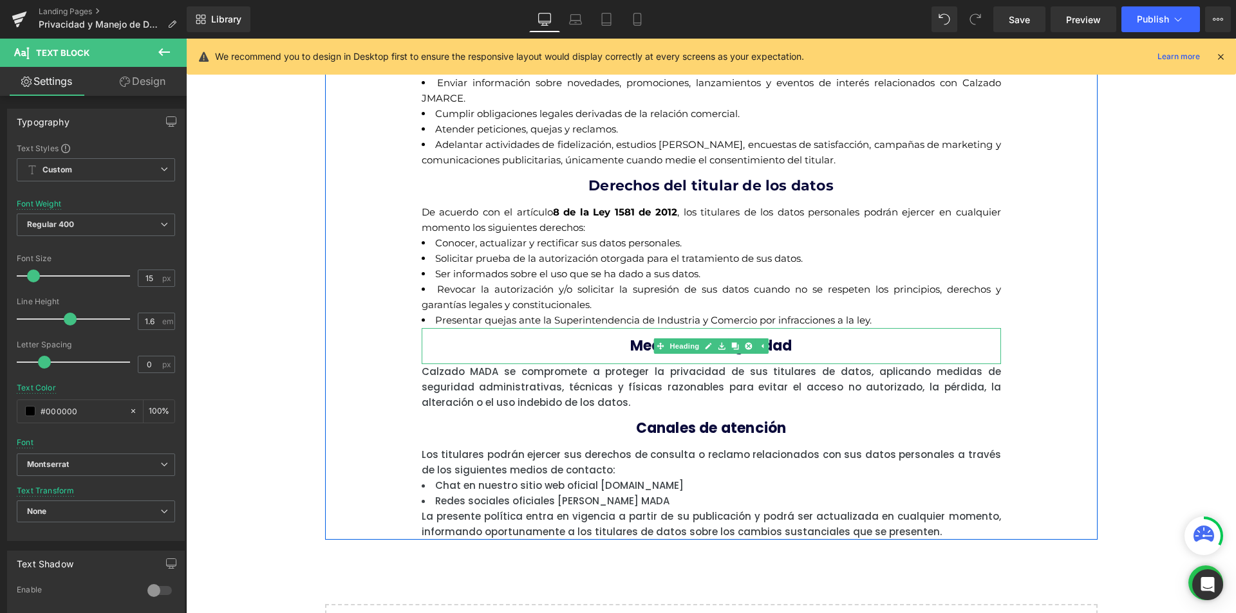
click at [635, 340] on b "Medidas de seguridad" at bounding box center [711, 346] width 162 height 20
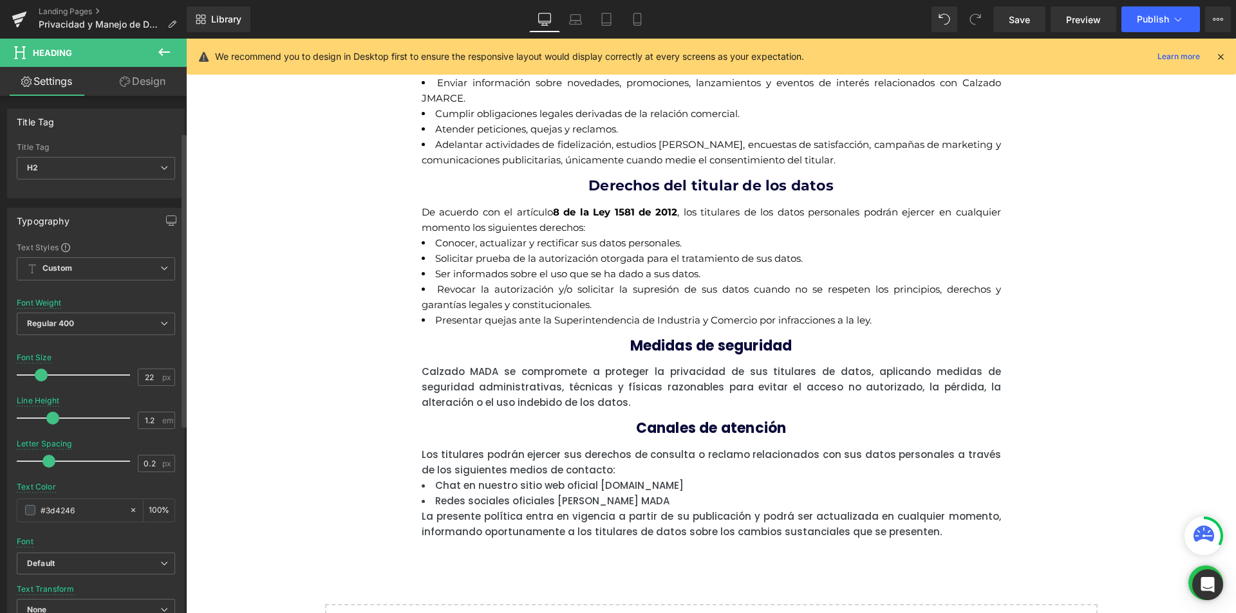
scroll to position [64, 0]
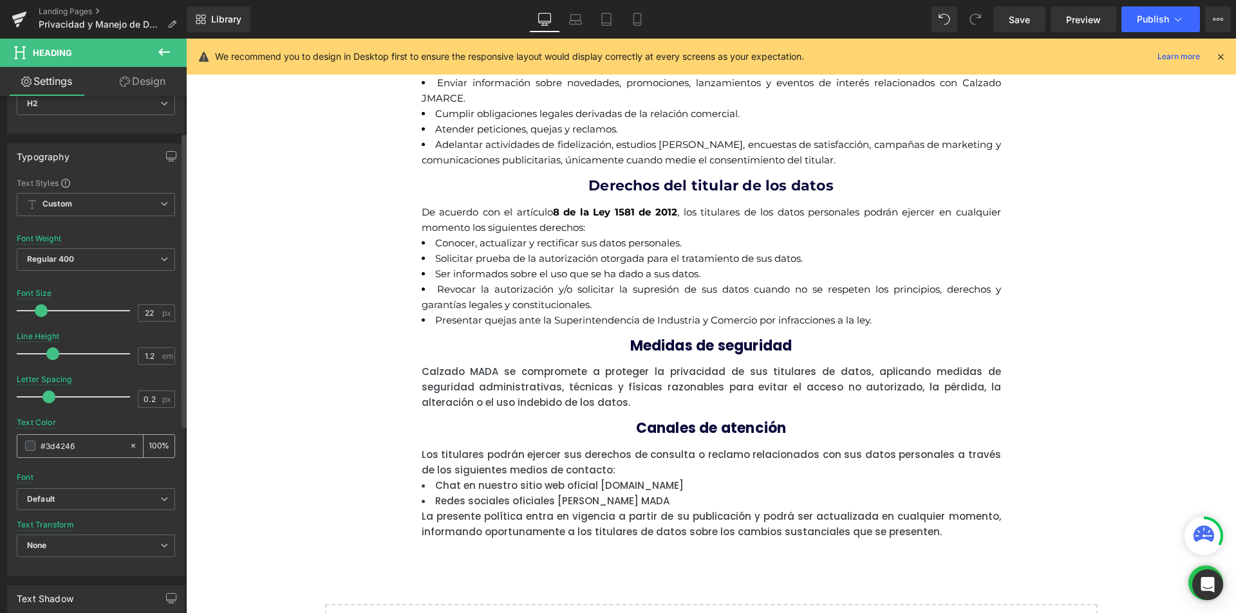
click at [51, 454] on div "#3d4246" at bounding box center [72, 446] width 111 height 23
click at [35, 448] on div "#3d4246" at bounding box center [72, 446] width 111 height 23
click at [29, 443] on span at bounding box center [30, 446] width 10 height 10
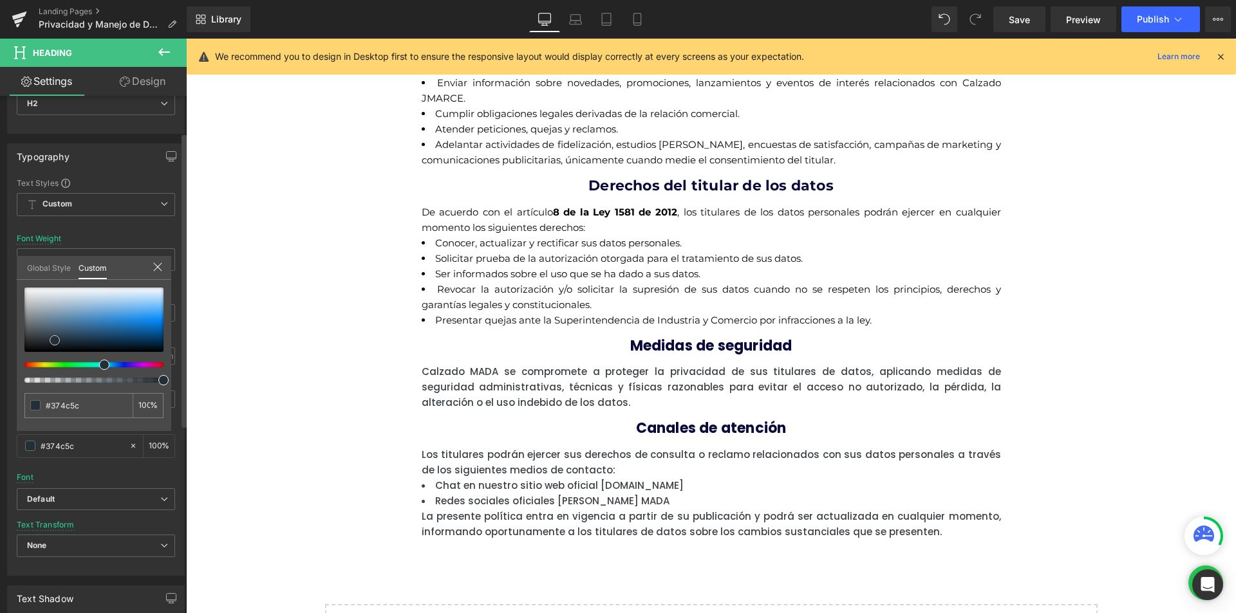
drag, startPoint x: 55, startPoint y: 340, endPoint x: 0, endPoint y: 431, distance: 105.4
click at [1, 426] on div "Typography Text Styles Custom Custom Setup Global Style Custom Setup Global Sty…" at bounding box center [96, 355] width 192 height 442
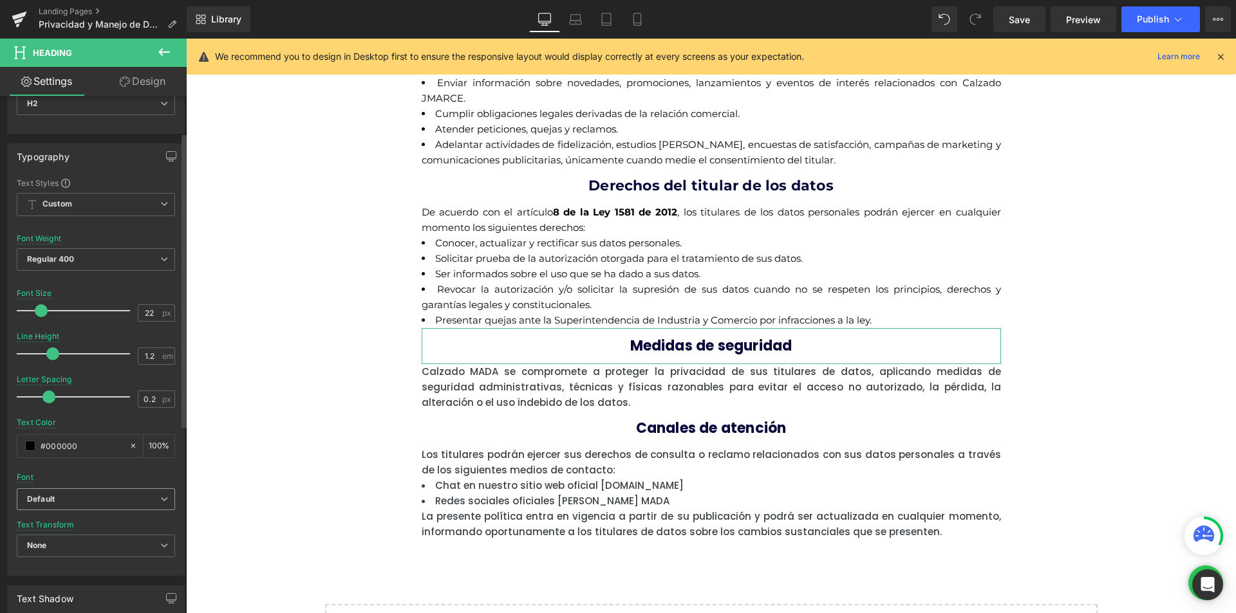
click at [47, 501] on icon "Default" at bounding box center [41, 499] width 28 height 11
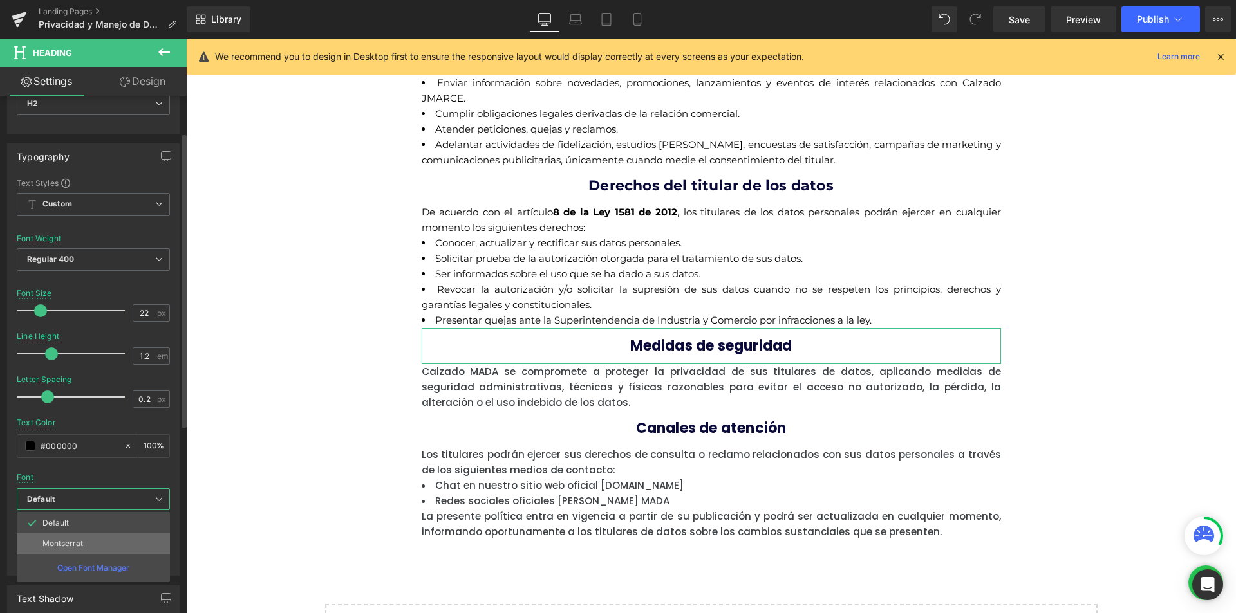
click at [47, 540] on p "Montserrat" at bounding box center [62, 543] width 41 height 9
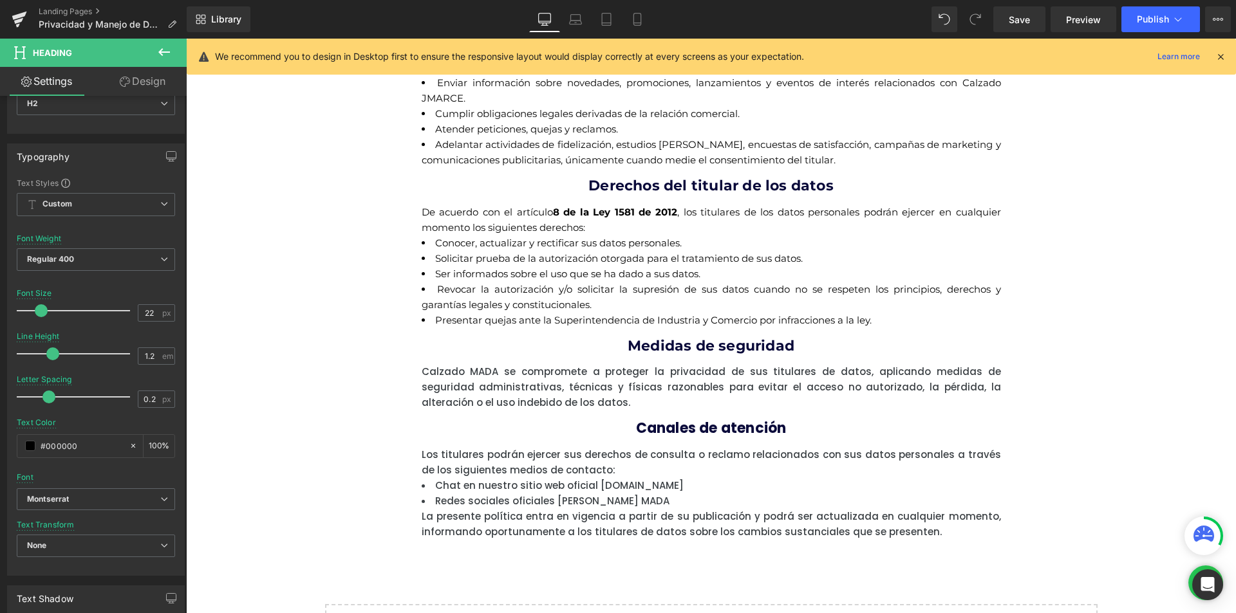
click at [562, 384] on body "Ir directamente al contenido ¡QUE ESPERAS PARA CONOCER MADA! ¡APROVECHA NUESTRO…" at bounding box center [711, 342] width 1050 height 1122
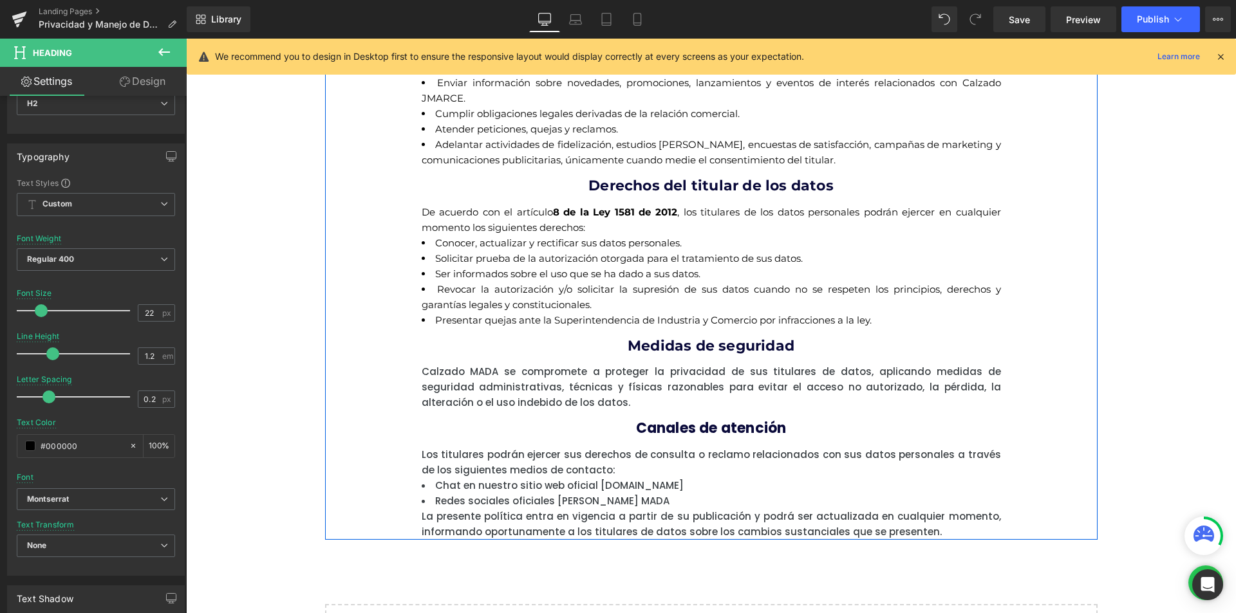
click at [481, 401] on span "Calzado MADA se compromete a proteger la privacidad de sus titulares de datos, …" at bounding box center [711, 387] width 579 height 44
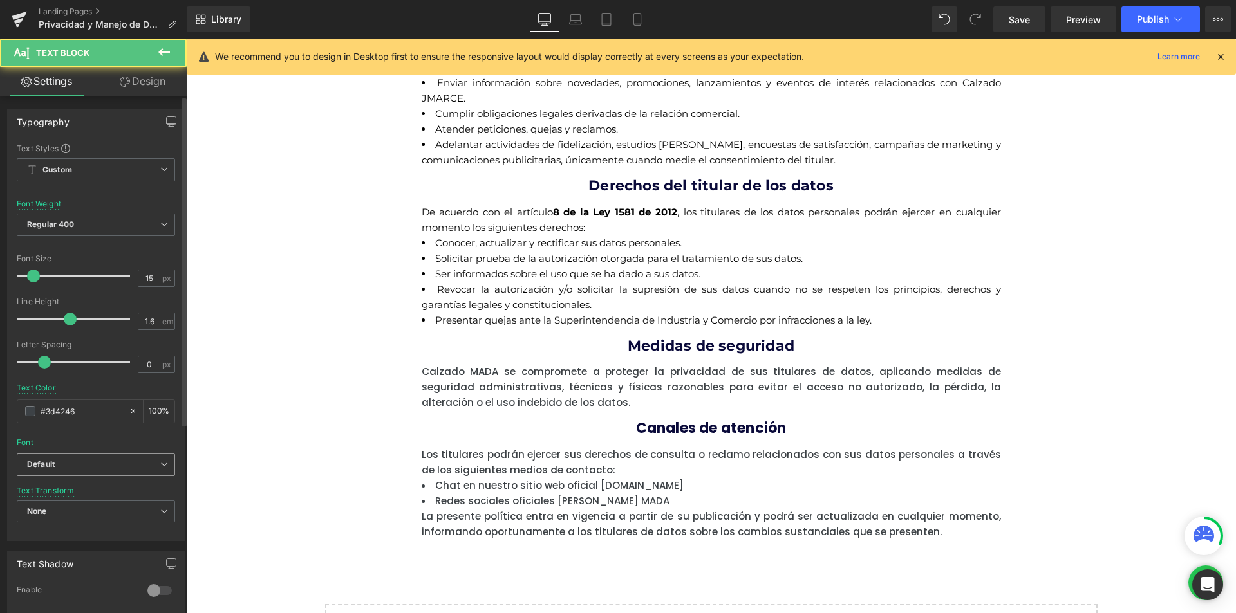
click at [36, 460] on icon "Default" at bounding box center [41, 464] width 28 height 11
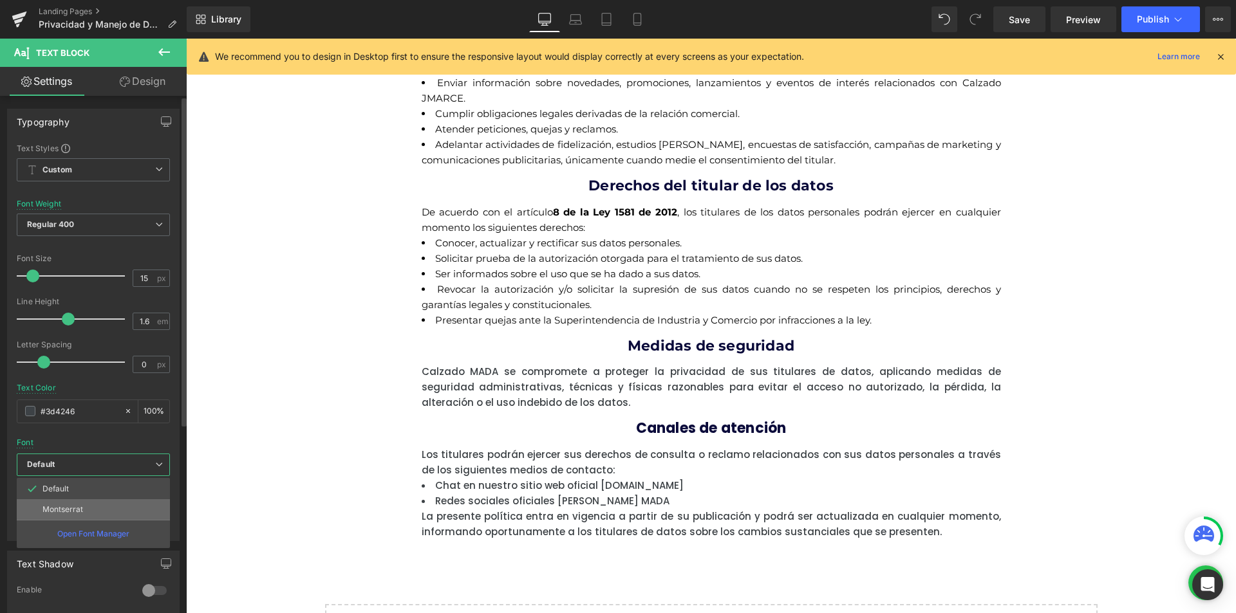
click at [51, 512] on p "Montserrat" at bounding box center [62, 509] width 41 height 9
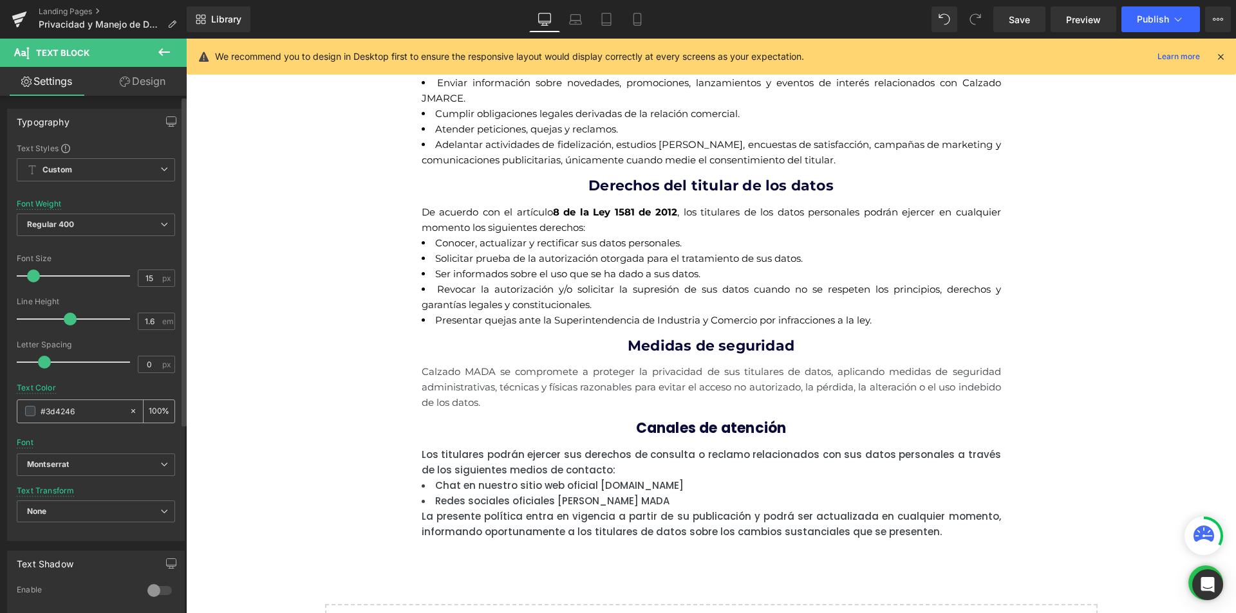
click at [32, 411] on span at bounding box center [30, 411] width 10 height 10
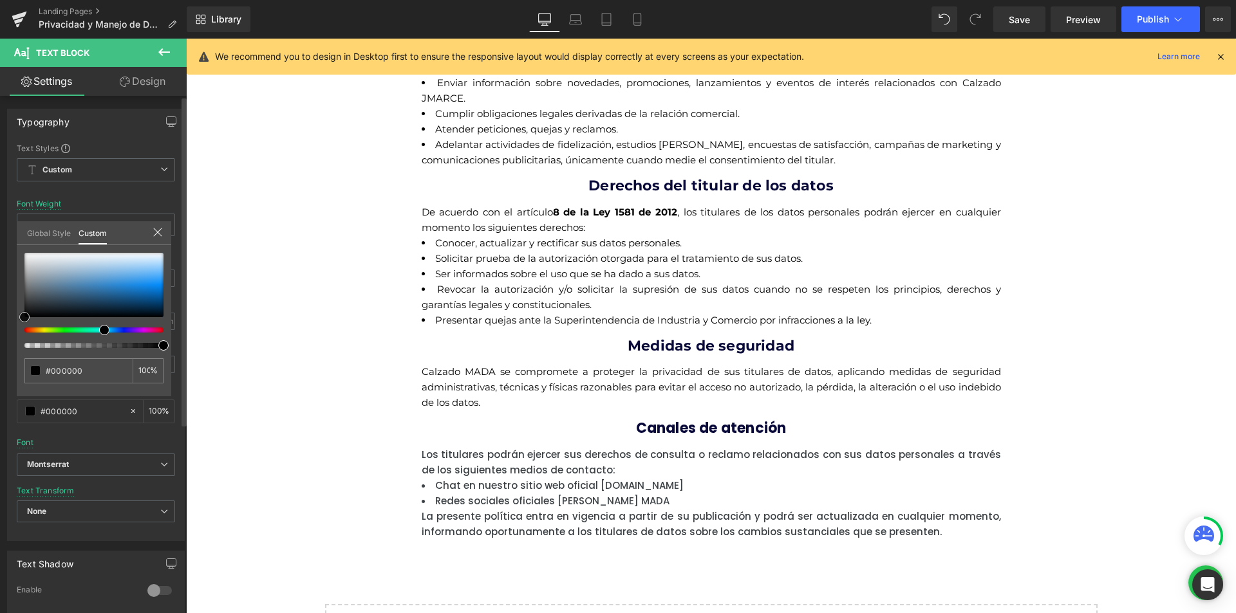
drag, startPoint x: 57, startPoint y: 274, endPoint x: 0, endPoint y: 400, distance: 138.9
click at [0, 400] on div "Typography Text Styles Custom Custom Setup Global Style Custom Setup Global Sty…" at bounding box center [96, 320] width 192 height 442
click at [738, 425] on body "Ir directamente al contenido ¡QUE ESPERAS PARA CONOCER MADA! ¡APROVECHA NUESTRO…" at bounding box center [711, 342] width 1050 height 1122
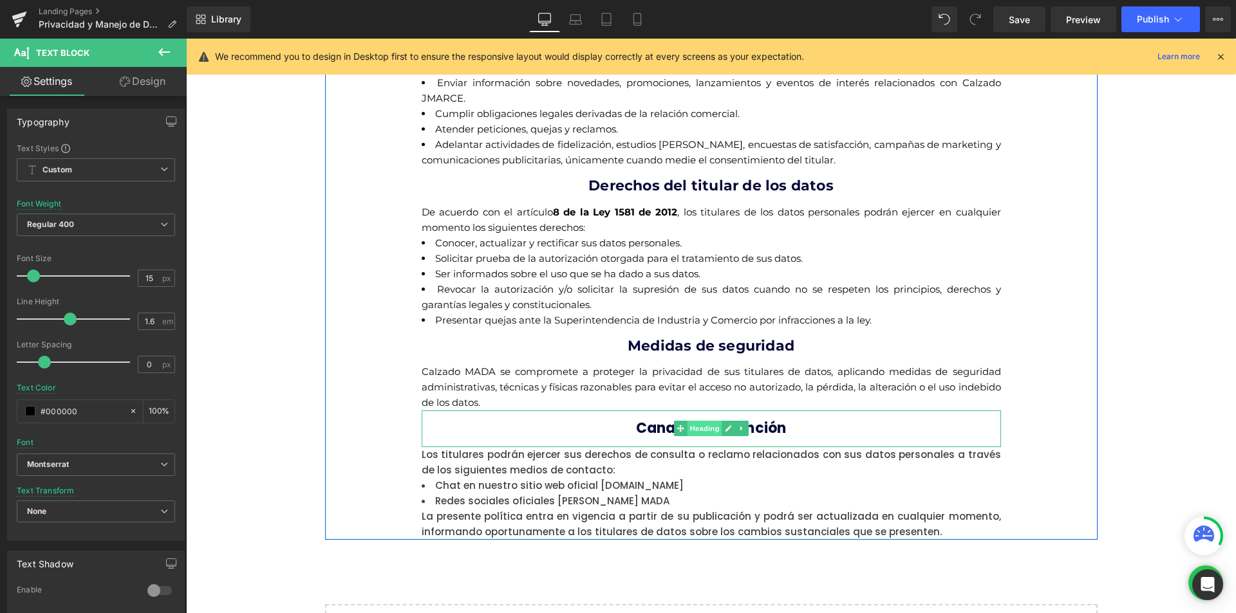
click at [687, 425] on span "Heading" at bounding box center [704, 428] width 35 height 15
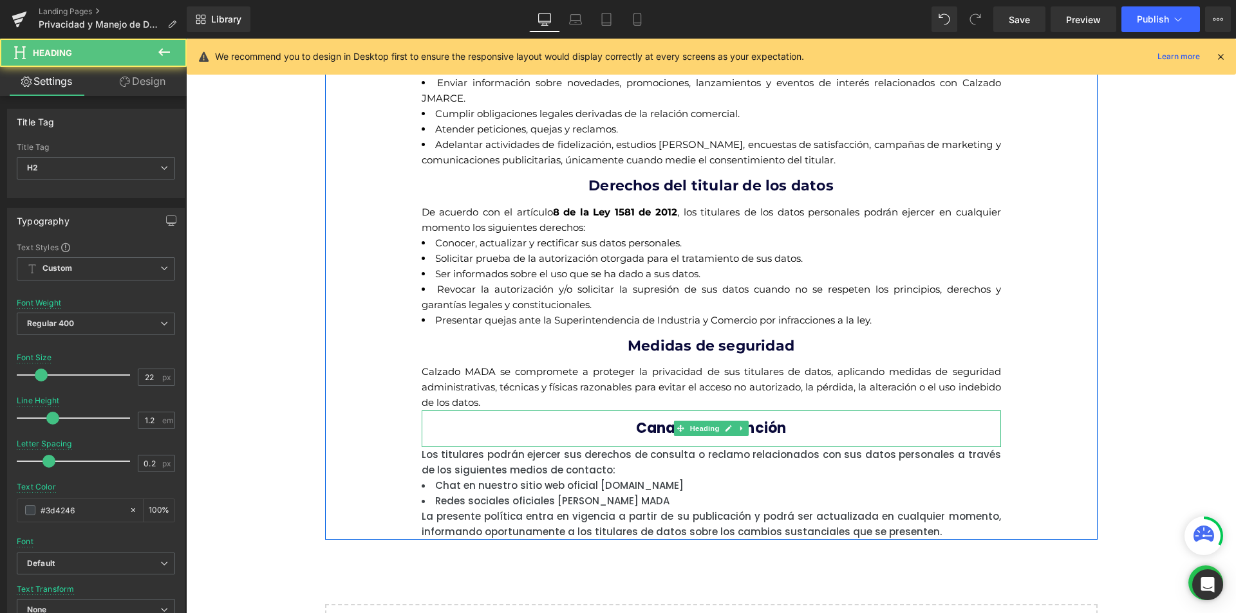
click at [617, 428] on h2 "Canales de atención" at bounding box center [711, 428] width 579 height 17
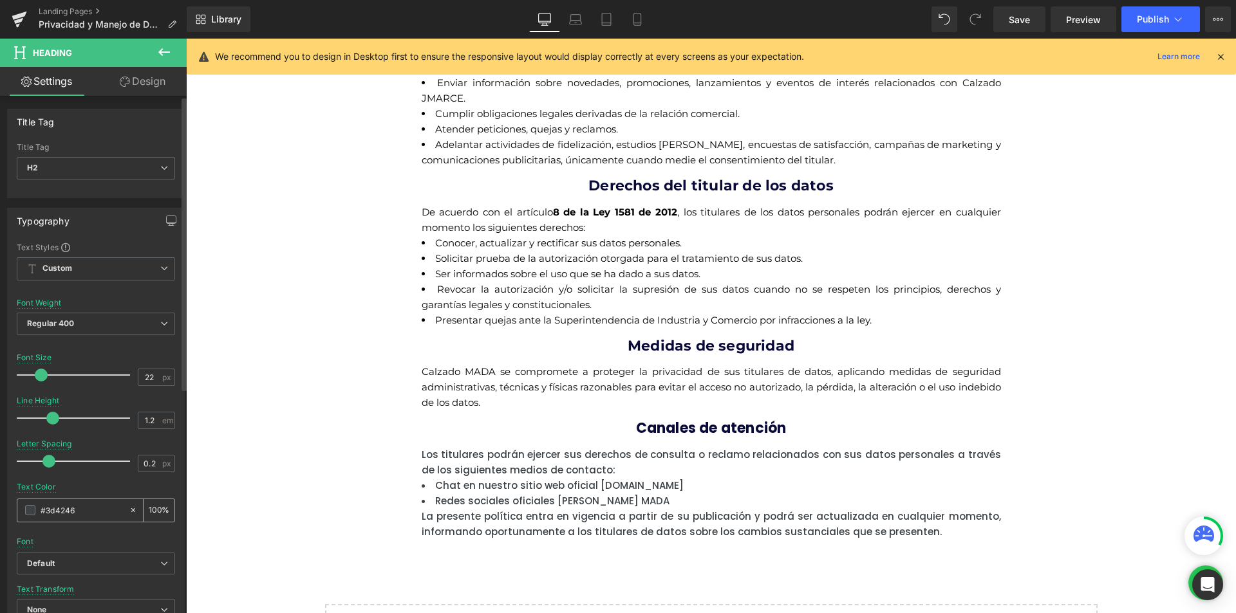
click at [33, 515] on span at bounding box center [30, 510] width 10 height 10
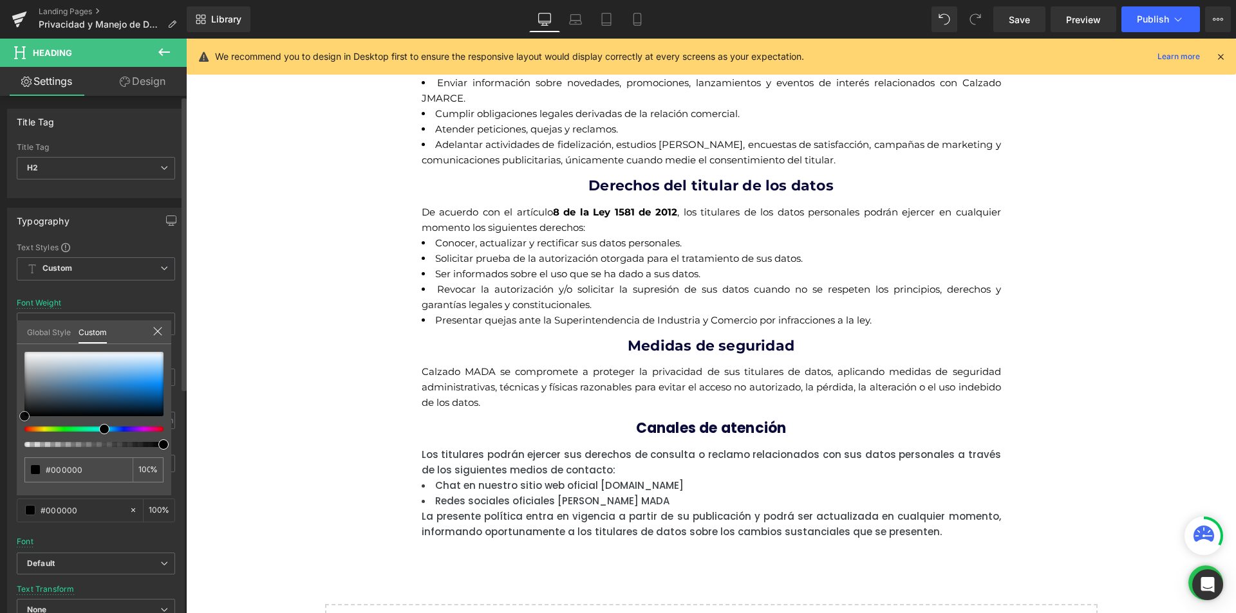
drag, startPoint x: 39, startPoint y: 371, endPoint x: 0, endPoint y: 490, distance: 125.2
click at [0, 490] on div "Typography Text Styles Custom Custom Setup Global Style Custom Setup Global Sty…" at bounding box center [96, 419] width 192 height 442
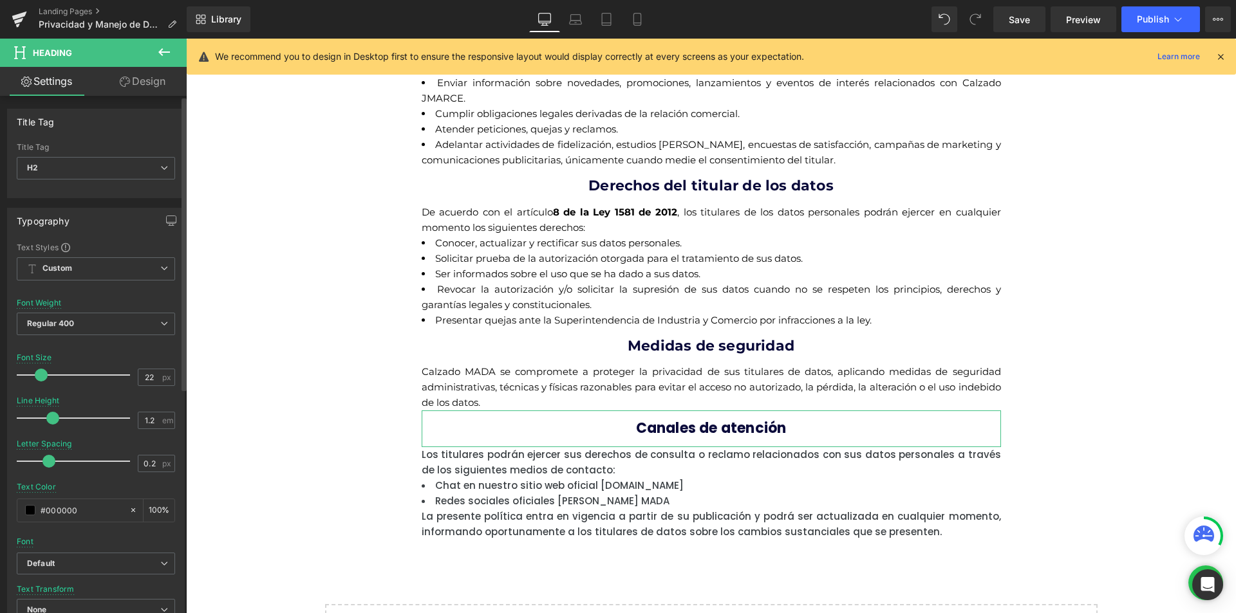
click at [34, 564] on icon "Default" at bounding box center [41, 564] width 28 height 11
click at [61, 602] on li "Montserrat" at bounding box center [93, 608] width 153 height 21
click at [712, 489] on body "Ir directamente al contenido ¡QUE ESPERAS PARA CONOCER MADA! ¡APROVECHA NUESTRO…" at bounding box center [711, 342] width 1050 height 1122
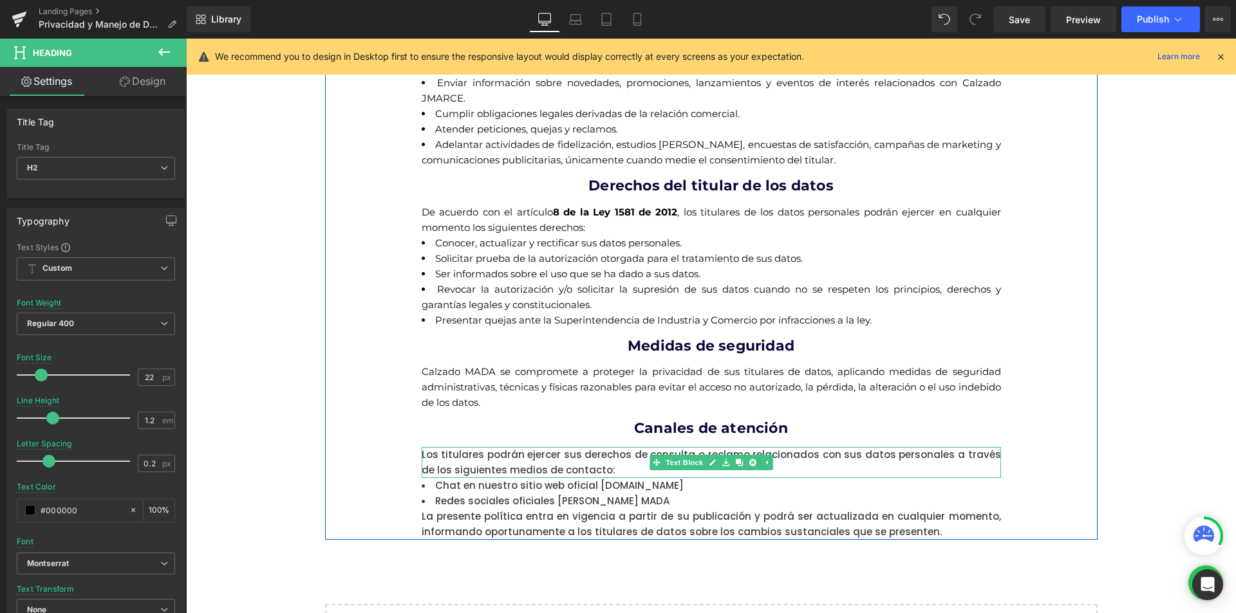
click at [490, 461] on div "Los titulares podrán ejercer sus derechos de consulta o reclamo relacionados co…" at bounding box center [711, 462] width 579 height 31
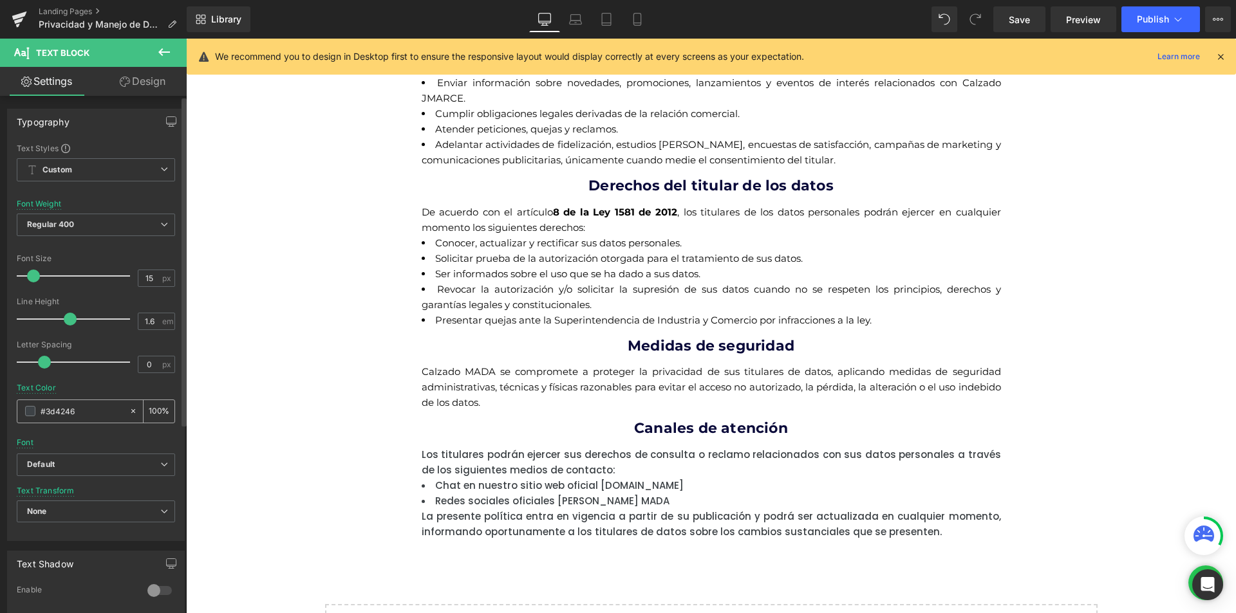
click at [34, 410] on span at bounding box center [30, 411] width 10 height 10
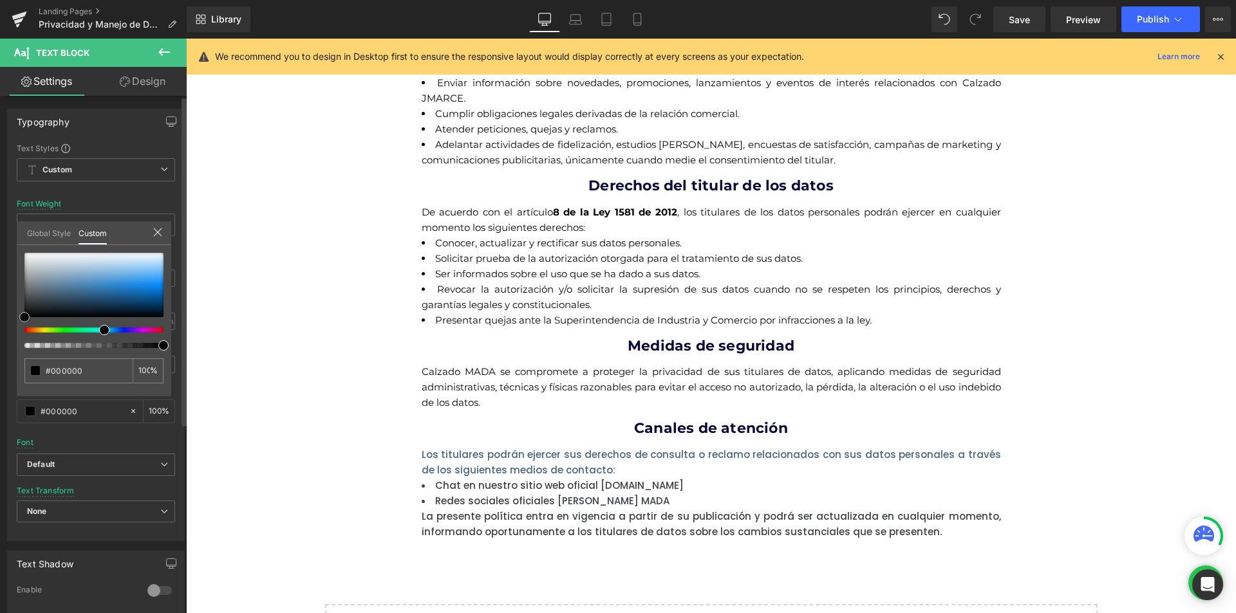
drag, startPoint x: 47, startPoint y: 314, endPoint x: 0, endPoint y: 402, distance: 99.3
click at [0, 402] on div "Typography Text Styles Custom Custom Setup Global Style Custom Setup Global Sty…" at bounding box center [96, 320] width 192 height 442
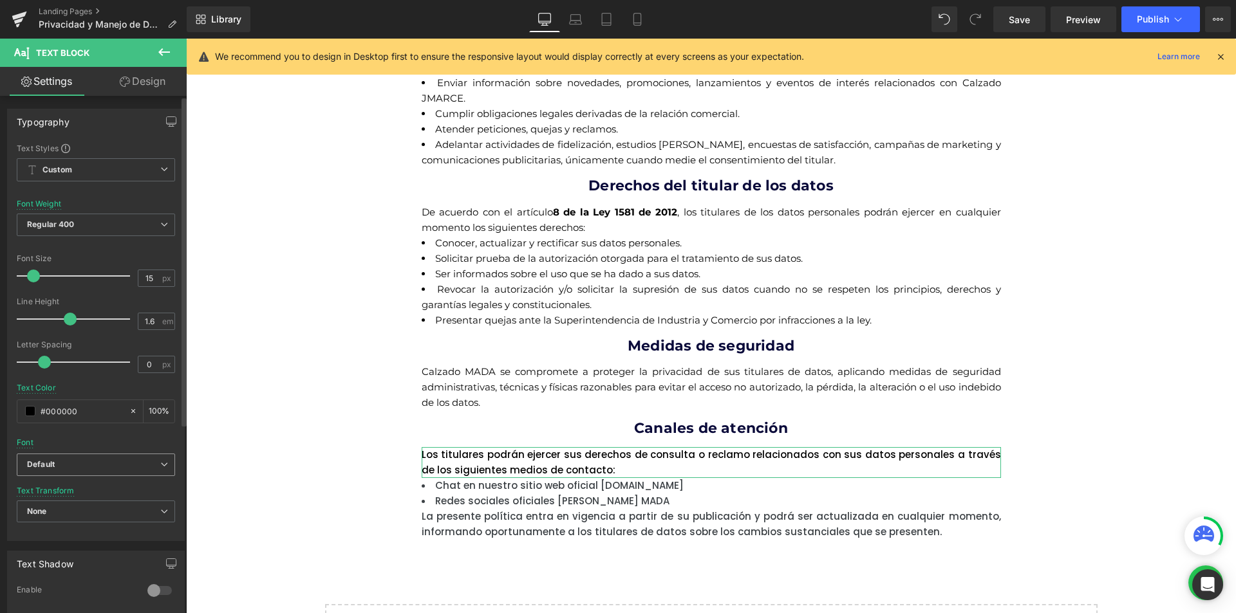
click at [64, 461] on b "Default" at bounding box center [93, 464] width 133 height 11
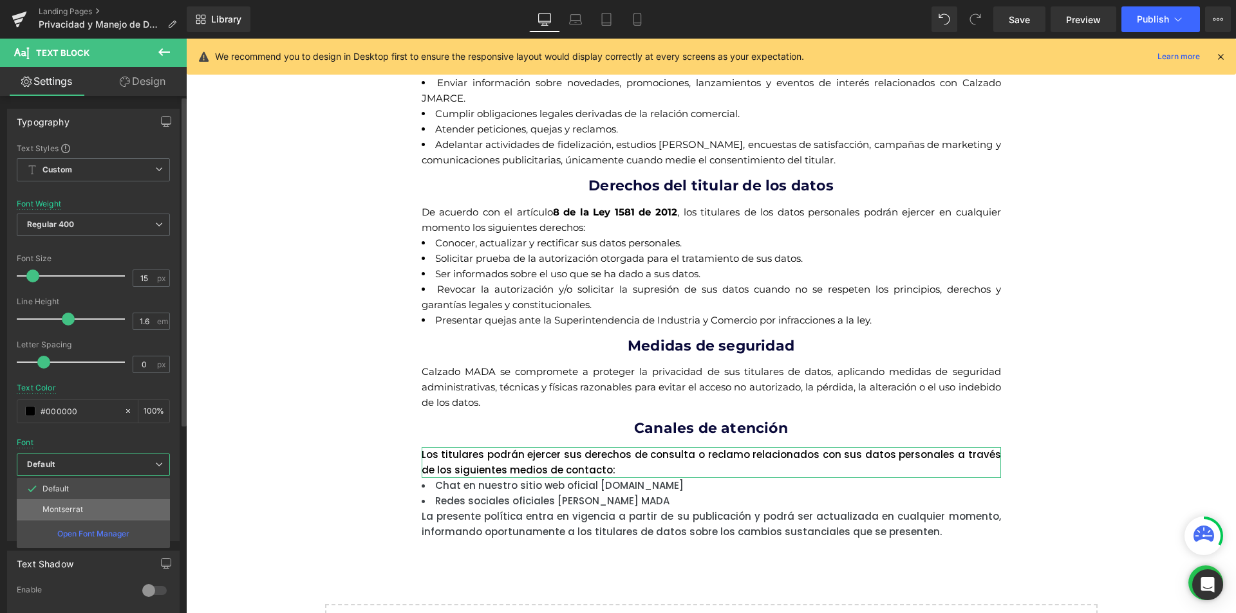
click at [73, 514] on p "Montserrat" at bounding box center [62, 509] width 41 height 9
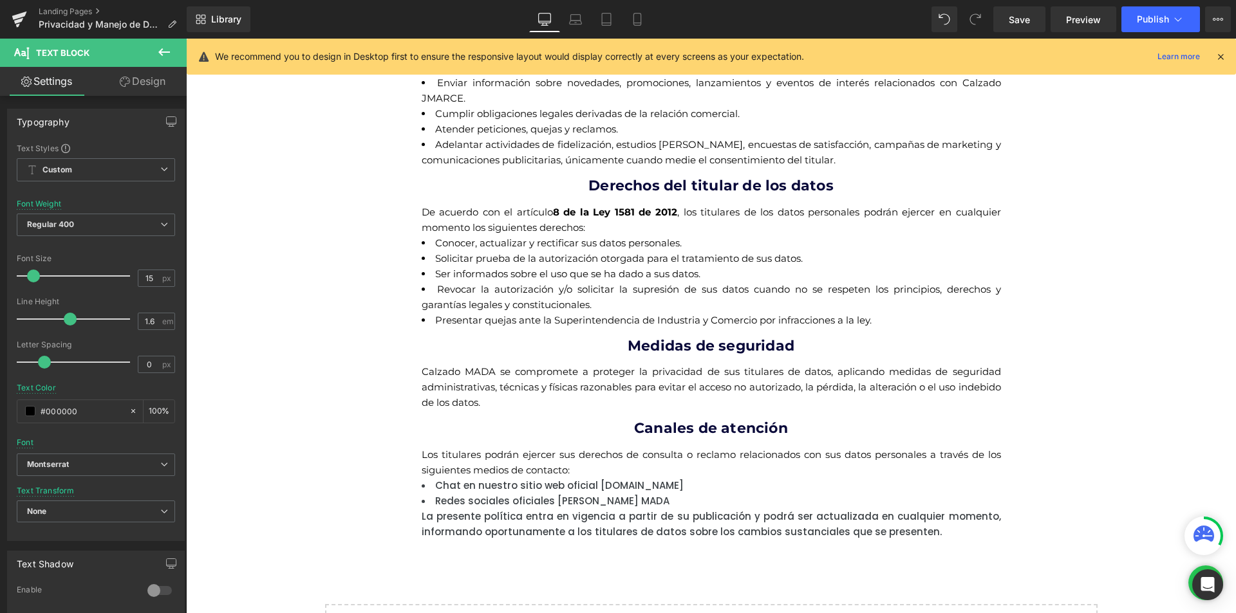
click at [437, 497] on body "Ir directamente al contenido ¡QUE ESPERAS PARA CONOCER MADA! ¡APROVECHA NUESTRO…" at bounding box center [711, 342] width 1050 height 1122
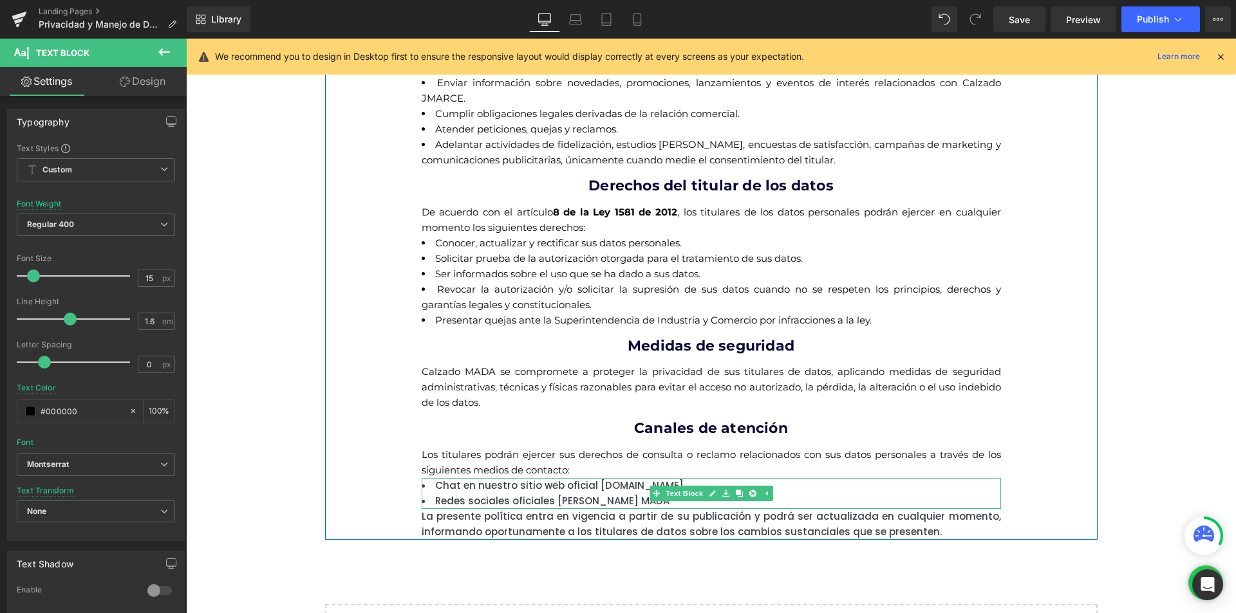
click at [412, 496] on div "Politicas de Tratamiento de datos personales Calzado MADA Heading Calzado MADA …" at bounding box center [711, 210] width 772 height 660
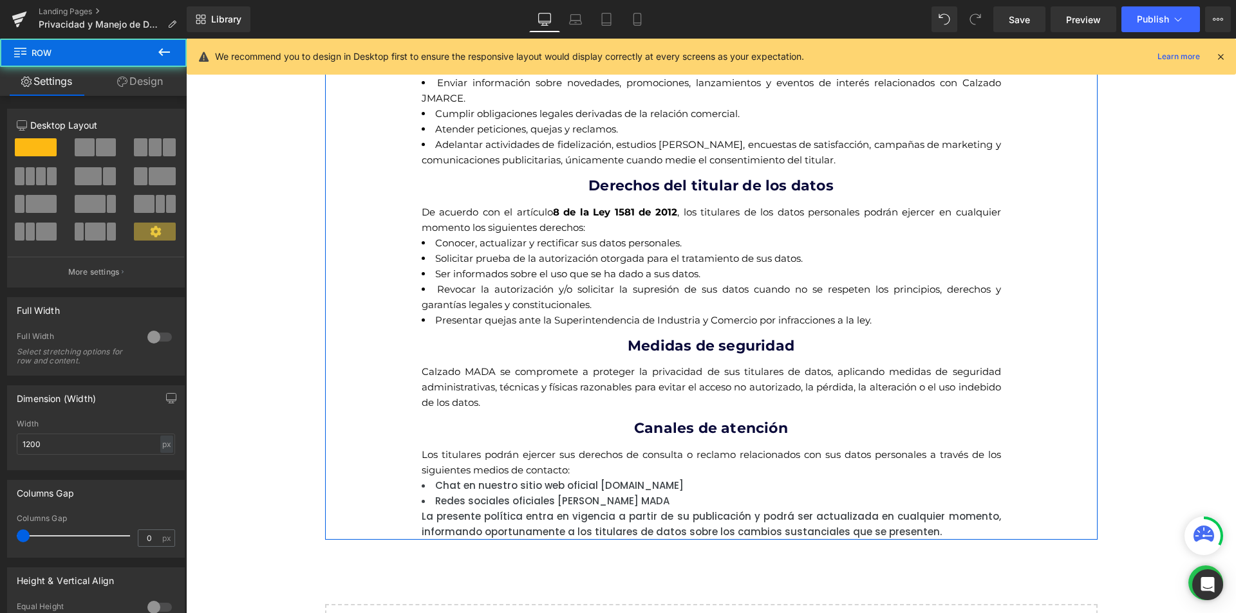
click at [436, 494] on li "Redes sociales oficiales de Calzado MADA" at bounding box center [711, 501] width 579 height 15
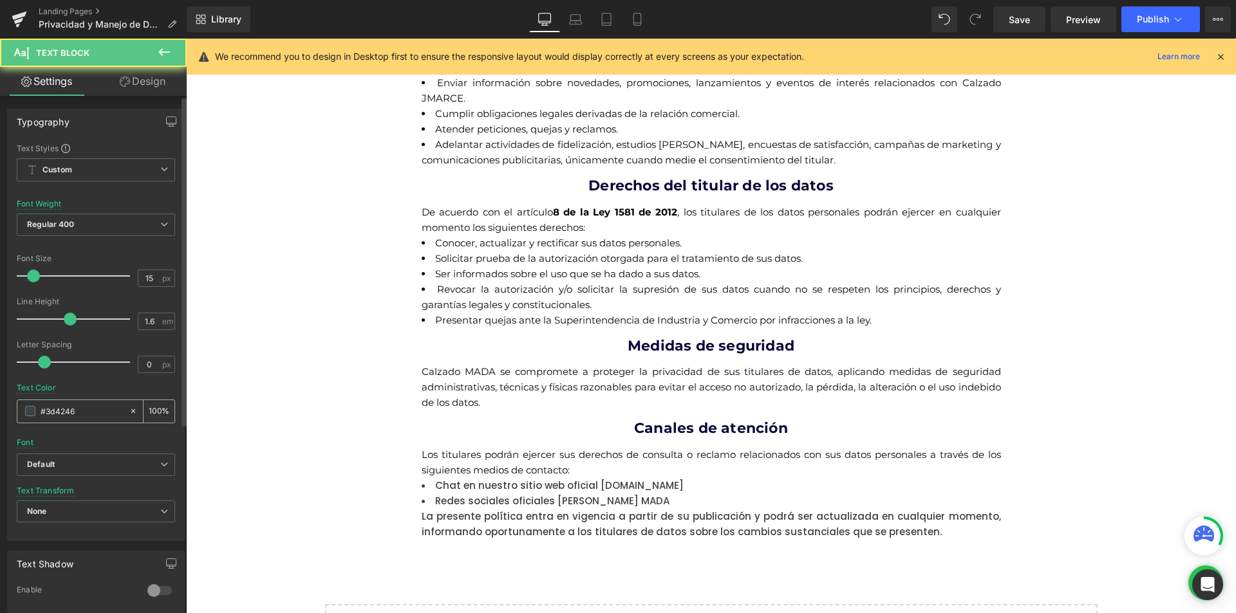
click at [30, 409] on span at bounding box center [30, 411] width 10 height 10
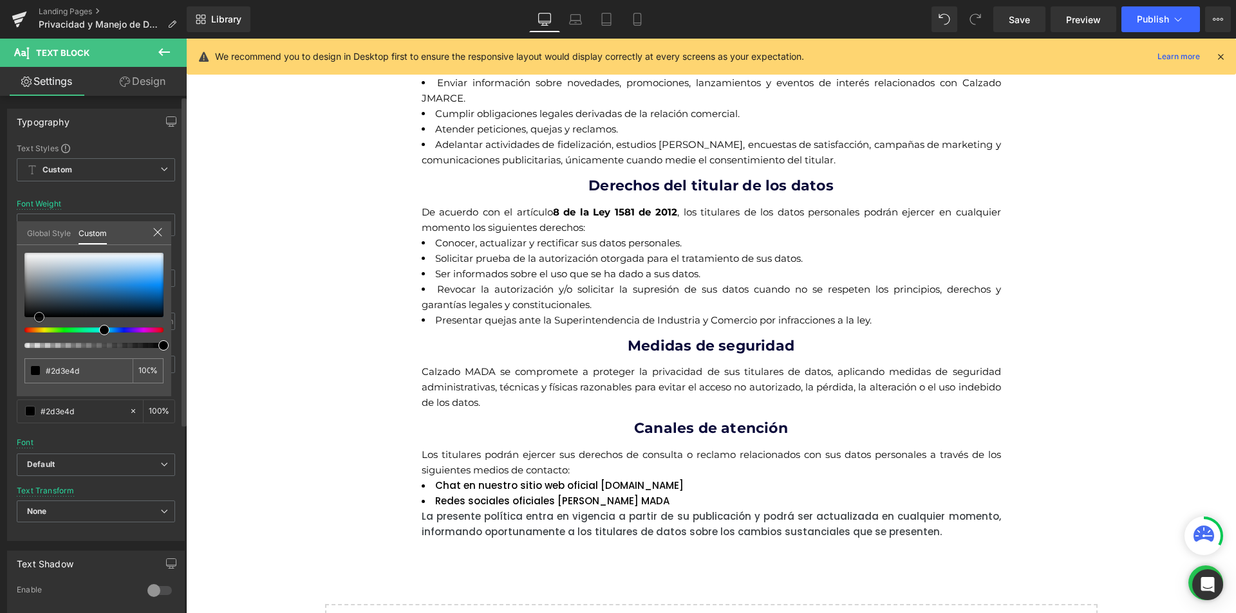
drag, startPoint x: 39, startPoint y: 322, endPoint x: 5, endPoint y: 353, distance: 46.5
click at [5, 349] on div "Typography Text Styles Custom Custom Setup Global Style Custom Setup Global Sty…" at bounding box center [96, 320] width 192 height 442
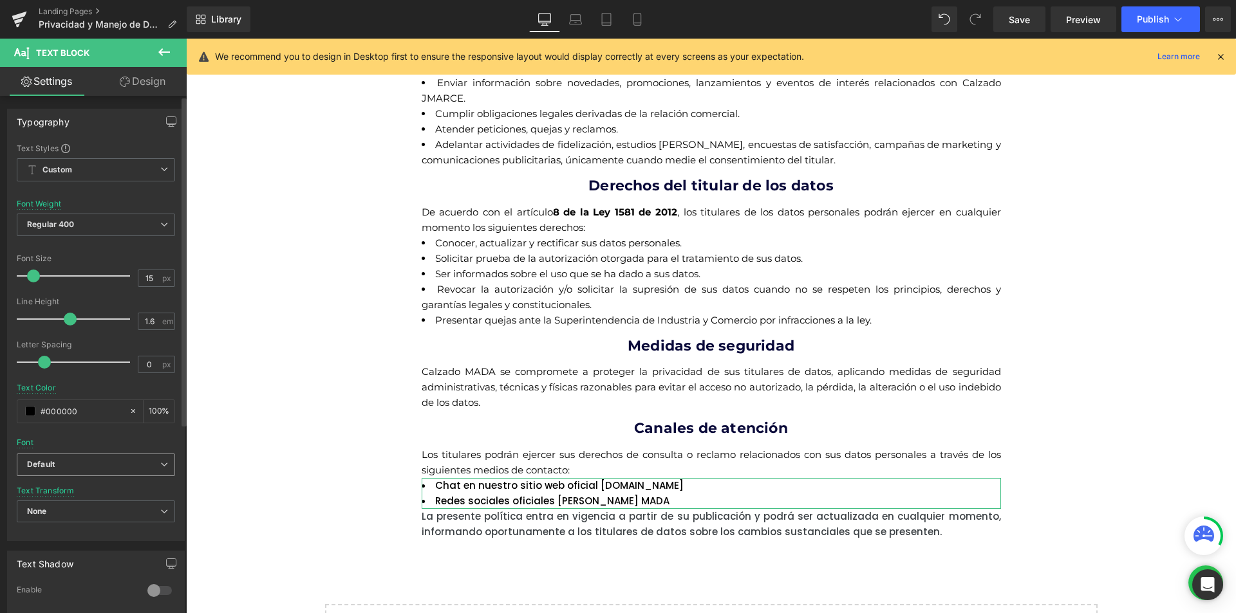
click at [57, 467] on b "Default" at bounding box center [93, 464] width 133 height 11
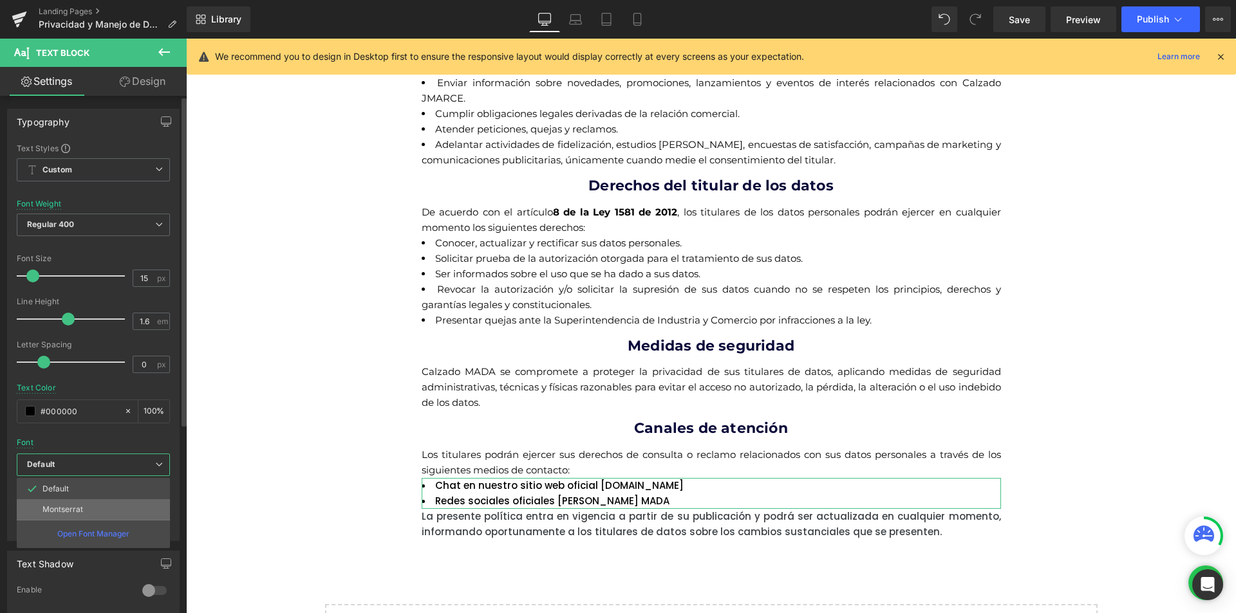
click at [57, 515] on li "Montserrat" at bounding box center [93, 509] width 153 height 21
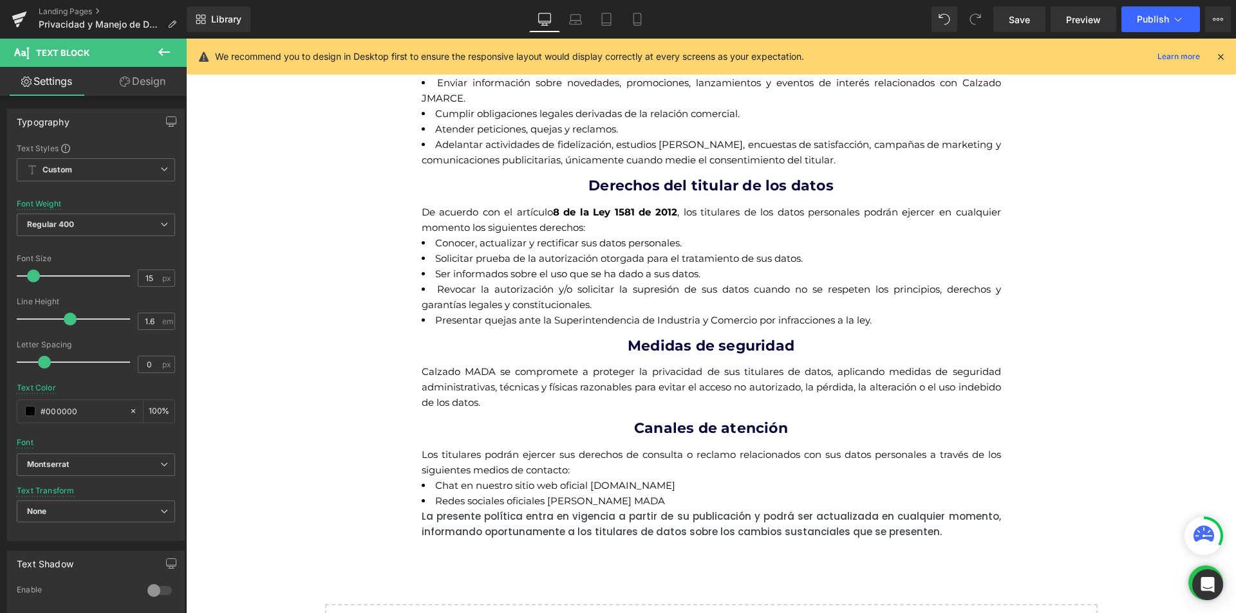
click at [483, 532] on body "Ir directamente al contenido ¡QUE ESPERAS PARA CONOCER MADA! ¡APROVECHA NUESTRO…" at bounding box center [711, 342] width 1050 height 1122
click at [31, 414] on span at bounding box center [30, 411] width 10 height 10
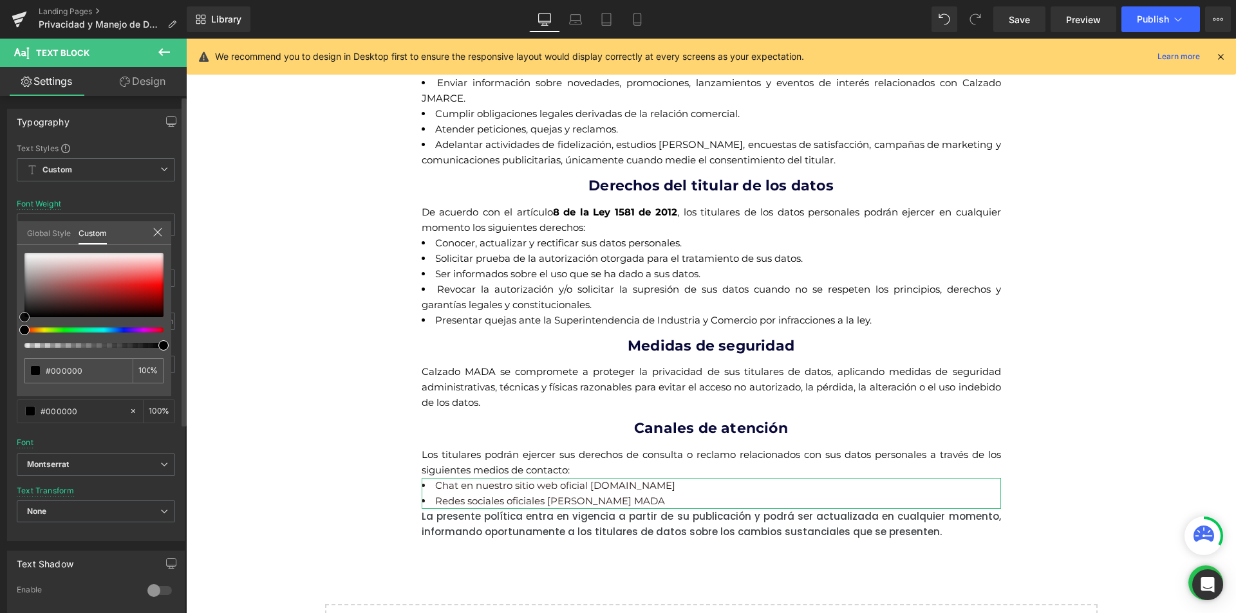
drag, startPoint x: 74, startPoint y: 295, endPoint x: 0, endPoint y: 391, distance: 121.1
click at [0, 390] on div "Typography Text Styles Custom Custom Setup Global Style Custom Setup Global Sty…" at bounding box center [96, 320] width 192 height 442
click at [419, 517] on body "Ir directamente al contenido ¡QUE ESPERAS PARA CONOCER MADA! ¡APROVECHA NUESTRO…" at bounding box center [711, 342] width 1050 height 1122
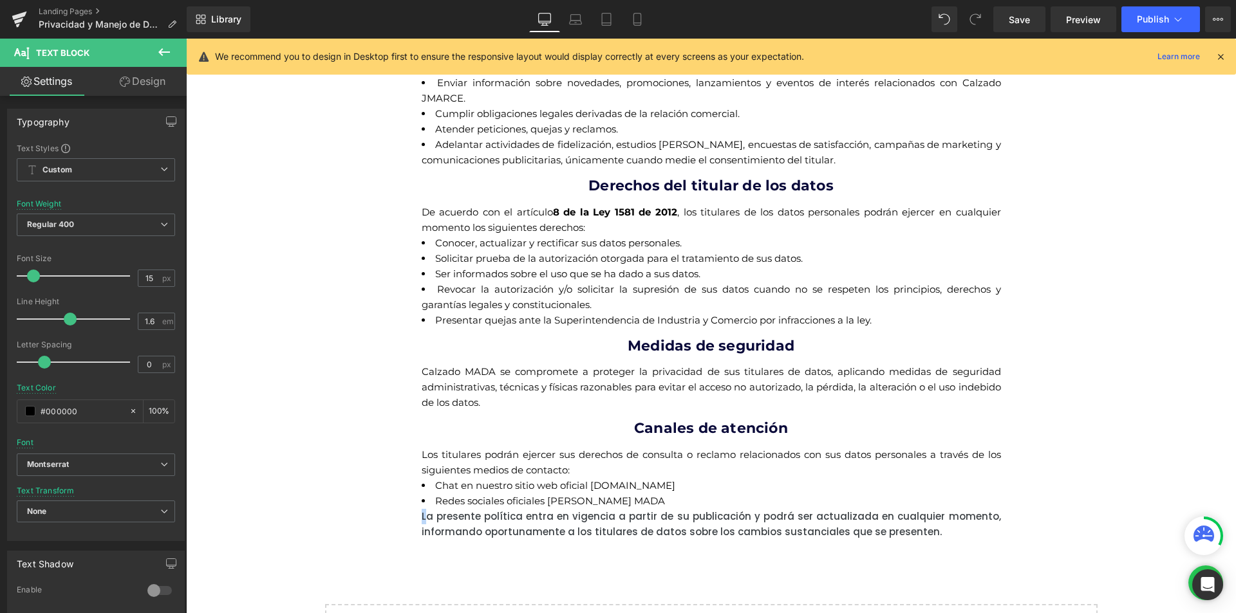
click at [431, 522] on div "La presente política entra en vigencia a partir de su publicación y podrá ser a…" at bounding box center [711, 524] width 579 height 31
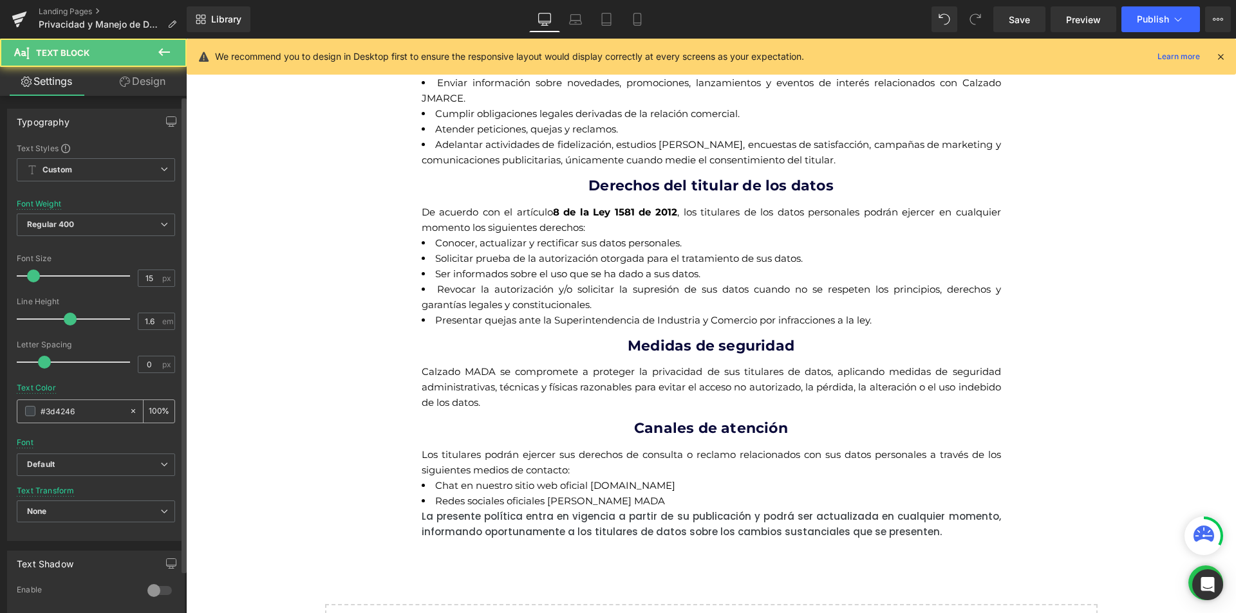
click at [55, 414] on input "#3d4246" at bounding box center [82, 411] width 82 height 14
click at [36, 414] on div "#3d4246" at bounding box center [72, 411] width 111 height 23
click at [34, 413] on span at bounding box center [30, 411] width 10 height 10
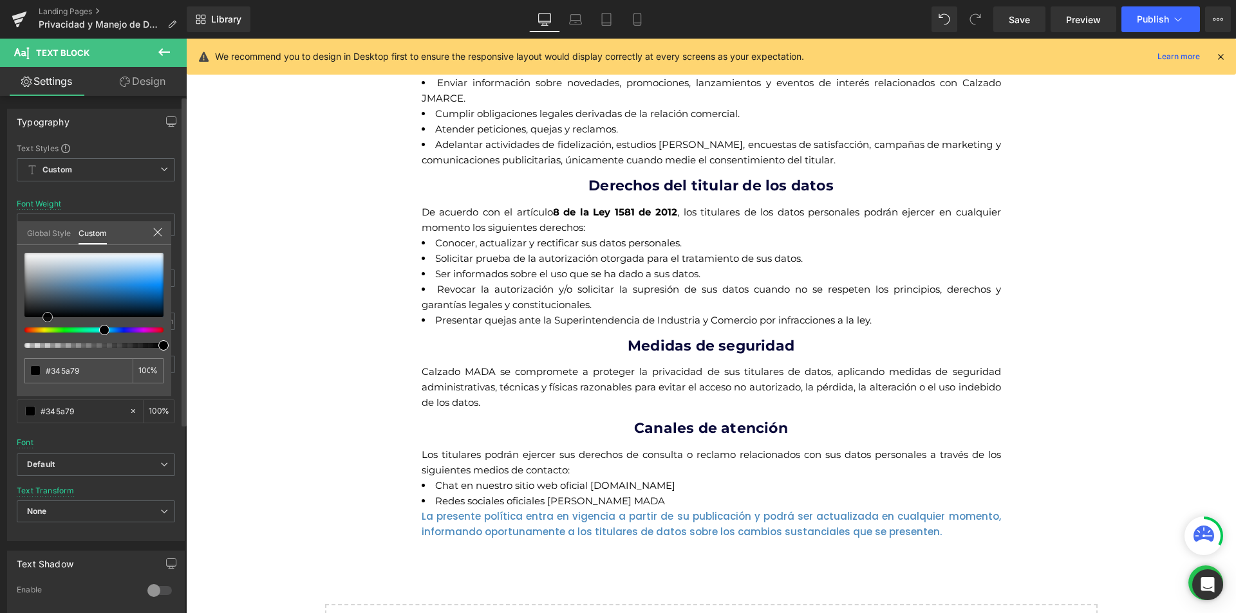
drag, startPoint x: 48, startPoint y: 324, endPoint x: 0, endPoint y: 432, distance: 117.5
click at [0, 424] on div "Typography Text Styles Custom Custom Setup Global Style Custom Setup Global Sty…" at bounding box center [96, 320] width 192 height 442
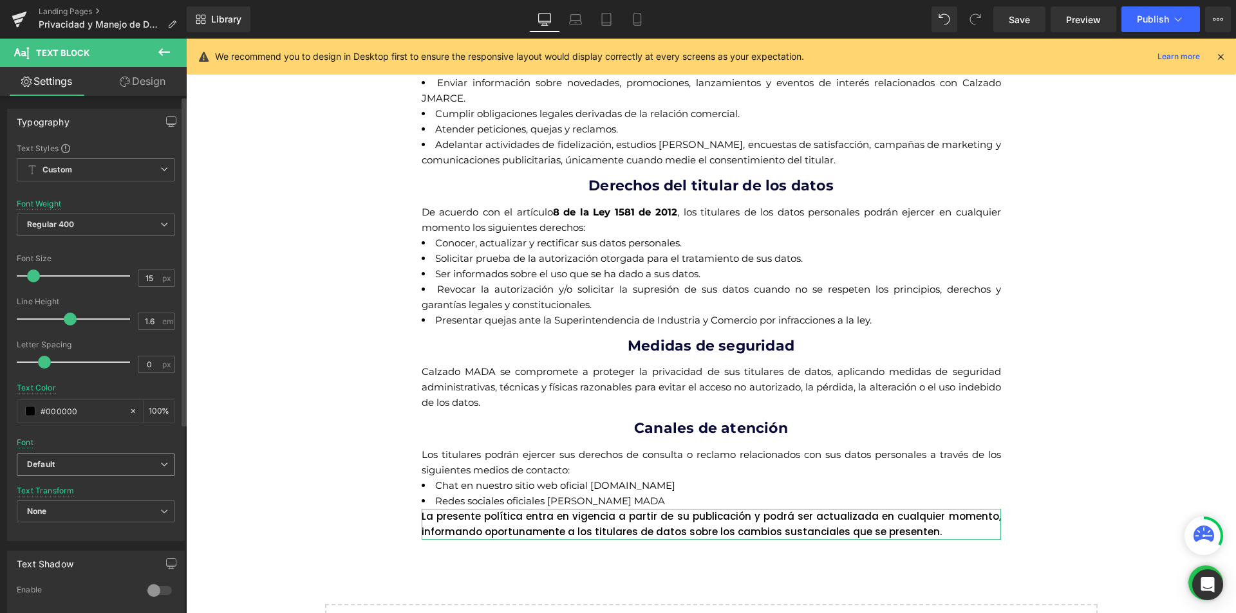
click at [55, 468] on icon "Default" at bounding box center [41, 464] width 28 height 11
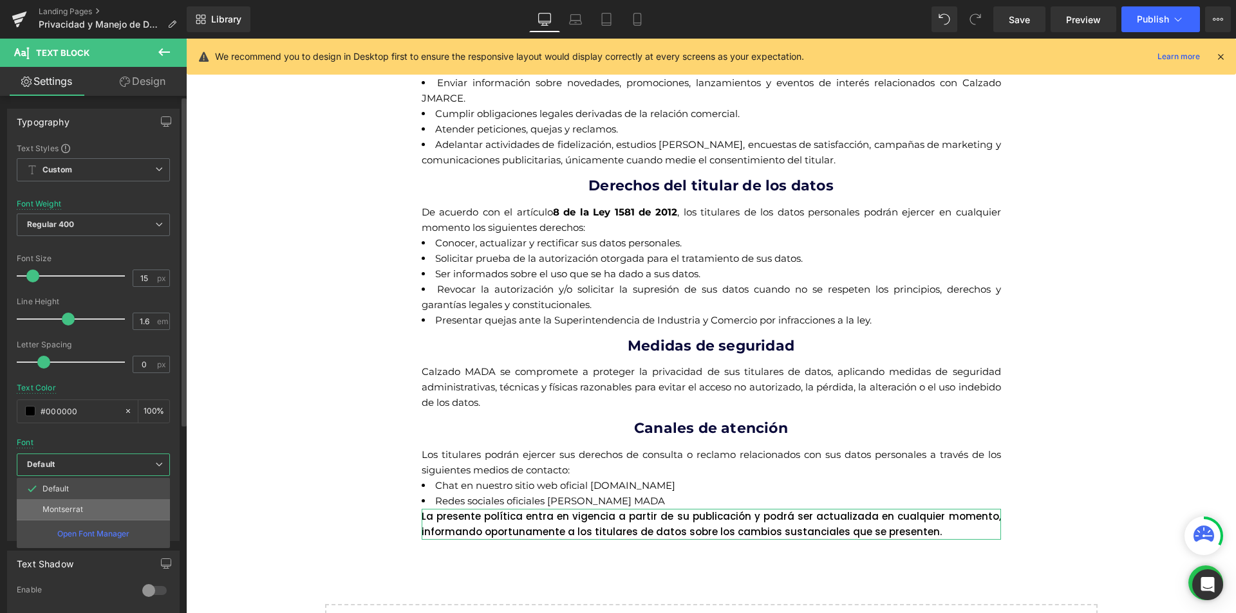
click at [64, 511] on p "Montserrat" at bounding box center [62, 509] width 41 height 9
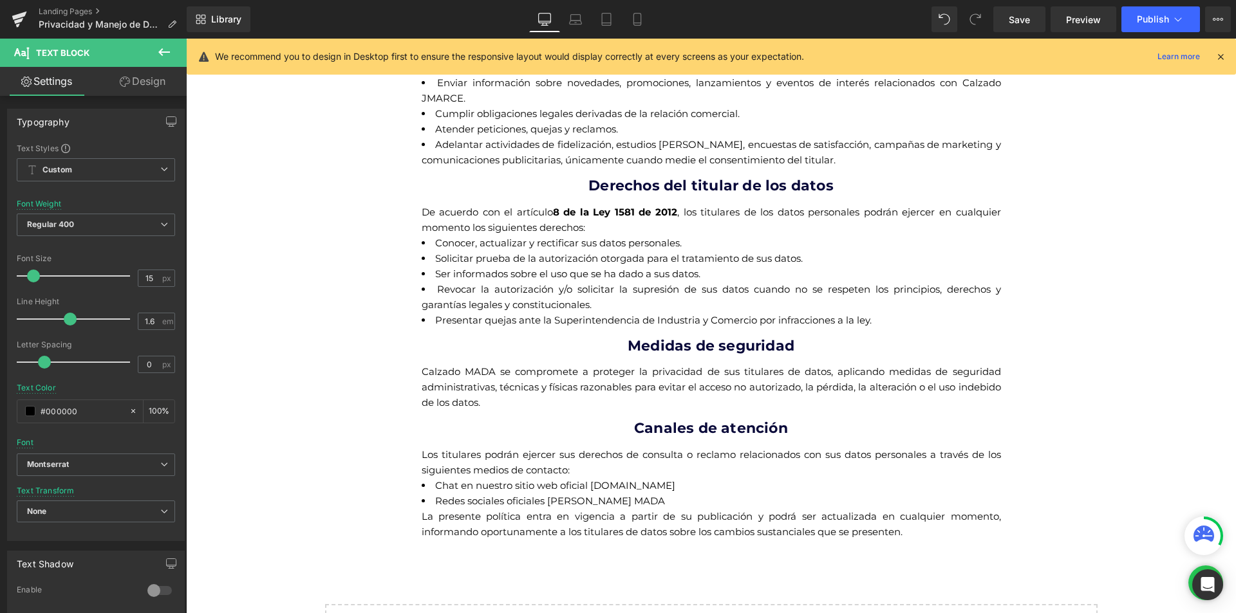
click at [694, 510] on body "Ir directamente al contenido ¡QUE ESPERAS PARA CONOCER MADA! ¡APROVECHA NUESTRO…" at bounding box center [711, 342] width 1050 height 1122
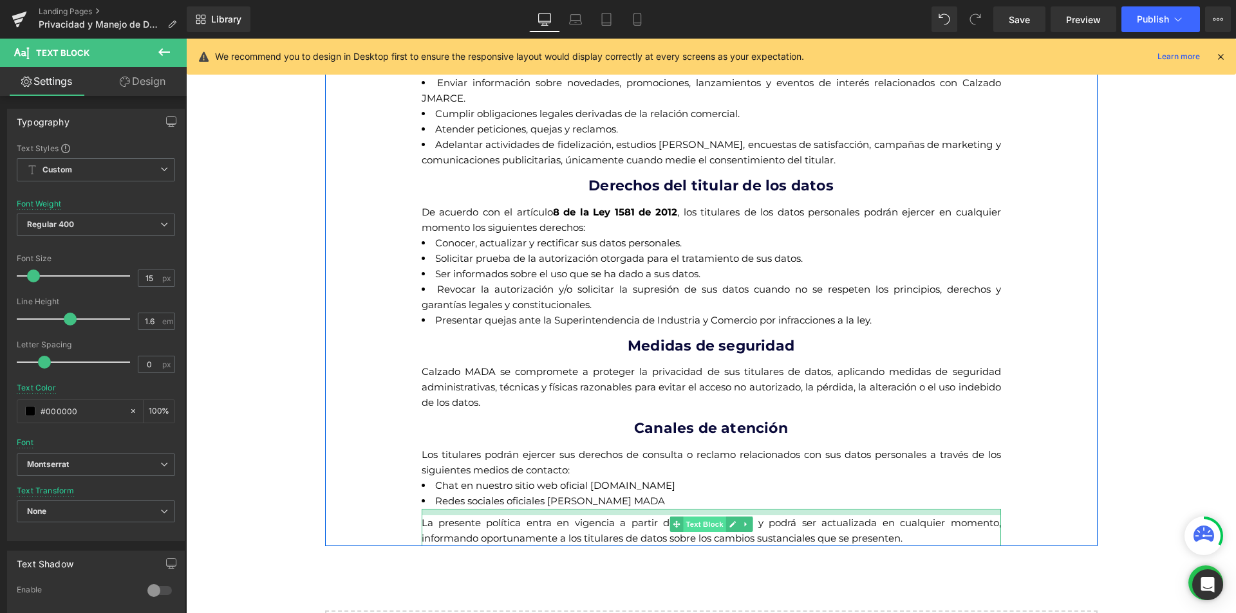
click at [692, 517] on div "La presente política entra en vigencia a partir de su publicación y podrá ser a…" at bounding box center [711, 527] width 579 height 37
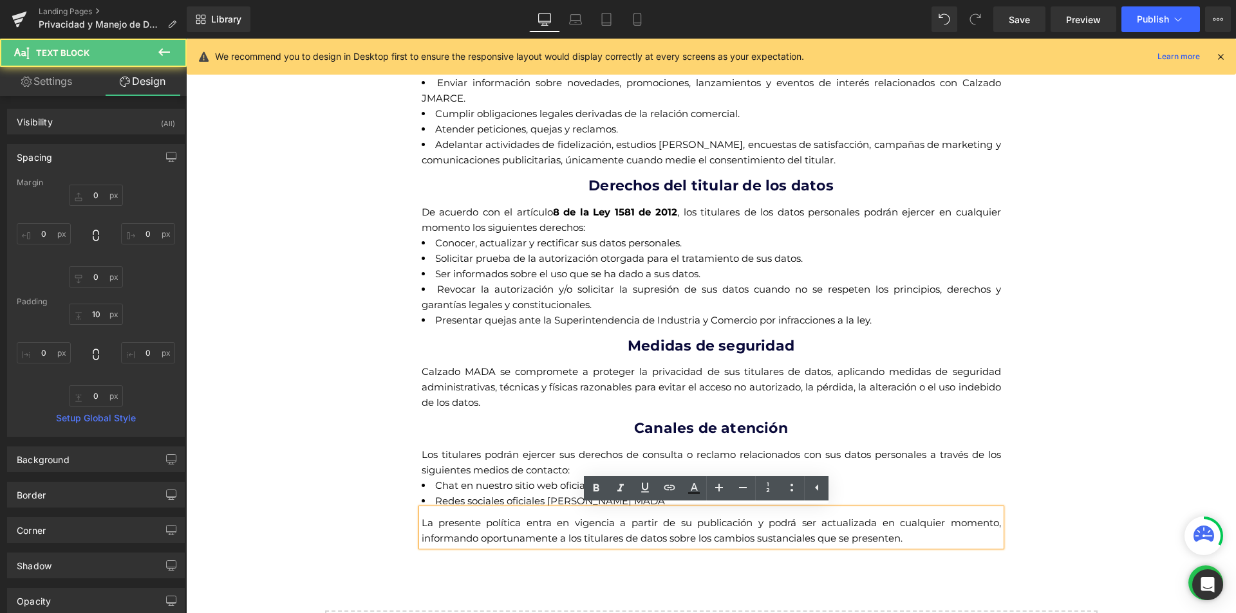
click at [1206, 398] on div "Politicas de Tratamiento de datos personales Calzado MADA Heading Calzado MADA …" at bounding box center [711, 298] width 1050 height 836
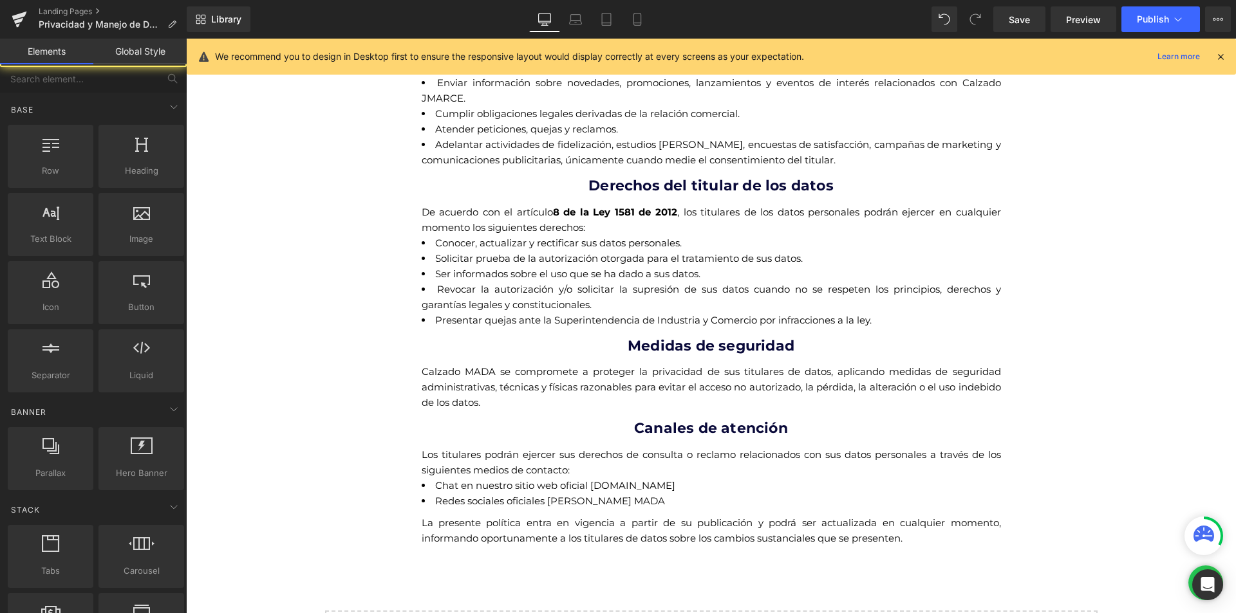
click at [1206, 398] on div "Politicas de Tratamiento de datos personales Calzado MADA Heading Calzado MADA …" at bounding box center [711, 298] width 1050 height 836
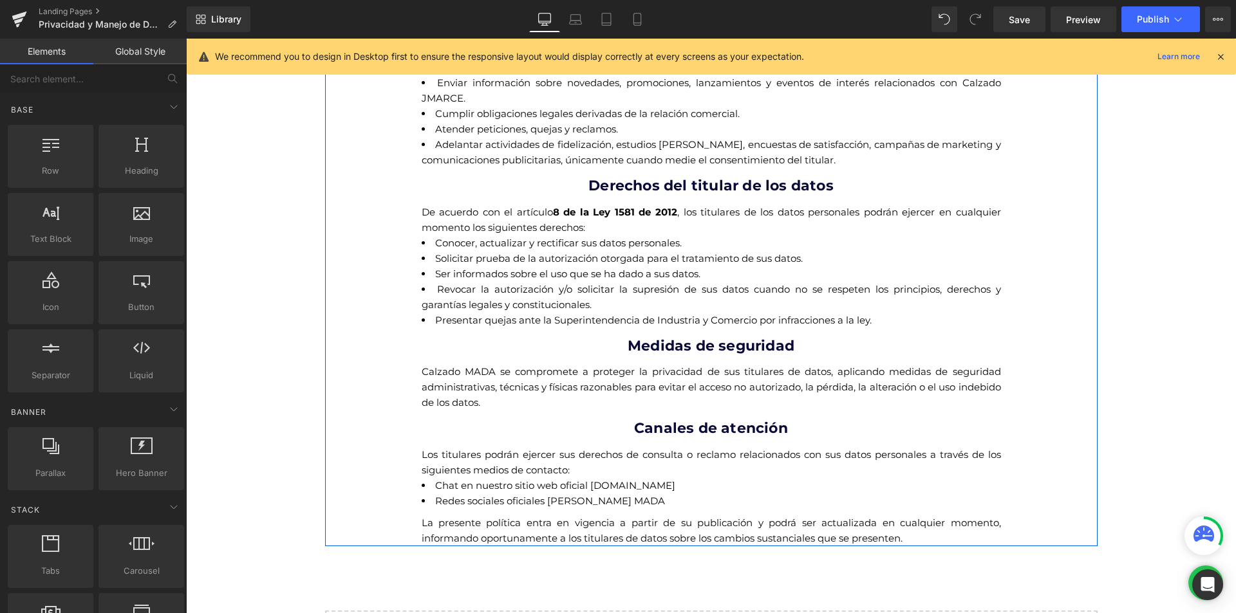
scroll to position [0, 0]
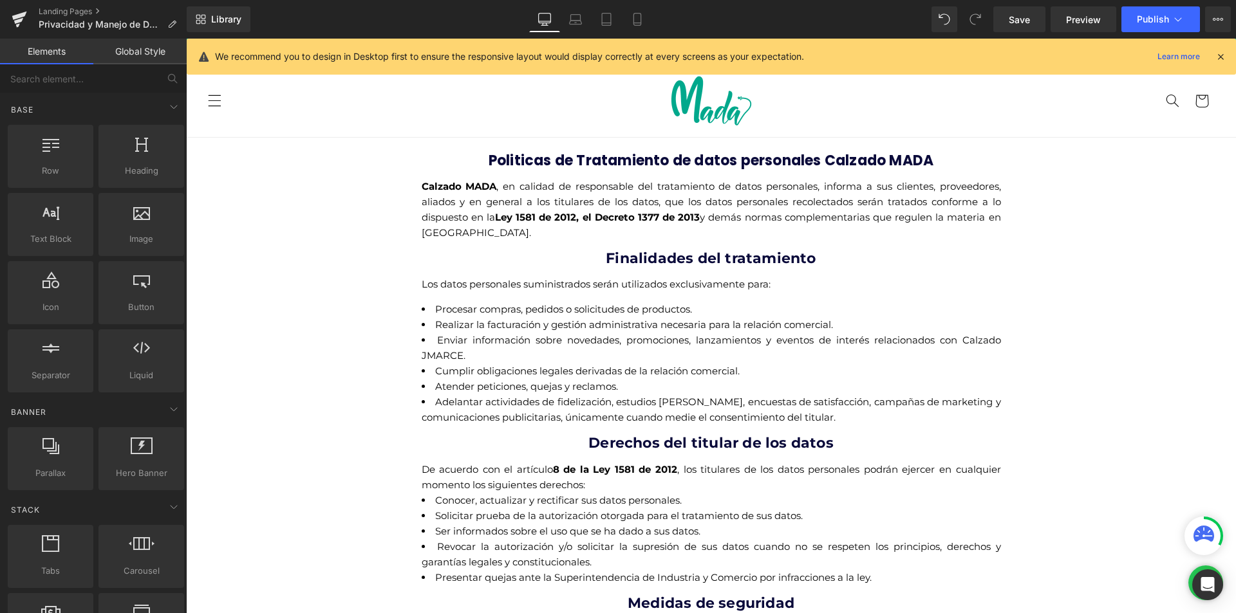
click at [1145, 35] on div "Library Desktop Desktop Laptop Tablet Mobile Save Preview Publish Scheduled Vie…" at bounding box center [711, 19] width 1049 height 39
click at [1150, 21] on span "Publish" at bounding box center [1152, 19] width 32 height 10
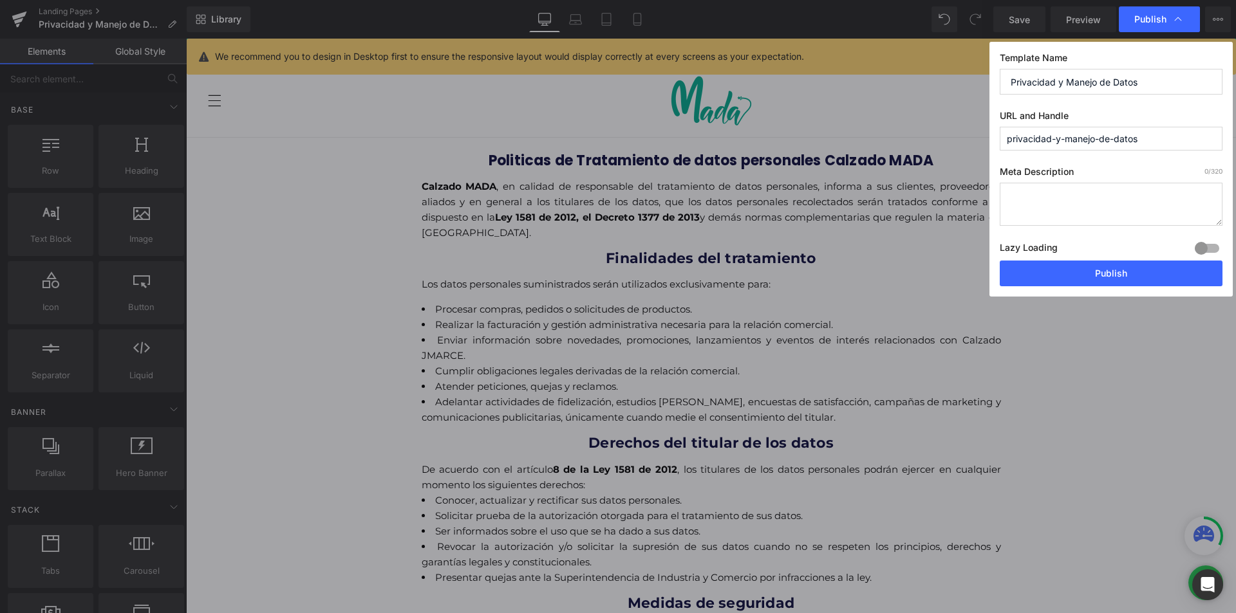
click at [1081, 288] on div "Template Name Privacidad y Manejo de Datos URL and Handle privacidad-y-manejo-d…" at bounding box center [1110, 169] width 243 height 255
click at [1082, 277] on button "Publish" at bounding box center [1110, 274] width 223 height 26
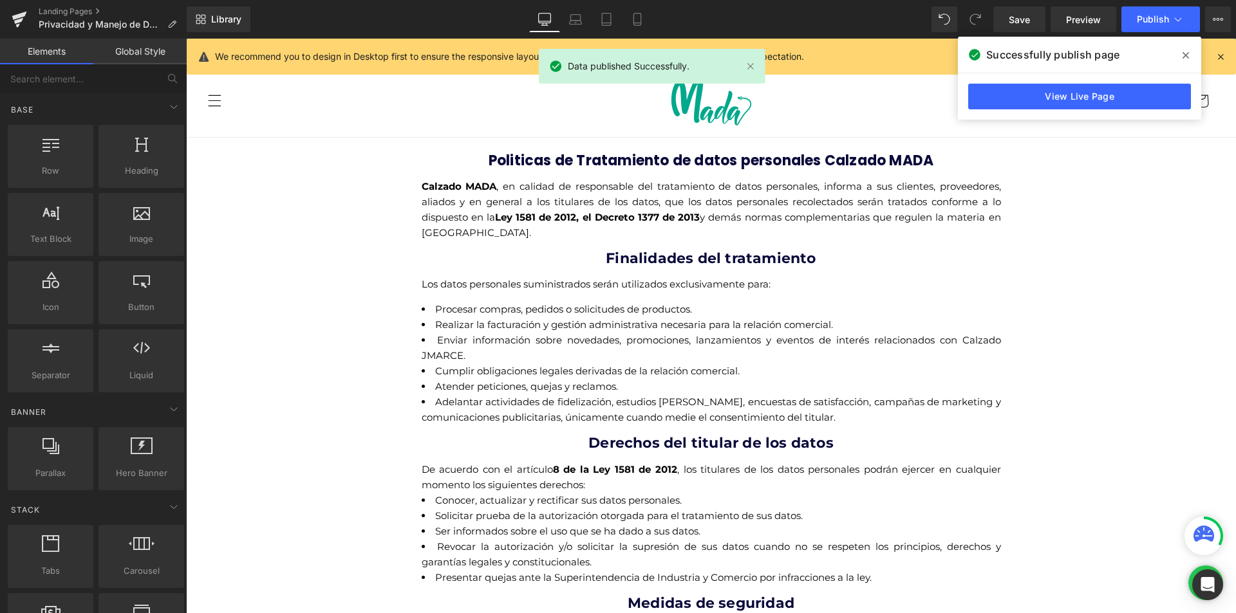
drag, startPoint x: 1180, startPoint y: 54, endPoint x: 883, endPoint y: 53, distance: 297.3
click at [1181, 54] on span at bounding box center [1185, 55] width 21 height 21
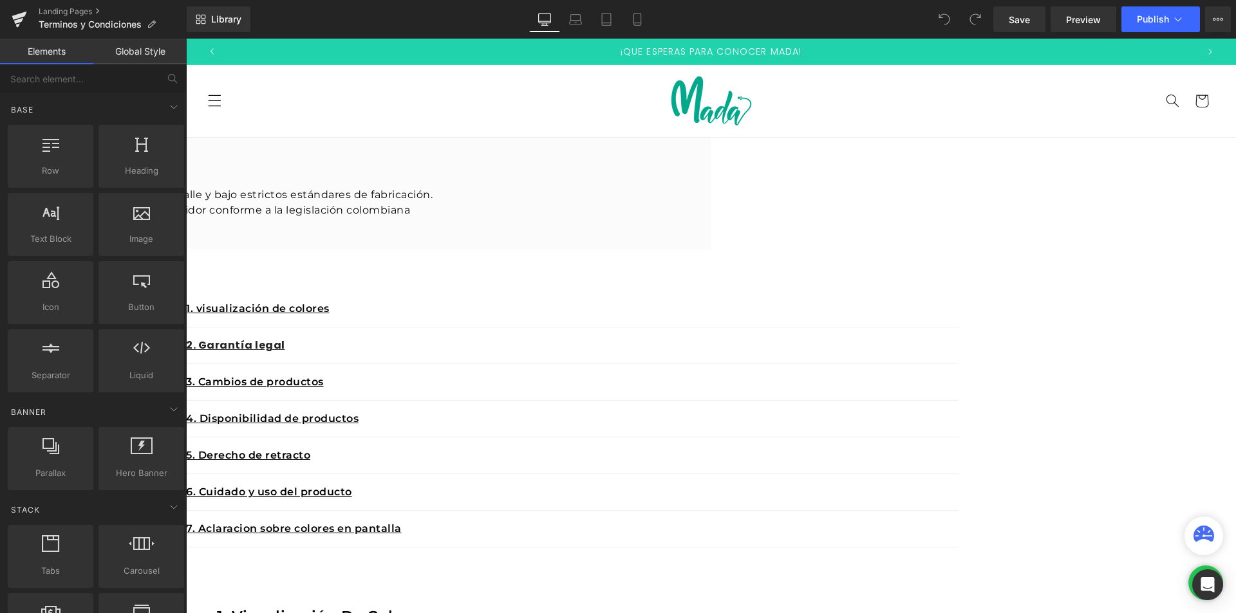
click at [434, 157] on h2 "Politicas de Compras" at bounding box center [47, 163] width 772 height 28
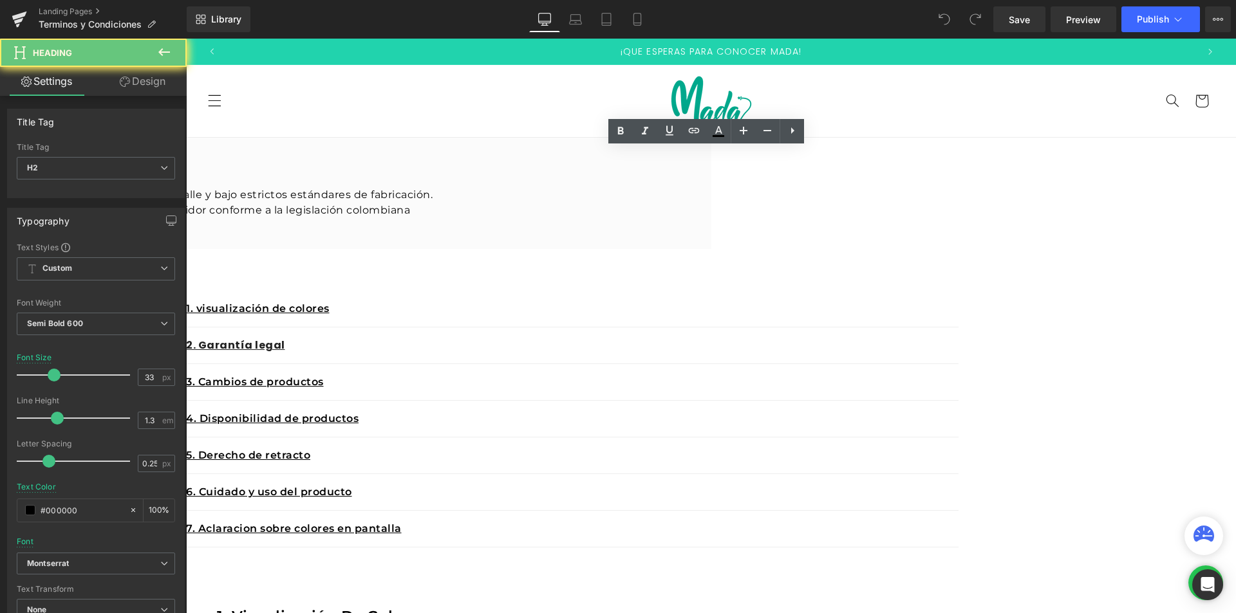
click at [434, 157] on h2 "Politicas de Compras" at bounding box center [47, 163] width 772 height 28
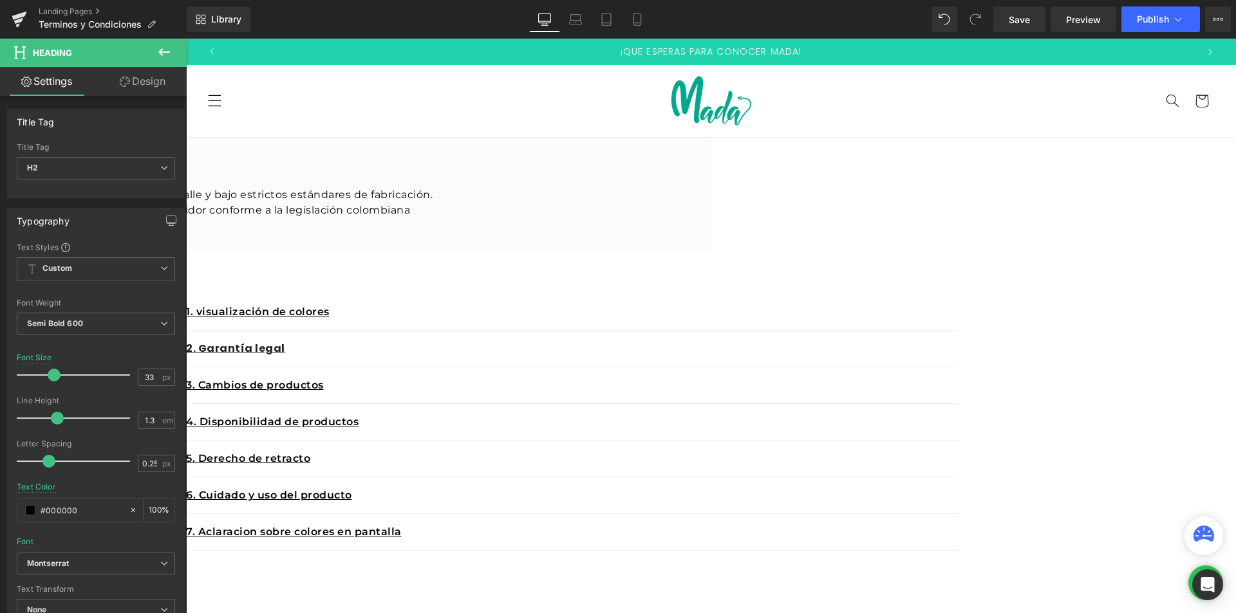
click at [434, 234] on p "En Calzado MADA , nos comprometemos a ofrecer productos de alta calidad, elabor…" at bounding box center [47, 210] width 772 height 46
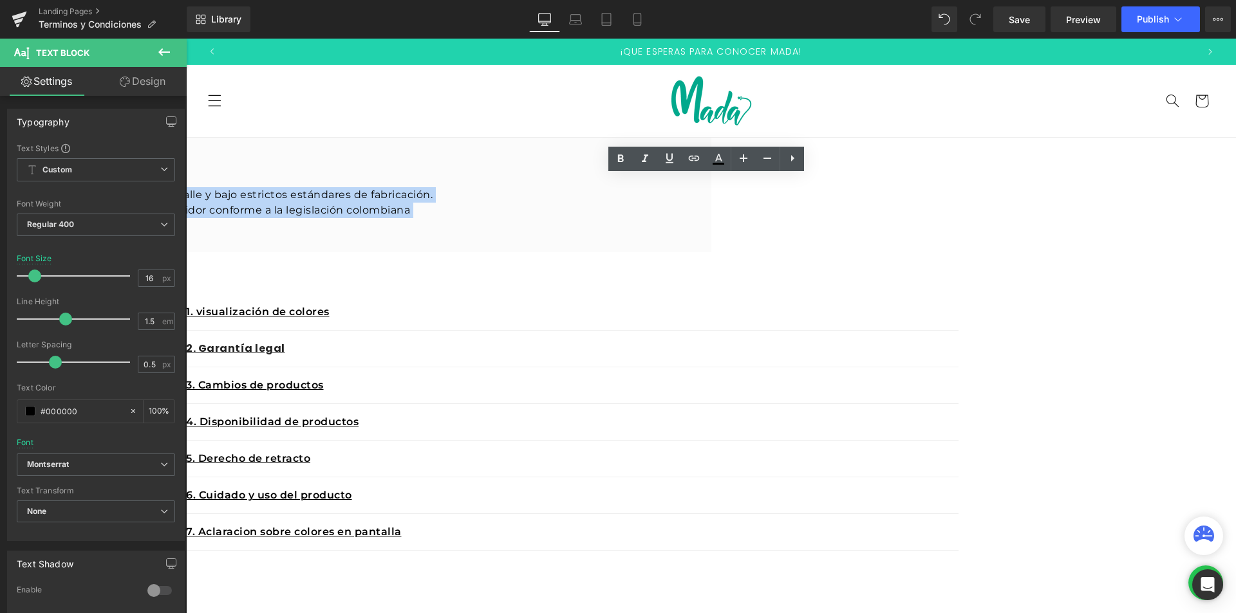
drag, startPoint x: 804, startPoint y: 255, endPoint x: 531, endPoint y: 191, distance: 281.0
click at [434, 191] on p "En Calzado MADA , nos comprometemos a ofrecer productos de alta calidad, elabor…" at bounding box center [47, 210] width 772 height 46
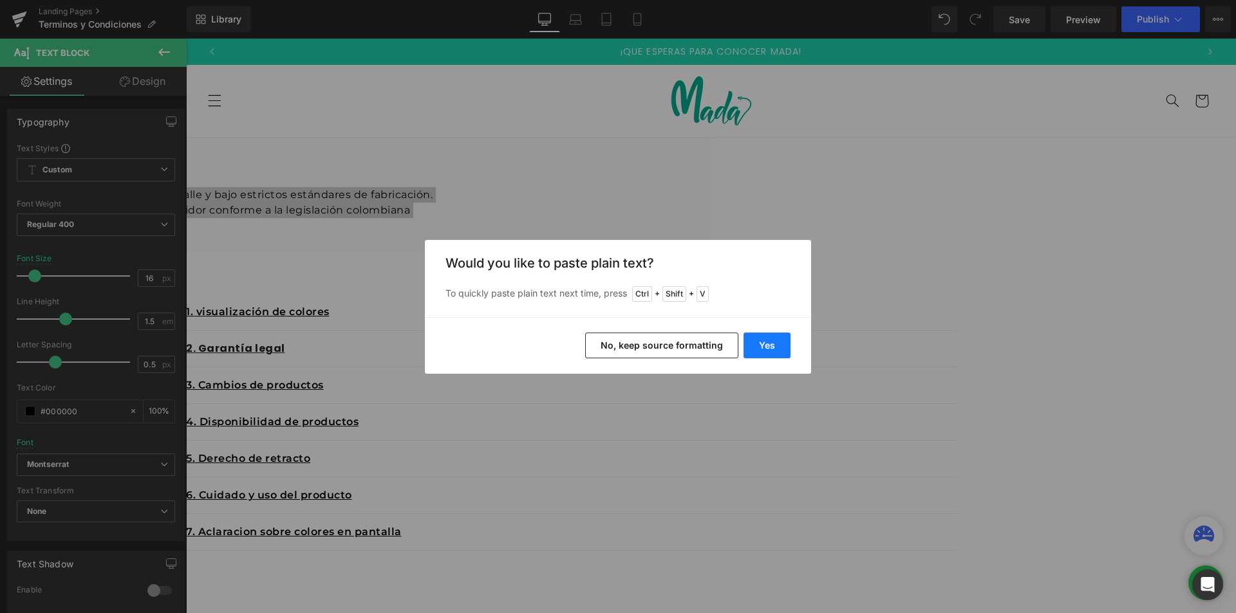
click at [774, 346] on button "Yes" at bounding box center [766, 346] width 47 height 26
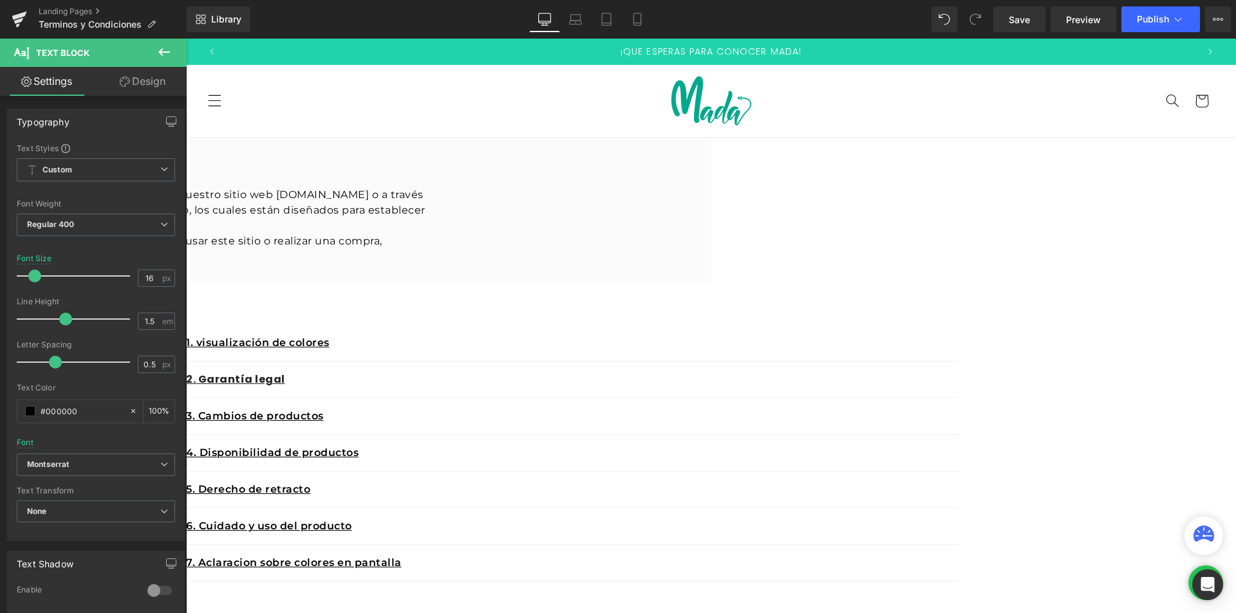
click at [434, 234] on p "Bienvenido(a) al sitio web [PERSON_NAME] JMARCE. Al ingresar, navegar o realiza…" at bounding box center [47, 210] width 772 height 46
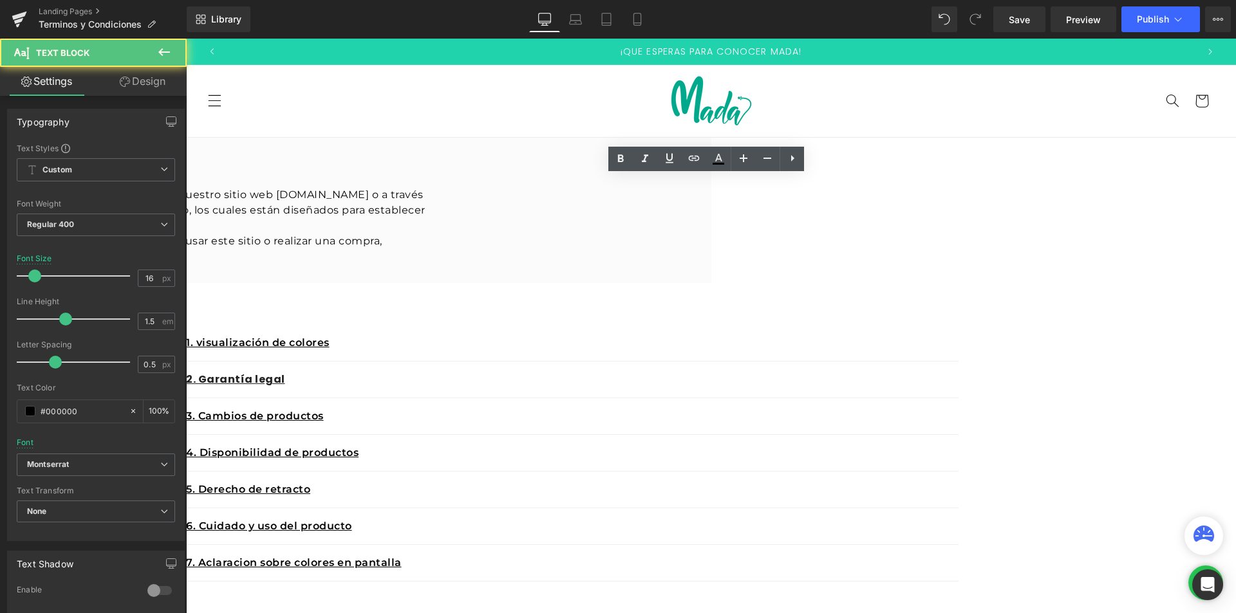
click at [434, 234] on p "Bienvenido(a) al sitio web [PERSON_NAME] JMARCE. Al ingresar, navegar o realiza…" at bounding box center [47, 210] width 772 height 46
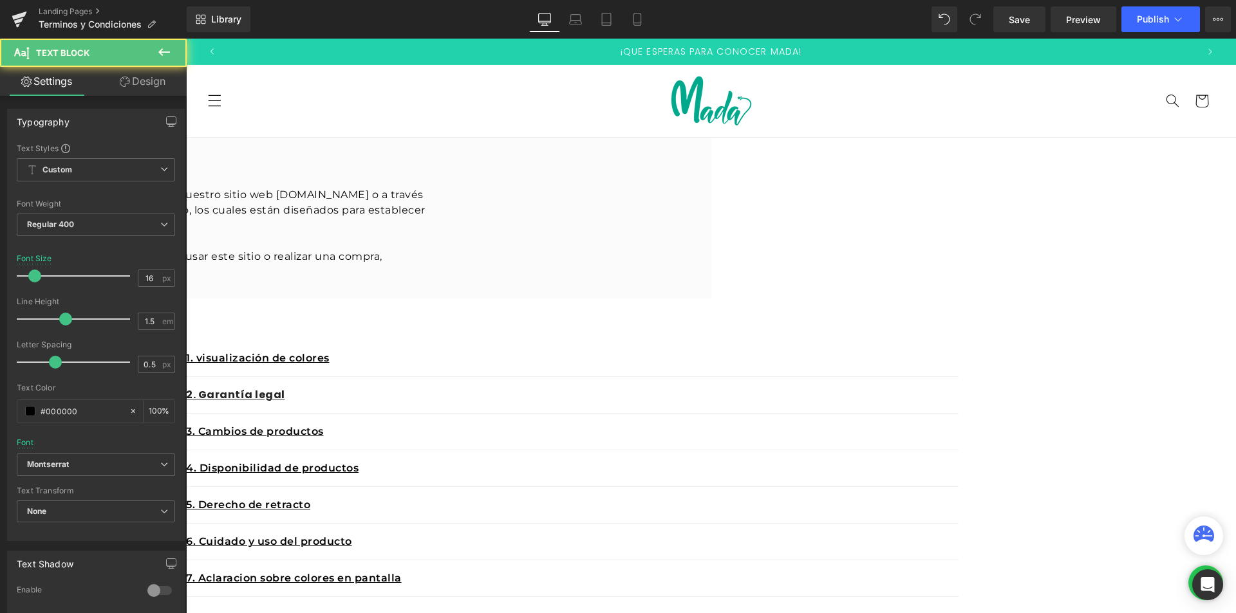
click at [434, 234] on p "Bienvenido(a) al sitio web [PERSON_NAME] JMARCE. Al ingresar, navegar o realiza…" at bounding box center [47, 210] width 772 height 46
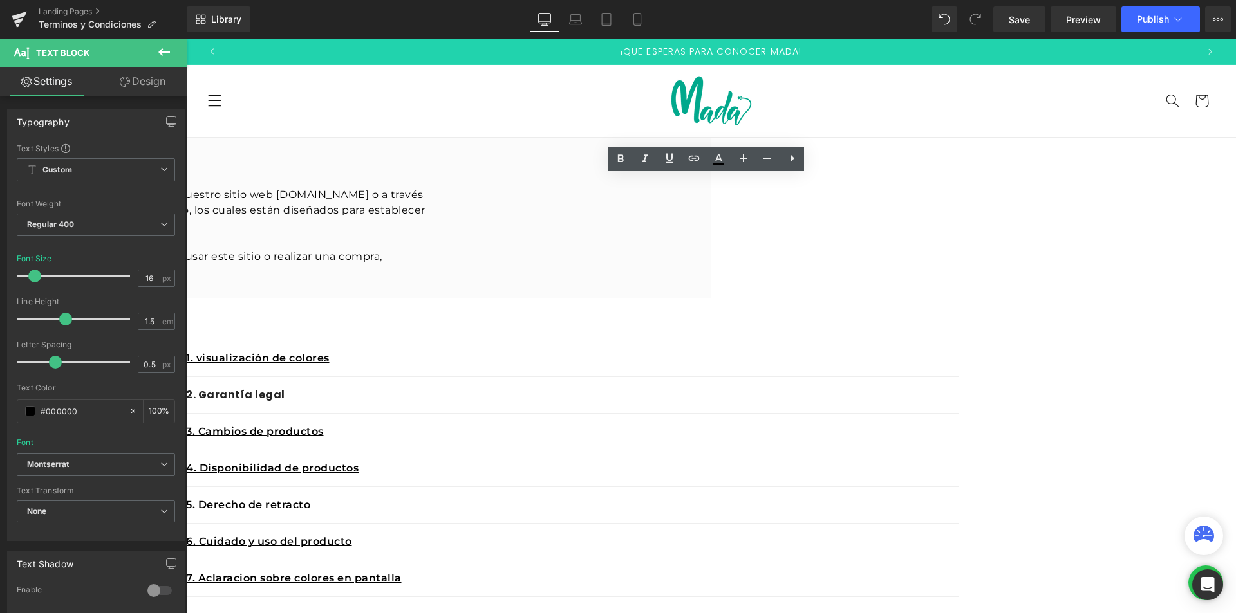
click at [434, 291] on div "Terminos y Condiciones de uso Heading Bienvenido(a) al sitio web [PERSON_NAME] …" at bounding box center [47, 217] width 772 height 145
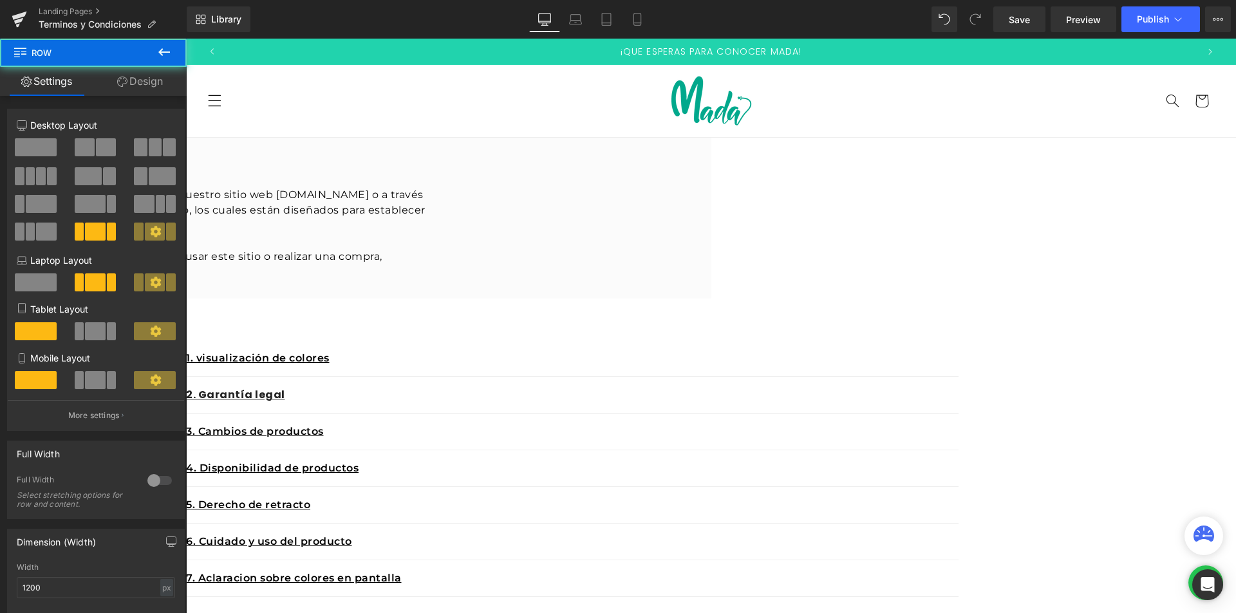
click at [434, 249] on p at bounding box center [47, 241] width 772 height 15
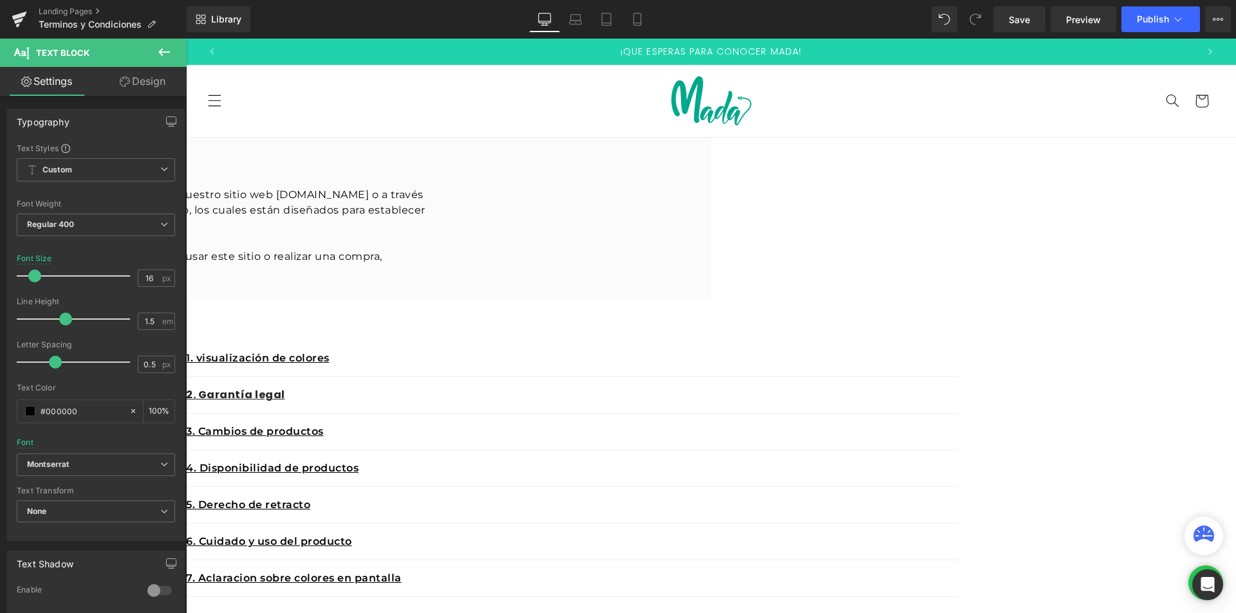
click at [434, 199] on p "Bienvenido(a) al sitio web [PERSON_NAME] JMARCE. Al ingresar, navegar o realiza…" at bounding box center [47, 210] width 772 height 46
drag, startPoint x: 773, startPoint y: 194, endPoint x: 731, endPoint y: 191, distance: 41.9
click at [434, 191] on p "Bienvenido(a) al sitio web [PERSON_NAME] JMARCE. Al ingresar, navegar o realiza…" at bounding box center [47, 210] width 772 height 46
drag, startPoint x: 685, startPoint y: 192, endPoint x: 761, endPoint y: 194, distance: 76.0
click at [434, 194] on p "Bienvenido(a) al sitio web [PERSON_NAME] MADA. Al ingresar, navegar o realizar …" at bounding box center [47, 210] width 772 height 46
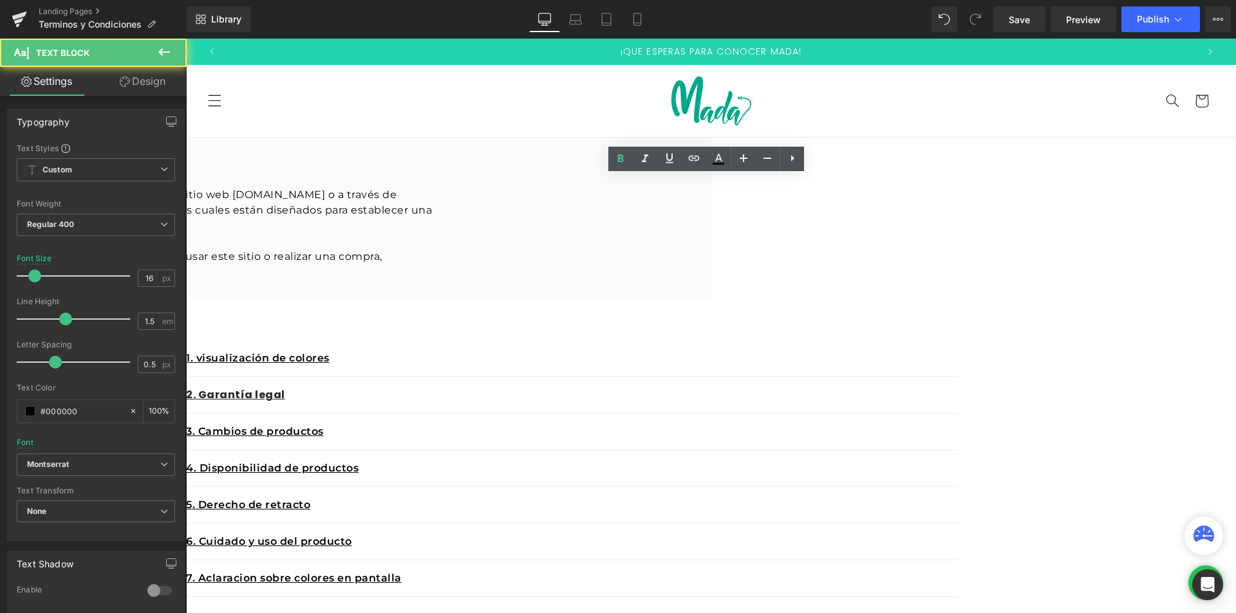
click at [434, 249] on p at bounding box center [47, 241] width 772 height 15
drag, startPoint x: 607, startPoint y: 239, endPoint x: 770, endPoint y: 239, distance: 163.5
click at [434, 234] on p "Bienvenido(a) al sitio web [PERSON_NAME] MADA . Al ingresar, navegar o realizar…" at bounding box center [47, 210] width 772 height 46
click at [434, 249] on p at bounding box center [47, 241] width 772 height 15
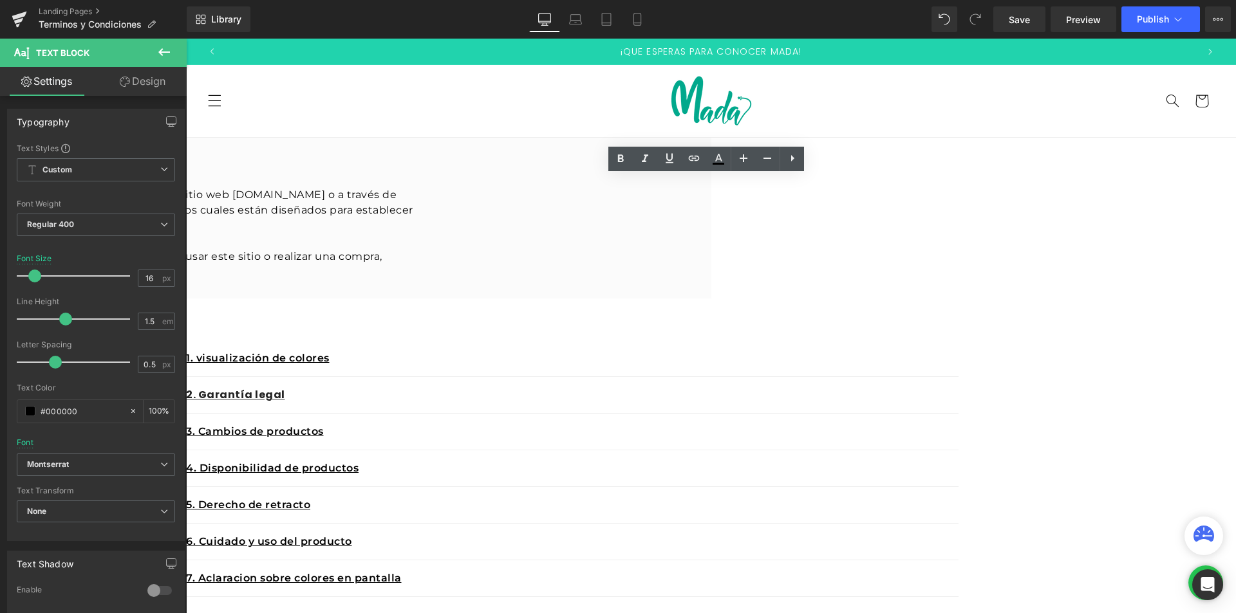
click at [434, 245] on div "Terminos y Condiciones de uso Heading Bienvenido(a) al sitio web [PERSON_NAME] …" at bounding box center [47, 217] width 772 height 145
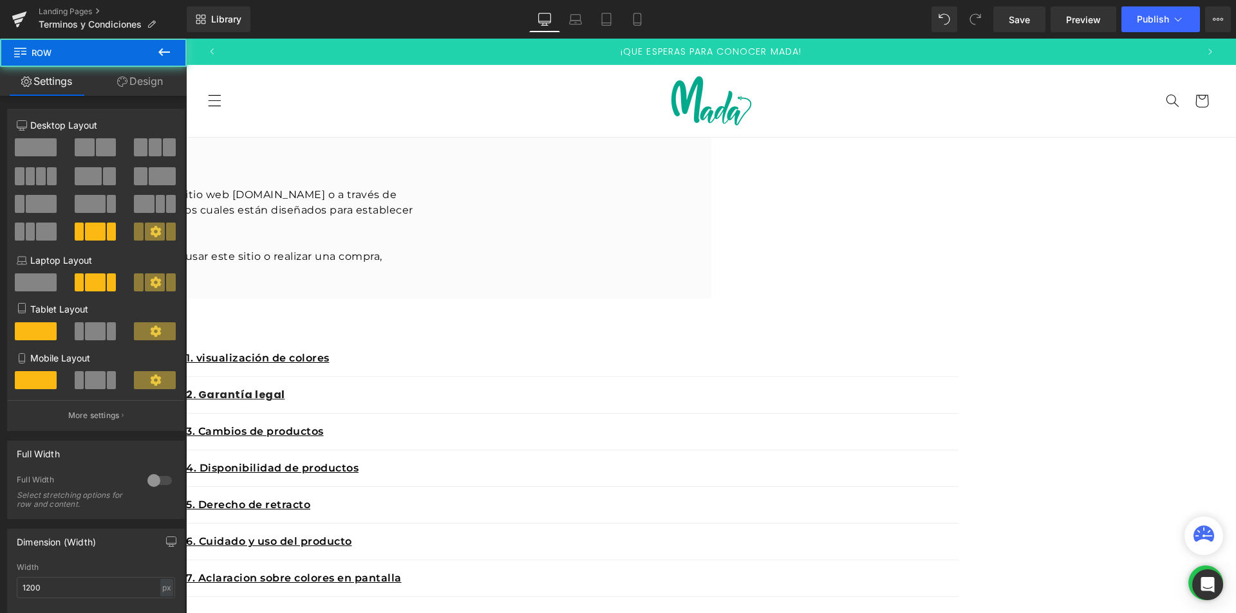
scroll to position [257, 0]
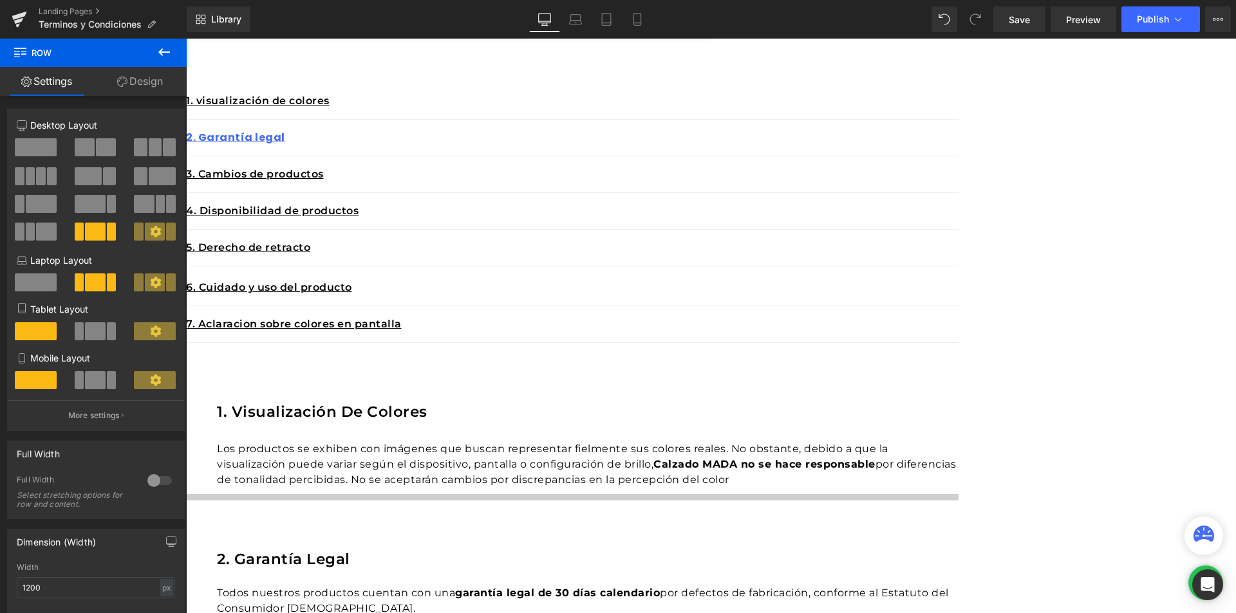
click at [734, 401] on h1 "1. visualización de colores" at bounding box center [587, 412] width 741 height 23
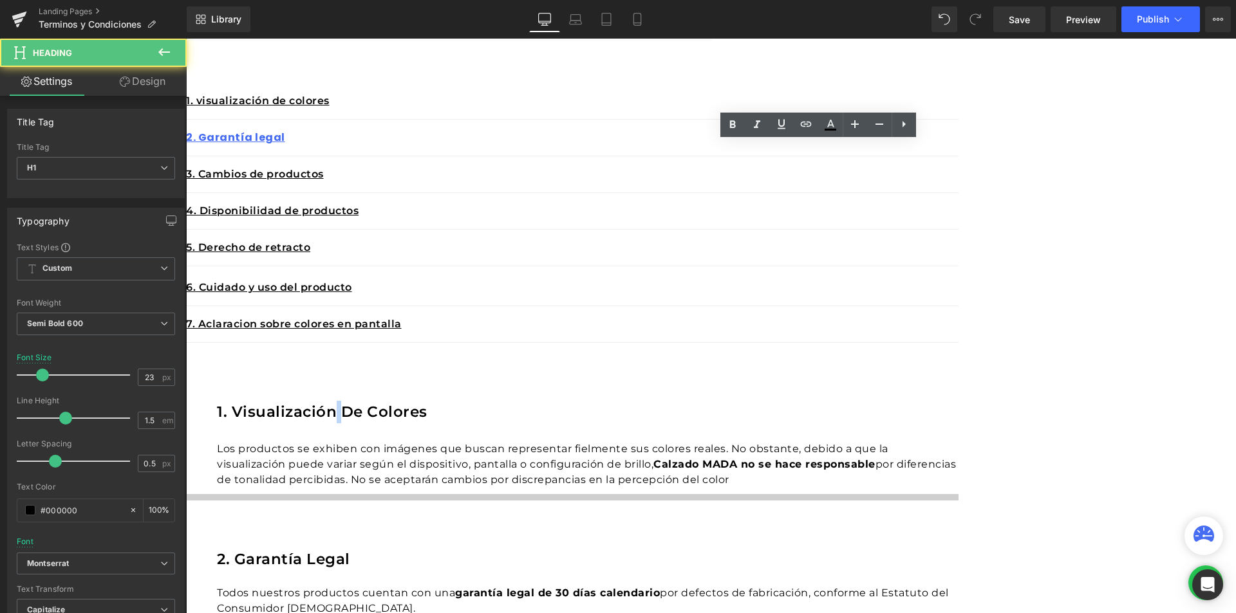
click at [734, 401] on h1 "1. visualización de colores" at bounding box center [587, 412] width 741 height 23
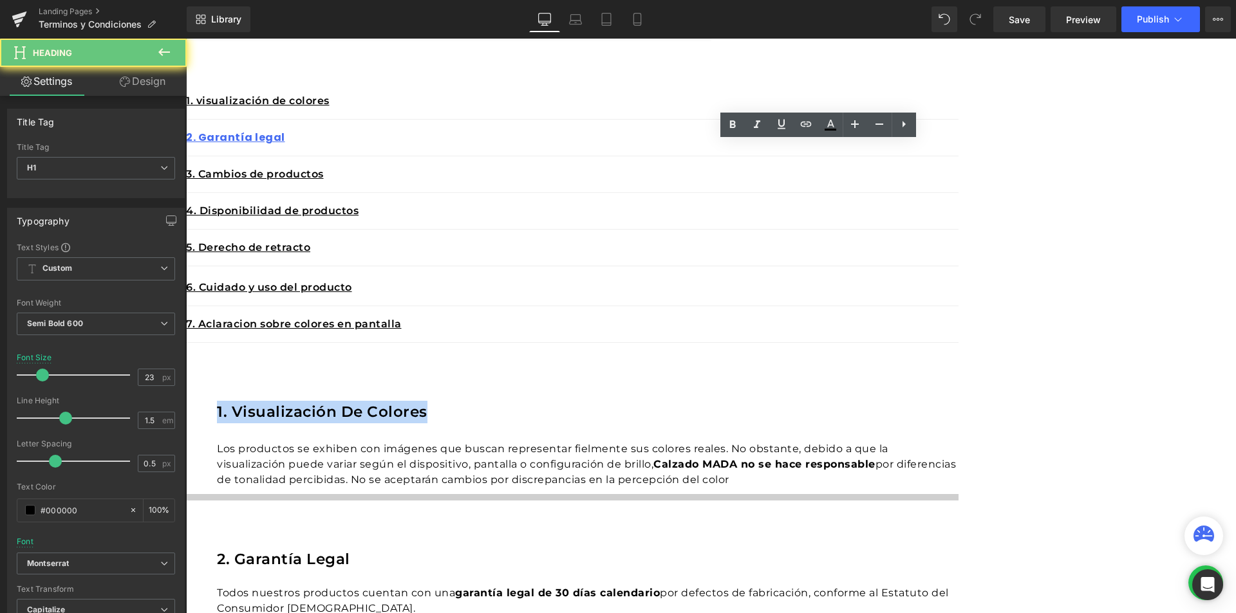
click at [734, 401] on h1 "1. visualización de colores" at bounding box center [587, 412] width 741 height 23
click at [809, 401] on h1 "1. visualización de colores" at bounding box center [587, 412] width 741 height 23
drag, startPoint x: 825, startPoint y: 154, endPoint x: 637, endPoint y: 149, distance: 188.0
click at [637, 401] on h1 "1. visualización de colores" at bounding box center [587, 412] width 741 height 23
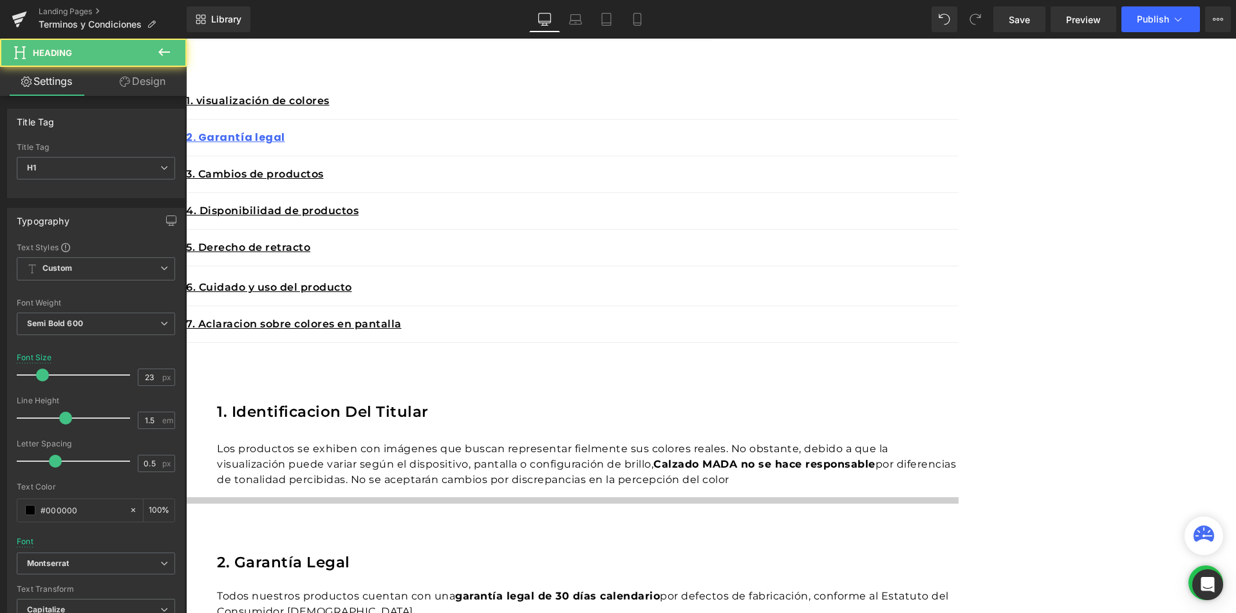
click at [678, 401] on h1 "1. identificacion del Titular" at bounding box center [587, 412] width 741 height 23
click at [671, 401] on h1 "1. identificacion del Titular" at bounding box center [587, 412] width 741 height 23
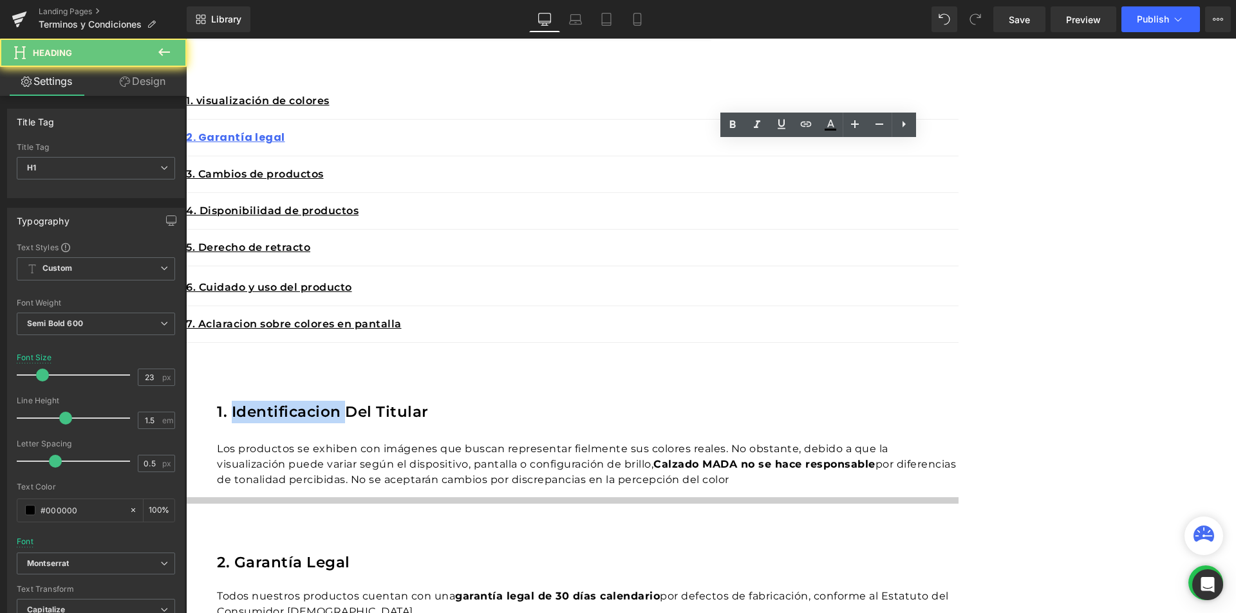
click at [671, 401] on h1 "1. identificacion del Titular" at bounding box center [587, 412] width 741 height 23
click at [725, 401] on h1 "1. identificacion del Titular" at bounding box center [587, 412] width 741 height 23
click at [729, 401] on h1 "1. identificacion del Titular" at bounding box center [587, 412] width 741 height 23
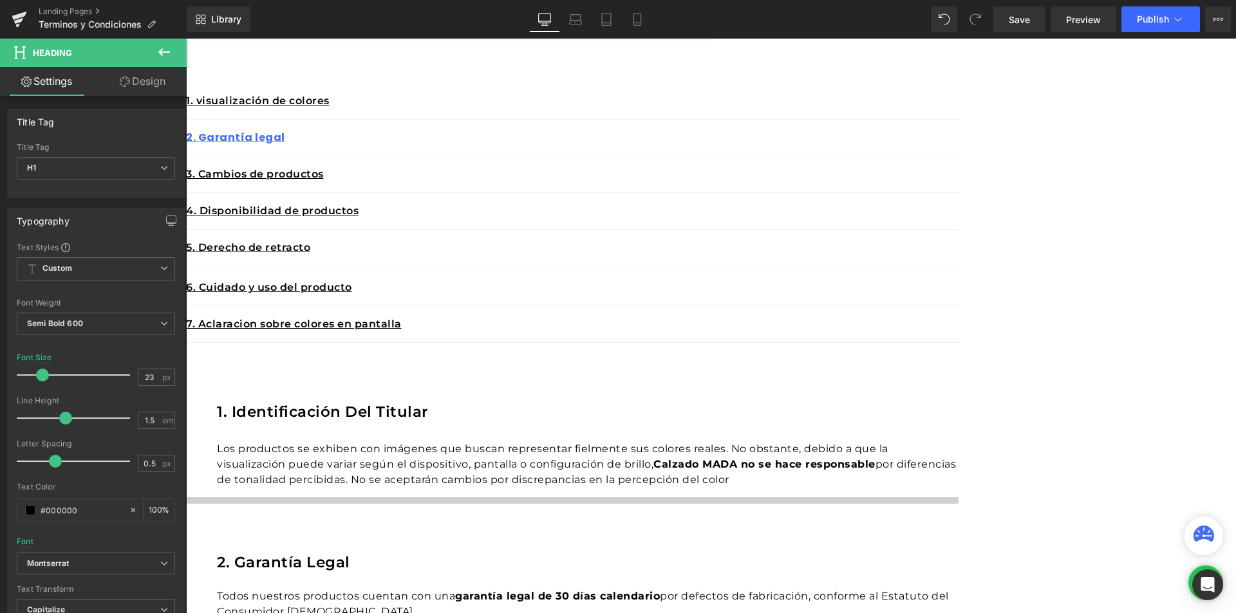
click at [761, 441] on p "Los productos se exhiben con imágenes que buscan representar fielmente sus colo…" at bounding box center [587, 464] width 741 height 46
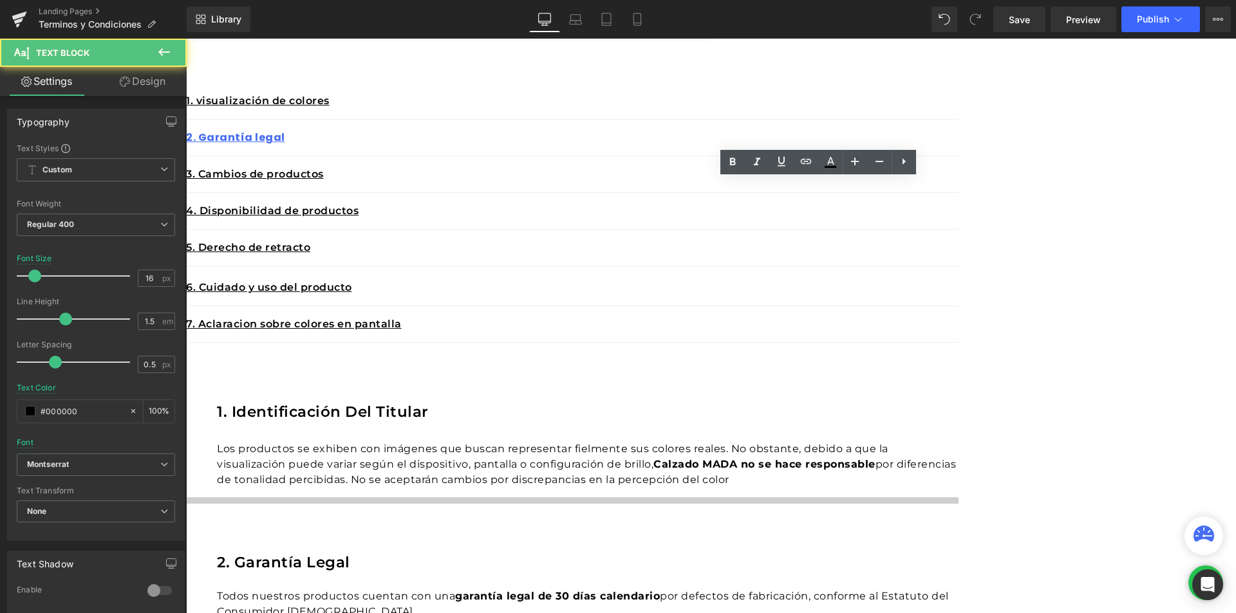
click at [629, 401] on div "1. identificación del Titular Heading" at bounding box center [587, 412] width 741 height 23
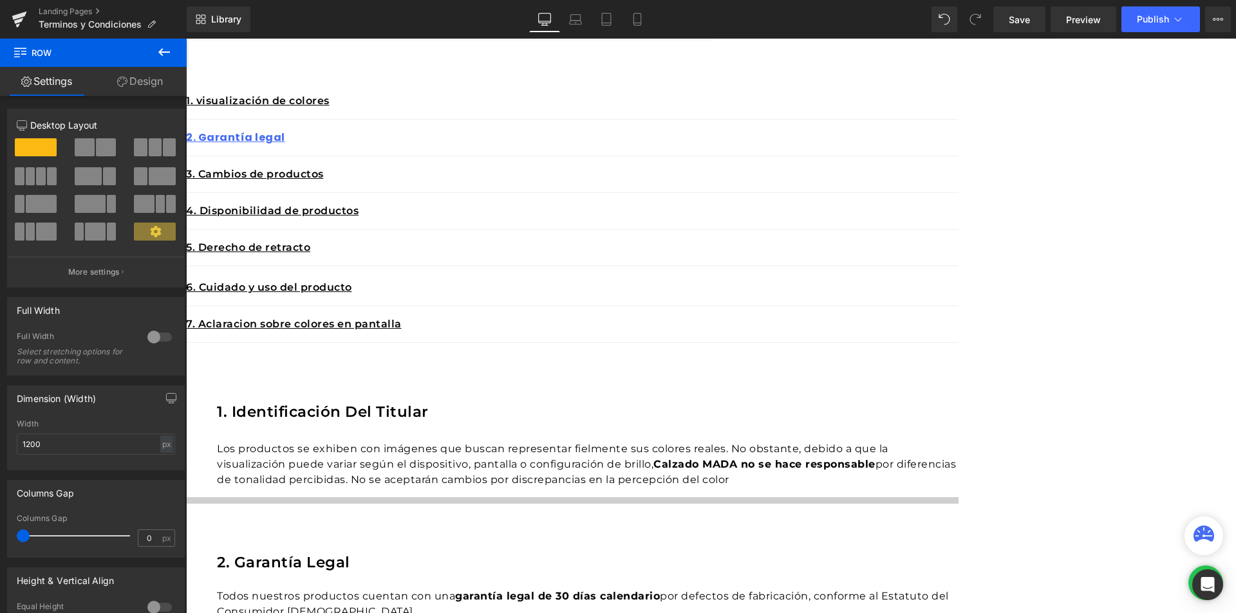
click at [186, 39] on icon at bounding box center [186, 39] width 0 height 0
click at [912, 401] on h1 "1. identificación del Titular" at bounding box center [587, 412] width 741 height 23
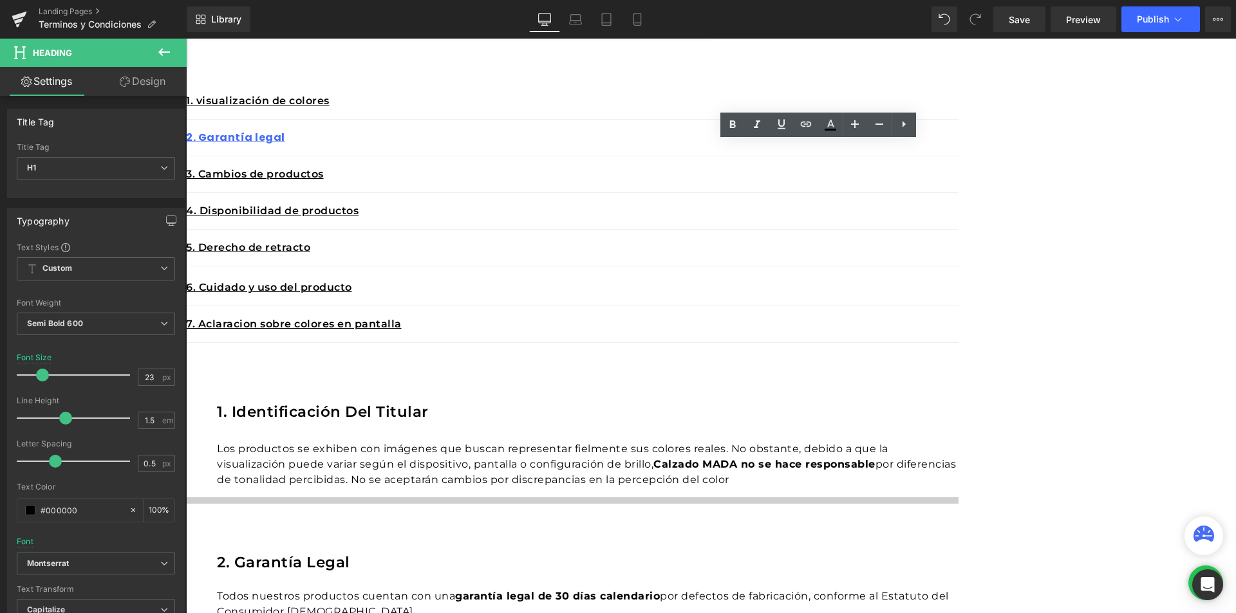
click at [832, 441] on p "Los productos se exhiben con imágenes que buscan representar fielmente sus colo…" at bounding box center [587, 464] width 741 height 46
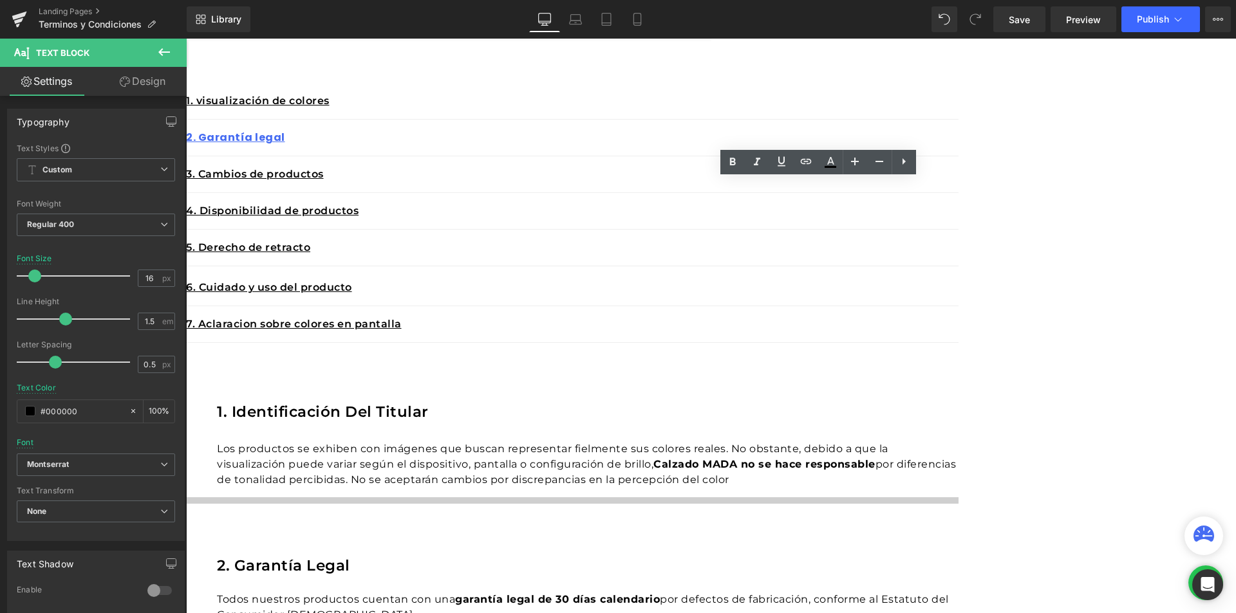
drag, startPoint x: 680, startPoint y: 268, endPoint x: 620, endPoint y: 189, distance: 99.1
click at [620, 441] on p "Los productos se exhiben con imágenes que buscan representar fielmente sus colo…" at bounding box center [587, 464] width 741 height 46
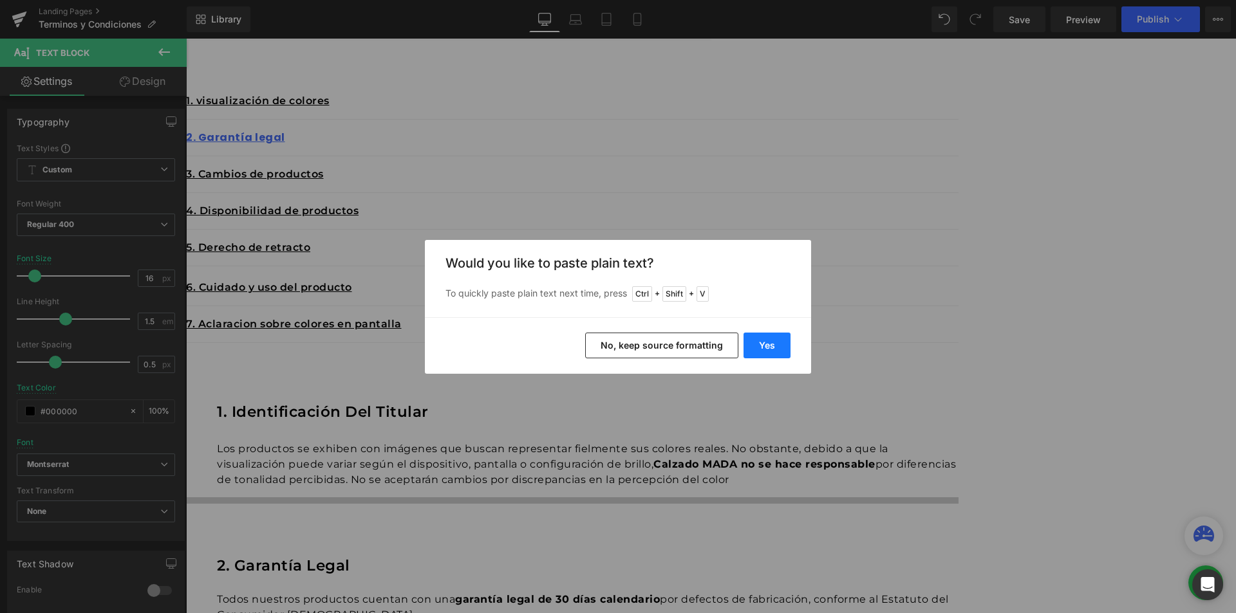
click at [763, 352] on button "Yes" at bounding box center [766, 346] width 47 height 26
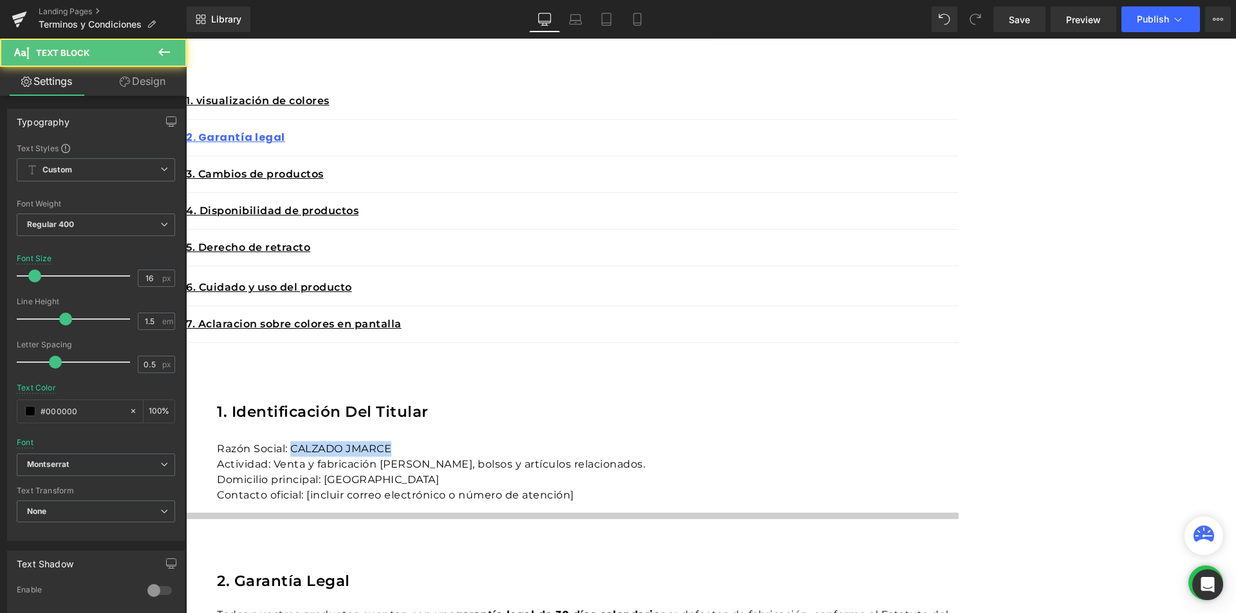
drag, startPoint x: 795, startPoint y: 185, endPoint x: 694, endPoint y: 187, distance: 101.1
click at [694, 441] on p "Razón Social: CALZADO JMARCE" at bounding box center [587, 448] width 741 height 15
drag, startPoint x: 690, startPoint y: 187, endPoint x: 621, endPoint y: 187, distance: 68.9
click at [621, 441] on p "Razón Social: Mada Shoes" at bounding box center [587, 448] width 741 height 15
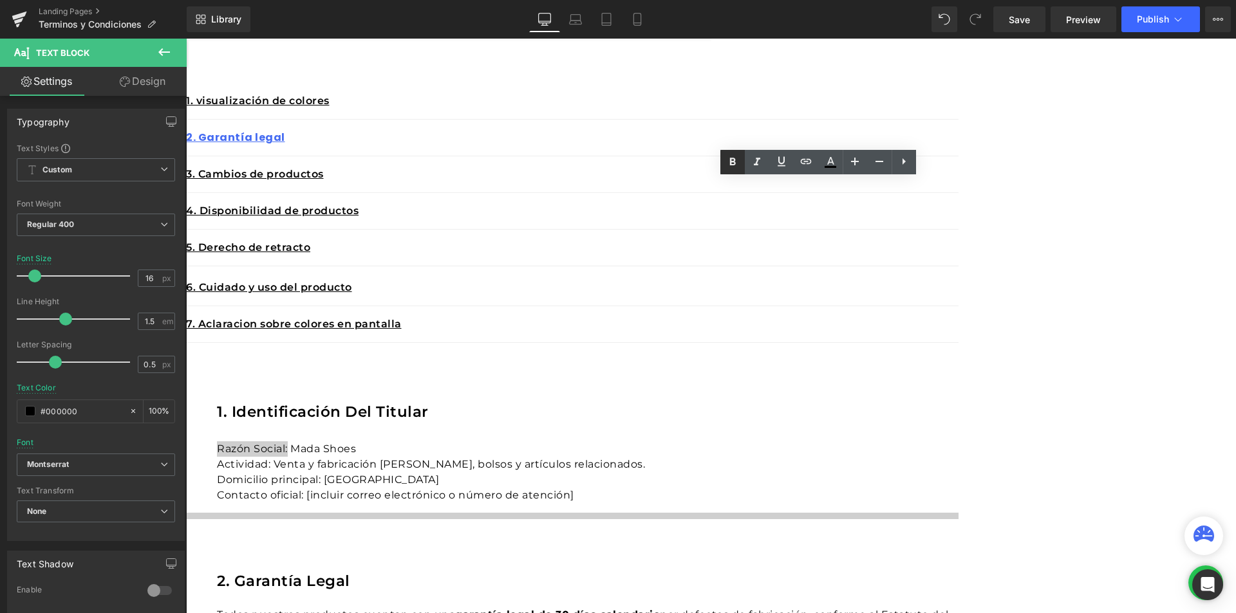
click at [736, 468] on icon at bounding box center [401, 468] width 741 height 0
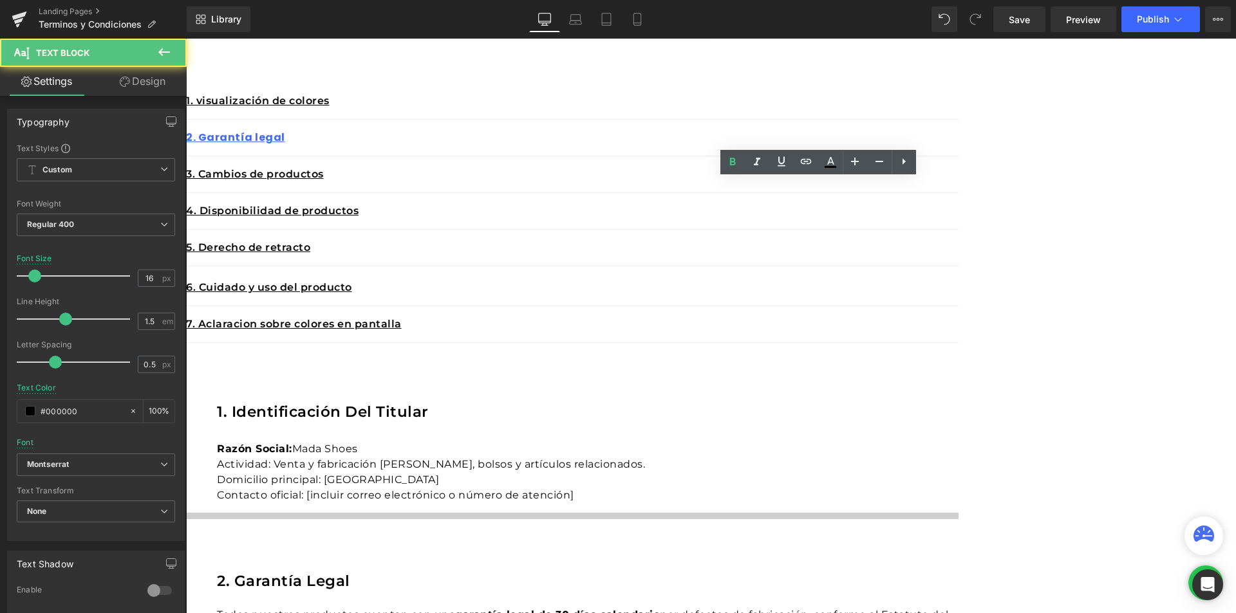
click at [707, 457] on p "Actividad: Venta y fabricación [PERSON_NAME], bolsos y artículos relacionados." at bounding box center [587, 464] width 741 height 15
drag, startPoint x: 841, startPoint y: 202, endPoint x: 882, endPoint y: 203, distance: 41.2
click at [882, 457] on p "Actividad: Venta y fabricación [PERSON_NAME], bolsos y artículos relacionados." at bounding box center [587, 464] width 741 height 15
drag, startPoint x: 672, startPoint y: 201, endPoint x: 479, endPoint y: 210, distance: 193.9
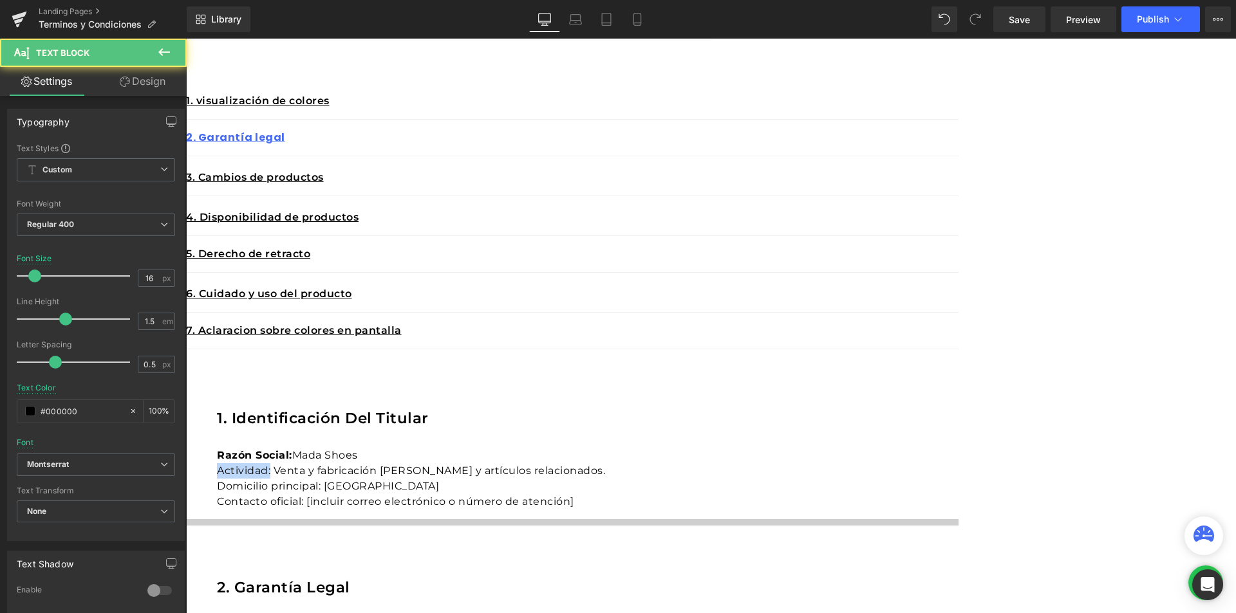
click at [627, 463] on p "Actividad: Venta y fabricación [PERSON_NAME] y artículos relacionados." at bounding box center [587, 470] width 741 height 15
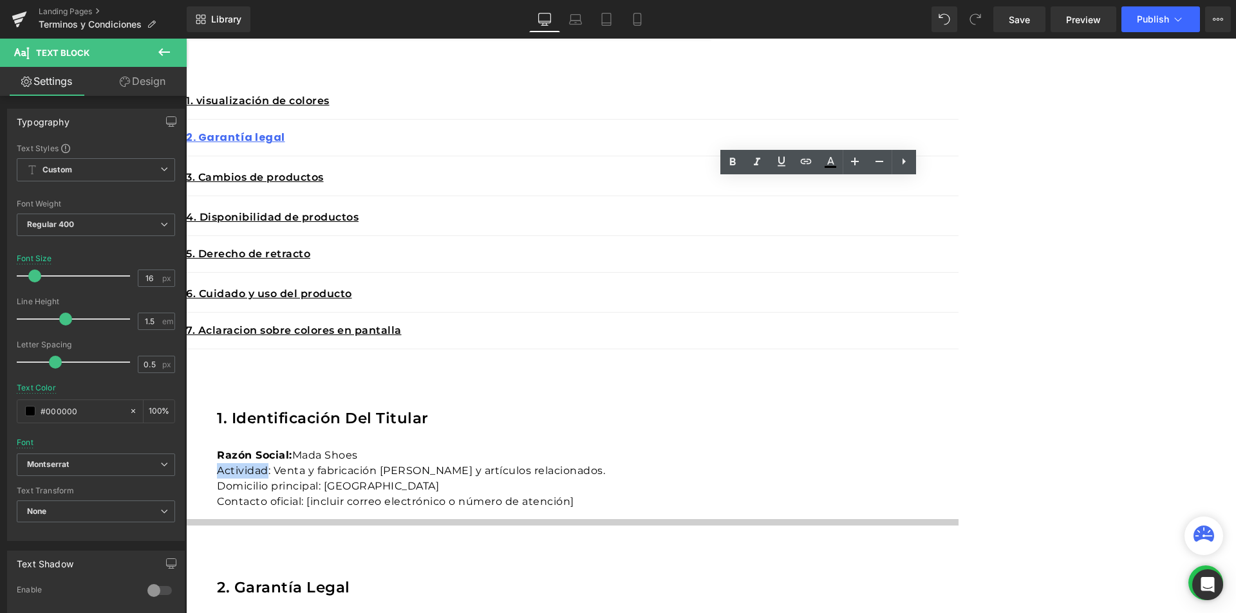
drag, startPoint x: 670, startPoint y: 201, endPoint x: 619, endPoint y: 199, distance: 50.9
click at [619, 463] on p "Actividad: Venta y fabricación [PERSON_NAME] y artículos relacionados." at bounding box center [587, 470] width 741 height 15
click at [0, 0] on icon at bounding box center [0, 0] width 0 height 0
drag, startPoint x: 620, startPoint y: 216, endPoint x: 722, endPoint y: 216, distance: 101.7
click at [722, 479] on p "Domicilio principal: [GEOGRAPHIC_DATA]" at bounding box center [587, 486] width 741 height 15
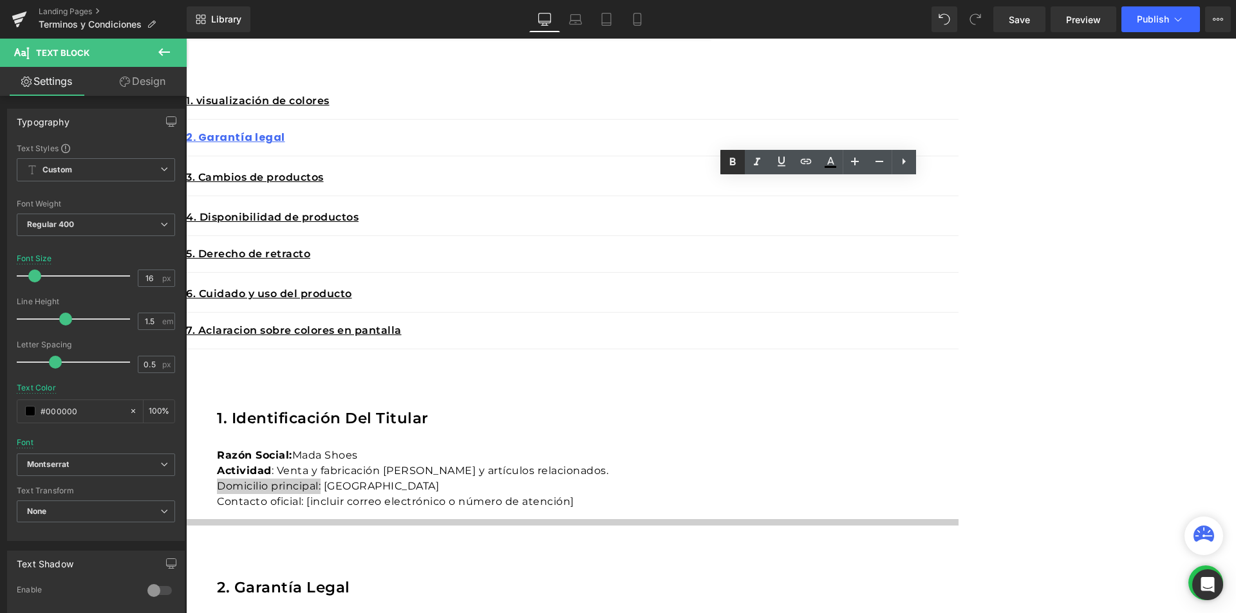
click at [725, 474] on icon at bounding box center [401, 474] width 741 height 0
click at [700, 494] on p "Contacto oficial: [incluir correo electrónico o número de atención]" at bounding box center [587, 501] width 741 height 15
drag, startPoint x: 708, startPoint y: 235, endPoint x: 620, endPoint y: 232, distance: 87.6
click at [620, 494] on p "Contacto oficial: [incluir correo electrónico o número de atención]" at bounding box center [587, 501] width 741 height 15
click at [733, 474] on icon at bounding box center [401, 474] width 741 height 0
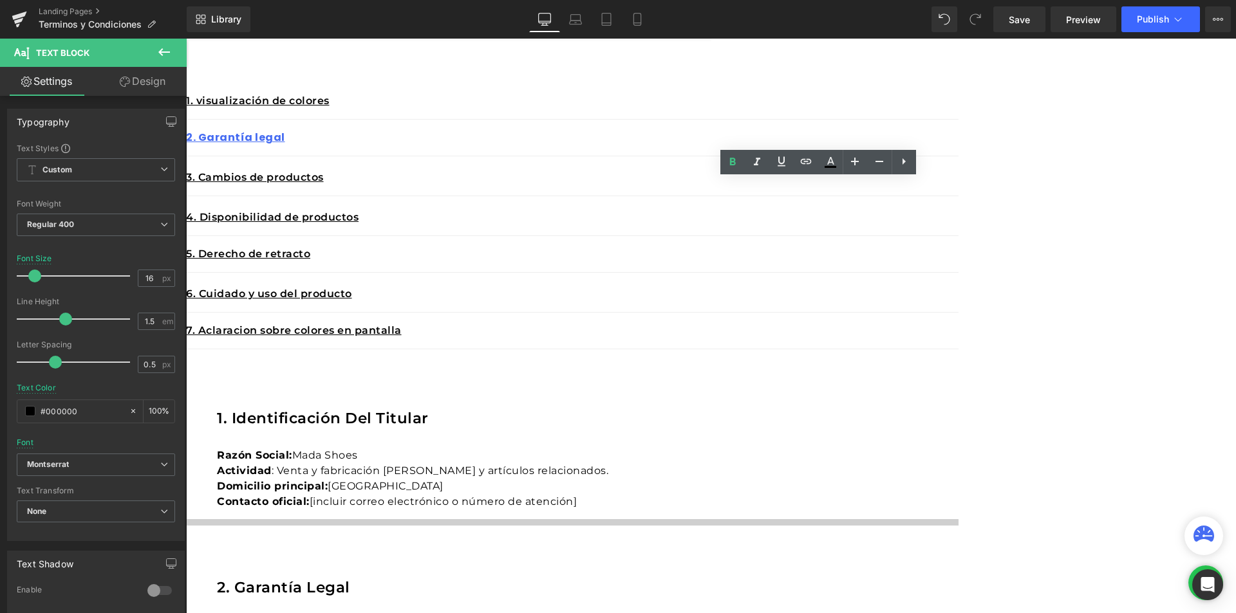
click at [722, 519] on div "Separator" at bounding box center [572, 547] width 772 height 57
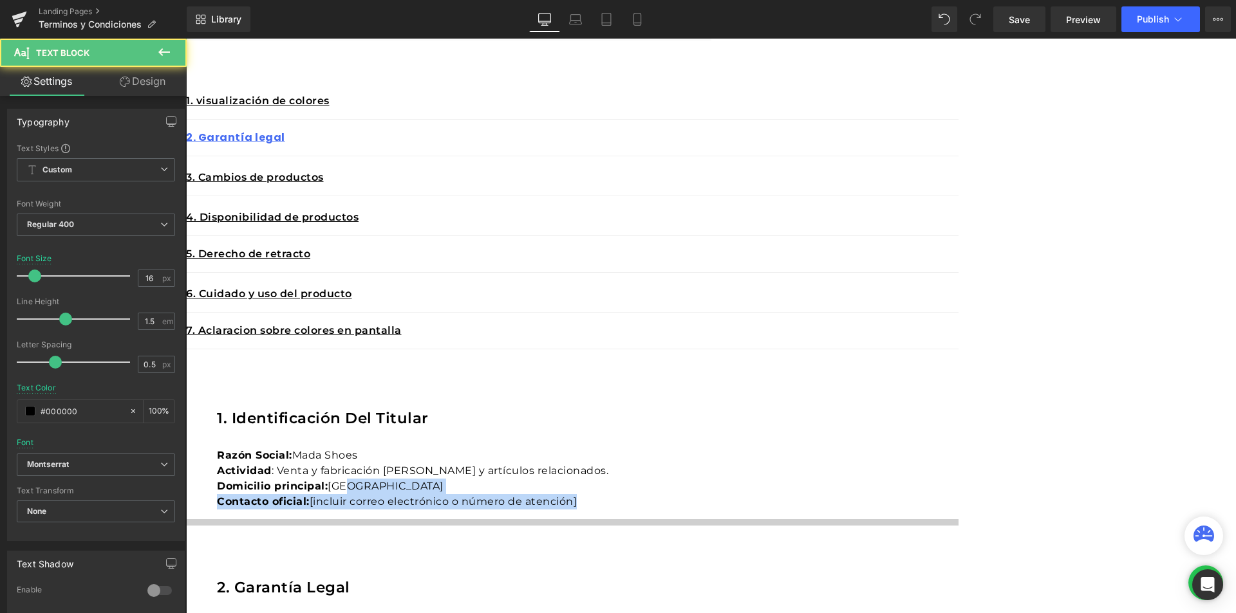
drag, startPoint x: 988, startPoint y: 234, endPoint x: 744, endPoint y: 220, distance: 244.9
click at [744, 448] on div "Razón Social: Mada Shoes Actividad : Venta y fabricación [PERSON_NAME] y artícu…" at bounding box center [587, 479] width 741 height 62
click at [728, 494] on p "Contacto oficial: [incluir correo electrónico o número de atención]" at bounding box center [587, 501] width 741 height 15
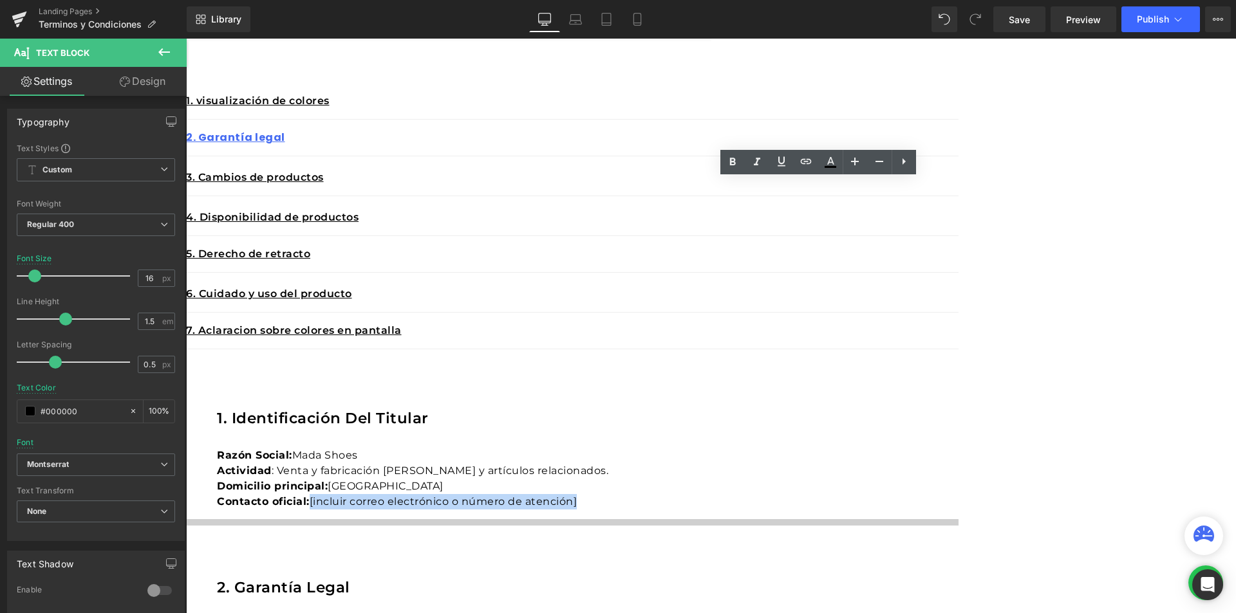
drag, startPoint x: 715, startPoint y: 233, endPoint x: 979, endPoint y: 233, distance: 264.5
click at [958, 494] on p "Contacto oficial: [incluir correo electrónico o número de atención]" at bounding box center [587, 501] width 741 height 15
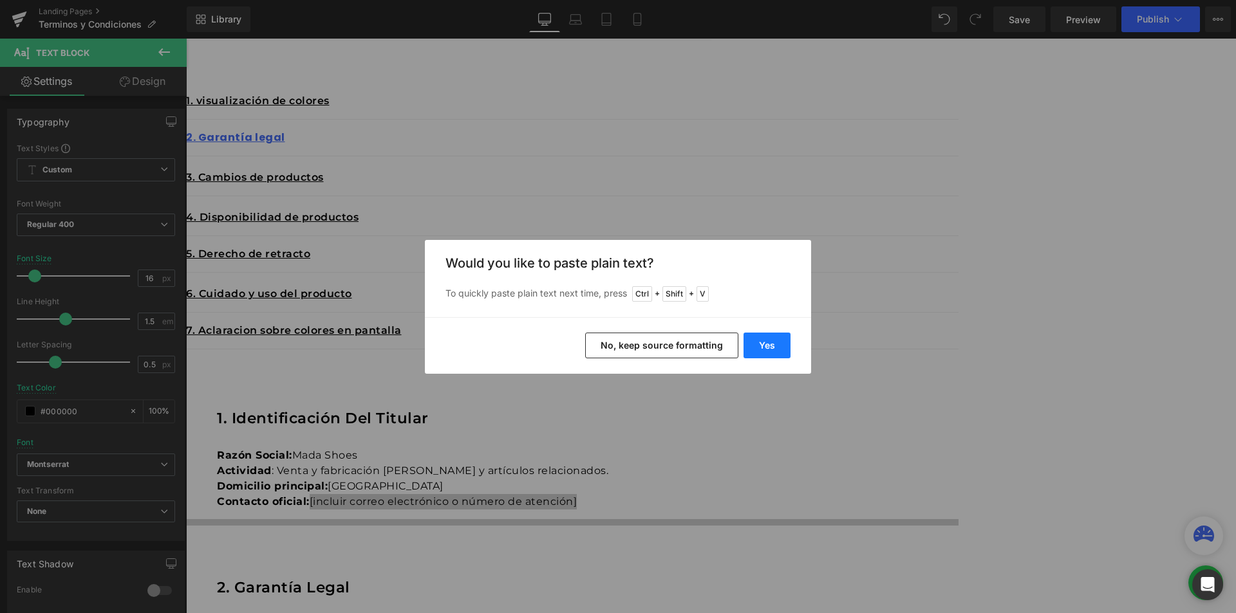
click at [750, 352] on button "Yes" at bounding box center [766, 346] width 47 height 26
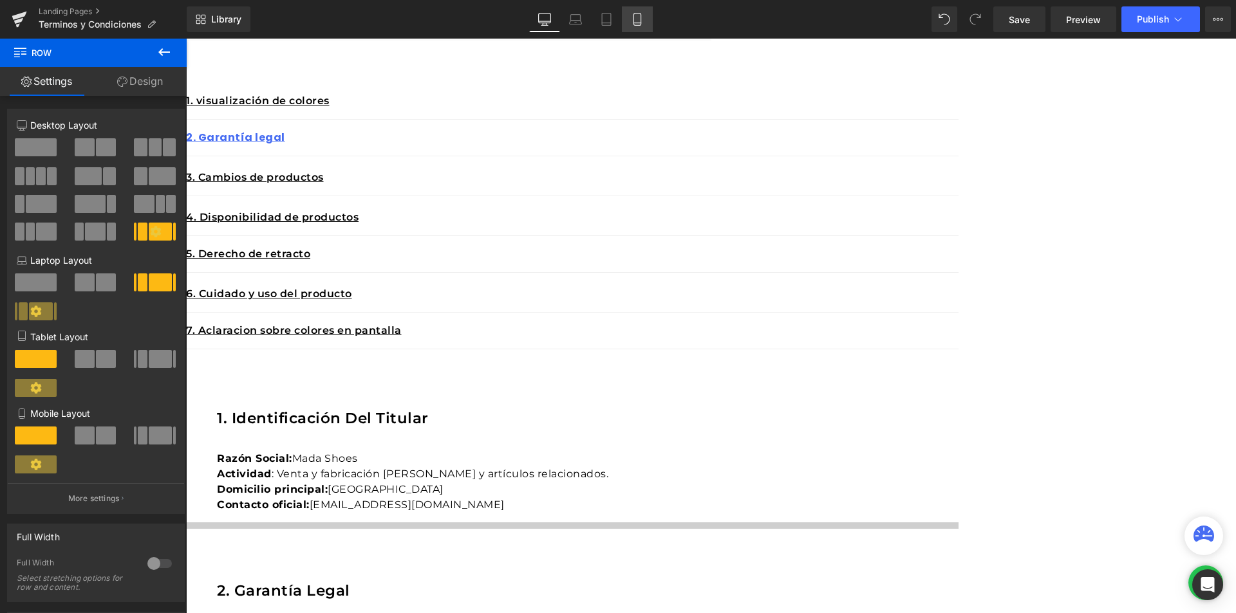
click at [634, 22] on icon at bounding box center [636, 20] width 7 height 12
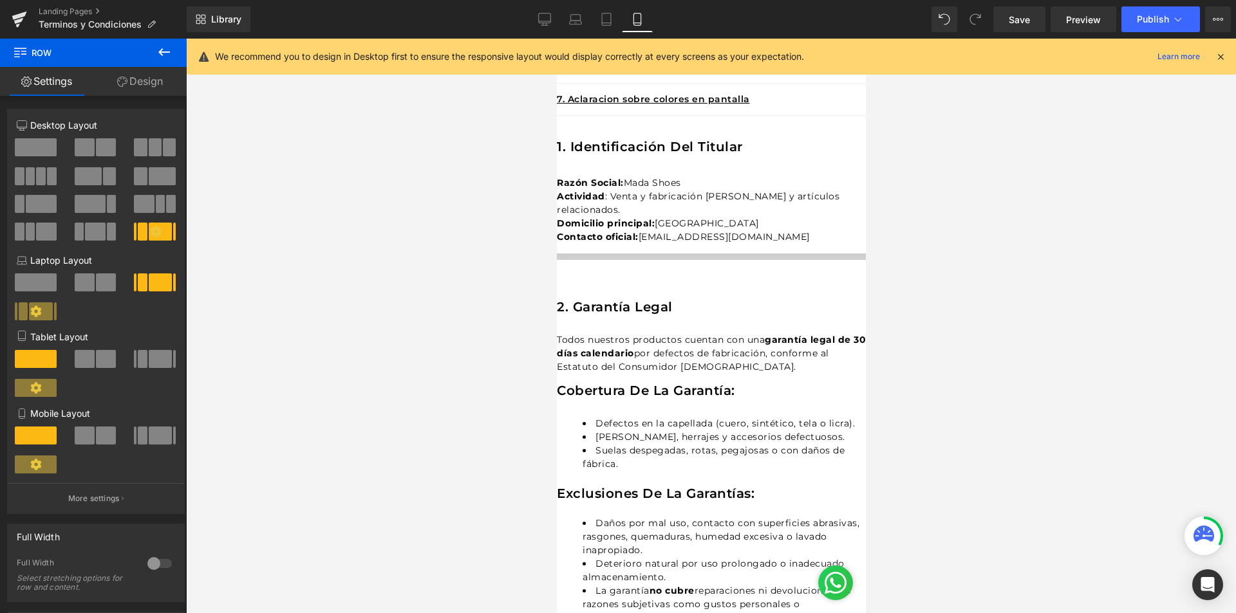
scroll to position [644, 0]
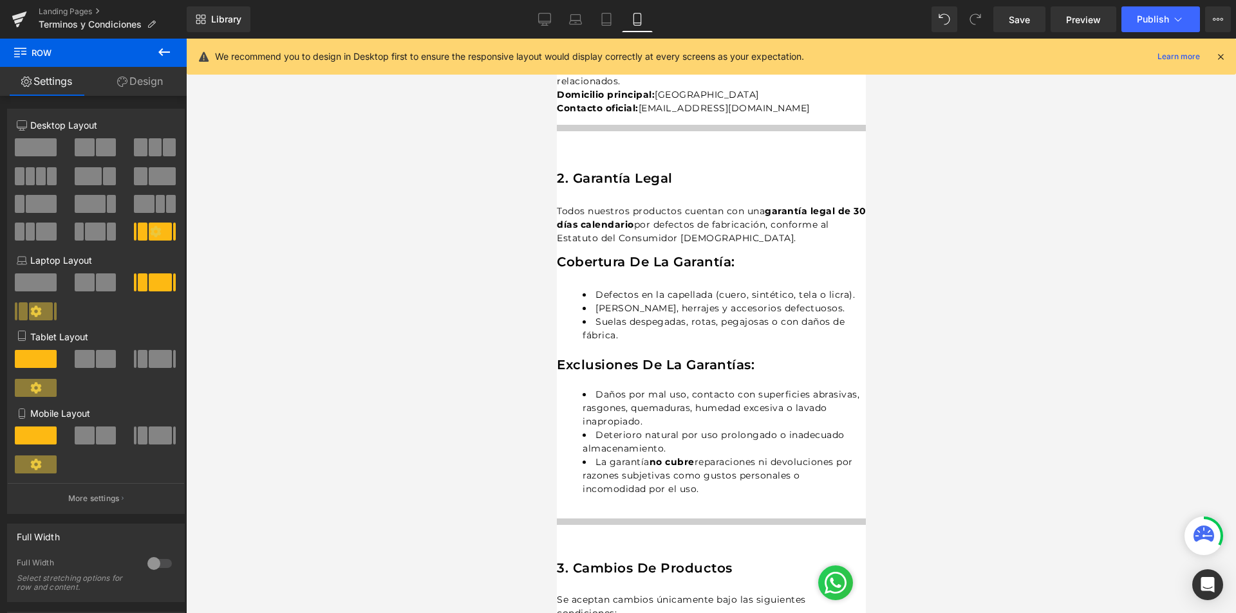
click at [556, 39] on span "Heading" at bounding box center [556, 39] width 0 height 0
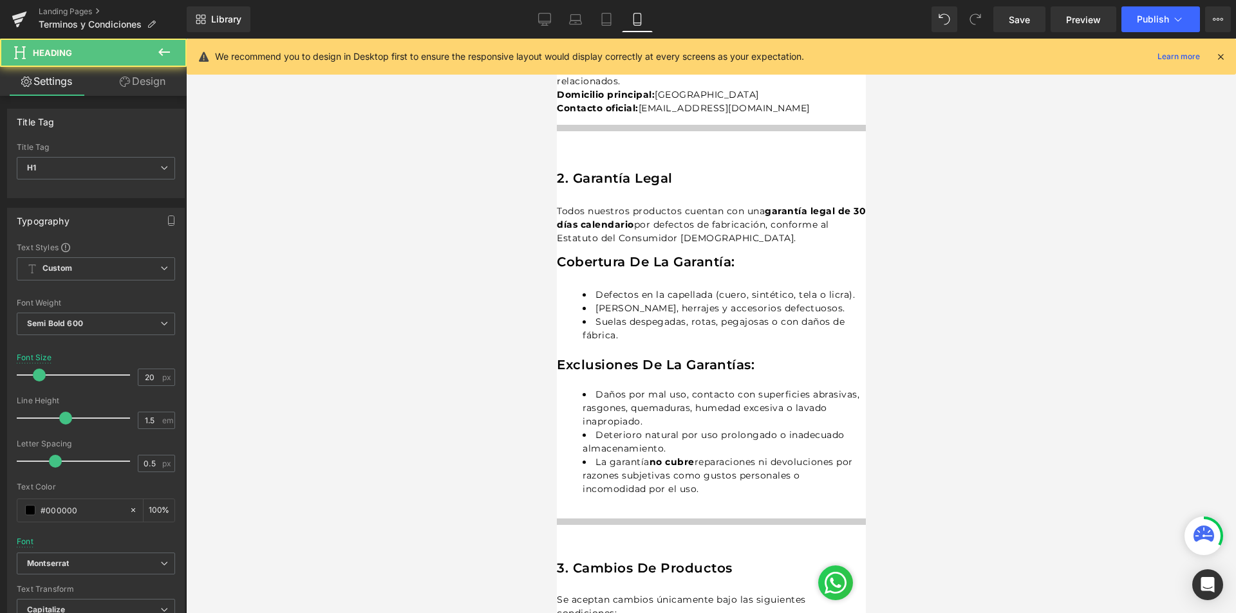
click at [657, 188] on h1 "2. Garantía legal" at bounding box center [710, 178] width 309 height 19
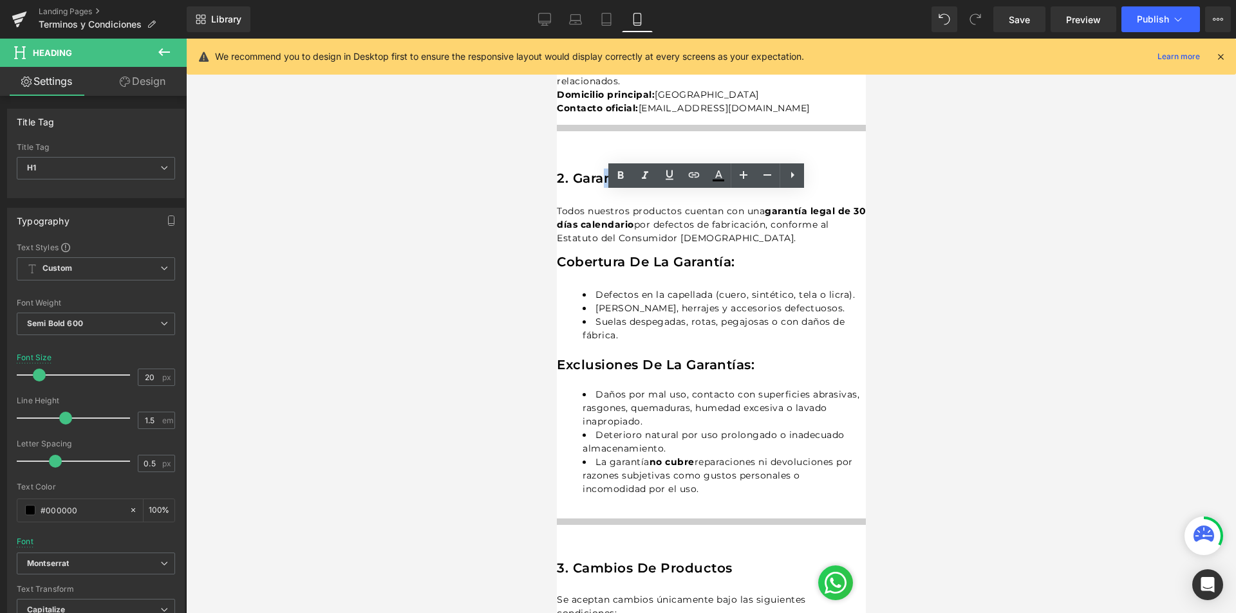
drag, startPoint x: 682, startPoint y: 202, endPoint x: 617, endPoint y: 202, distance: 65.0
click at [617, 188] on h1 "2. Garantía legal" at bounding box center [710, 178] width 309 height 19
click at [689, 188] on h1 "2. Garantía legal" at bounding box center [710, 178] width 309 height 19
drag, startPoint x: 624, startPoint y: 203, endPoint x: 584, endPoint y: 203, distance: 39.3
click at [584, 188] on h1 "2. Garantía legal" at bounding box center [710, 178] width 309 height 19
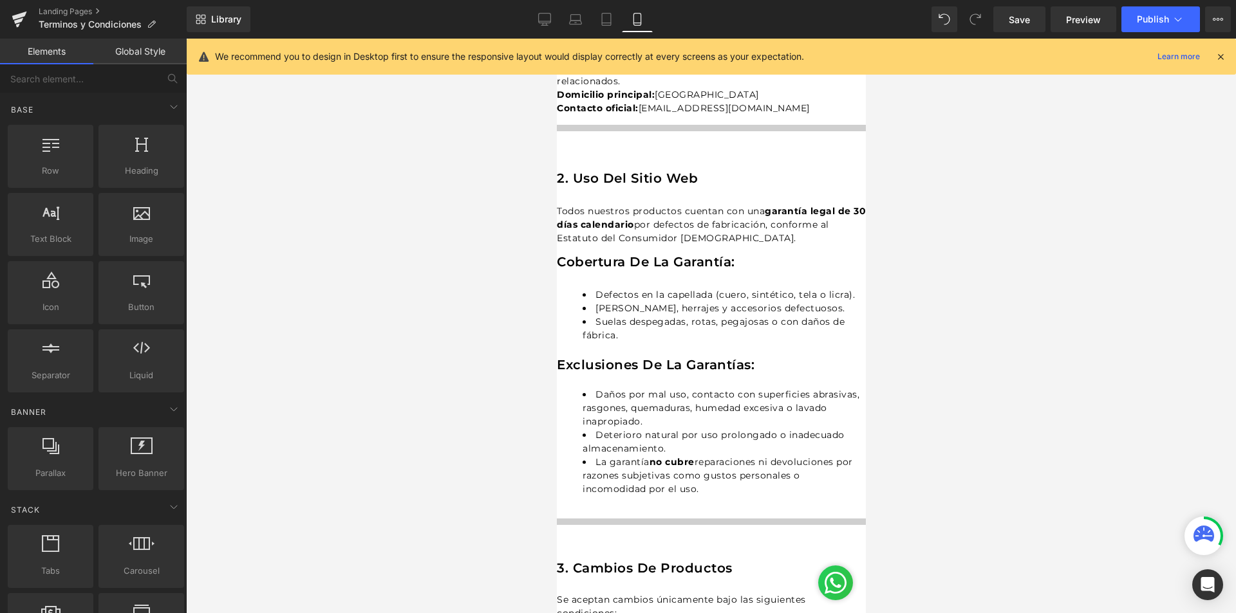
click at [1117, 216] on div at bounding box center [711, 326] width 1050 height 575
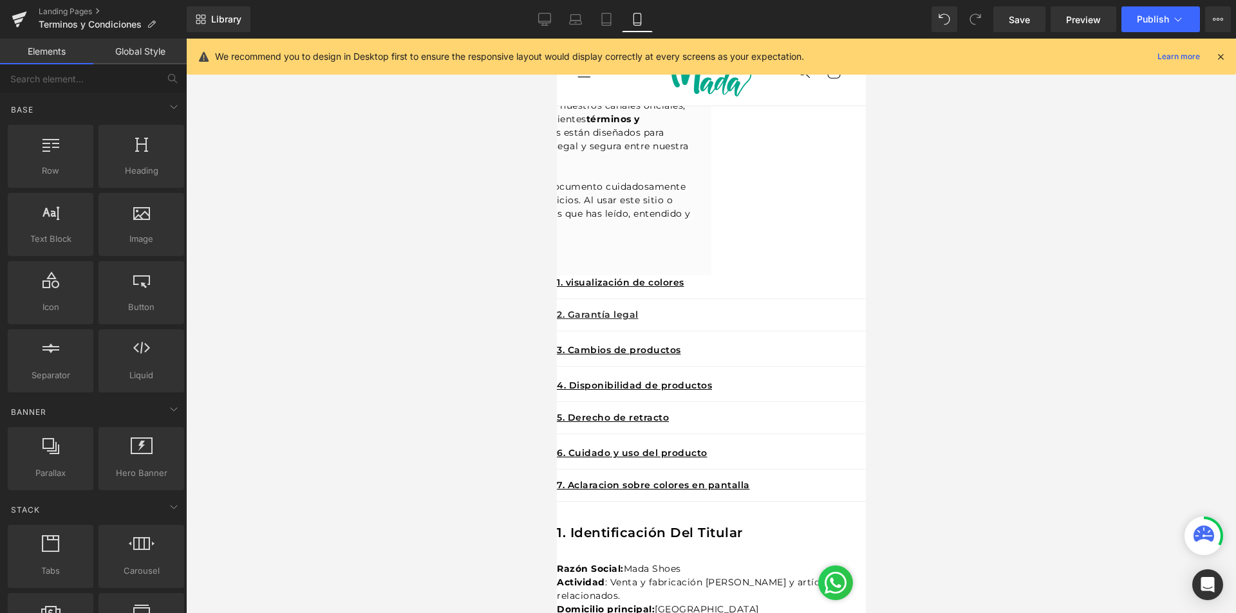
scroll to position [0, 0]
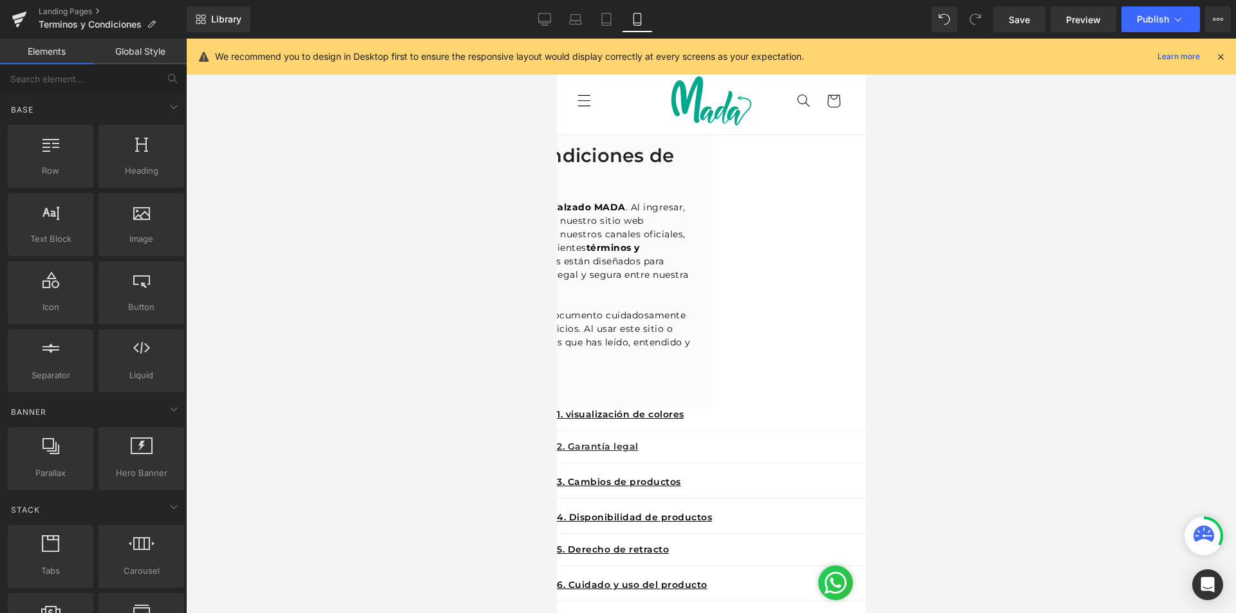
click at [624, 185] on h2 "Terminos y Condiciones de uso" at bounding box center [556, 168] width 290 height 48
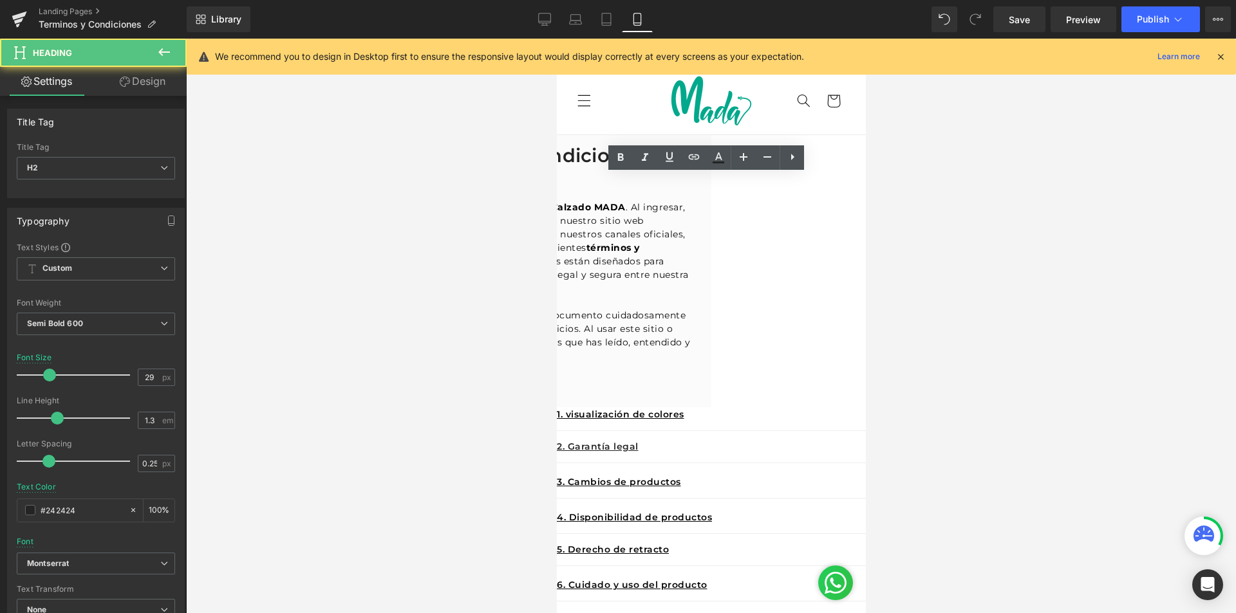
click at [620, 185] on h2 "Terminos y Condiciones de uso" at bounding box center [556, 168] width 290 height 48
click at [614, 187] on h2 "Terminos y Condiciones de uso" at bounding box center [556, 168] width 290 height 48
click at [602, 187] on h2 "Terminos y Condiciones de uso" at bounding box center [556, 168] width 290 height 48
drag, startPoint x: 663, startPoint y: 187, endPoint x: 578, endPoint y: 186, distance: 85.6
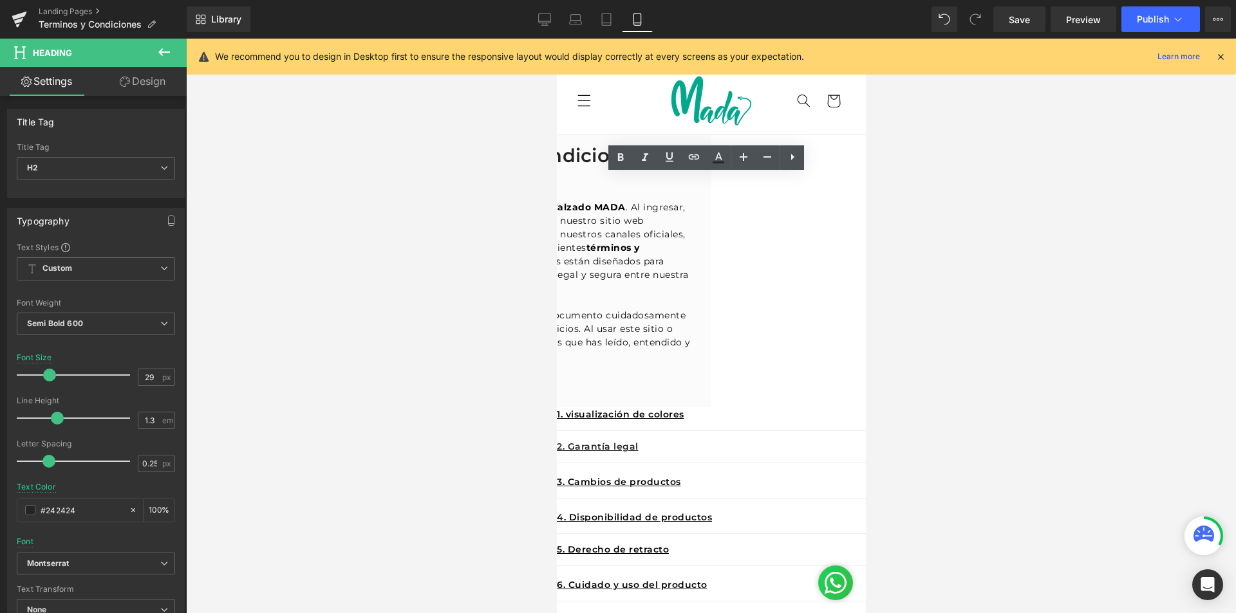
click at [578, 186] on h2 "Terminos y Condiciones de uso" at bounding box center [556, 168] width 290 height 48
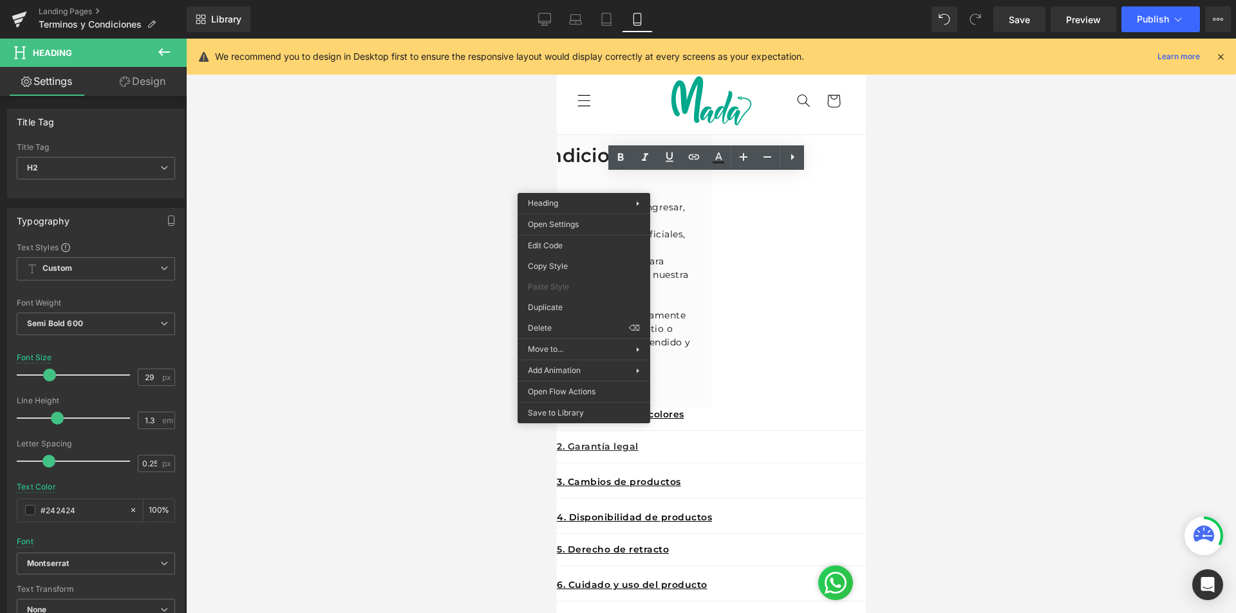
click at [992, 263] on div at bounding box center [711, 326] width 1050 height 575
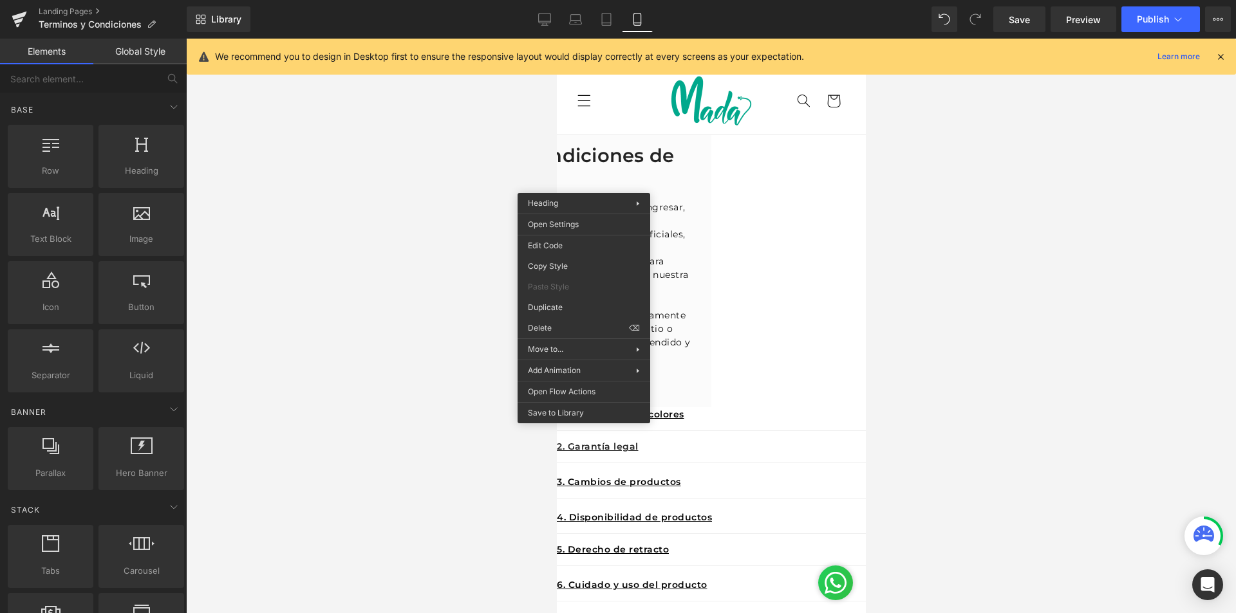
click at [1062, 216] on div at bounding box center [711, 326] width 1050 height 575
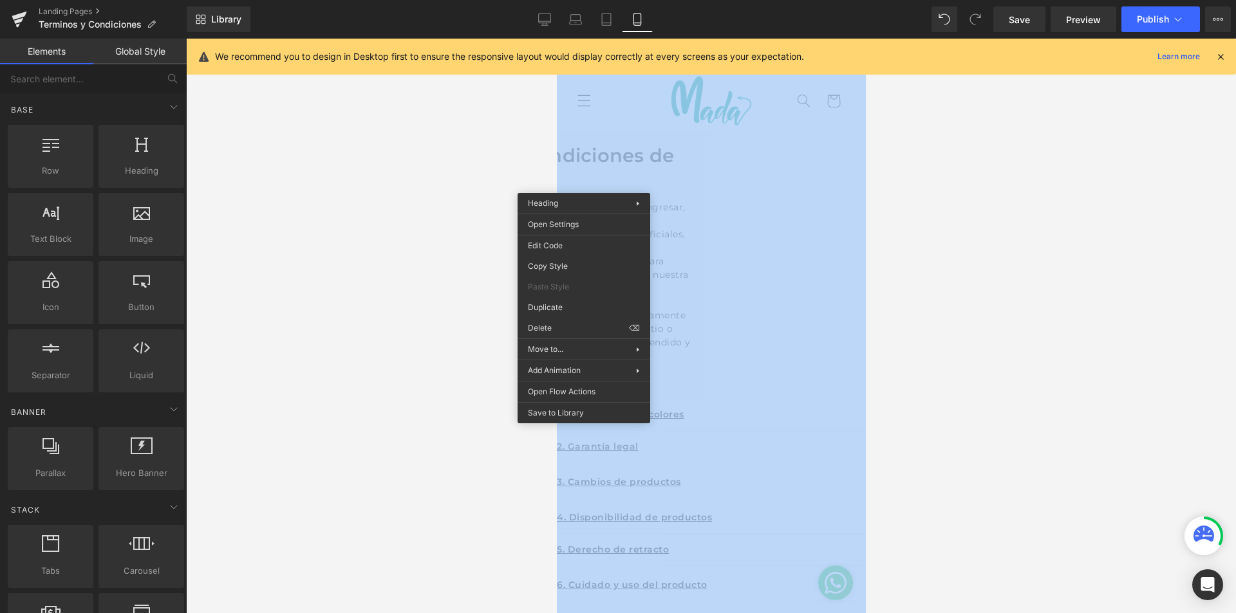
click at [1062, 216] on div at bounding box center [711, 326] width 1050 height 575
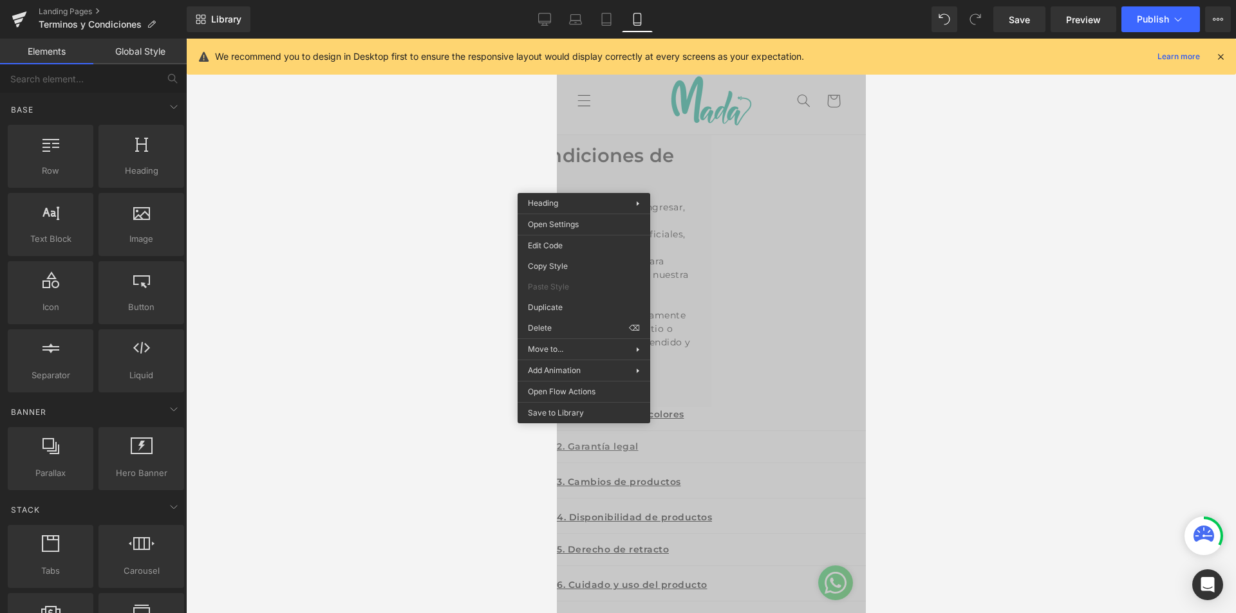
click at [701, 275] on p "Bienvenido(a) al sitio web [PERSON_NAME] MADA . Al ingresar, navegar o realizar…" at bounding box center [556, 248] width 290 height 95
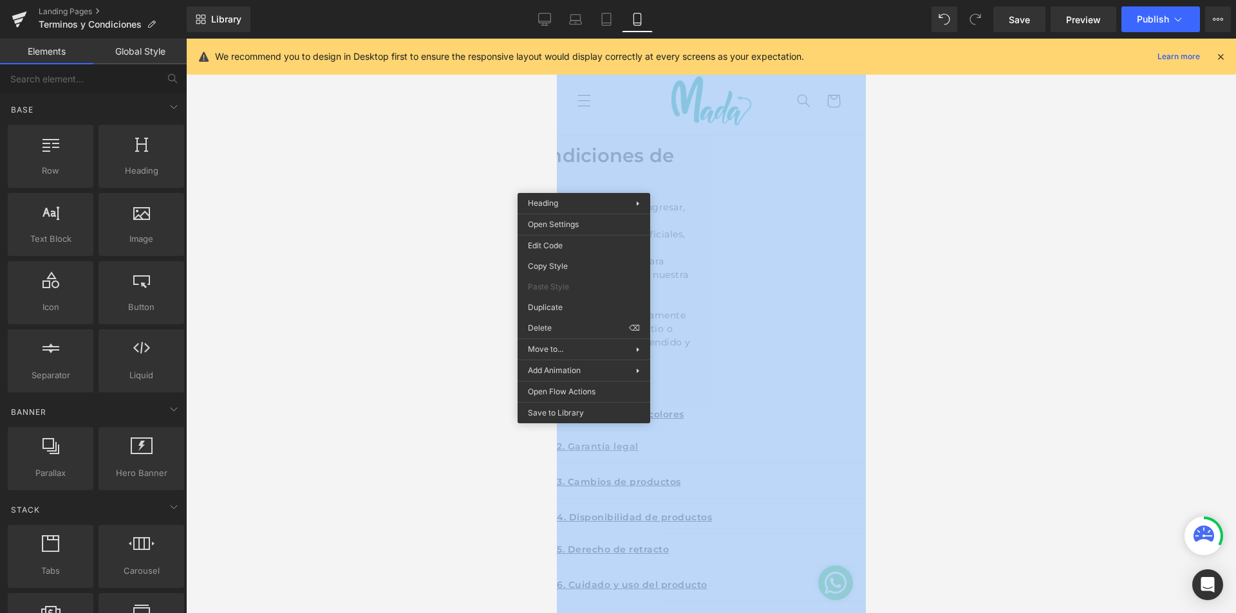
click at [986, 322] on div at bounding box center [711, 326] width 1050 height 575
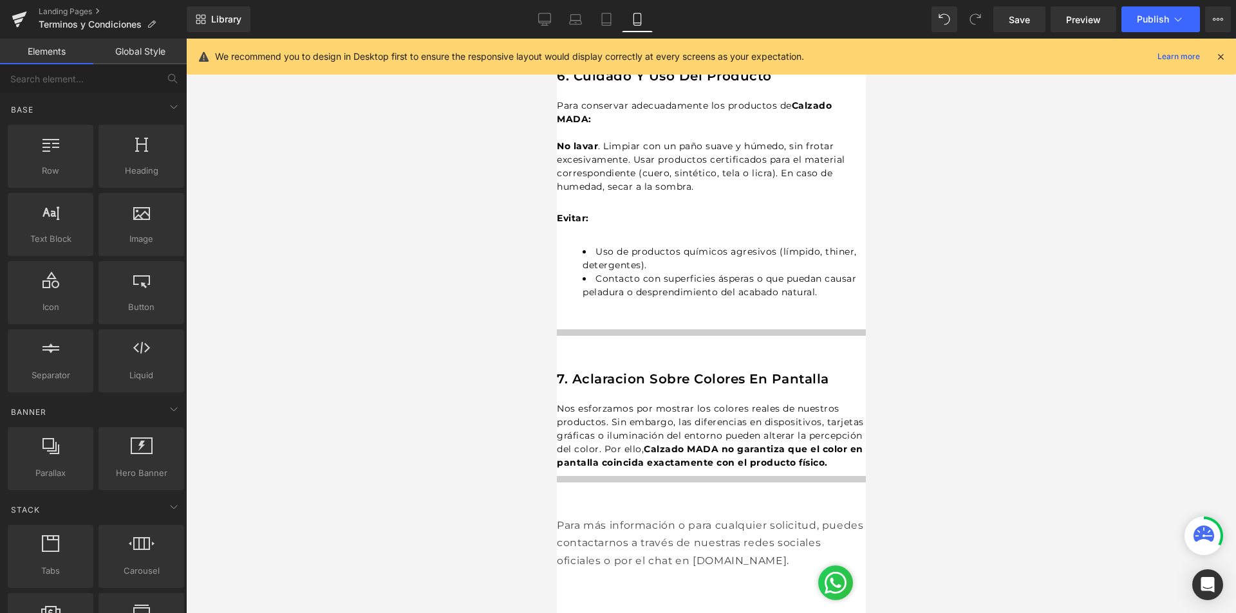
scroll to position [579, 0]
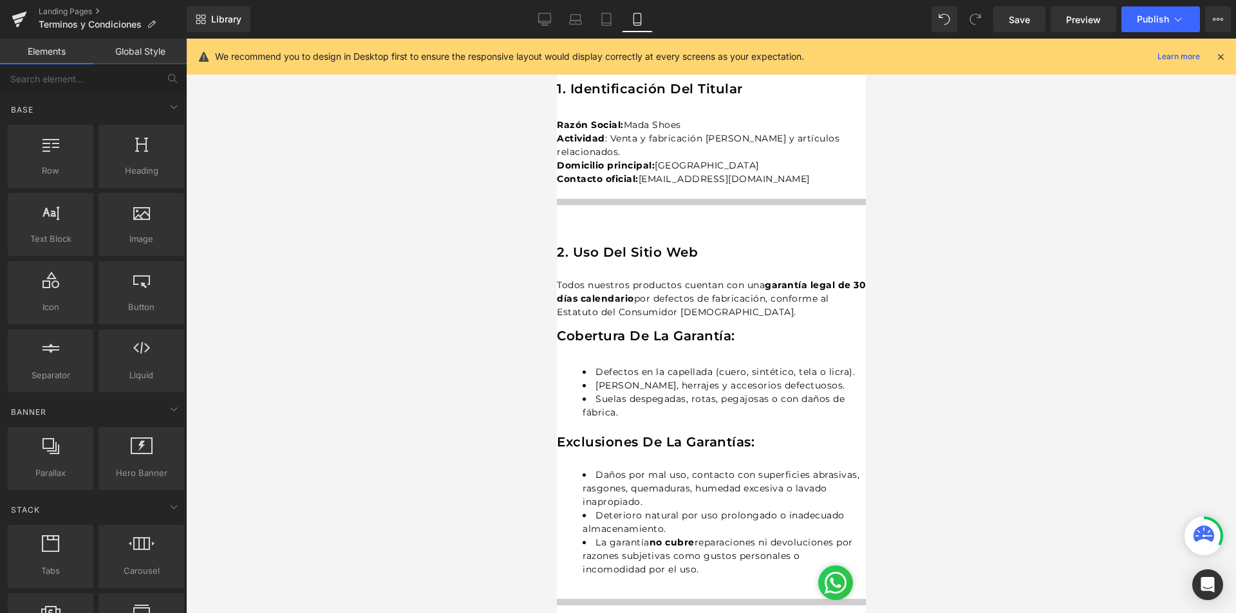
click at [1142, 519] on div at bounding box center [711, 326] width 1050 height 575
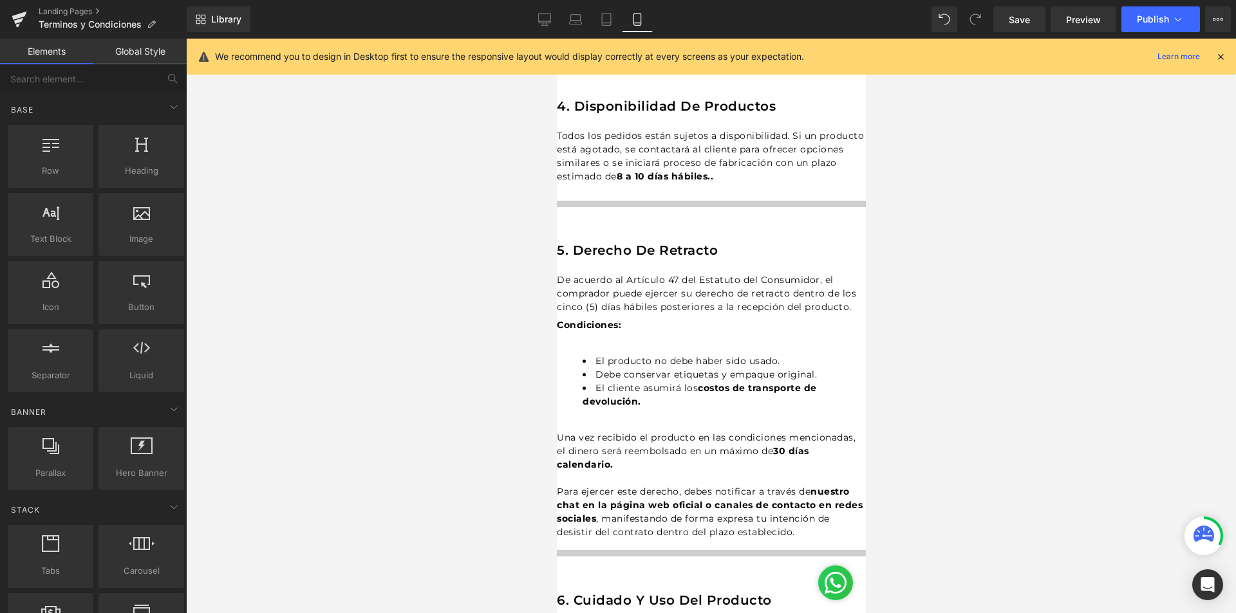
scroll to position [1609, 0]
